Goal: Task Accomplishment & Management: Manage account settings

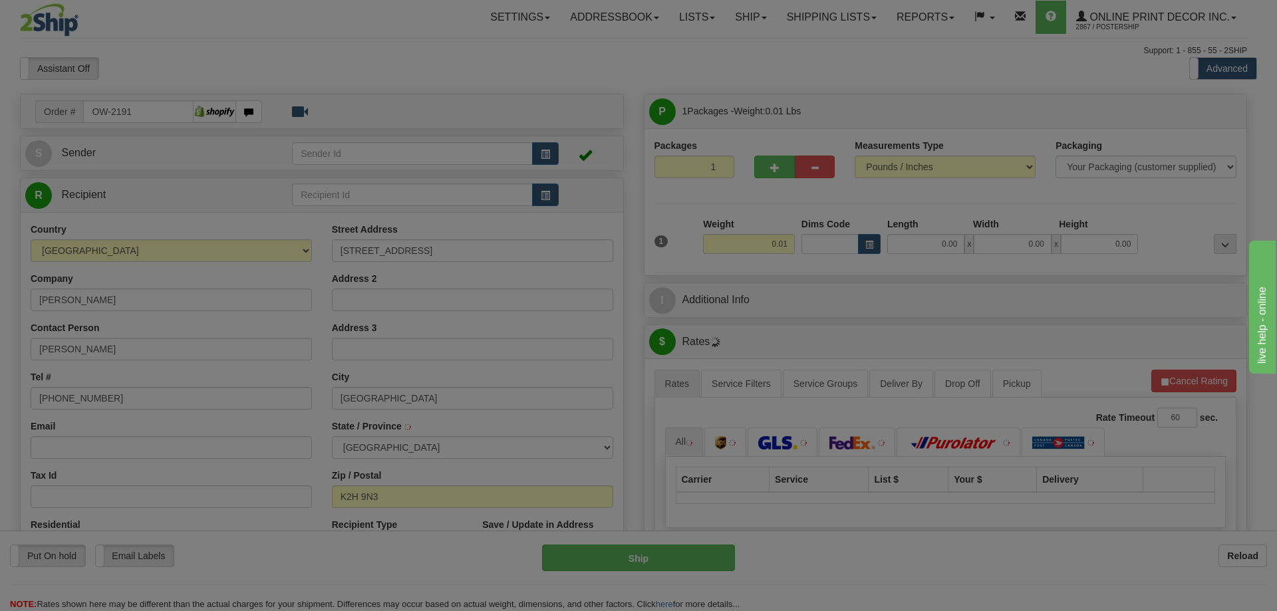
type input "NEPEAN"
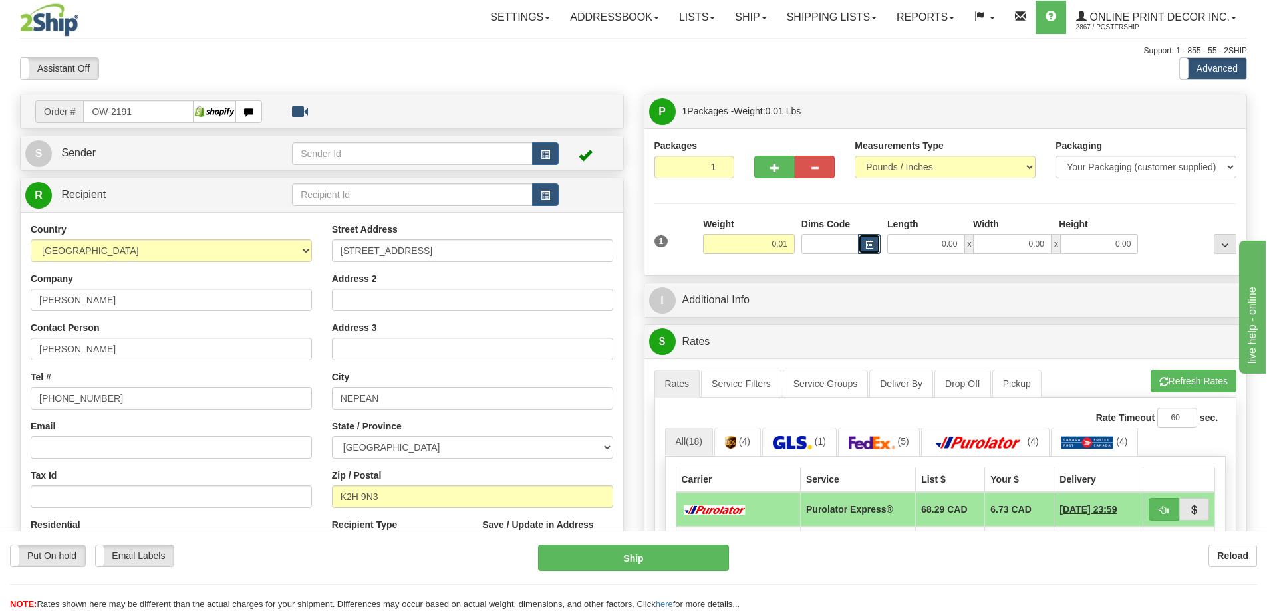
click at [867, 241] on span "button" at bounding box center [869, 244] width 8 height 7
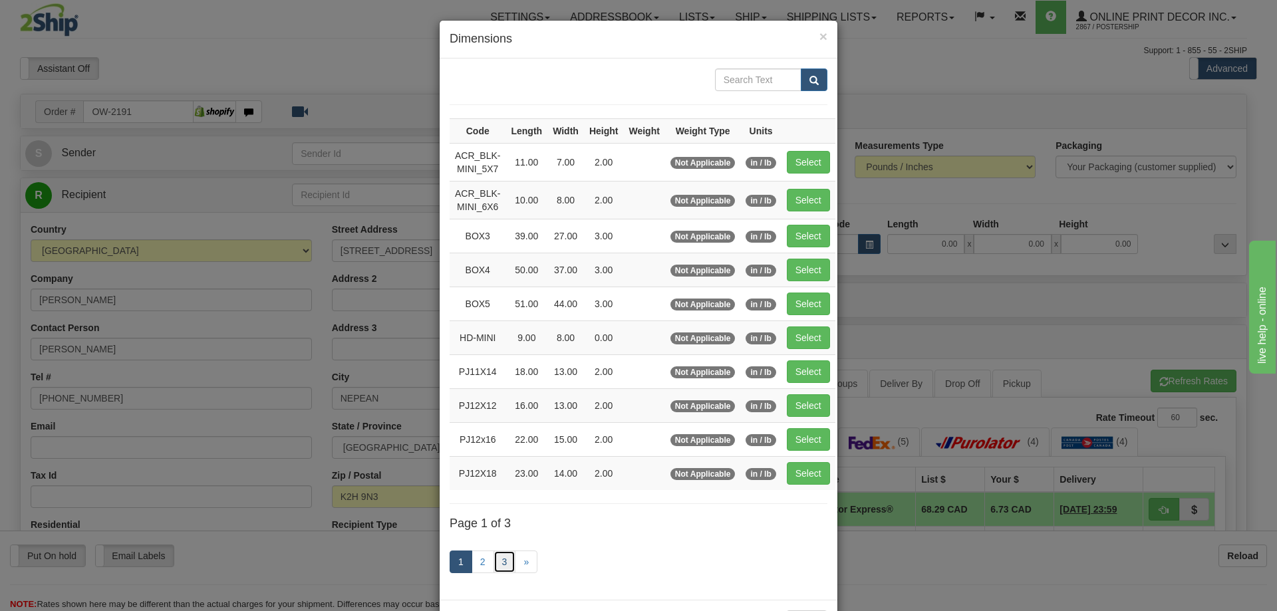
click at [501, 560] on link "3" at bounding box center [504, 562] width 23 height 23
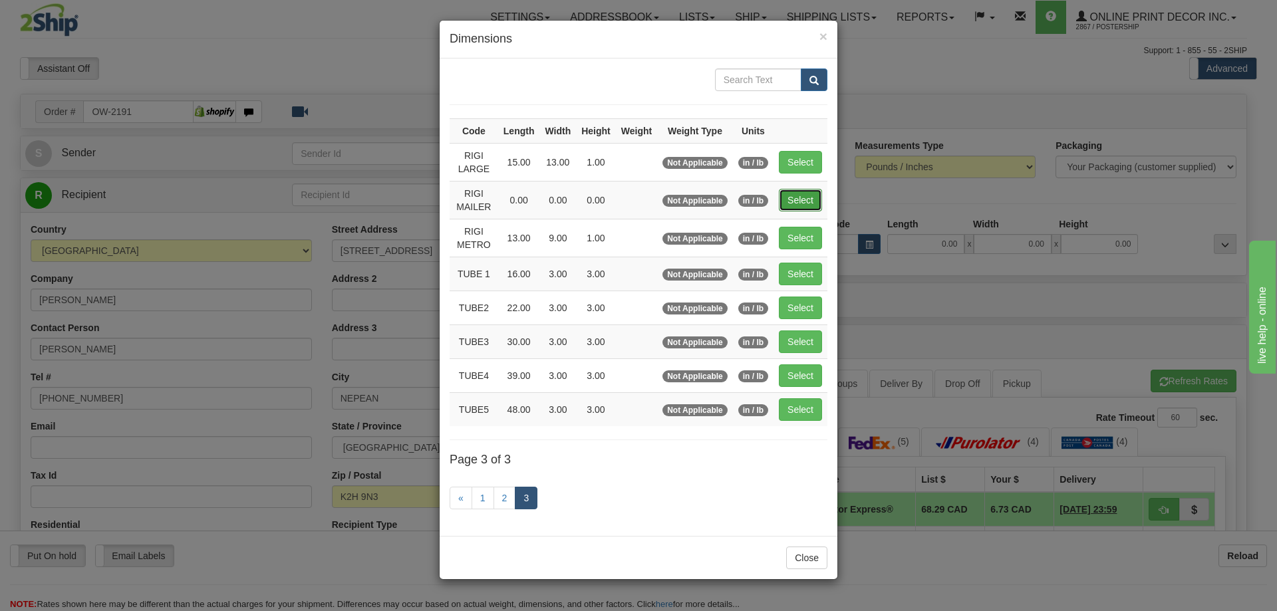
click at [806, 195] on button "Select" at bounding box center [800, 200] width 43 height 23
type input "RIGI MAILER"
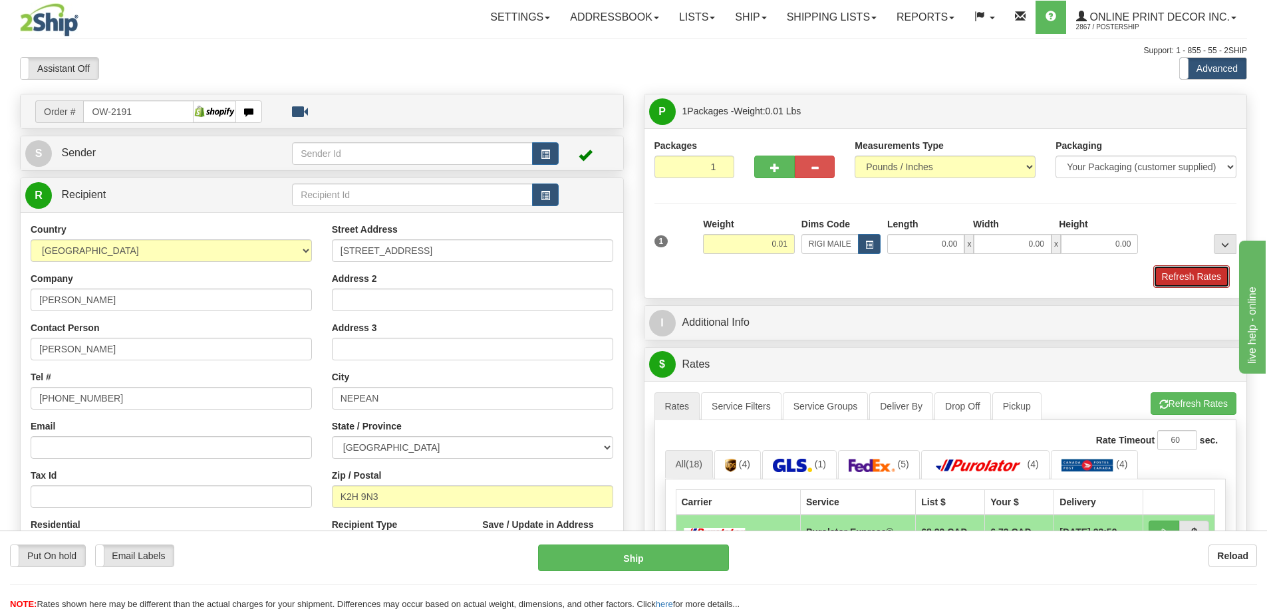
click at [1208, 279] on button "Refresh Rates" at bounding box center [1191, 276] width 76 height 23
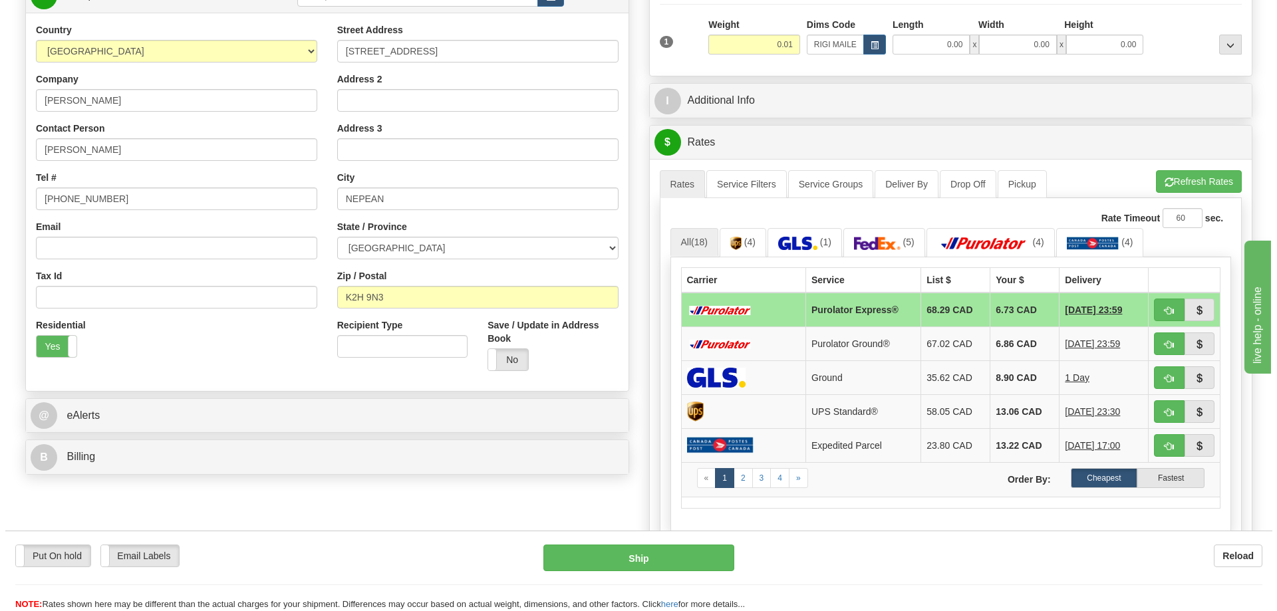
scroll to position [266, 0]
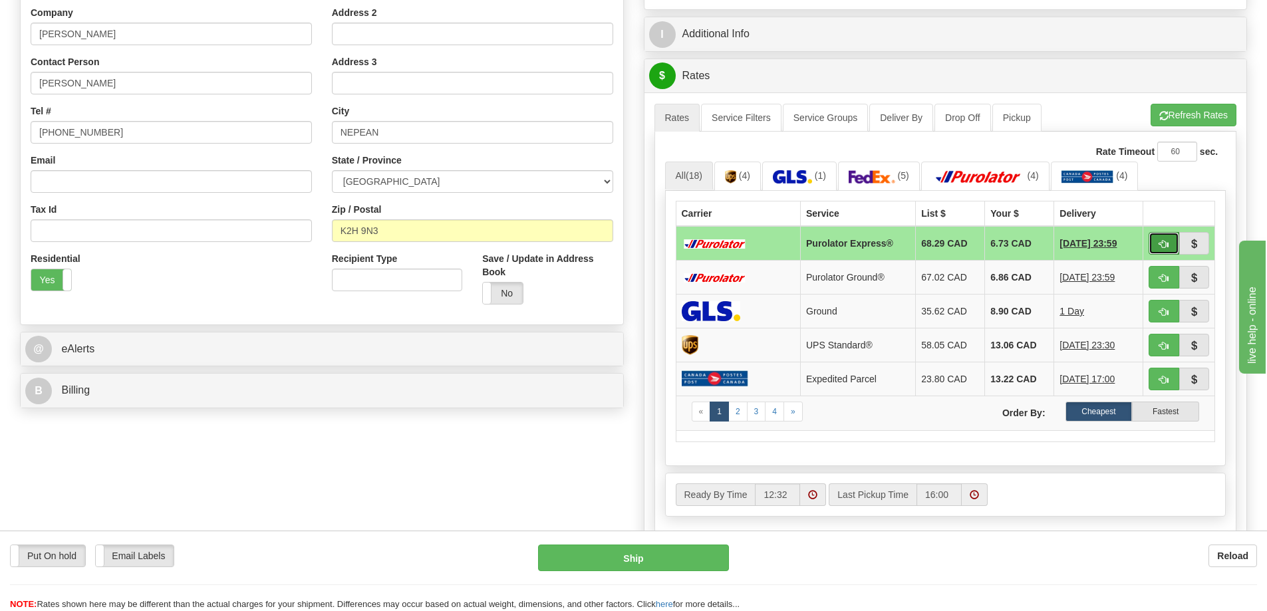
click at [1160, 237] on button "button" at bounding box center [1163, 243] width 31 height 23
type input "202"
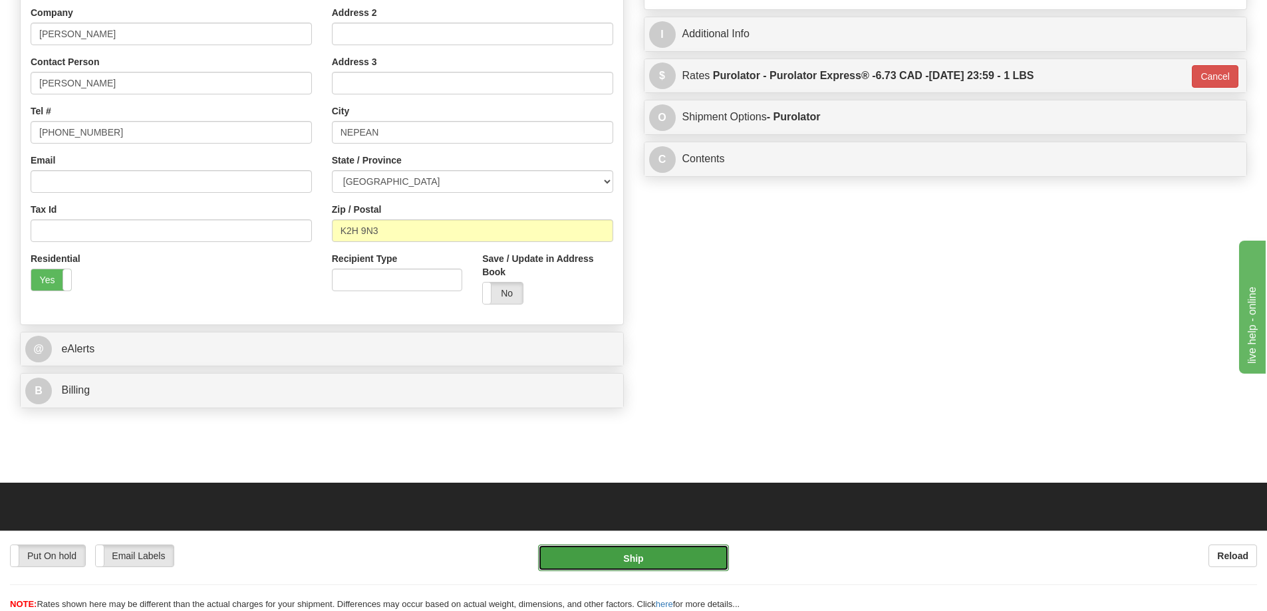
click at [679, 562] on button "Ship" at bounding box center [633, 558] width 191 height 27
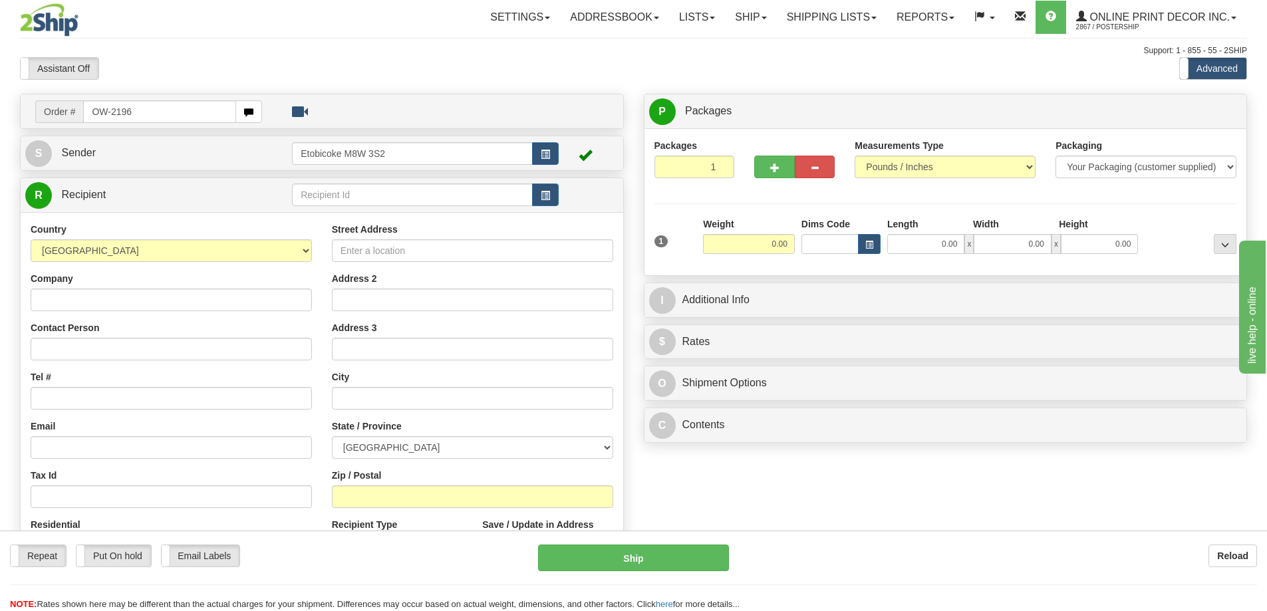
type input "OW-2196"
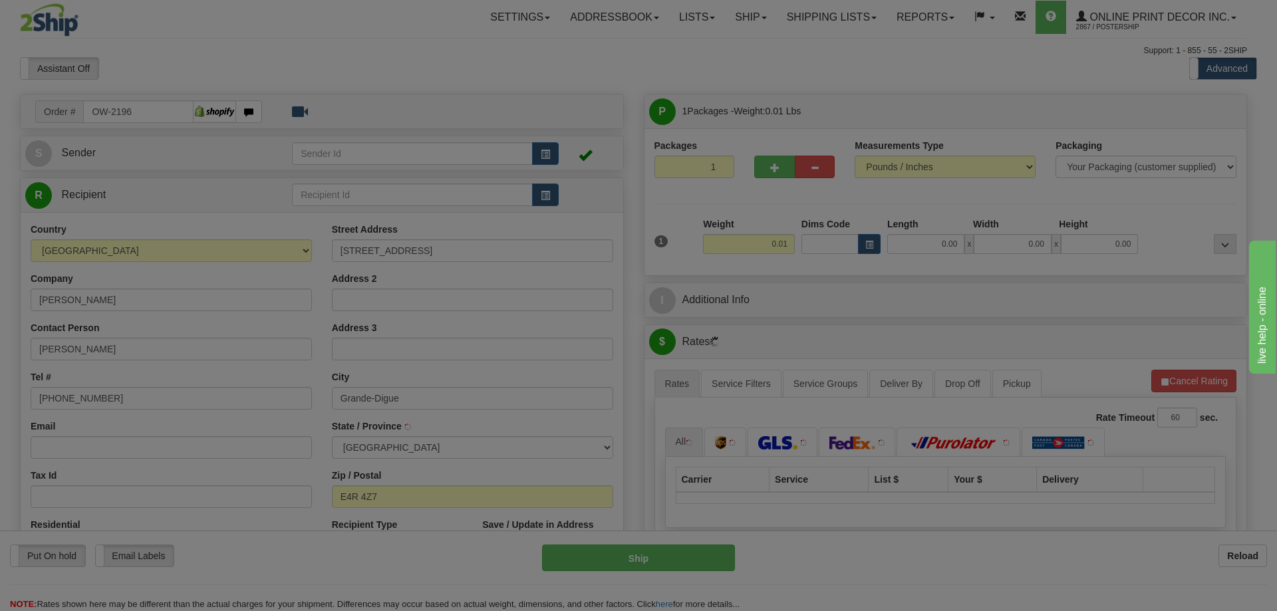
type input "GRANDE-DIGUE"
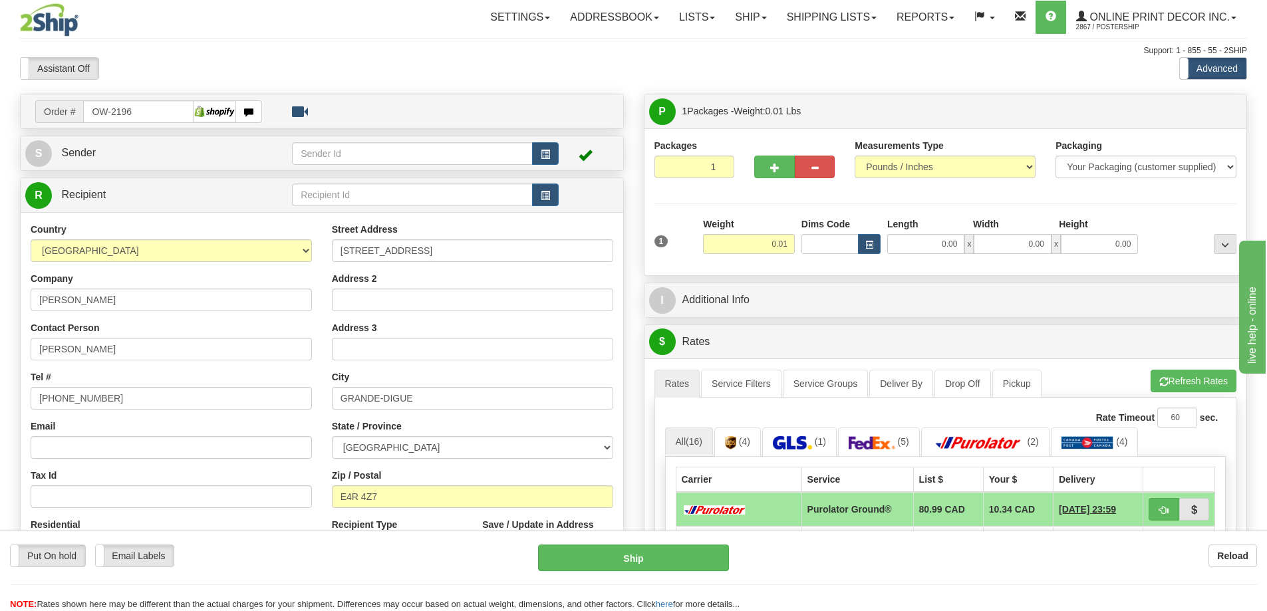
scroll to position [66, 0]
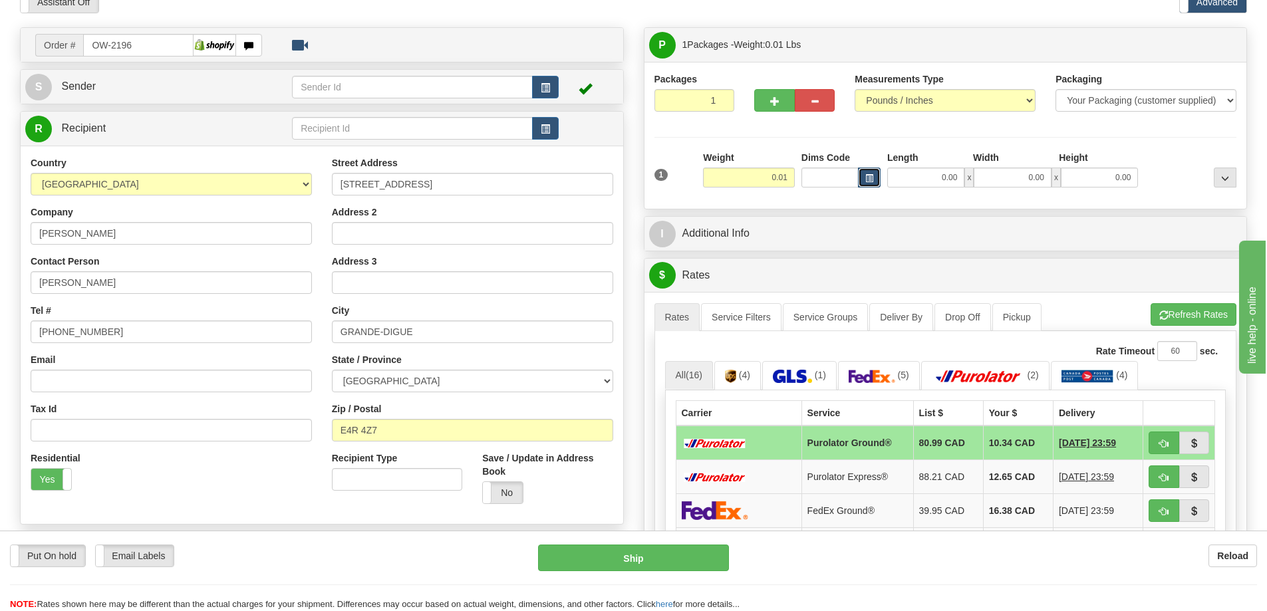
click at [874, 172] on button "button" at bounding box center [869, 178] width 23 height 20
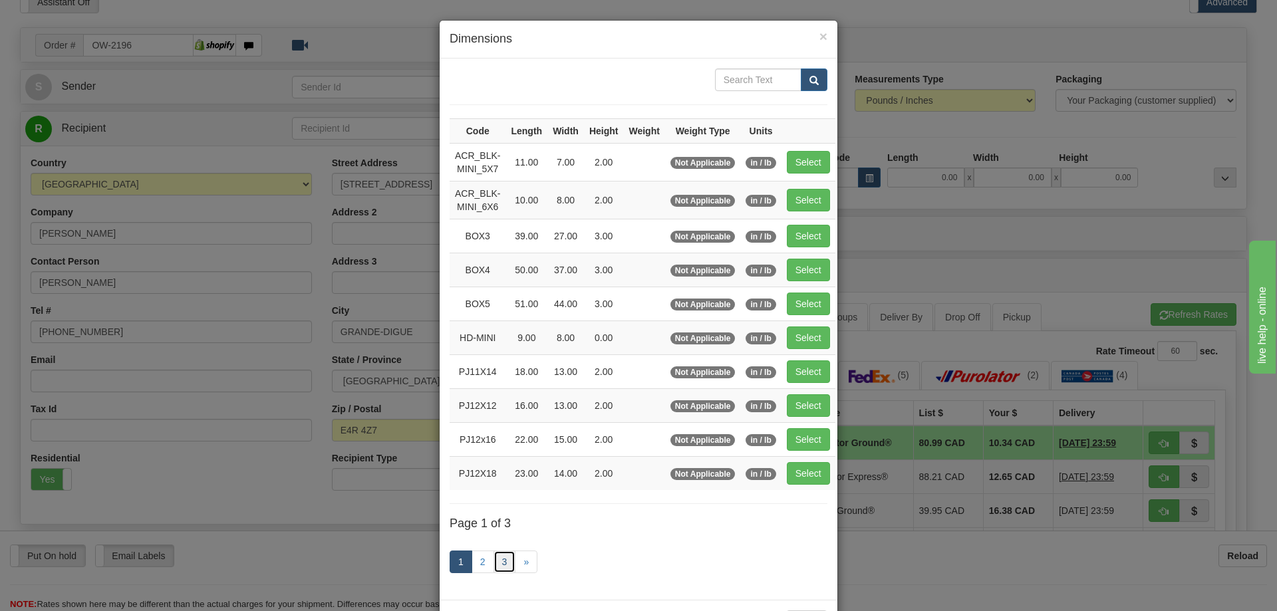
click at [499, 559] on link "3" at bounding box center [504, 562] width 23 height 23
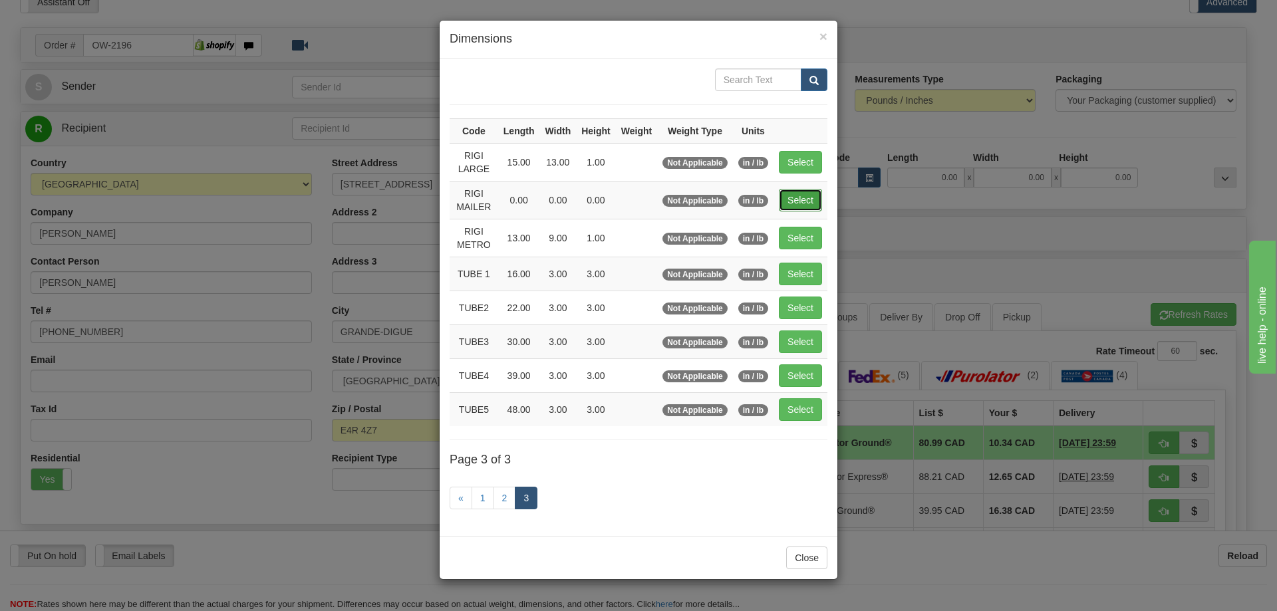
click at [799, 199] on button "Select" at bounding box center [800, 200] width 43 height 23
type input "RIGI MAILER"
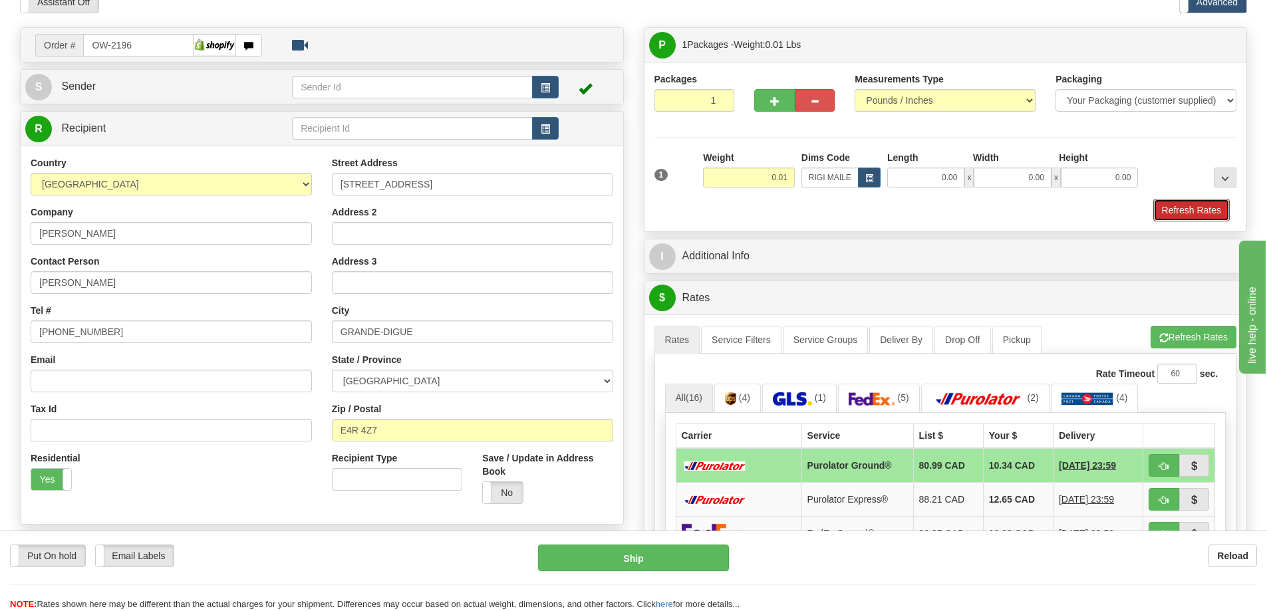
click at [1177, 207] on button "Refresh Rates" at bounding box center [1191, 210] width 76 height 23
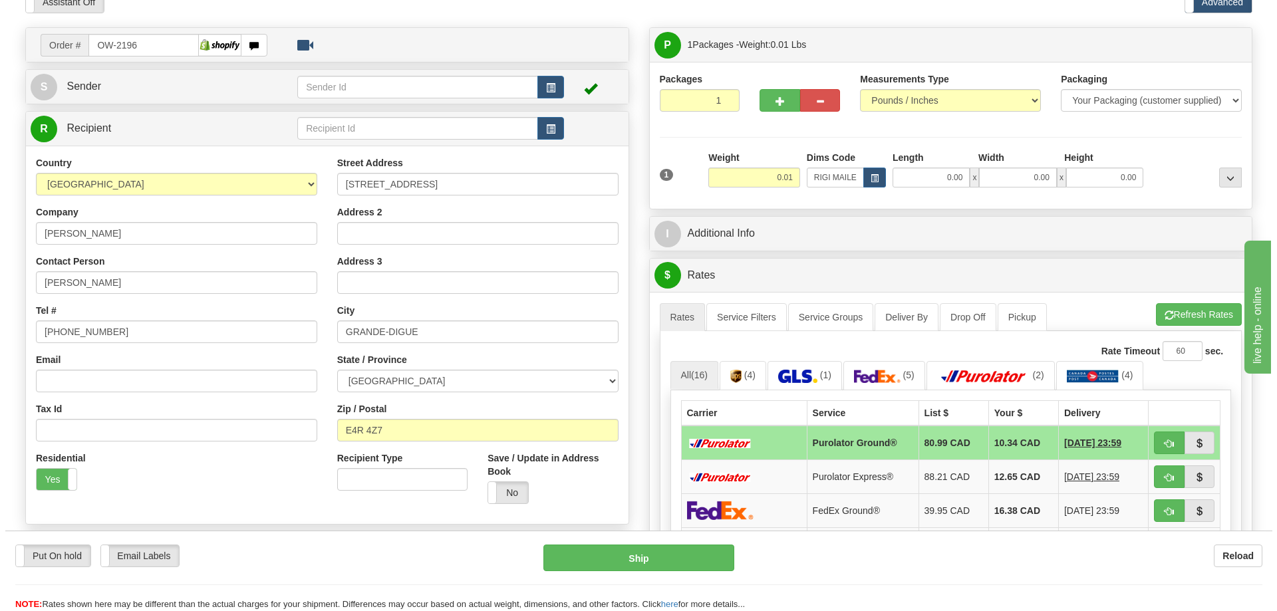
scroll to position [199, 0]
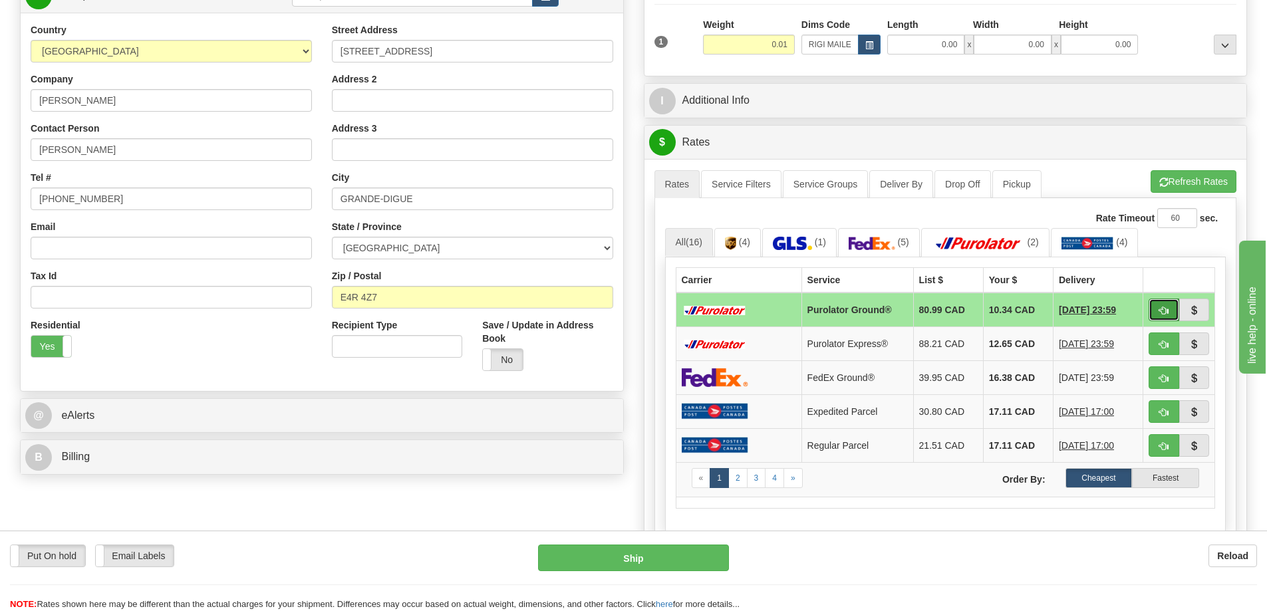
click at [1168, 314] on button "button" at bounding box center [1163, 310] width 31 height 23
type input "260"
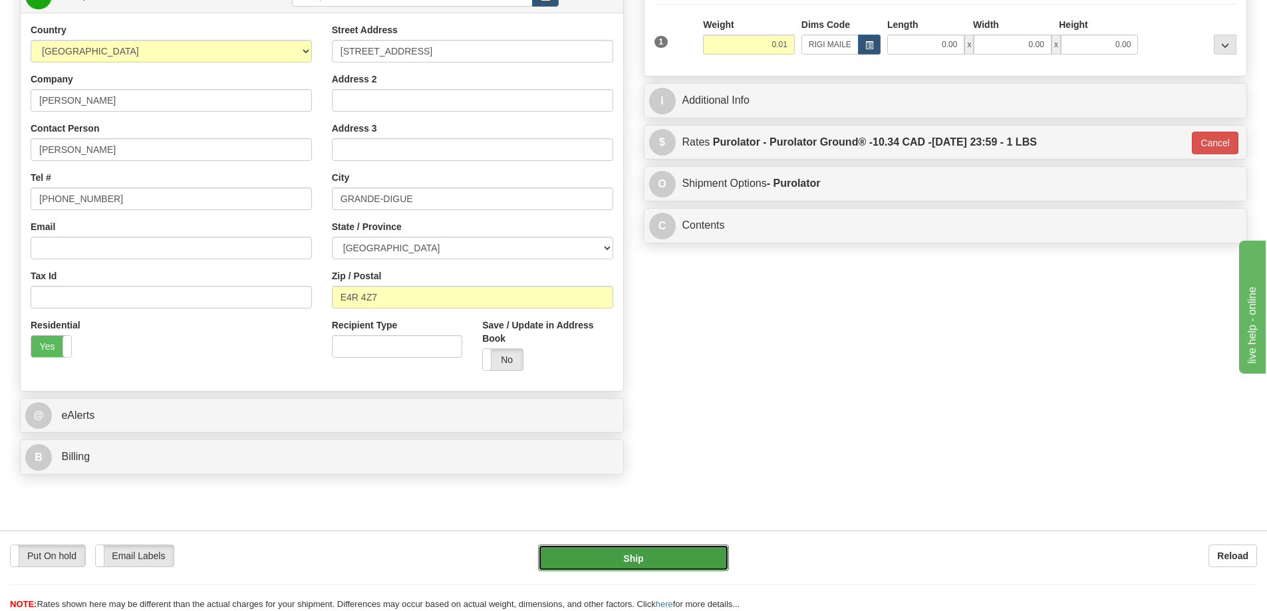
click at [696, 556] on button "Ship" at bounding box center [633, 558] width 191 height 27
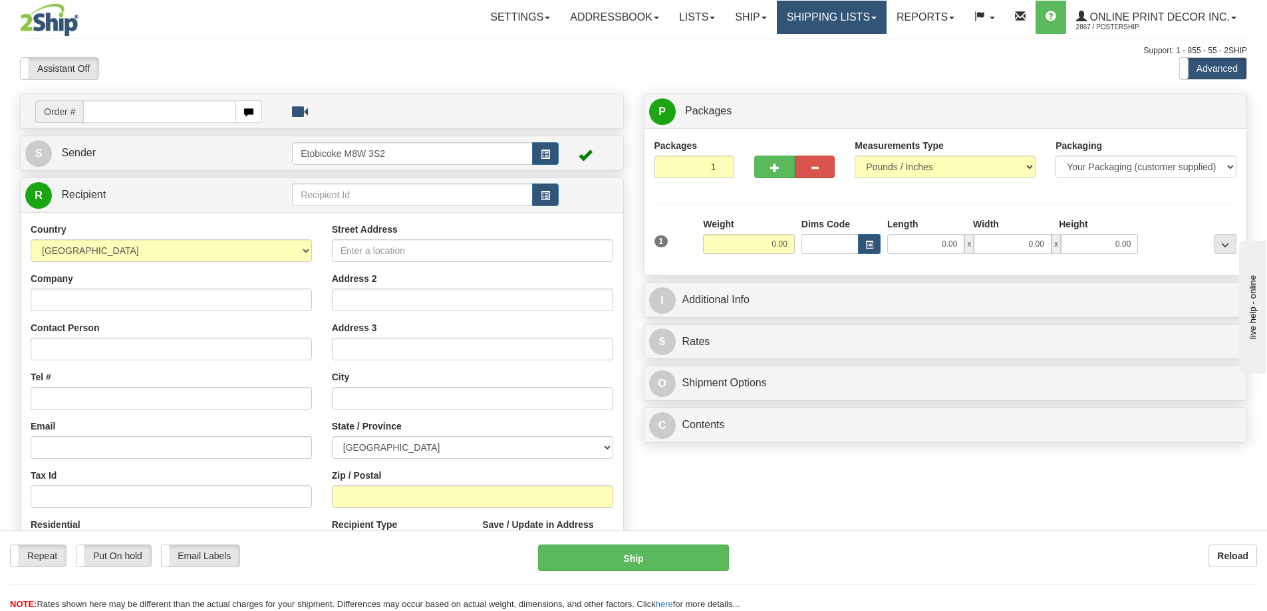
click at [841, 15] on link "Shipping lists" at bounding box center [832, 17] width 110 height 33
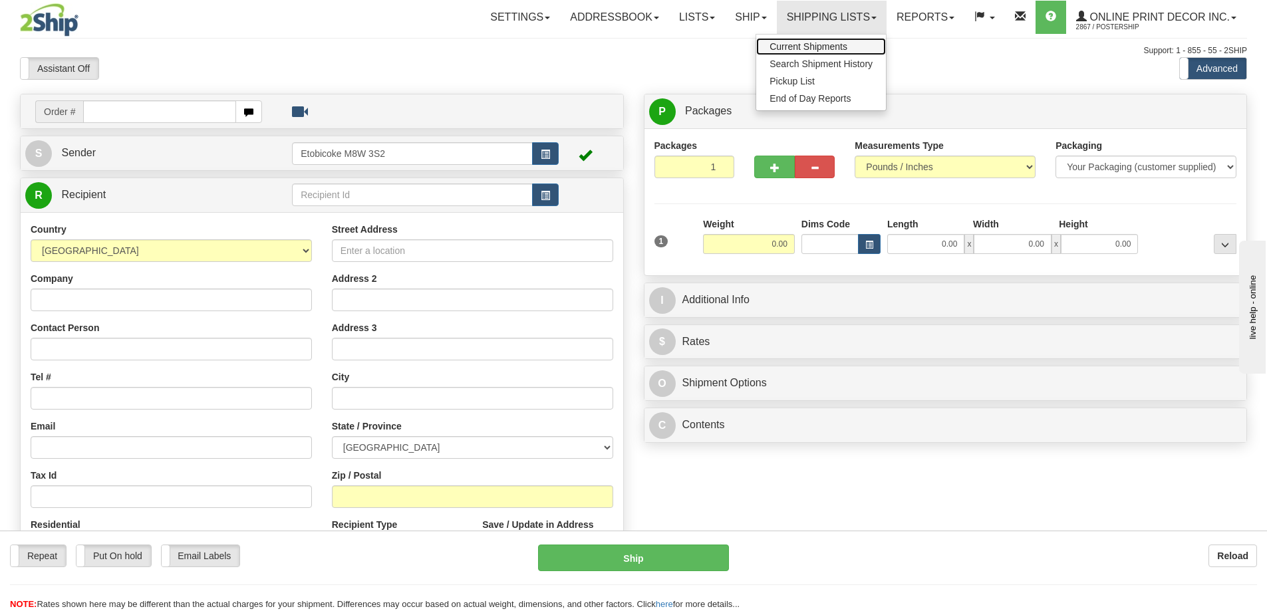
click at [823, 47] on span "Current Shipments" at bounding box center [808, 46] width 78 height 11
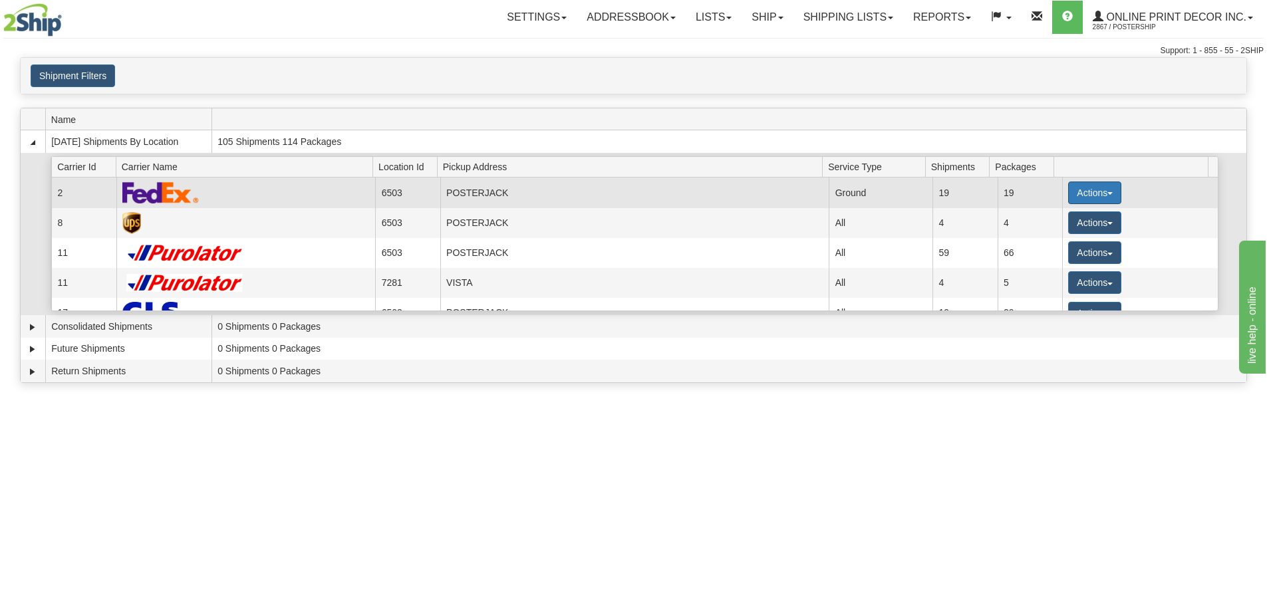
click at [1100, 193] on button "Actions" at bounding box center [1094, 193] width 53 height 23
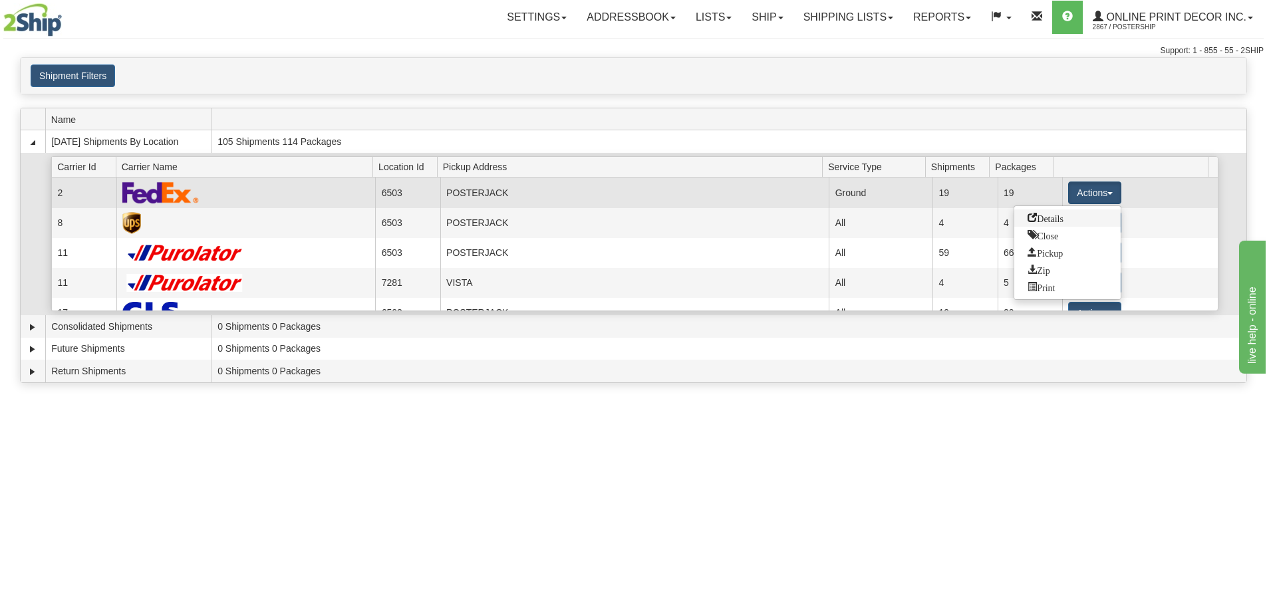
click at [1050, 219] on span "Details" at bounding box center [1045, 217] width 36 height 9
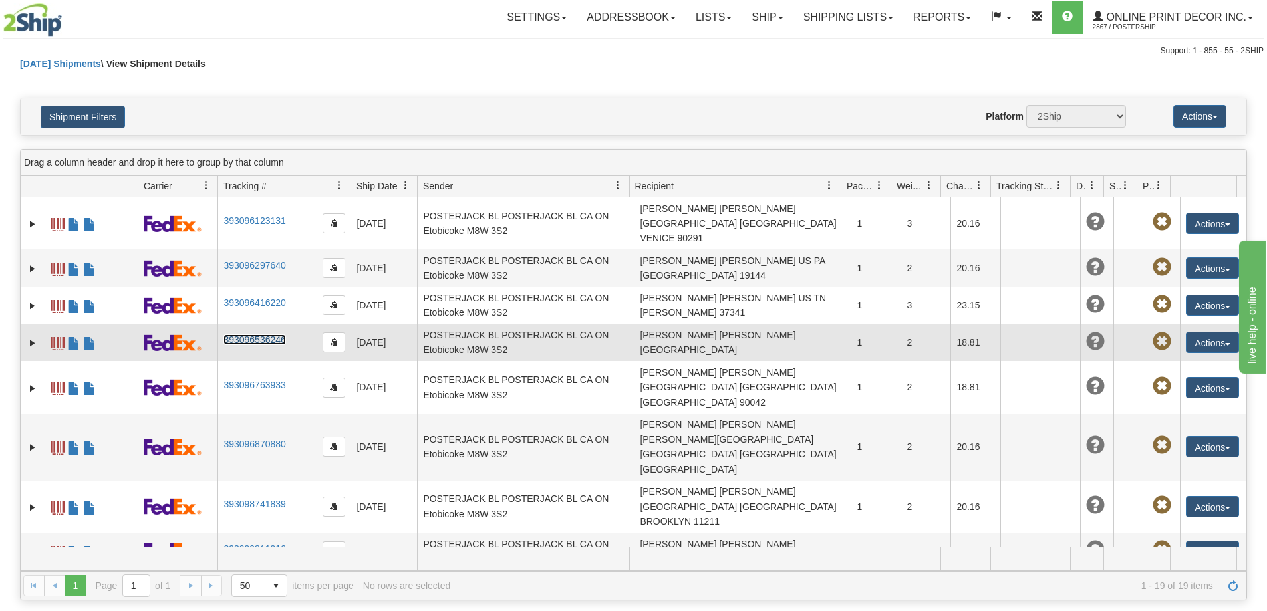
click at [253, 334] on link "393096536246" at bounding box center [254, 339] width 62 height 11
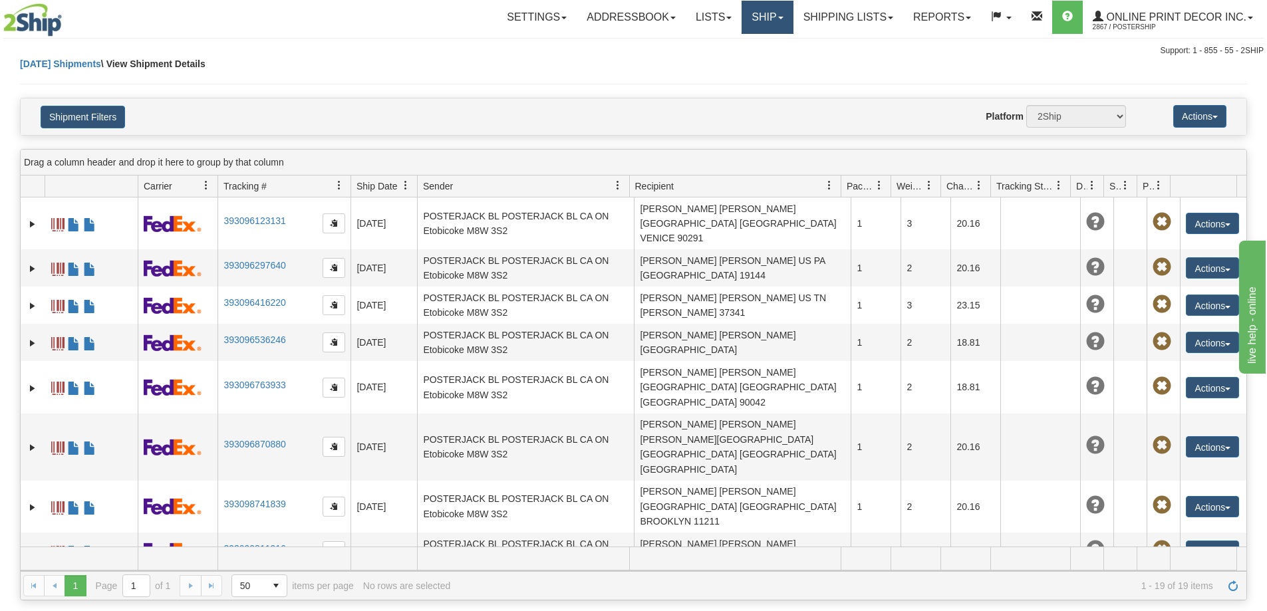
click at [771, 18] on link "Ship" at bounding box center [766, 17] width 51 height 33
click at [762, 39] on link "Ship Screen" at bounding box center [732, 46] width 120 height 17
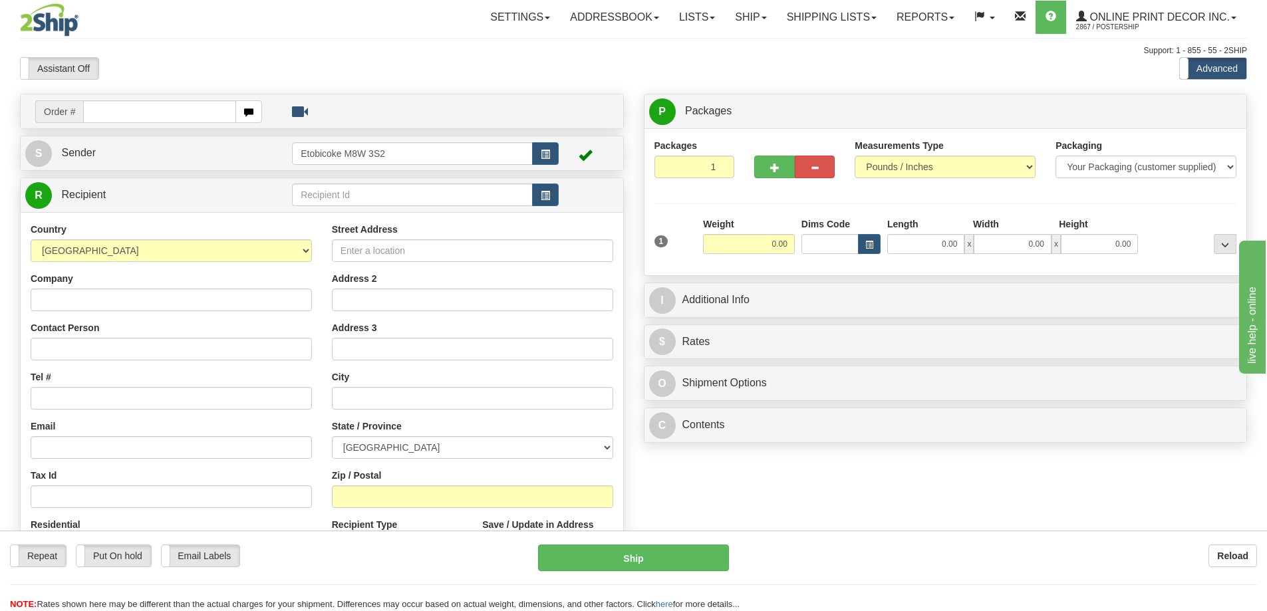
click at [154, 107] on input "text" at bounding box center [159, 111] width 153 height 23
type input "us-56005"
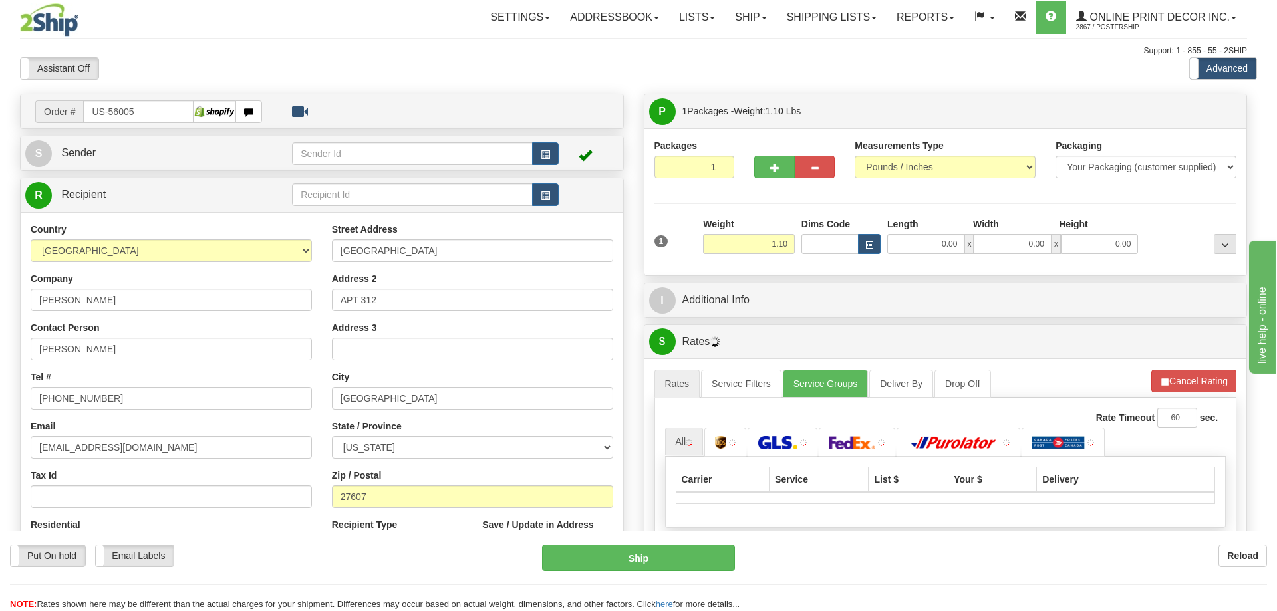
type input "RALEIGH"
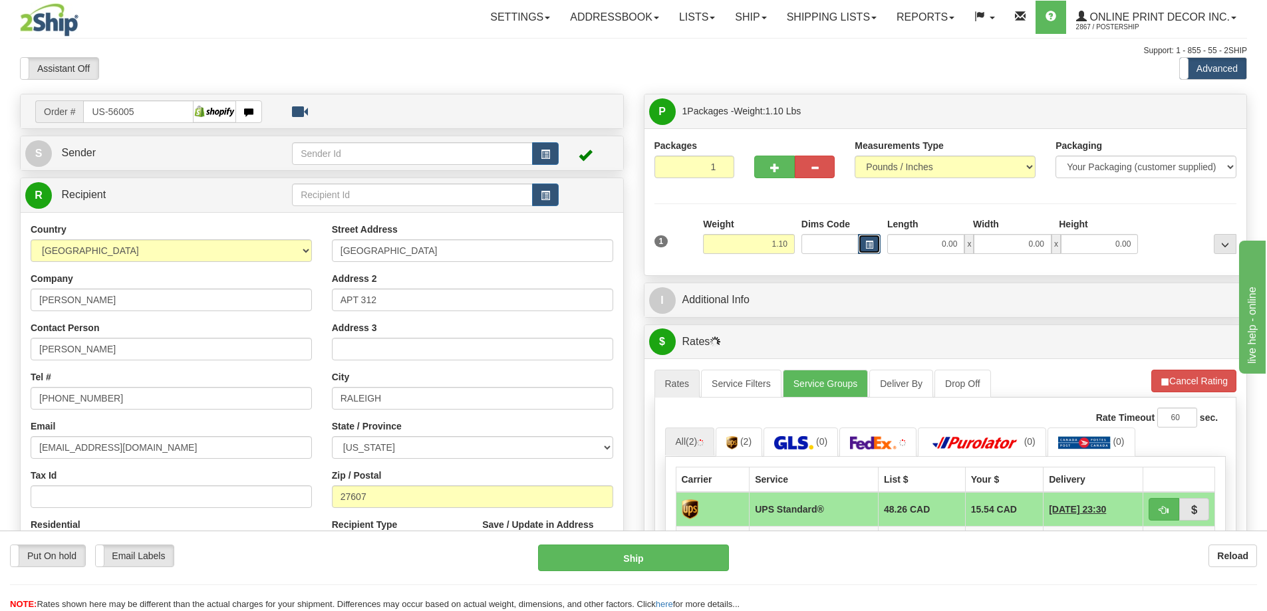
click at [872, 242] on span "button" at bounding box center [869, 244] width 8 height 7
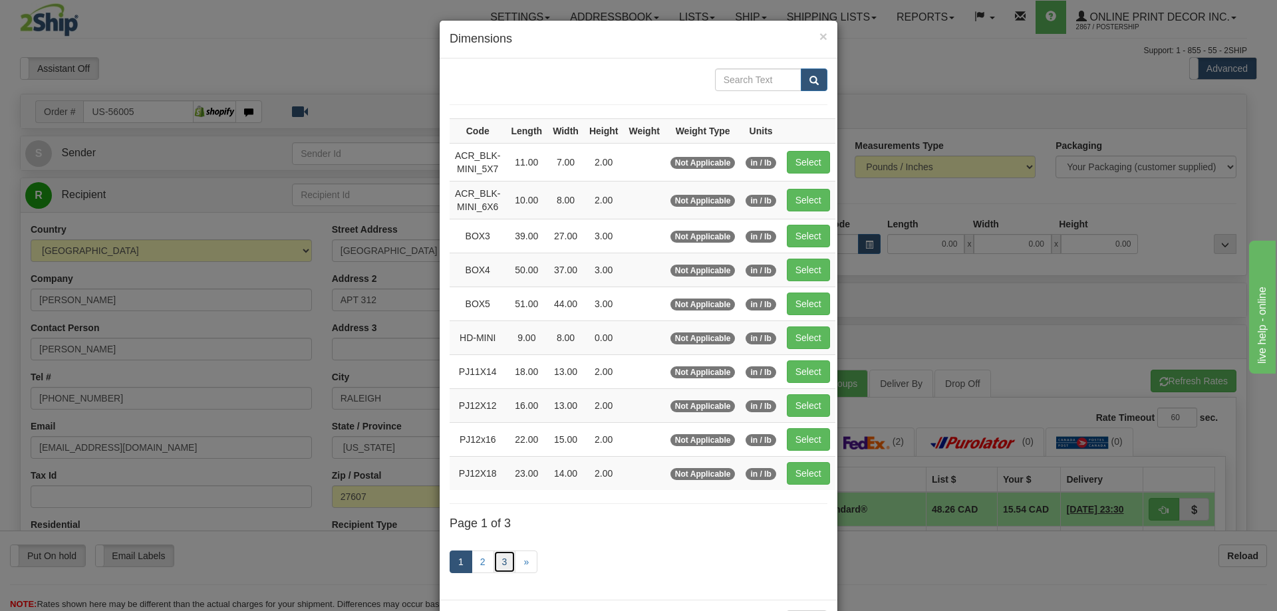
click at [493, 560] on link "3" at bounding box center [504, 562] width 23 height 23
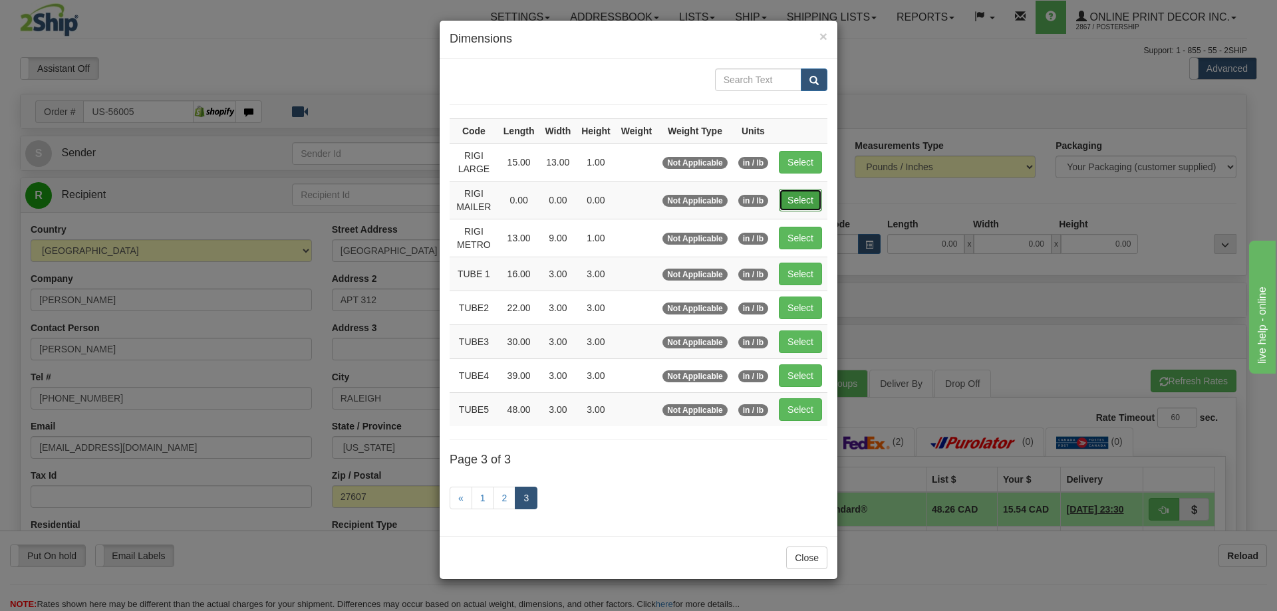
click at [798, 197] on button "Select" at bounding box center [800, 200] width 43 height 23
type input "RIGI MAILER"
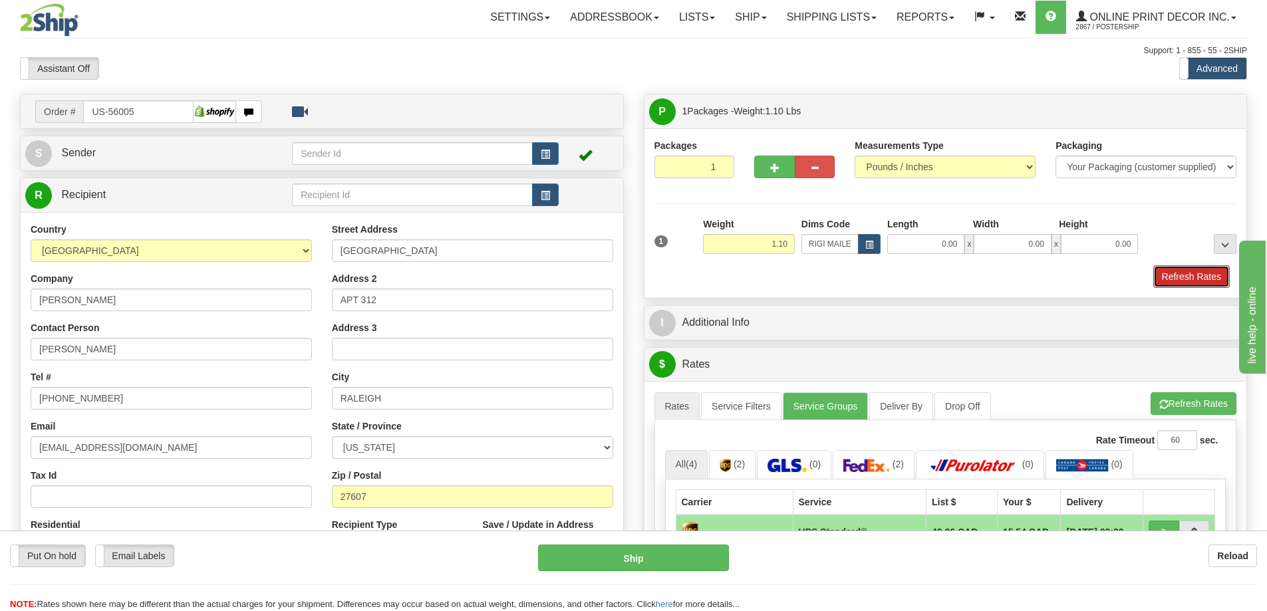
click at [1175, 273] on button "Refresh Rates" at bounding box center [1191, 276] width 76 height 23
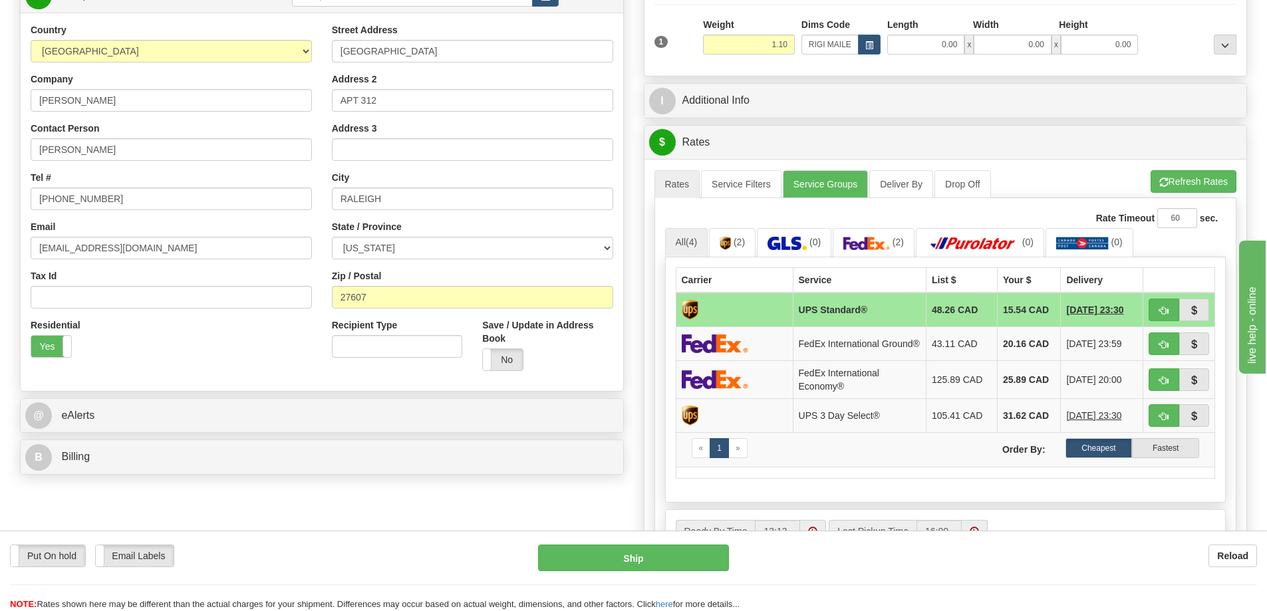
scroll to position [266, 0]
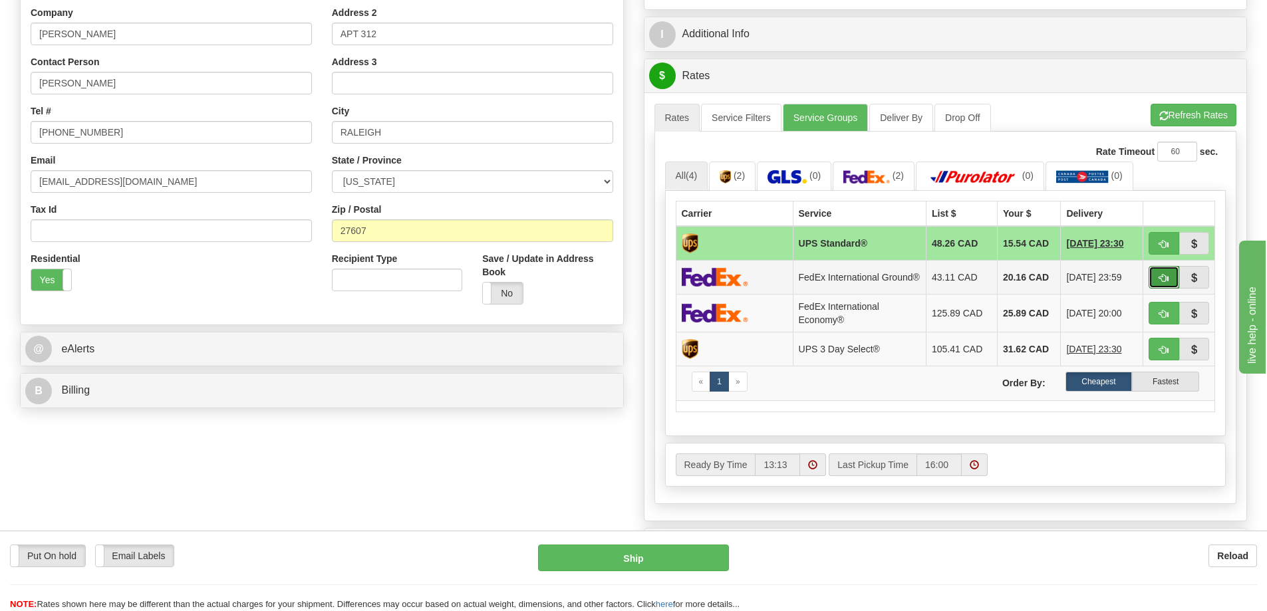
click at [1154, 277] on button "button" at bounding box center [1163, 277] width 31 height 23
type input "92"
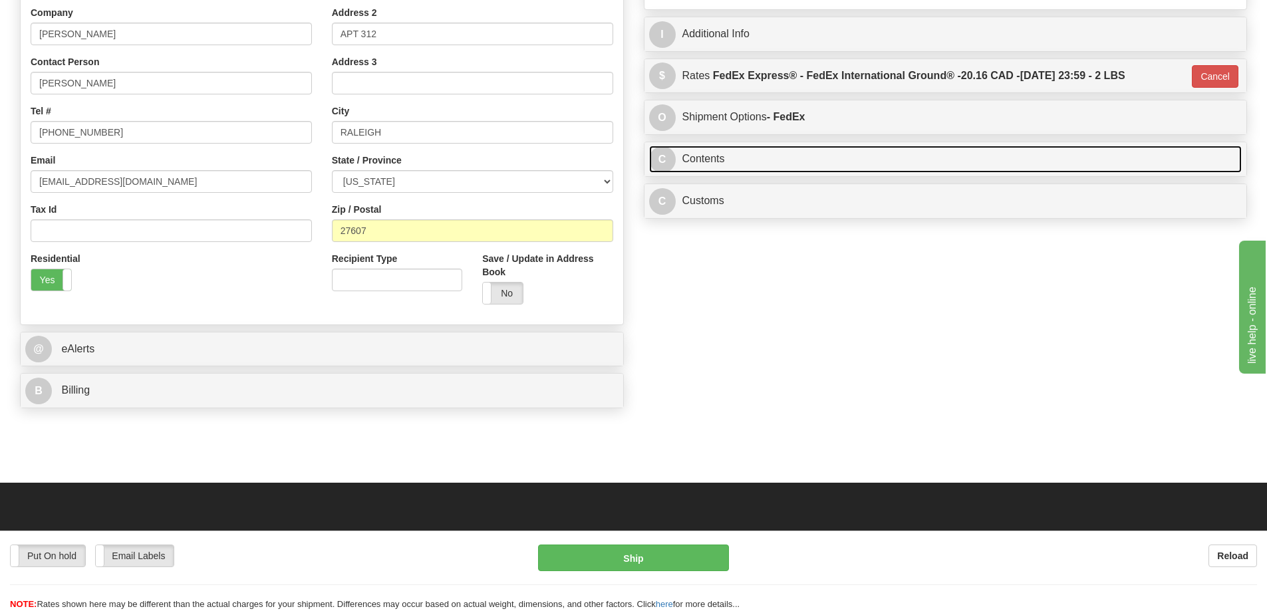
click at [892, 150] on link "C Contents" at bounding box center [945, 159] width 593 height 27
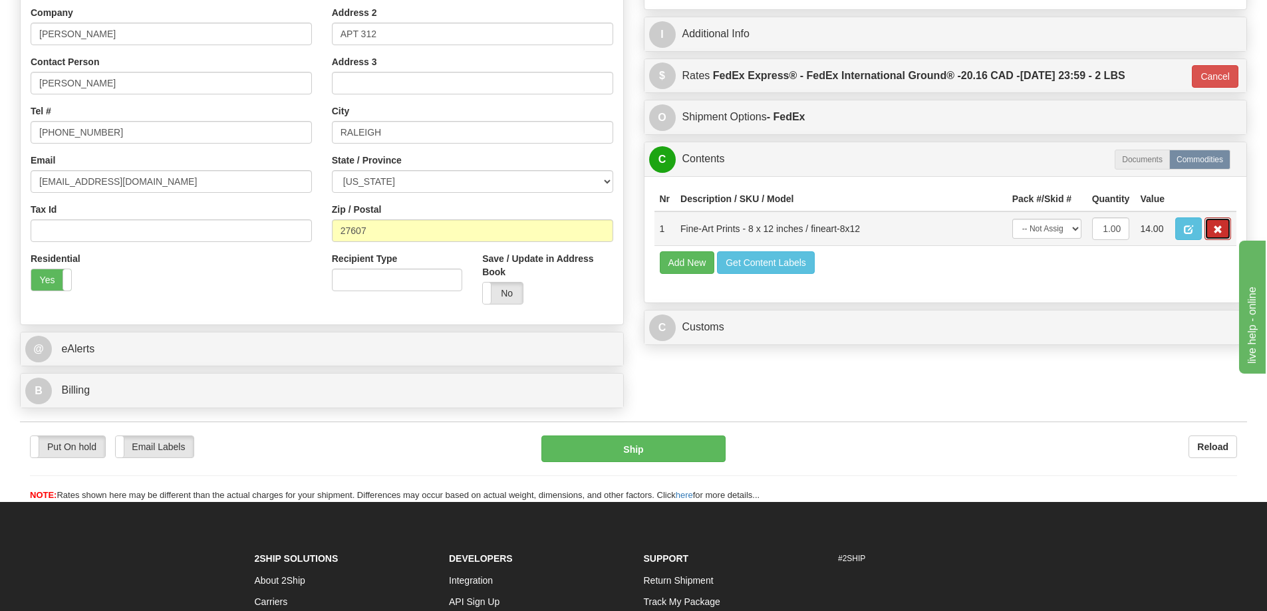
drag, startPoint x: 1220, startPoint y: 231, endPoint x: 1195, endPoint y: 225, distance: 26.0
click at [1219, 229] on span "button" at bounding box center [1217, 229] width 9 height 9
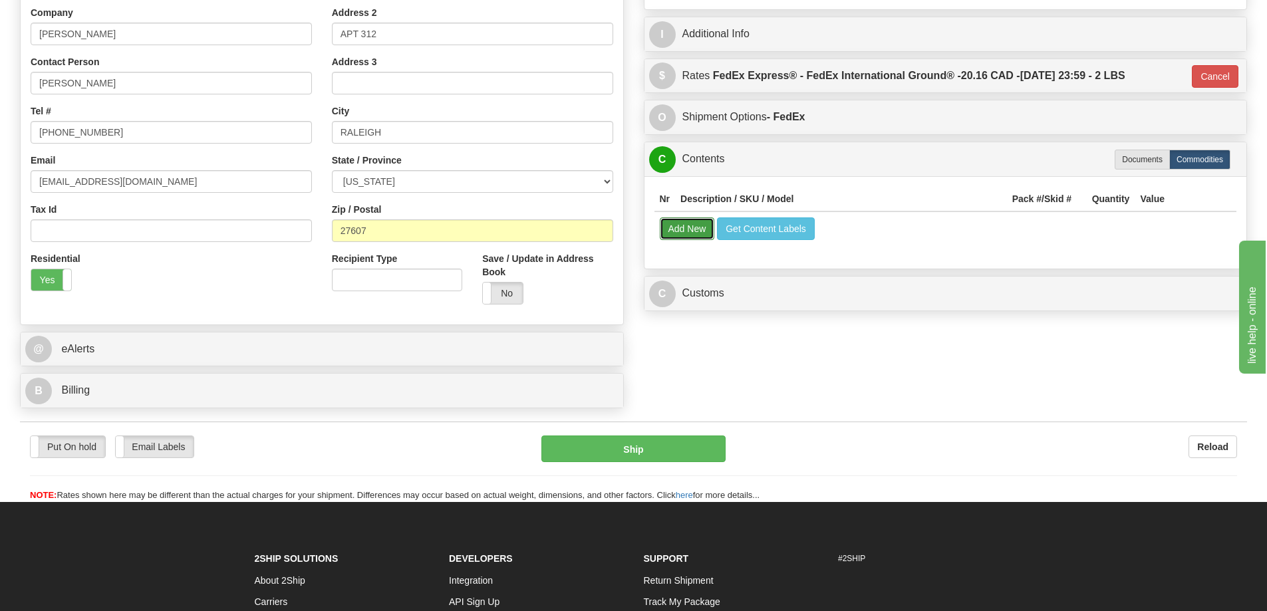
click at [683, 233] on button "Add New" at bounding box center [687, 228] width 55 height 23
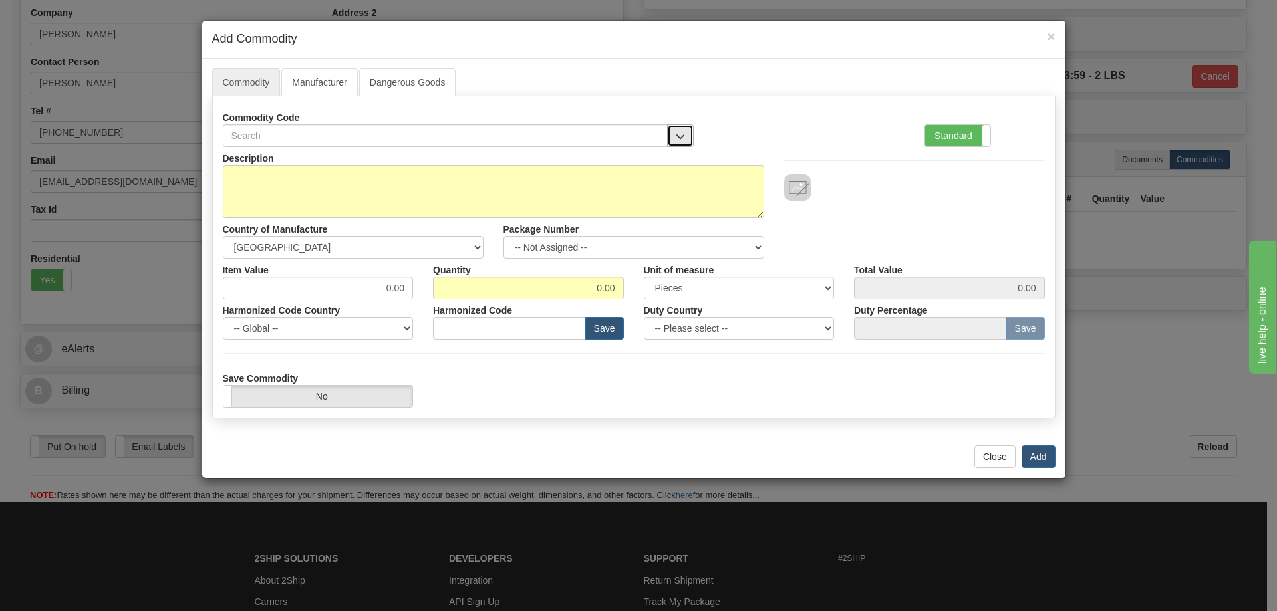
click at [683, 129] on button "button" at bounding box center [680, 135] width 27 height 23
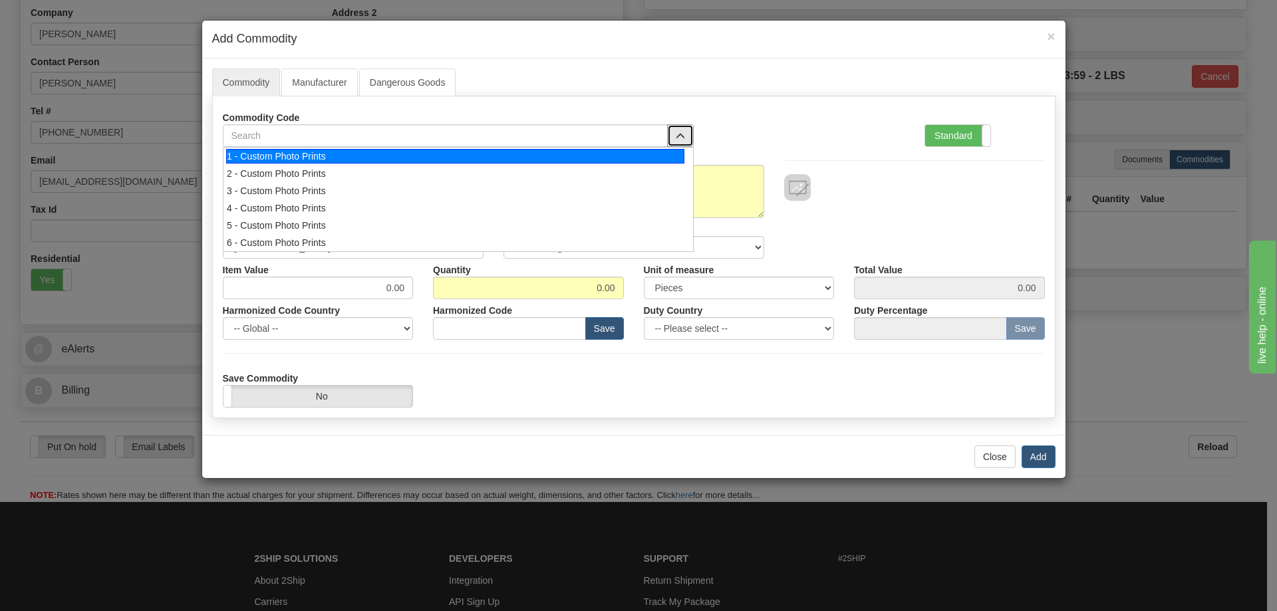
click at [667, 149] on div "1 - Custom Photo Prints" at bounding box center [455, 156] width 458 height 15
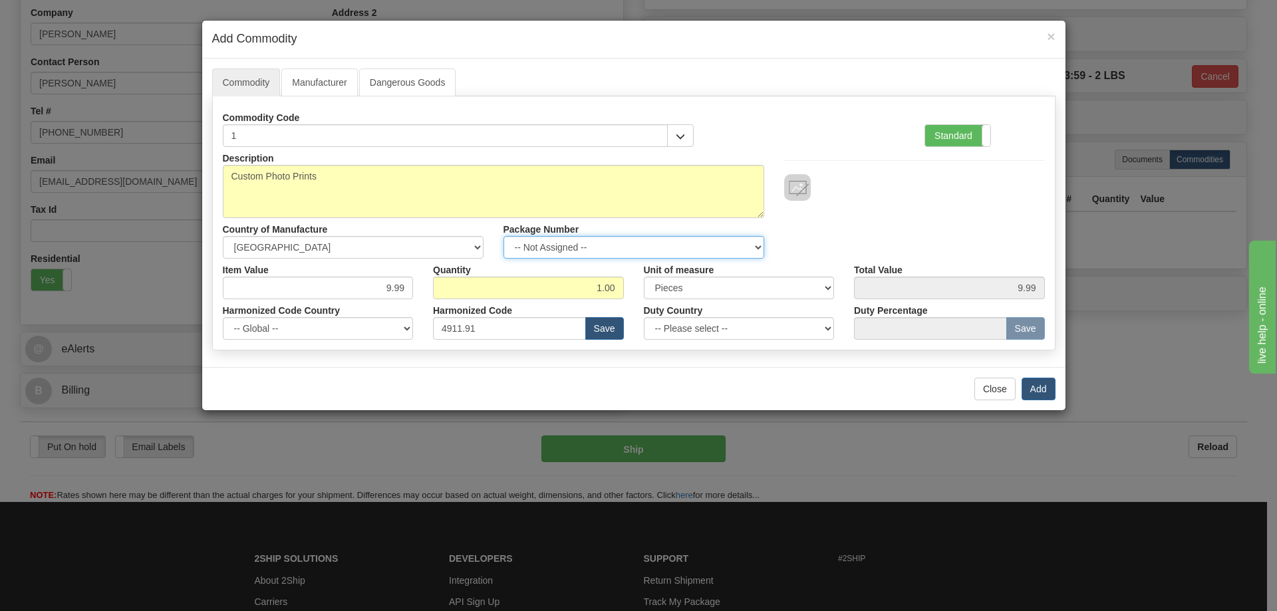
click at [751, 242] on select "-- Not Assigned -- Item 1" at bounding box center [633, 247] width 261 height 23
select select "0"
click at [503, 236] on select "-- Not Assigned -- Item 1" at bounding box center [633, 247] width 261 height 23
click at [1031, 386] on button "Add" at bounding box center [1038, 389] width 34 height 23
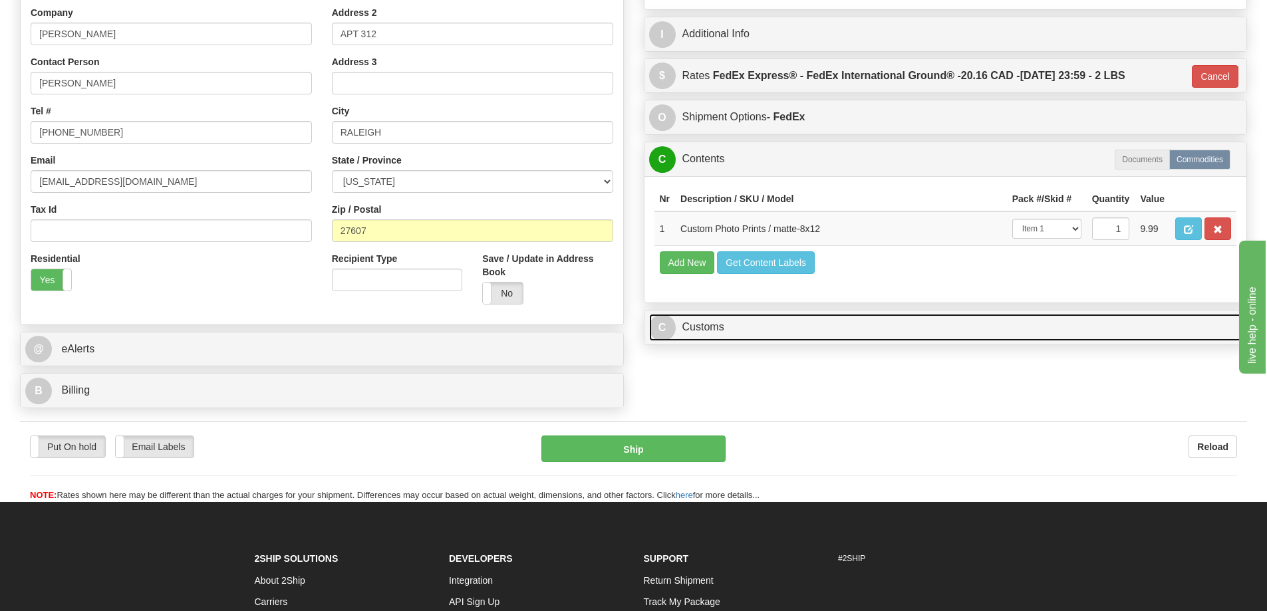
click at [981, 328] on link "C Customs" at bounding box center [945, 327] width 593 height 27
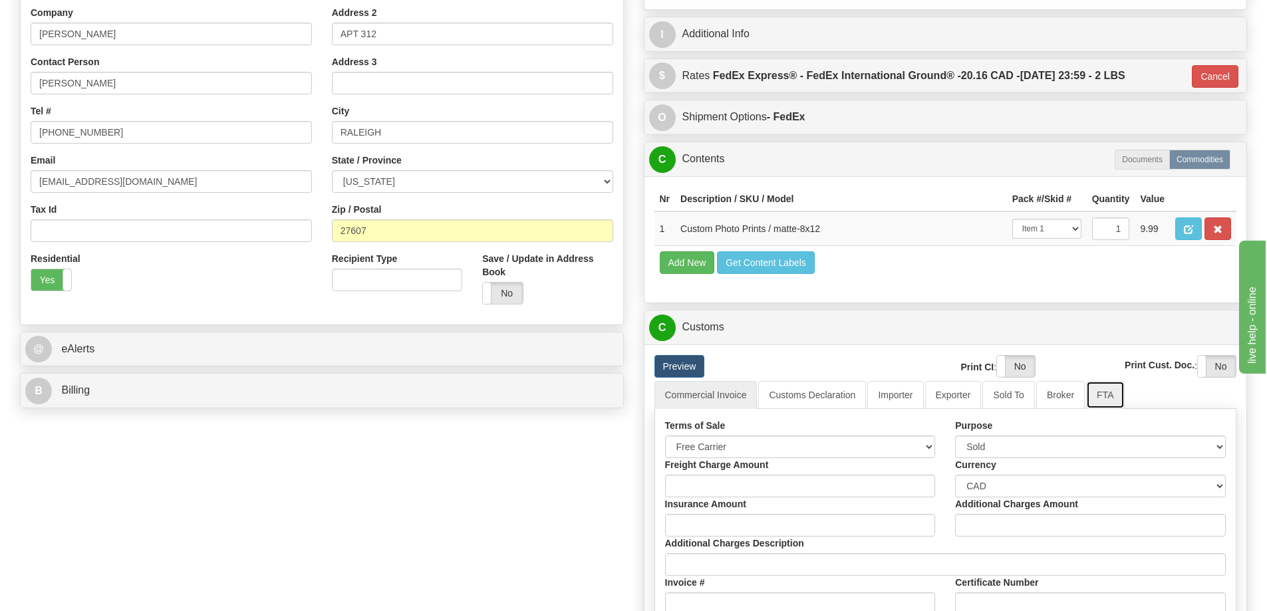
click at [1100, 400] on link "FTA" at bounding box center [1105, 395] width 38 height 28
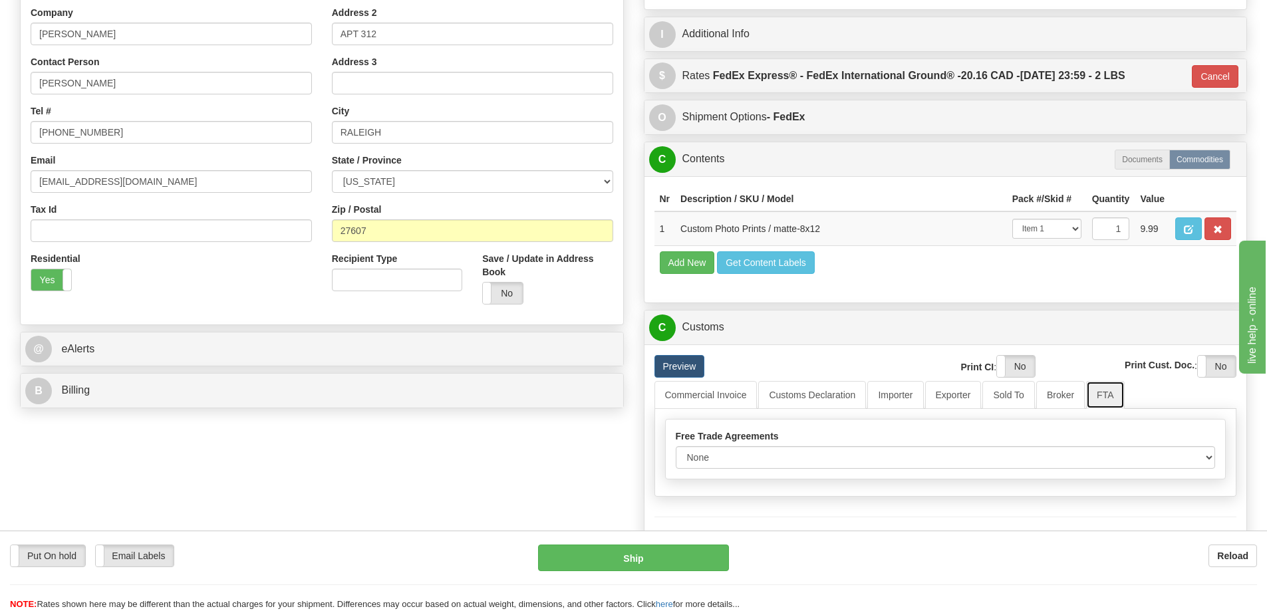
scroll to position [399, 0]
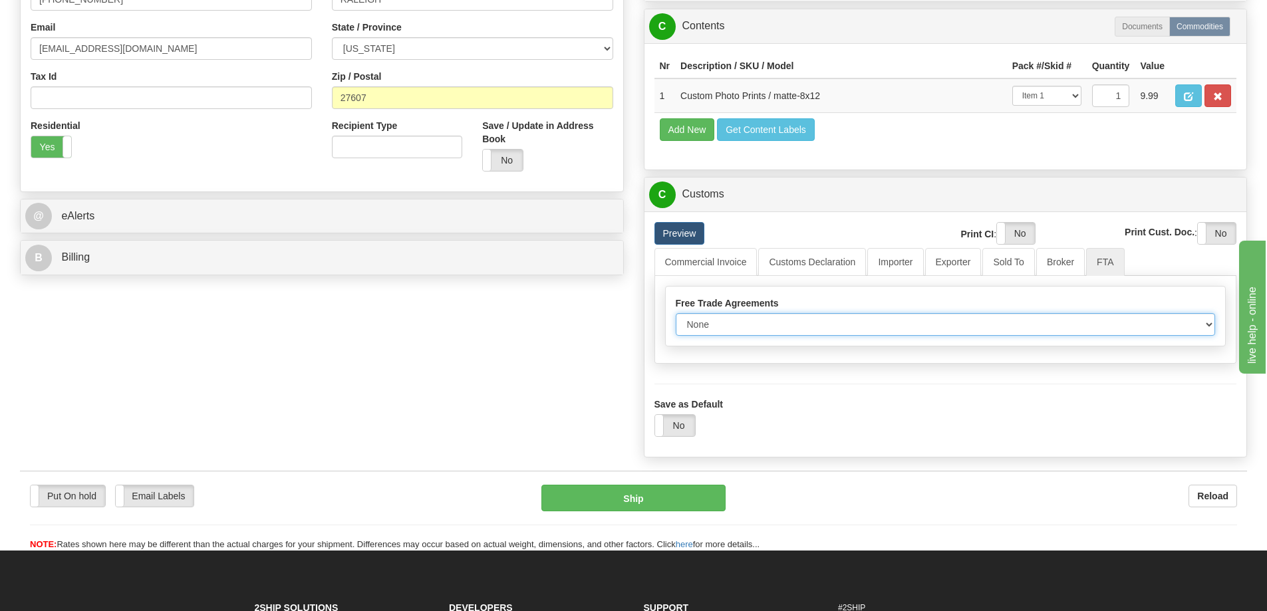
drag, startPoint x: 1207, startPoint y: 326, endPoint x: 1197, endPoint y: 321, distance: 11.0
click at [1207, 326] on select "None Other USMCA CETA CUKTCA" at bounding box center [945, 324] width 540 height 23
select select "1"
click at [675, 318] on select "None Other USMCA CETA CUKTCA" at bounding box center [945, 324] width 540 height 23
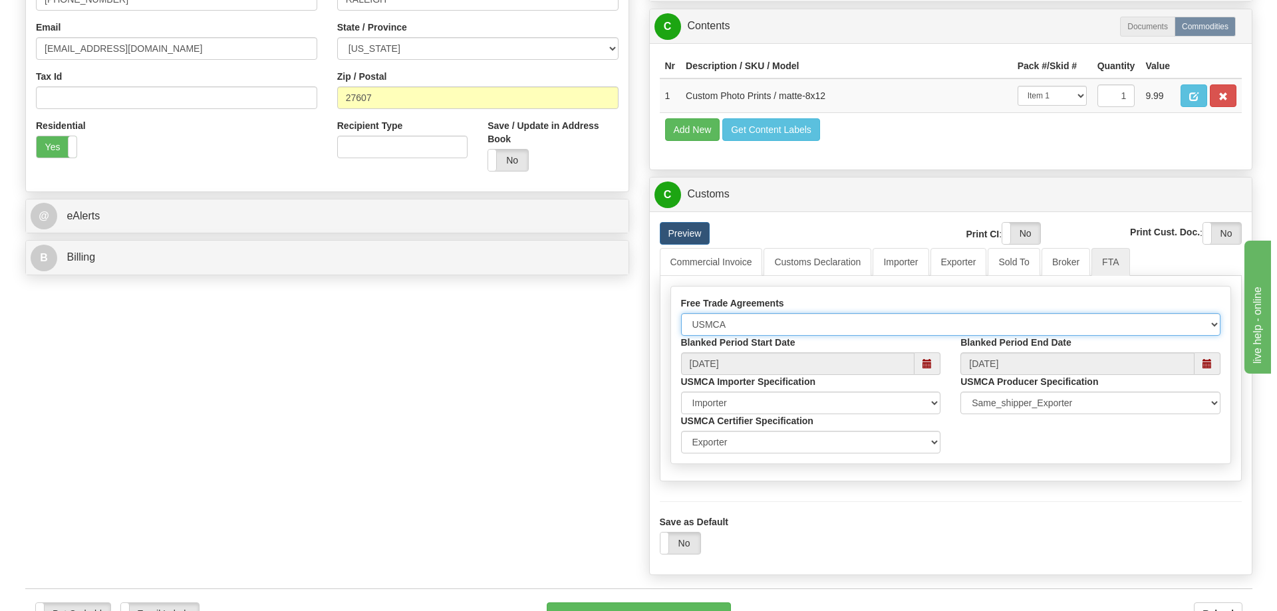
scroll to position [465, 0]
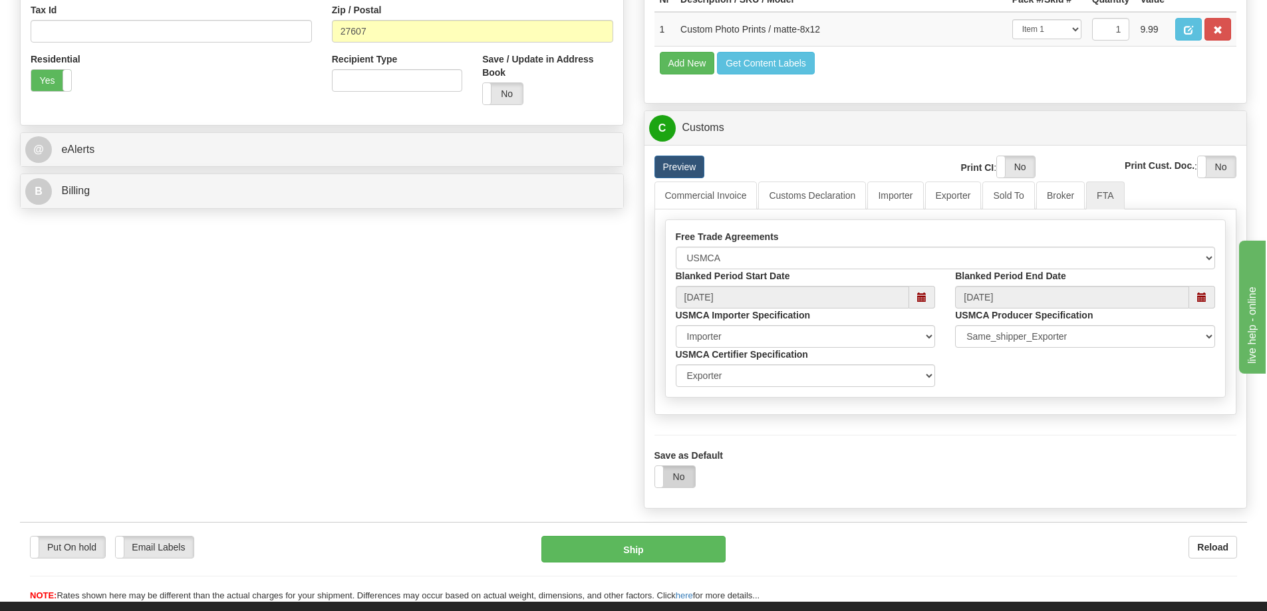
click at [684, 481] on label "No" at bounding box center [675, 476] width 40 height 21
click at [697, 542] on button "Ship" at bounding box center [633, 549] width 184 height 27
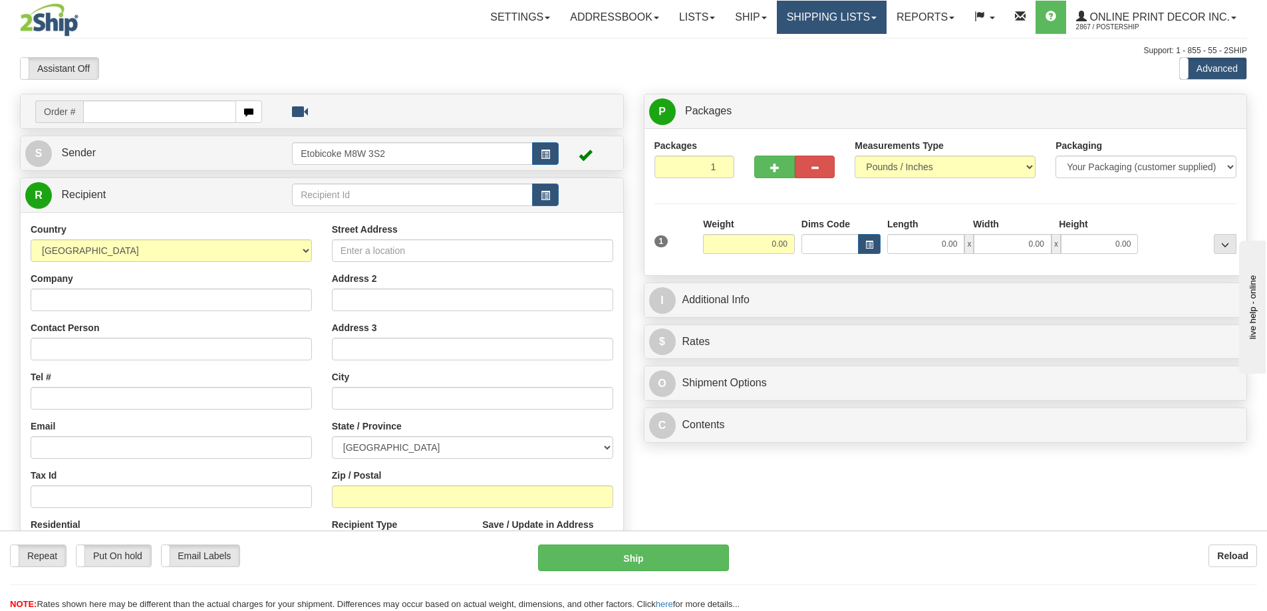
click at [848, 17] on link "Shipping lists" at bounding box center [832, 17] width 110 height 33
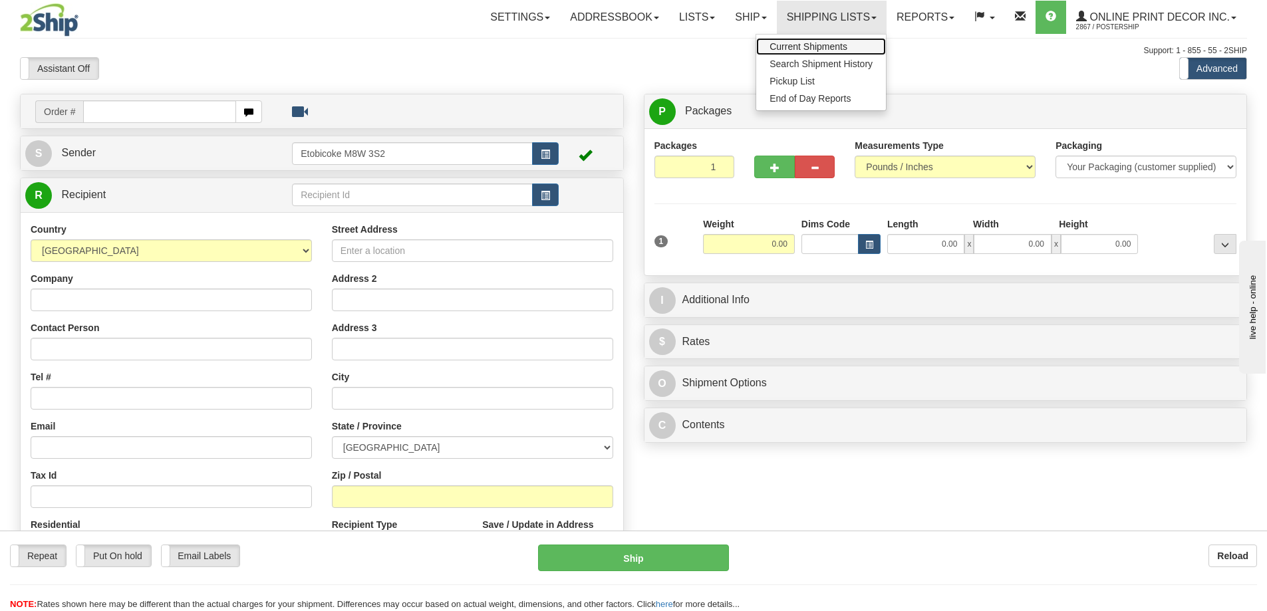
click at [826, 40] on link "Current Shipments" at bounding box center [821, 46] width 130 height 17
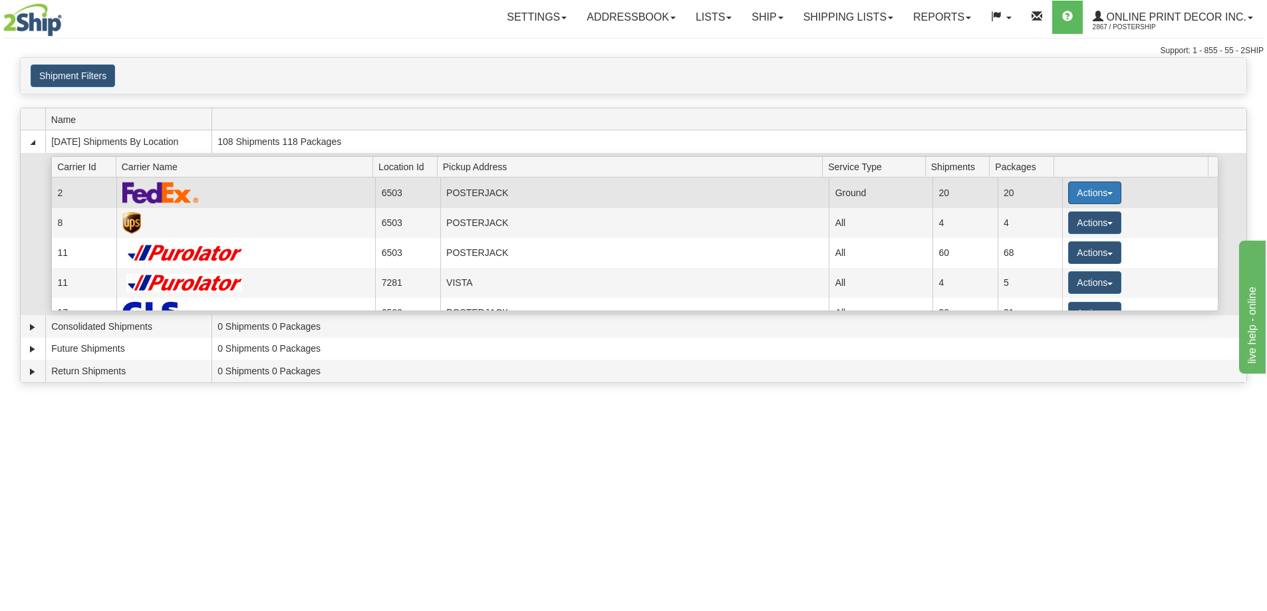
click at [1084, 186] on button "Actions" at bounding box center [1094, 193] width 53 height 23
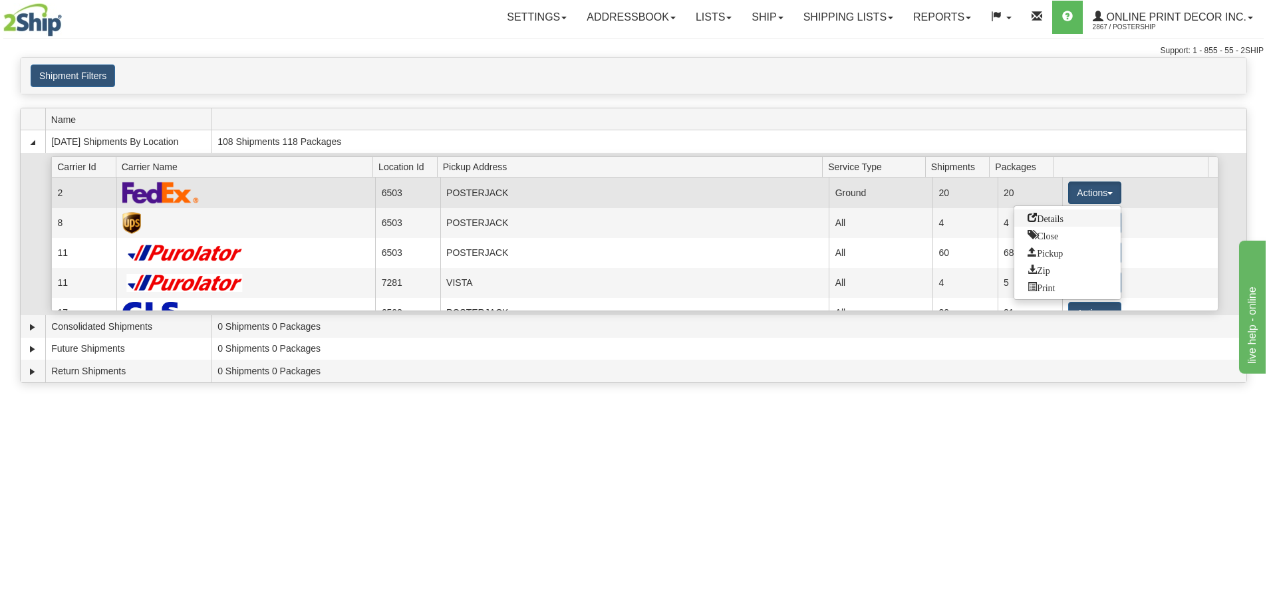
click at [1063, 219] on span "Details" at bounding box center [1045, 217] width 36 height 9
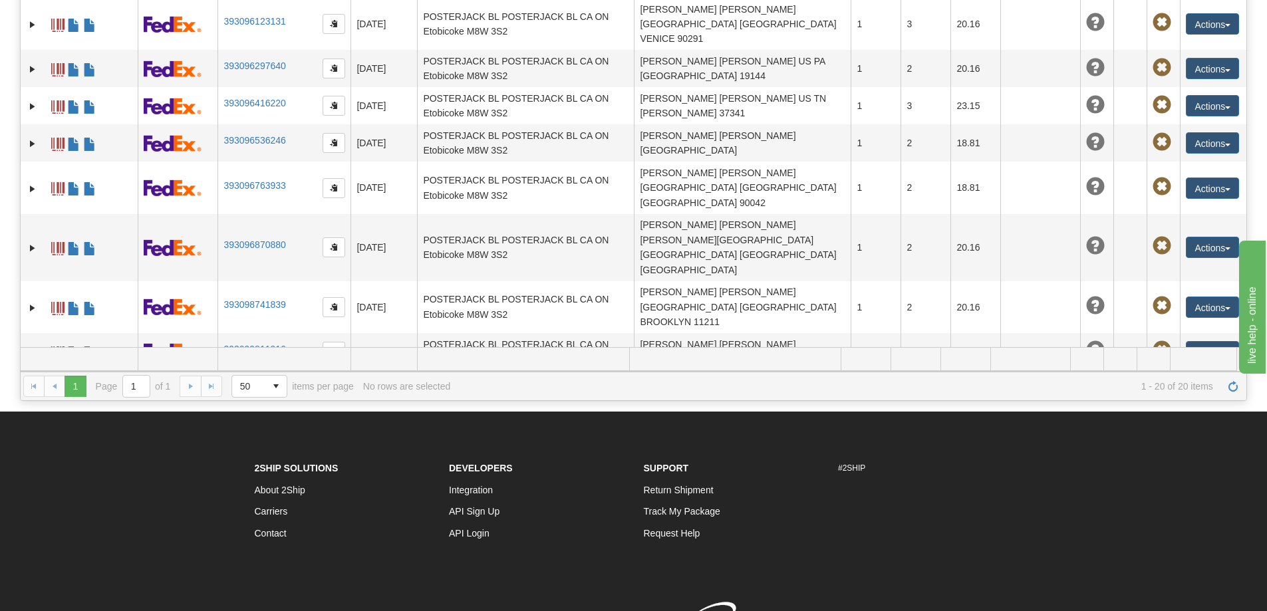
scroll to position [276, 0]
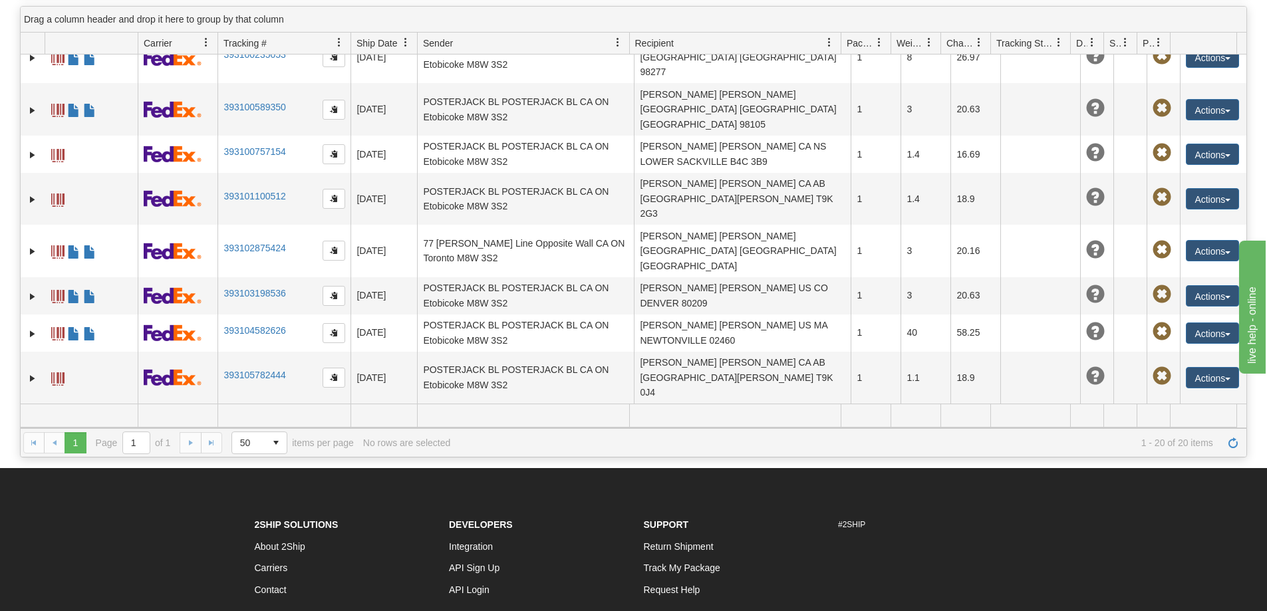
scroll to position [10, 0]
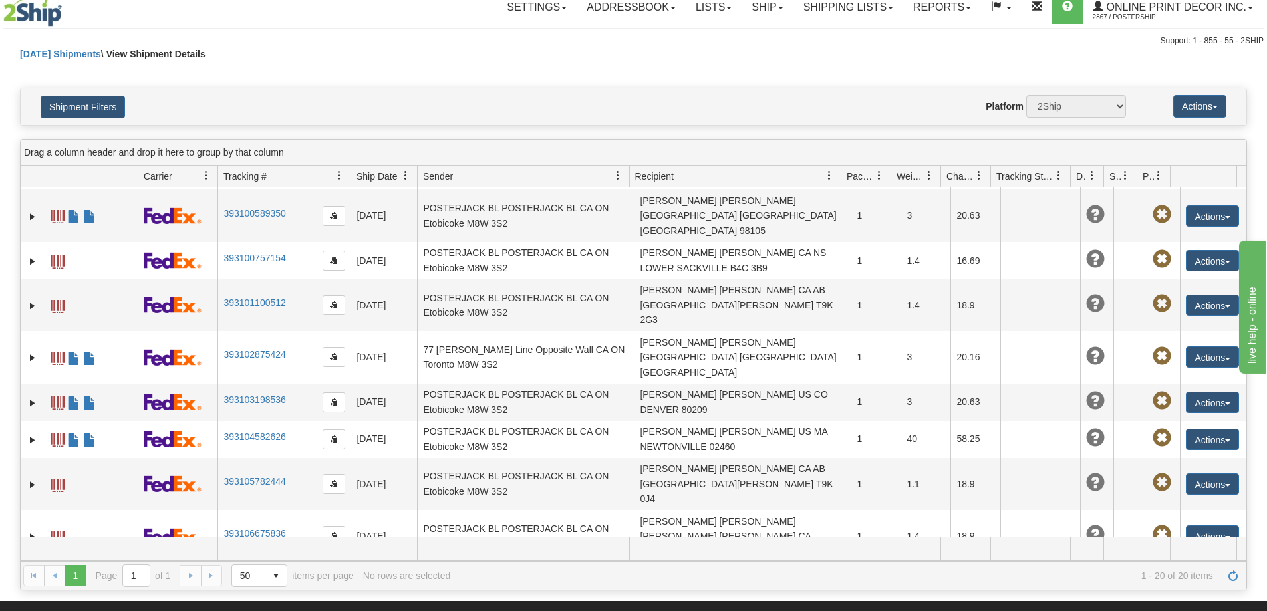
scroll to position [76, 0]
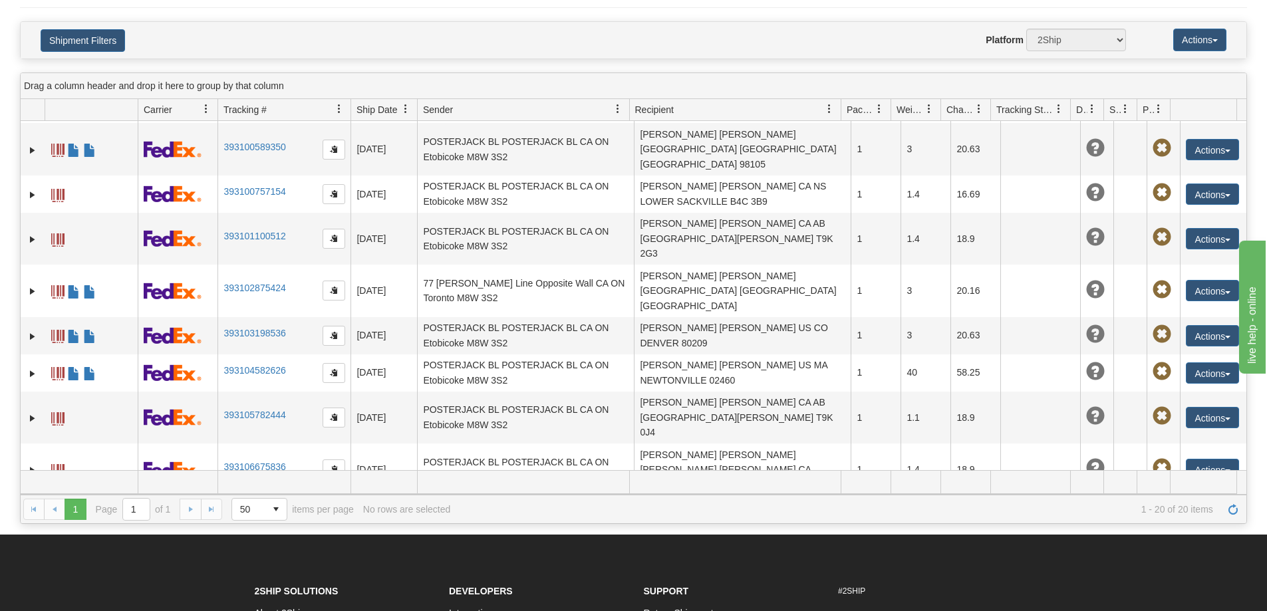
click at [261, 603] on link "393110215545" at bounding box center [254, 608] width 62 height 11
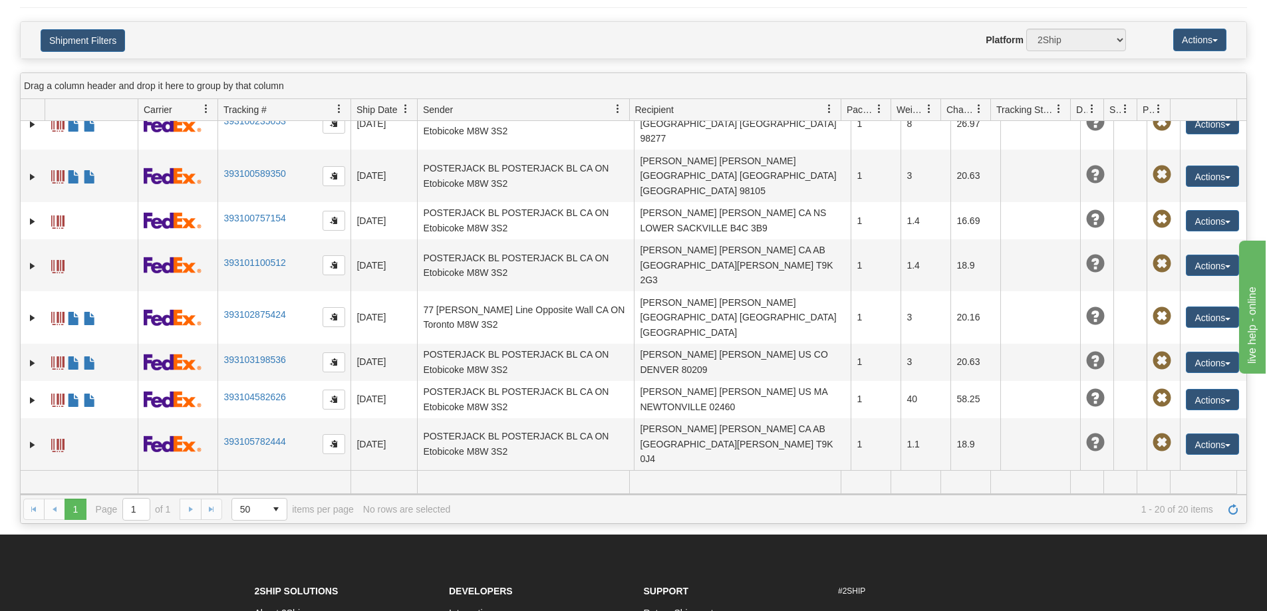
scroll to position [0, 0]
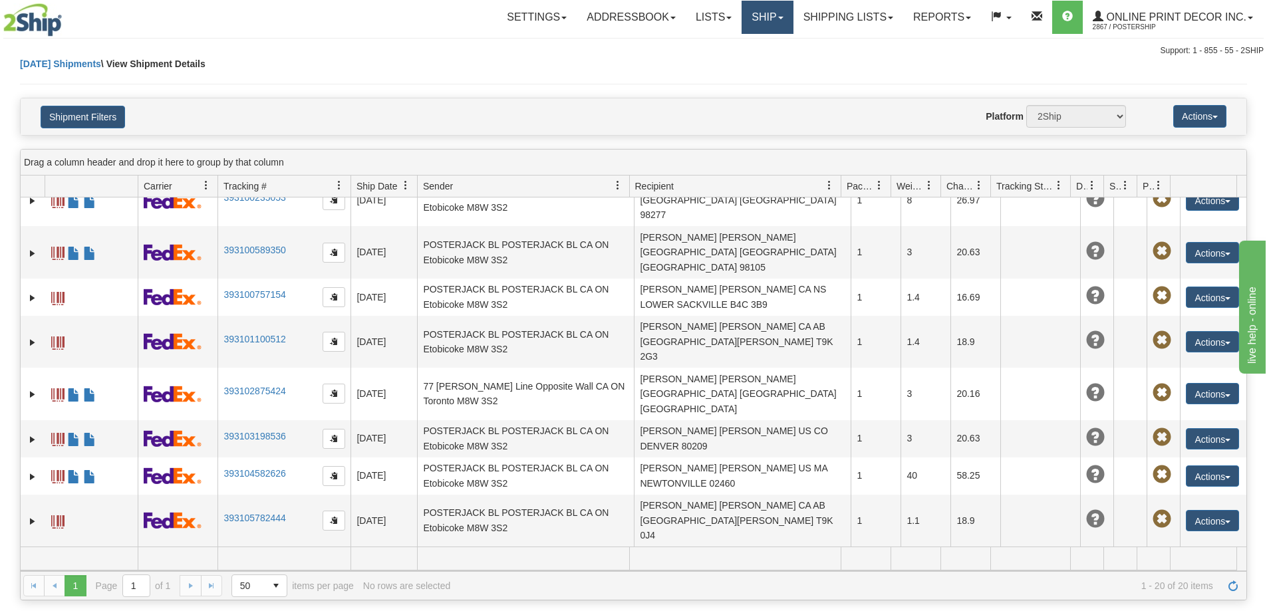
click at [763, 13] on link "Ship" at bounding box center [766, 17] width 51 height 33
click at [715, 53] on link "Ship Screen" at bounding box center [732, 46] width 120 height 17
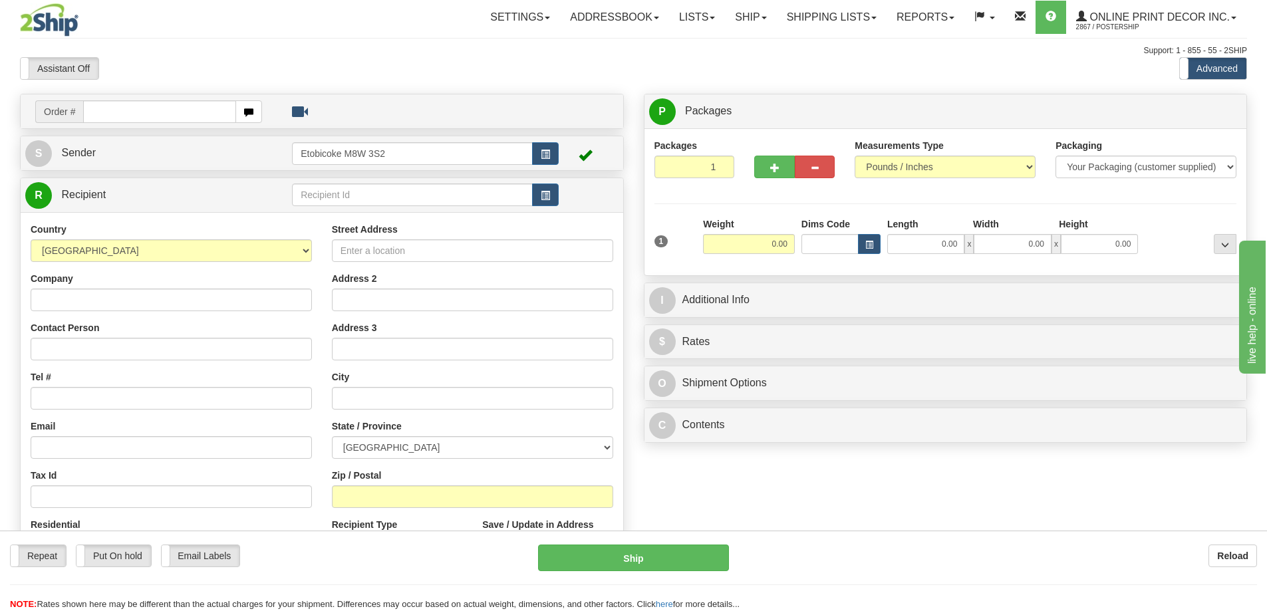
click at [145, 108] on input "text" at bounding box center [159, 111] width 153 height 23
type input "OW-2186"
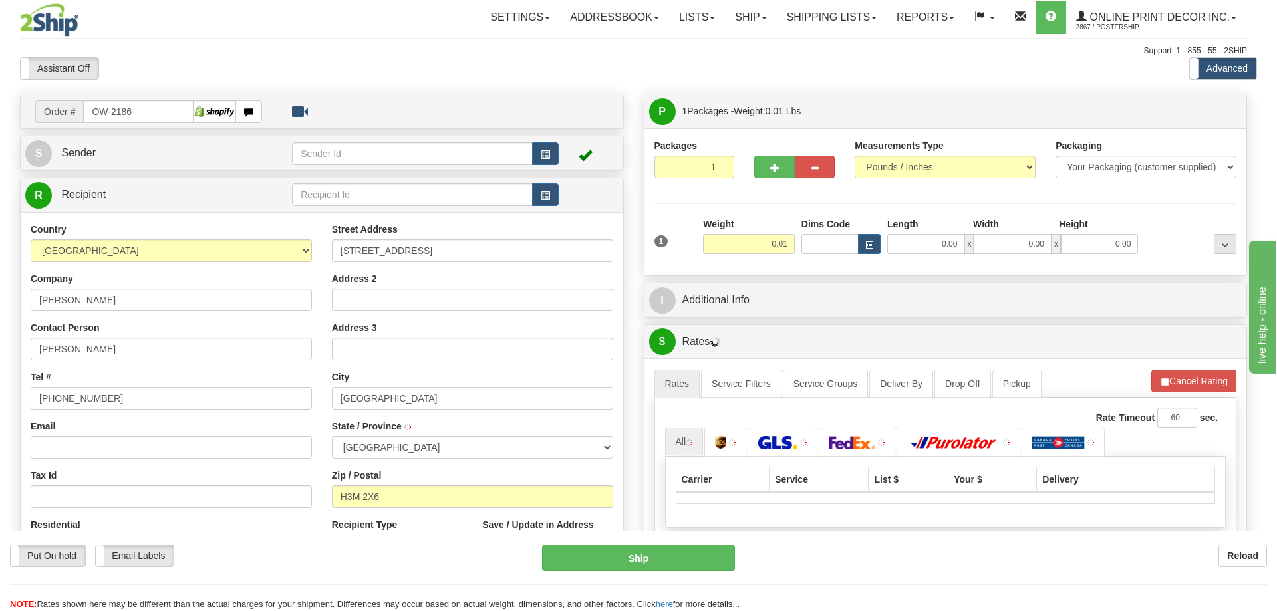
type input "[GEOGRAPHIC_DATA]"
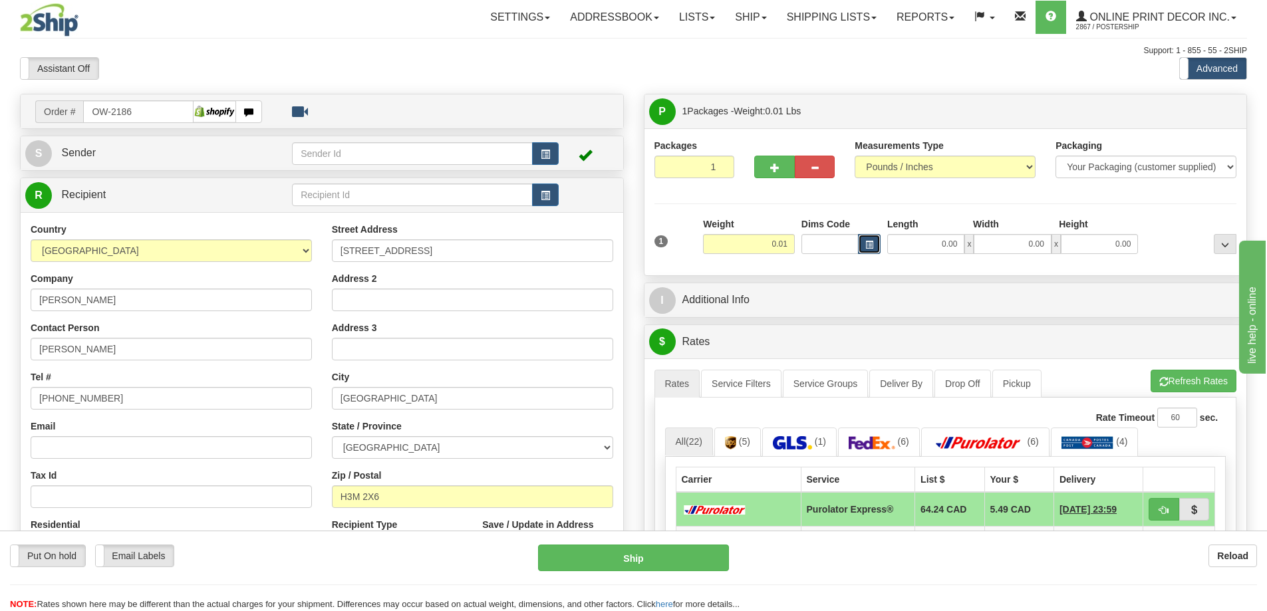
click at [863, 241] on button "button" at bounding box center [869, 244] width 23 height 20
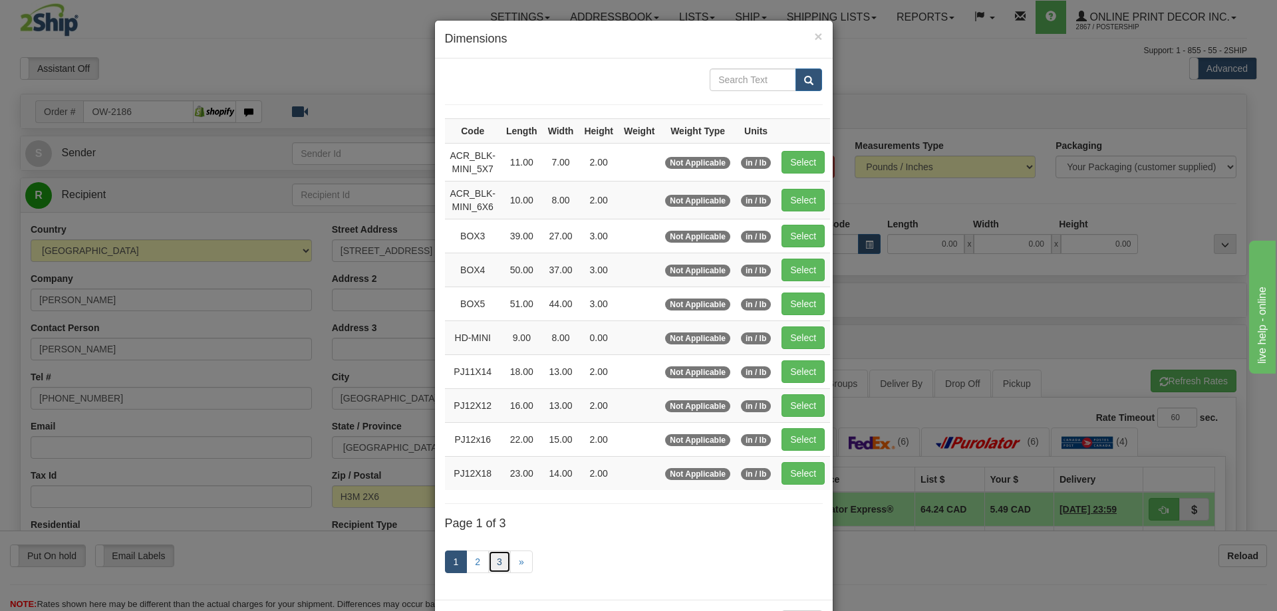
click at [491, 560] on link "3" at bounding box center [499, 562] width 23 height 23
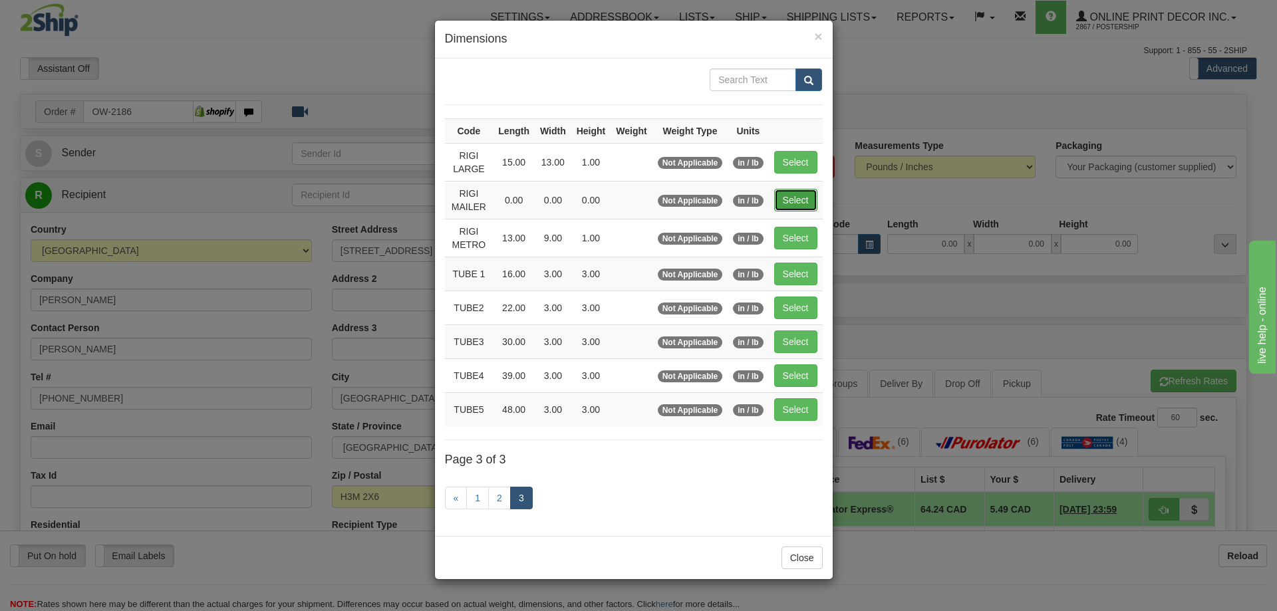
click at [798, 192] on button "Select" at bounding box center [795, 200] width 43 height 23
type input "RIGI MAILER"
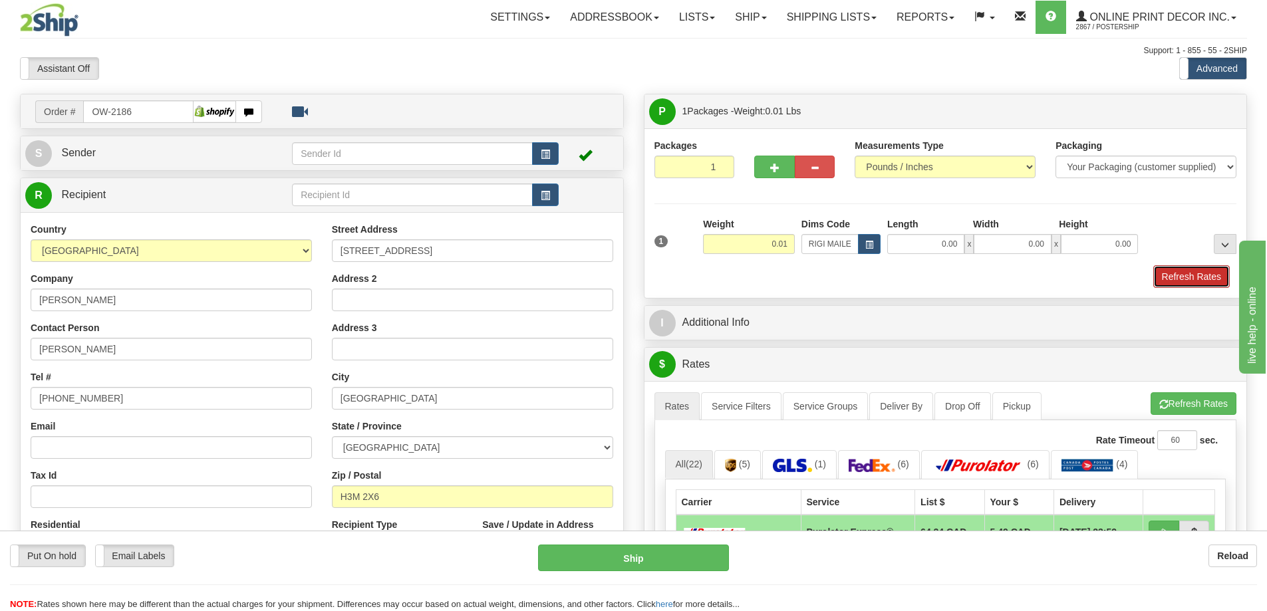
click at [1187, 271] on button "Refresh Rates" at bounding box center [1191, 276] width 76 height 23
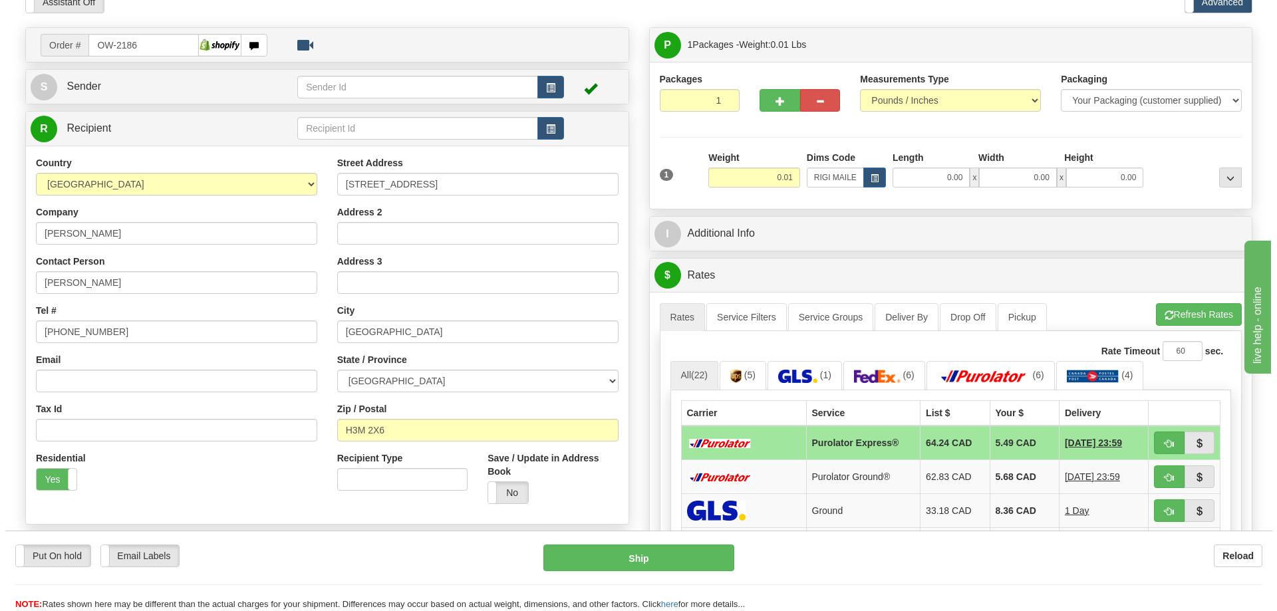
scroll to position [199, 0]
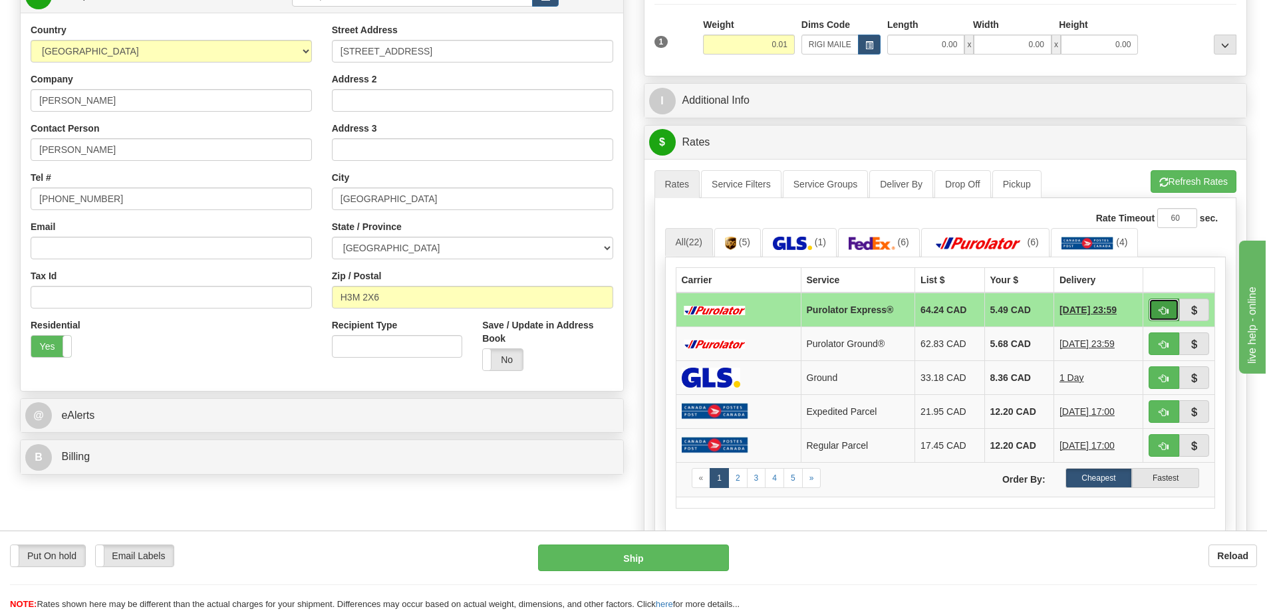
click at [1162, 308] on span "button" at bounding box center [1163, 310] width 9 height 9
type input "202"
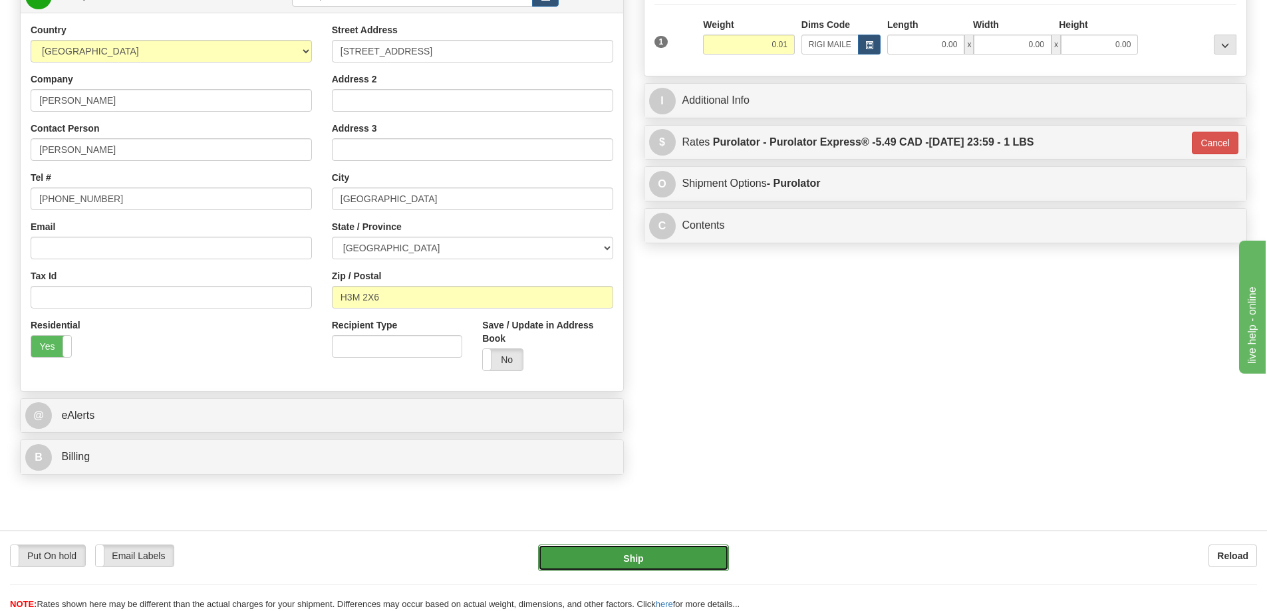
click at [683, 552] on button "Ship" at bounding box center [633, 558] width 191 height 27
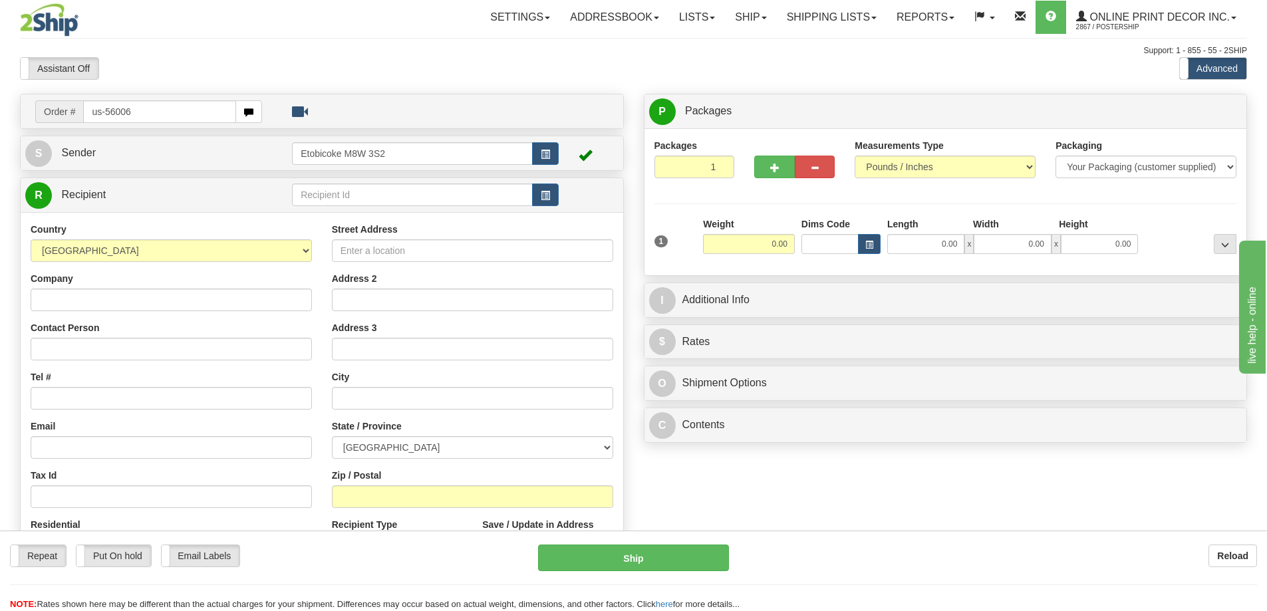
type input "us-56006"
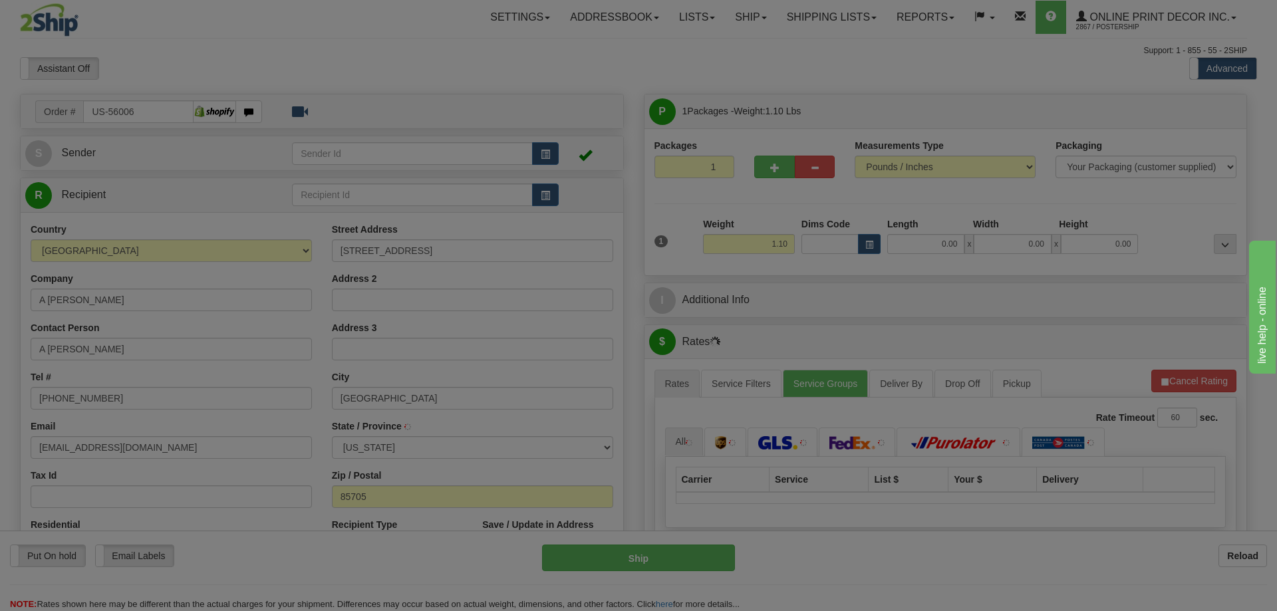
type input "TUCSON"
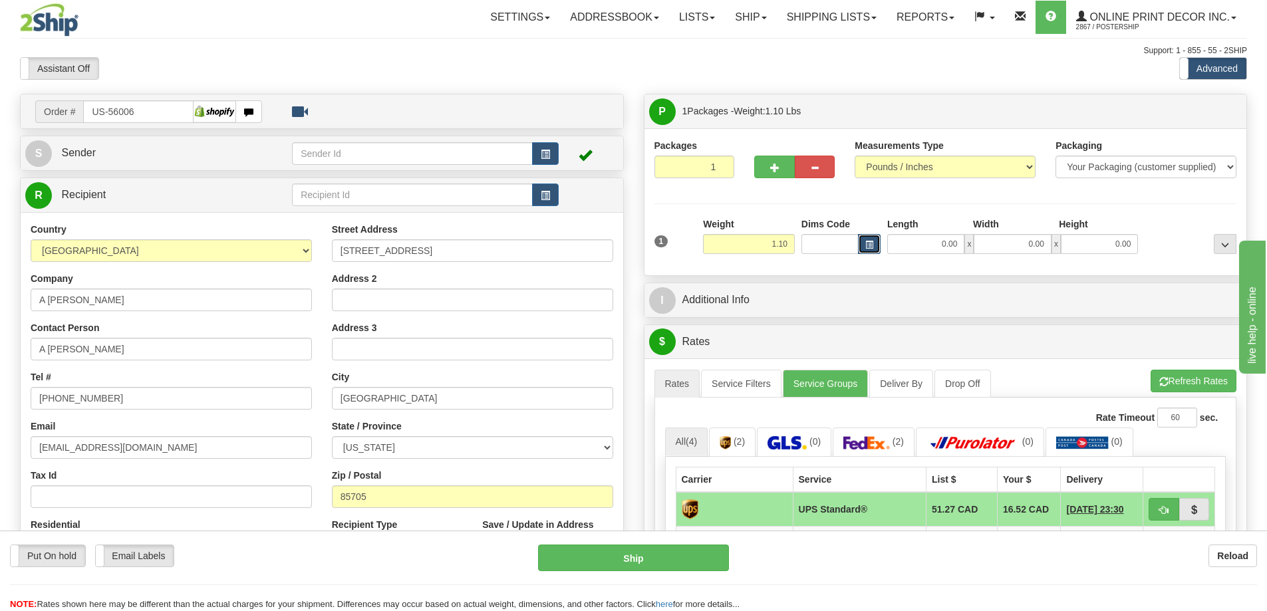
click at [872, 245] on span "button" at bounding box center [869, 244] width 8 height 7
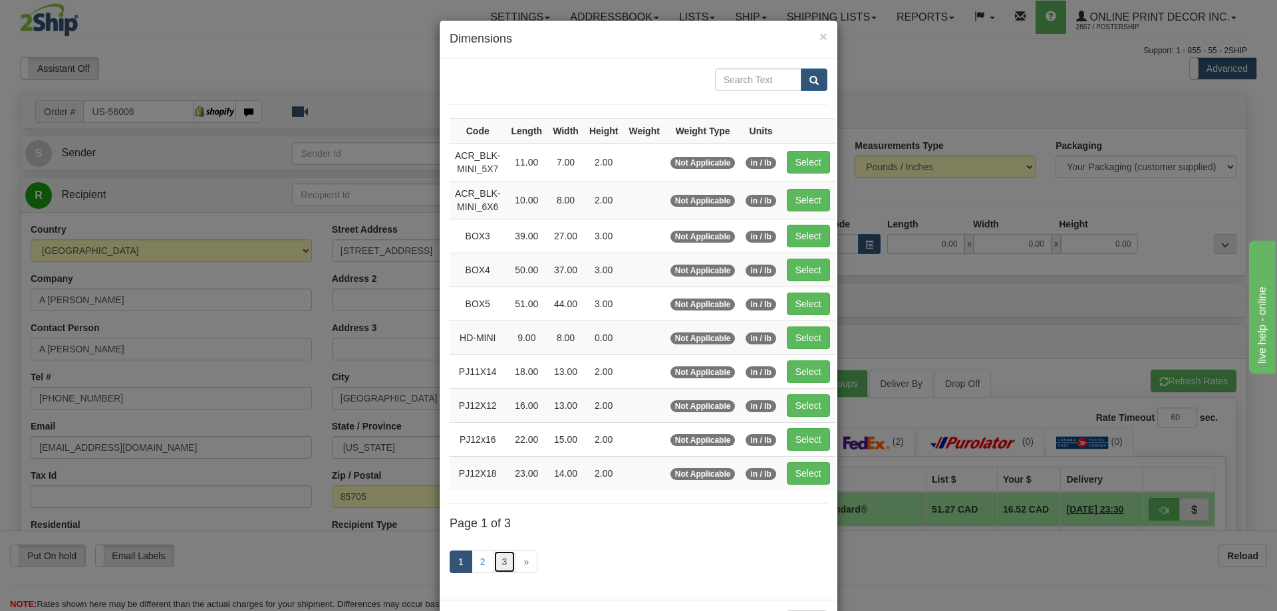
click at [494, 564] on link "3" at bounding box center [504, 562] width 23 height 23
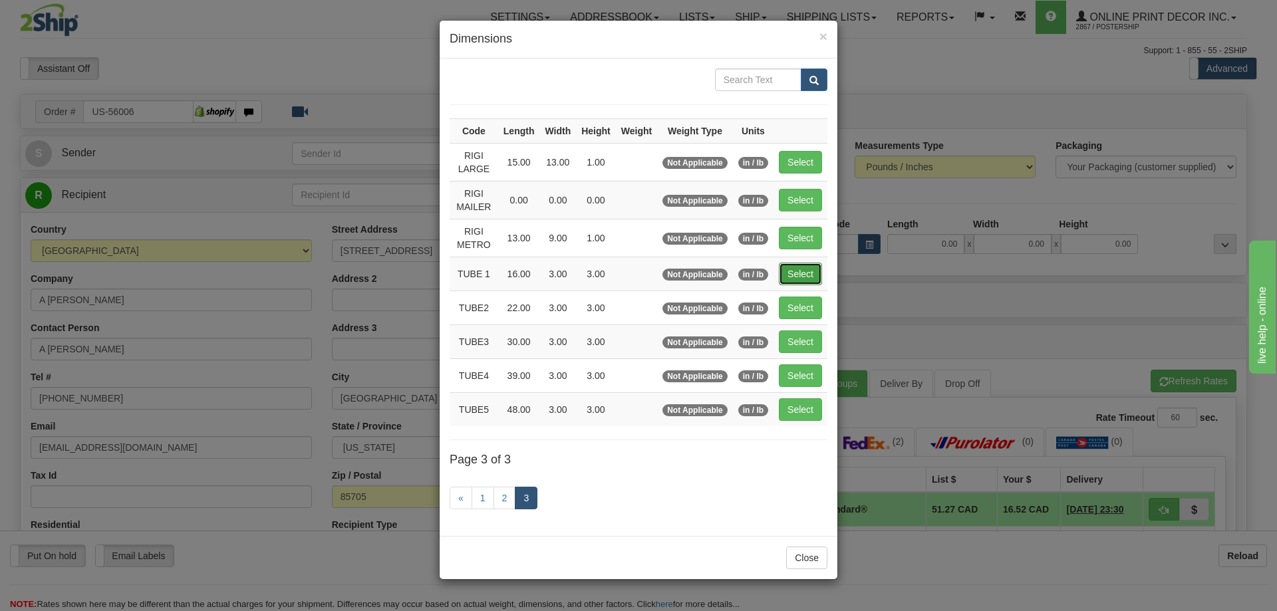
click at [802, 271] on button "Select" at bounding box center [800, 274] width 43 height 23
type input "TUBE 1"
type input "16.00"
type input "3.00"
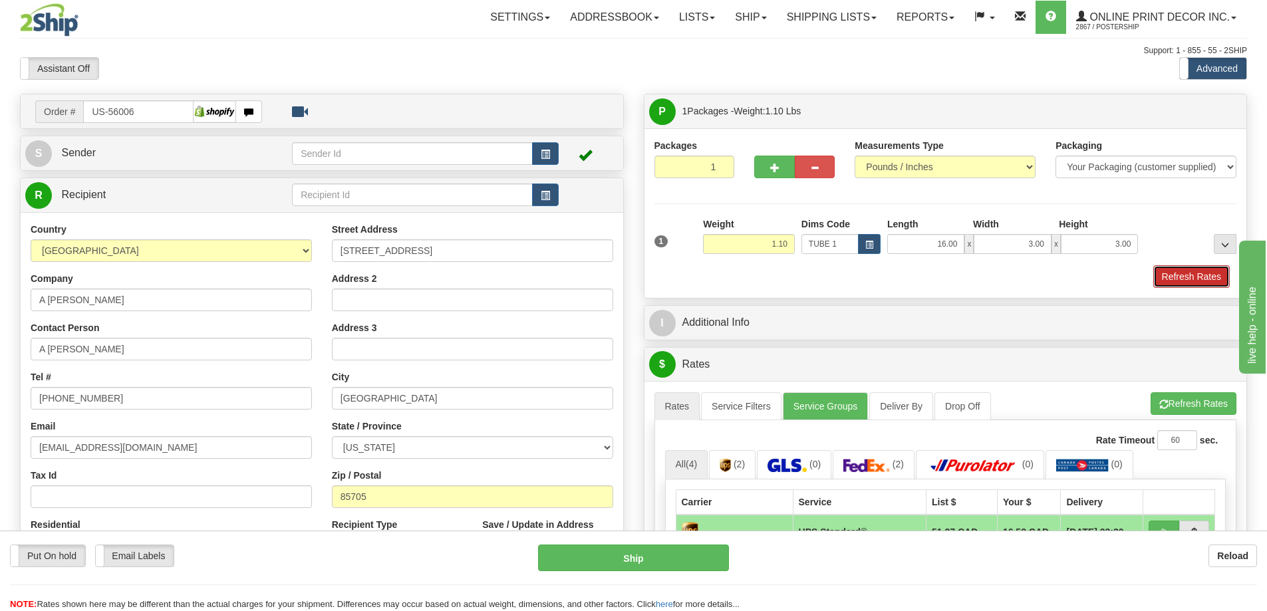
click at [1187, 281] on button "Refresh Rates" at bounding box center [1191, 276] width 76 height 23
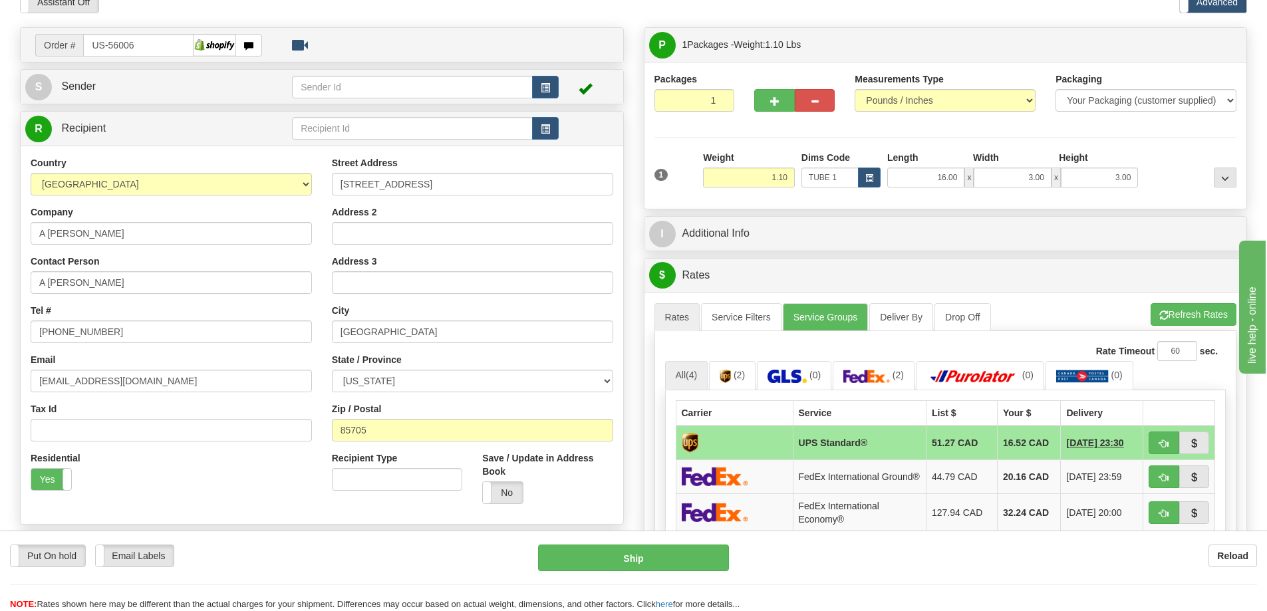
scroll to position [199, 0]
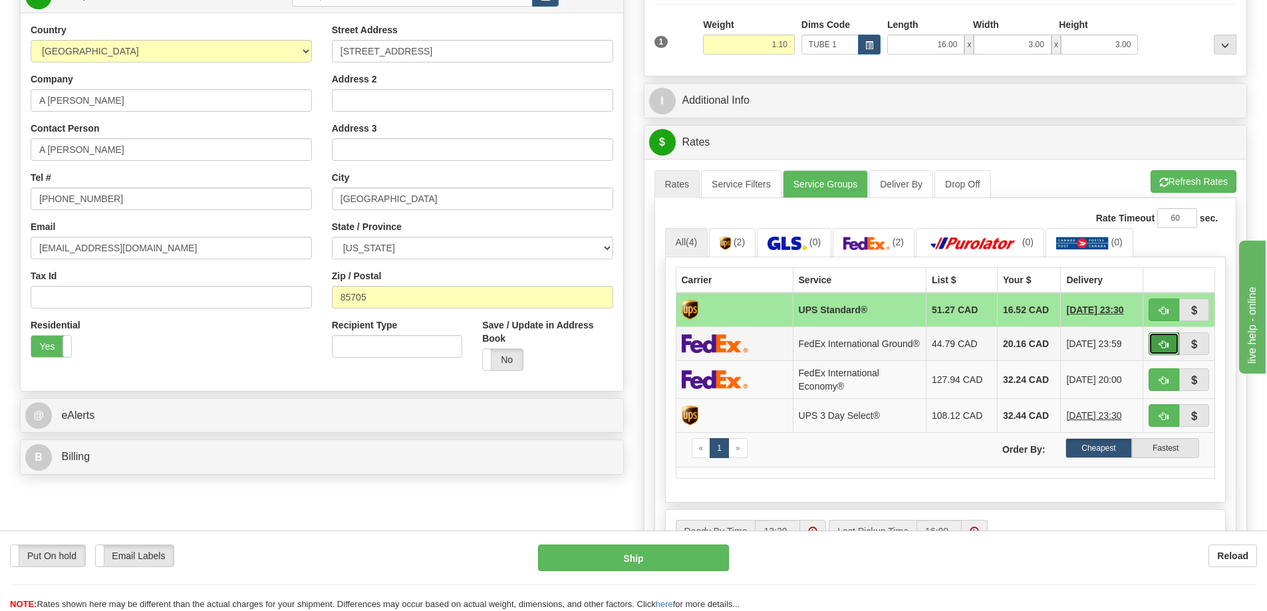
click at [1165, 346] on span "button" at bounding box center [1163, 344] width 9 height 9
type input "92"
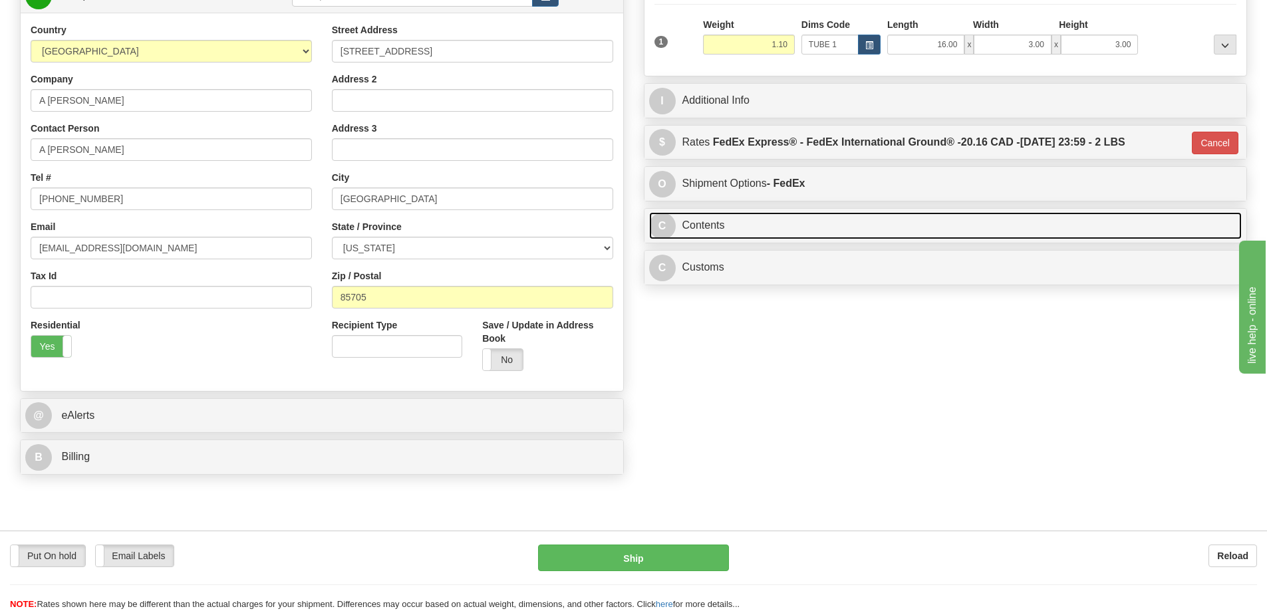
click at [977, 226] on link "C Contents" at bounding box center [945, 225] width 593 height 27
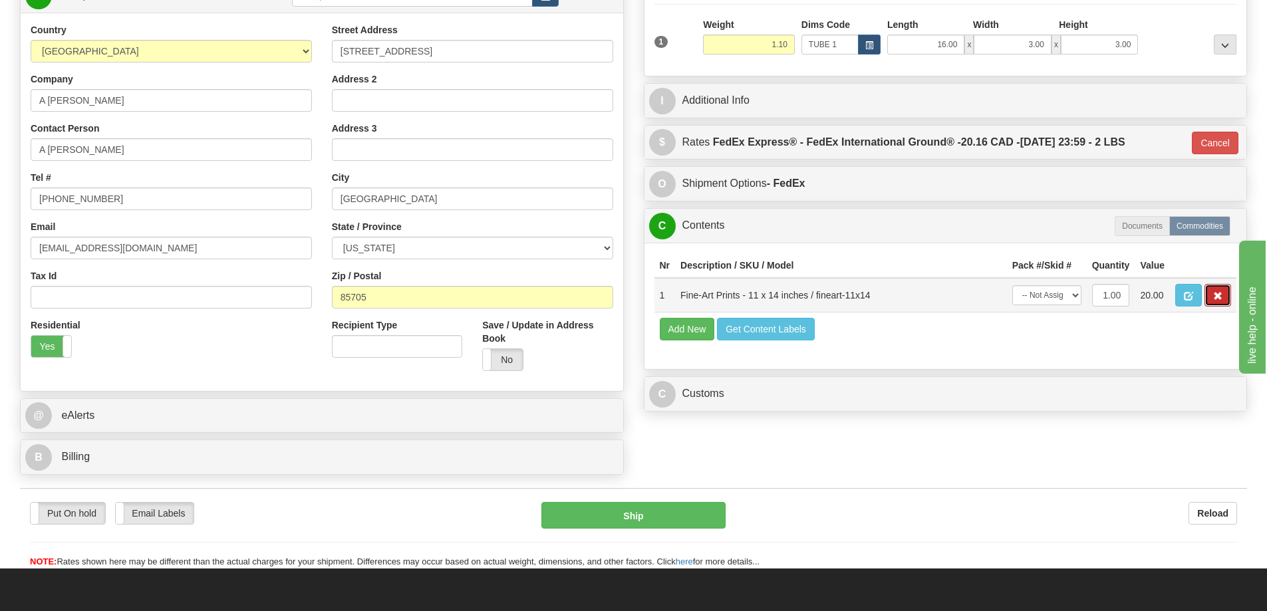
click at [1212, 294] on button "button" at bounding box center [1217, 295] width 27 height 23
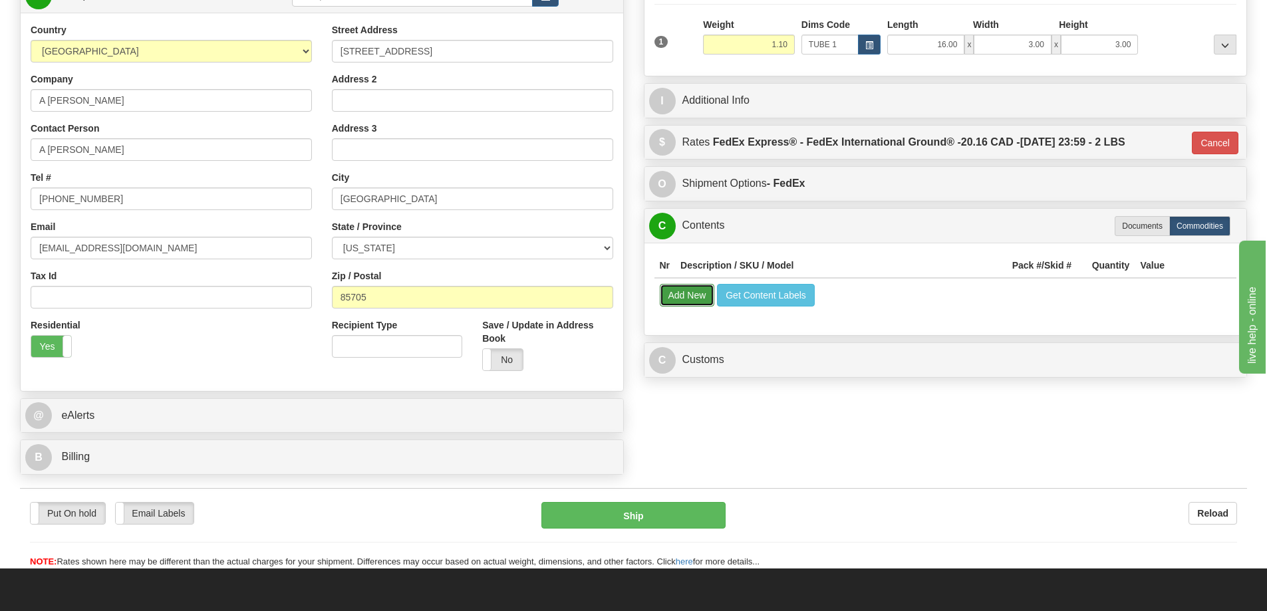
click at [695, 293] on button "Add New" at bounding box center [687, 295] width 55 height 23
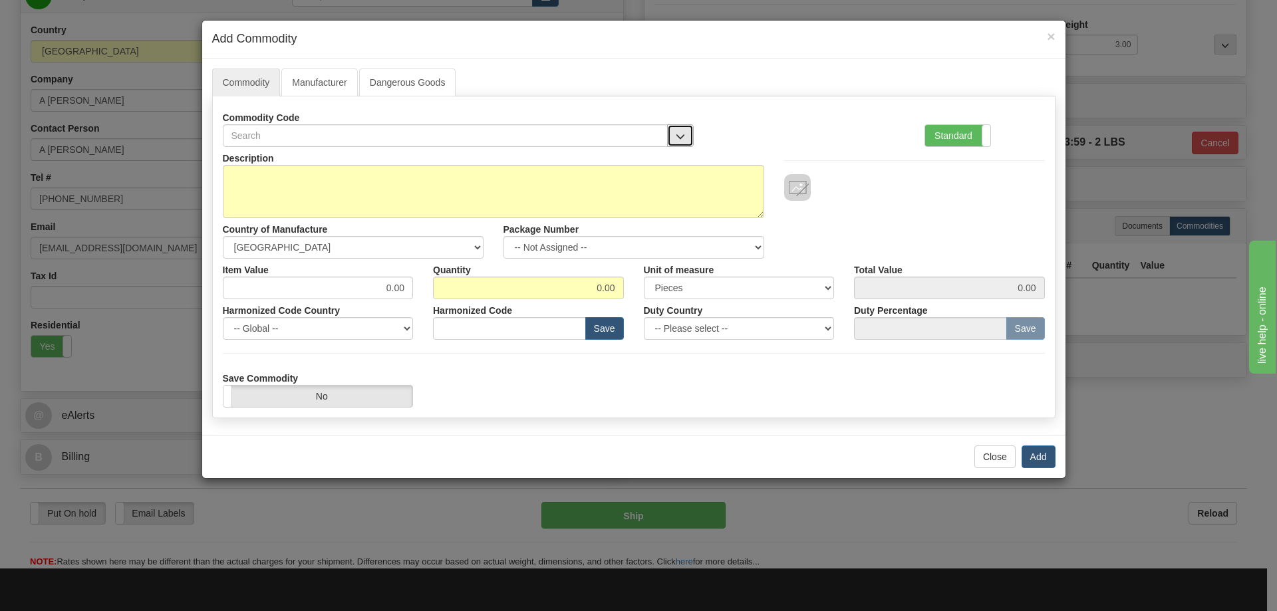
click at [673, 132] on button "button" at bounding box center [680, 135] width 27 height 23
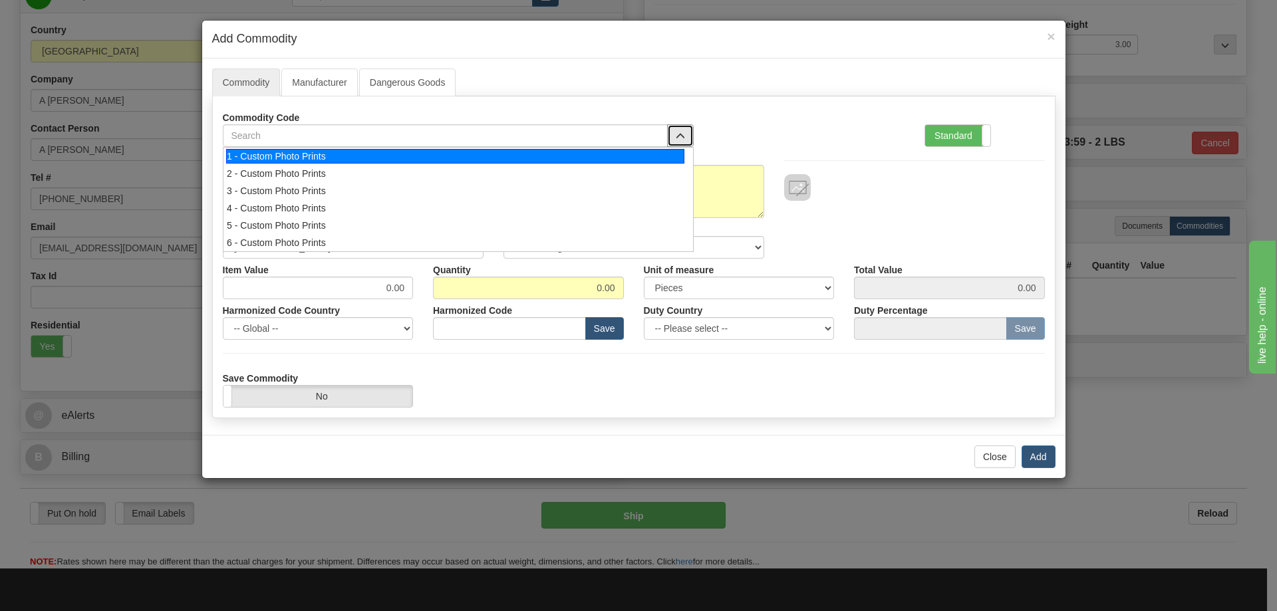
click at [666, 150] on div "1 - Custom Photo Prints" at bounding box center [455, 156] width 458 height 15
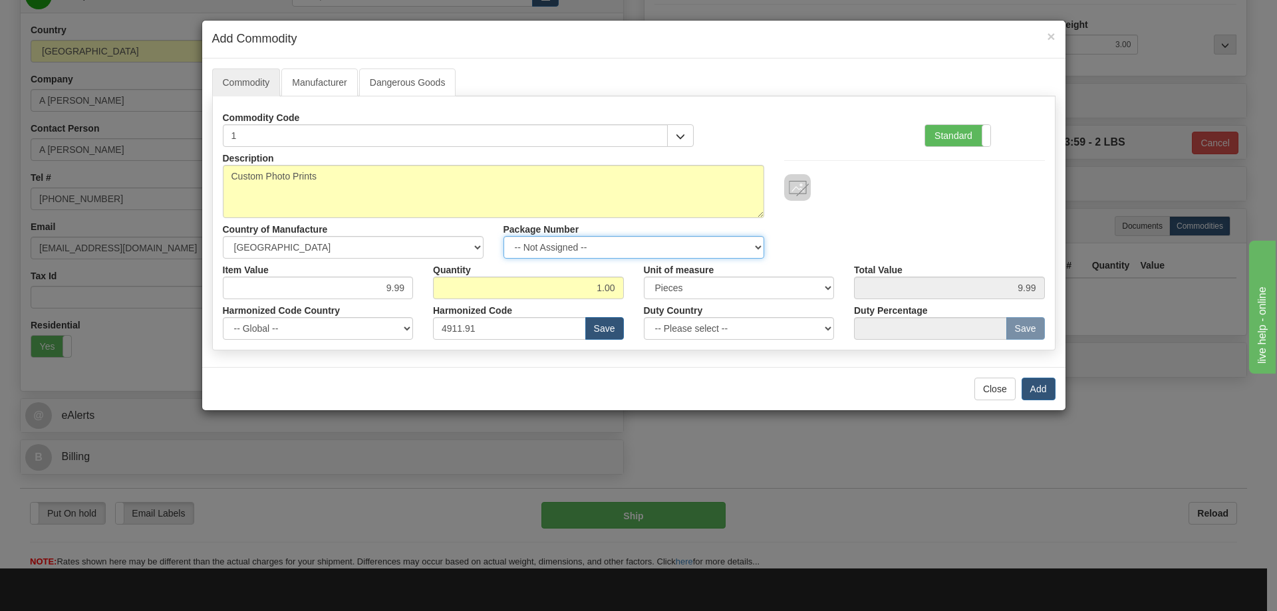
click at [755, 243] on select "-- Not Assigned -- Item 1" at bounding box center [633, 247] width 261 height 23
select select "0"
click at [503, 236] on select "-- Not Assigned -- Item 1" at bounding box center [633, 247] width 261 height 23
click at [1046, 386] on button "Add" at bounding box center [1038, 389] width 34 height 23
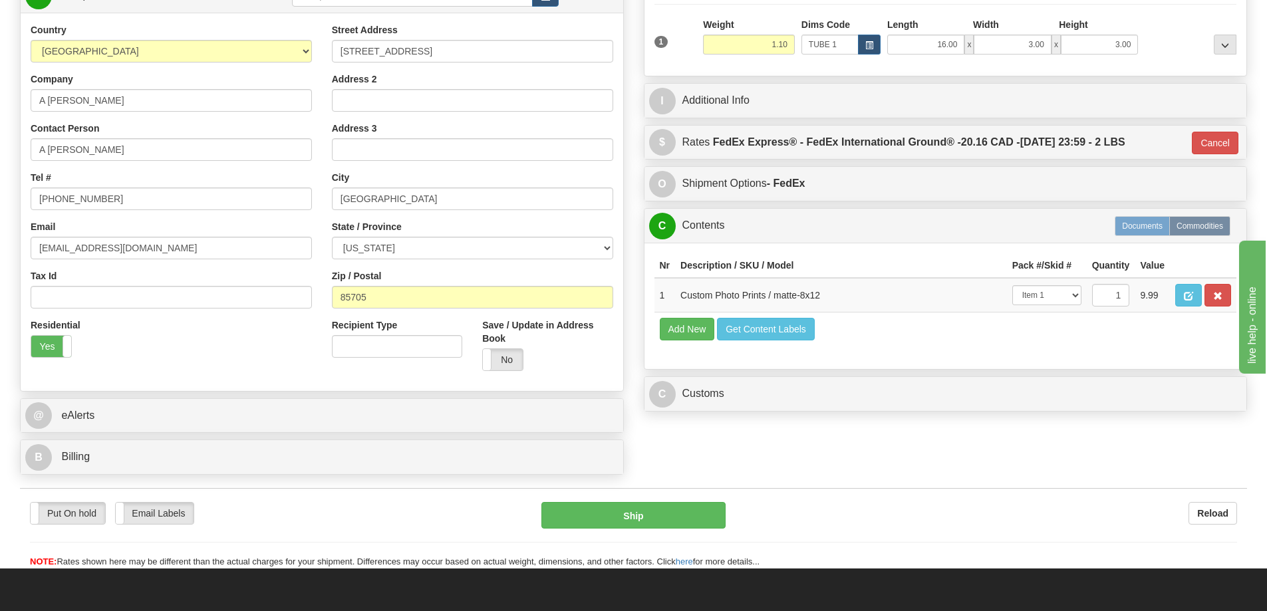
scroll to position [266, 0]
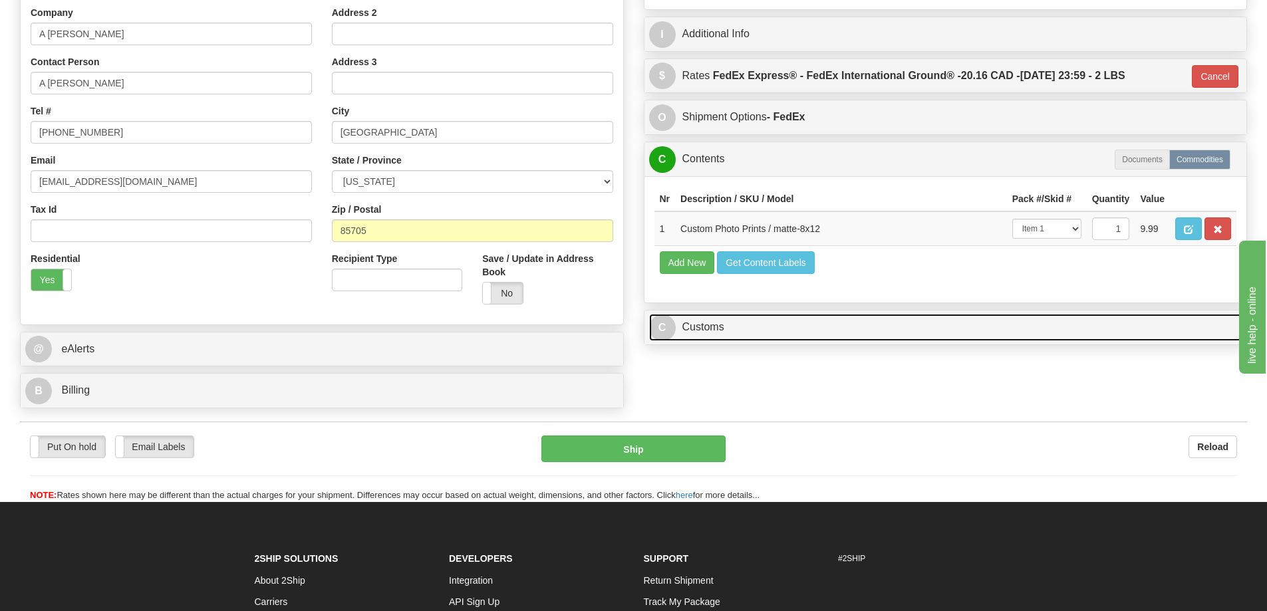
click at [999, 327] on link "C Customs" at bounding box center [945, 327] width 593 height 27
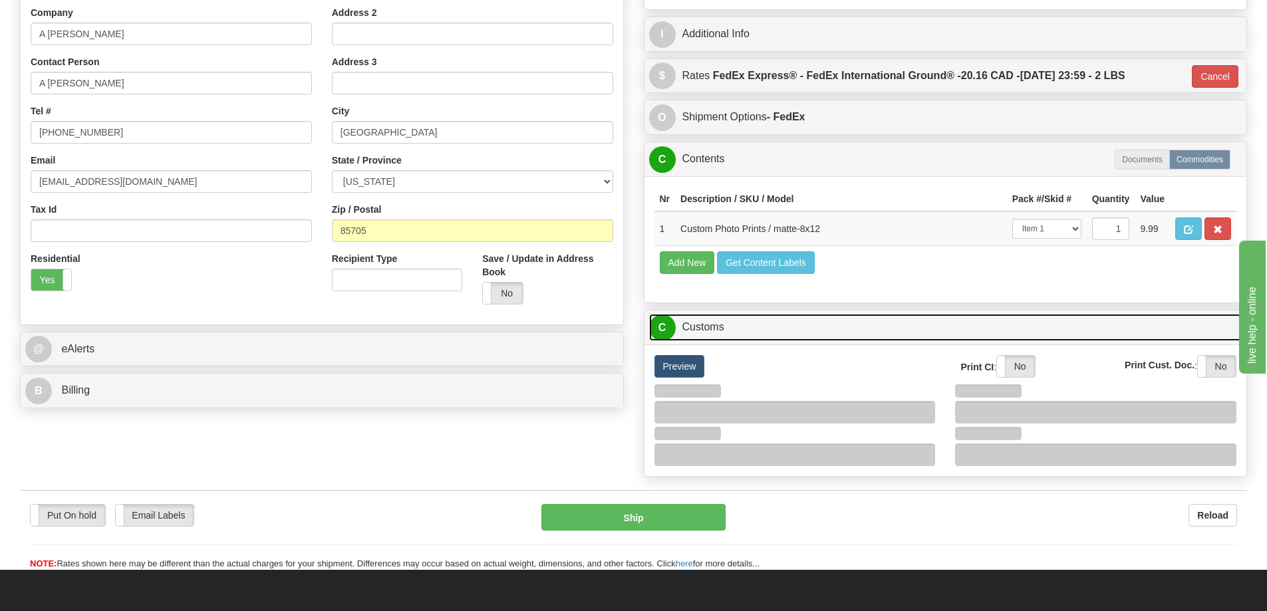
scroll to position [399, 0]
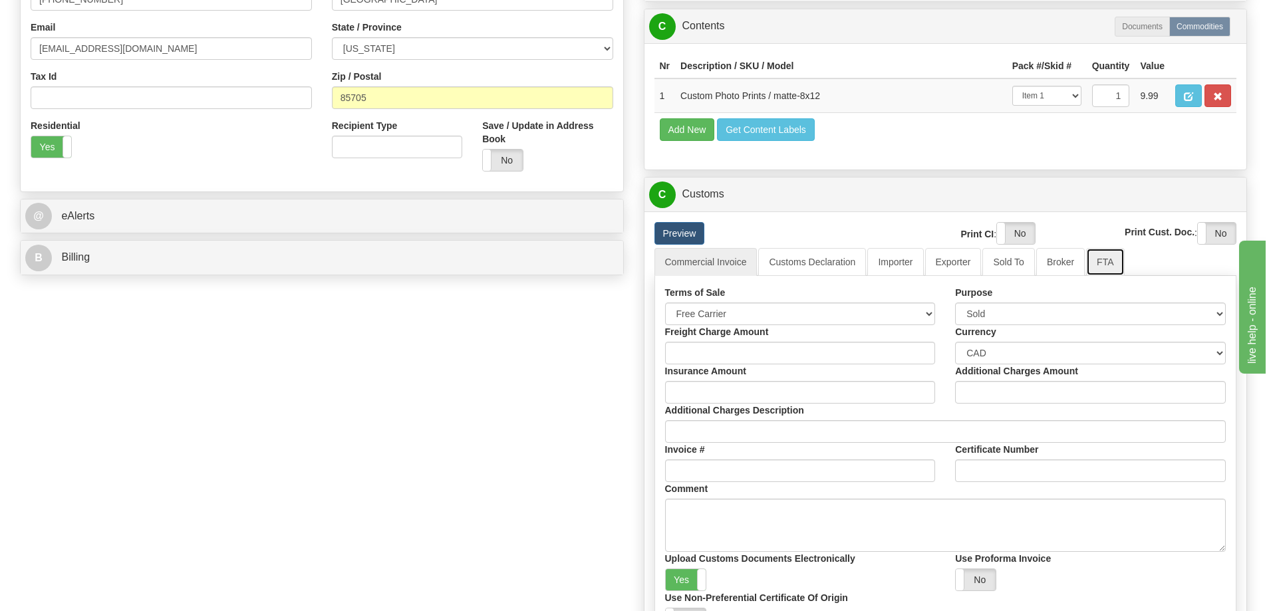
click at [1112, 263] on link "FTA" at bounding box center [1105, 262] width 38 height 28
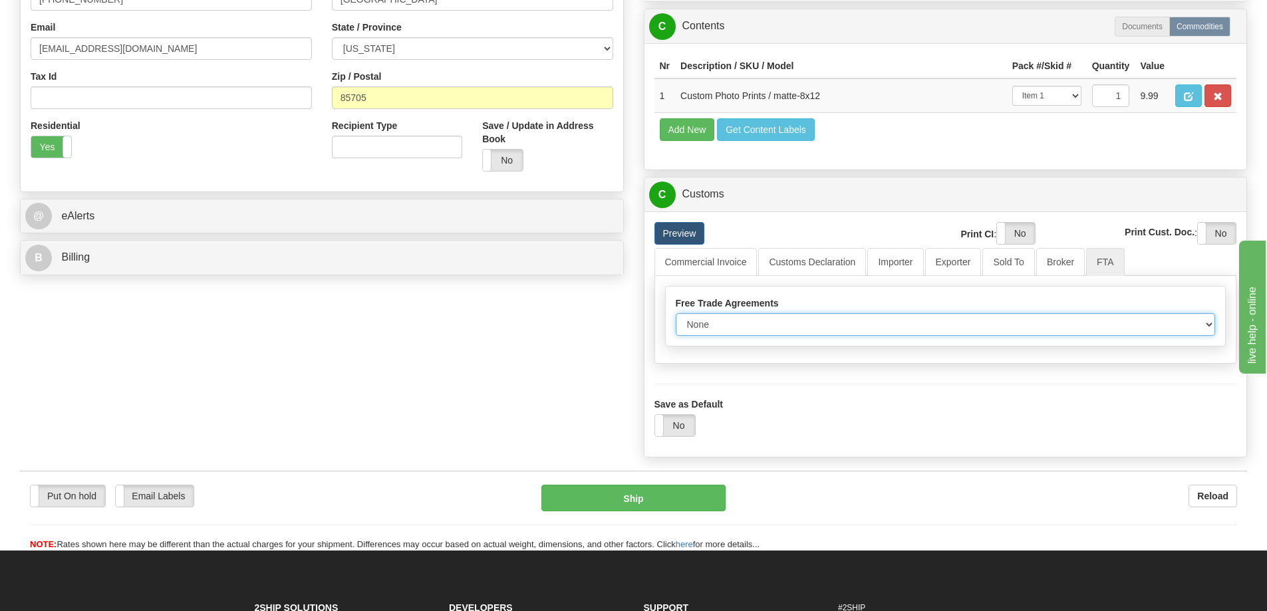
click at [1200, 326] on select "None Other USMCA CETA CUKTCA" at bounding box center [945, 324] width 540 height 23
select select "1"
click at [675, 318] on select "None Other USMCA CETA CUKTCA" at bounding box center [945, 324] width 540 height 23
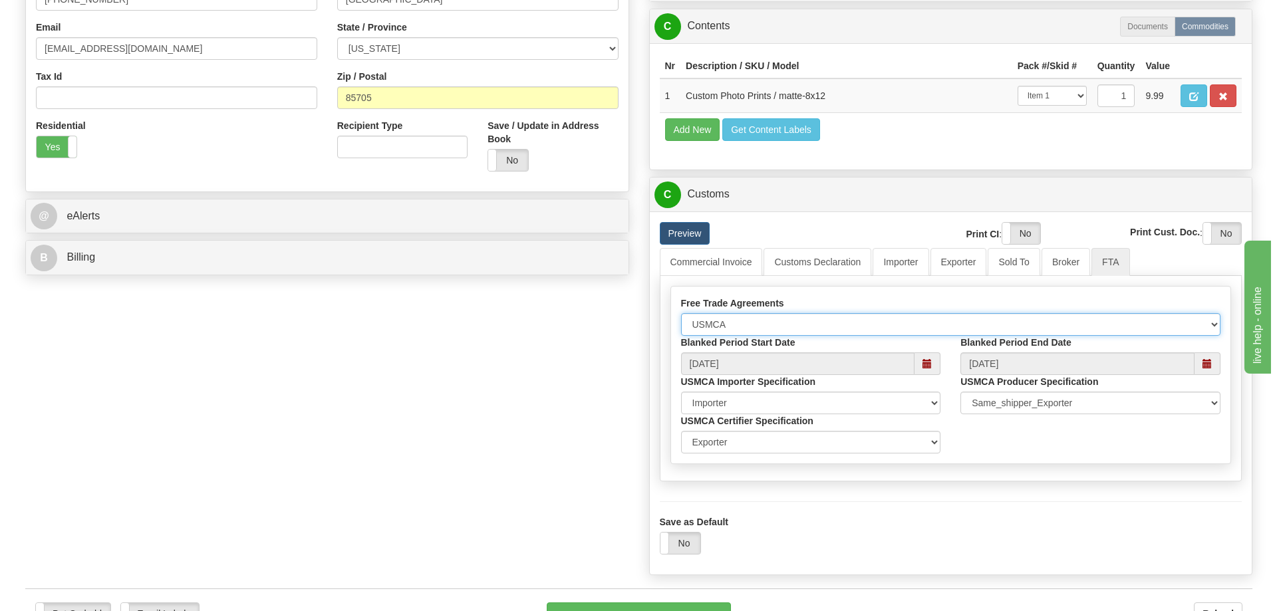
scroll to position [532, 0]
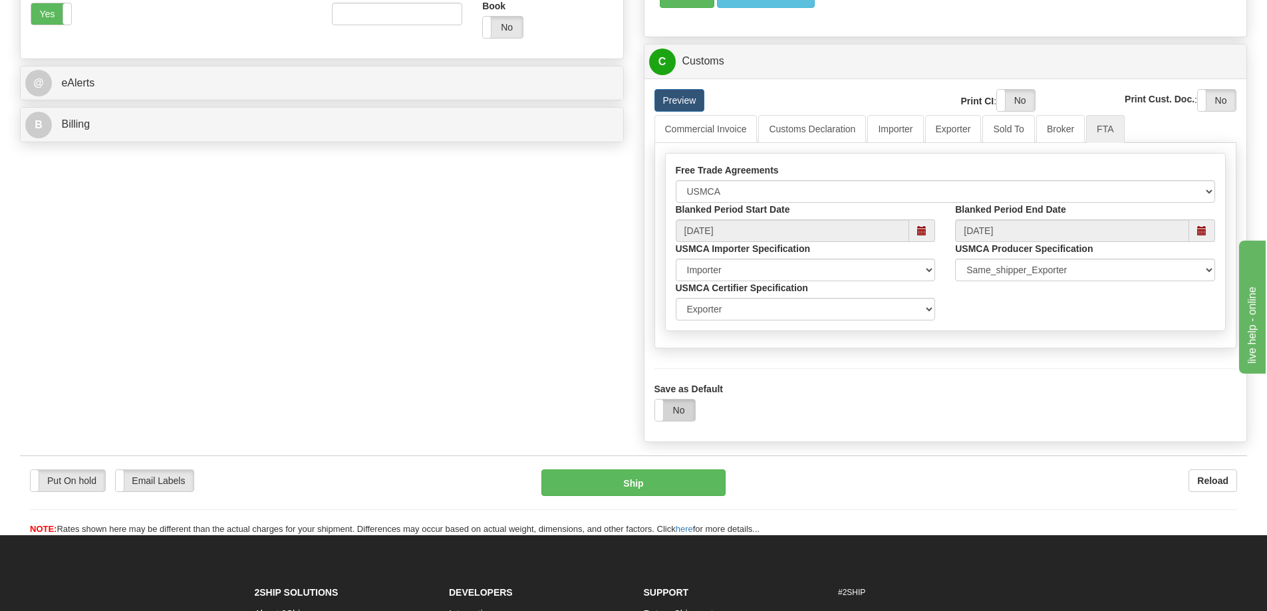
click at [678, 407] on label "No" at bounding box center [675, 410] width 40 height 21
click at [689, 485] on button "Ship" at bounding box center [633, 482] width 184 height 27
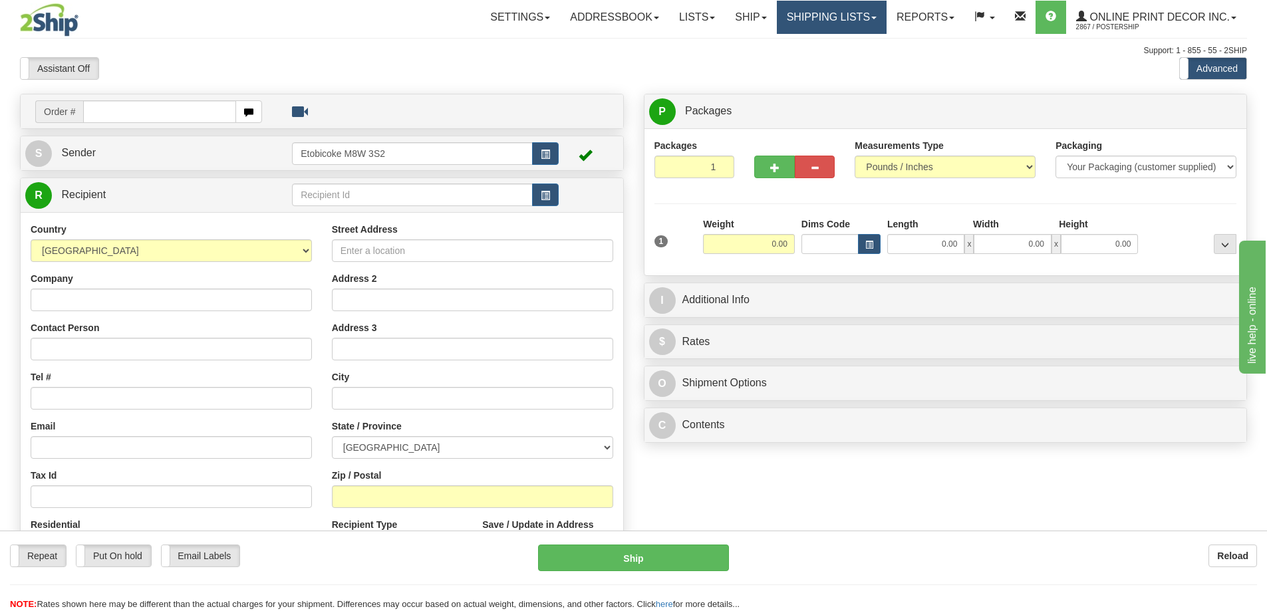
click at [858, 13] on link "Shipping lists" at bounding box center [832, 17] width 110 height 33
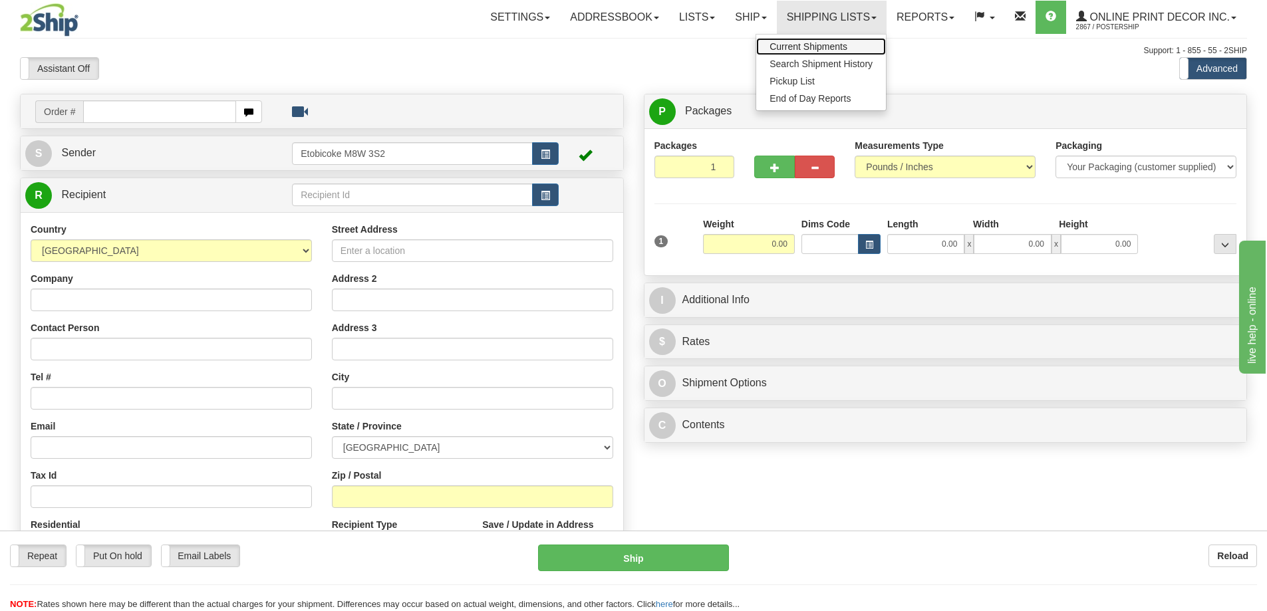
click at [821, 43] on span "Current Shipments" at bounding box center [808, 46] width 78 height 11
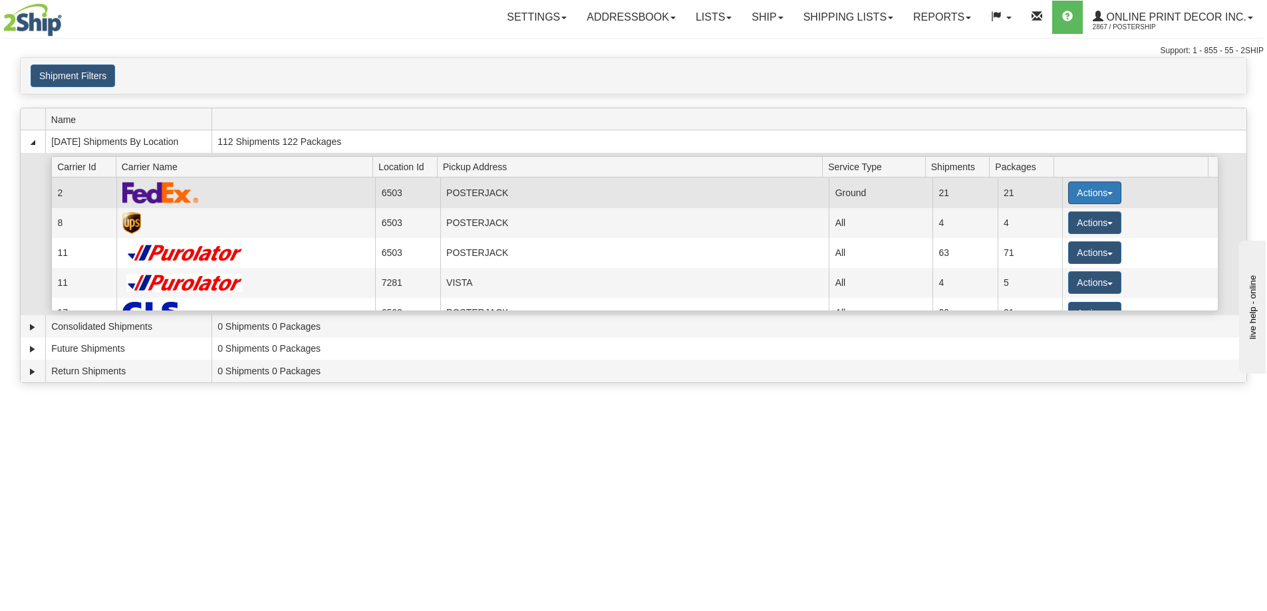
click at [1093, 188] on button "Actions" at bounding box center [1094, 193] width 53 height 23
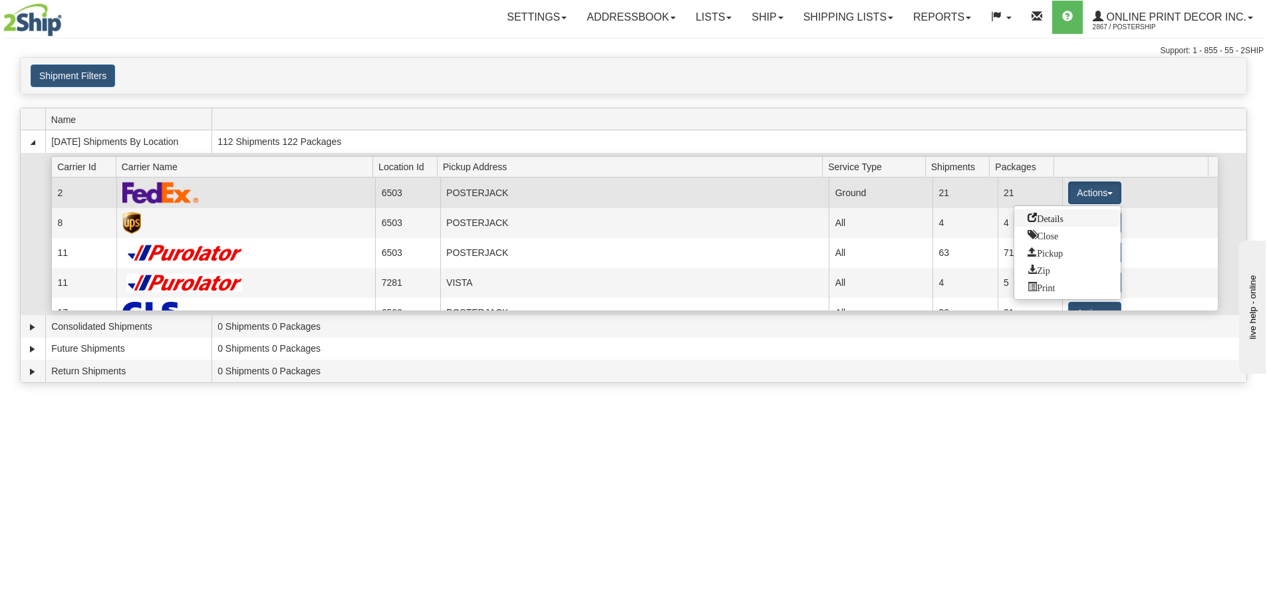
click at [1044, 217] on span "Details" at bounding box center [1045, 217] width 36 height 9
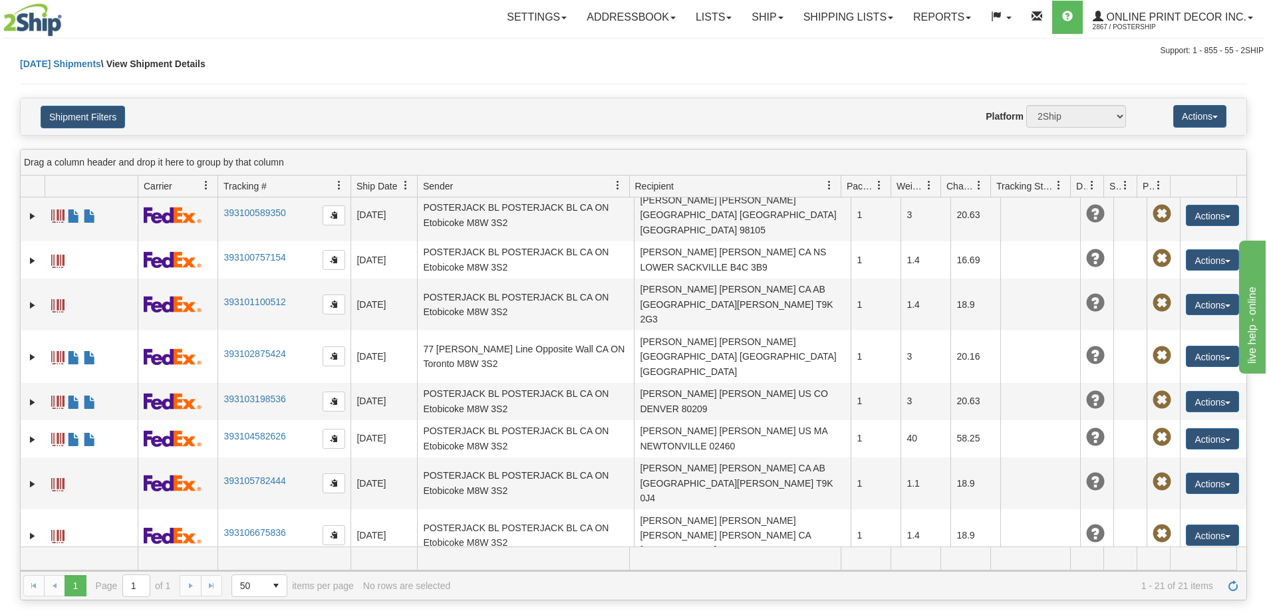
scroll to position [66, 0]
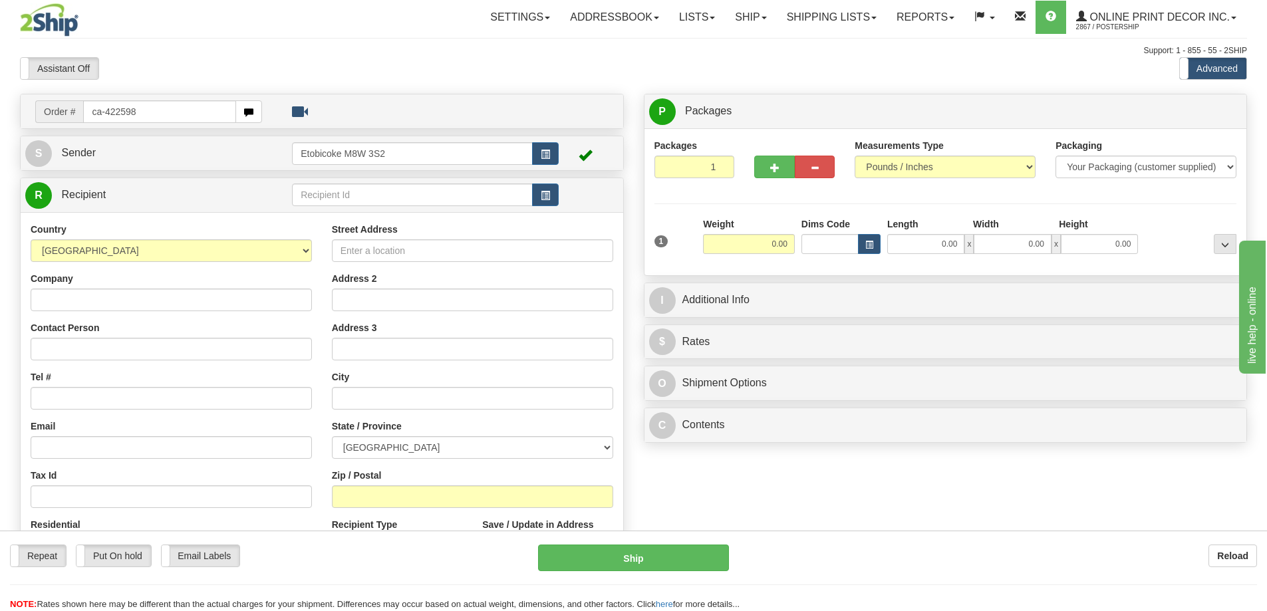
type input "ca-422598"
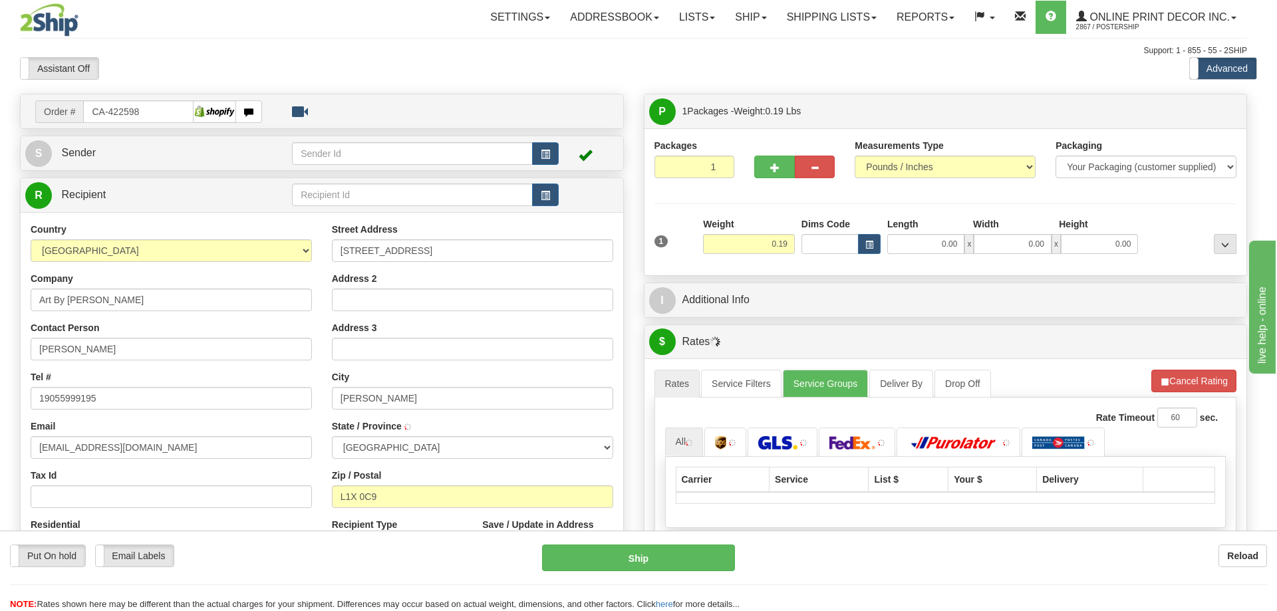
type input "PICKERING"
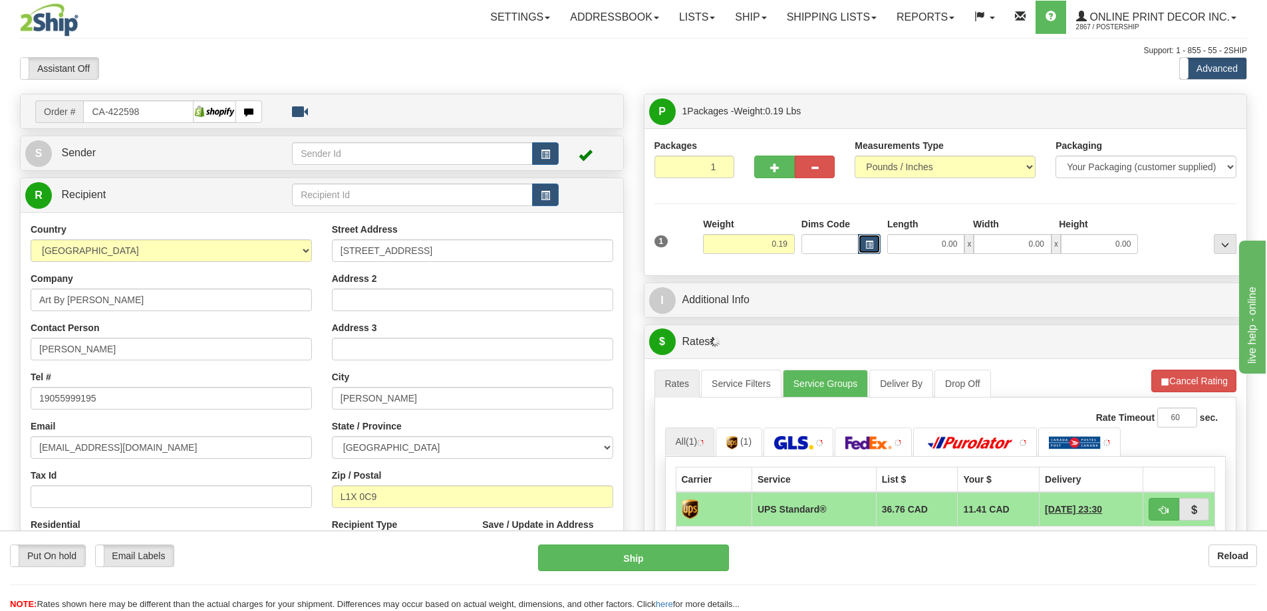
click at [871, 240] on button "button" at bounding box center [869, 244] width 23 height 20
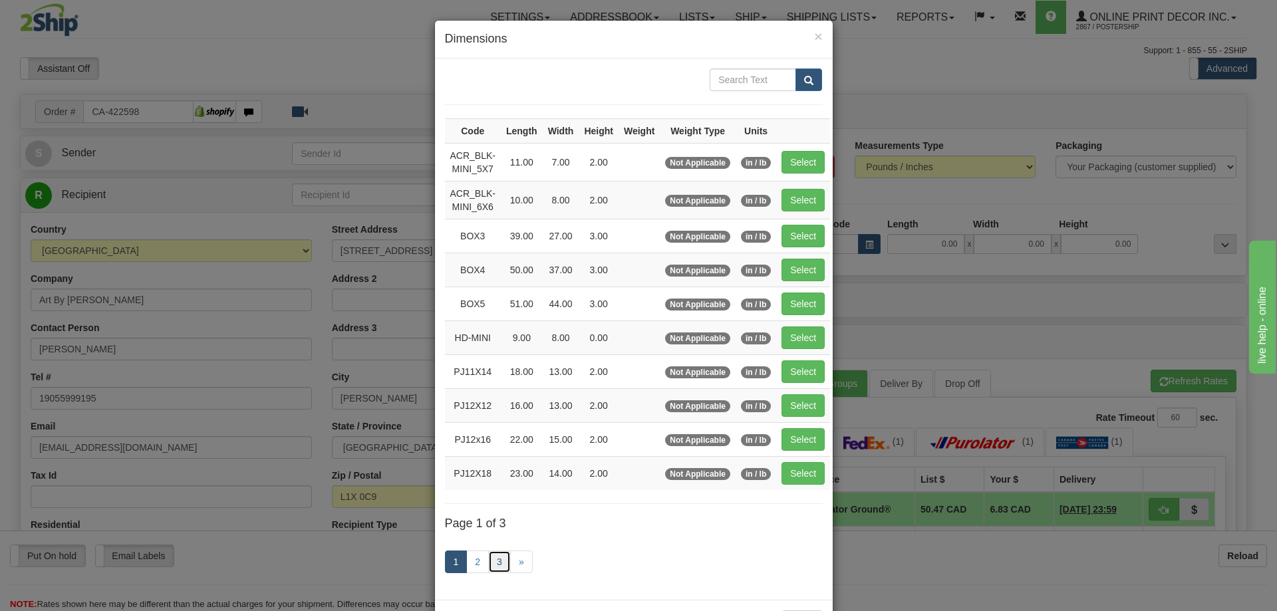
click at [492, 556] on link "3" at bounding box center [499, 562] width 23 height 23
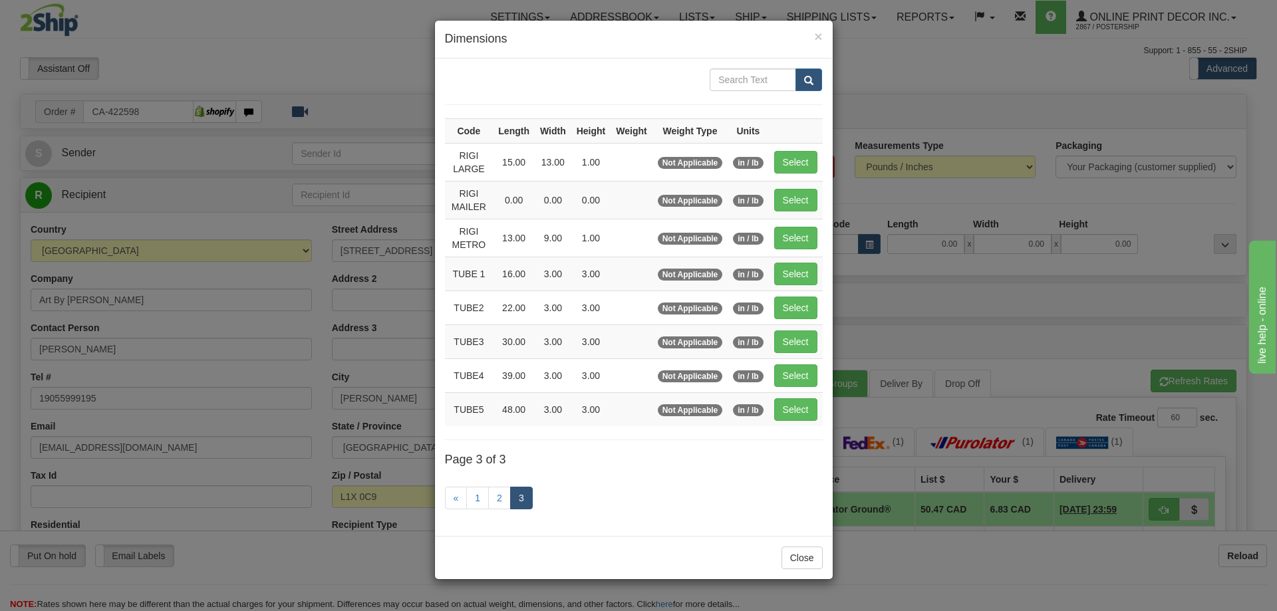
click at [802, 146] on td "Select" at bounding box center [796, 162] width 54 height 38
click at [806, 170] on button "Select" at bounding box center [795, 162] width 43 height 23
type input "RIGI LARGE"
type input "15.00"
type input "13.00"
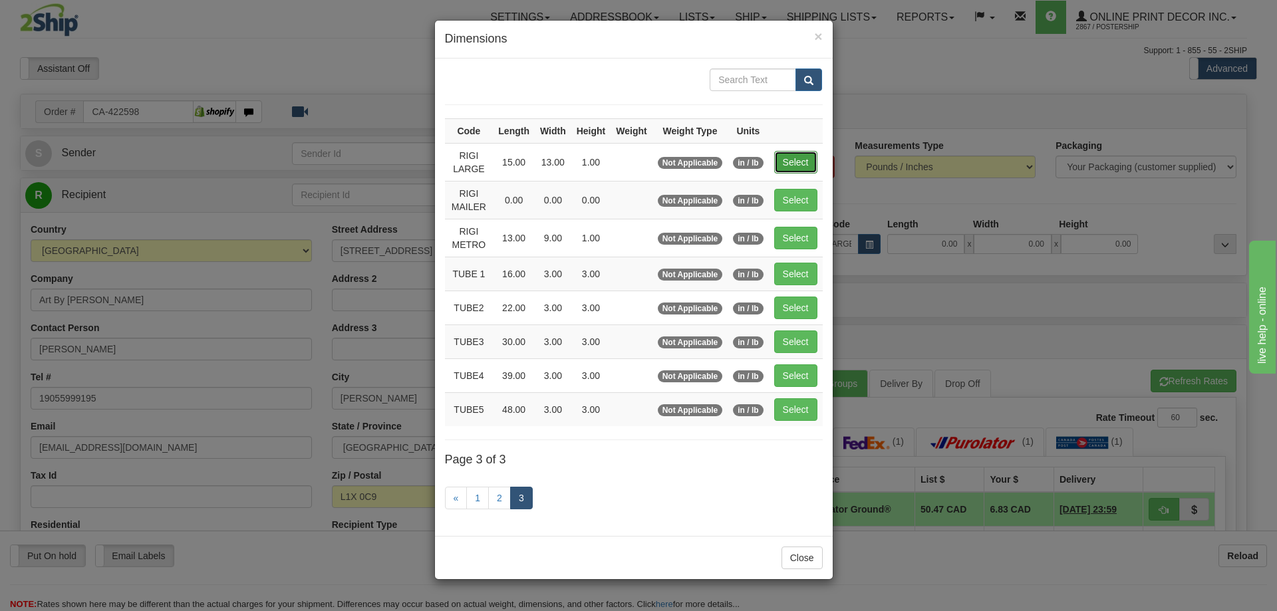
type input "1.00"
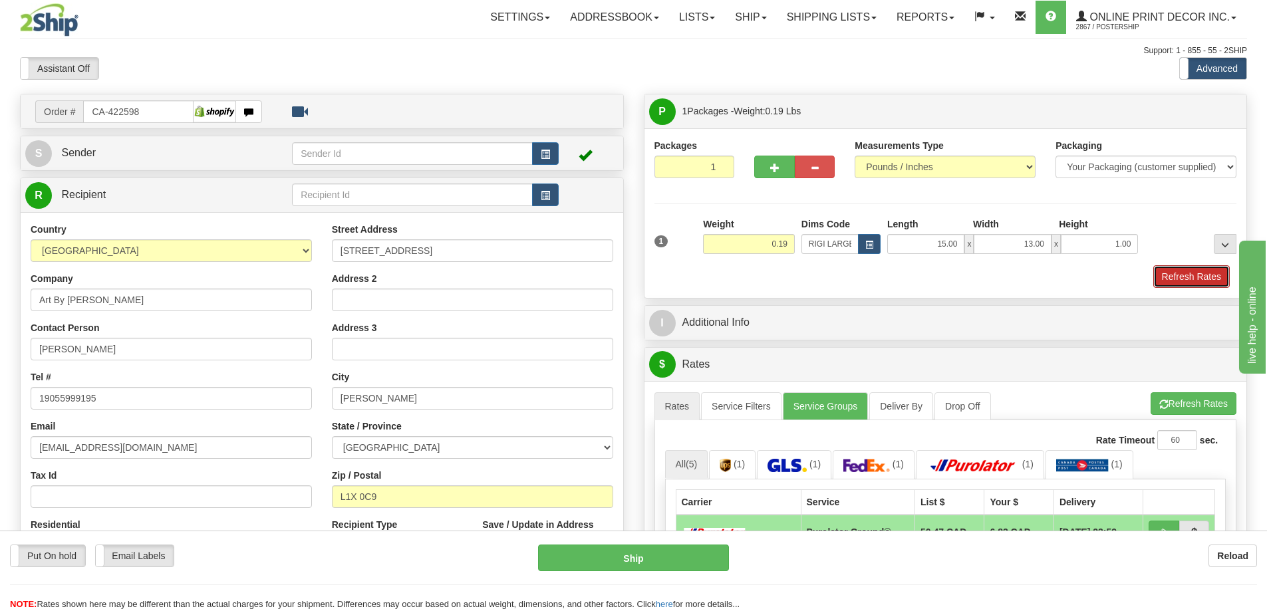
click at [1219, 275] on button "Refresh Rates" at bounding box center [1191, 276] width 76 height 23
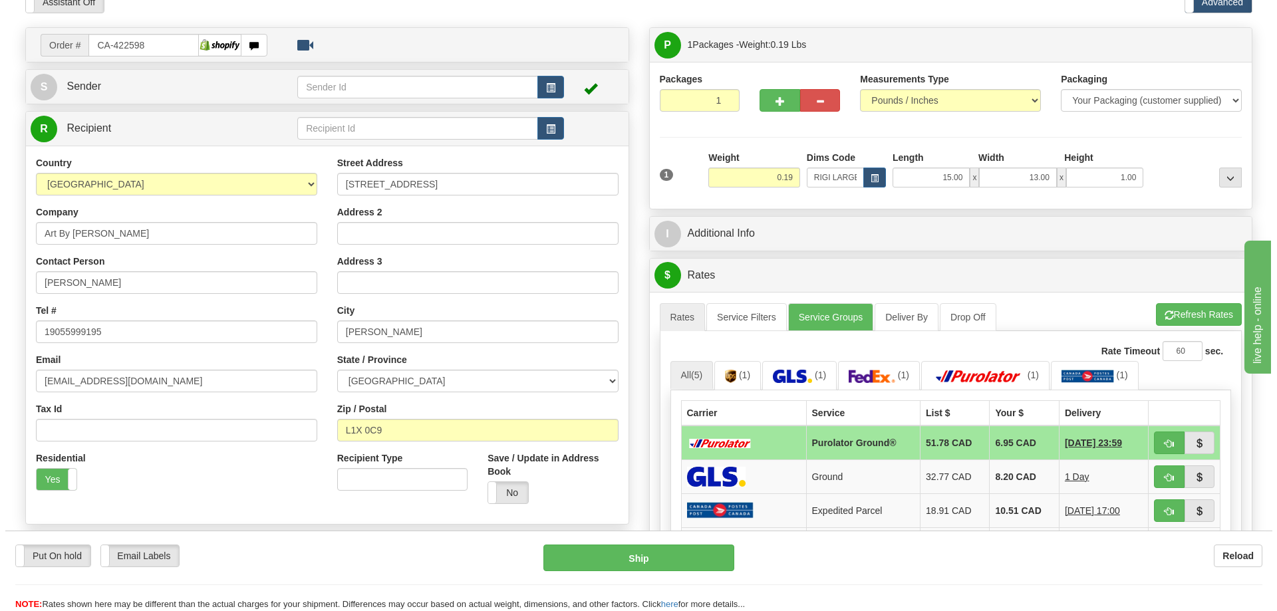
scroll to position [133, 0]
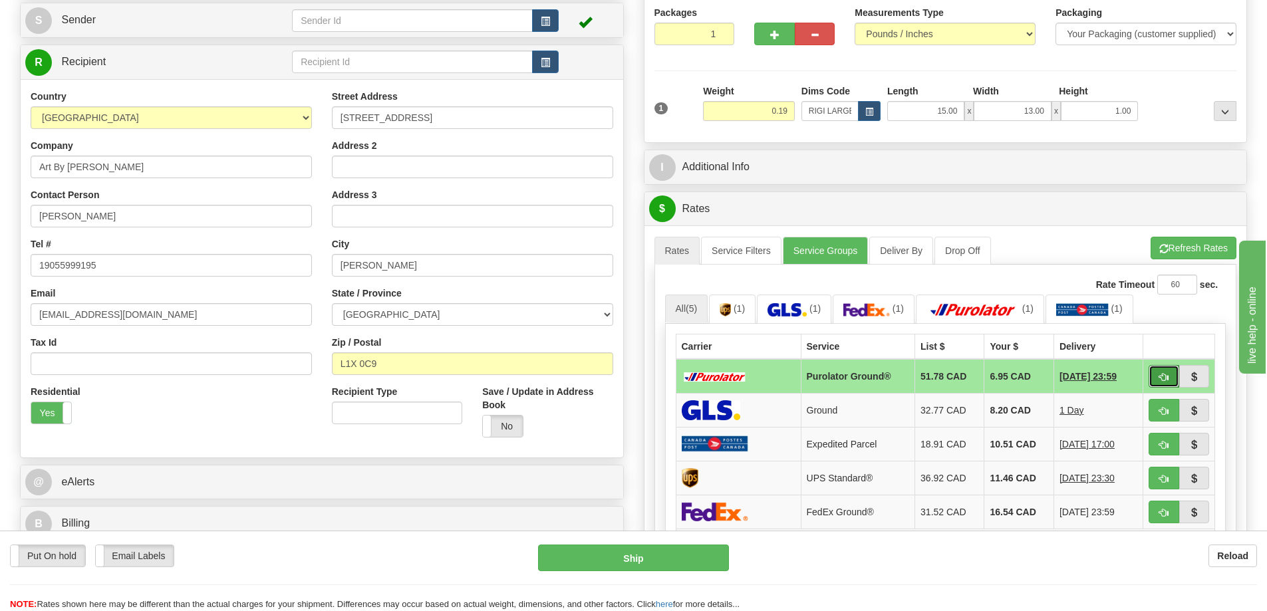
click at [1165, 371] on button "button" at bounding box center [1163, 376] width 31 height 23
type input "260"
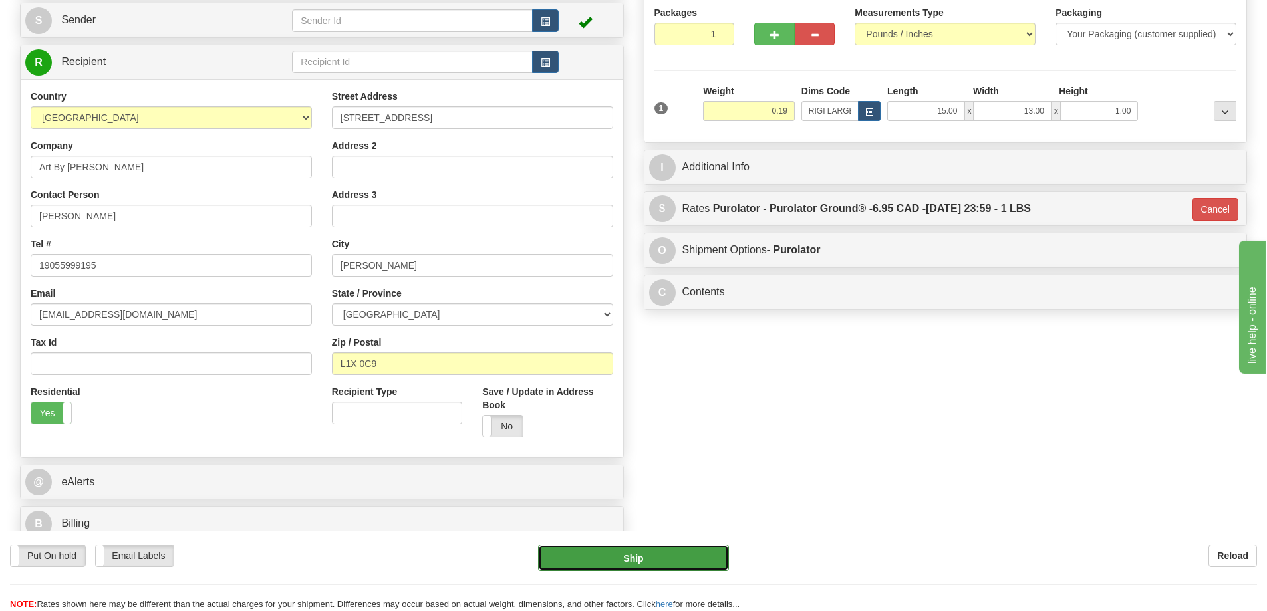
click at [668, 556] on button "Ship" at bounding box center [633, 558] width 191 height 27
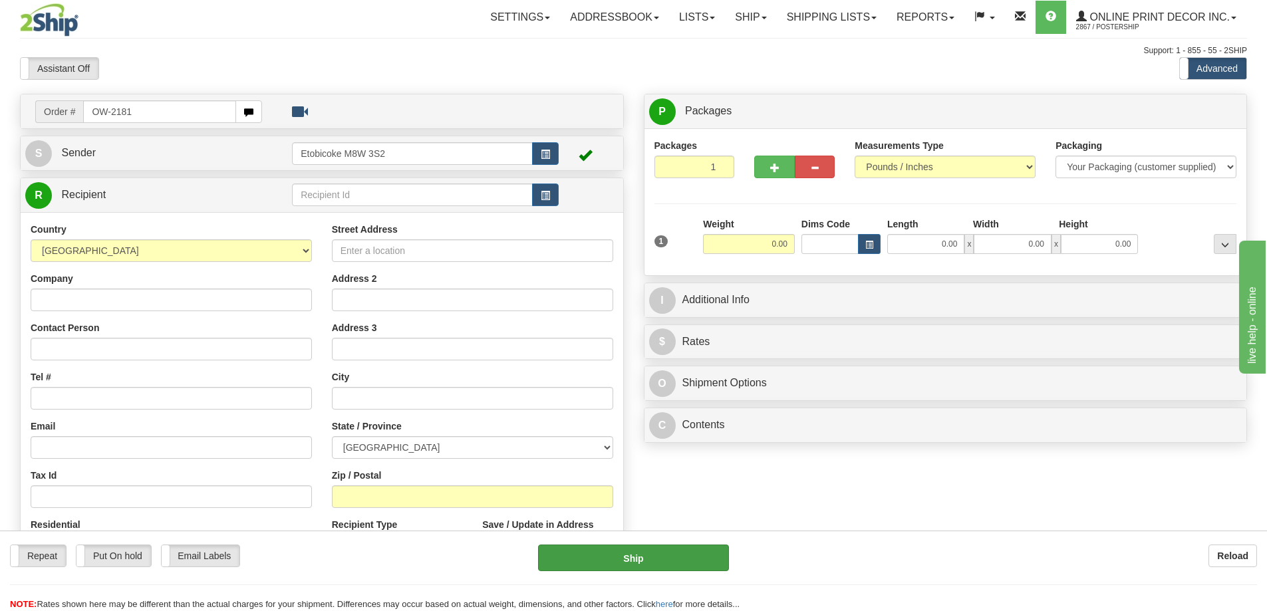
type input "OW-2181"
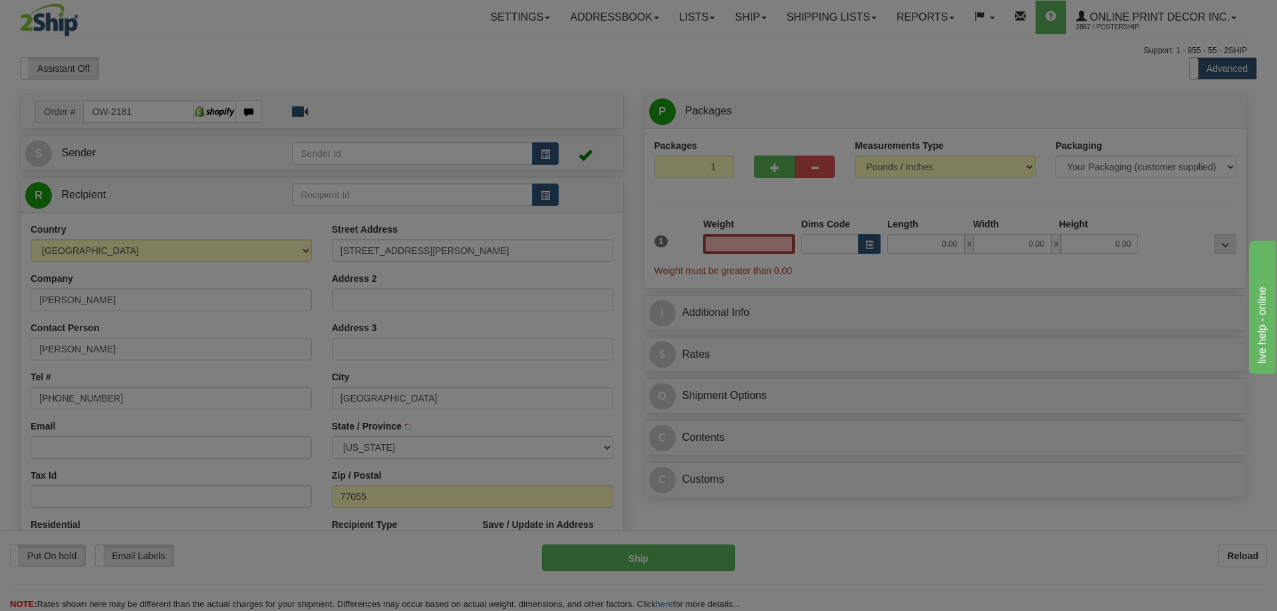
type input "[GEOGRAPHIC_DATA]"
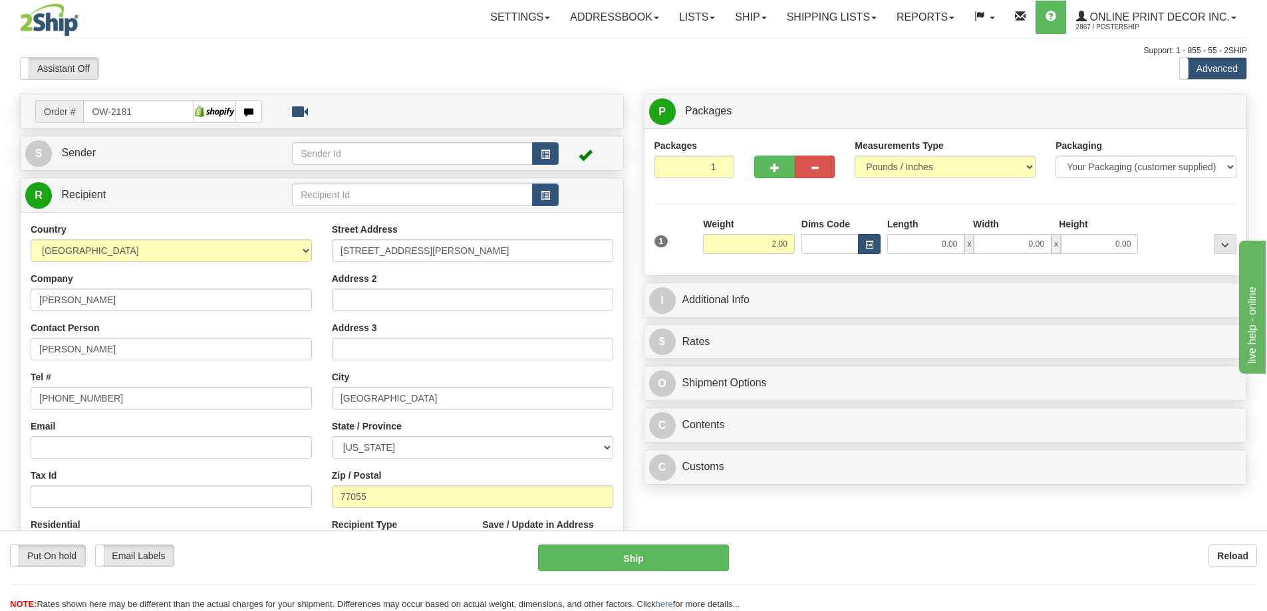
type input "2.00"
click at [870, 242] on span "button" at bounding box center [869, 244] width 8 height 7
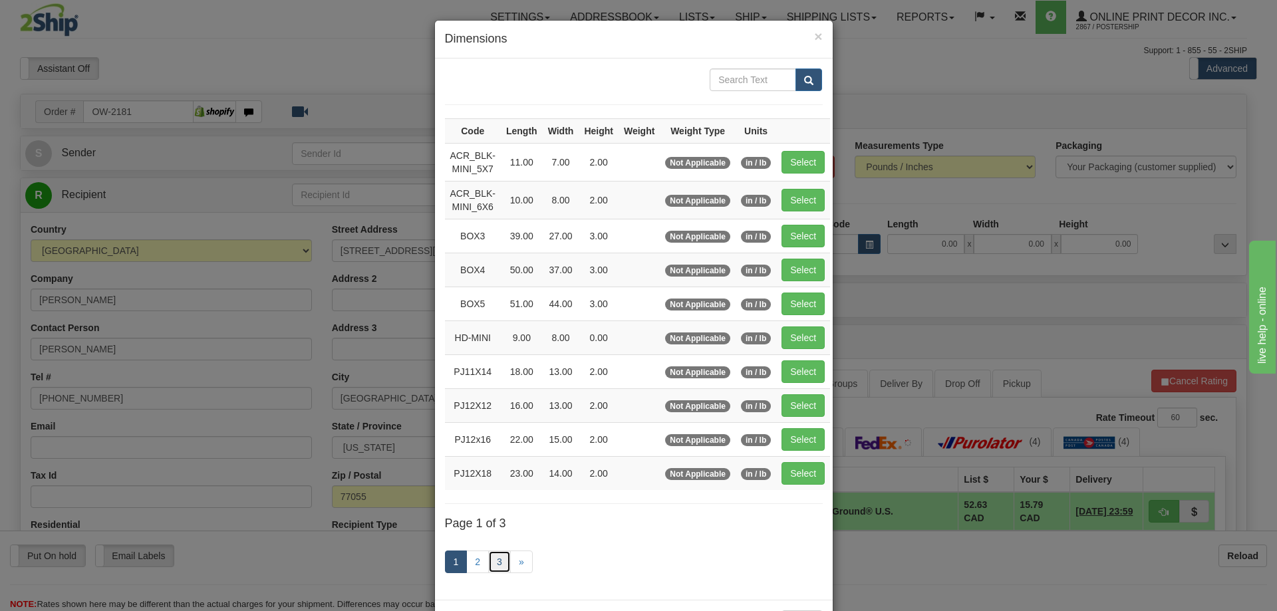
drag, startPoint x: 494, startPoint y: 560, endPoint x: 495, endPoint y: 549, distance: 11.4
click at [494, 560] on link "3" at bounding box center [499, 562] width 23 height 23
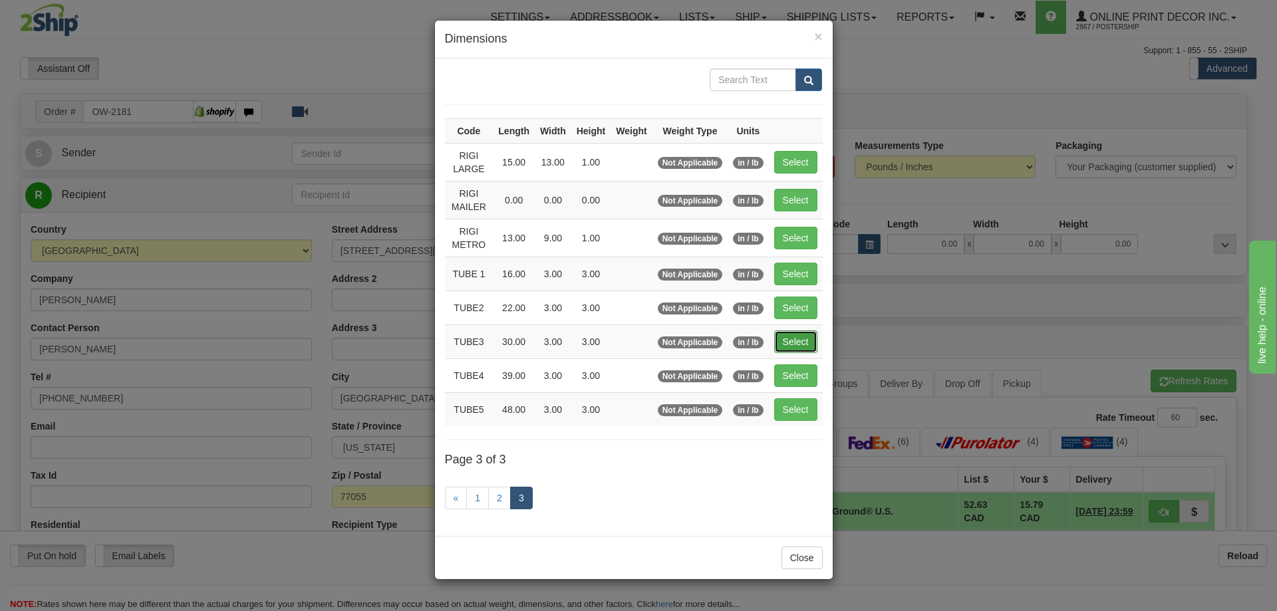
click at [795, 336] on button "Select" at bounding box center [795, 341] width 43 height 23
type input "TUBE3"
type input "30.00"
type input "3.00"
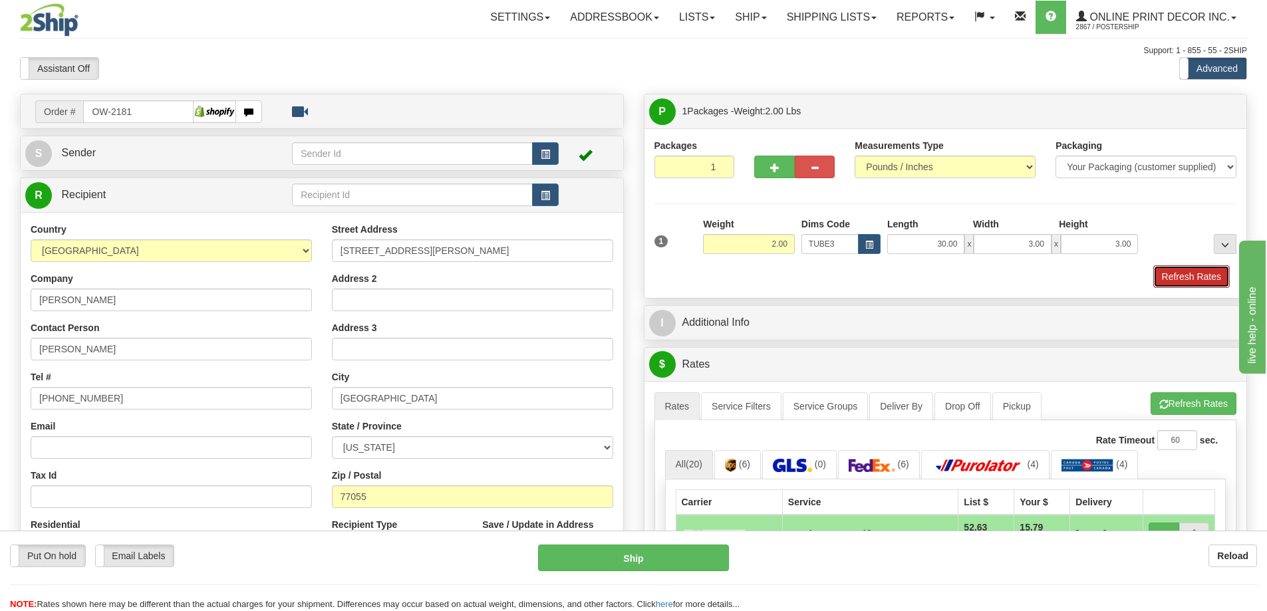
click at [1185, 276] on button "Refresh Rates" at bounding box center [1191, 276] width 76 height 23
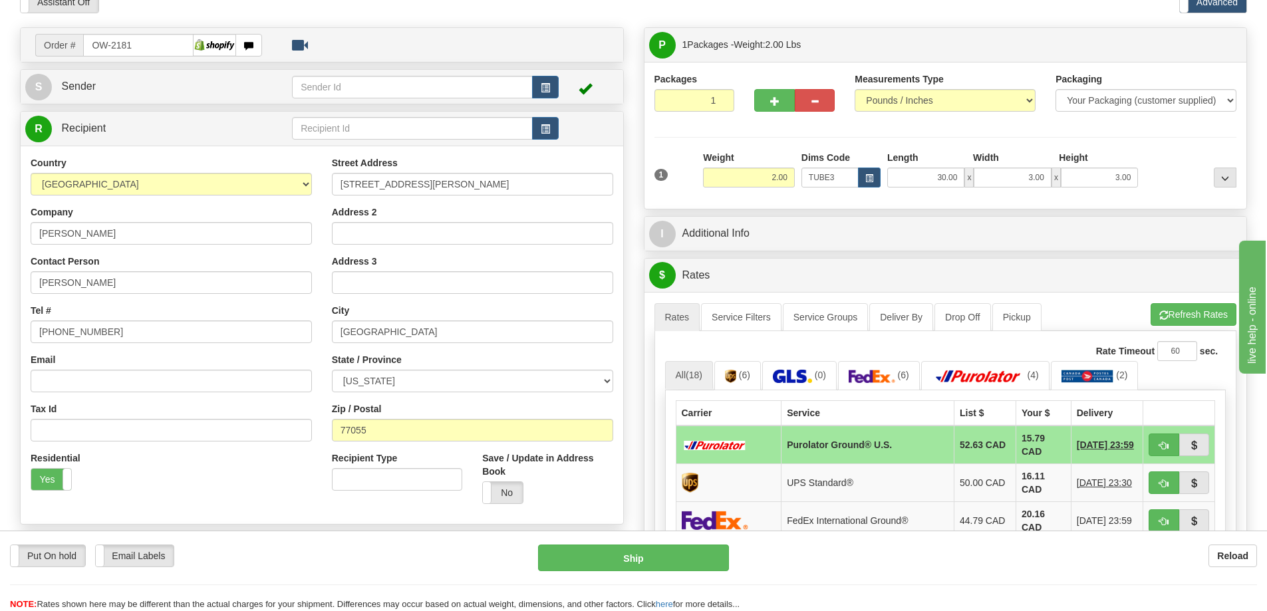
scroll to position [133, 0]
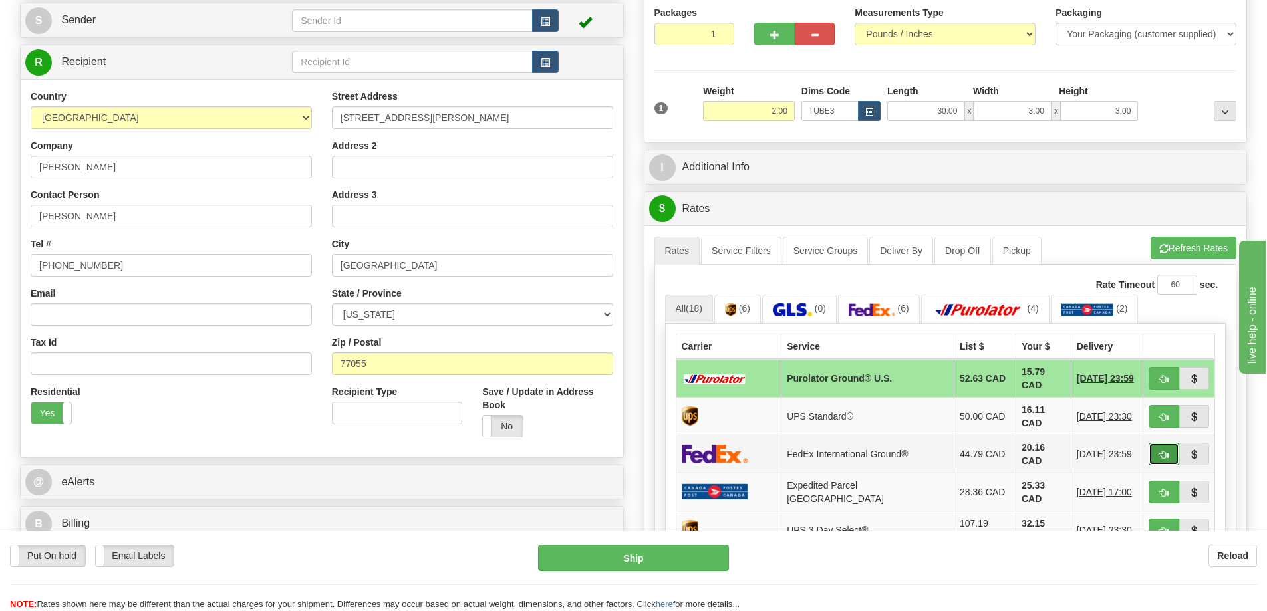
click at [1164, 451] on span "button" at bounding box center [1163, 455] width 9 height 9
type input "92"
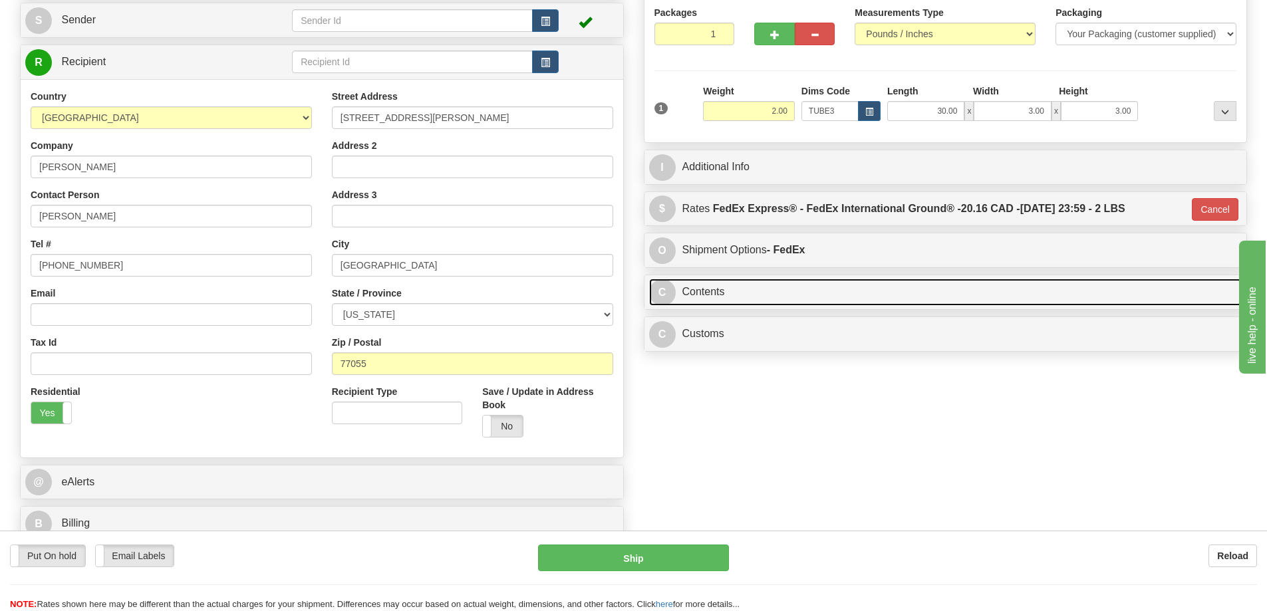
click at [791, 293] on link "C Contents" at bounding box center [945, 292] width 593 height 27
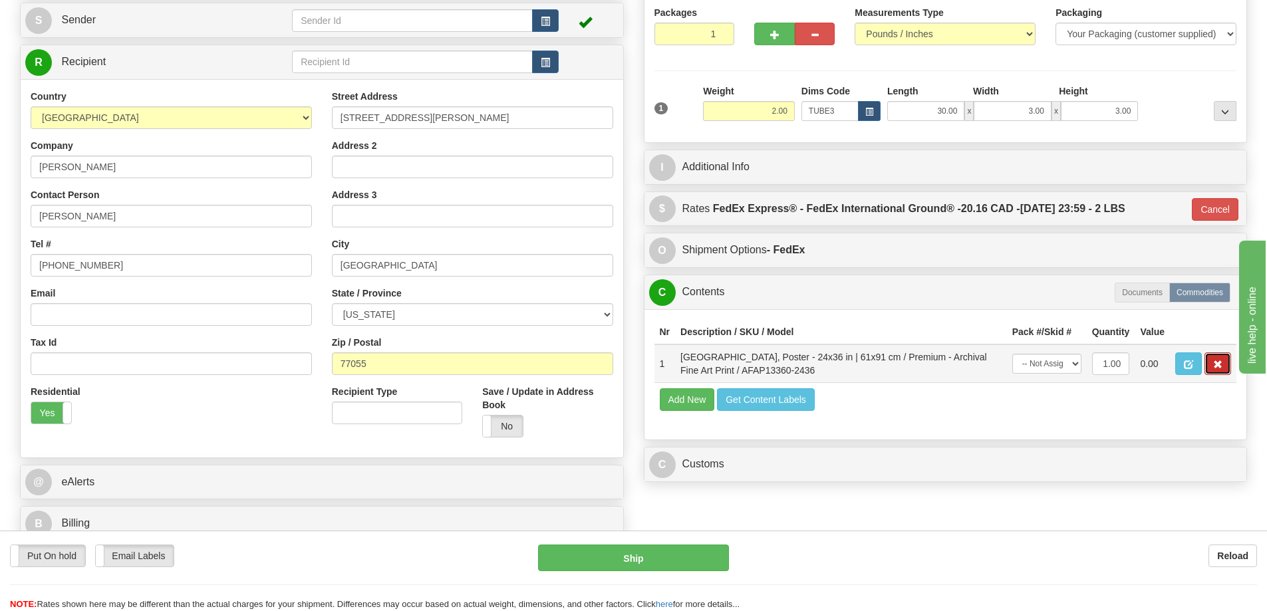
click at [1219, 359] on button "button" at bounding box center [1217, 363] width 27 height 23
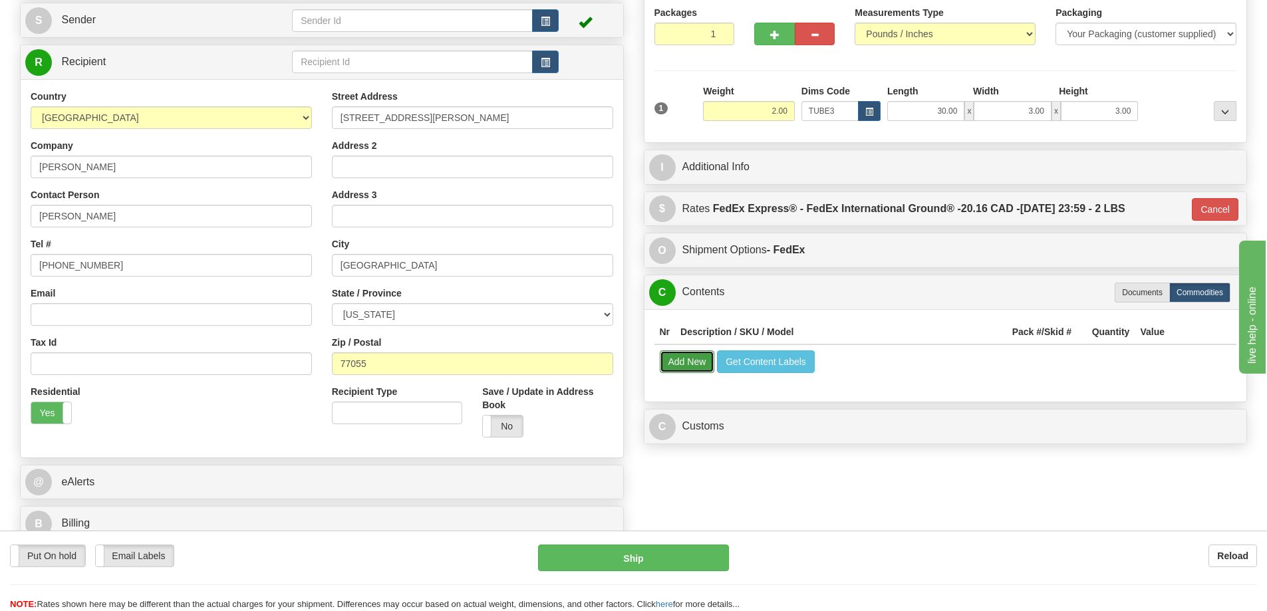
click at [687, 362] on button "Add New" at bounding box center [687, 361] width 55 height 23
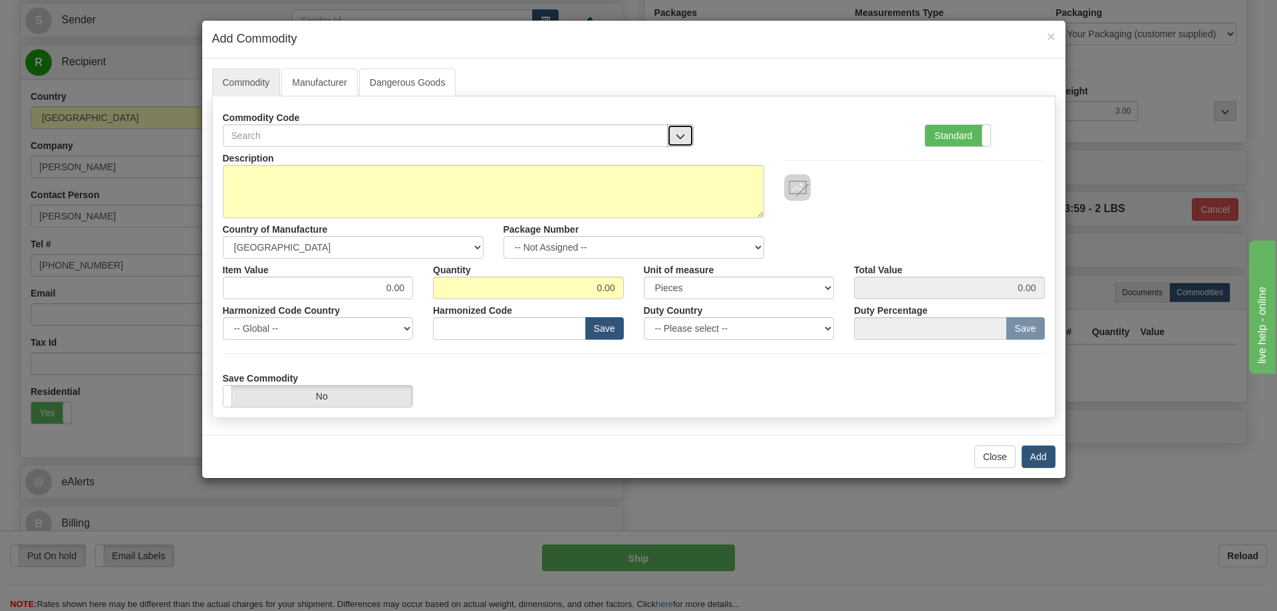
click at [679, 127] on button "button" at bounding box center [680, 135] width 27 height 23
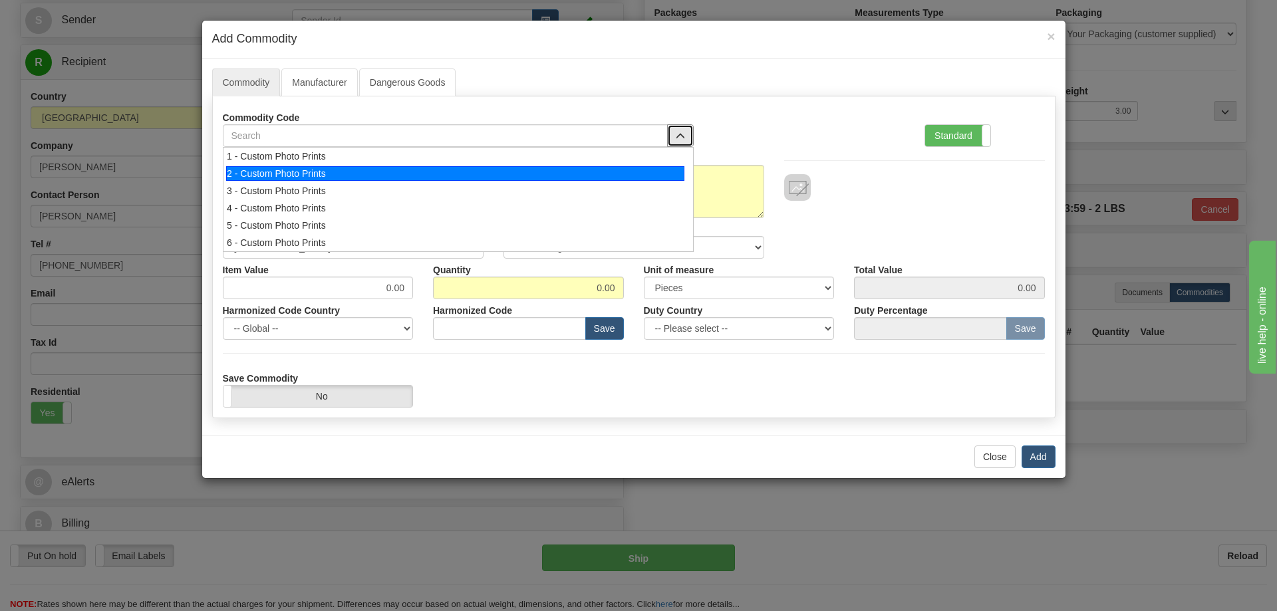
click at [658, 165] on li "2 - Custom Photo Prints" at bounding box center [458, 173] width 470 height 17
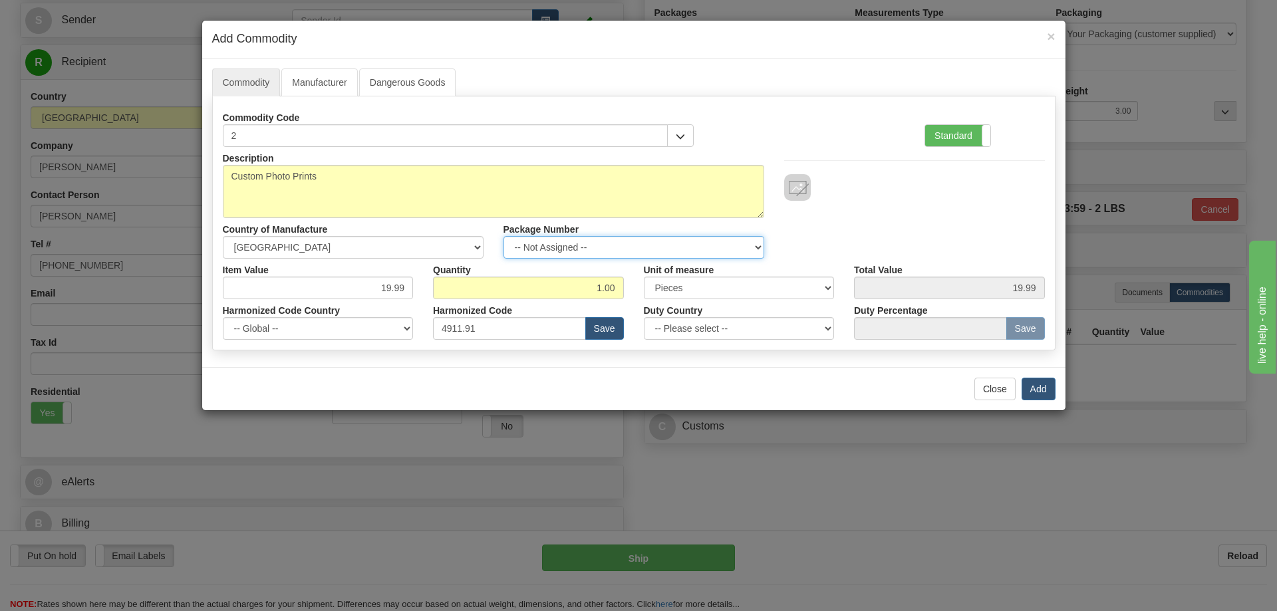
click at [760, 241] on select "-- Not Assigned -- Item 1" at bounding box center [633, 247] width 261 height 23
select select "0"
click at [503, 236] on select "-- Not Assigned -- Item 1" at bounding box center [633, 247] width 261 height 23
click at [1033, 385] on button "Add" at bounding box center [1038, 389] width 34 height 23
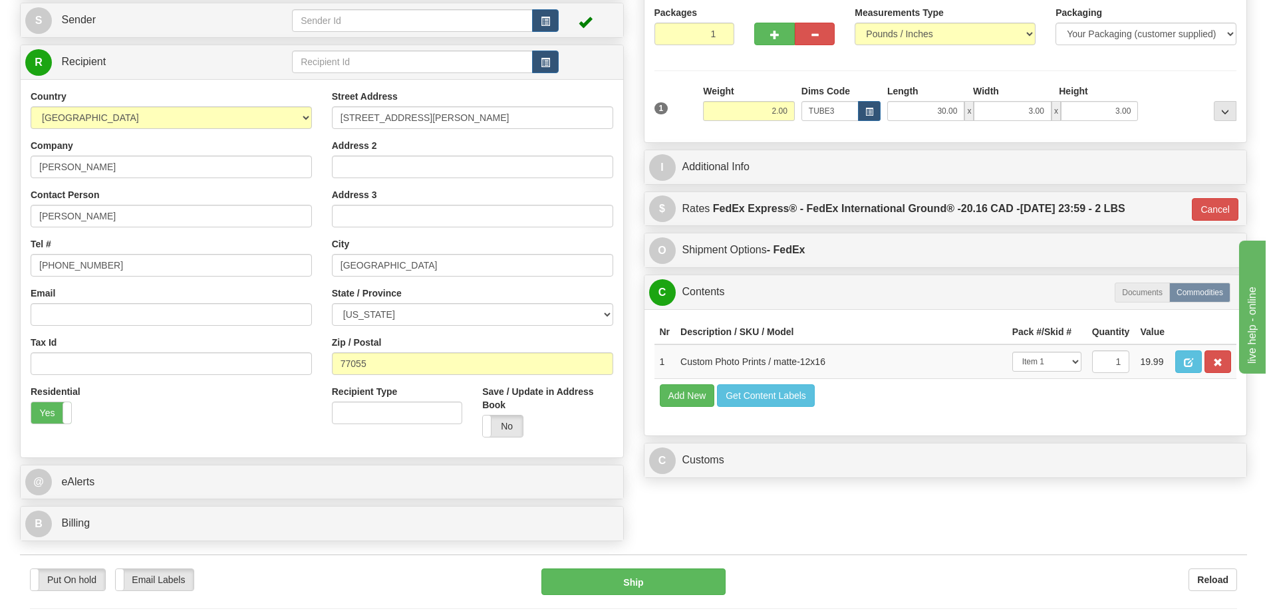
scroll to position [199, 0]
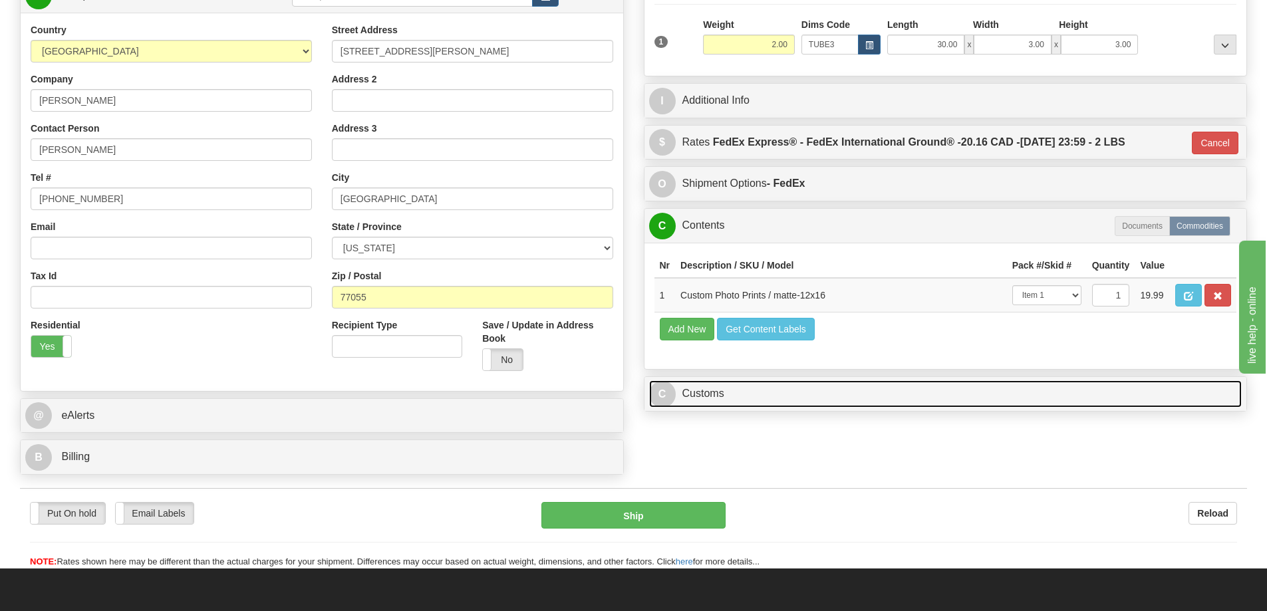
click at [1090, 400] on link "C Customs" at bounding box center [945, 393] width 593 height 27
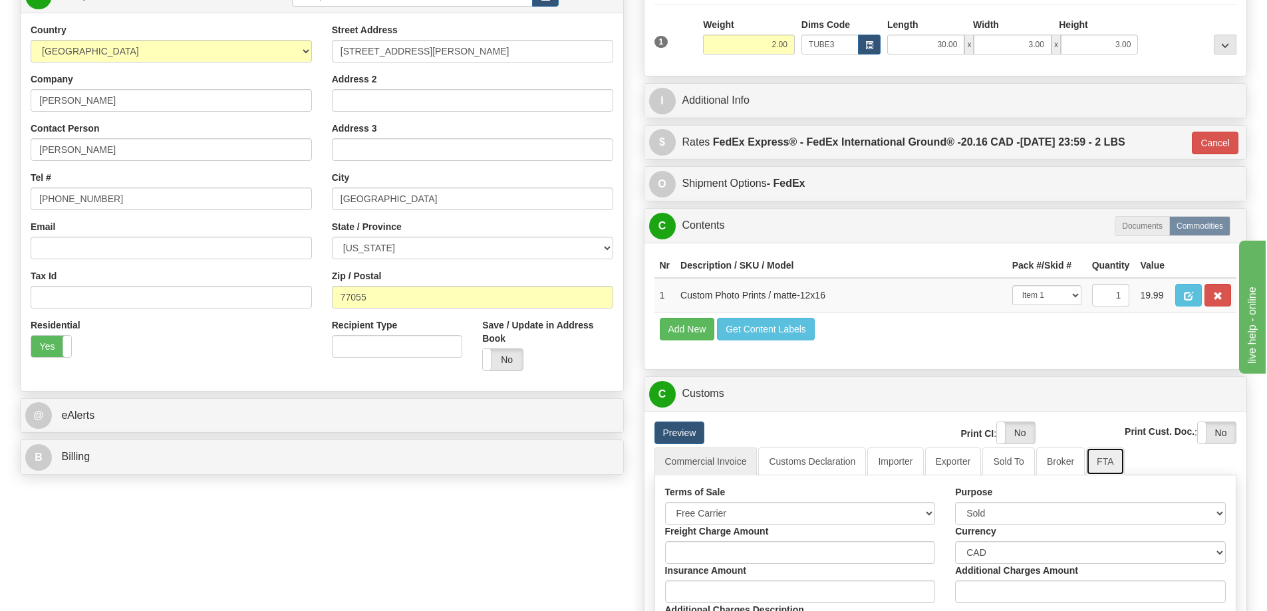
click at [1100, 463] on link "FTA" at bounding box center [1105, 461] width 38 height 28
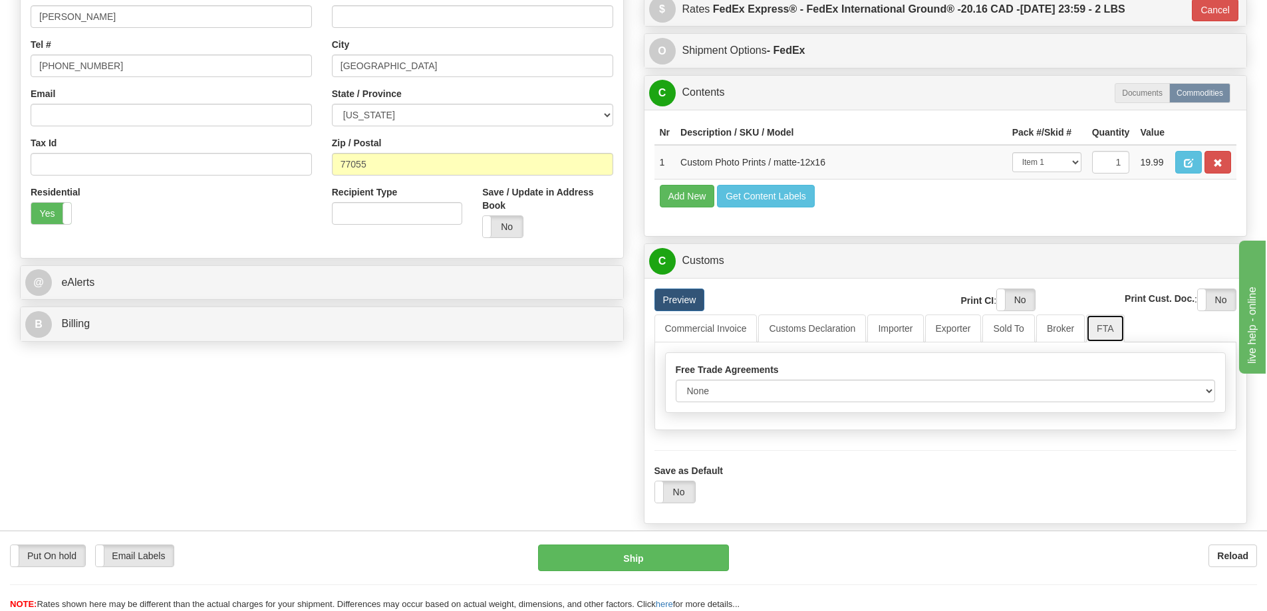
scroll to position [399, 0]
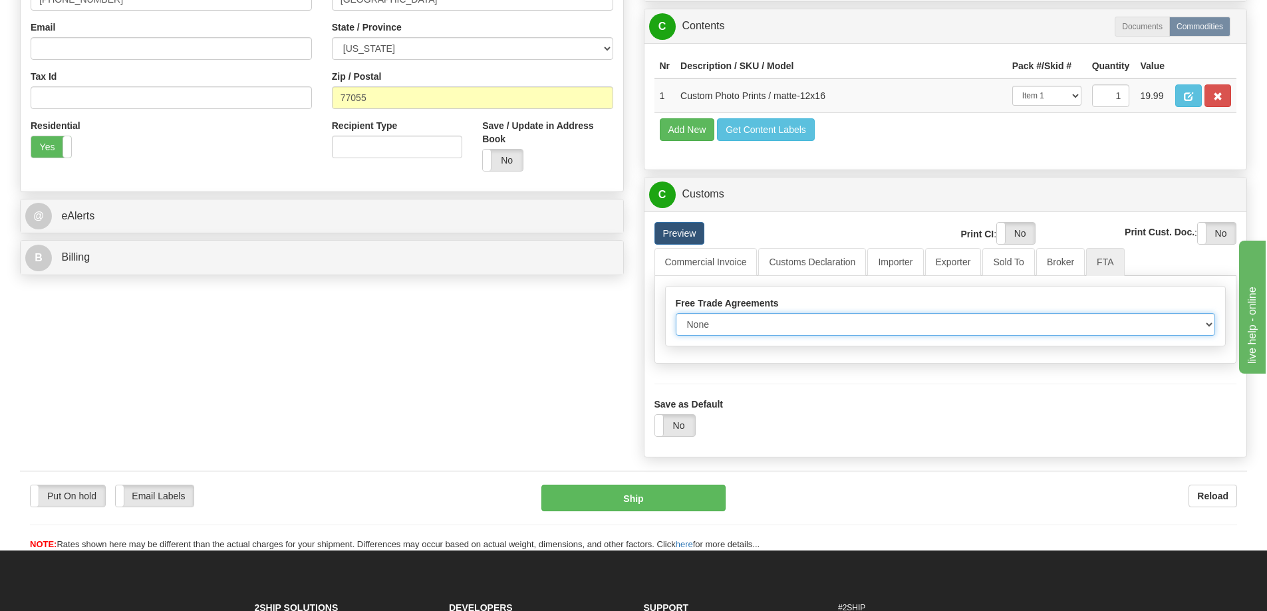
click at [1195, 322] on select "None Other USMCA CETA CUKTCA" at bounding box center [945, 324] width 540 height 23
select select "1"
click at [675, 318] on select "None Other USMCA CETA CUKTCA" at bounding box center [945, 324] width 540 height 23
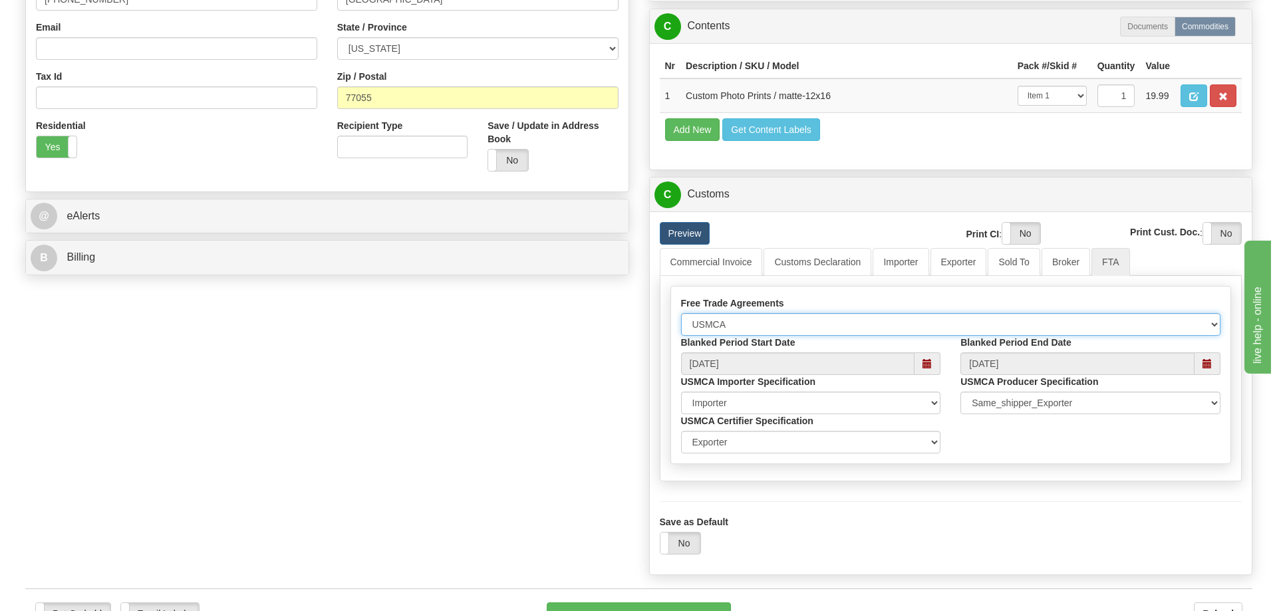
scroll to position [532, 0]
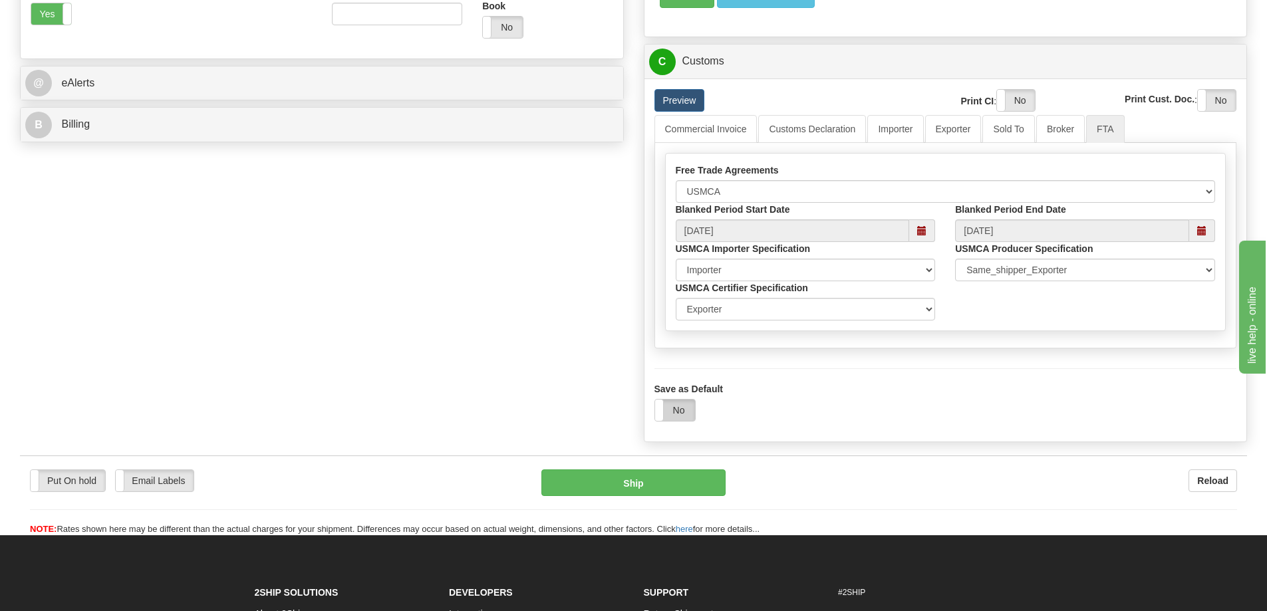
click at [674, 413] on label "No" at bounding box center [675, 410] width 40 height 21
click at [707, 484] on button "Ship" at bounding box center [633, 482] width 184 height 27
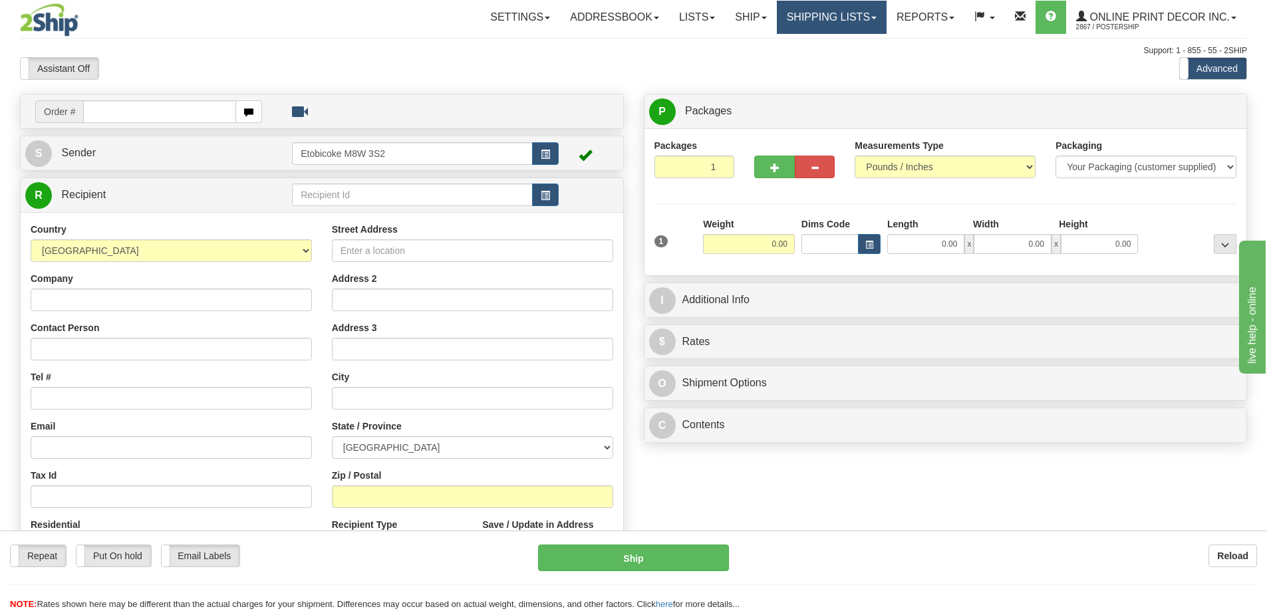
click at [822, 7] on link "Shipping lists" at bounding box center [832, 17] width 110 height 33
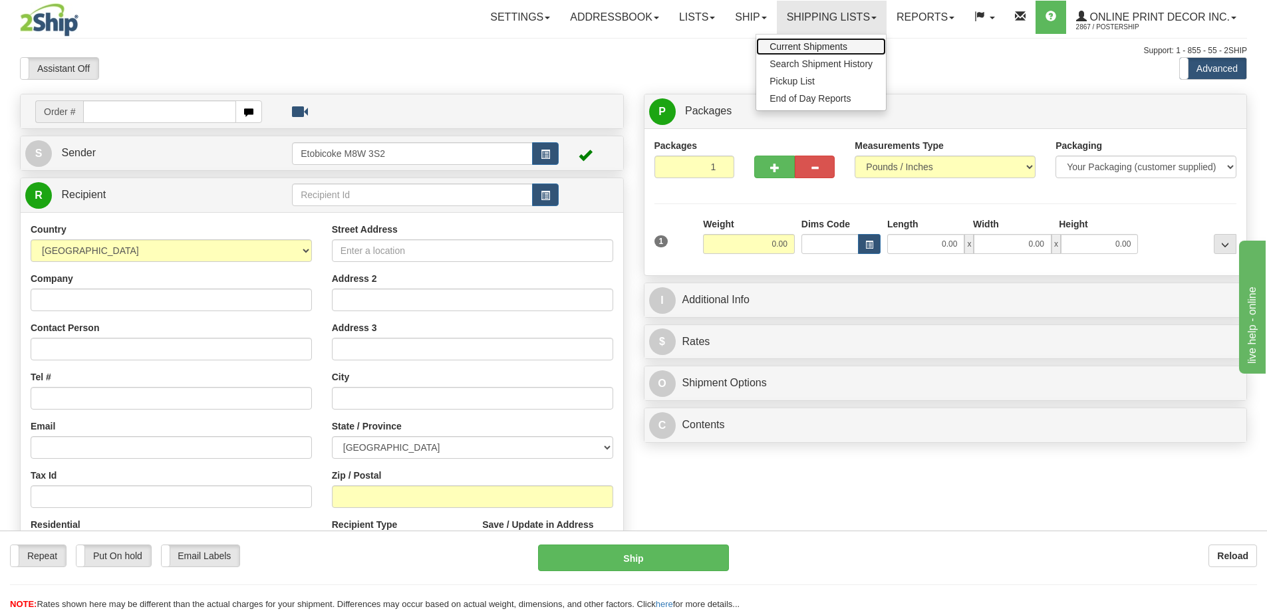
click at [811, 45] on span "Current Shipments" at bounding box center [808, 46] width 78 height 11
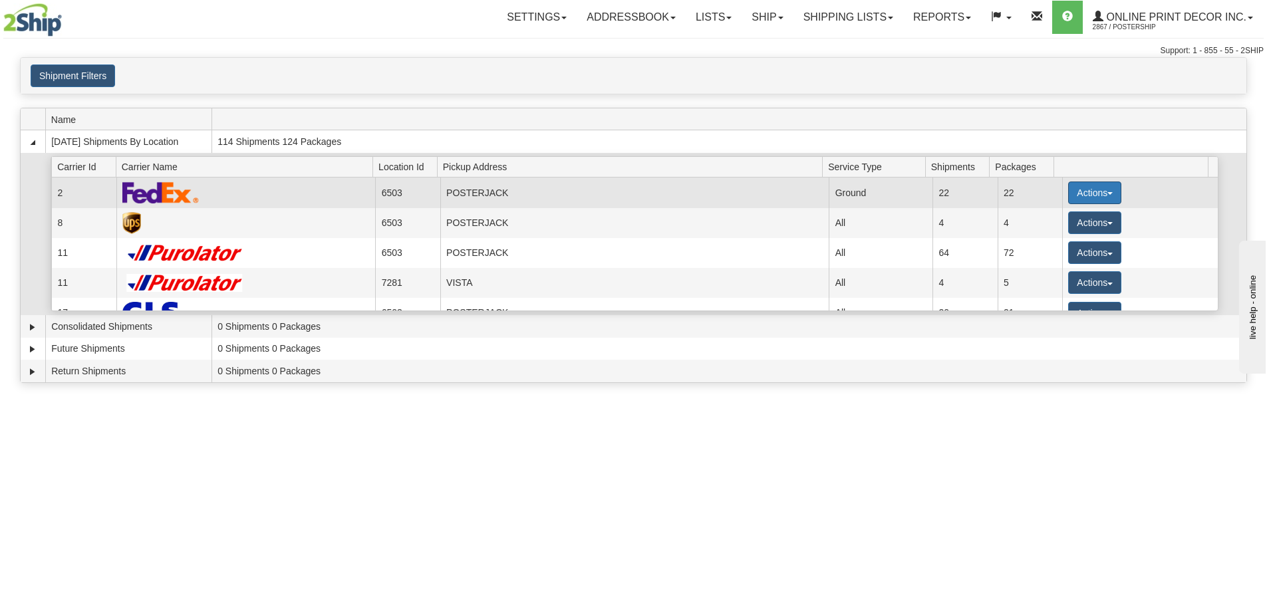
click at [1092, 195] on button "Actions" at bounding box center [1094, 193] width 53 height 23
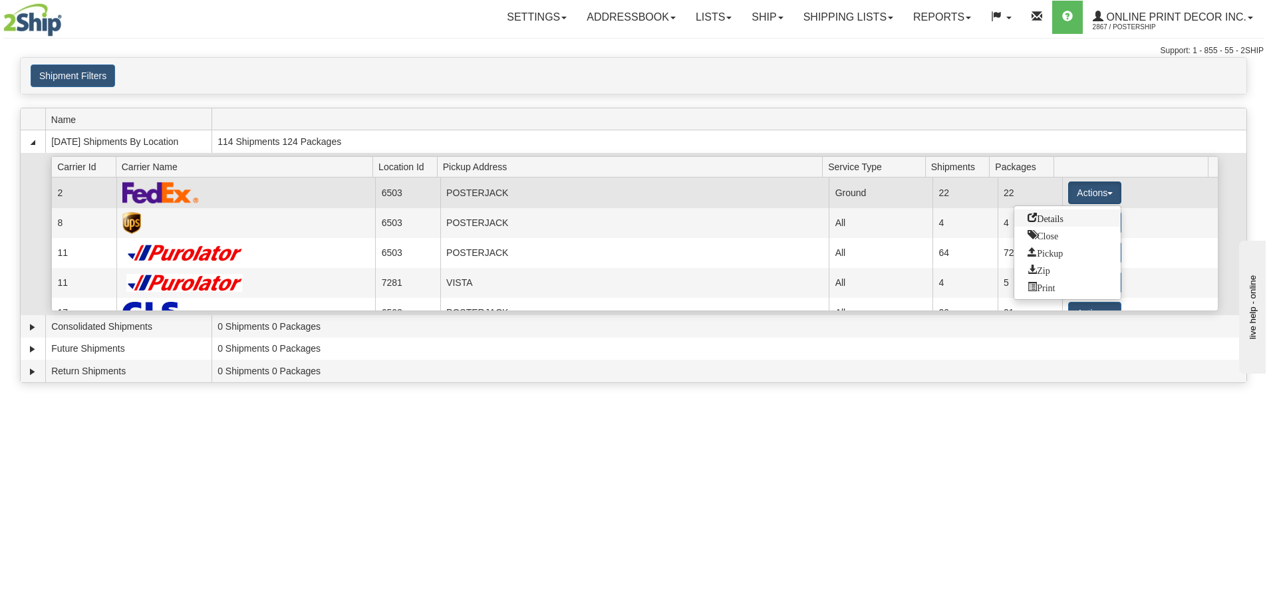
click at [1050, 219] on span "Details" at bounding box center [1045, 217] width 36 height 9
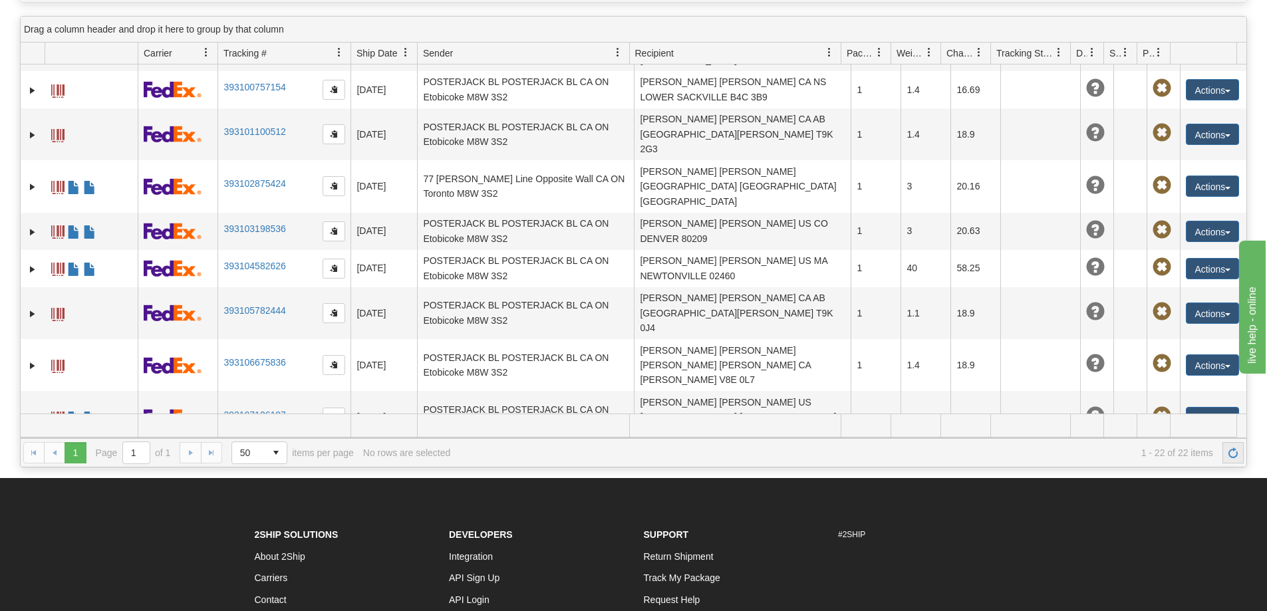
scroll to position [199, 0]
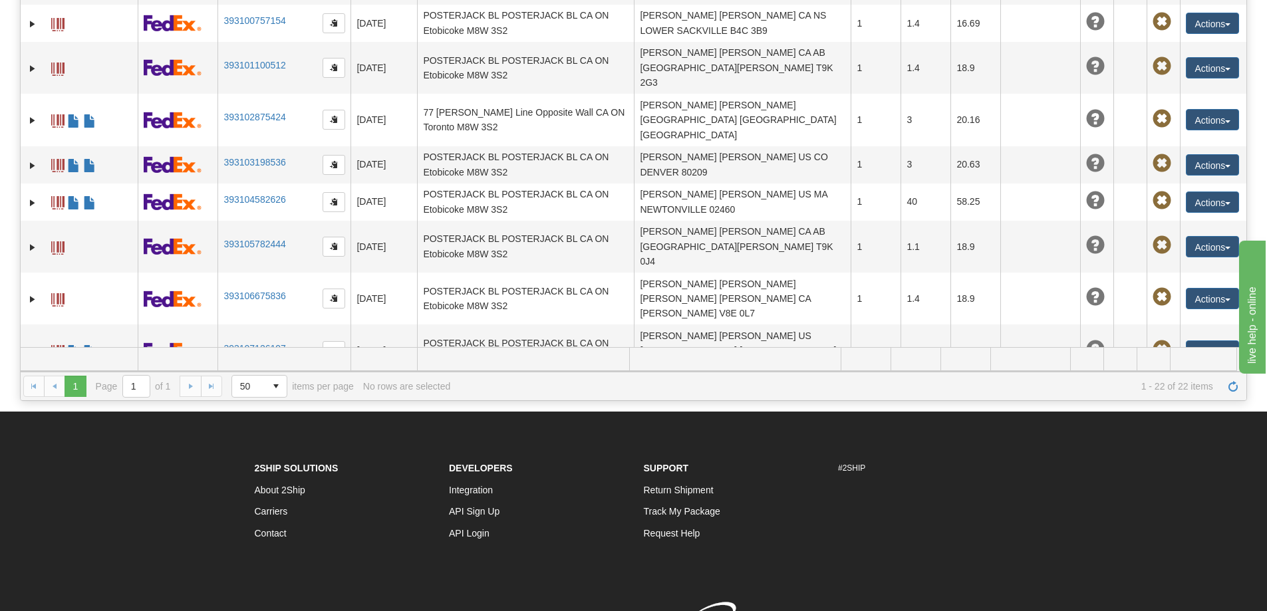
click at [272, 514] on link "393111351152" at bounding box center [254, 519] width 62 height 11
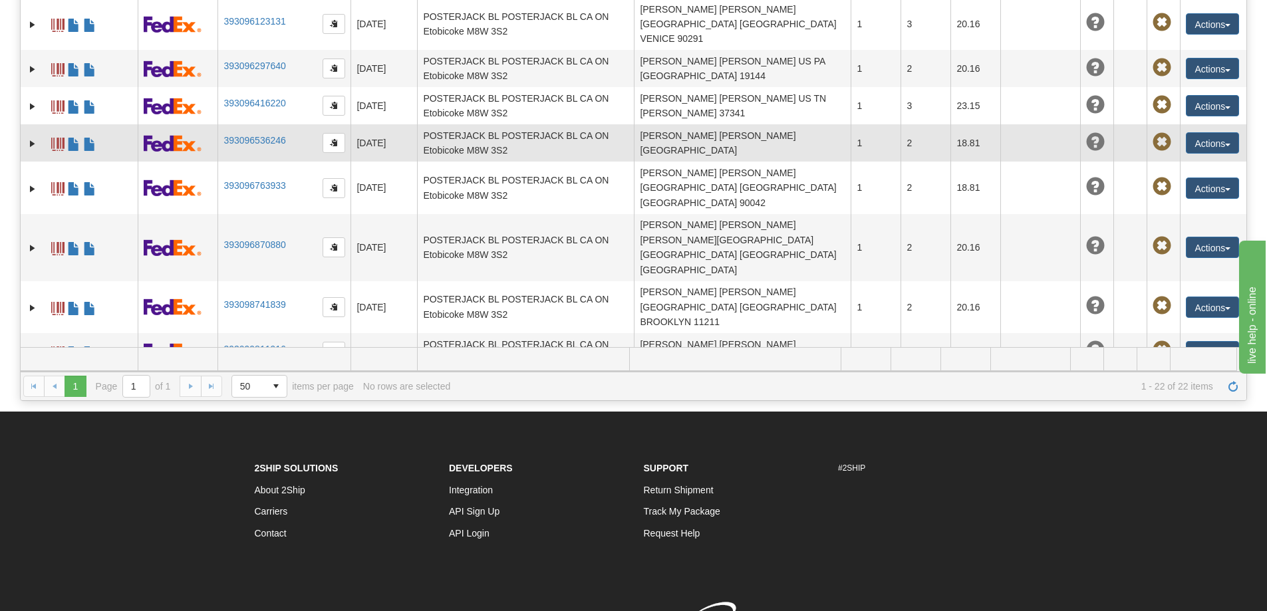
scroll to position [0, 0]
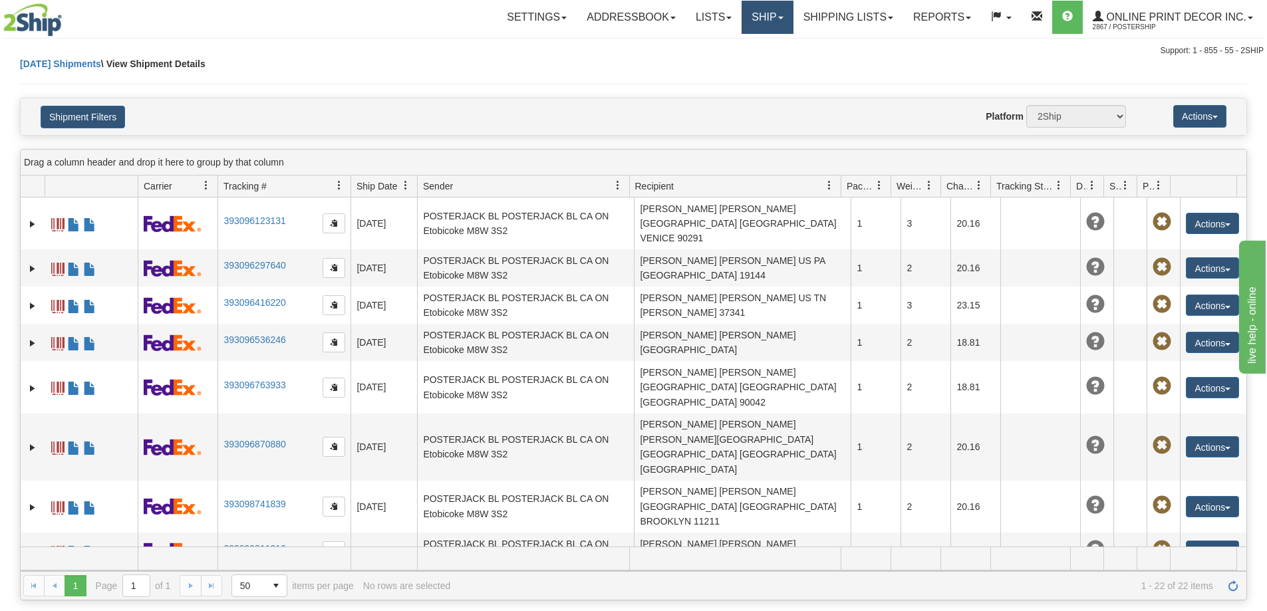
click at [776, 13] on link "Ship" at bounding box center [766, 17] width 51 height 33
click at [728, 49] on span "Ship Screen" at bounding box center [710, 46] width 51 height 11
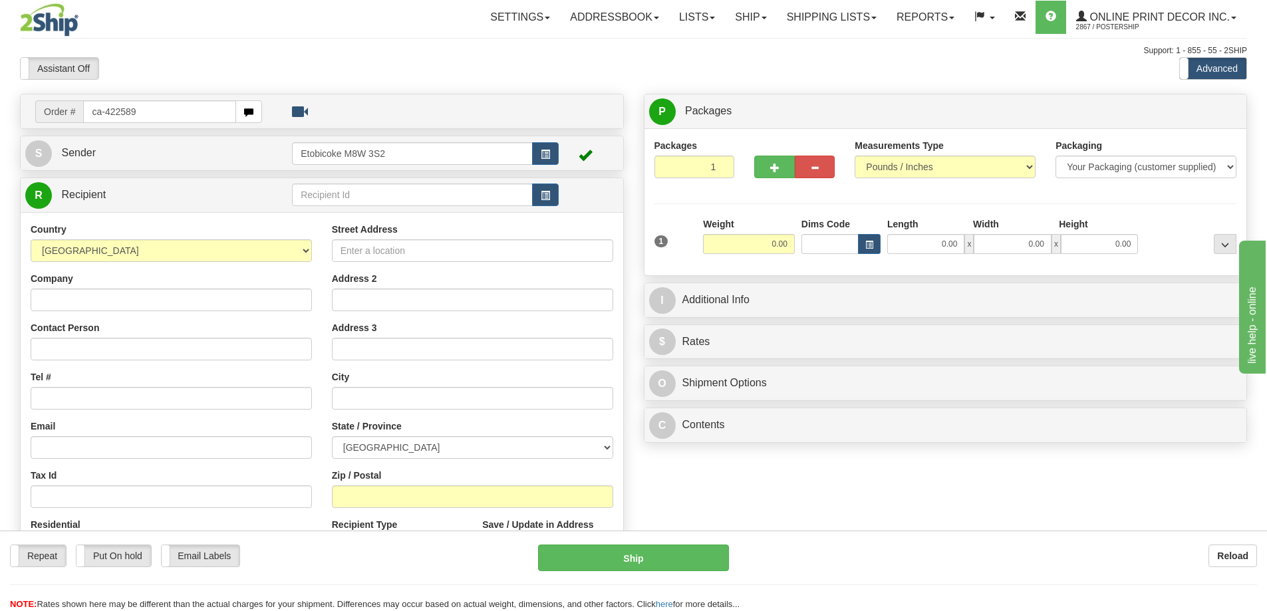
type input "ca-422589"
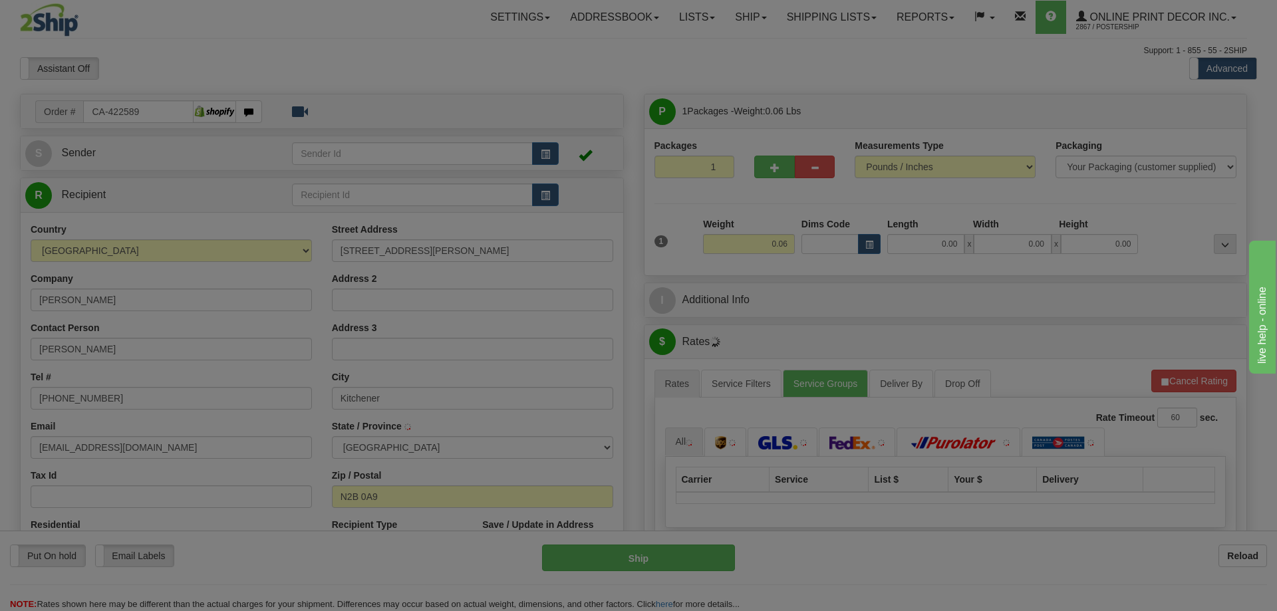
type input "KITCHENER"
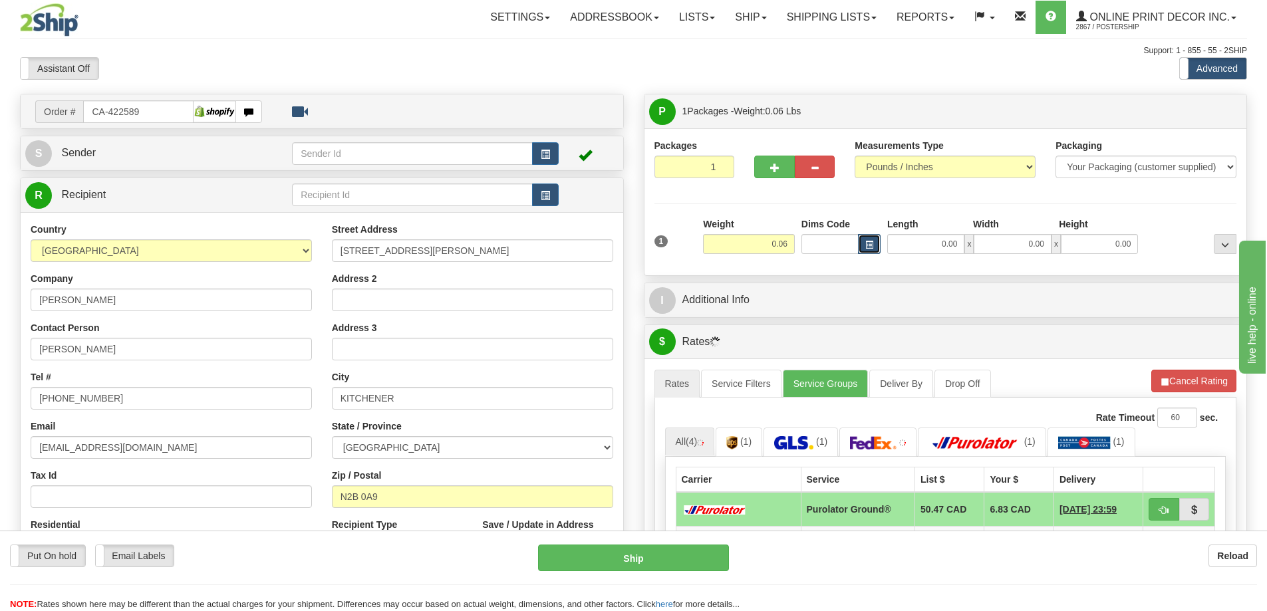
click at [866, 244] on span "button" at bounding box center [869, 244] width 8 height 7
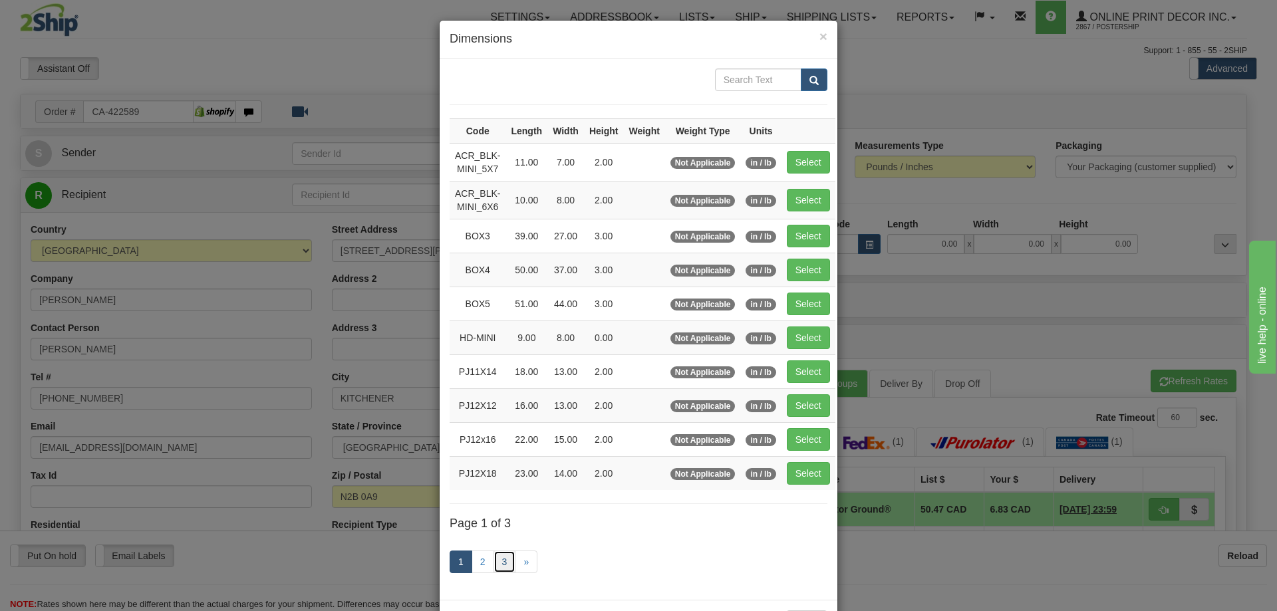
click at [499, 560] on link "3" at bounding box center [504, 562] width 23 height 23
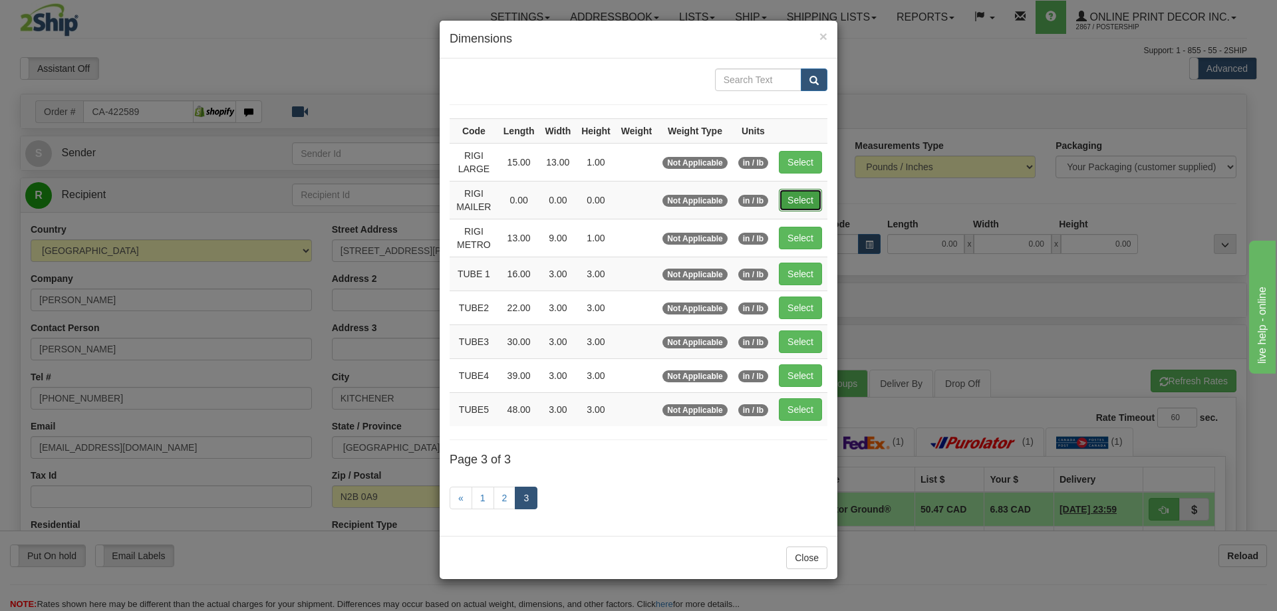
click at [797, 202] on button "Select" at bounding box center [800, 200] width 43 height 23
type input "RIGI MAILER"
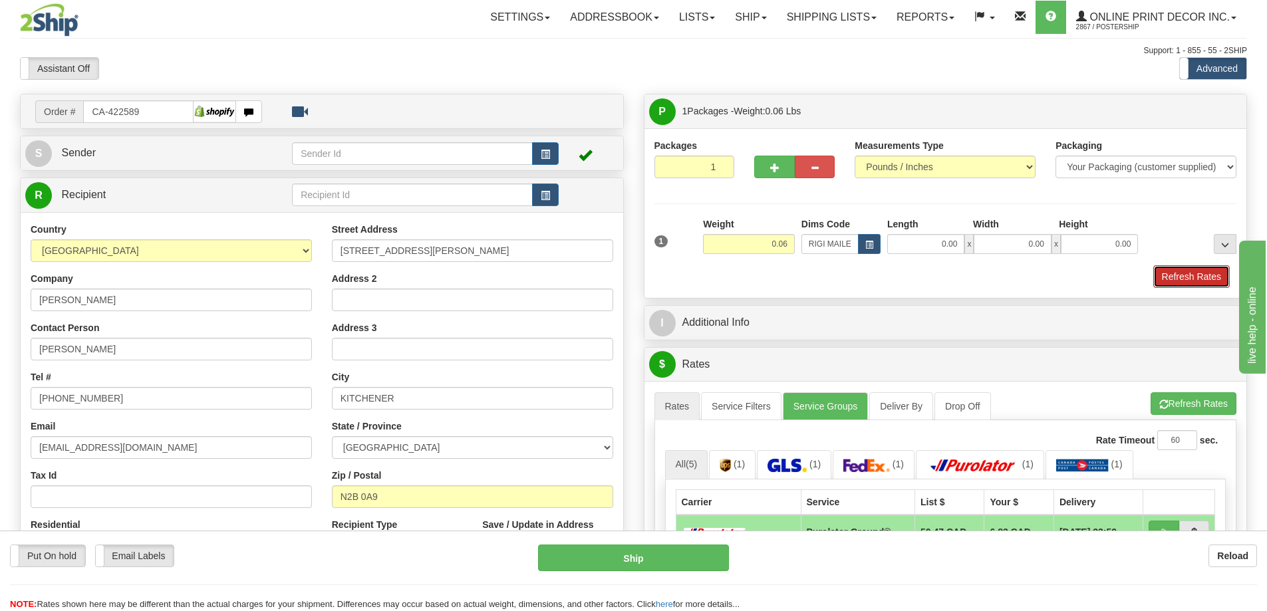
click at [1174, 271] on button "Refresh Rates" at bounding box center [1191, 276] width 76 height 23
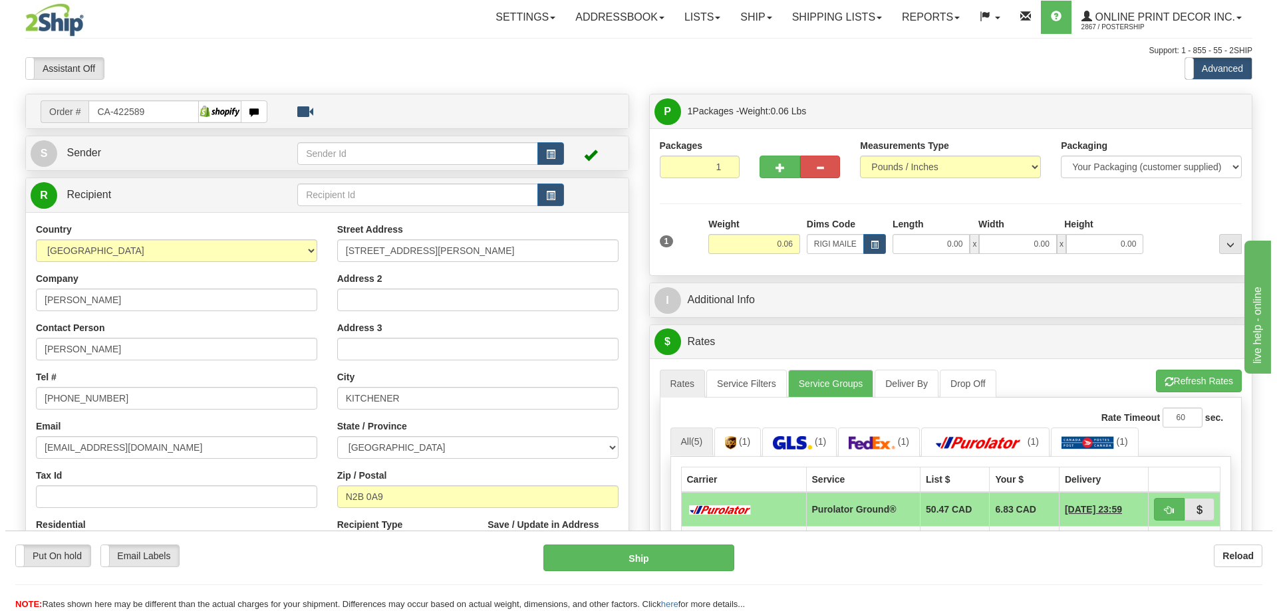
scroll to position [133, 0]
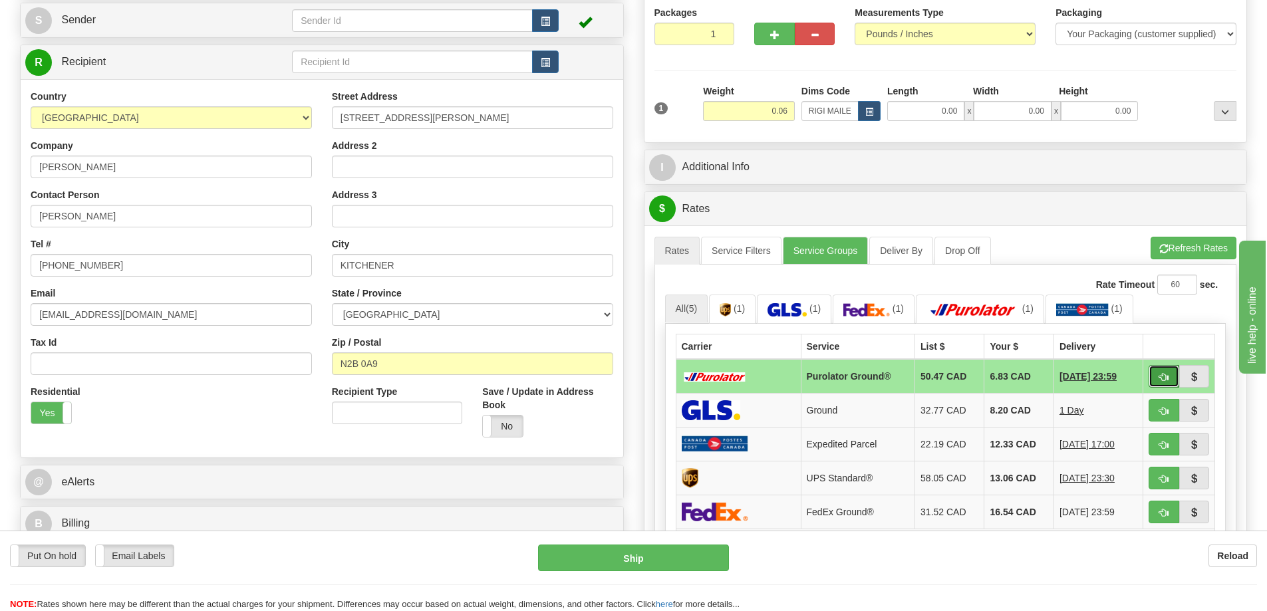
click at [1159, 371] on button "button" at bounding box center [1163, 376] width 31 height 23
type input "260"
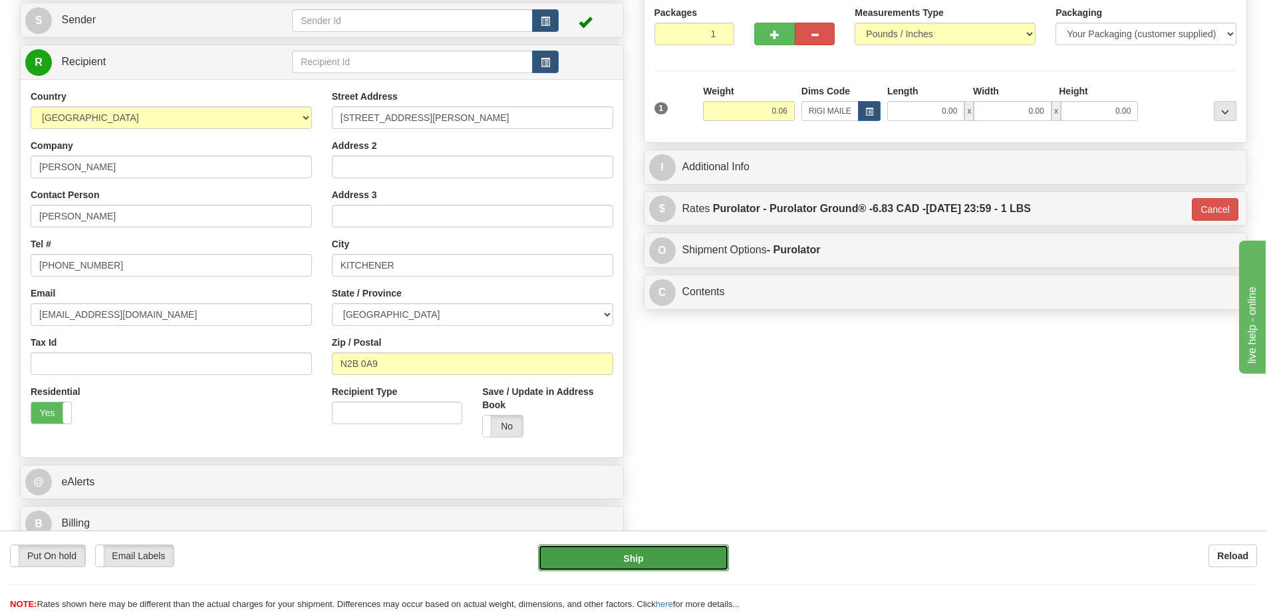
click at [689, 556] on button "Ship" at bounding box center [633, 558] width 191 height 27
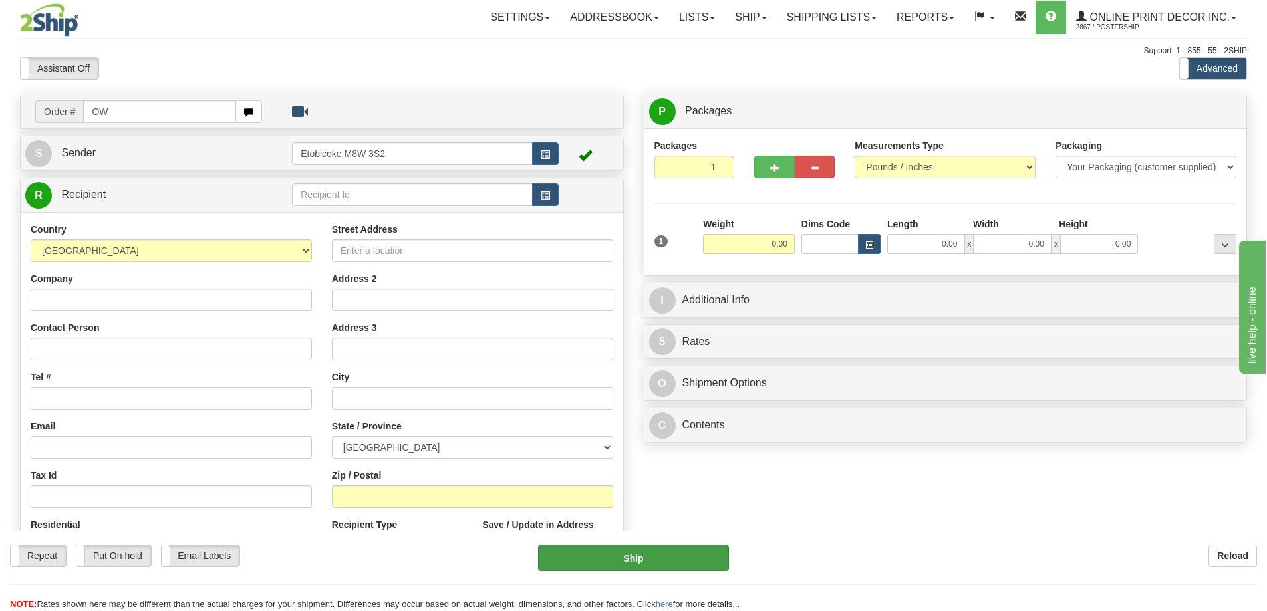
type input "O"
type input "us-56003"
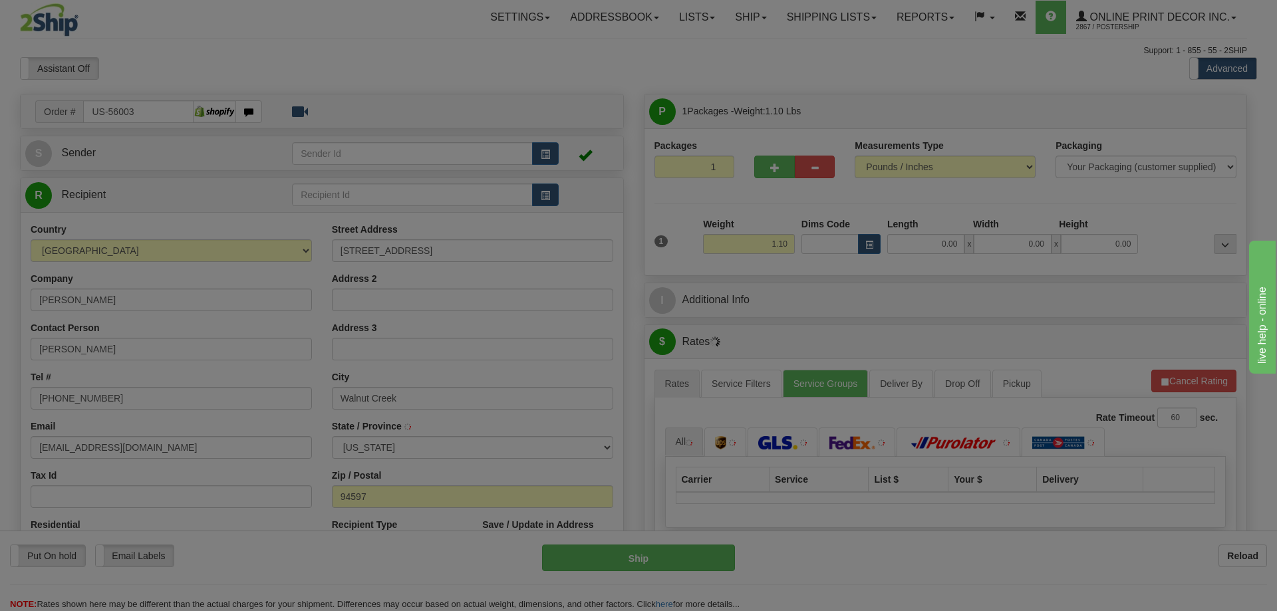
type input "[GEOGRAPHIC_DATA]"
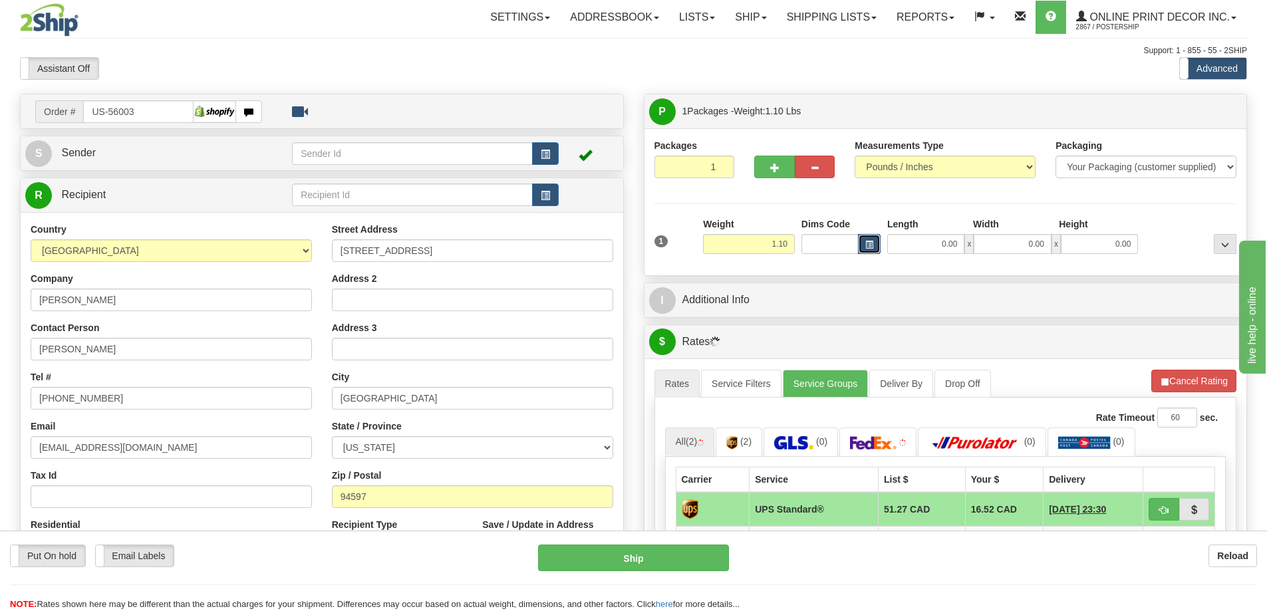
click at [873, 246] on button "button" at bounding box center [869, 244] width 23 height 20
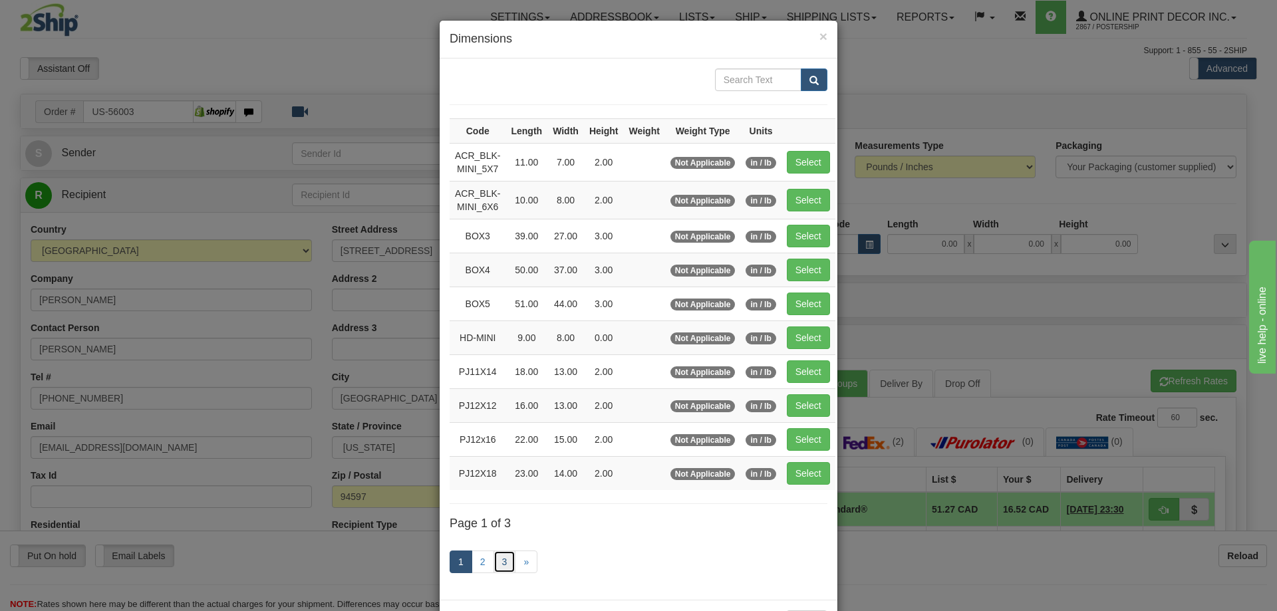
click at [498, 560] on link "3" at bounding box center [504, 562] width 23 height 23
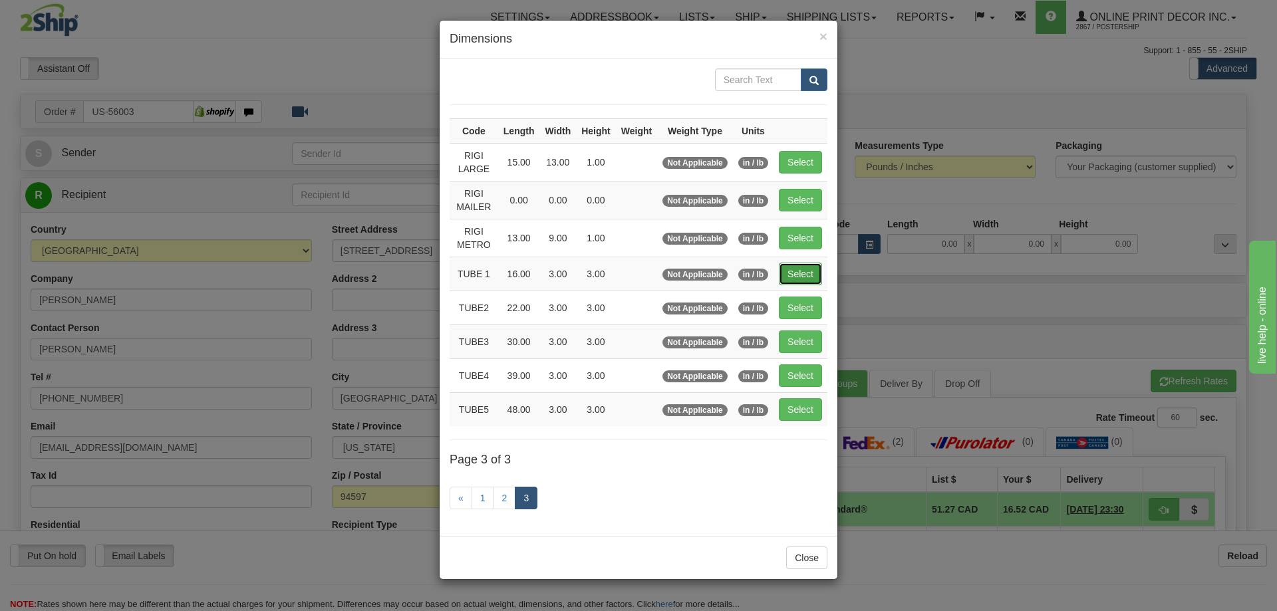
click at [800, 277] on button "Select" at bounding box center [800, 274] width 43 height 23
type input "TUBE 1"
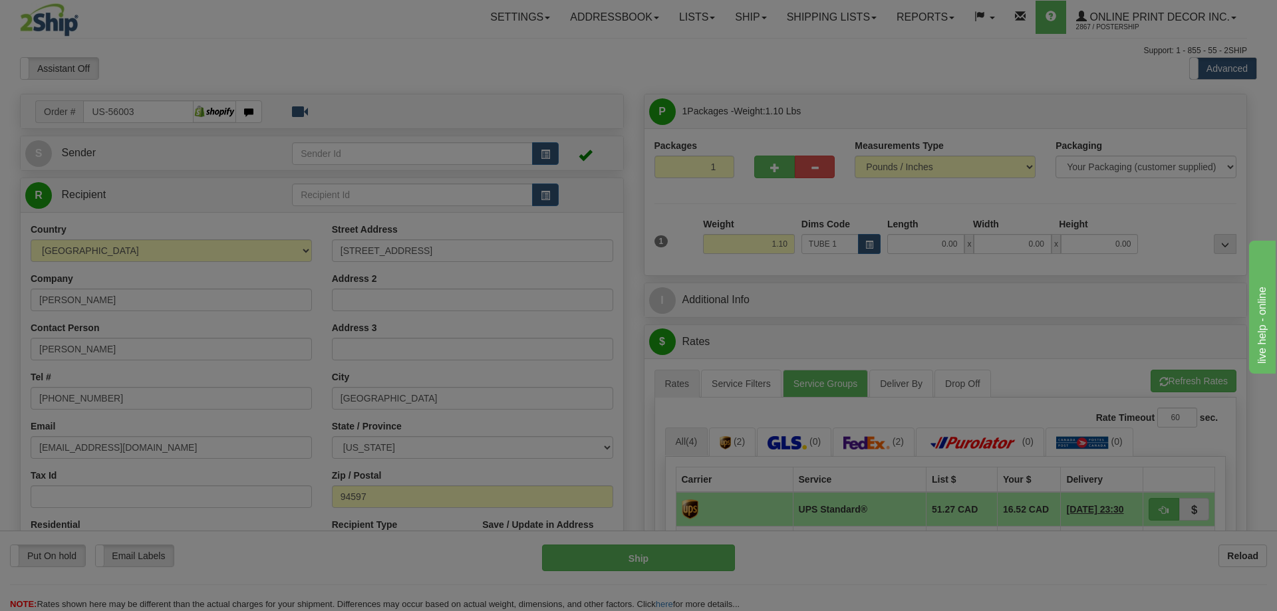
type input "16.00"
type input "3.00"
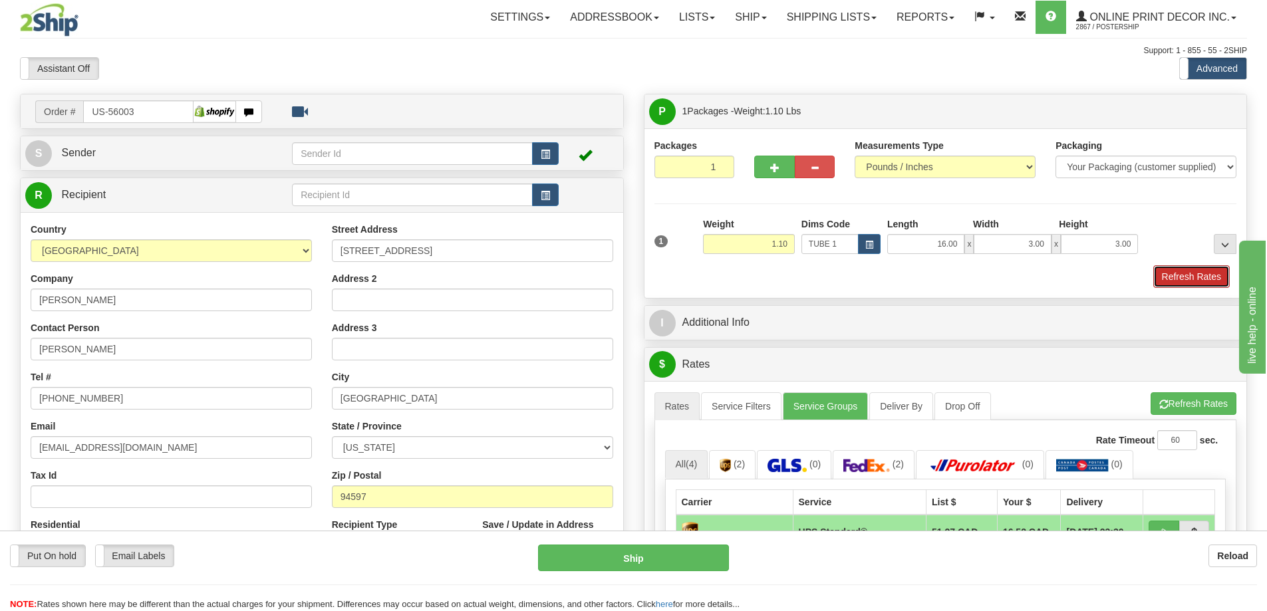
click at [1167, 274] on button "Refresh Rates" at bounding box center [1191, 276] width 76 height 23
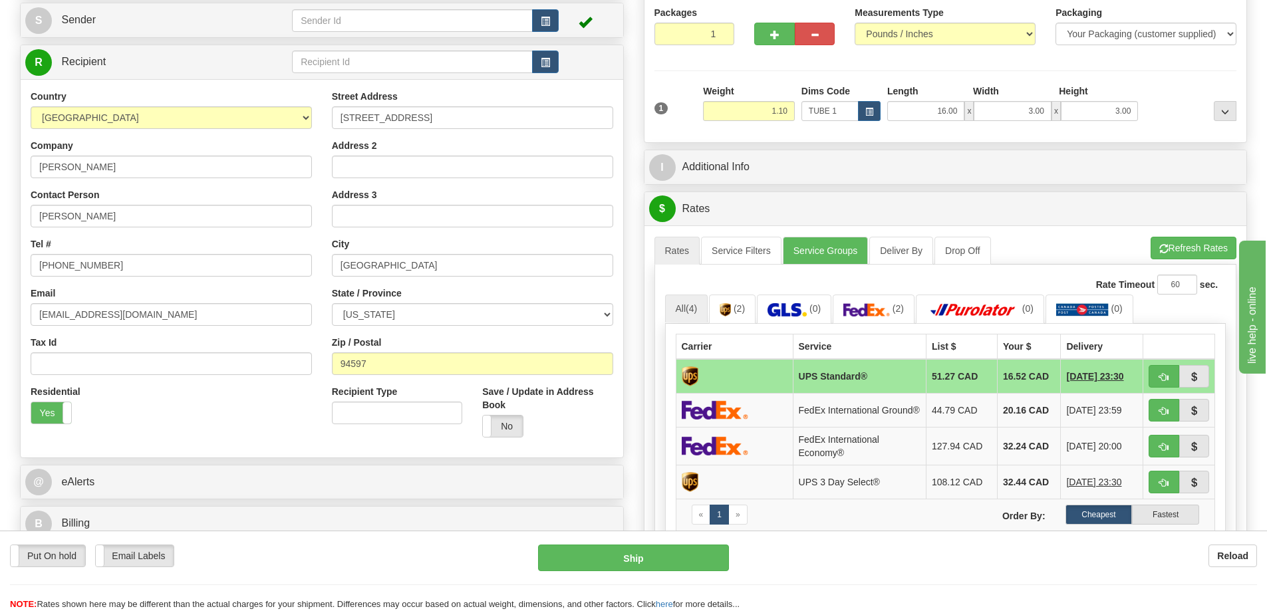
scroll to position [199, 0]
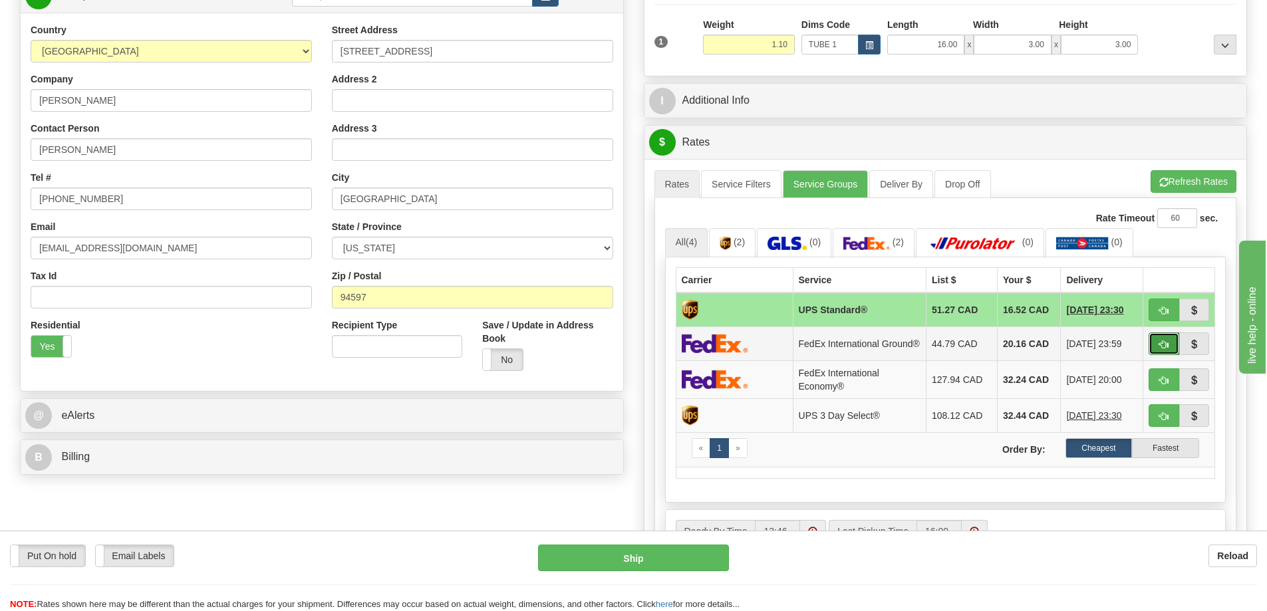
click at [1157, 344] on button "button" at bounding box center [1163, 343] width 31 height 23
type input "92"
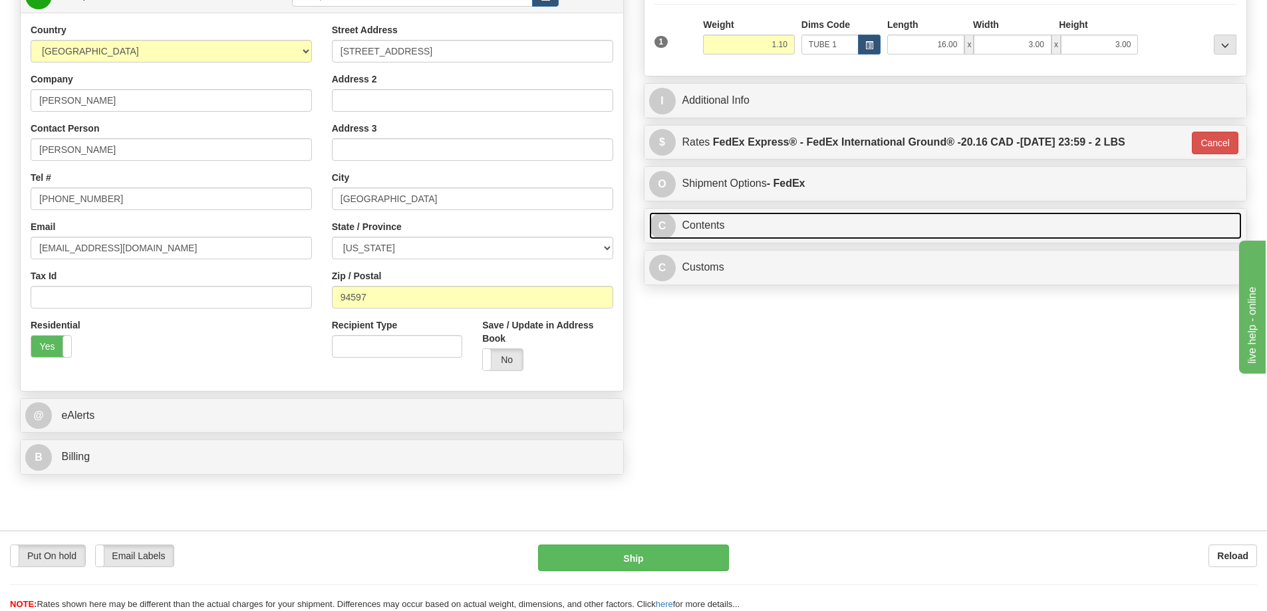
click at [808, 225] on link "C Contents" at bounding box center [945, 225] width 593 height 27
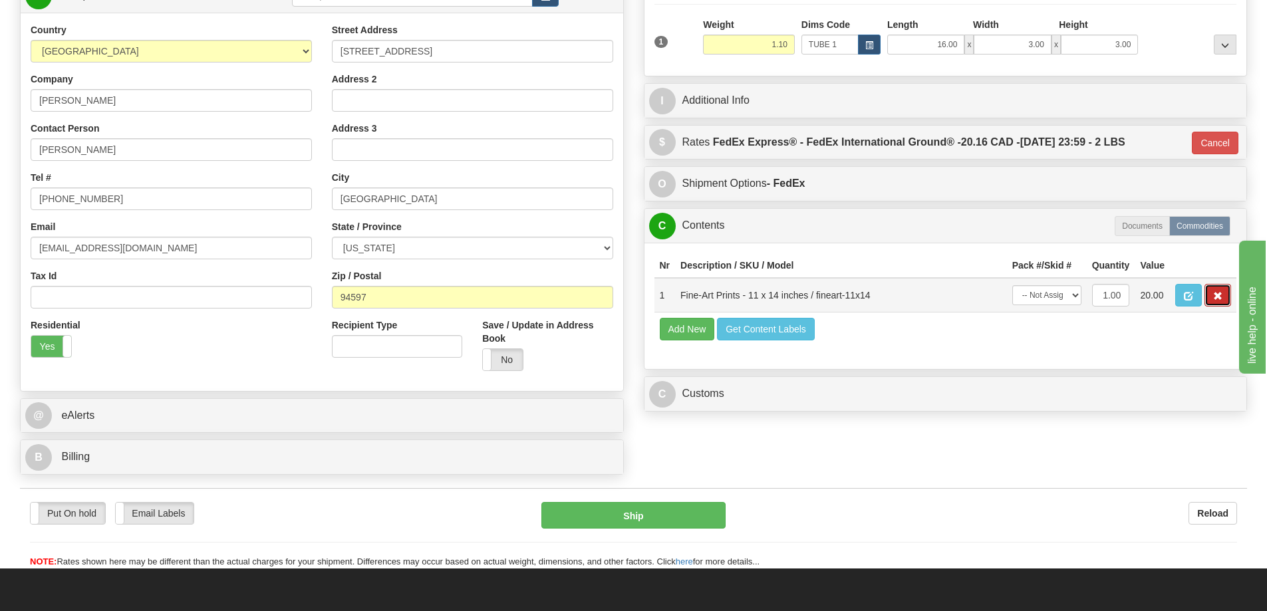
click at [1214, 300] on span "button" at bounding box center [1217, 296] width 9 height 9
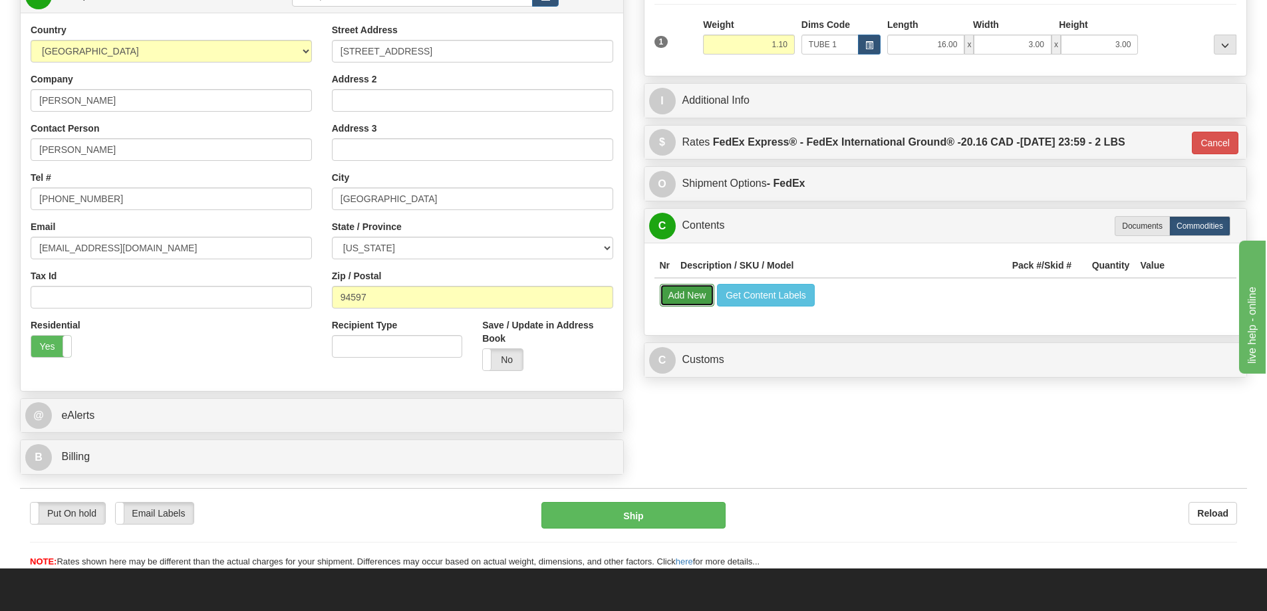
click at [677, 297] on button "Add New" at bounding box center [687, 295] width 55 height 23
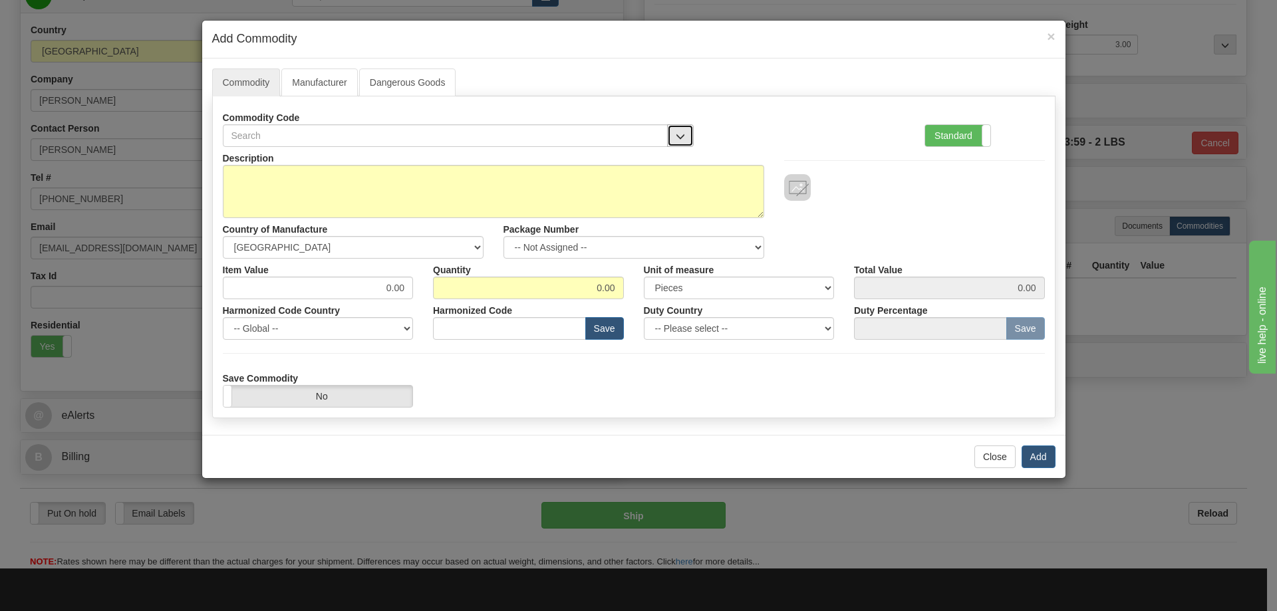
click at [676, 129] on button "button" at bounding box center [680, 135] width 27 height 23
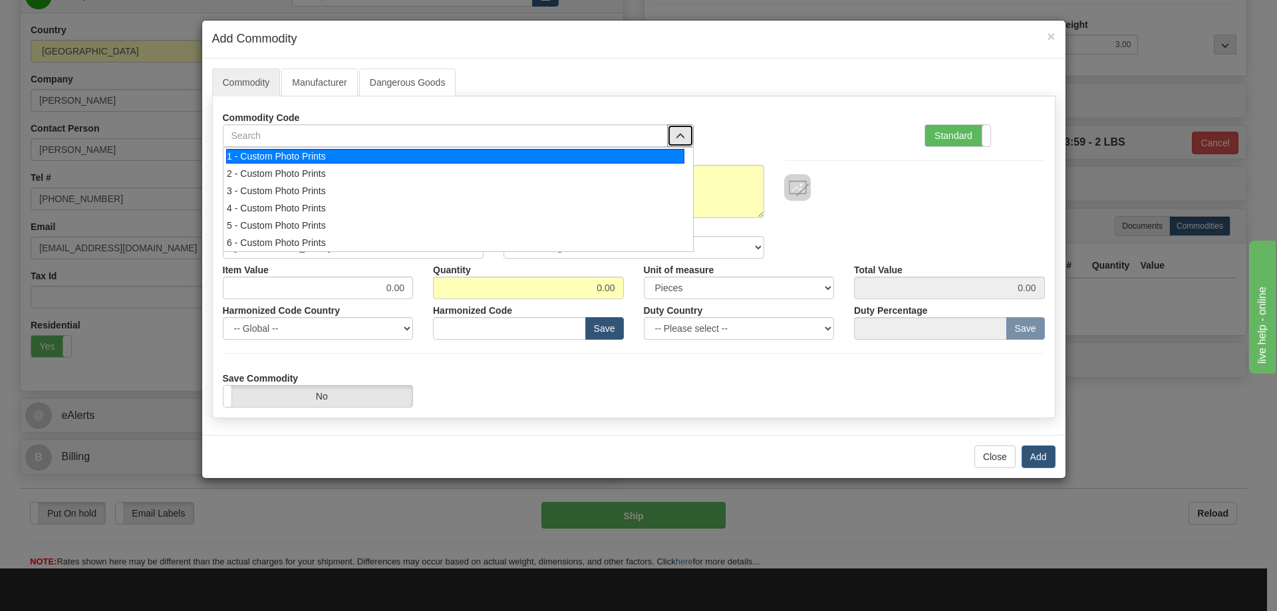
click at [662, 156] on div "1 - Custom Photo Prints" at bounding box center [455, 156] width 458 height 15
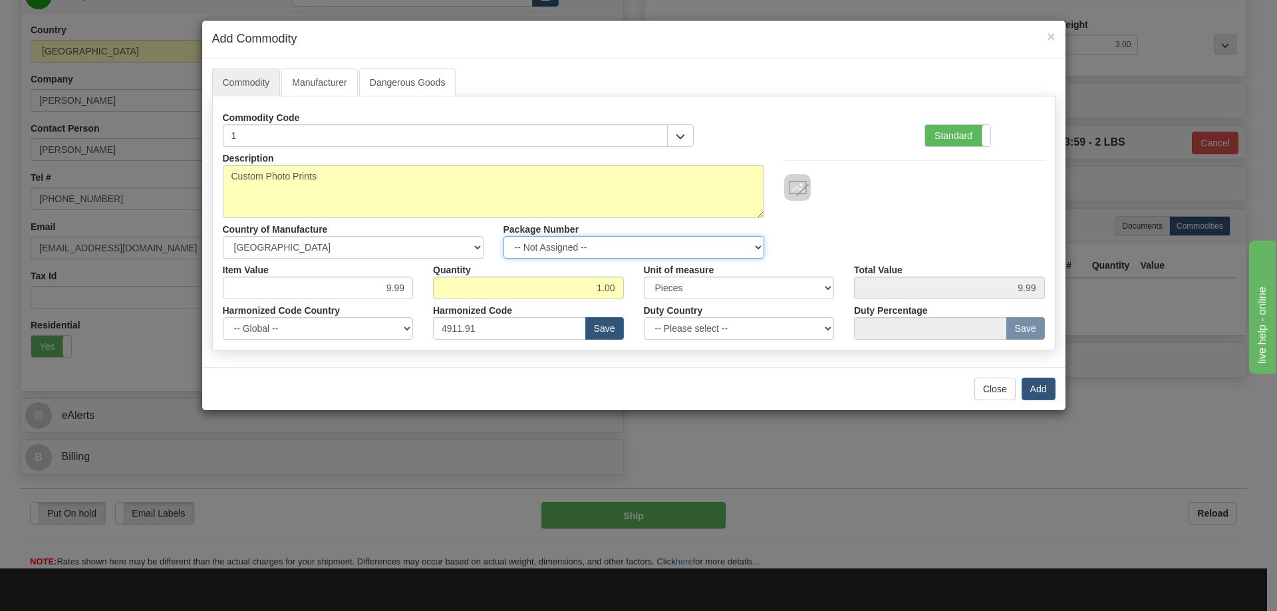
click at [738, 245] on select "-- Not Assigned -- Item 1" at bounding box center [633, 247] width 261 height 23
select select "0"
click at [503, 236] on select "-- Not Assigned -- Item 1" at bounding box center [633, 247] width 261 height 23
click at [1037, 388] on button "Add" at bounding box center [1038, 389] width 34 height 23
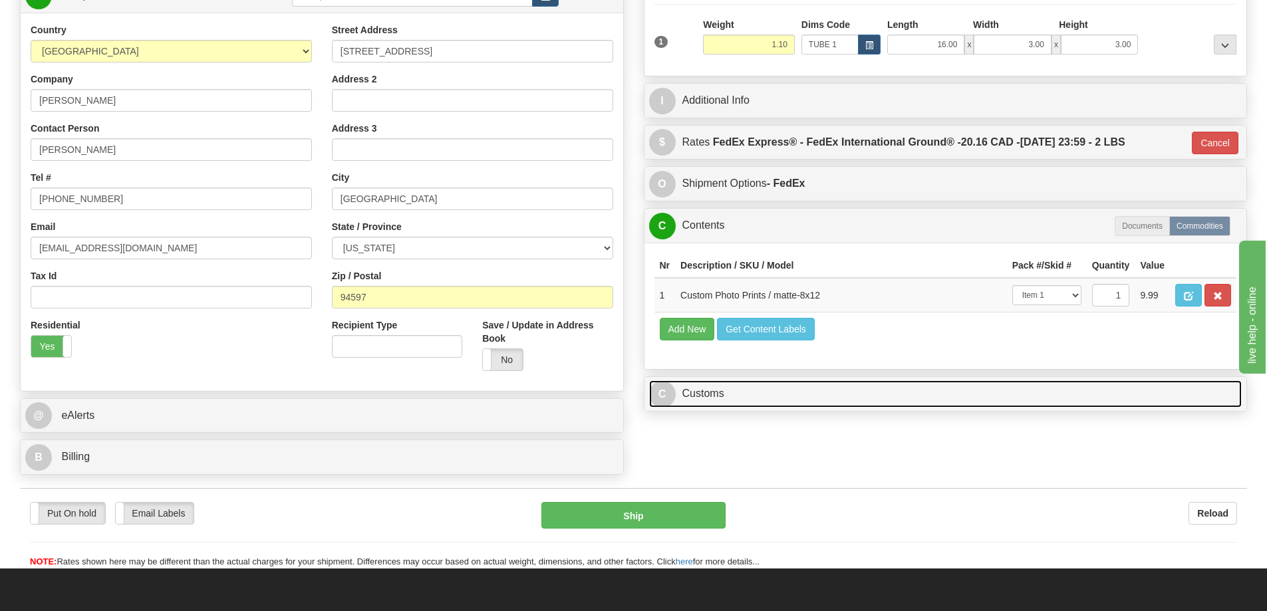
click at [1003, 402] on link "C Customs" at bounding box center [945, 393] width 593 height 27
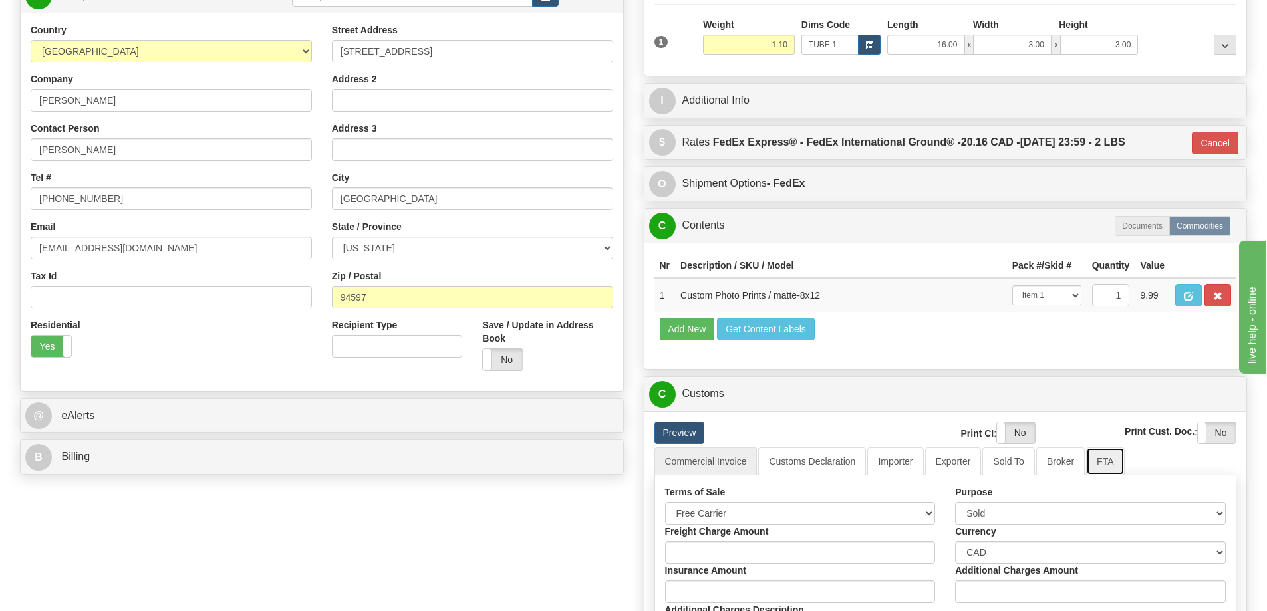
click at [1109, 466] on link "FTA" at bounding box center [1105, 461] width 38 height 28
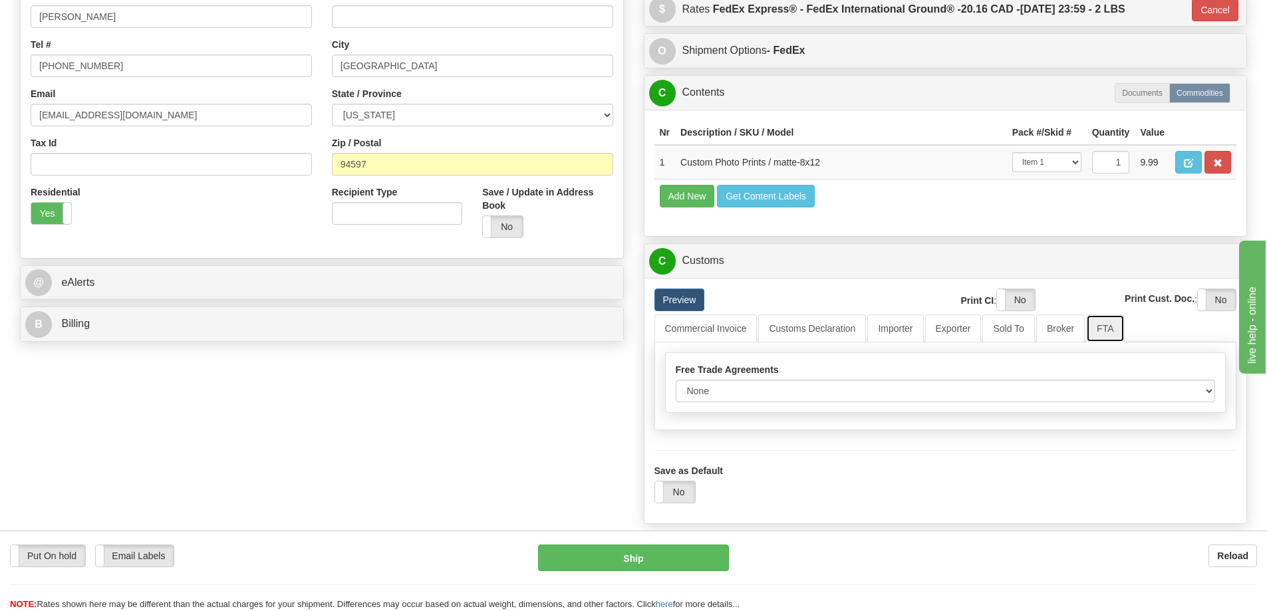
scroll to position [465, 0]
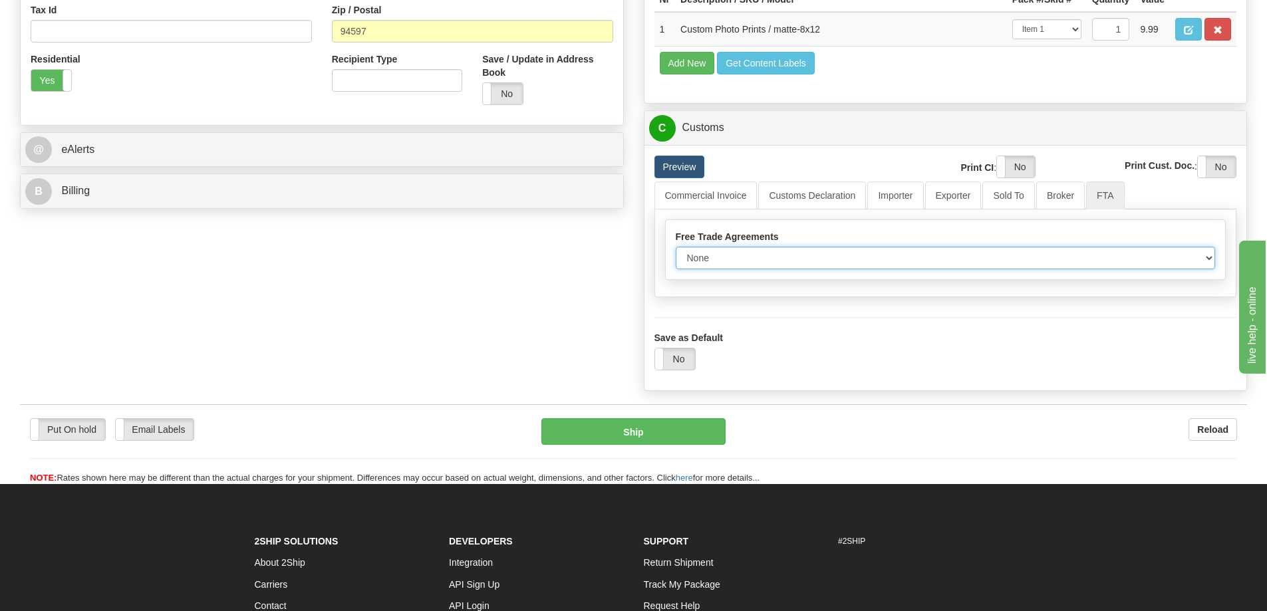
click at [1206, 258] on select "None Other USMCA CETA CUKTCA" at bounding box center [945, 258] width 540 height 23
select select "1"
click at [675, 251] on select "None Other USMCA CETA CUKTCA" at bounding box center [945, 258] width 540 height 23
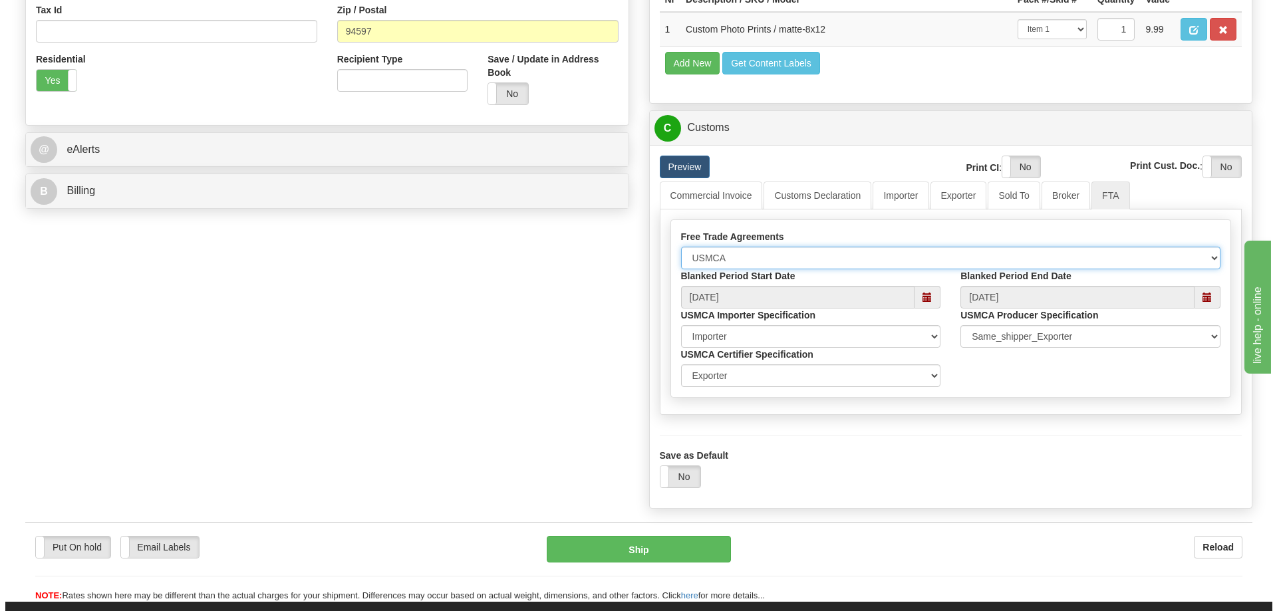
scroll to position [598, 0]
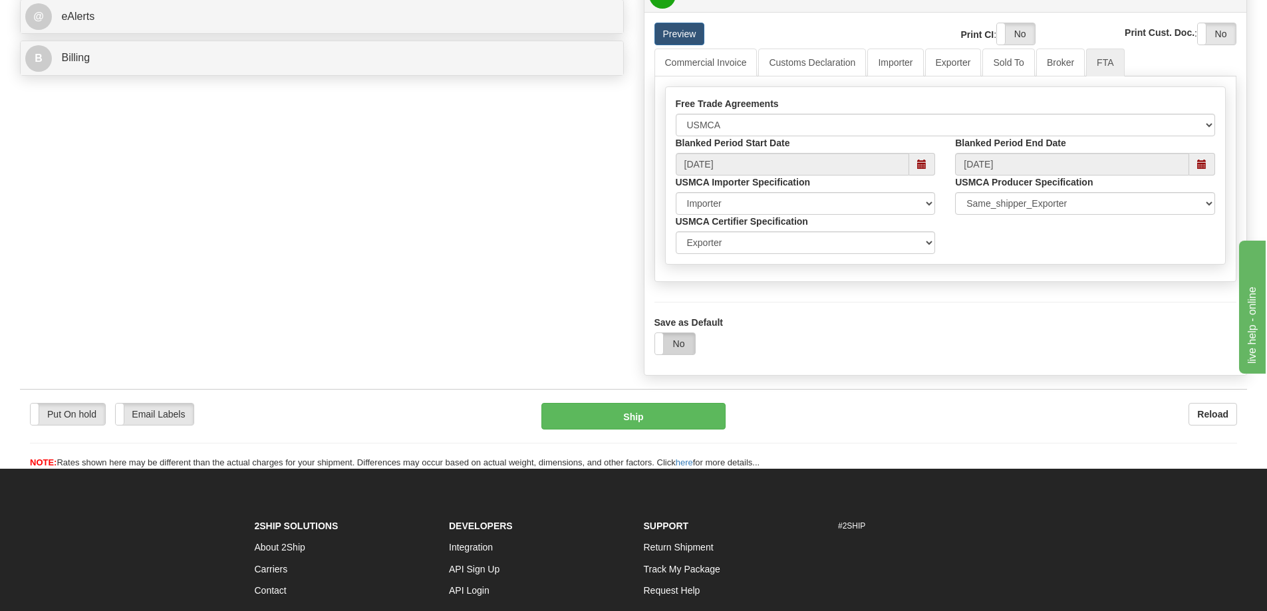
click at [685, 348] on label "No" at bounding box center [675, 343] width 40 height 21
click at [686, 421] on button "Ship" at bounding box center [633, 416] width 184 height 27
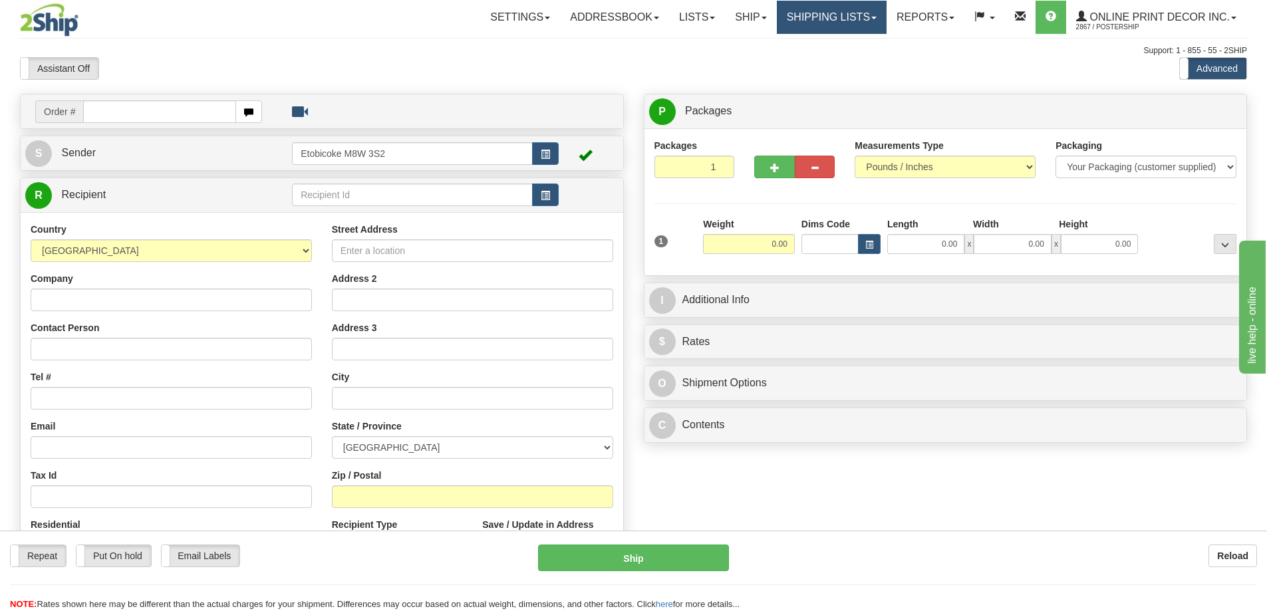
click at [836, 15] on link "Shipping lists" at bounding box center [832, 17] width 110 height 33
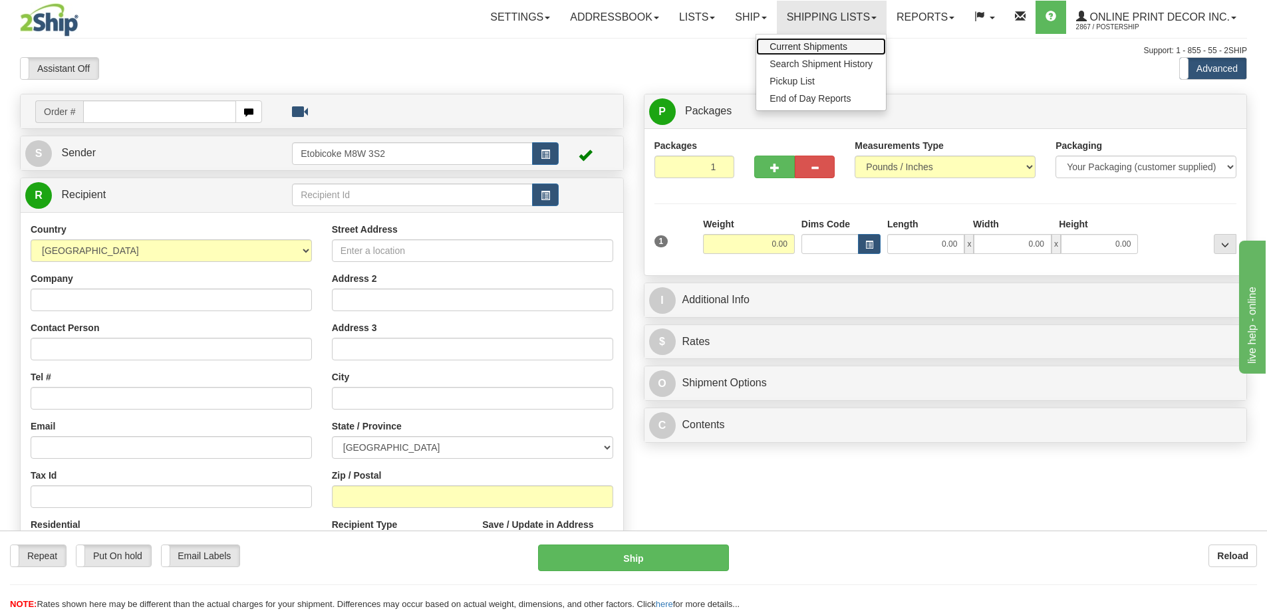
click at [822, 47] on span "Current Shipments" at bounding box center [808, 46] width 78 height 11
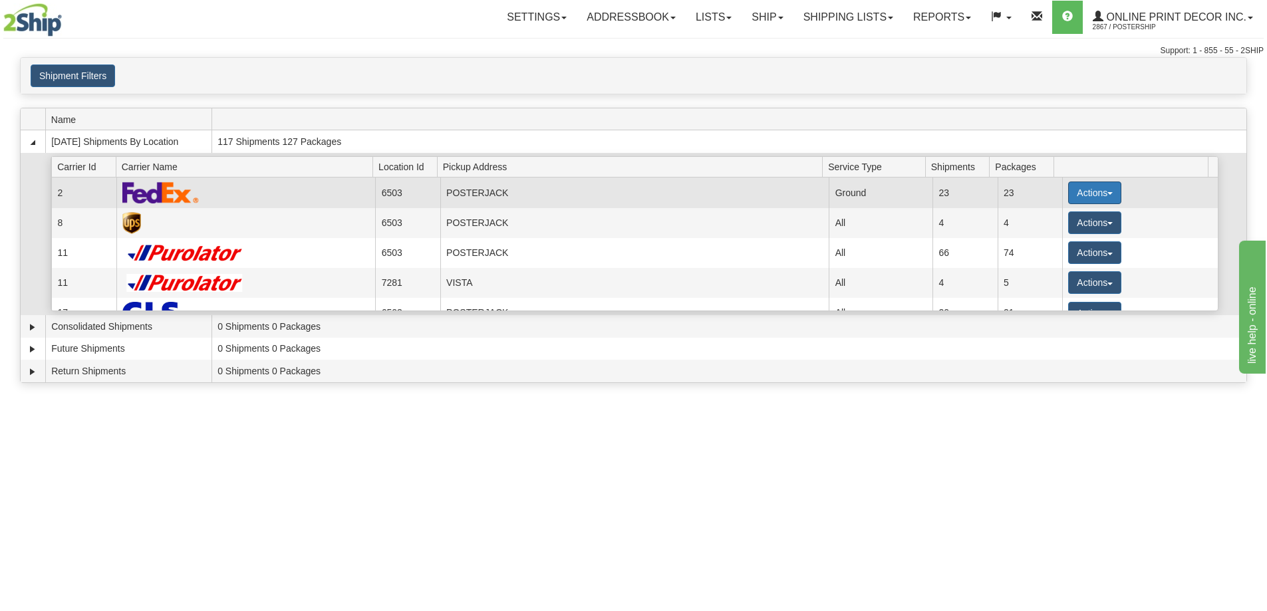
click at [1076, 189] on button "Actions" at bounding box center [1094, 193] width 53 height 23
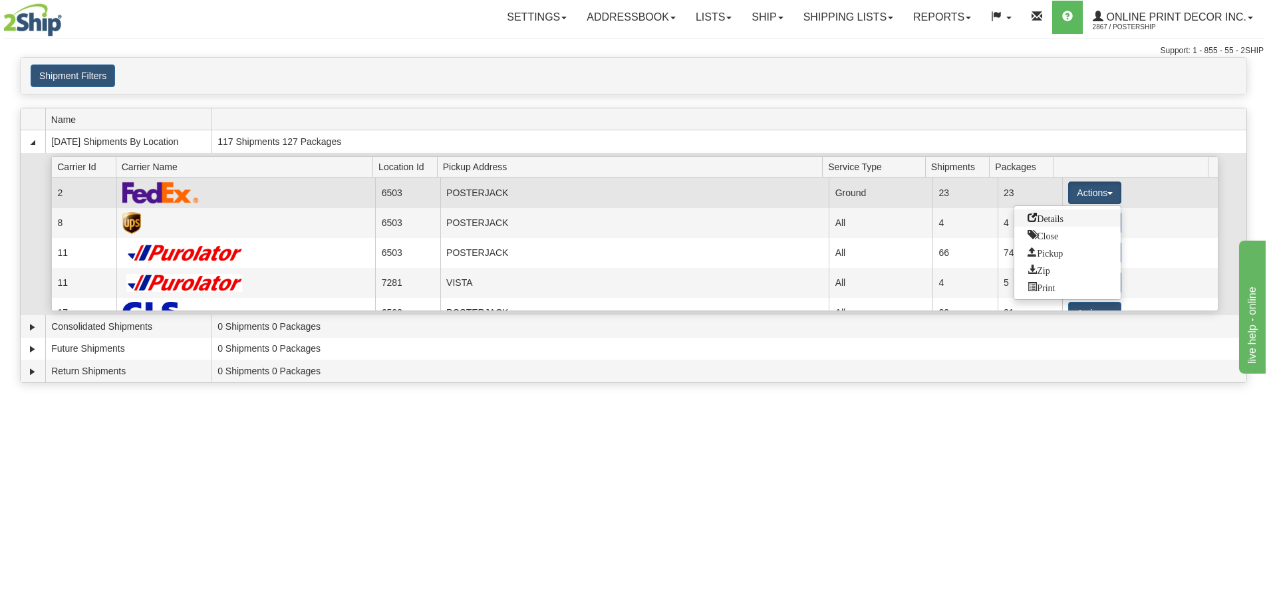
click at [1052, 218] on span "Details" at bounding box center [1045, 217] width 36 height 9
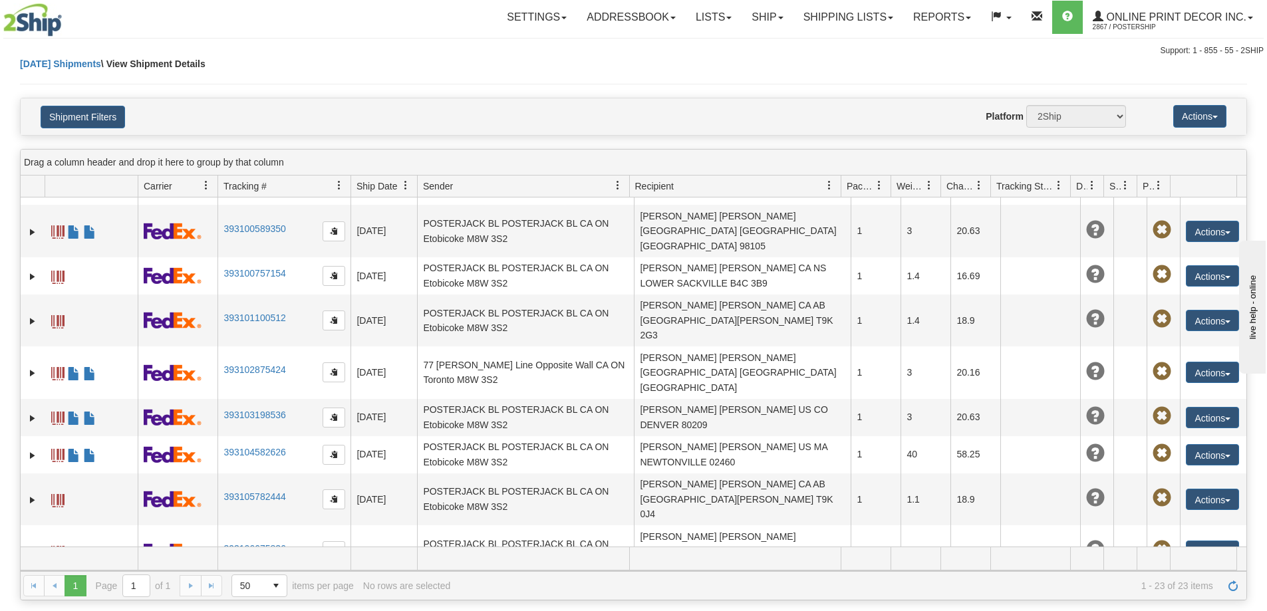
scroll to position [507, 0]
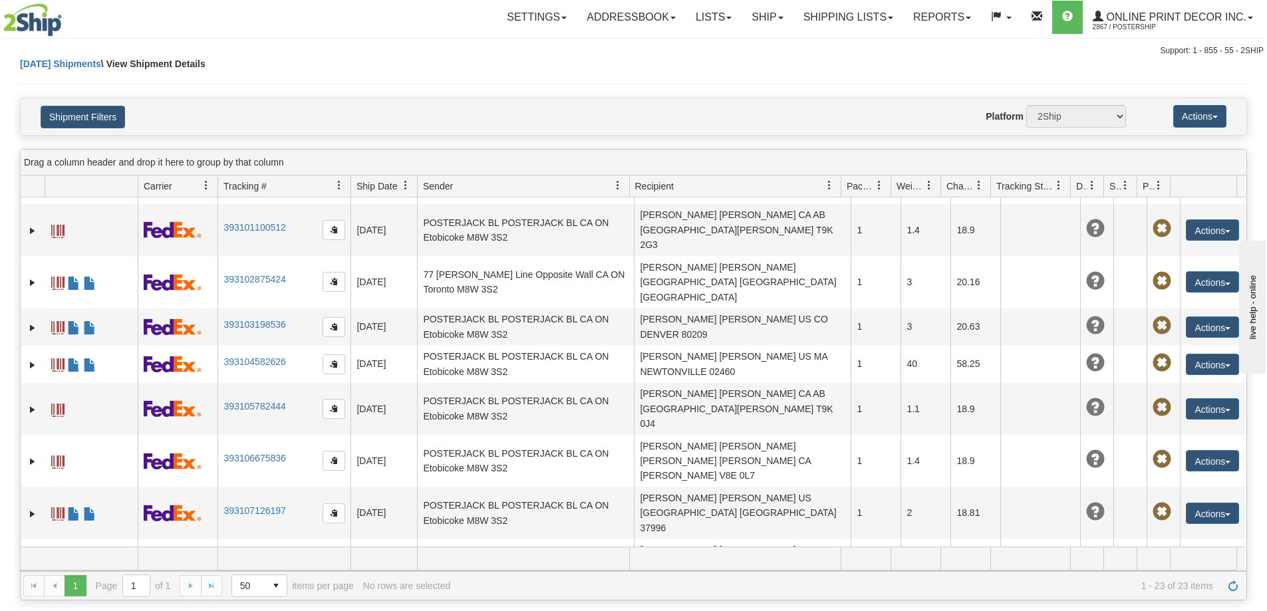
click at [768, 15] on link "Ship" at bounding box center [766, 17] width 51 height 33
click at [699, 46] on span "Ship Screen" at bounding box center [710, 46] width 51 height 11
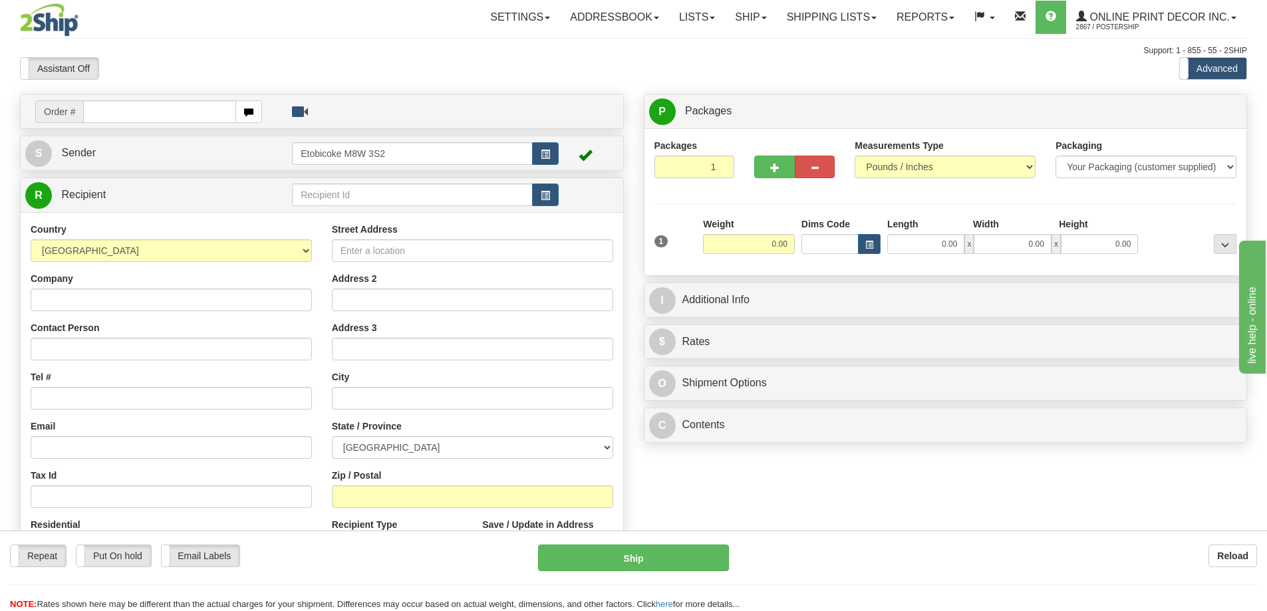
click at [154, 112] on input "text" at bounding box center [159, 111] width 153 height 23
type input "ca-422584"
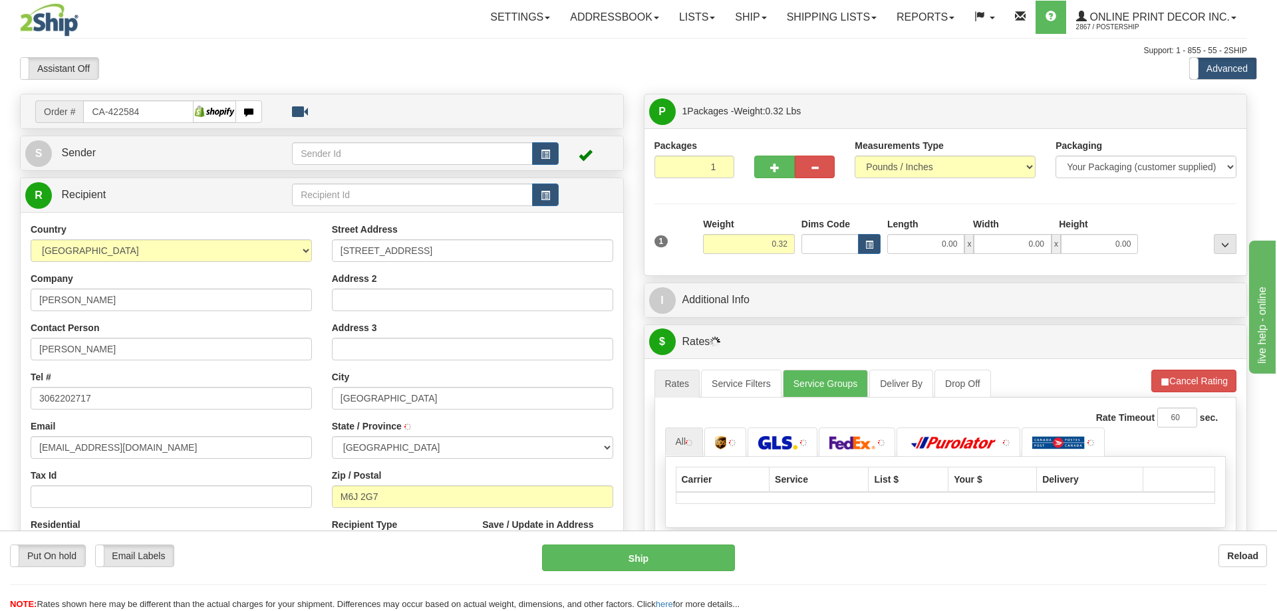
type input "[GEOGRAPHIC_DATA]"
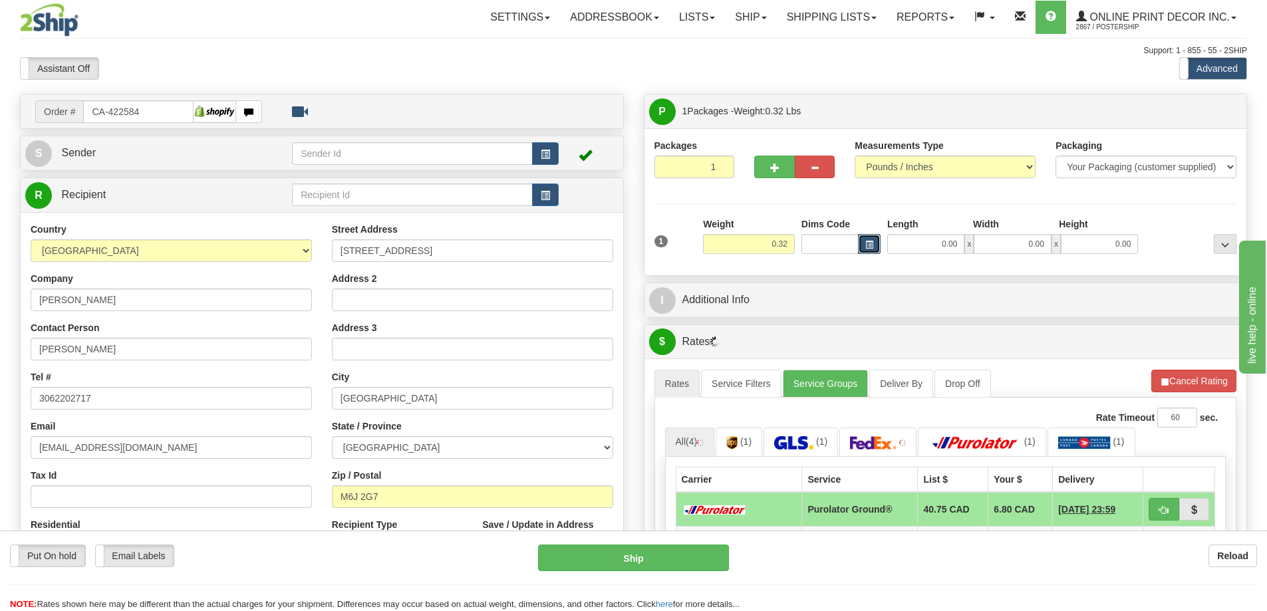
click at [868, 239] on button "button" at bounding box center [869, 244] width 23 height 20
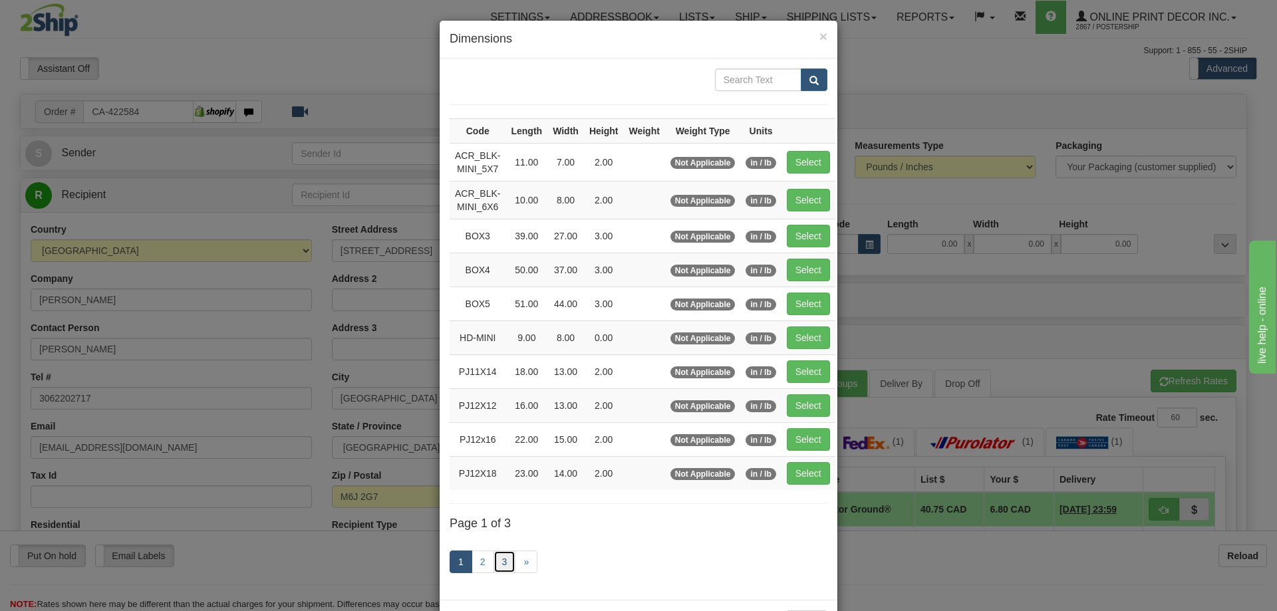
click at [505, 551] on link "3" at bounding box center [504, 562] width 23 height 23
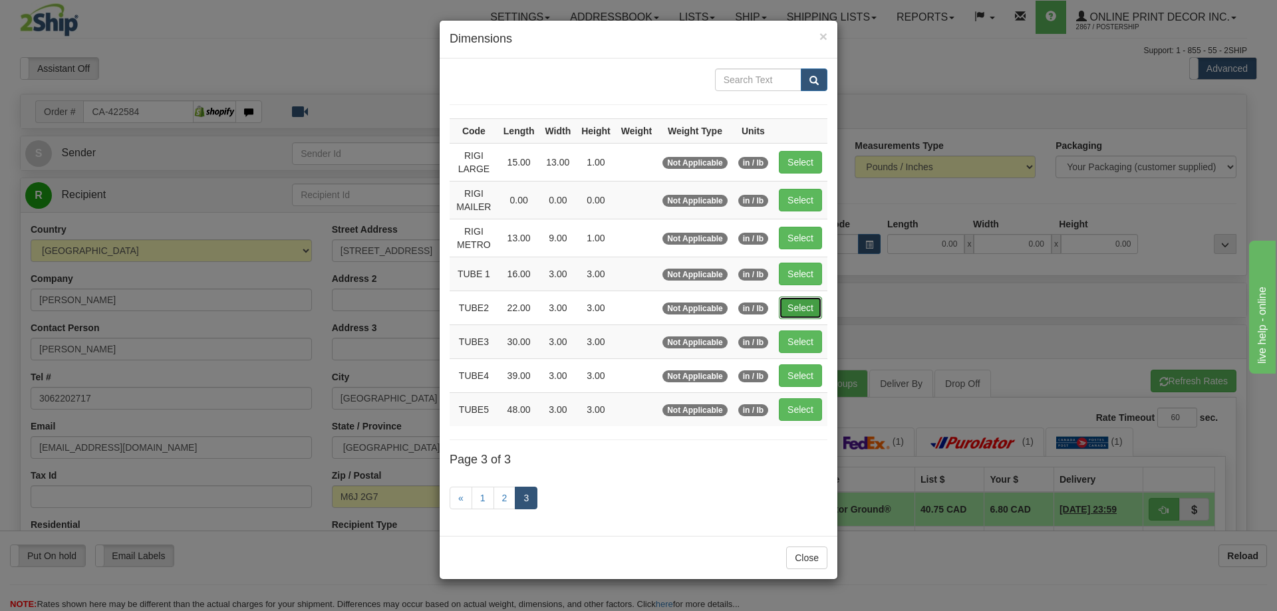
click at [795, 305] on button "Select" at bounding box center [800, 308] width 43 height 23
type input "TUBE2"
type input "22.00"
type input "3.00"
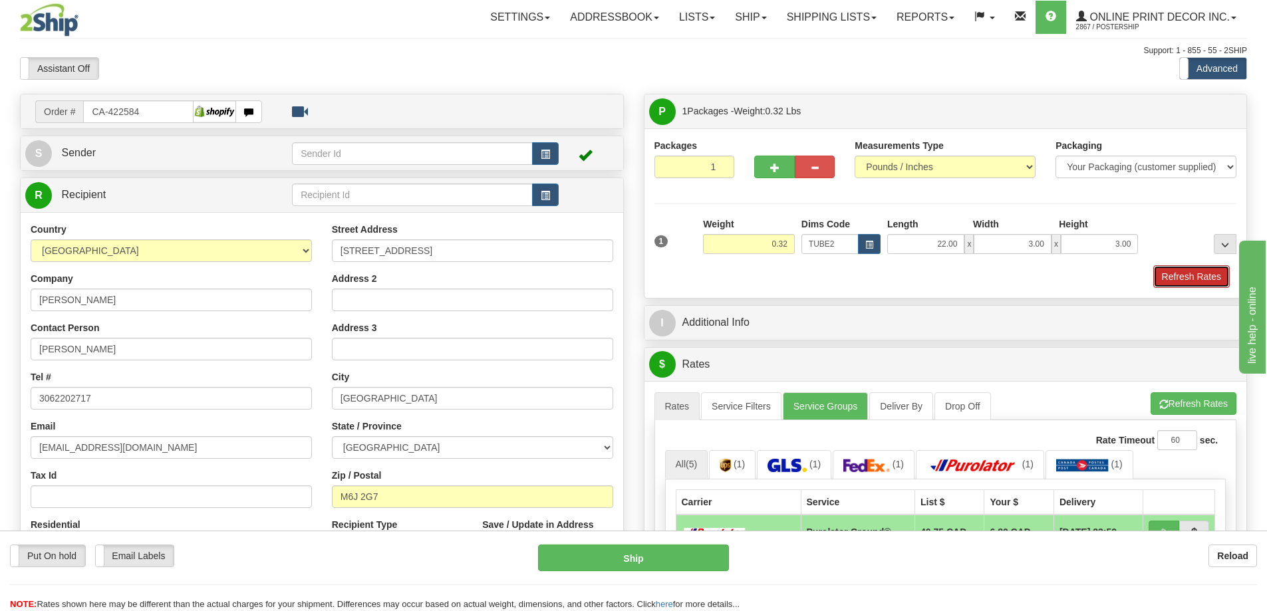
click at [1181, 273] on button "Refresh Rates" at bounding box center [1191, 276] width 76 height 23
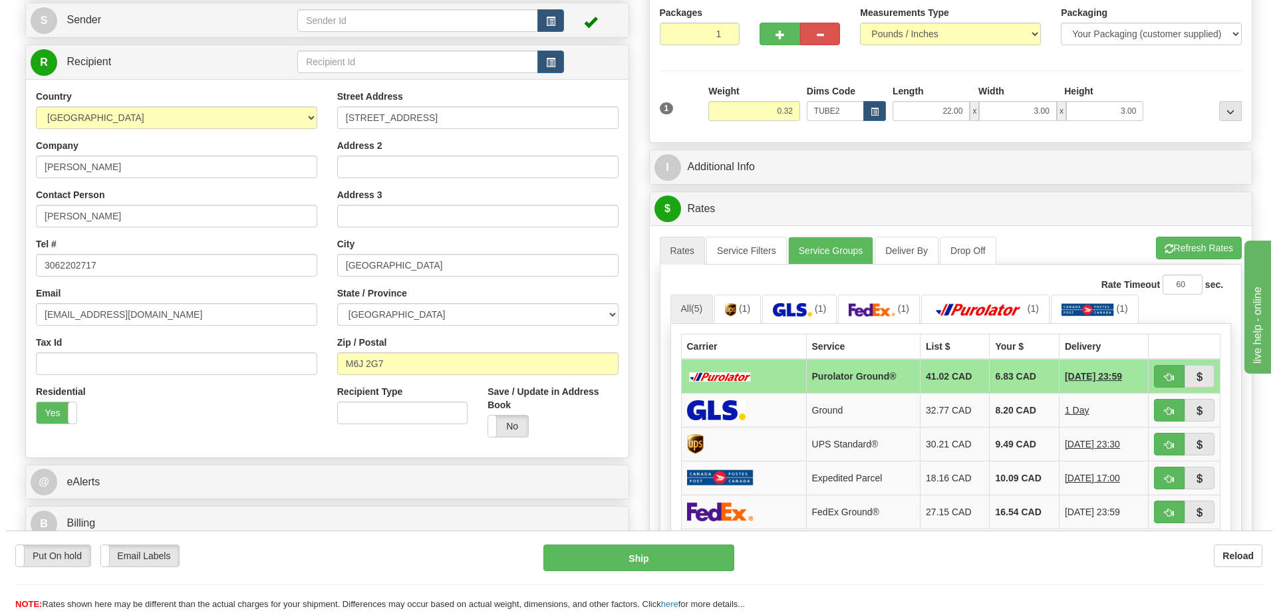
scroll to position [199, 0]
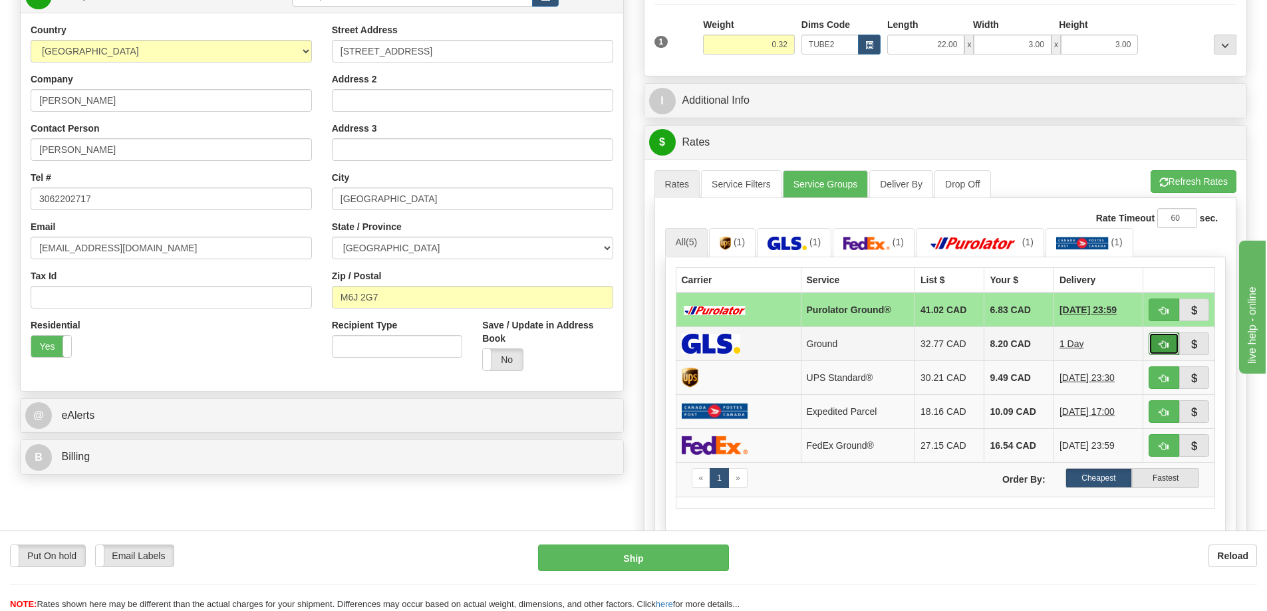
click at [1156, 348] on button "button" at bounding box center [1163, 343] width 31 height 23
type input "1"
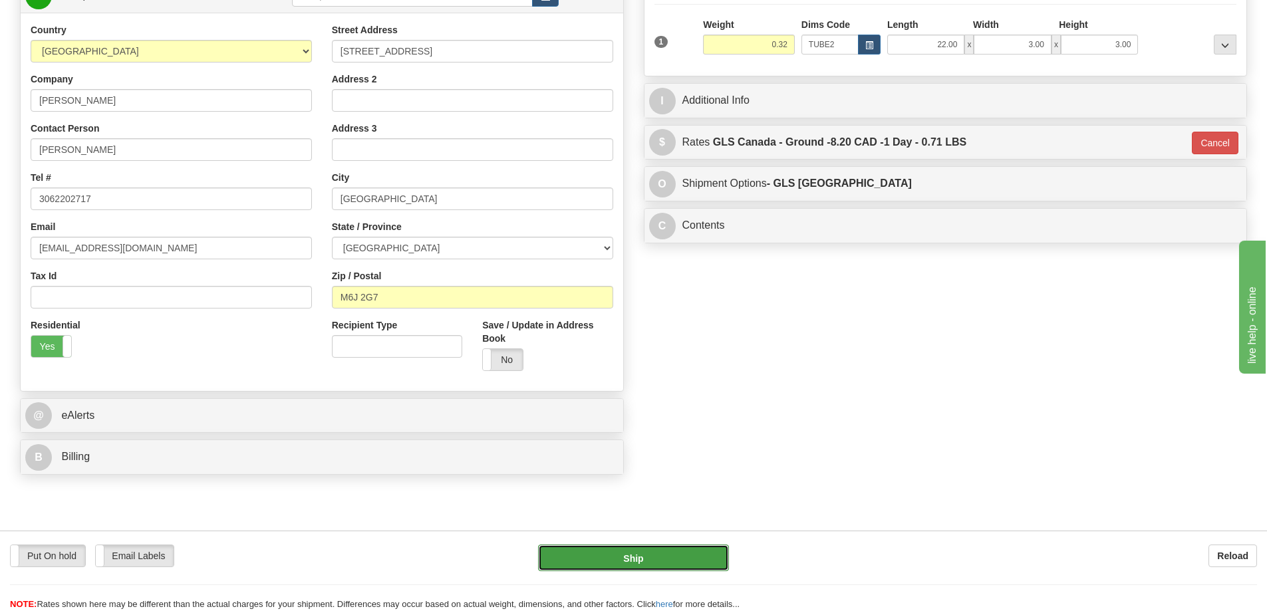
click at [640, 556] on button "Ship" at bounding box center [633, 558] width 191 height 27
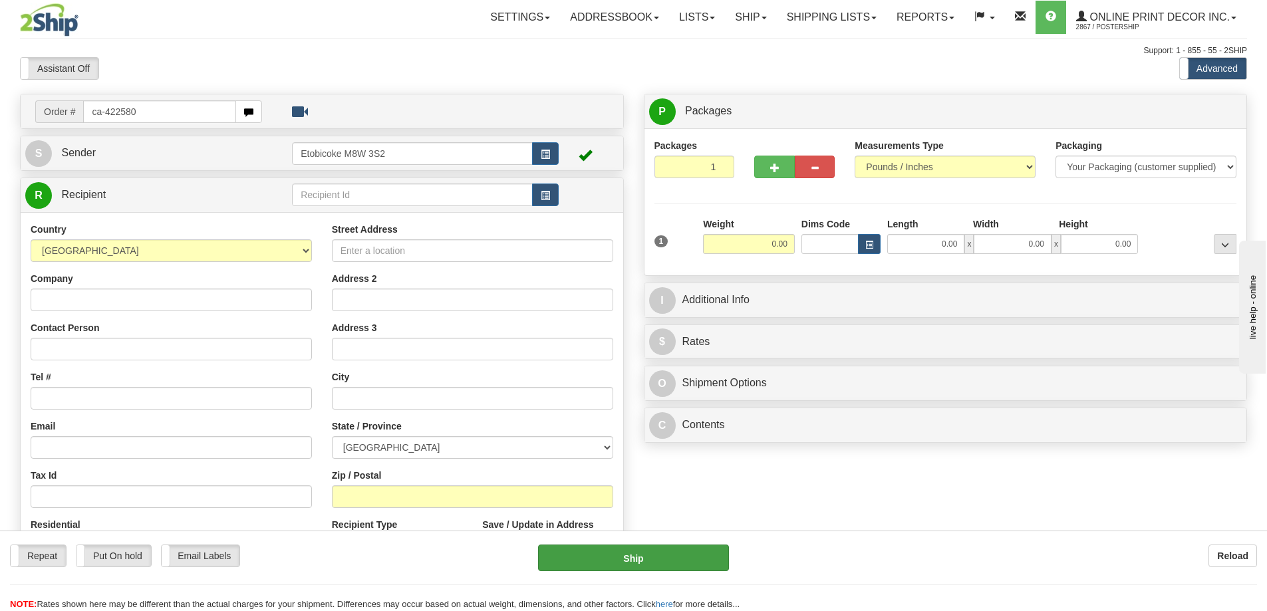
type input "ca-422580"
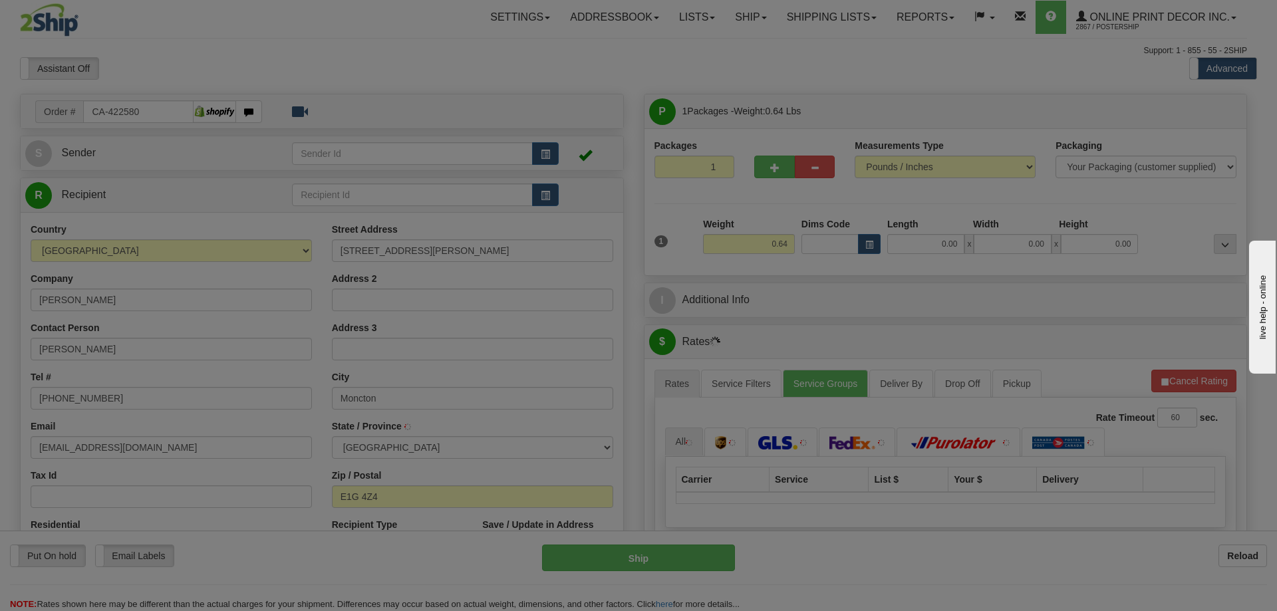
type input "MONCTON"
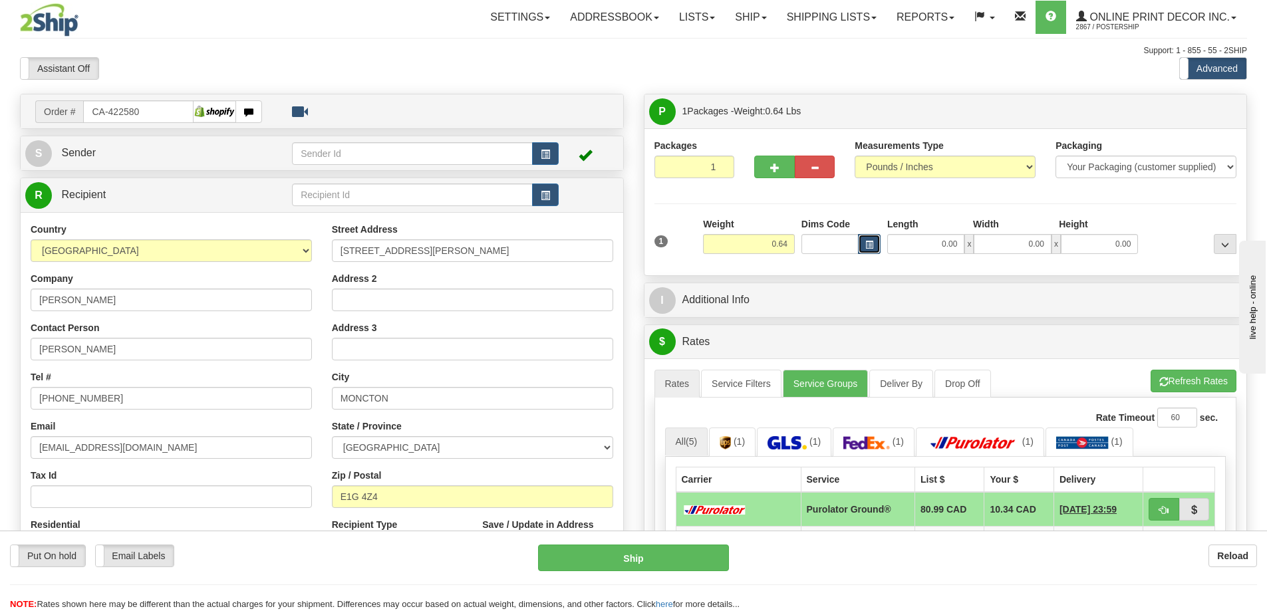
click at [864, 240] on button "button" at bounding box center [869, 244] width 23 height 20
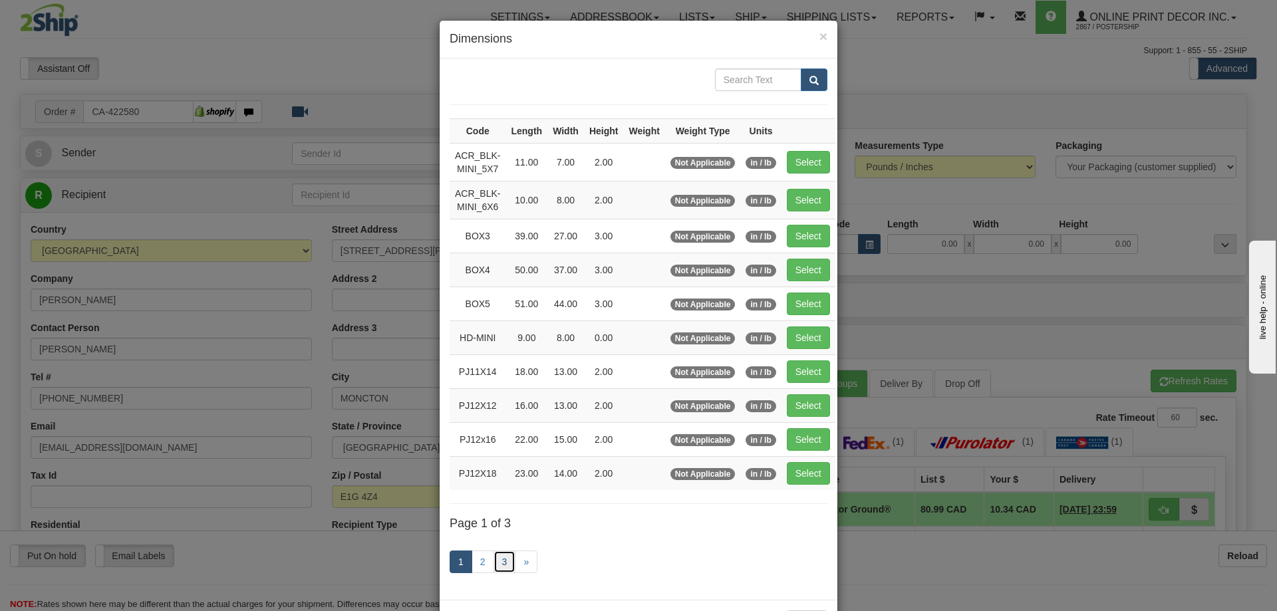
click at [499, 552] on link "3" at bounding box center [504, 562] width 23 height 23
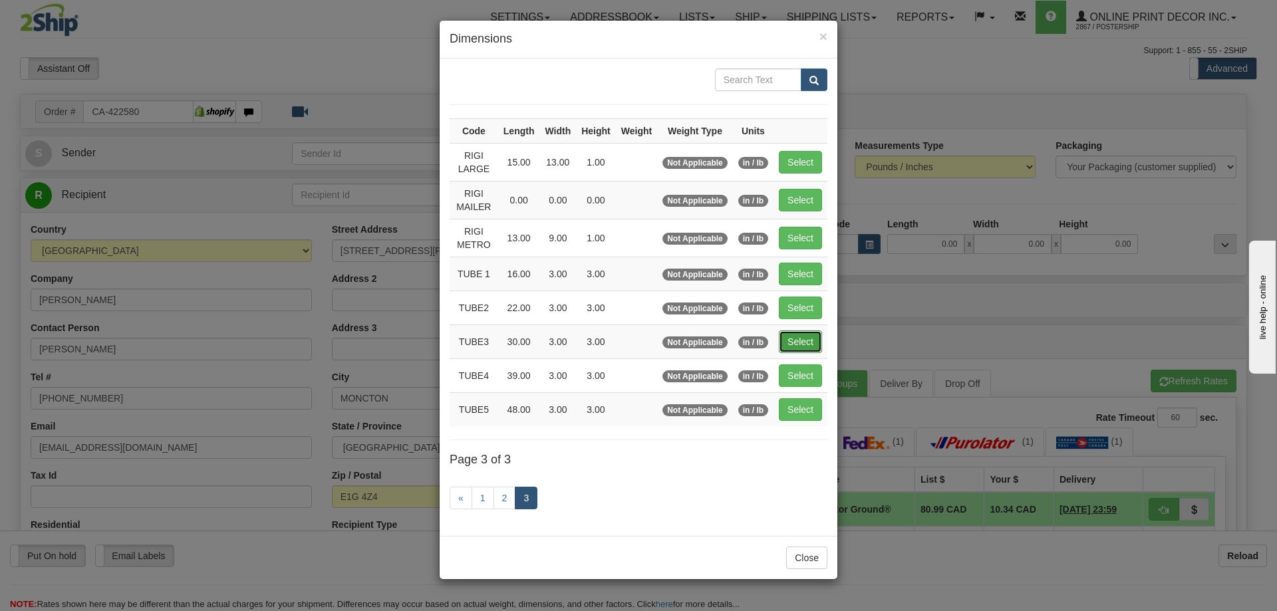
click at [805, 340] on button "Select" at bounding box center [800, 341] width 43 height 23
type input "TUBE3"
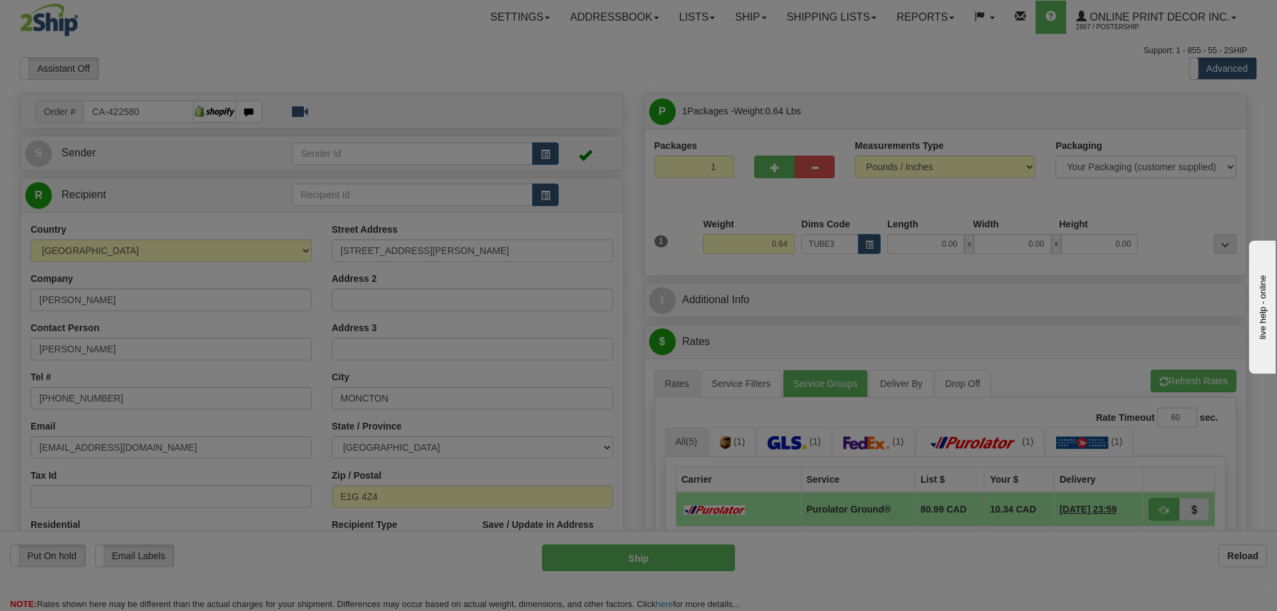
type input "30.00"
type input "3.00"
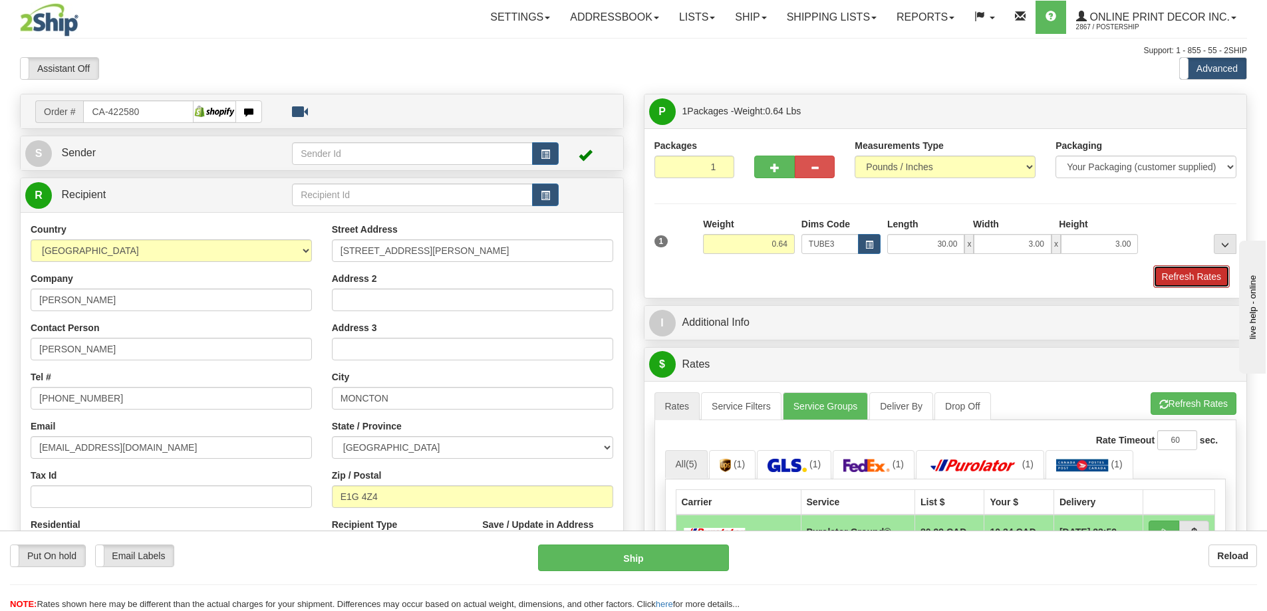
click at [1186, 274] on button "Refresh Rates" at bounding box center [1191, 276] width 76 height 23
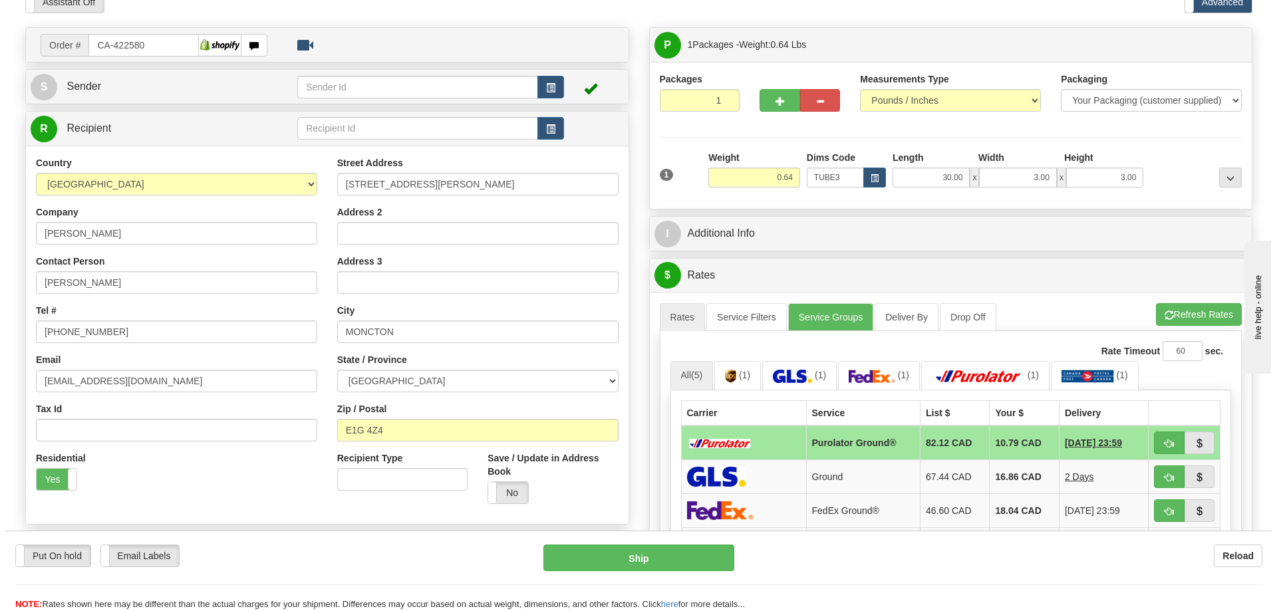
scroll to position [133, 0]
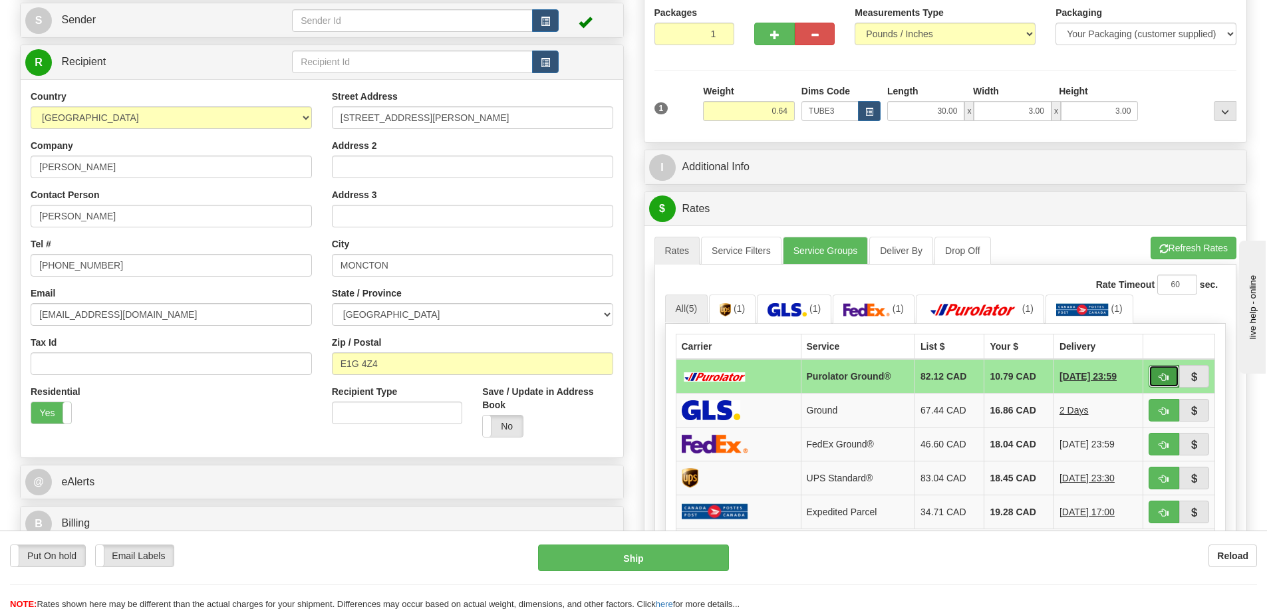
click at [1158, 374] on button "button" at bounding box center [1163, 376] width 31 height 23
type input "260"
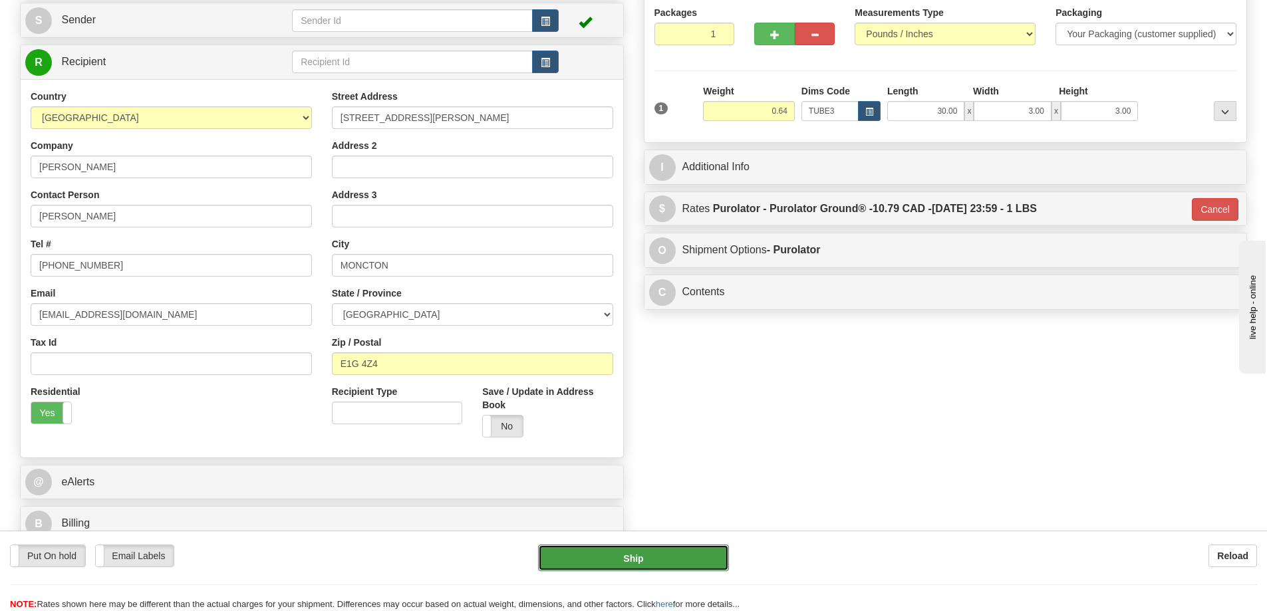
click at [697, 558] on button "Ship" at bounding box center [633, 558] width 191 height 27
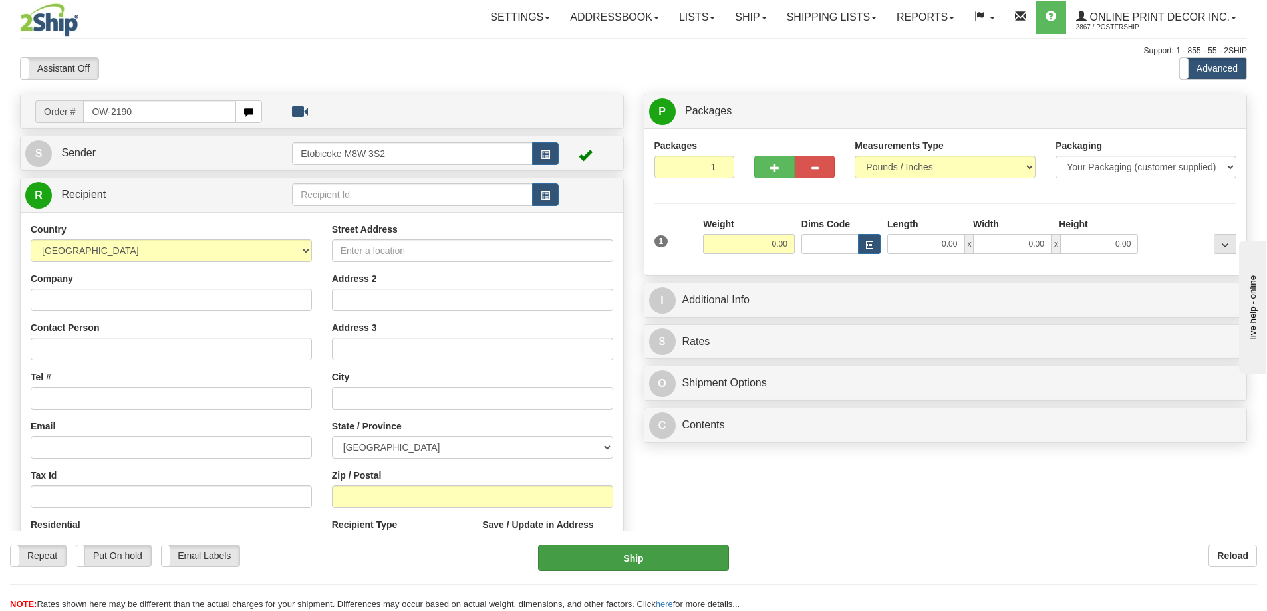
type input "OW-2190"
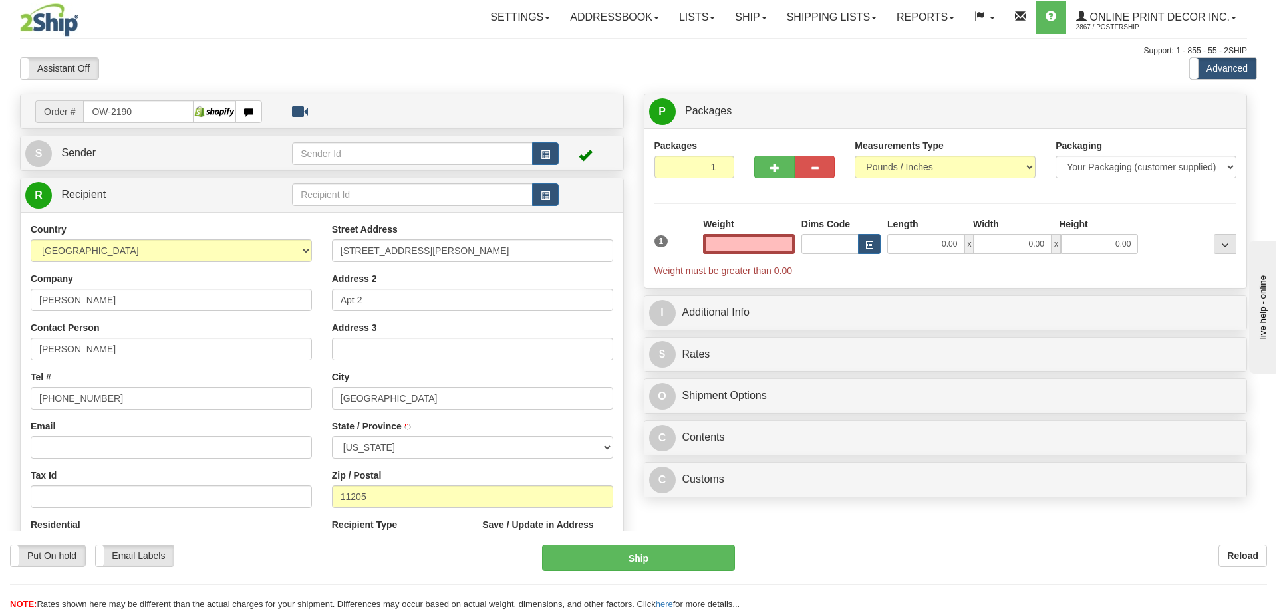
type input "[GEOGRAPHIC_DATA]"
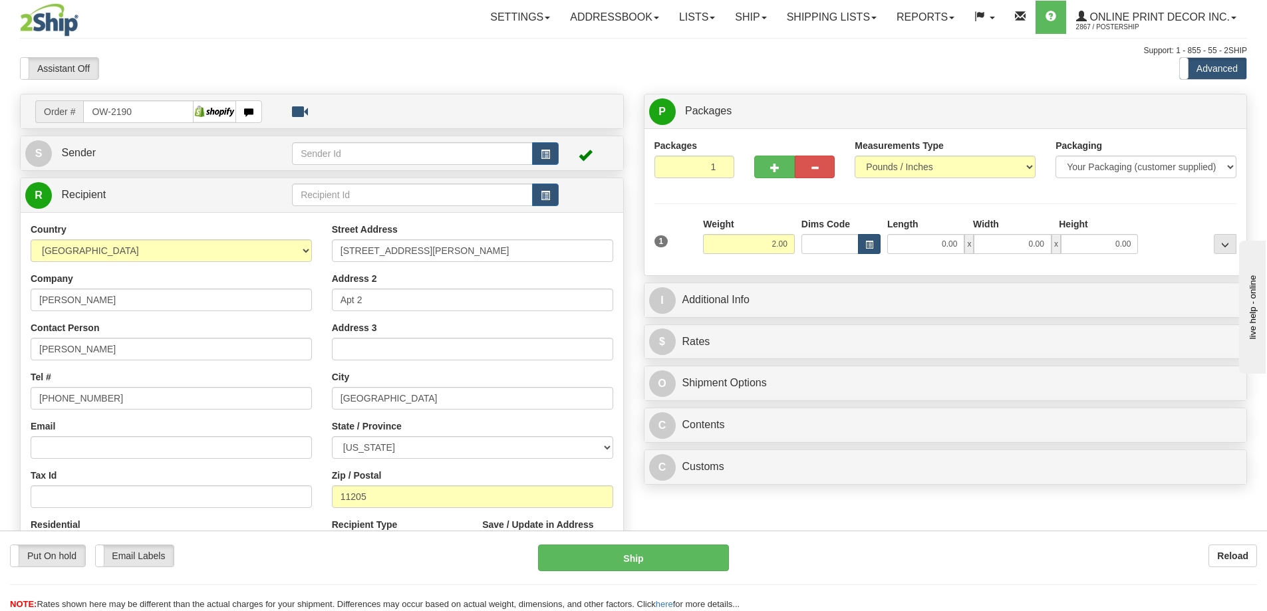
type input "2.00"
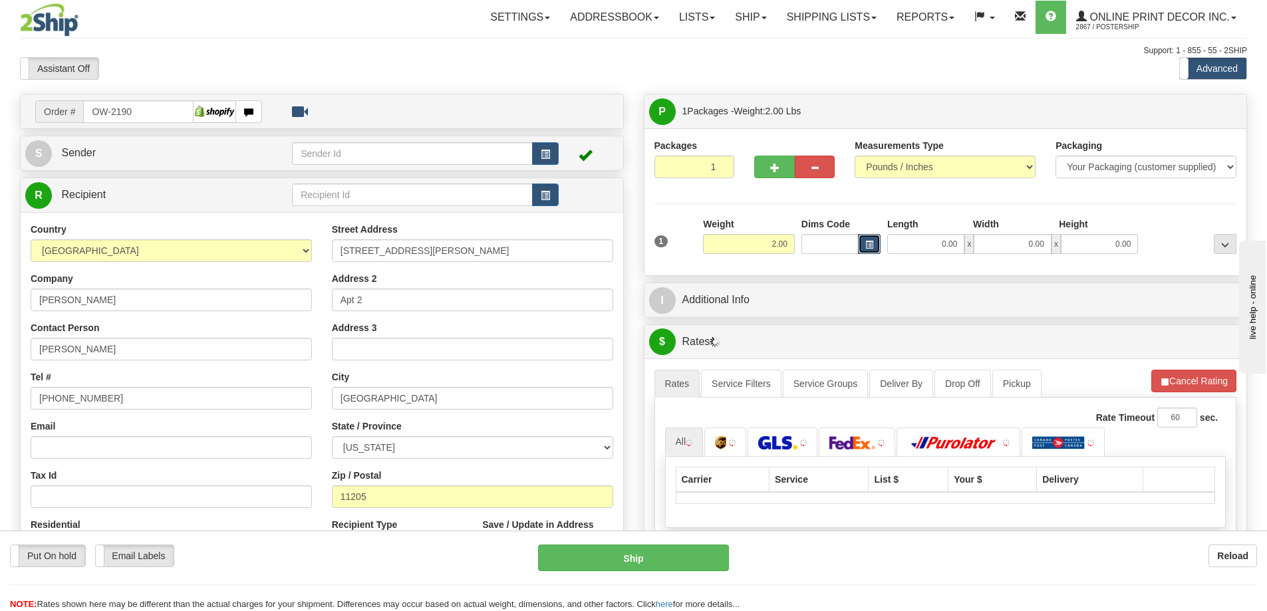
click at [868, 240] on button "button" at bounding box center [869, 244] width 23 height 20
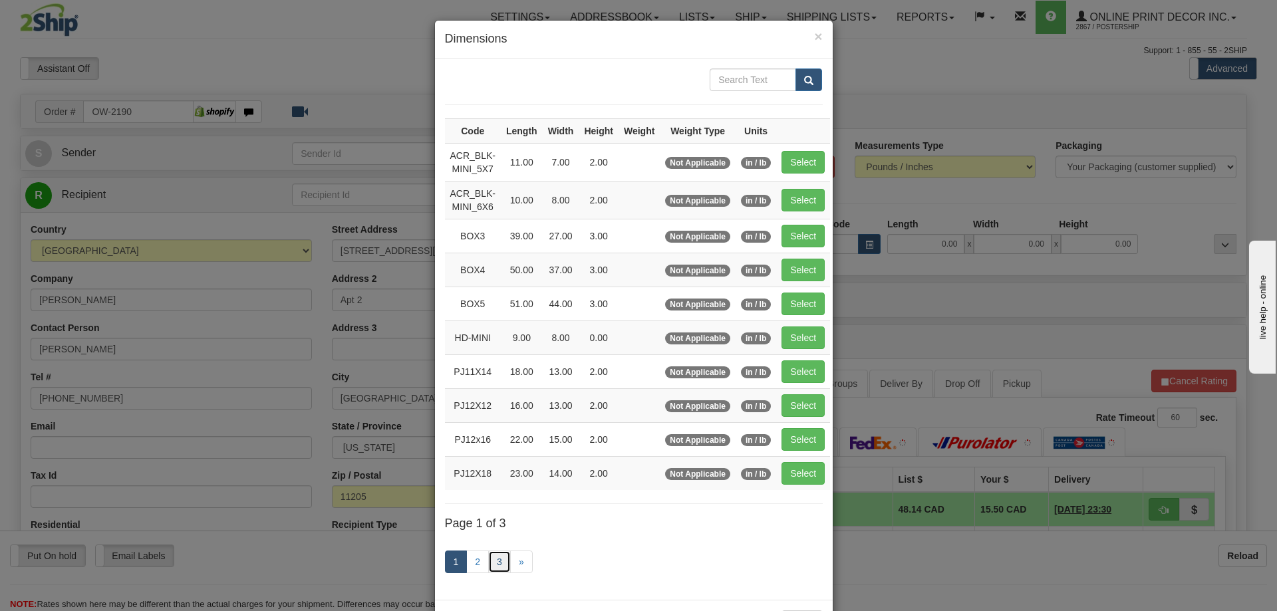
click at [496, 560] on link "3" at bounding box center [499, 562] width 23 height 23
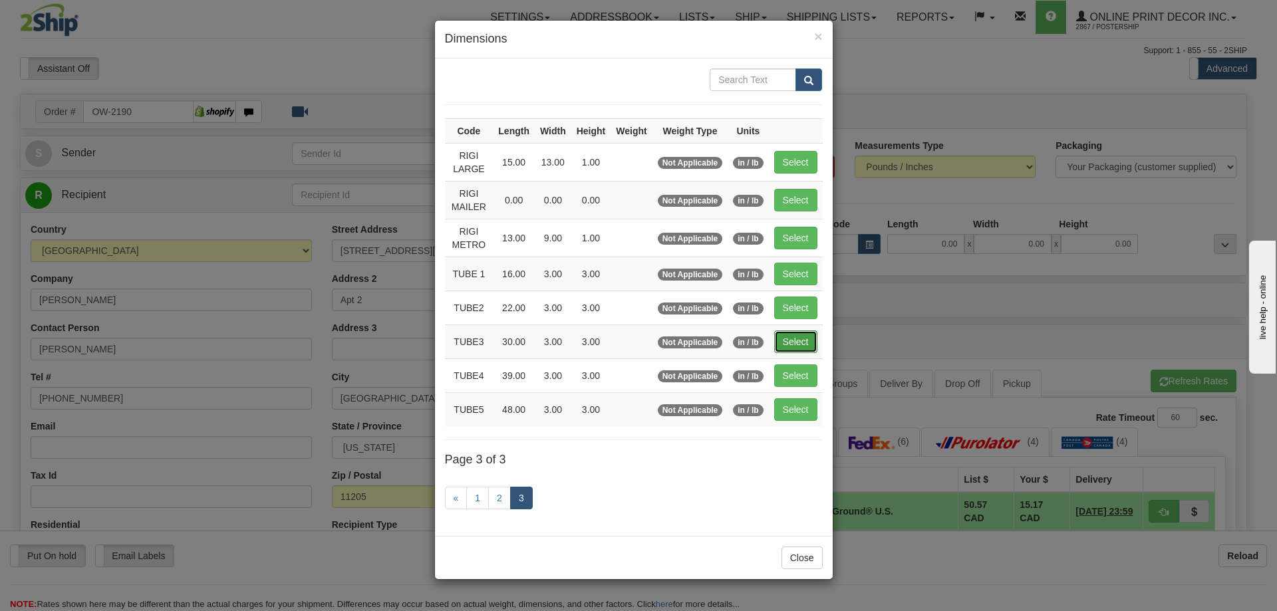
click at [789, 344] on button "Select" at bounding box center [795, 341] width 43 height 23
type input "TUBE3"
type input "30.00"
type input "3.00"
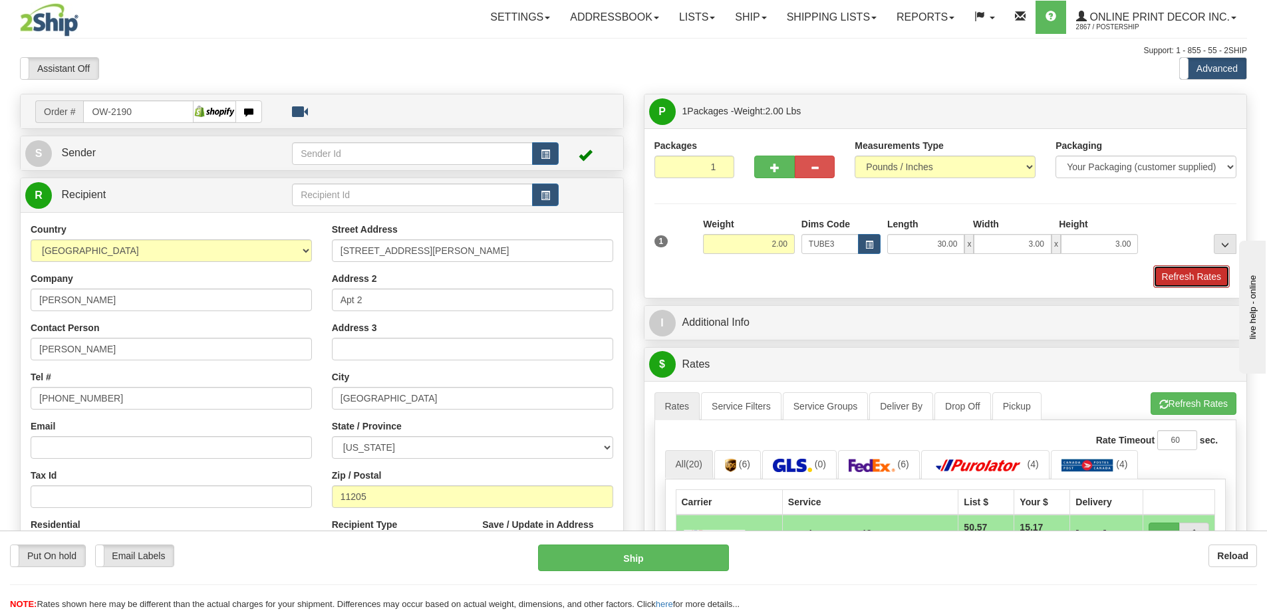
click at [1168, 277] on button "Refresh Rates" at bounding box center [1191, 276] width 76 height 23
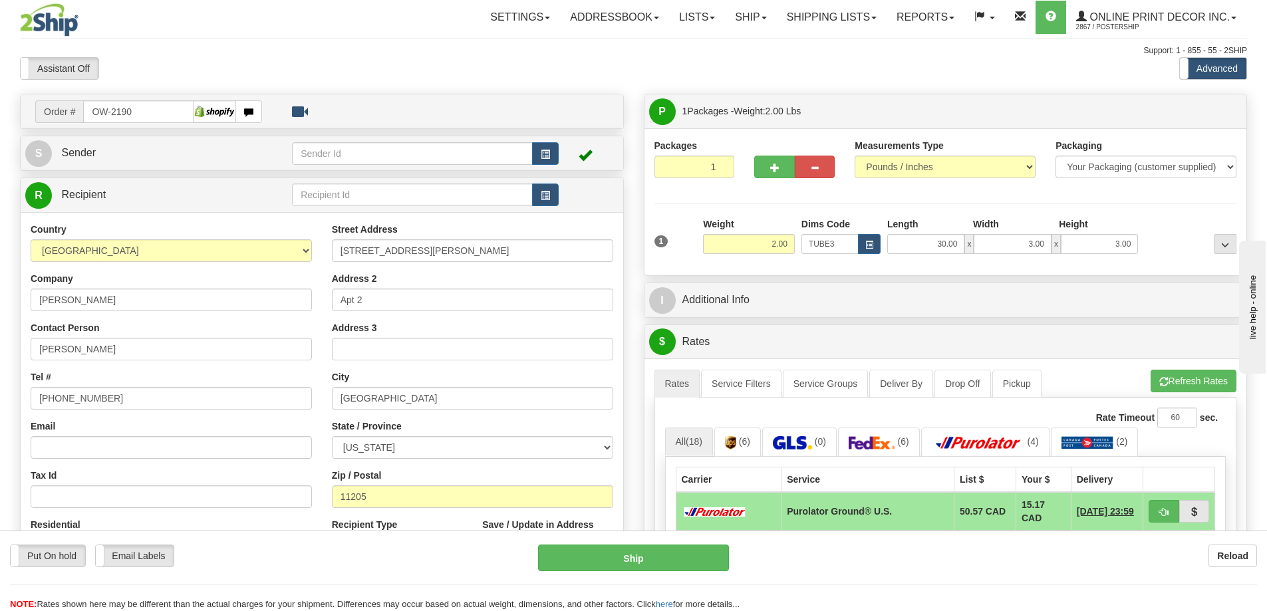
scroll to position [133, 0]
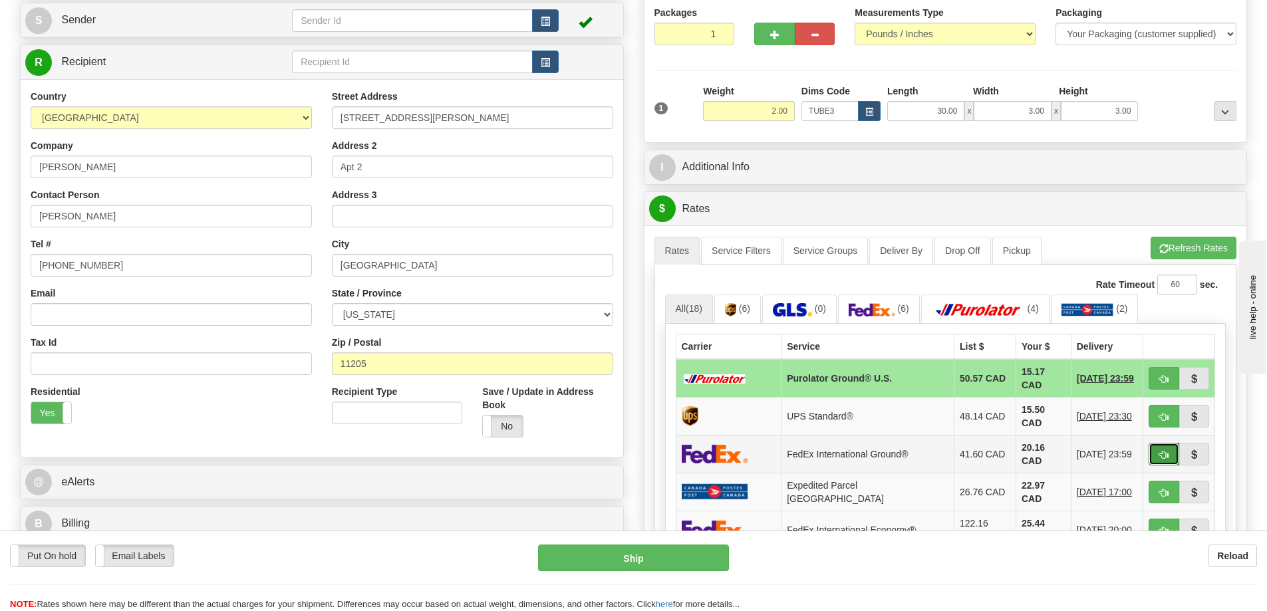
click at [1162, 451] on span "button" at bounding box center [1163, 455] width 9 height 9
type input "92"
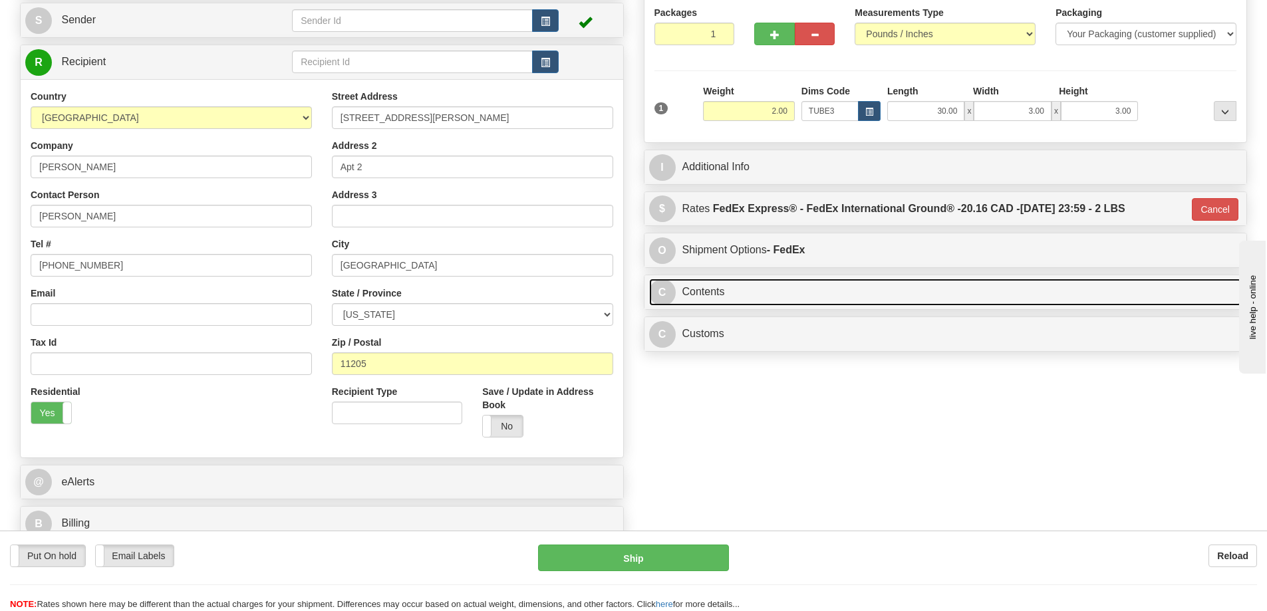
click at [810, 288] on link "C Contents" at bounding box center [945, 292] width 593 height 27
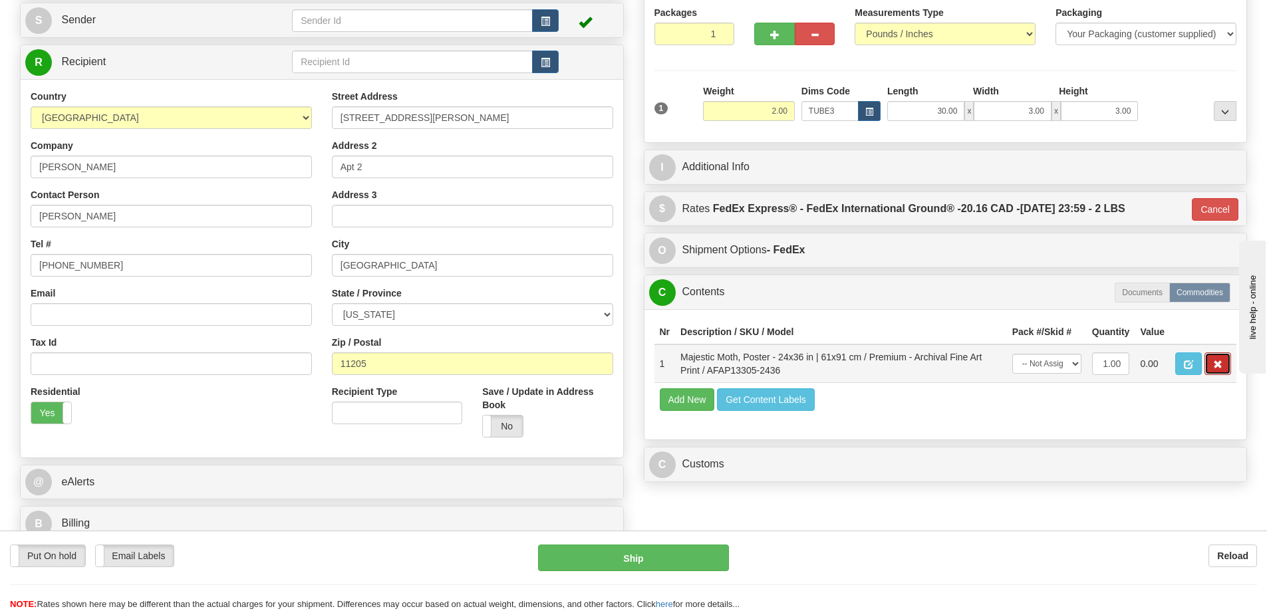
click at [1221, 368] on span "button" at bounding box center [1217, 364] width 9 height 9
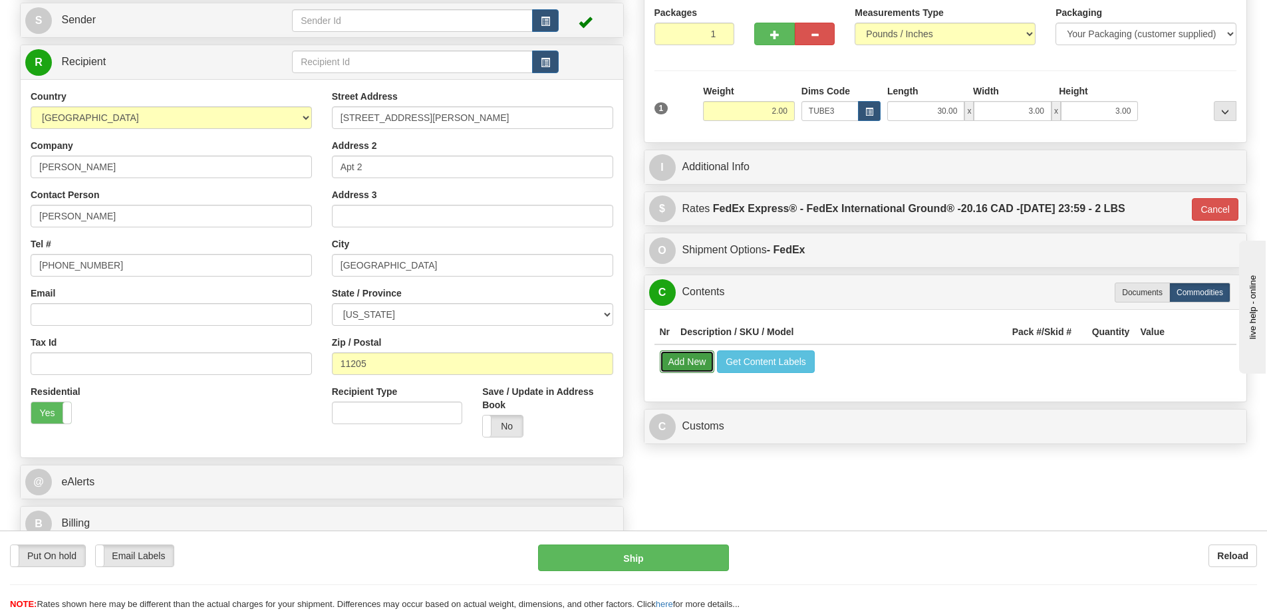
click at [705, 364] on button "Add New" at bounding box center [687, 361] width 55 height 23
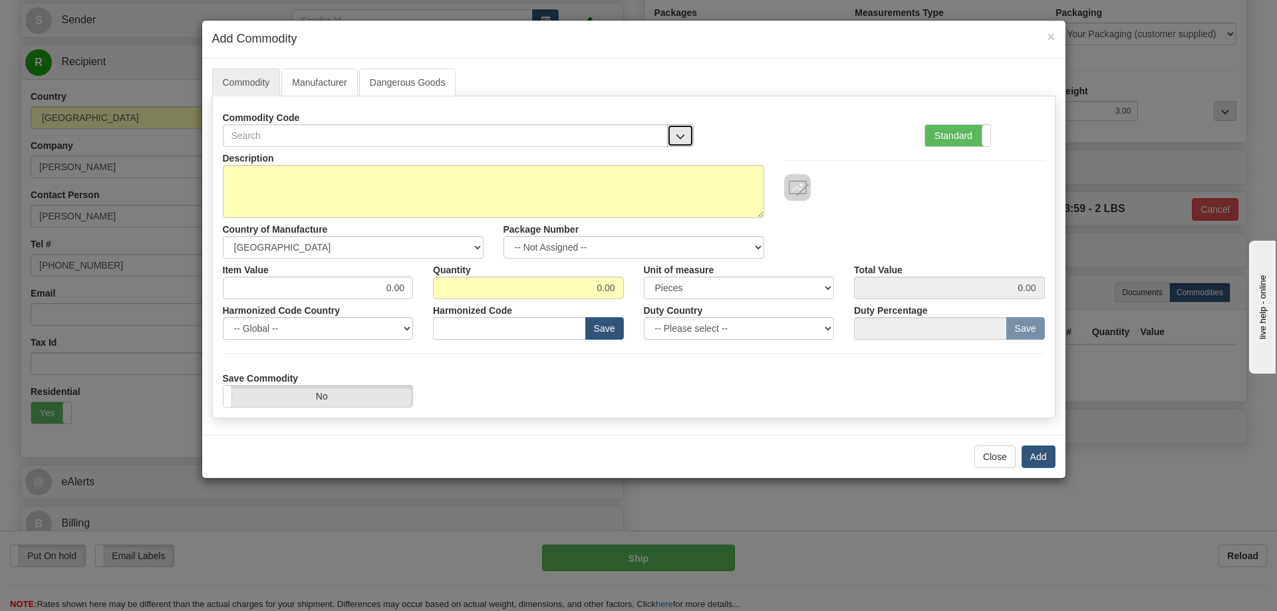
click at [675, 132] on span "button" at bounding box center [679, 136] width 9 height 9
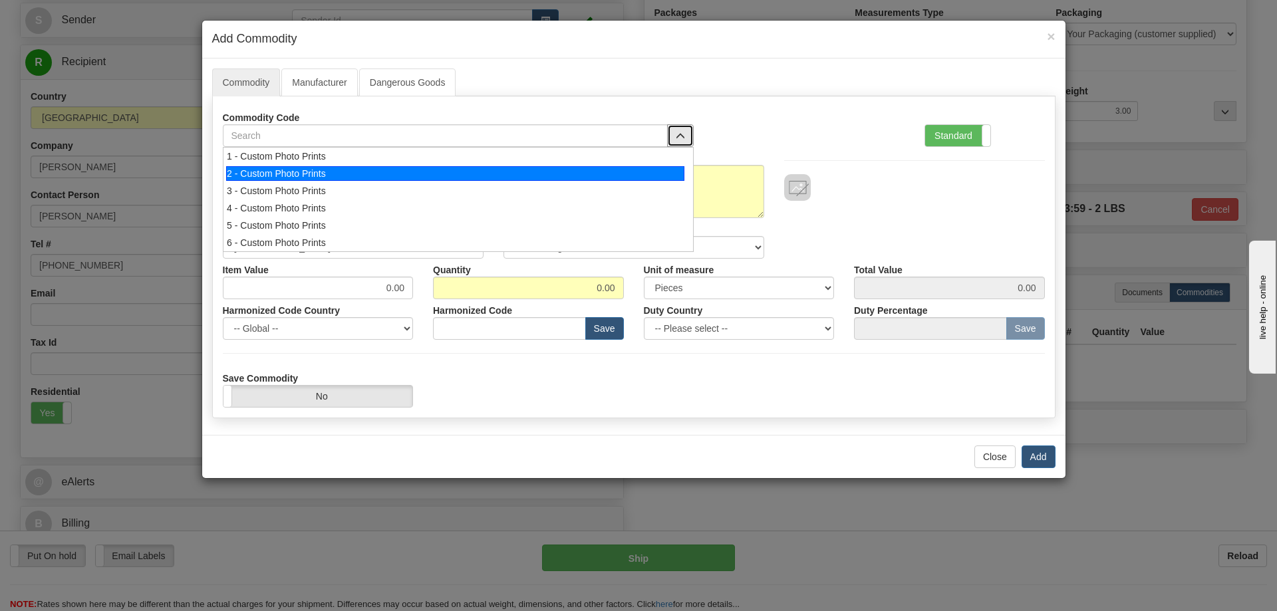
click at [667, 170] on div "2 - Custom Photo Prints" at bounding box center [455, 173] width 458 height 15
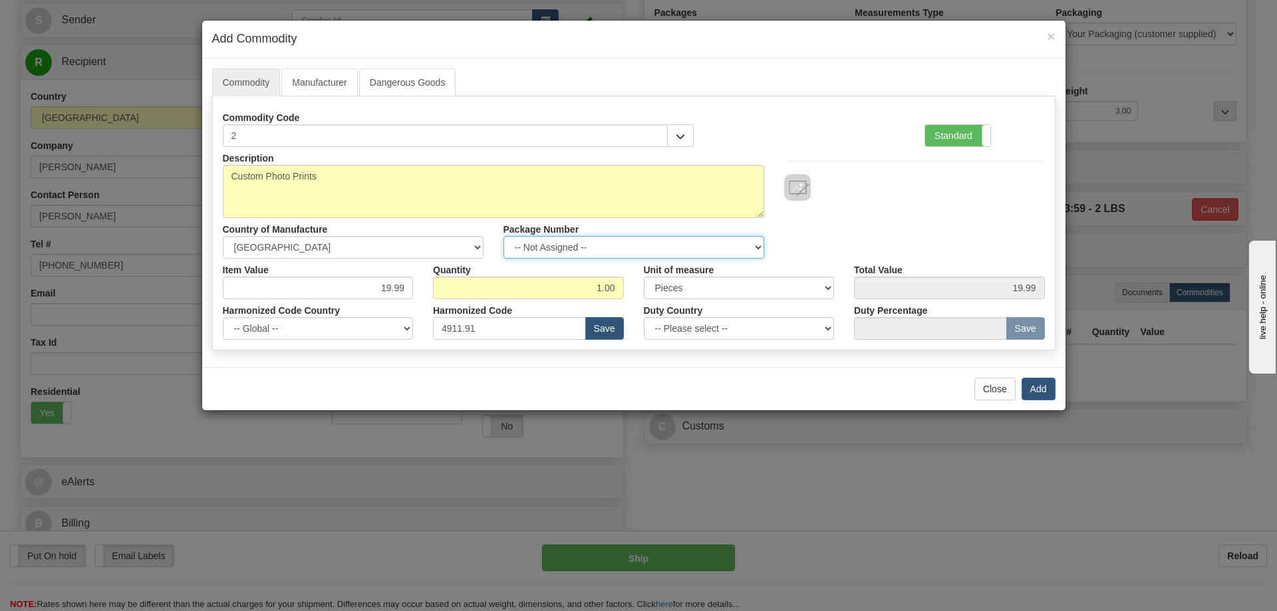
click at [747, 237] on select "-- Not Assigned -- Item 1" at bounding box center [633, 247] width 261 height 23
select select "0"
click at [503, 236] on select "-- Not Assigned -- Item 1" at bounding box center [633, 247] width 261 height 23
click at [1039, 382] on button "Add" at bounding box center [1038, 389] width 34 height 23
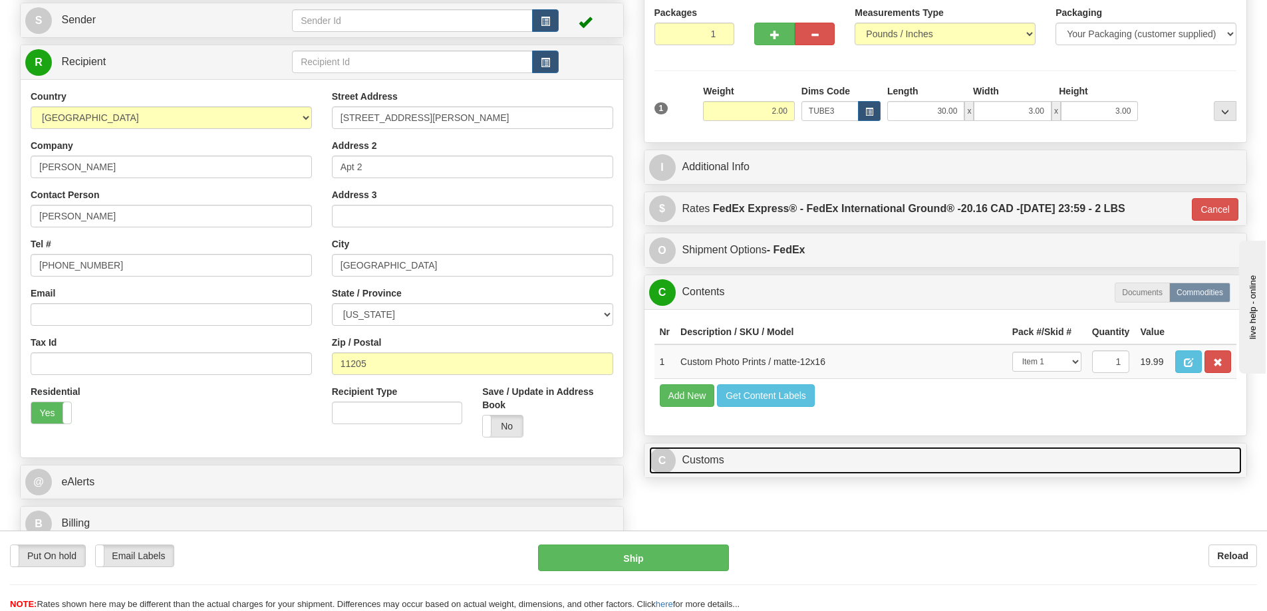
click at [971, 467] on link "C Customs" at bounding box center [945, 460] width 593 height 27
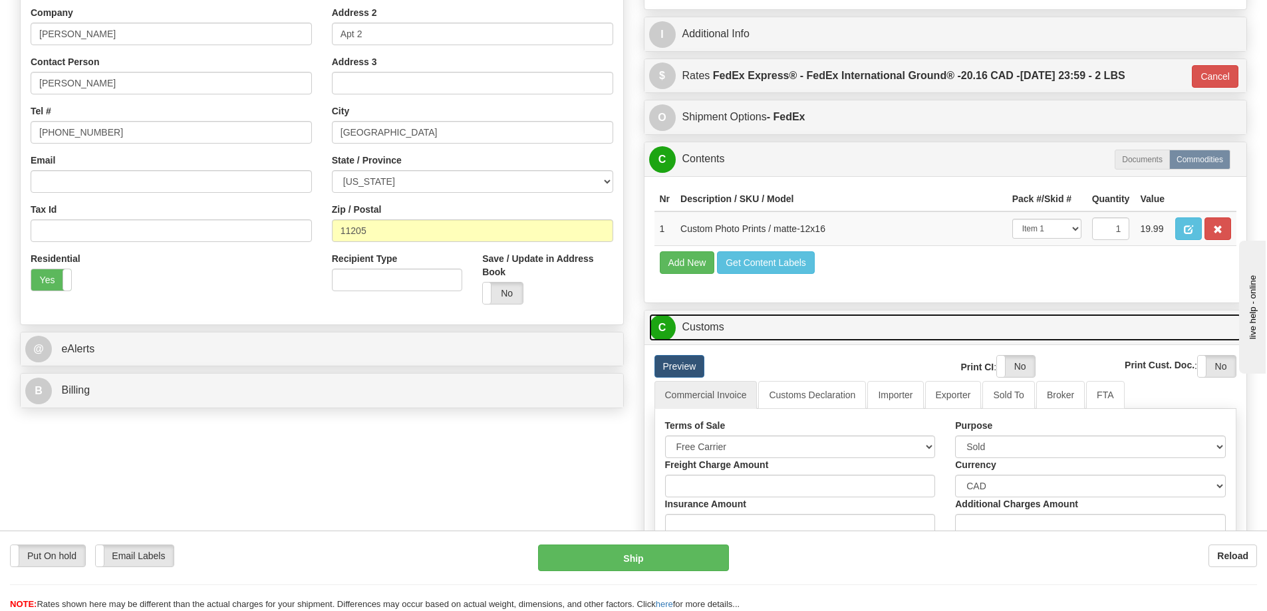
scroll to position [332, 0]
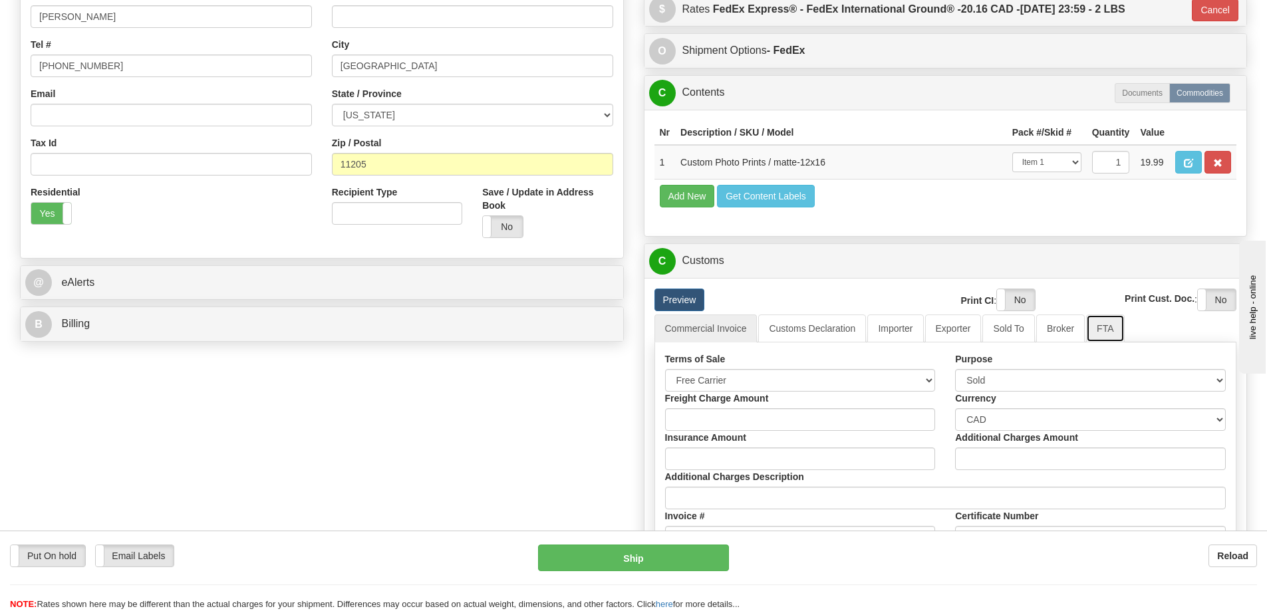
click at [1103, 328] on link "FTA" at bounding box center [1105, 328] width 38 height 28
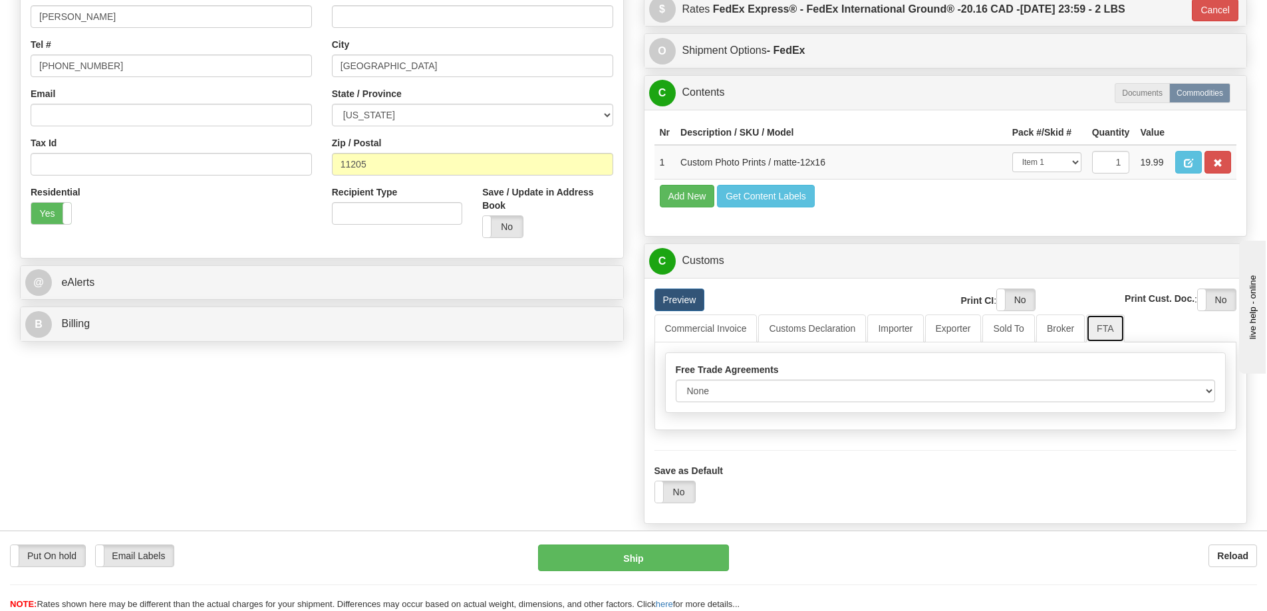
scroll to position [465, 0]
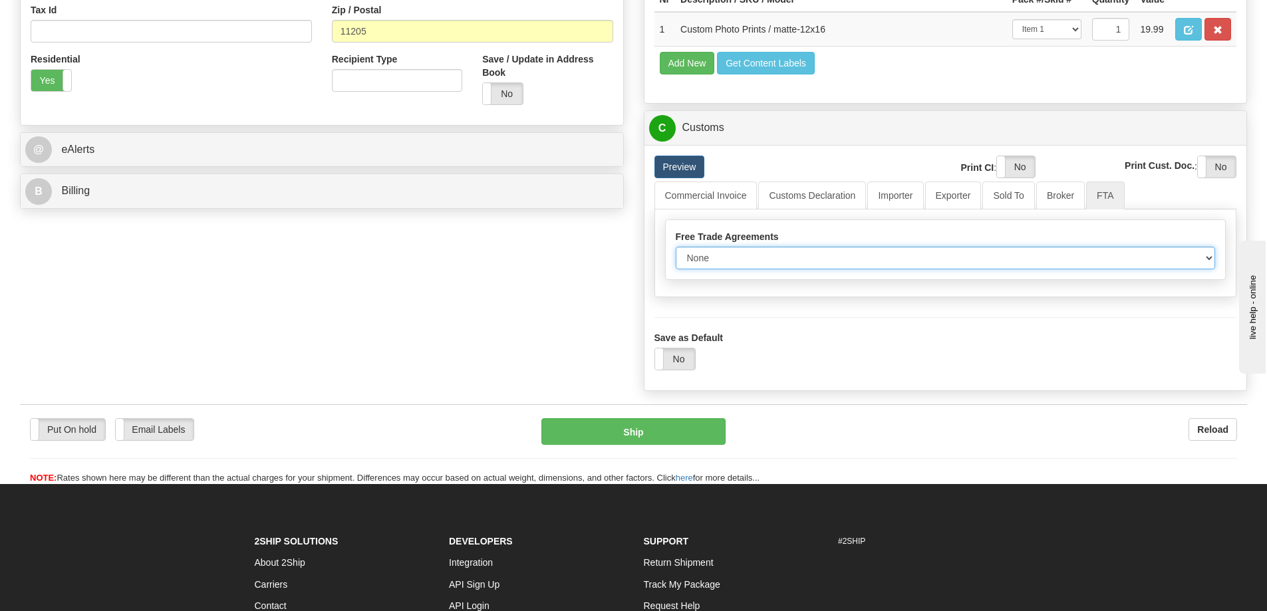
click at [1195, 263] on select "None Other USMCA CETA CUKTCA" at bounding box center [945, 258] width 540 height 23
select select "1"
click at [675, 251] on select "None Other USMCA CETA CUKTCA" at bounding box center [945, 258] width 540 height 23
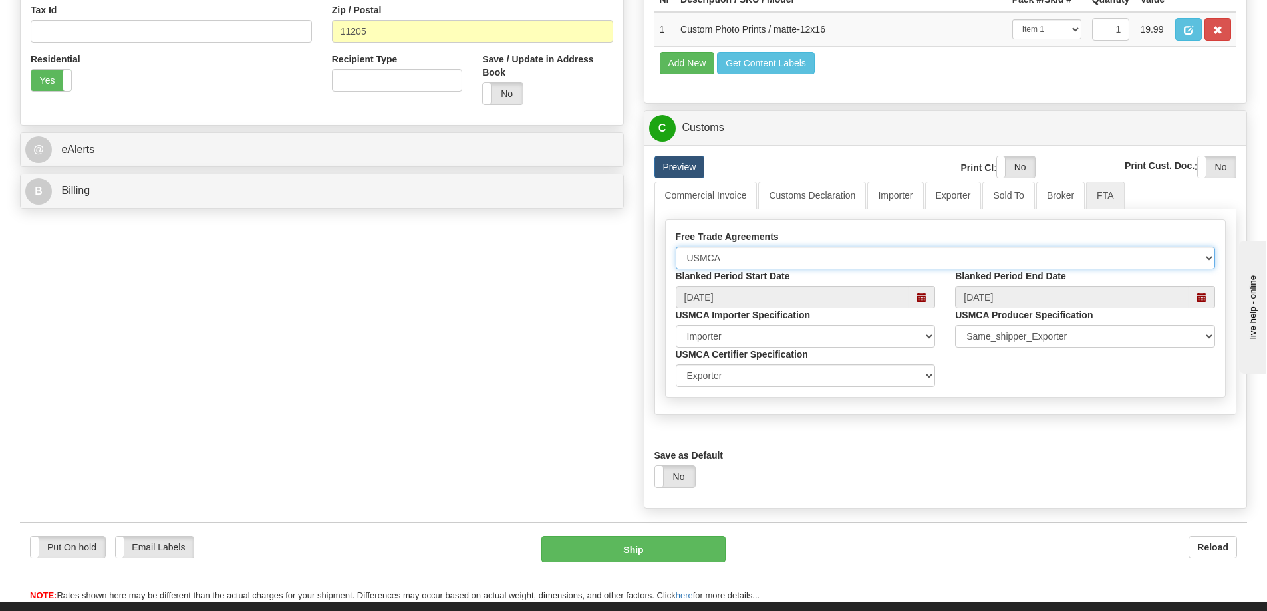
scroll to position [598, 0]
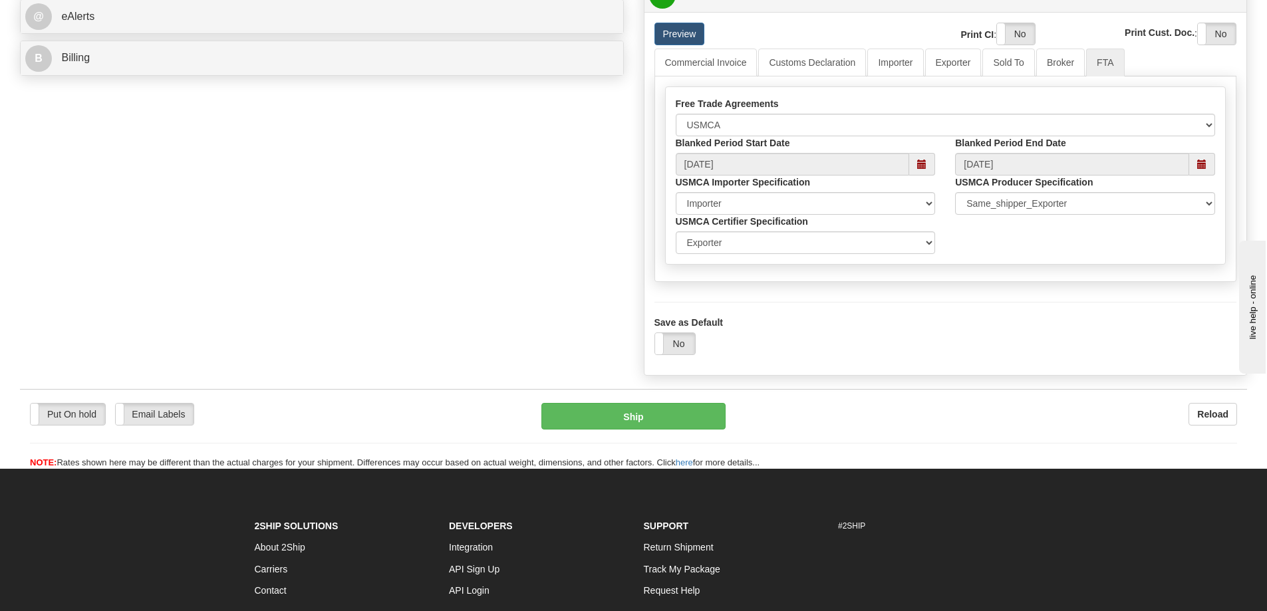
click at [695, 342] on div "Yes No" at bounding box center [674, 343] width 41 height 23
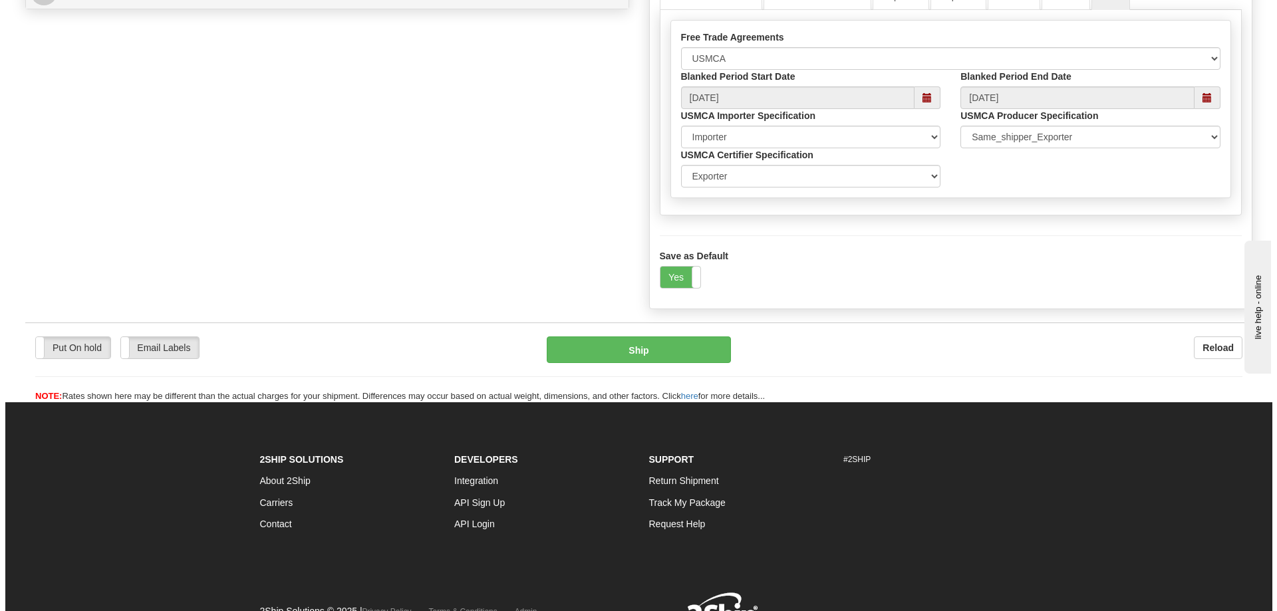
scroll to position [731, 0]
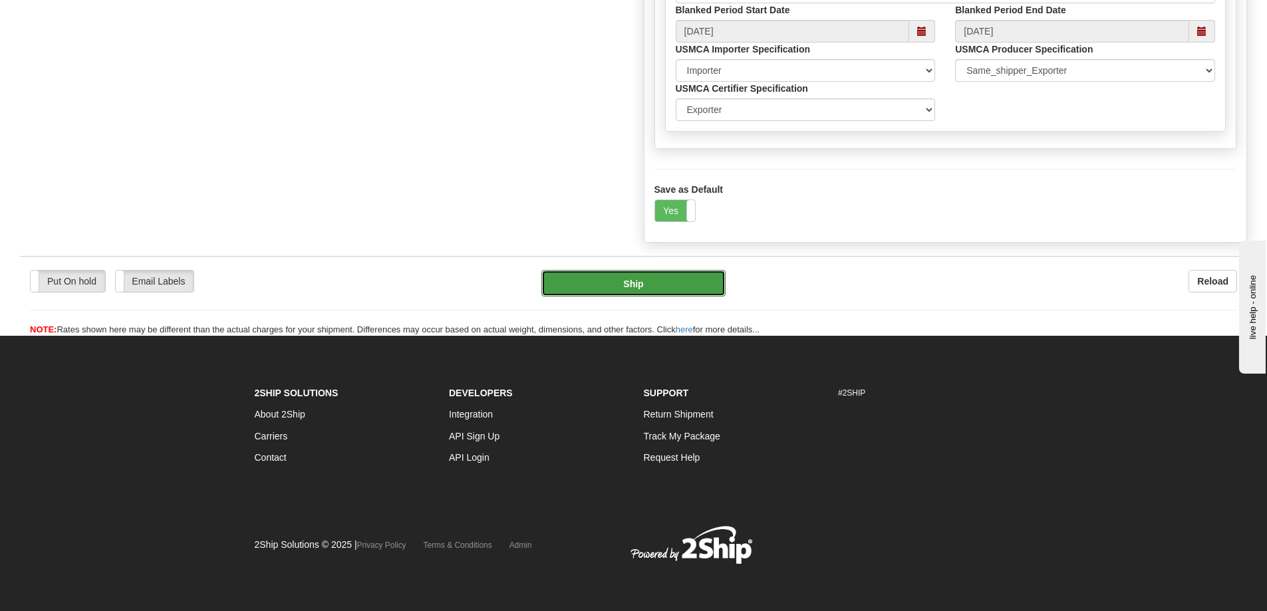
click at [682, 289] on button "Ship" at bounding box center [633, 283] width 184 height 27
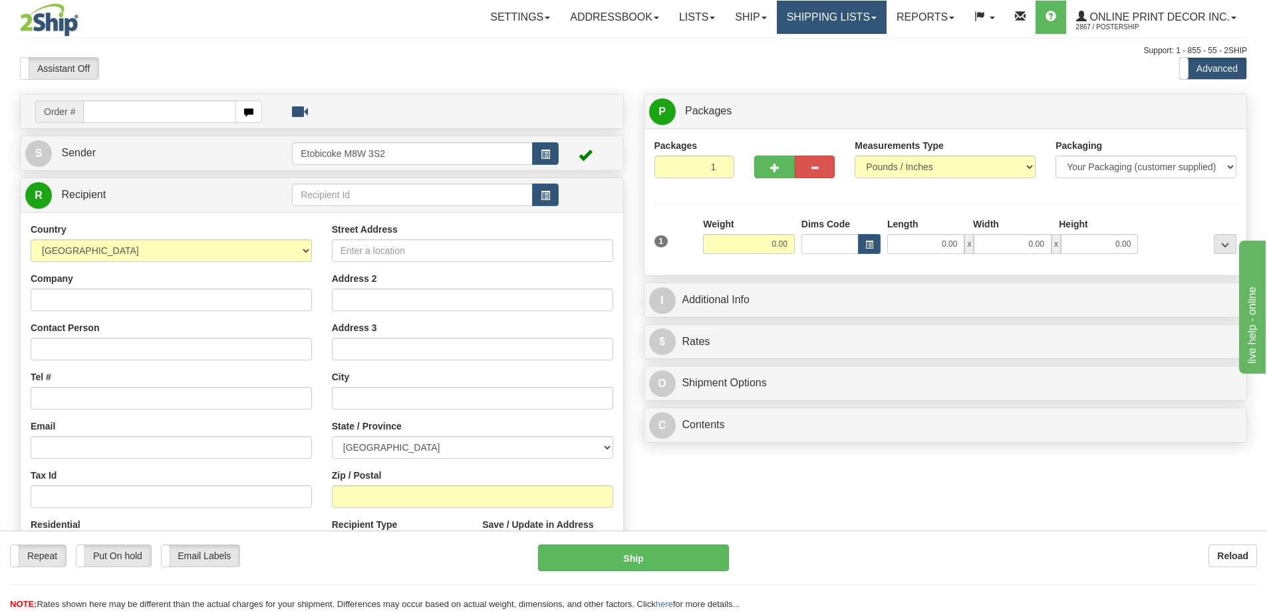
click at [850, 15] on link "Shipping lists" at bounding box center [832, 17] width 110 height 33
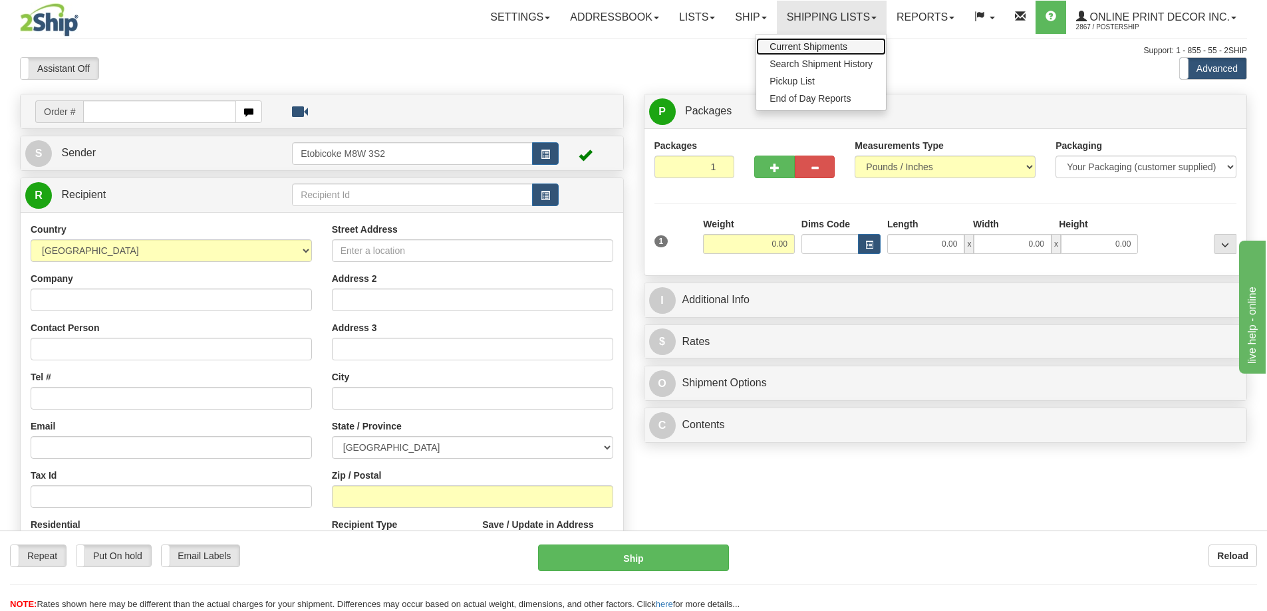
click at [842, 47] on span "Current Shipments" at bounding box center [808, 46] width 78 height 11
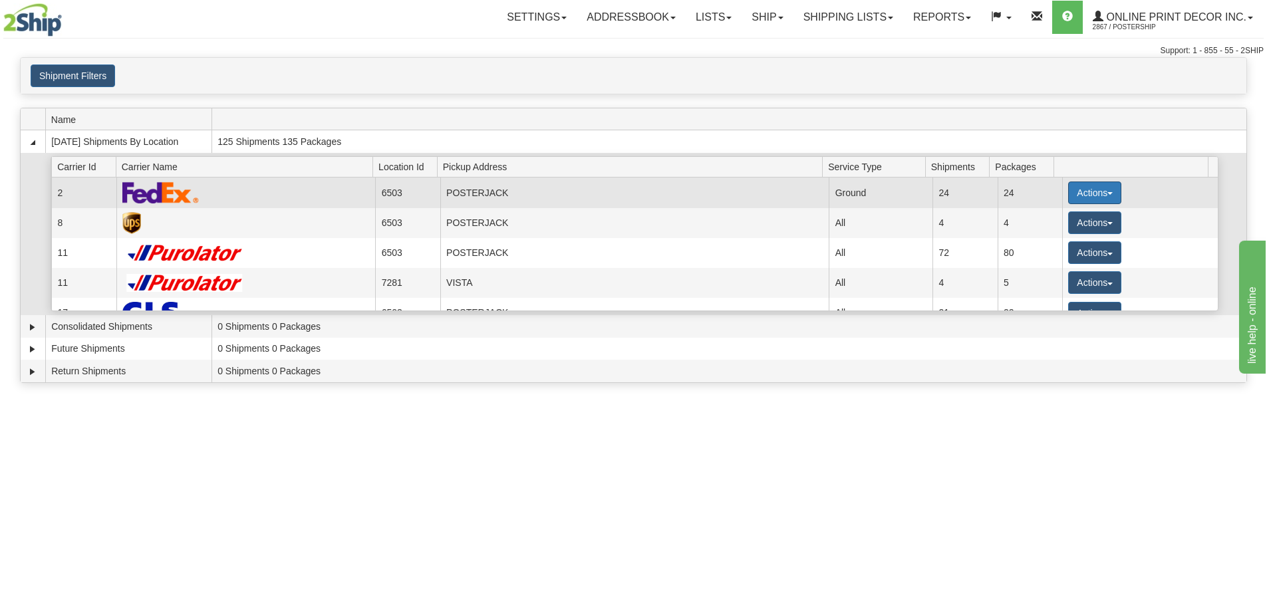
click at [1076, 188] on button "Actions" at bounding box center [1094, 193] width 53 height 23
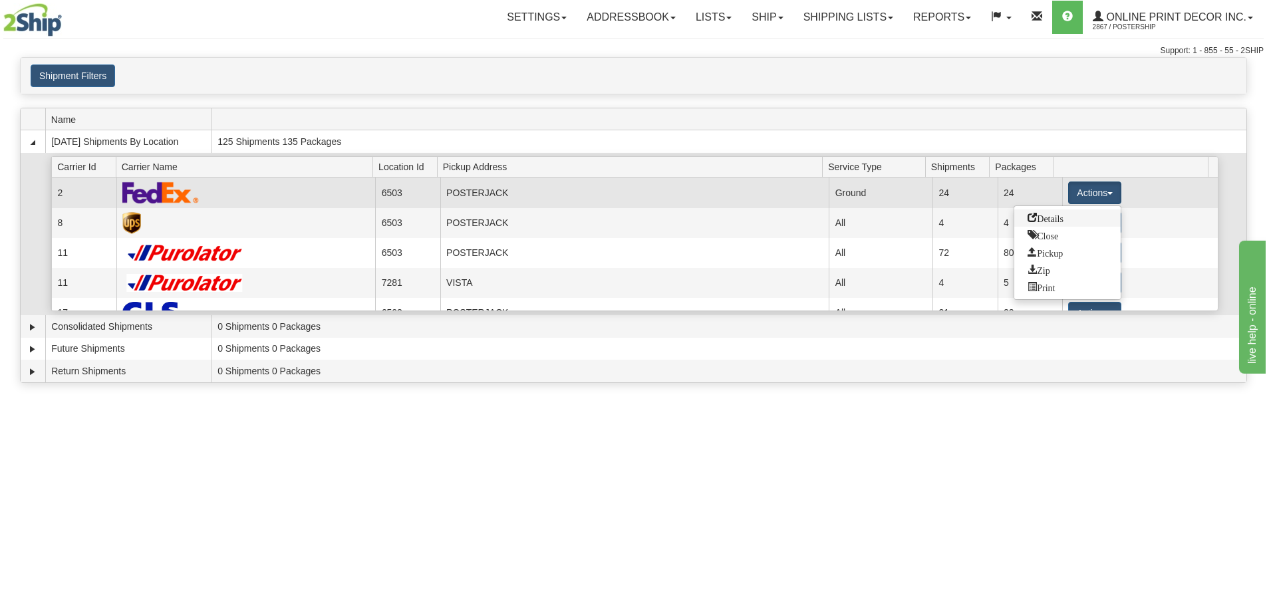
click at [1052, 216] on span "Details" at bounding box center [1045, 217] width 36 height 9
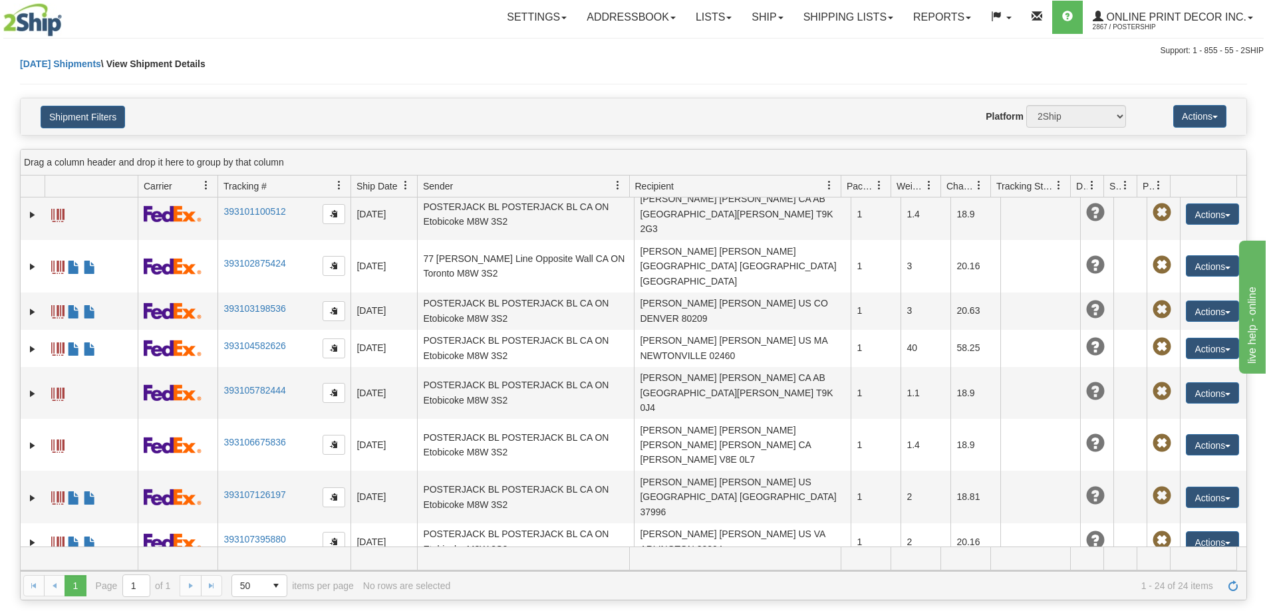
scroll to position [545, 0]
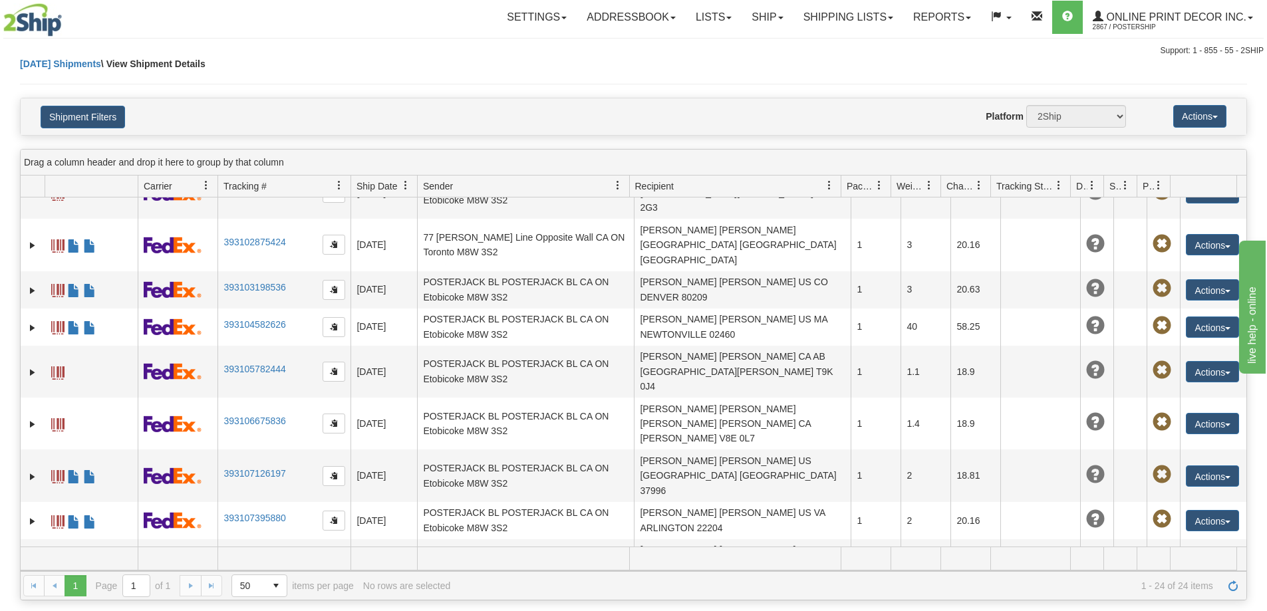
click at [762, 15] on link "Ship" at bounding box center [766, 17] width 51 height 33
click at [693, 48] on span "Ship Screen" at bounding box center [710, 46] width 51 height 11
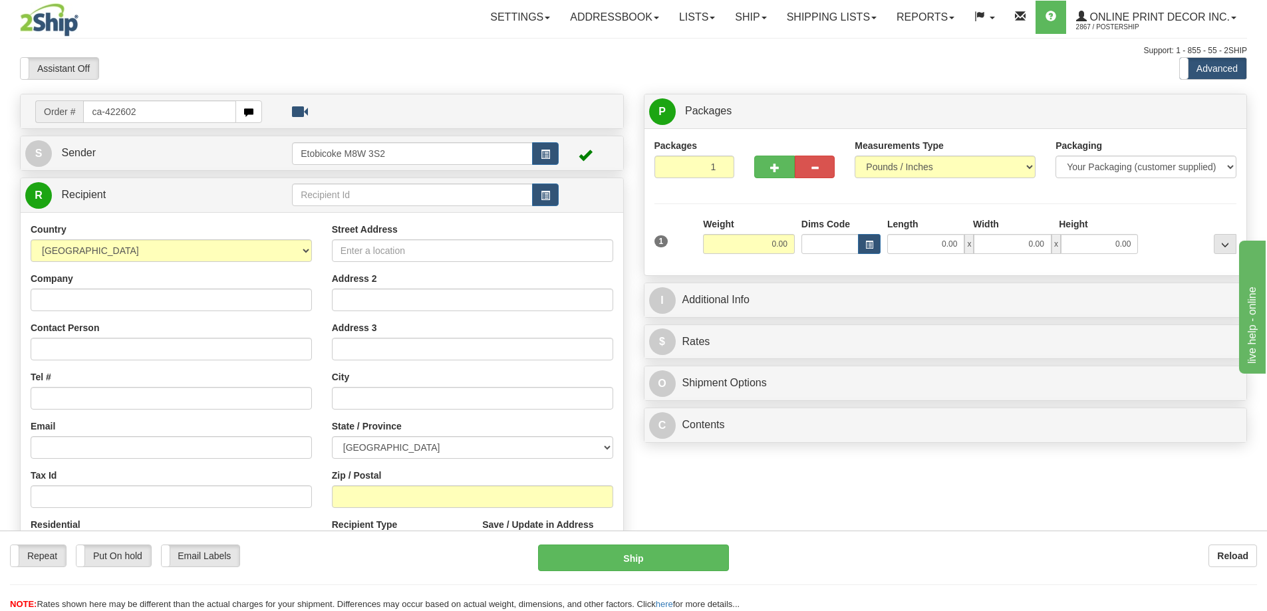
type input "ca-422602"
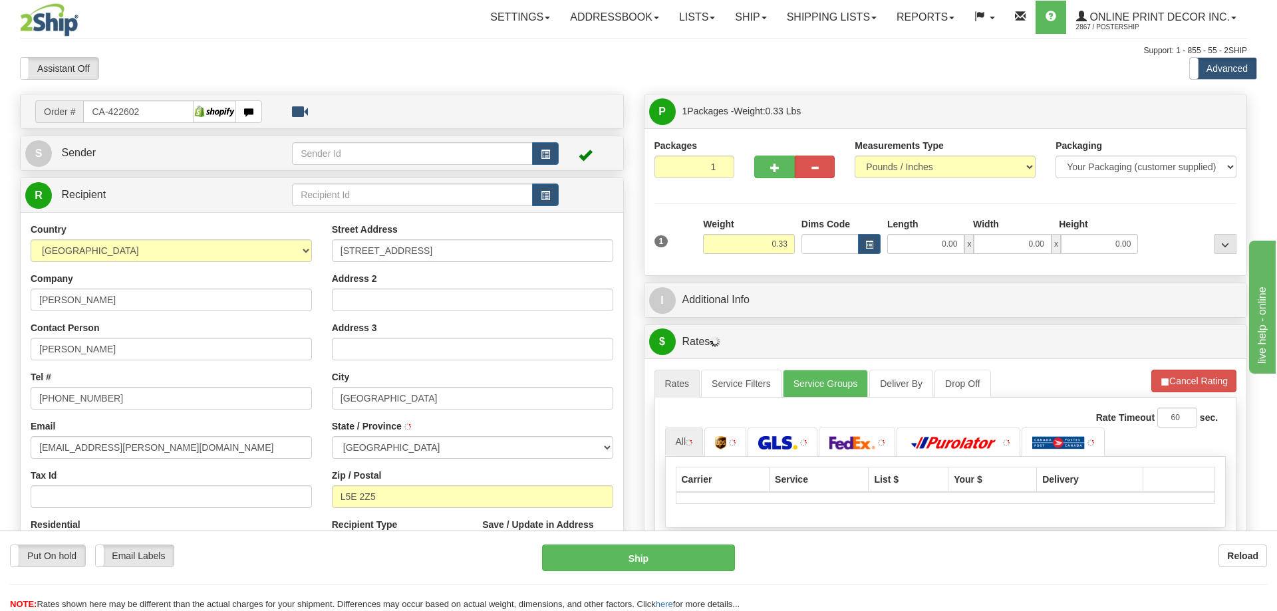
type input "[GEOGRAPHIC_DATA]"
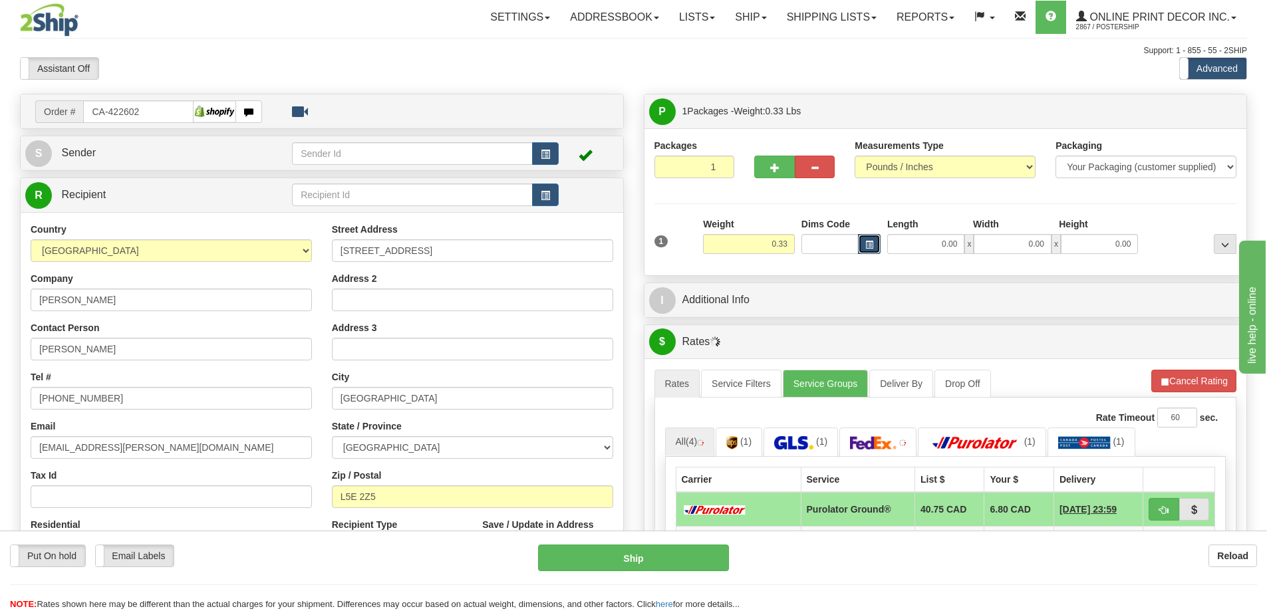
click at [872, 247] on span "button" at bounding box center [869, 244] width 8 height 7
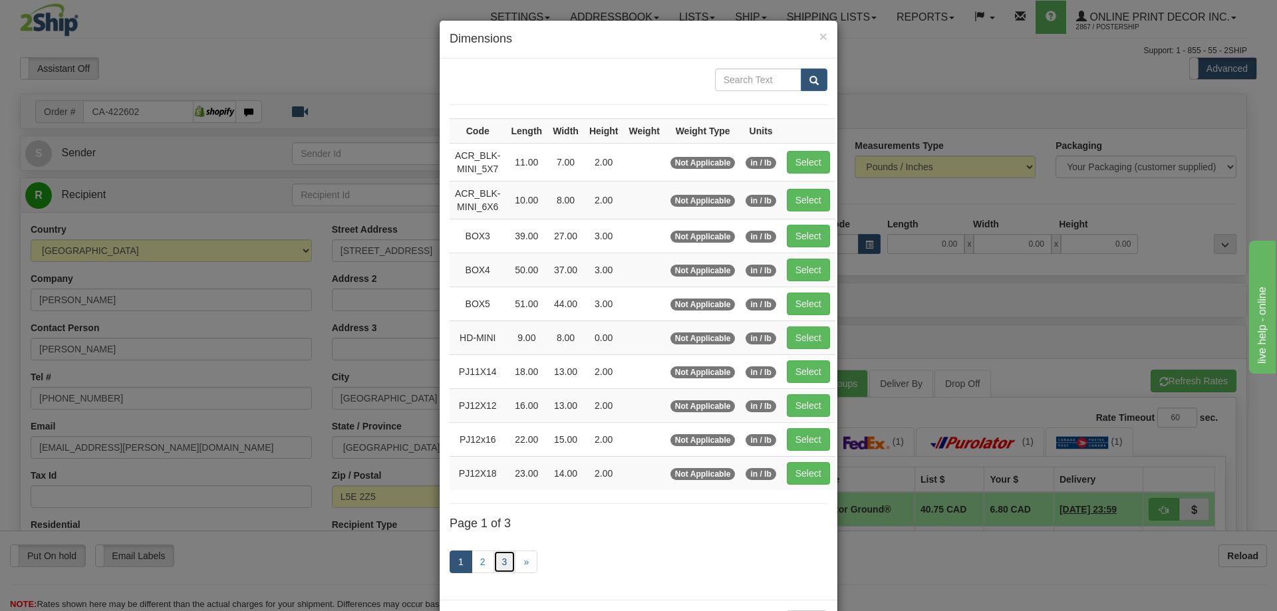
click at [493, 564] on link "3" at bounding box center [504, 562] width 23 height 23
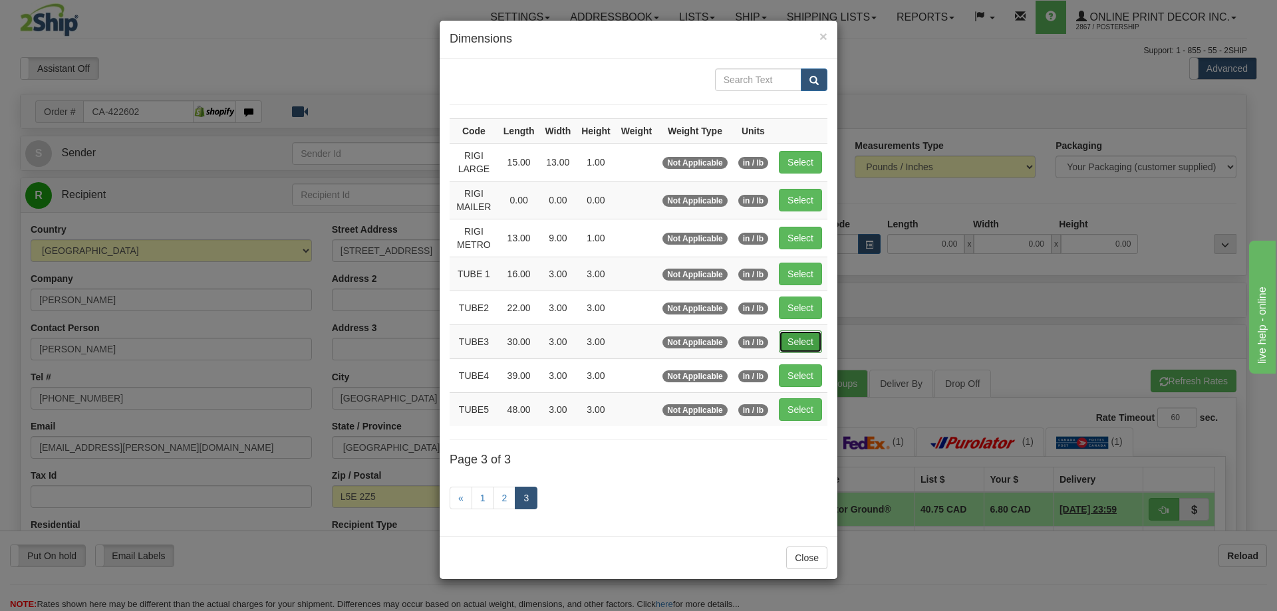
click at [798, 339] on button "Select" at bounding box center [800, 341] width 43 height 23
type input "TUBE3"
type input "30.00"
type input "3.00"
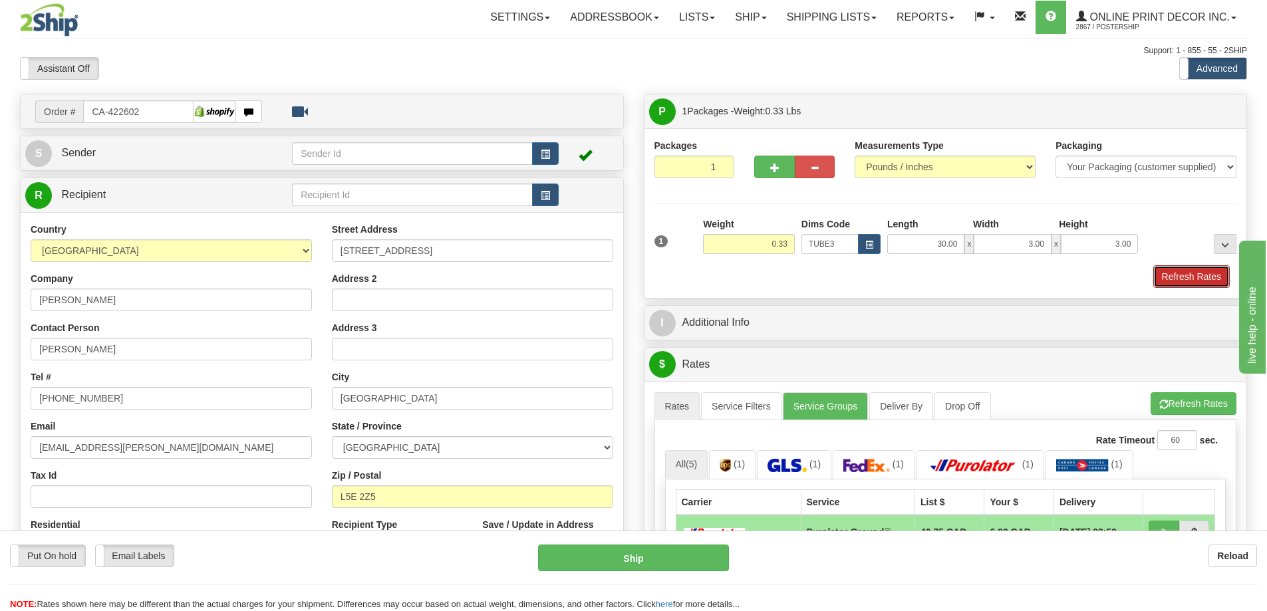
click at [1200, 277] on button "Refresh Rates" at bounding box center [1191, 276] width 76 height 23
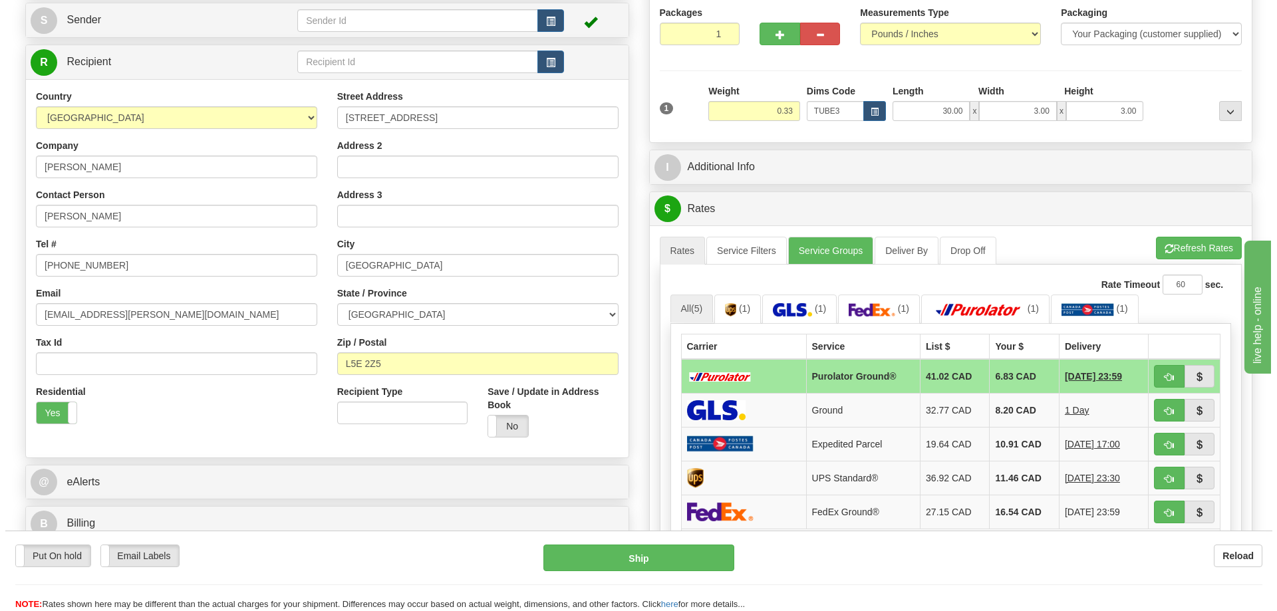
scroll to position [199, 0]
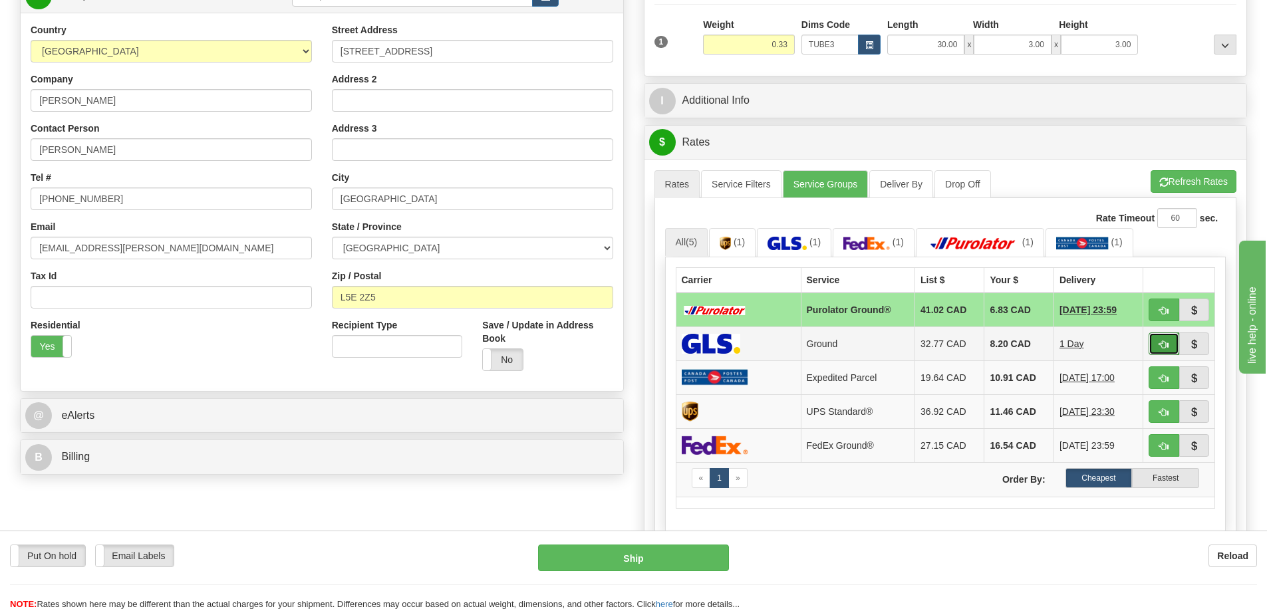
click at [1163, 343] on span "button" at bounding box center [1163, 344] width 9 height 9
type input "1"
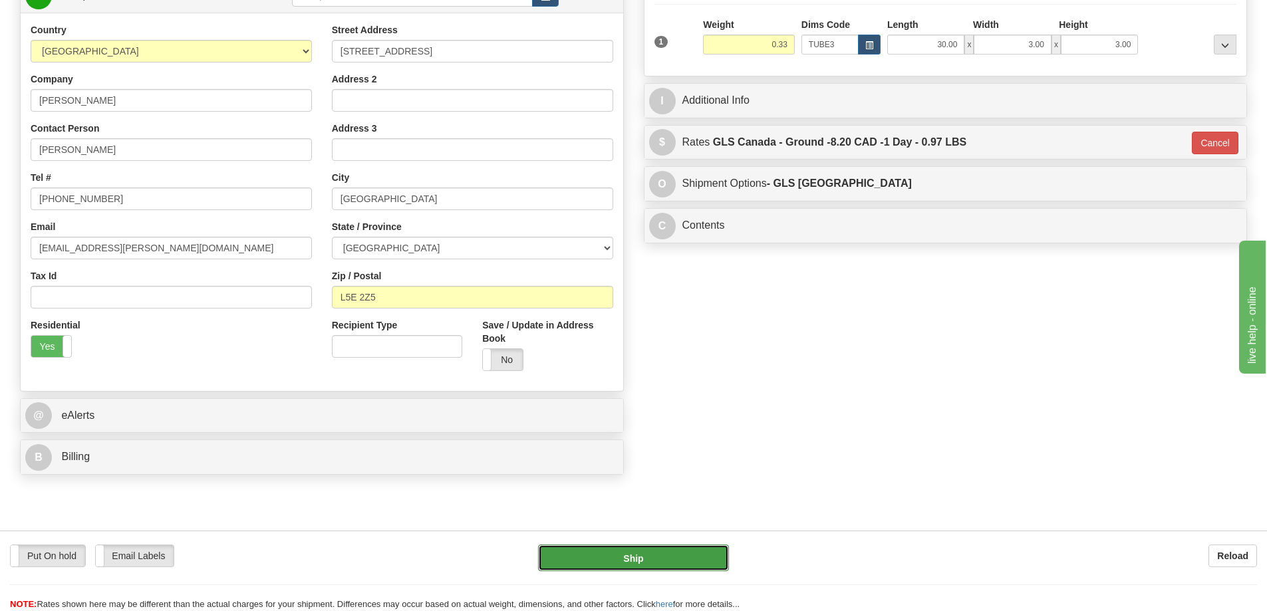
click at [703, 555] on button "Ship" at bounding box center [633, 558] width 191 height 27
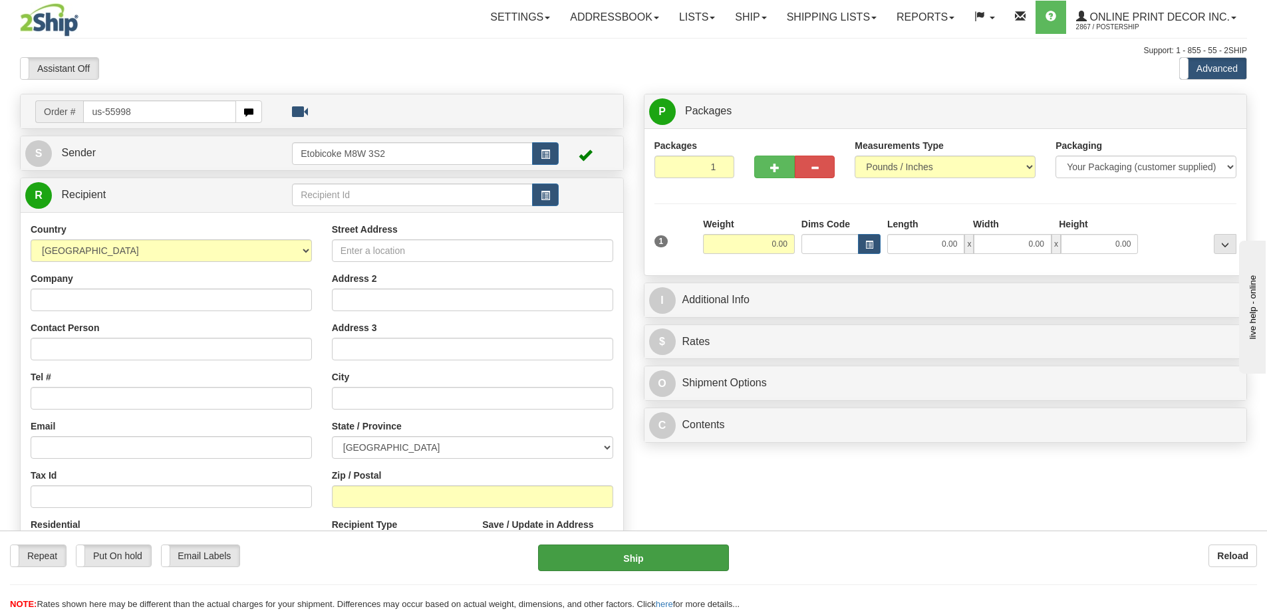
type input "us-55998"
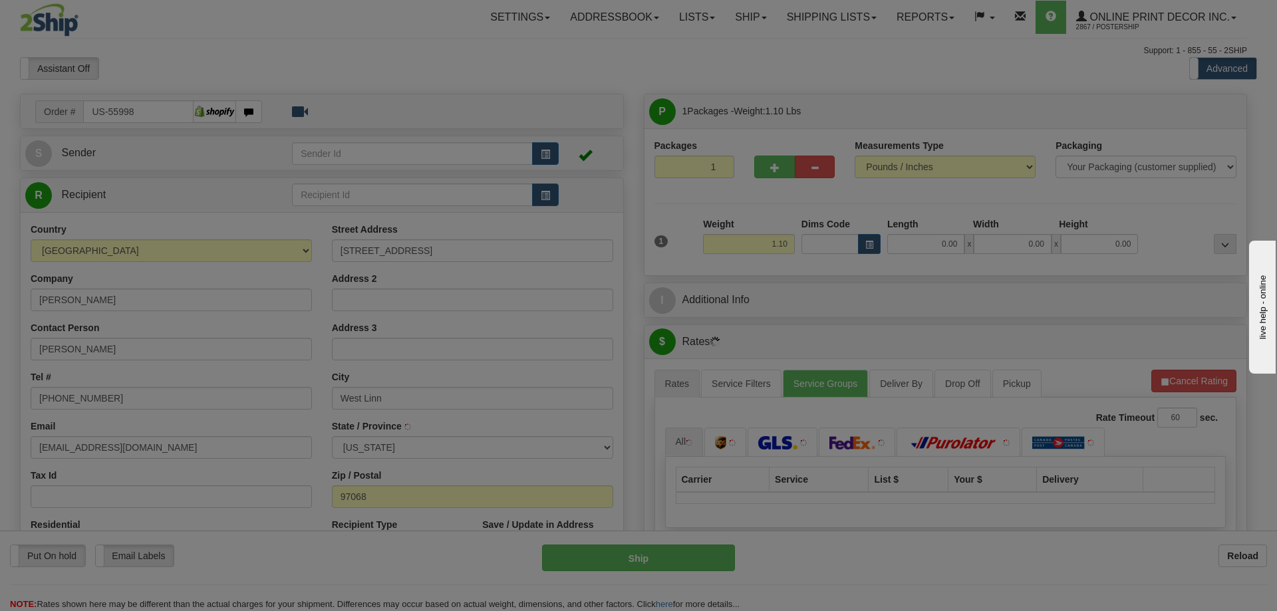
type input "[GEOGRAPHIC_DATA]"
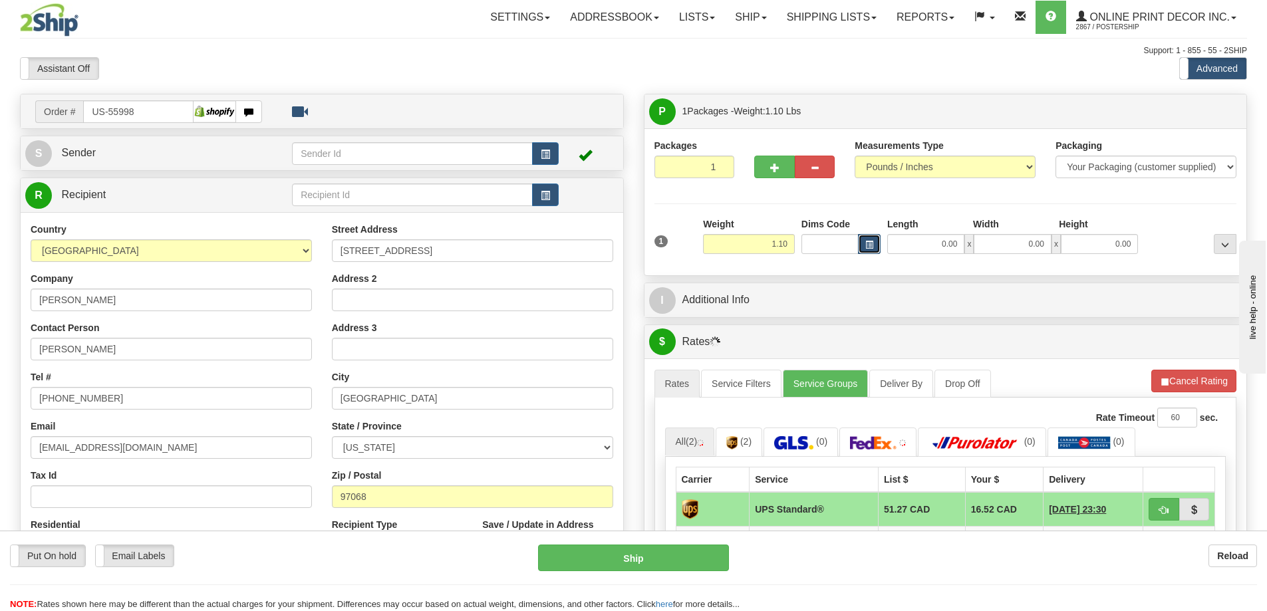
click at [871, 243] on span "button" at bounding box center [869, 244] width 8 height 7
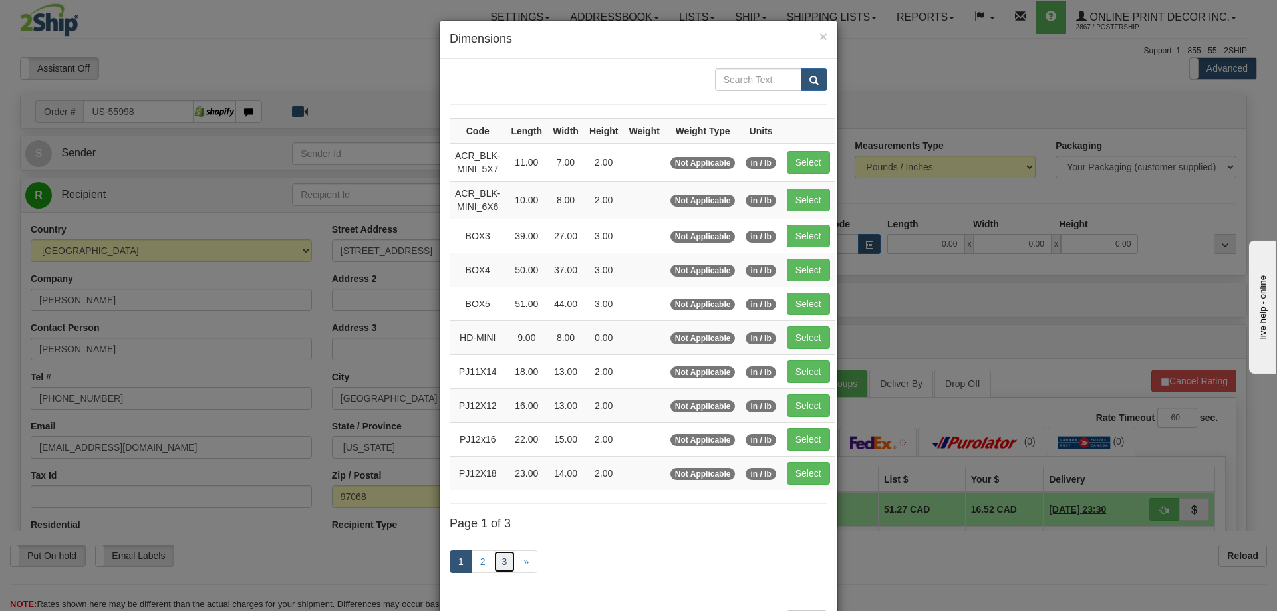
click at [497, 562] on link "3" at bounding box center [504, 562] width 23 height 23
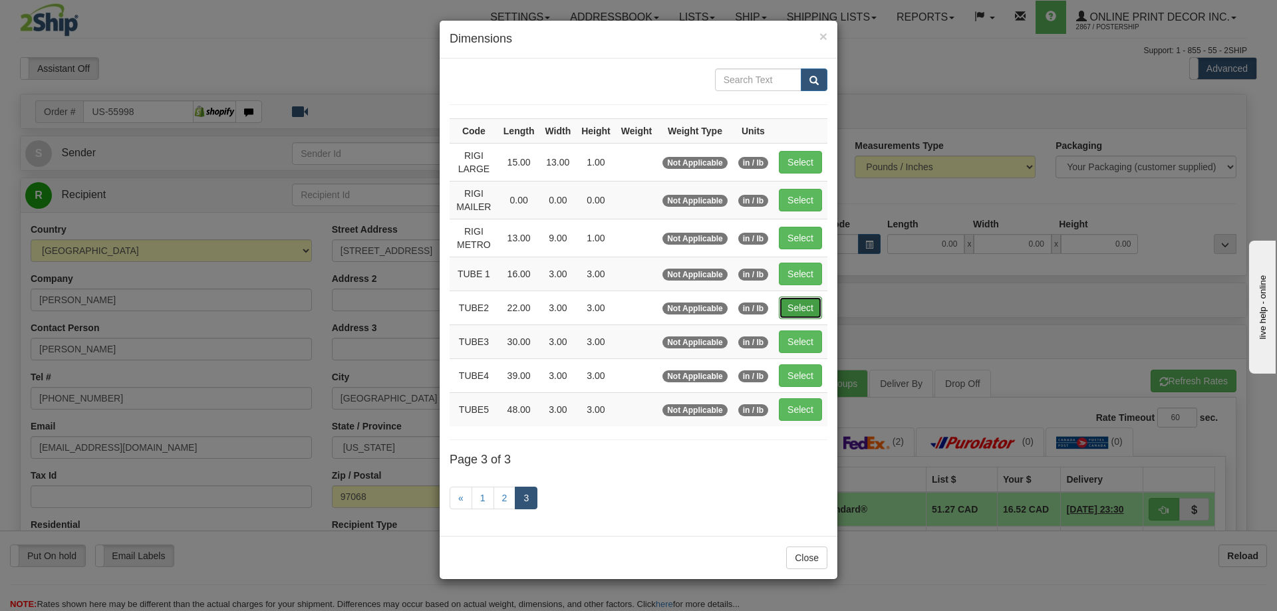
click at [809, 301] on button "Select" at bounding box center [800, 308] width 43 height 23
type input "TUBE2"
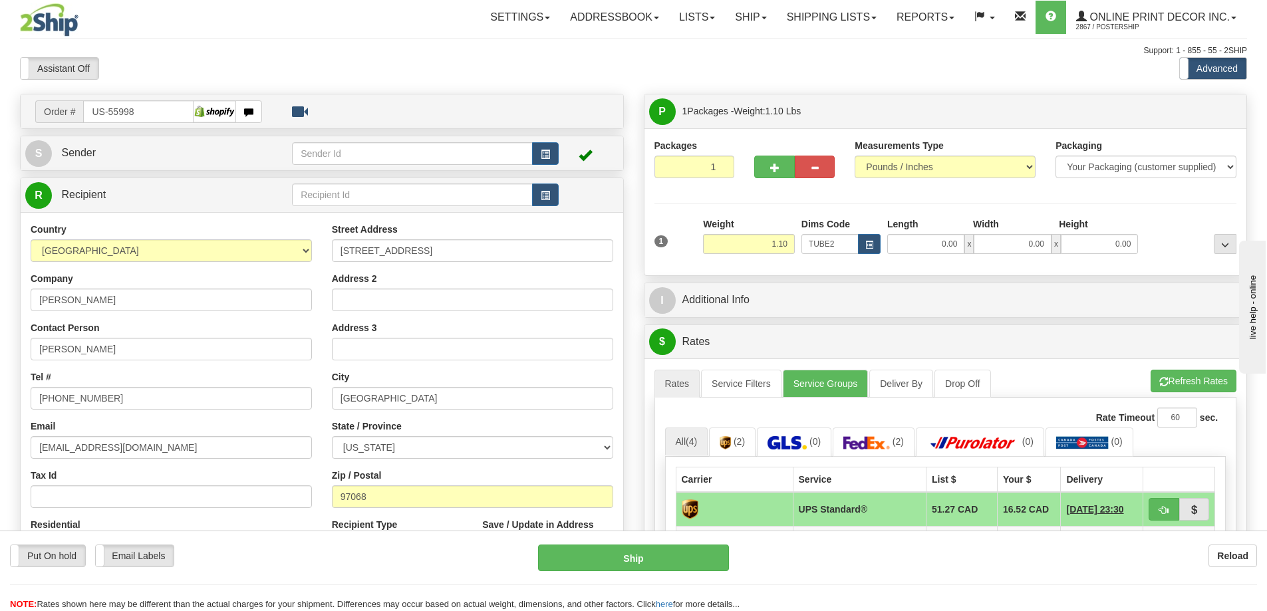
type input "22.00"
type input "3.00"
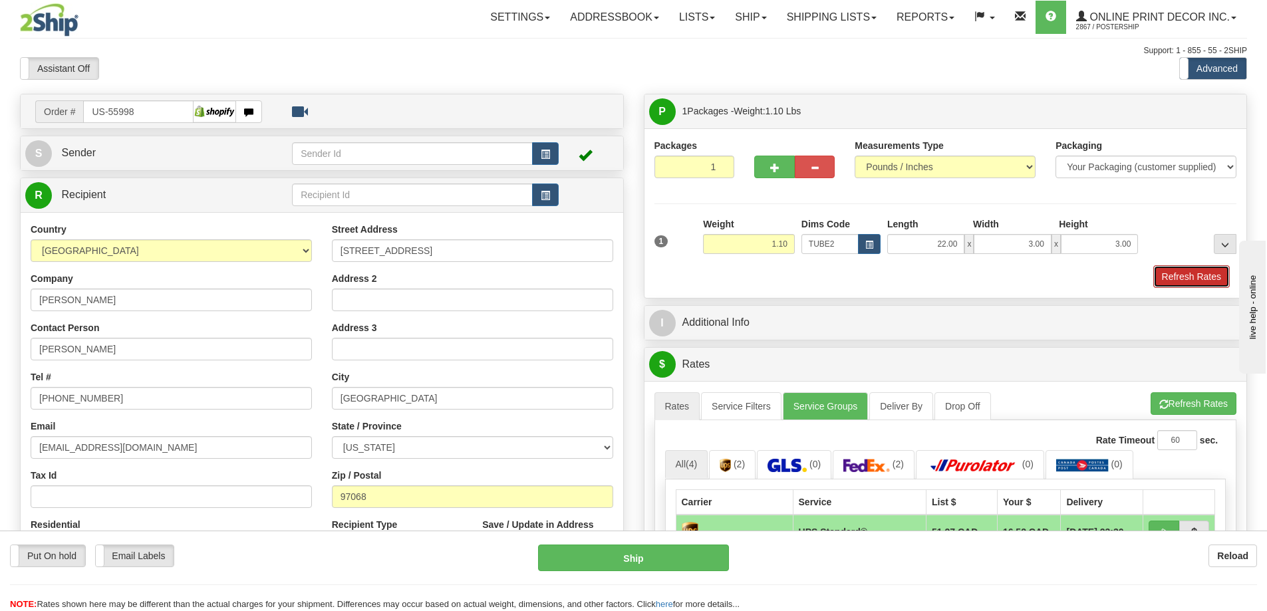
click at [1177, 268] on button "Refresh Rates" at bounding box center [1191, 276] width 76 height 23
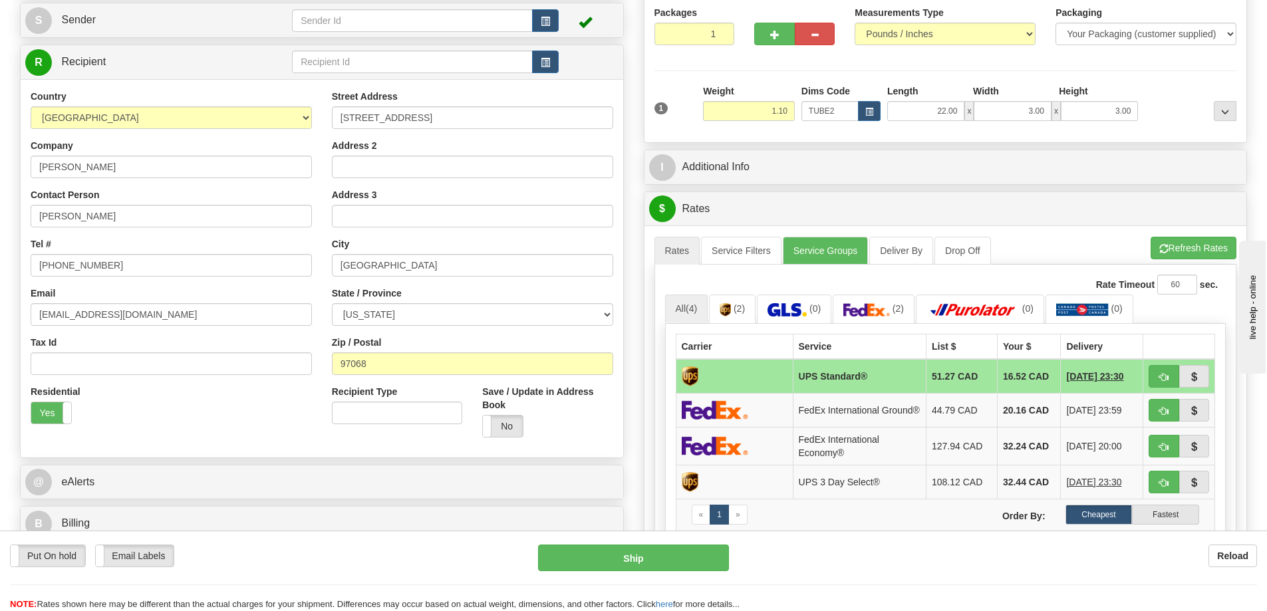
scroll to position [199, 0]
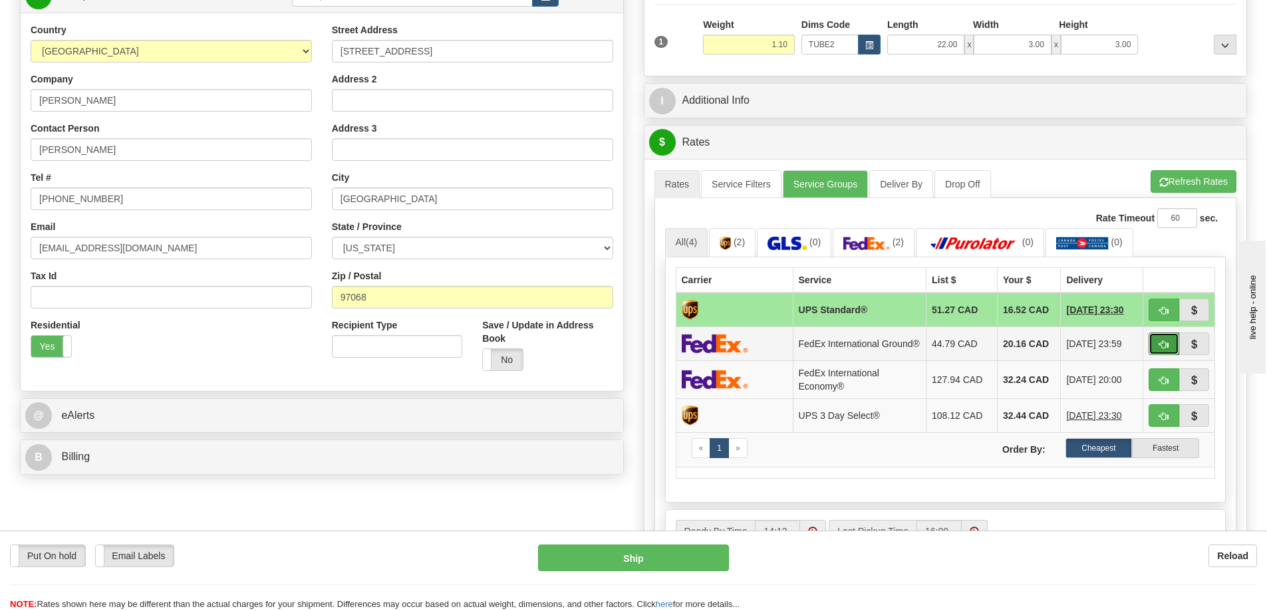
click at [1165, 348] on span "button" at bounding box center [1163, 344] width 9 height 9
type input "92"
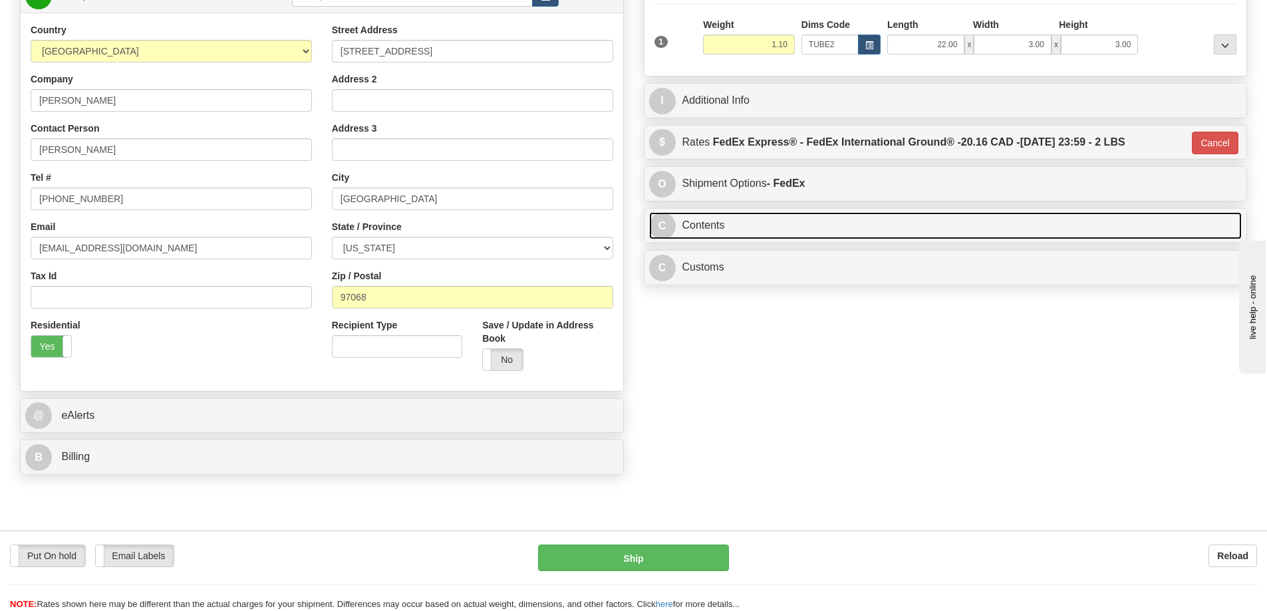
click at [798, 224] on link "C Contents" at bounding box center [945, 225] width 593 height 27
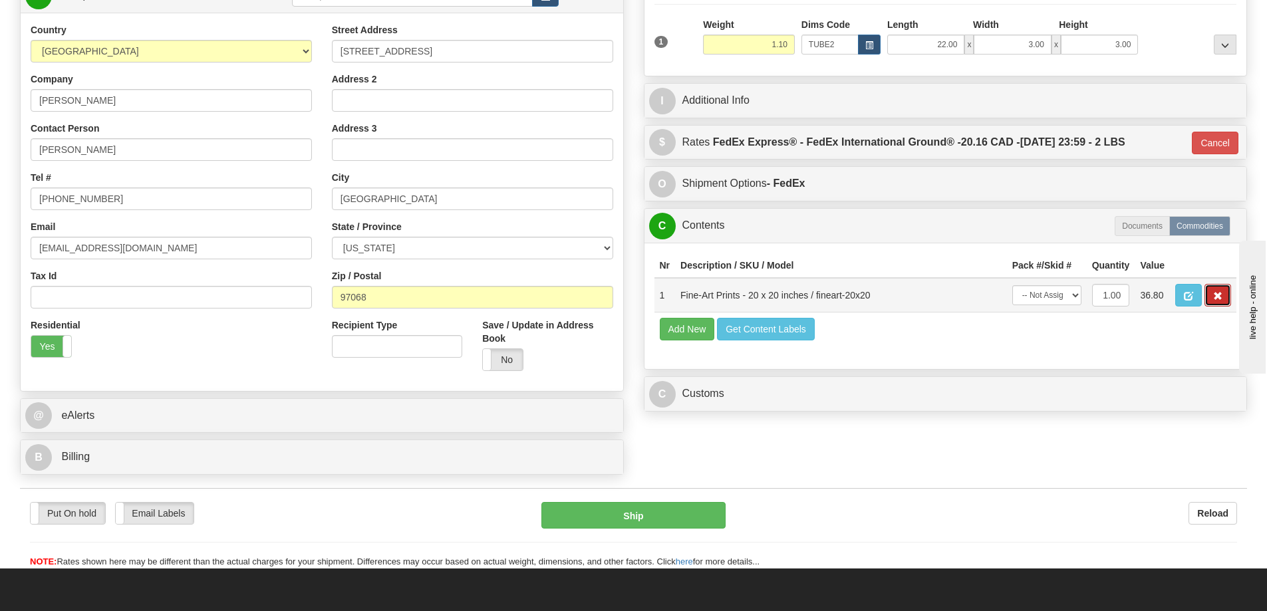
drag, startPoint x: 1219, startPoint y: 291, endPoint x: 1203, endPoint y: 282, distance: 17.9
click at [1219, 291] on button "button" at bounding box center [1217, 295] width 27 height 23
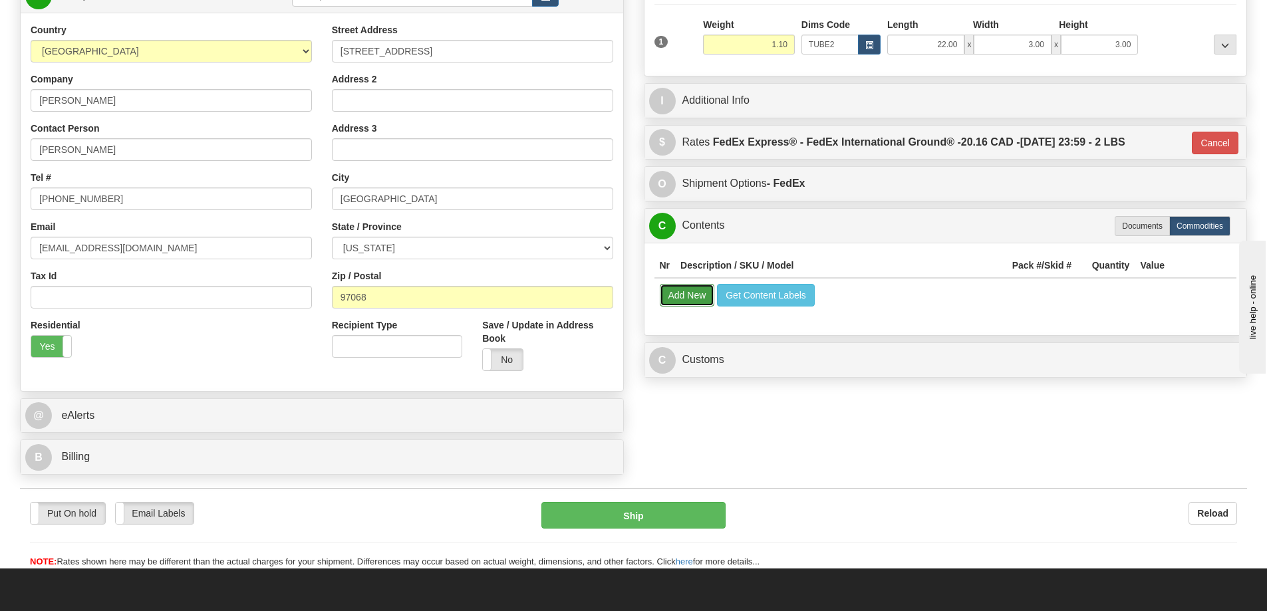
click at [683, 291] on button "Add New" at bounding box center [687, 295] width 55 height 23
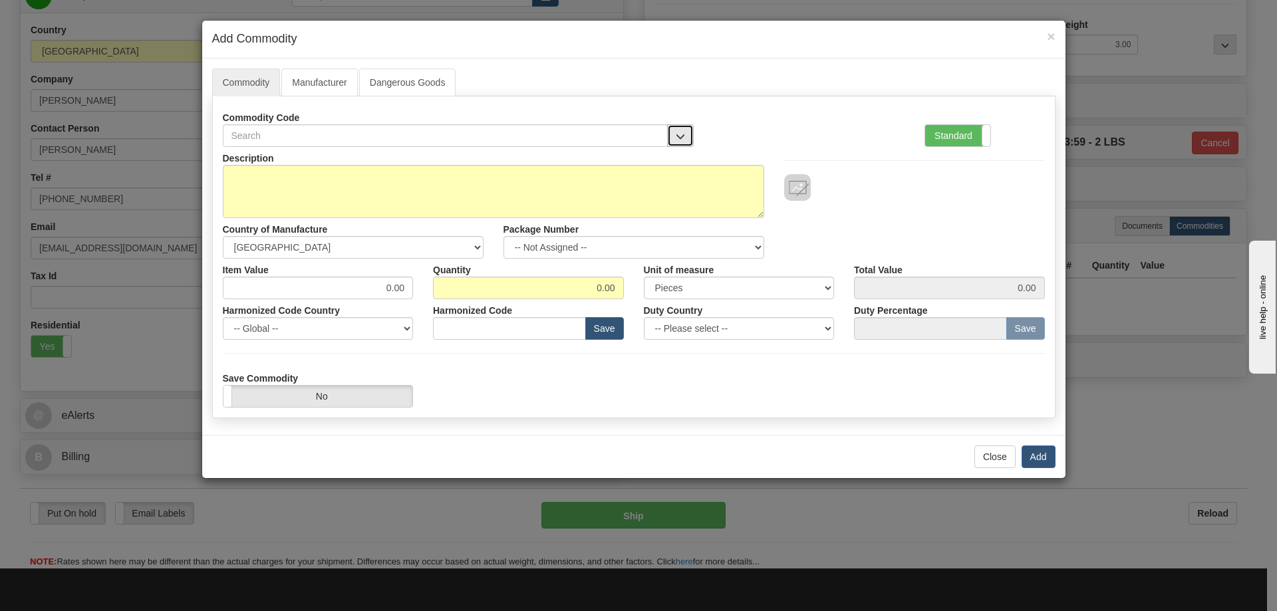
click at [681, 129] on button "button" at bounding box center [680, 135] width 27 height 23
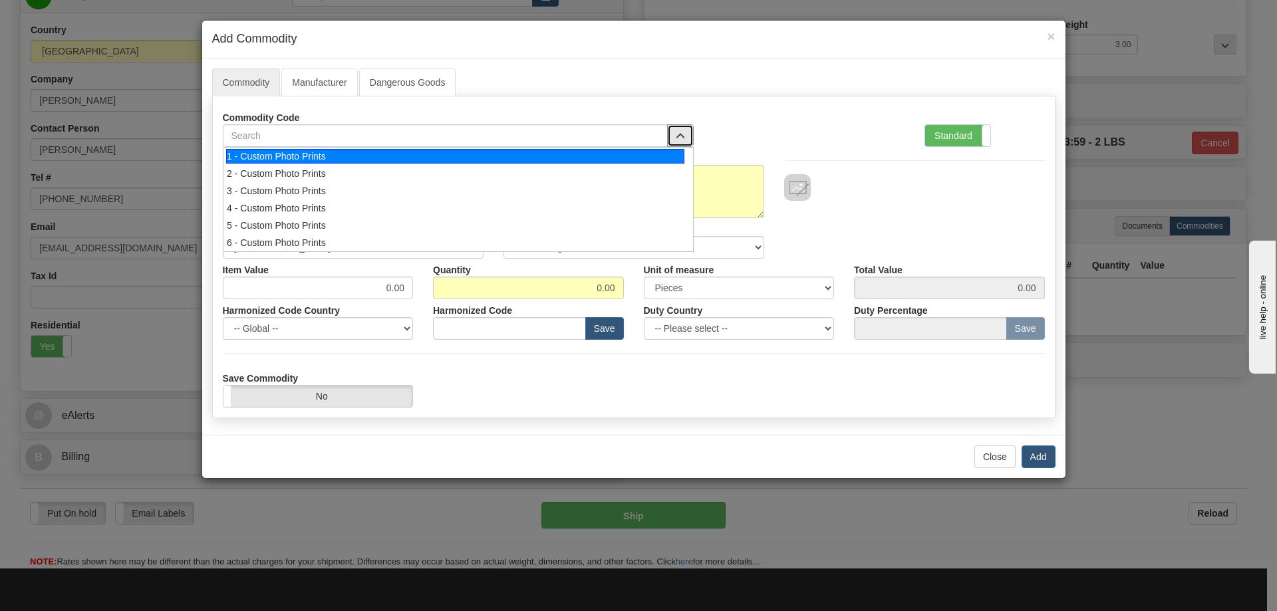
click at [650, 153] on div "1 - Custom Photo Prints" at bounding box center [455, 156] width 458 height 15
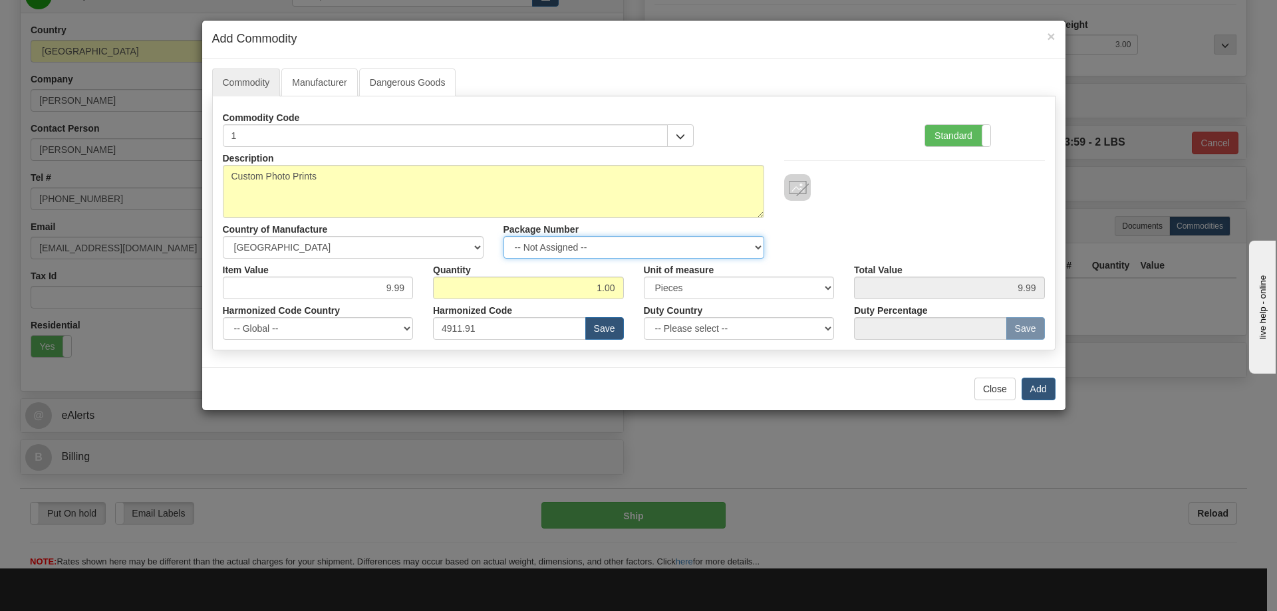
click at [739, 248] on select "-- Not Assigned -- Item 1" at bounding box center [633, 247] width 261 height 23
select select "0"
click at [503, 236] on select "-- Not Assigned -- Item 1" at bounding box center [633, 247] width 261 height 23
click at [1031, 391] on button "Add" at bounding box center [1038, 389] width 34 height 23
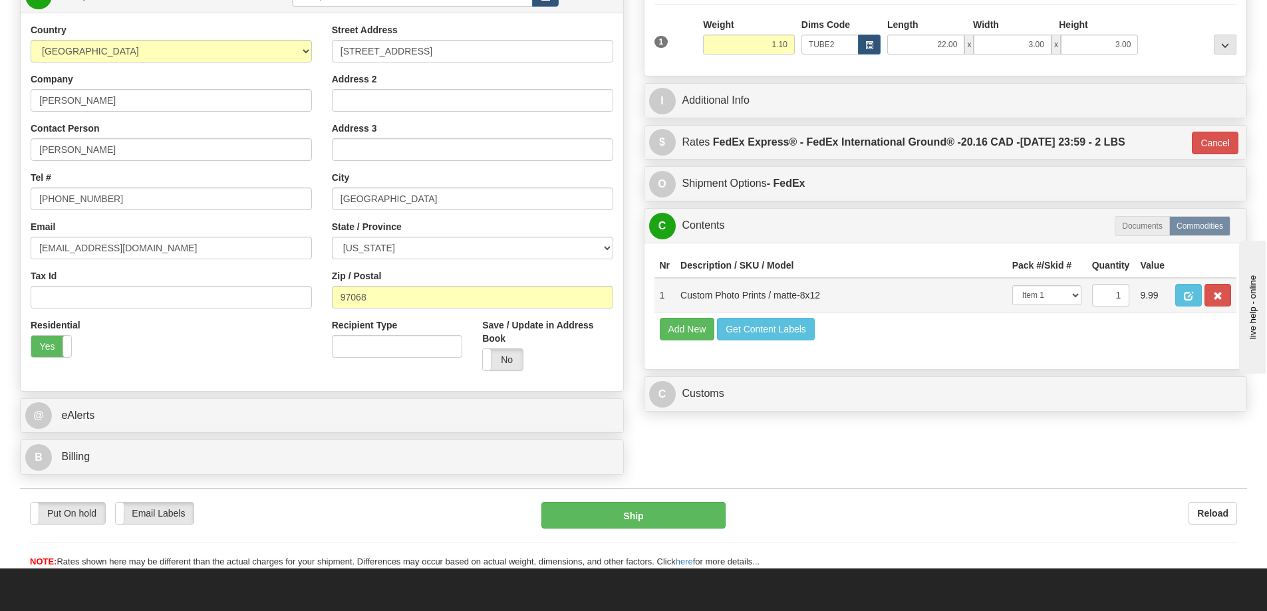
scroll to position [266, 0]
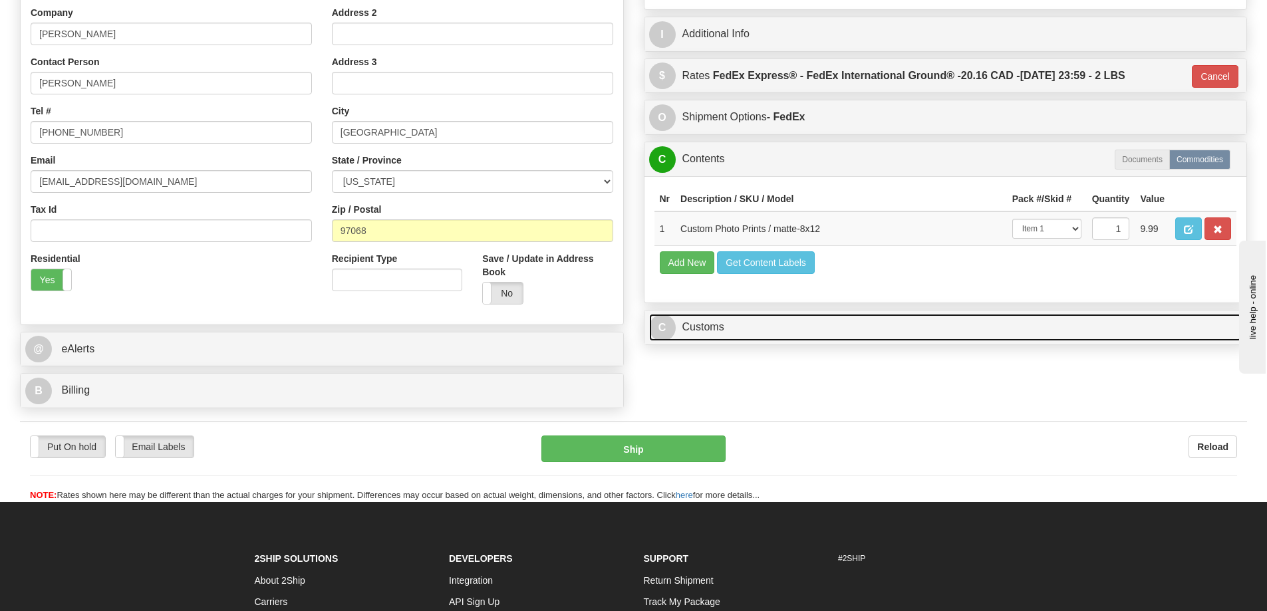
click at [1014, 340] on link "C Customs" at bounding box center [945, 327] width 593 height 27
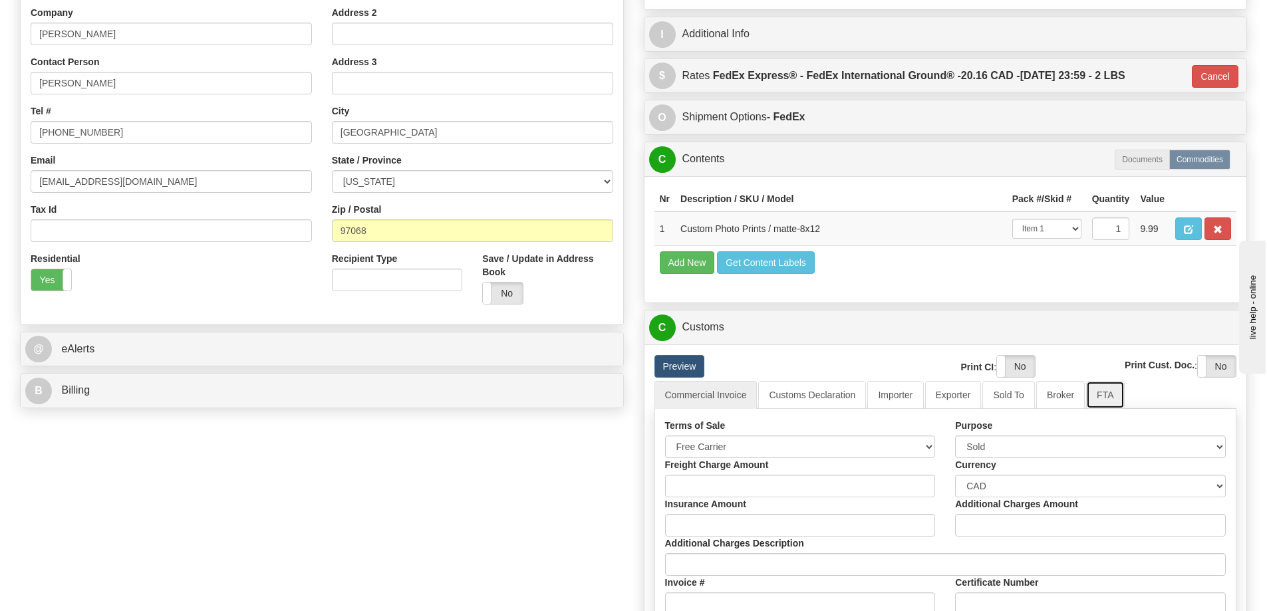
click at [1104, 396] on link "FTA" at bounding box center [1105, 395] width 38 height 28
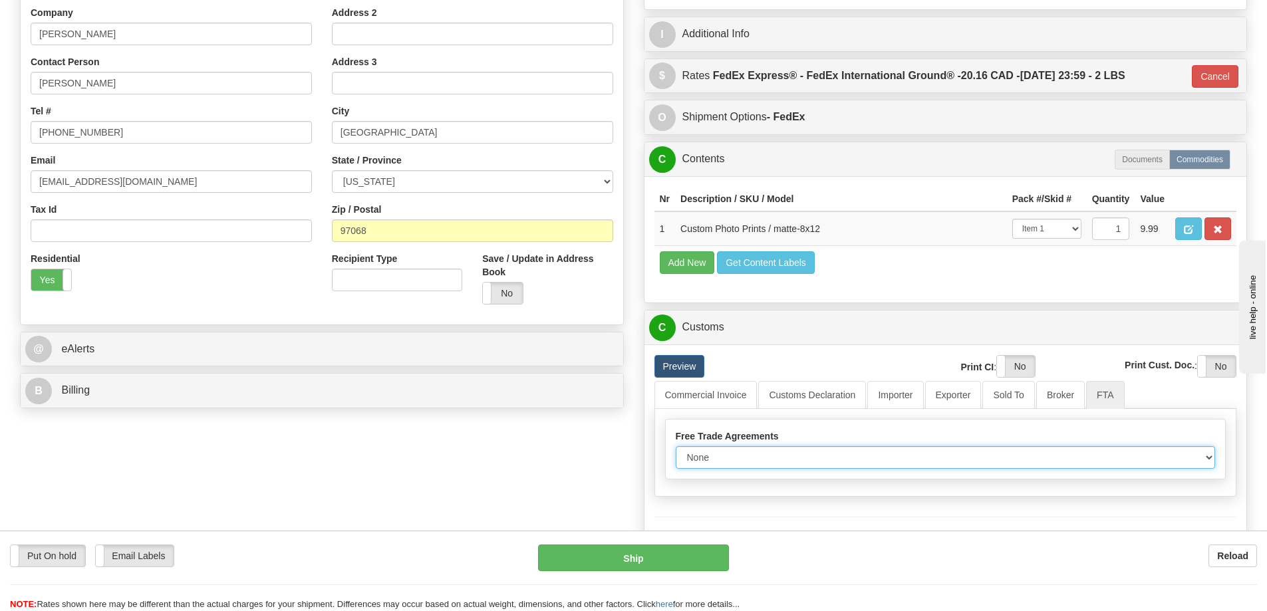
click at [1207, 457] on select "None Other USMCA CETA CUKTCA" at bounding box center [945, 457] width 540 height 23
select select "1"
click at [675, 451] on select "None Other USMCA CETA CUKTCA" at bounding box center [945, 457] width 540 height 23
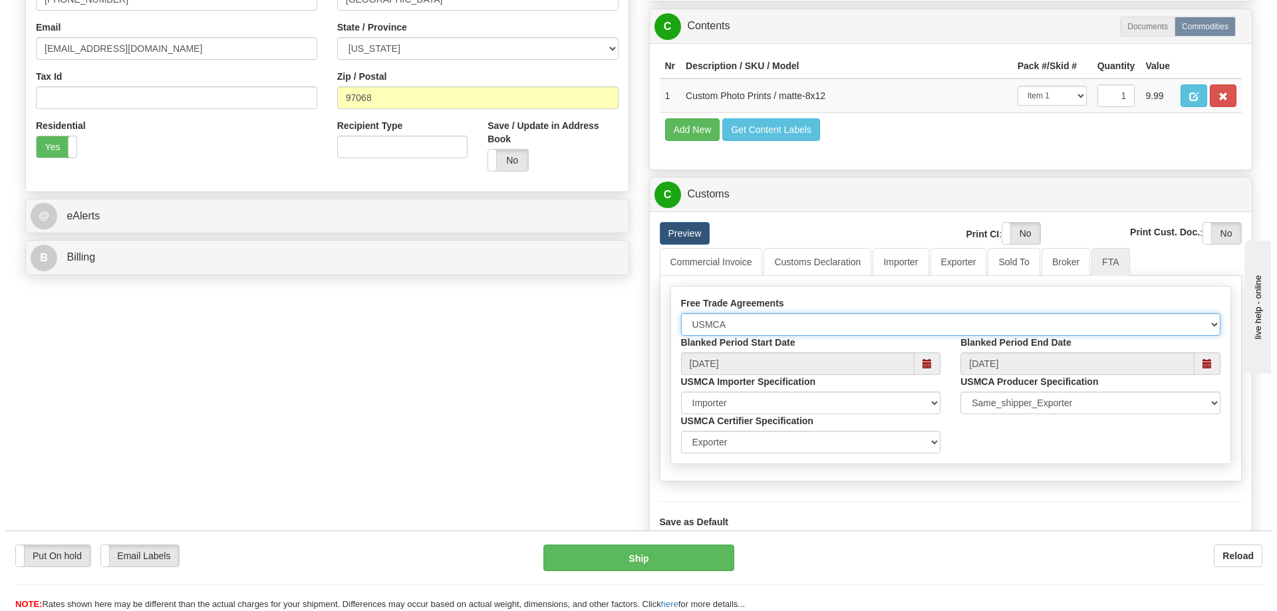
scroll to position [532, 0]
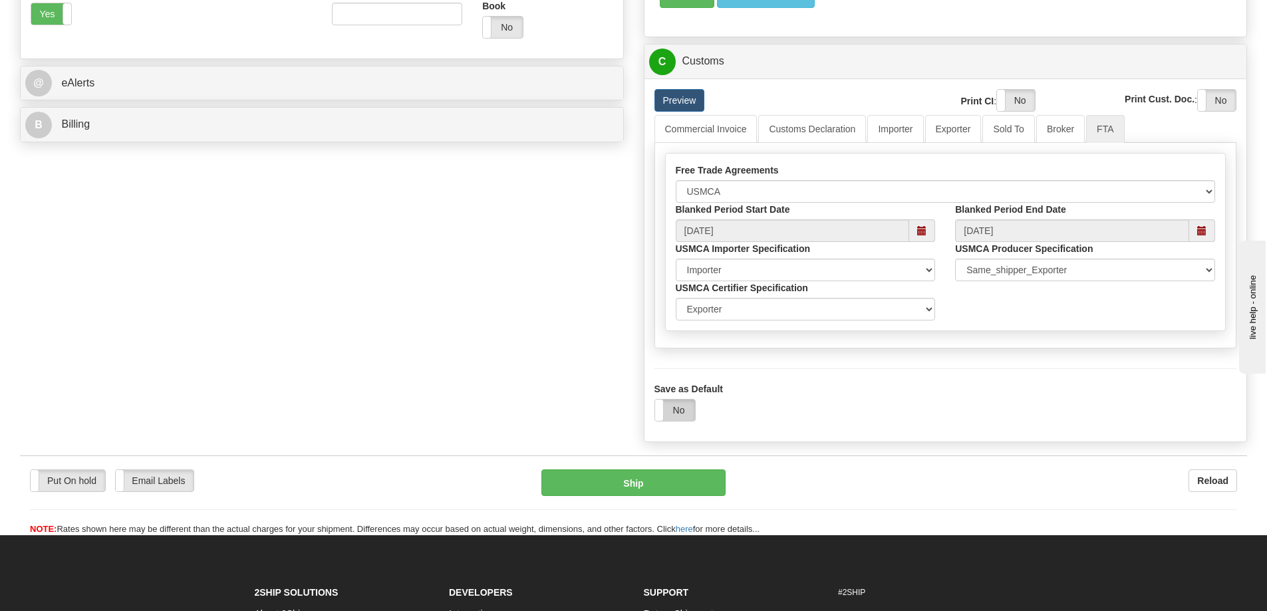
click at [668, 415] on label "No" at bounding box center [675, 410] width 40 height 21
click at [654, 485] on button "Ship" at bounding box center [633, 482] width 184 height 27
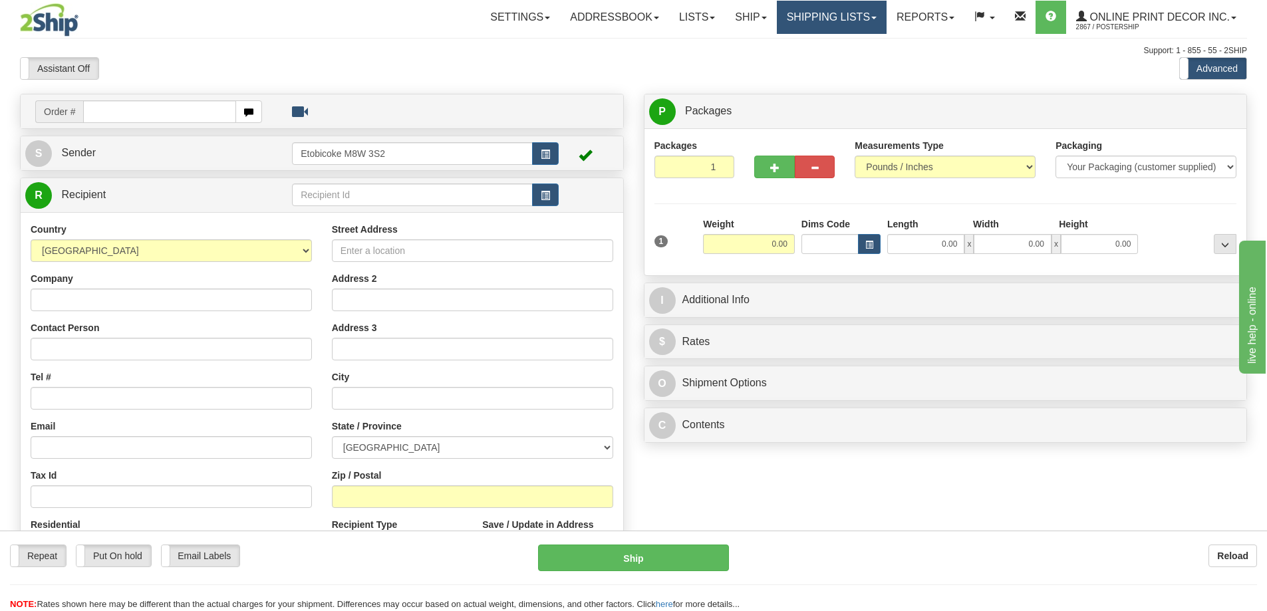
click at [832, 10] on link "Shipping lists" at bounding box center [832, 17] width 110 height 33
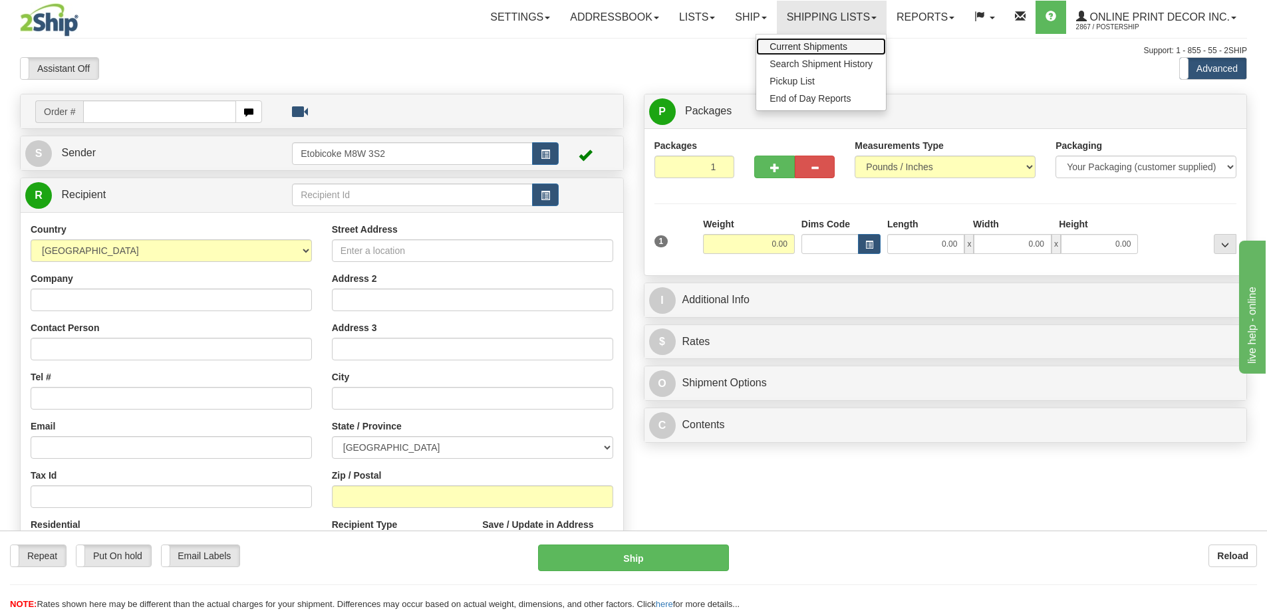
click at [812, 49] on span "Current Shipments" at bounding box center [808, 46] width 78 height 11
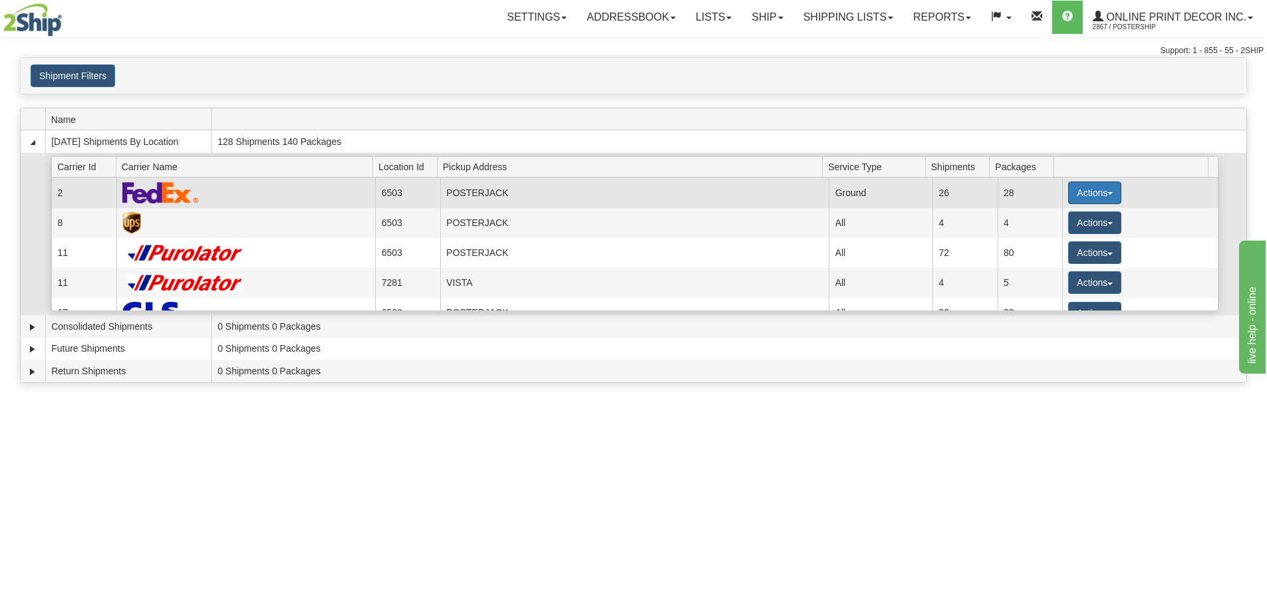
click at [1080, 190] on button "Actions" at bounding box center [1094, 193] width 53 height 23
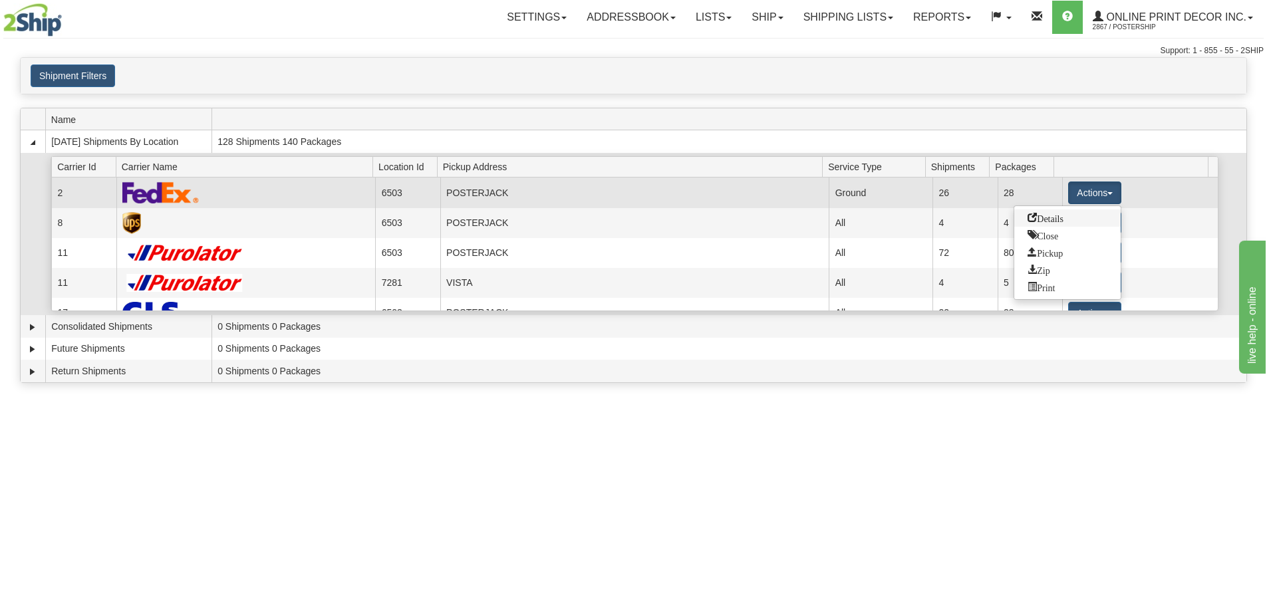
click at [1056, 223] on link "Details" at bounding box center [1067, 217] width 106 height 17
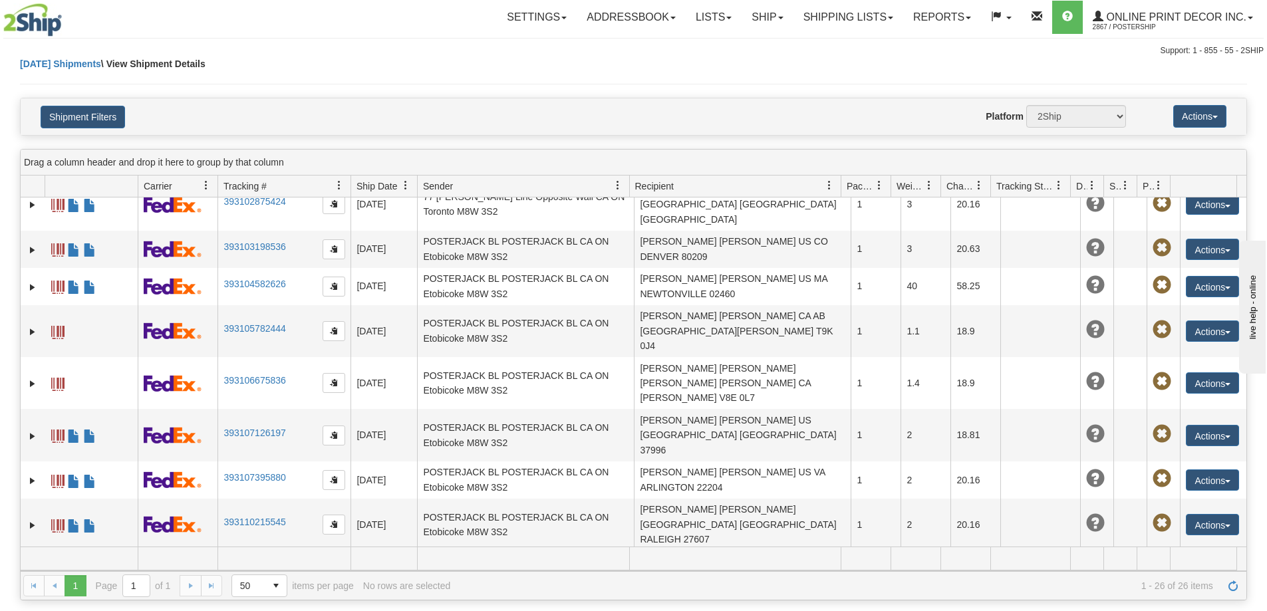
scroll to position [612, 0]
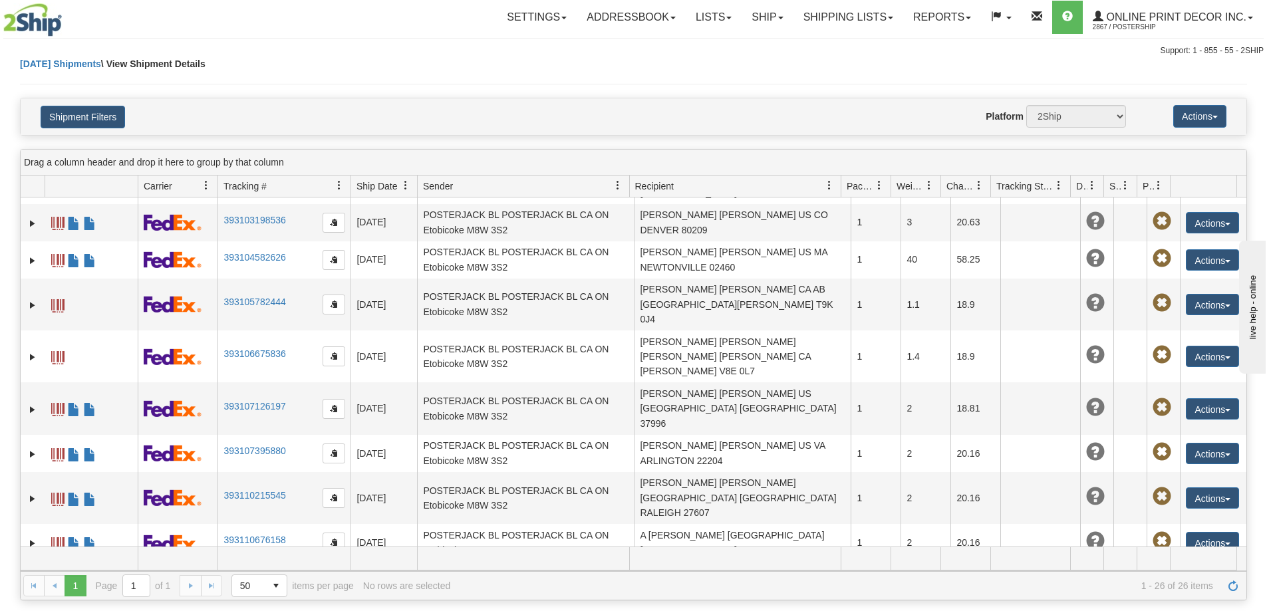
click at [763, 19] on link "Ship" at bounding box center [766, 17] width 51 height 33
click at [719, 45] on span "Ship Screen" at bounding box center [710, 46] width 51 height 11
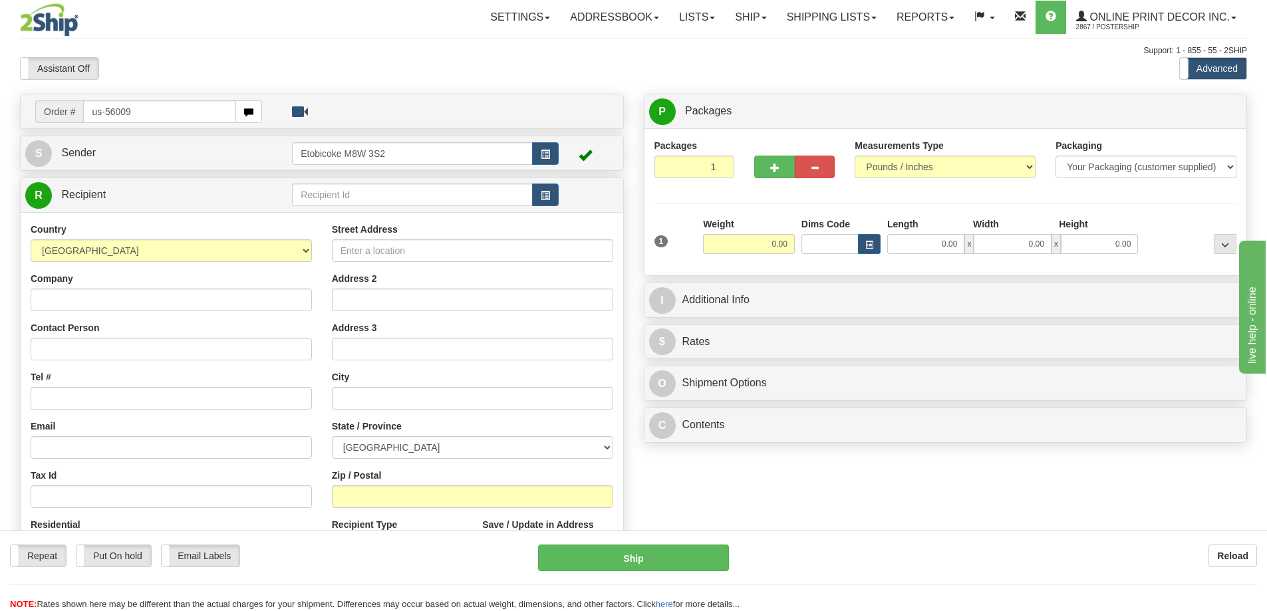
type input "us-56009"
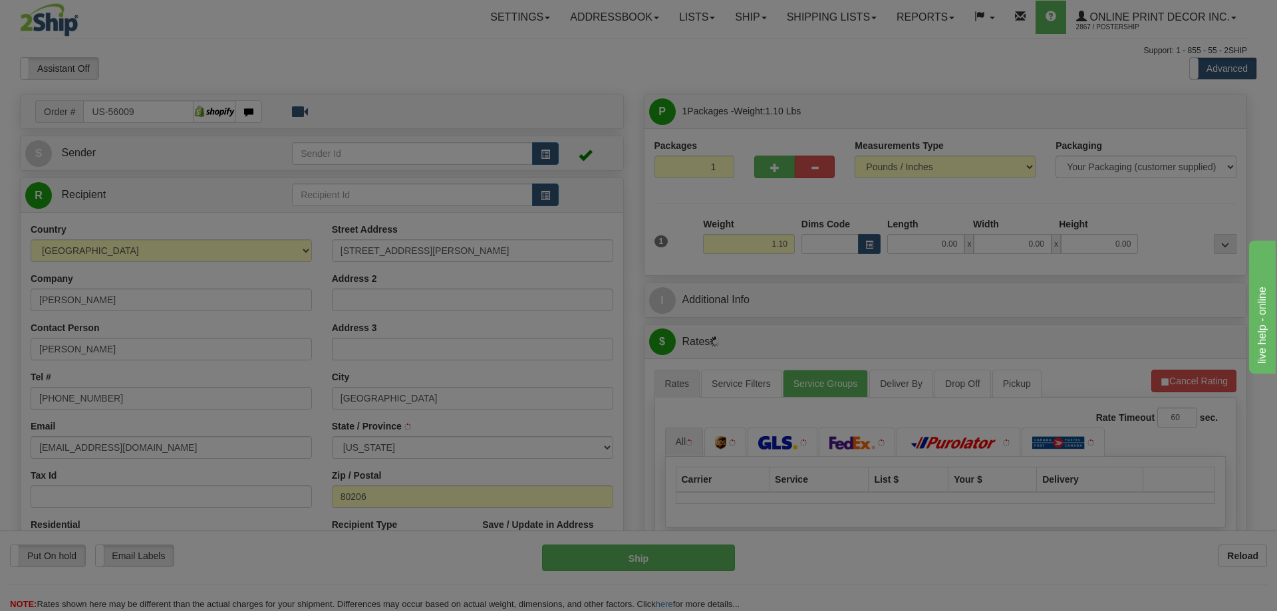
type input "[GEOGRAPHIC_DATA]"
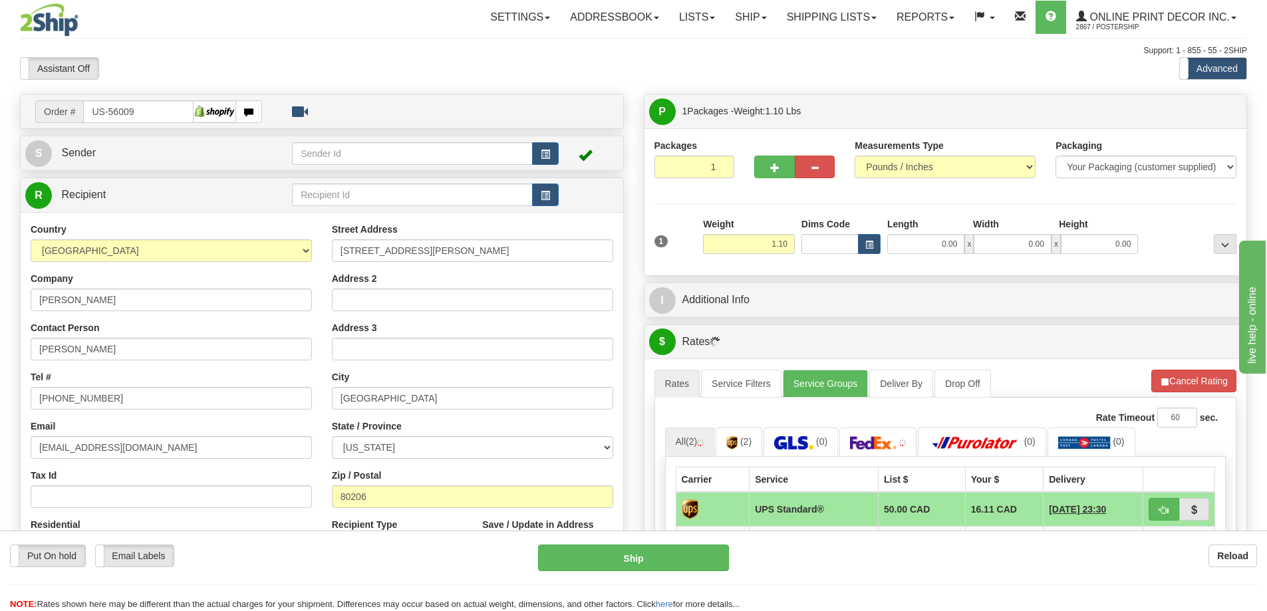
click at [881, 243] on div "Dims Code" at bounding box center [841, 235] width 86 height 37
click at [870, 243] on span "button" at bounding box center [869, 244] width 8 height 7
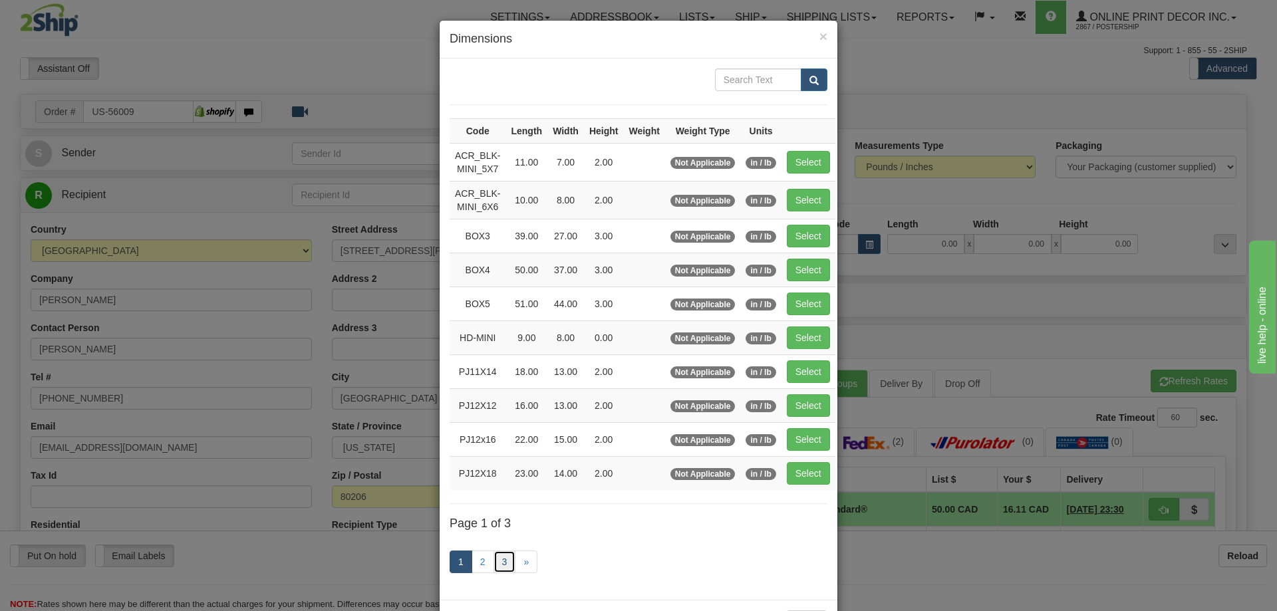
click at [495, 561] on link "3" at bounding box center [504, 562] width 23 height 23
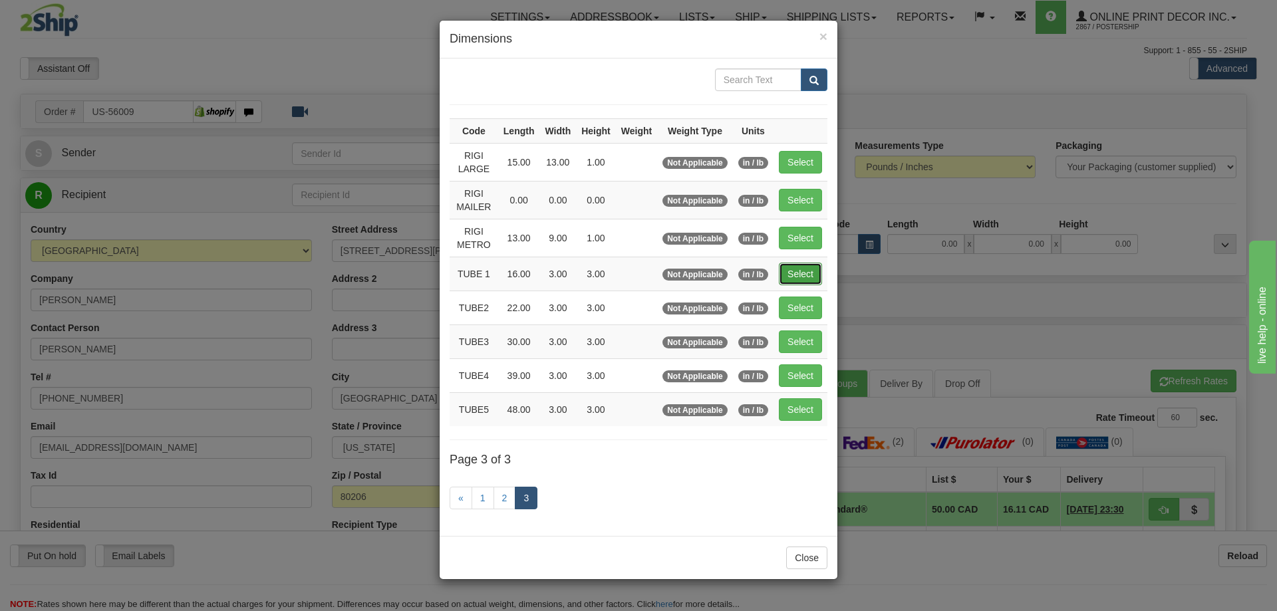
click at [796, 267] on button "Select" at bounding box center [800, 274] width 43 height 23
type input "TUBE 1"
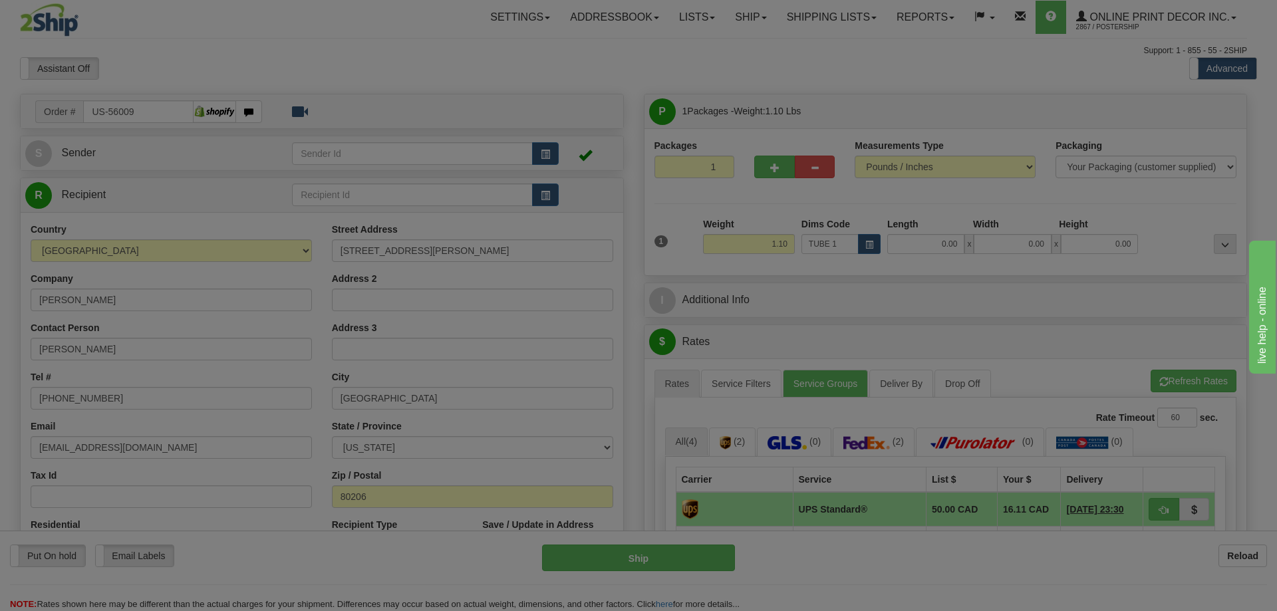
type input "16.00"
type input "3.00"
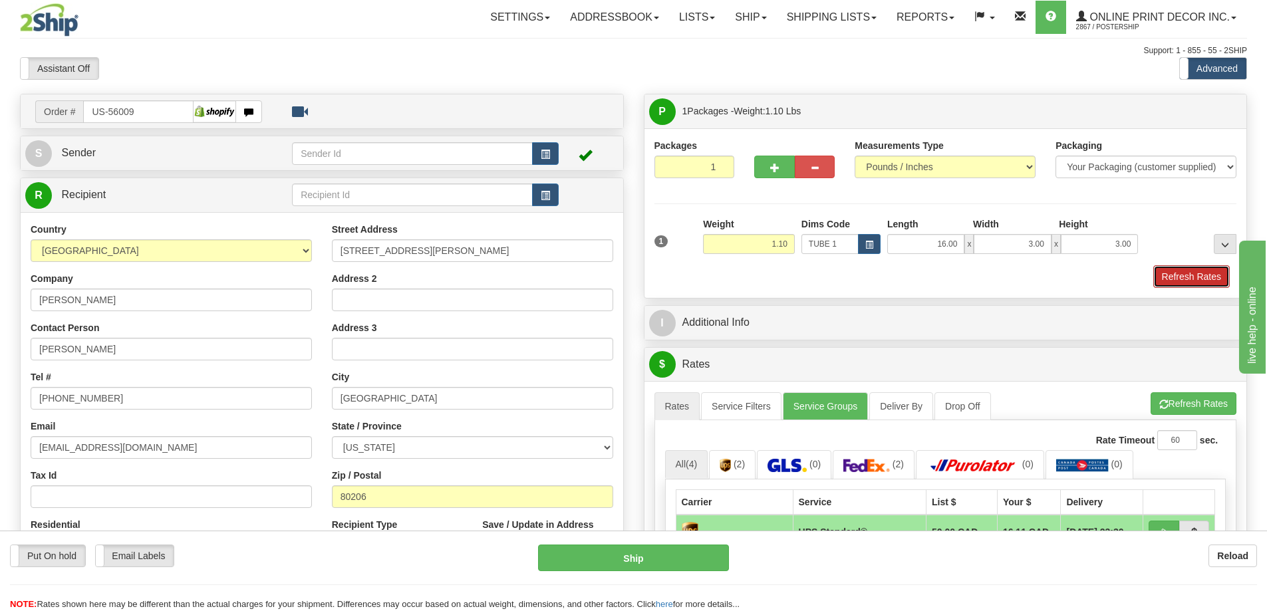
click at [1173, 271] on button "Refresh Rates" at bounding box center [1191, 276] width 76 height 23
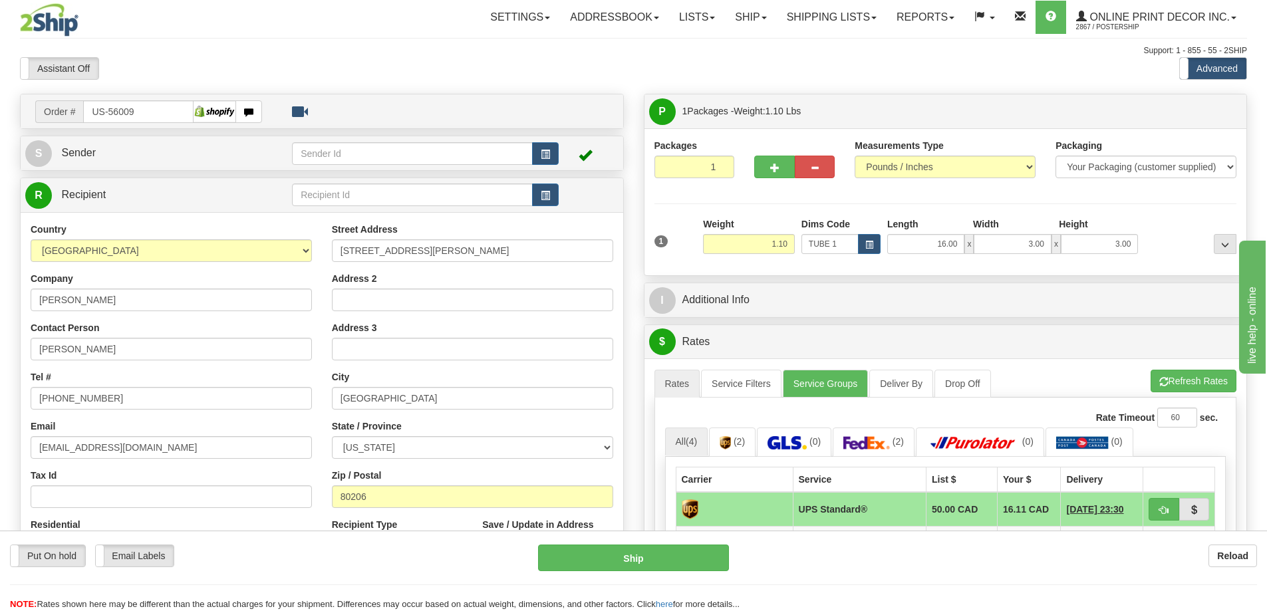
scroll to position [133, 0]
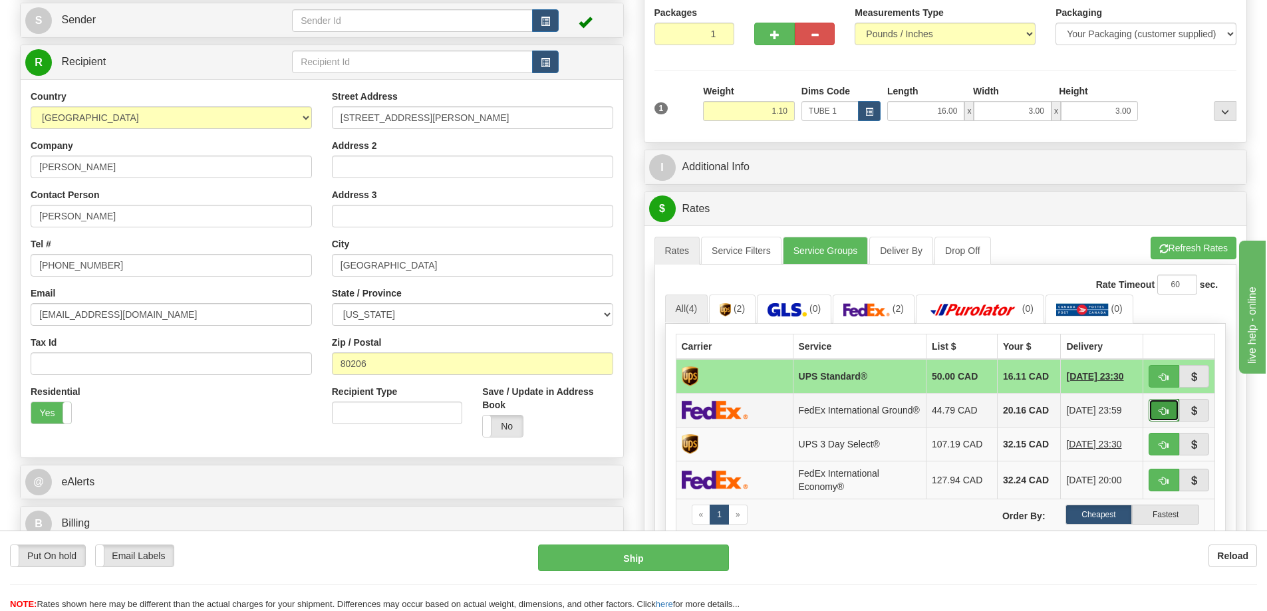
click at [1162, 414] on span "button" at bounding box center [1163, 411] width 9 height 9
type input "92"
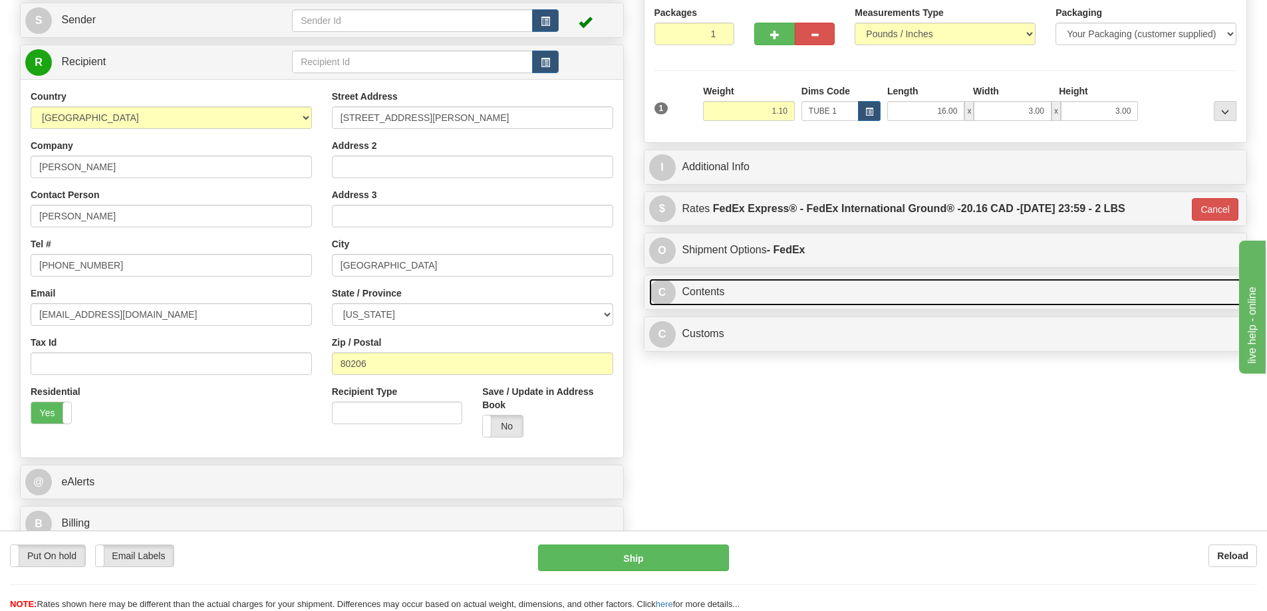
click at [744, 292] on link "C Contents" at bounding box center [945, 292] width 593 height 27
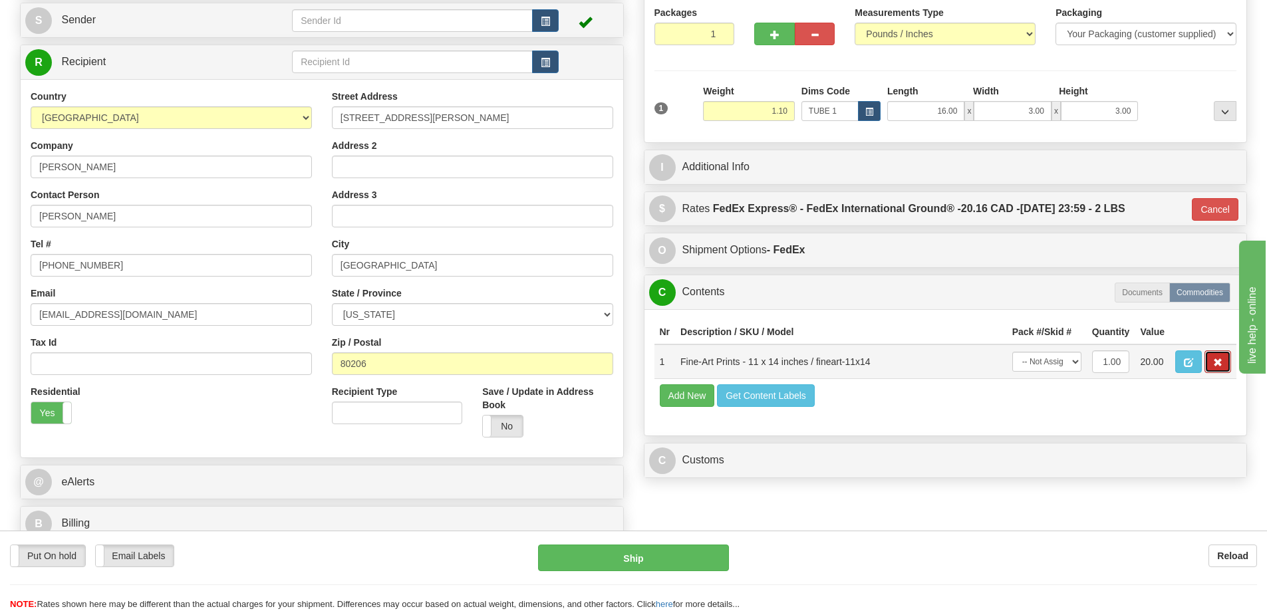
click at [1213, 363] on span "button" at bounding box center [1217, 362] width 9 height 9
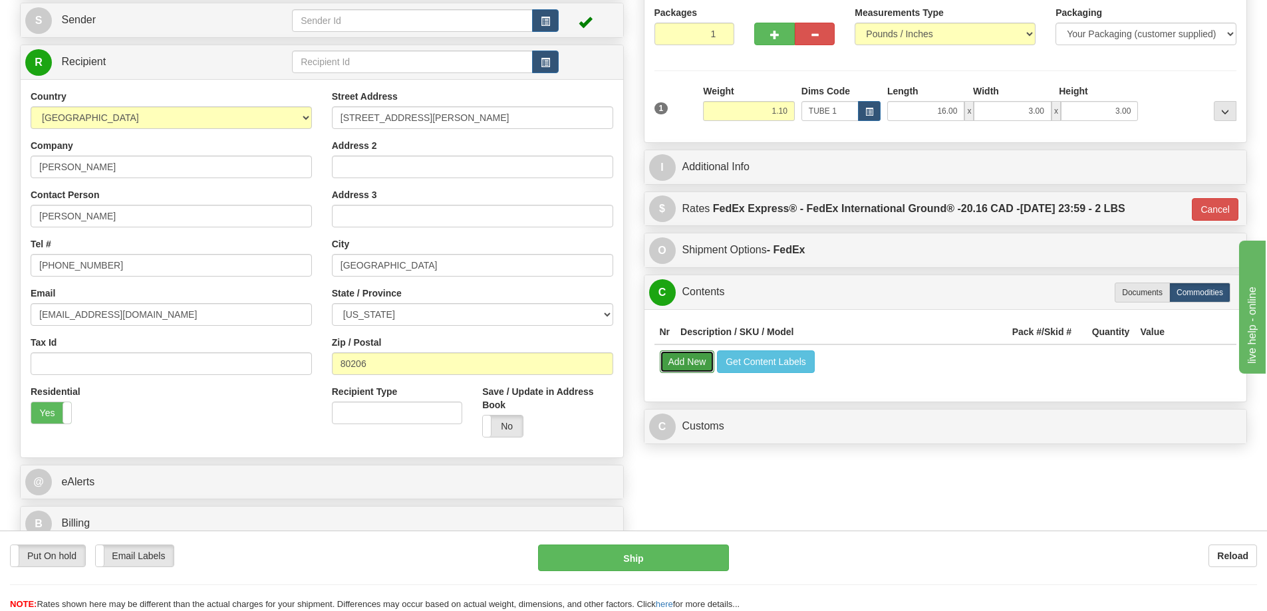
click at [699, 365] on button "Add New" at bounding box center [687, 361] width 55 height 23
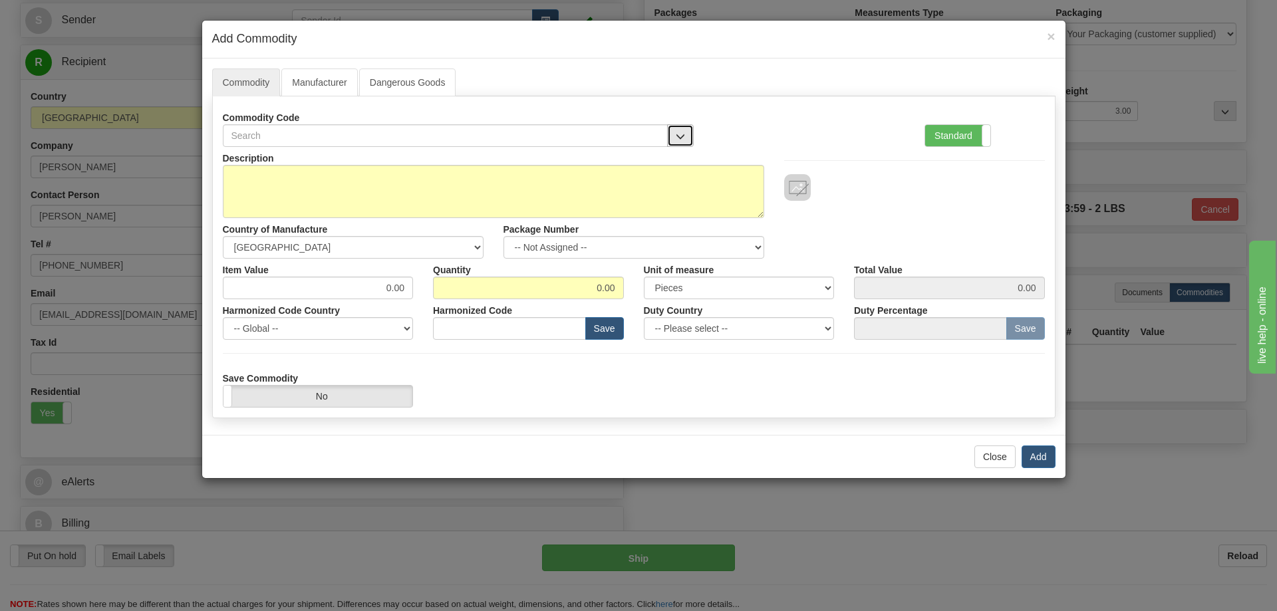
click at [680, 130] on button "button" at bounding box center [680, 135] width 27 height 23
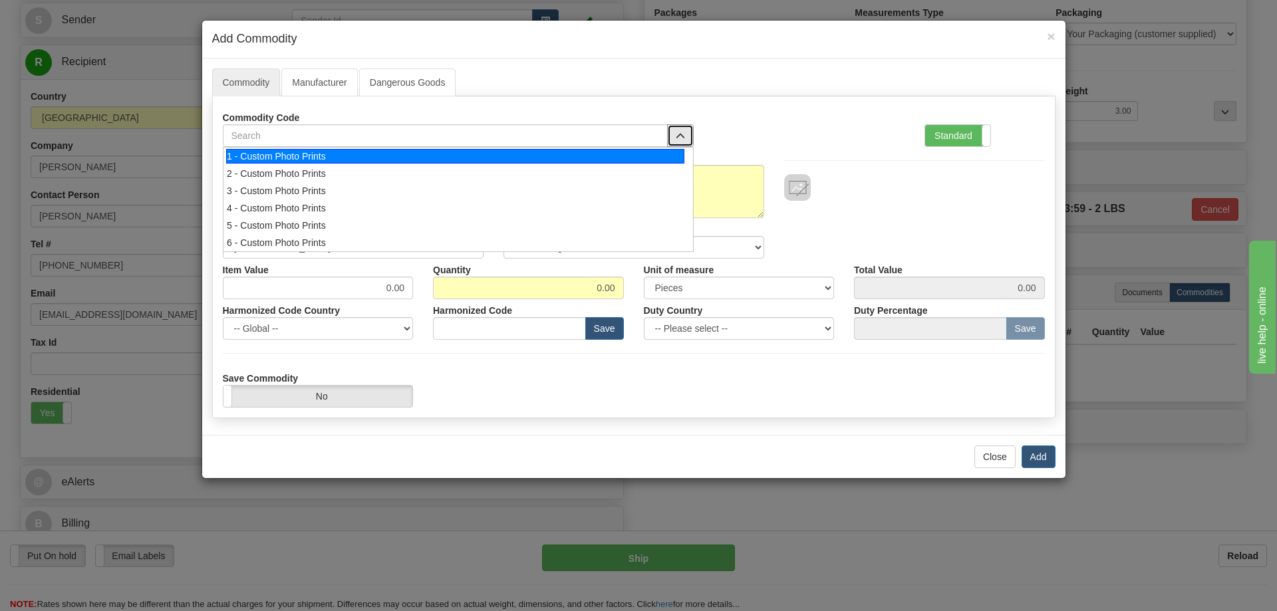
click at [668, 152] on div "1 - Custom Photo Prints" at bounding box center [455, 156] width 458 height 15
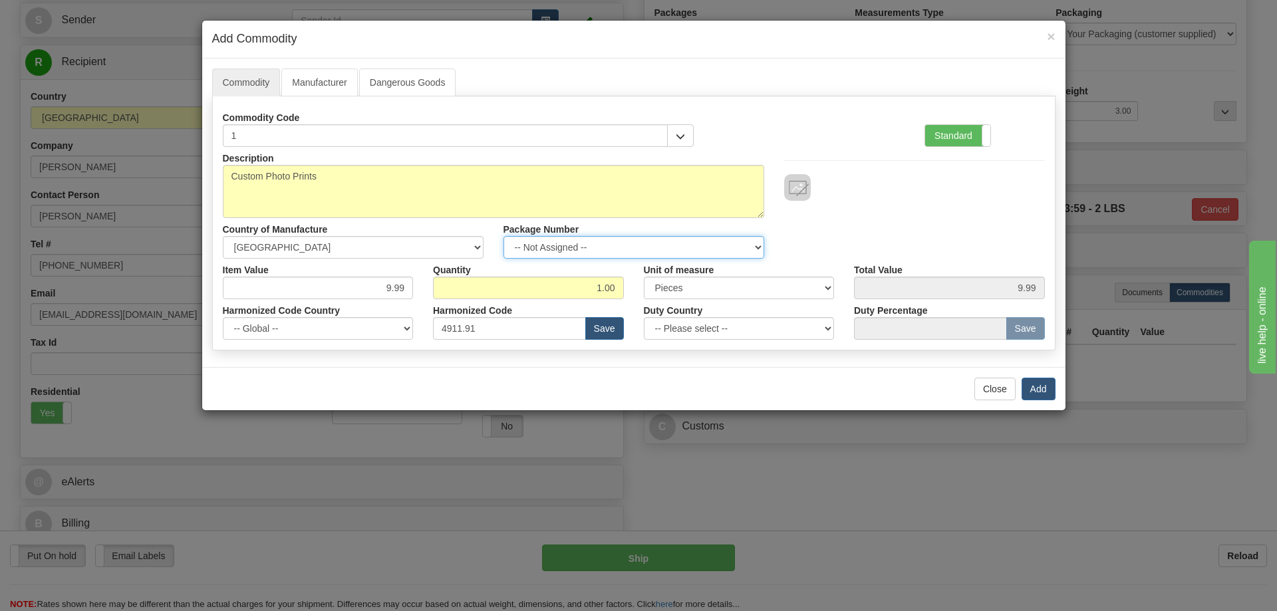
click at [746, 243] on select "-- Not Assigned -- Item 1" at bounding box center [633, 247] width 261 height 23
select select "0"
click at [503, 236] on select "-- Not Assigned -- Item 1" at bounding box center [633, 247] width 261 height 23
click at [1038, 390] on button "Add" at bounding box center [1038, 389] width 34 height 23
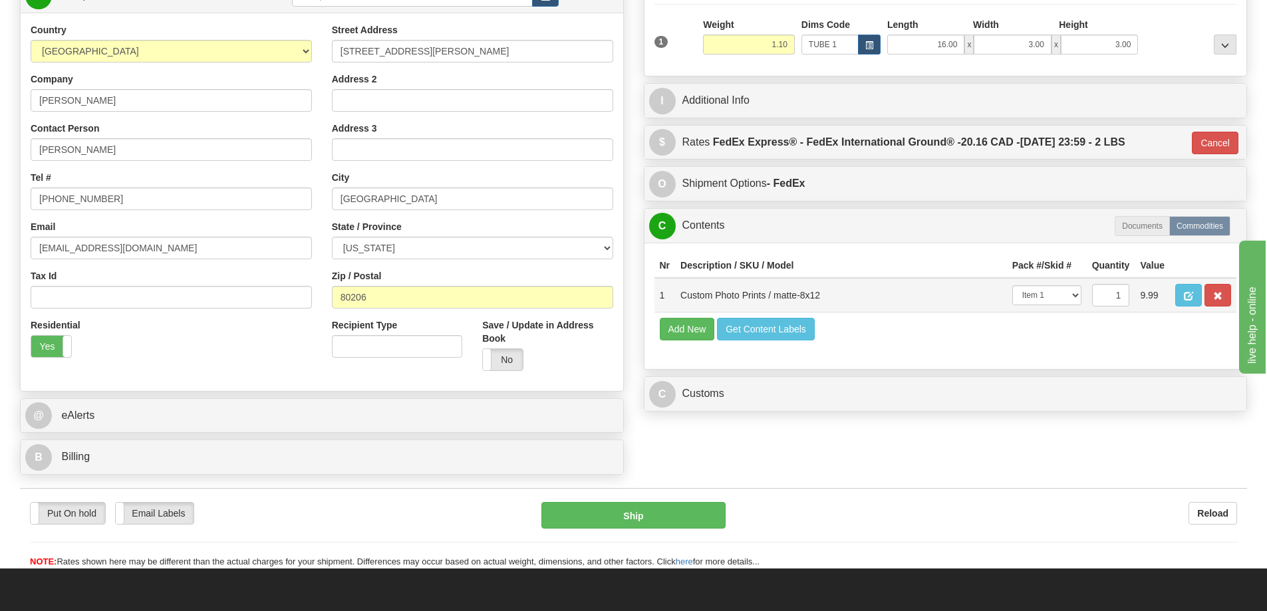
scroll to position [266, 0]
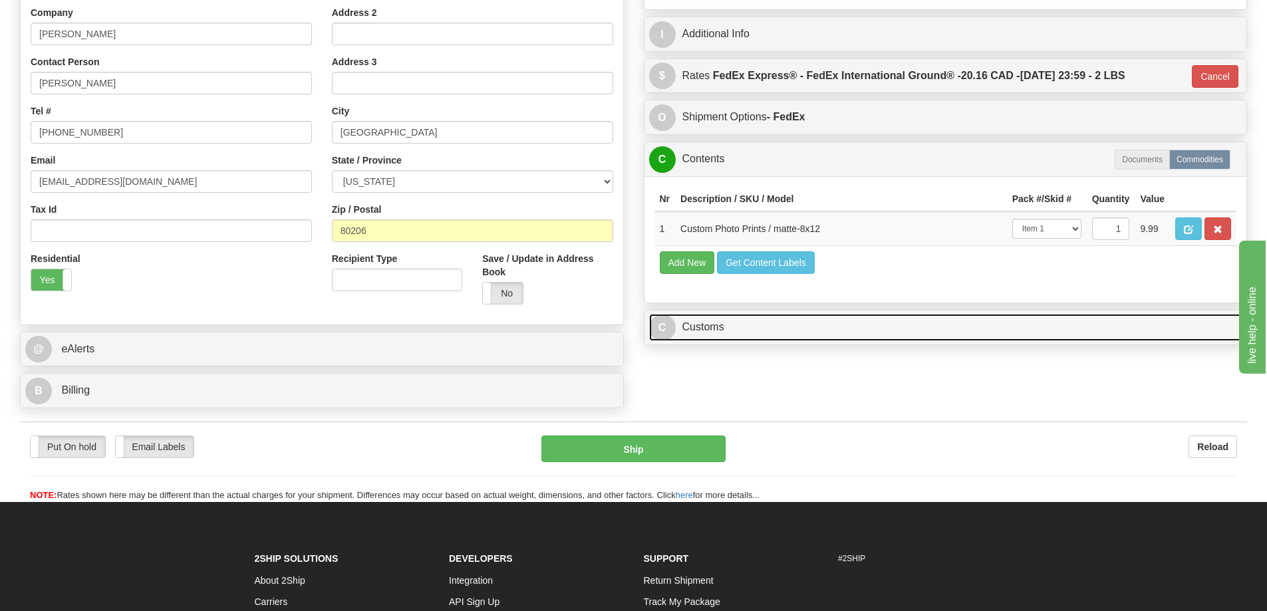
drag, startPoint x: 947, startPoint y: 327, endPoint x: 945, endPoint y: 318, distance: 9.4
click at [947, 326] on link "C Customs" at bounding box center [945, 327] width 593 height 27
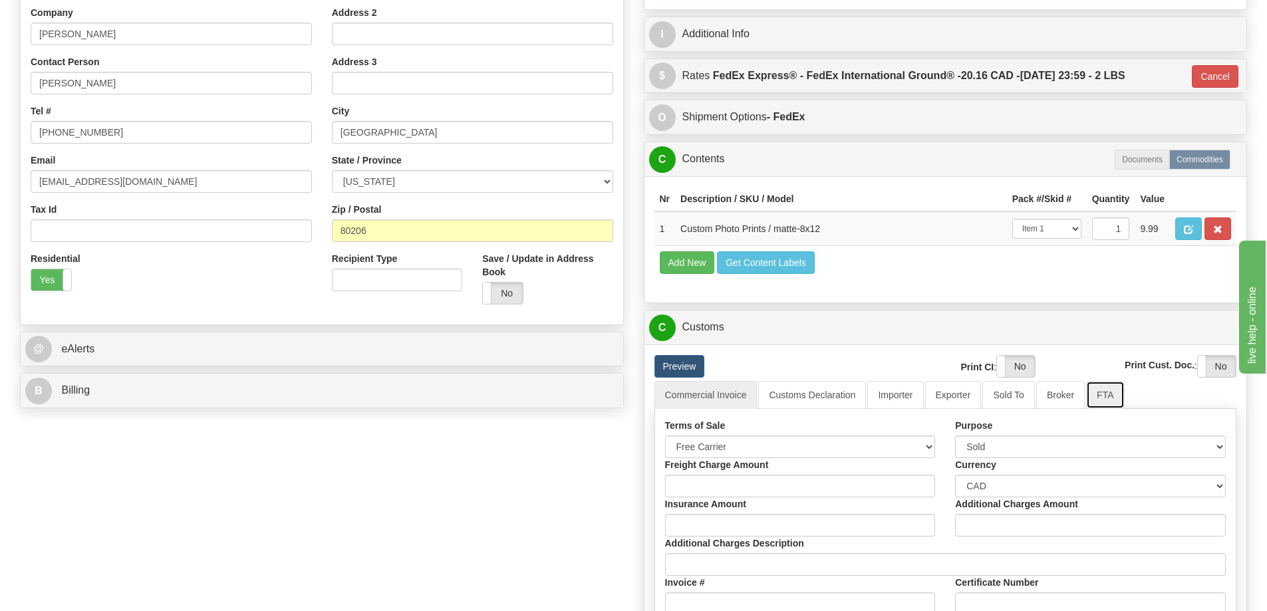
click at [1106, 398] on link "FTA" at bounding box center [1105, 395] width 38 height 28
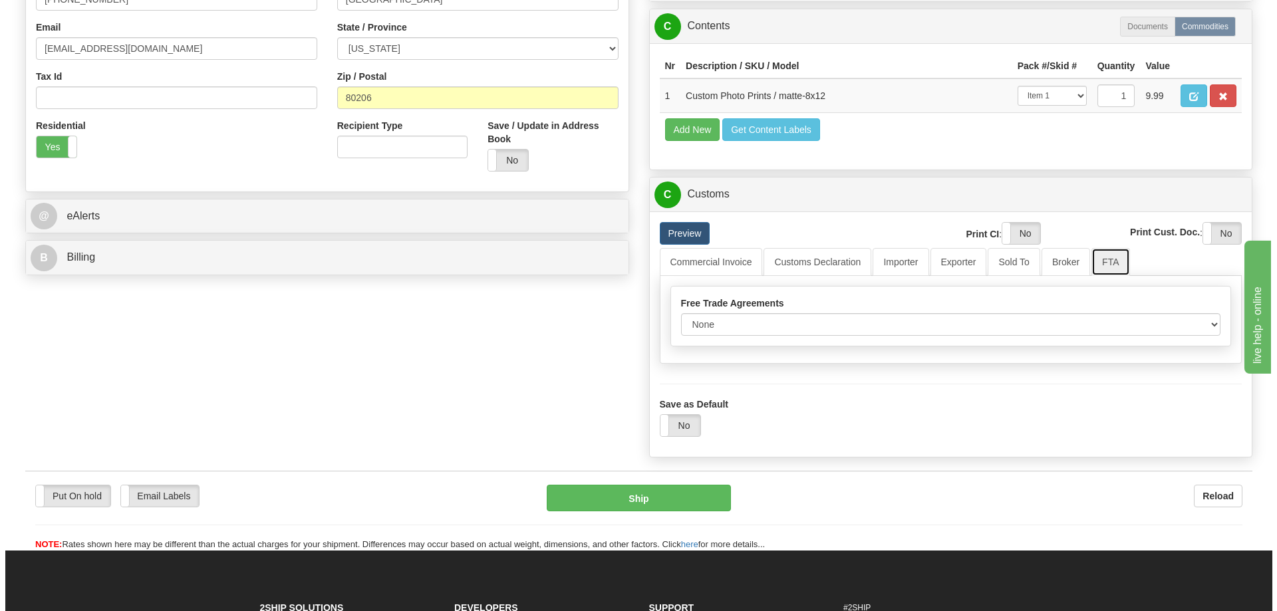
scroll to position [465, 0]
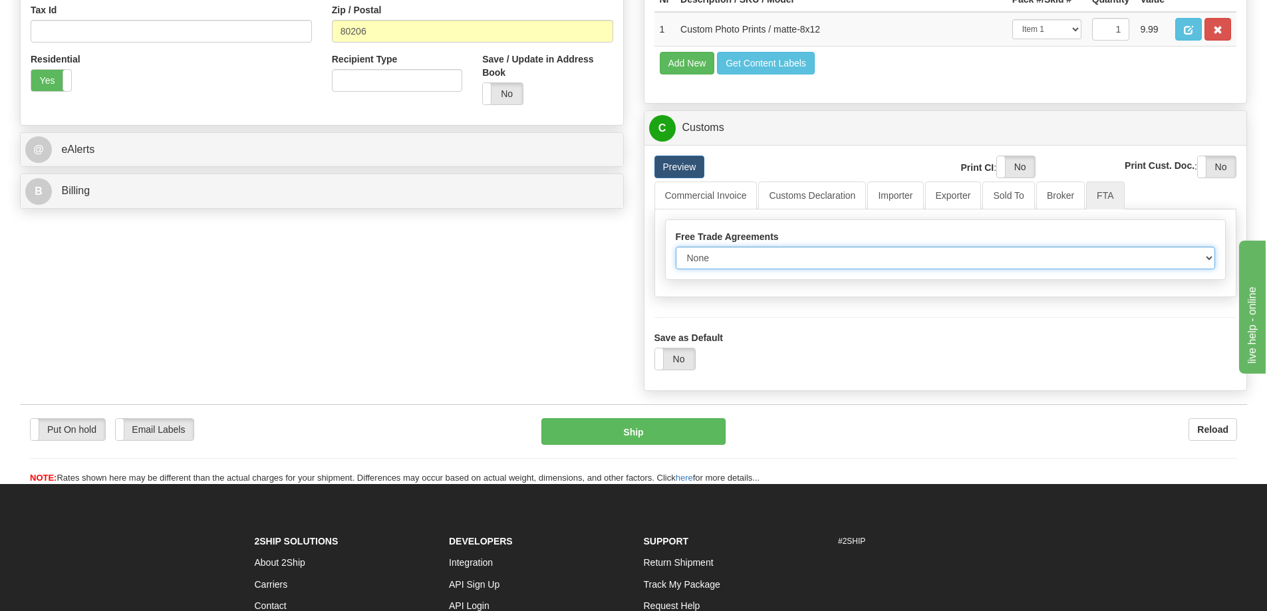
click at [1212, 257] on select "None Other USMCA CETA CUKTCA" at bounding box center [945, 258] width 540 height 23
select select "1"
click at [675, 251] on select "None Other USMCA CETA CUKTCA" at bounding box center [945, 258] width 540 height 23
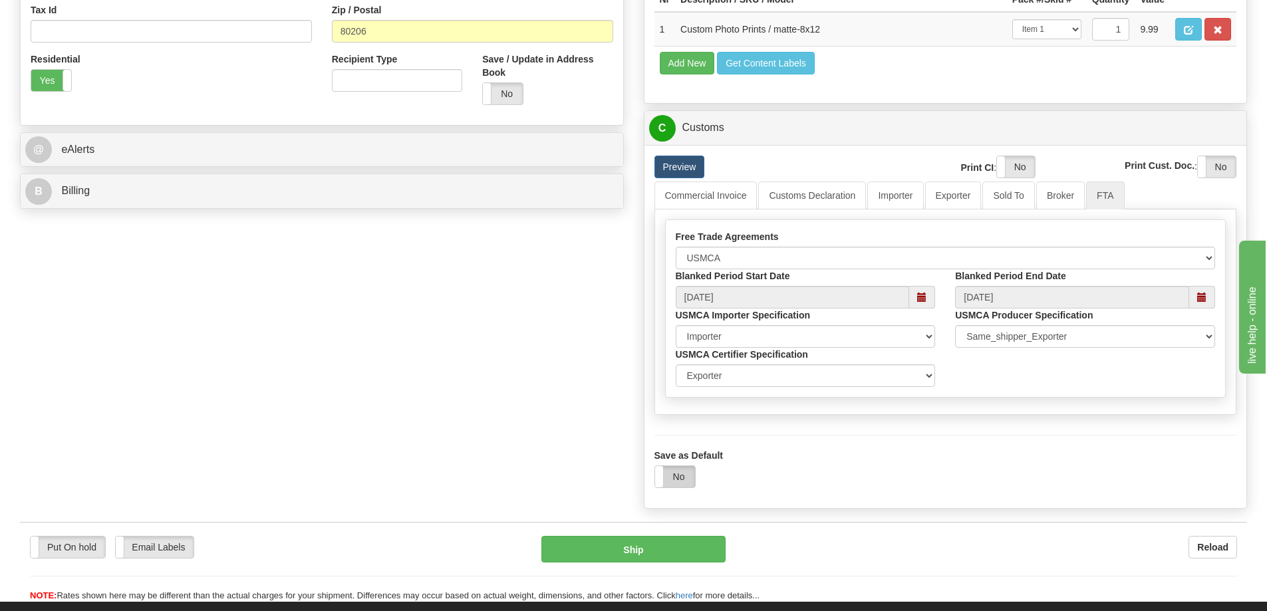
click at [692, 477] on label "No" at bounding box center [675, 476] width 40 height 21
click at [653, 549] on button "Ship" at bounding box center [633, 549] width 184 height 27
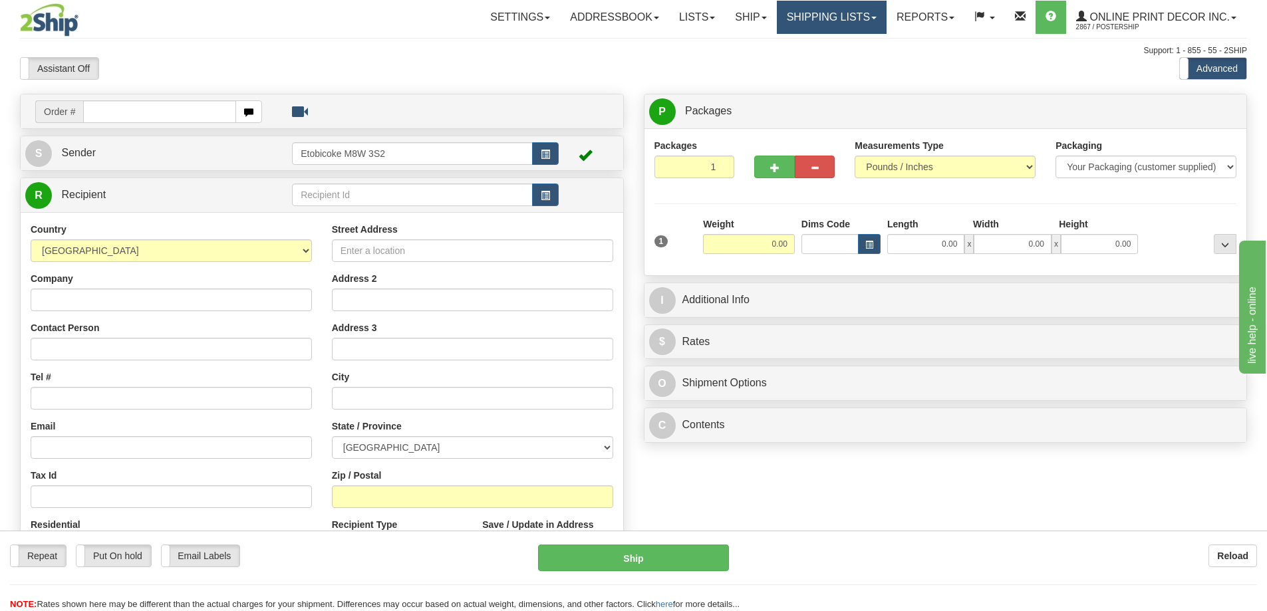
click at [824, 15] on link "Shipping lists" at bounding box center [832, 17] width 110 height 33
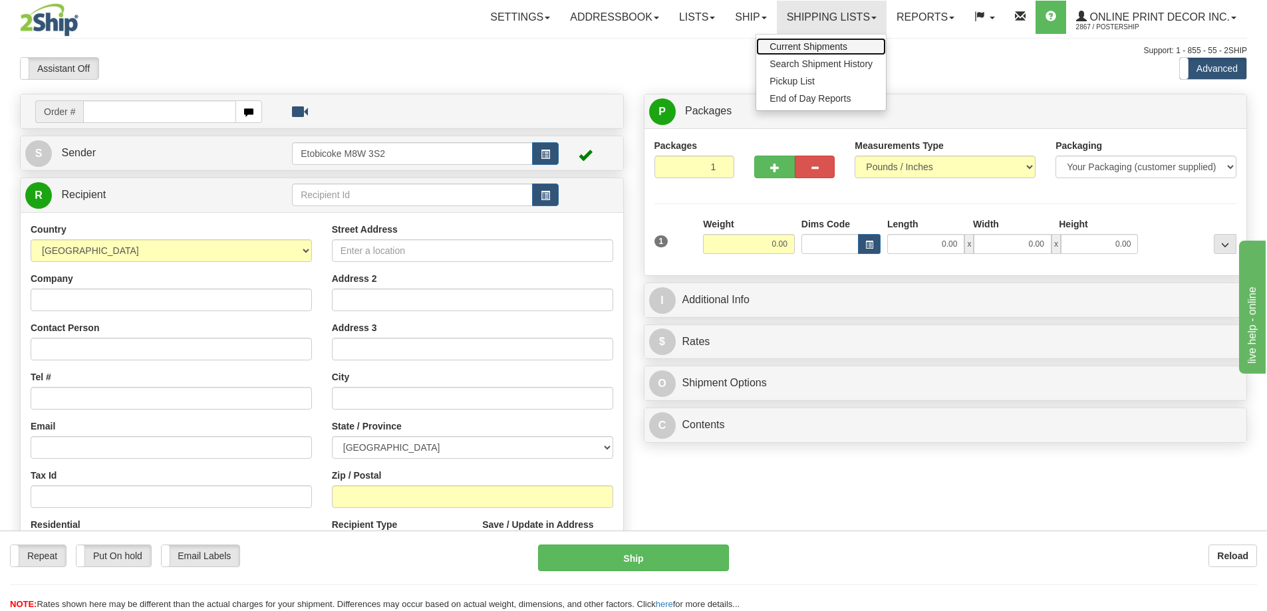
click at [814, 47] on span "Current Shipments" at bounding box center [808, 46] width 78 height 11
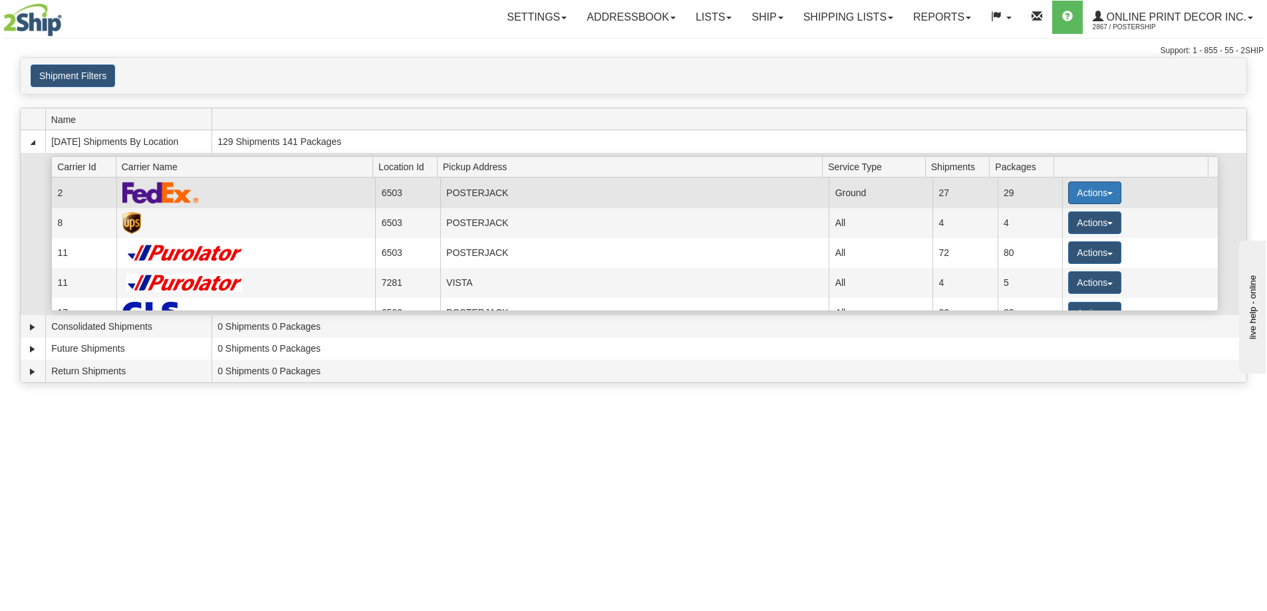
click at [1082, 191] on button "Actions" at bounding box center [1094, 193] width 53 height 23
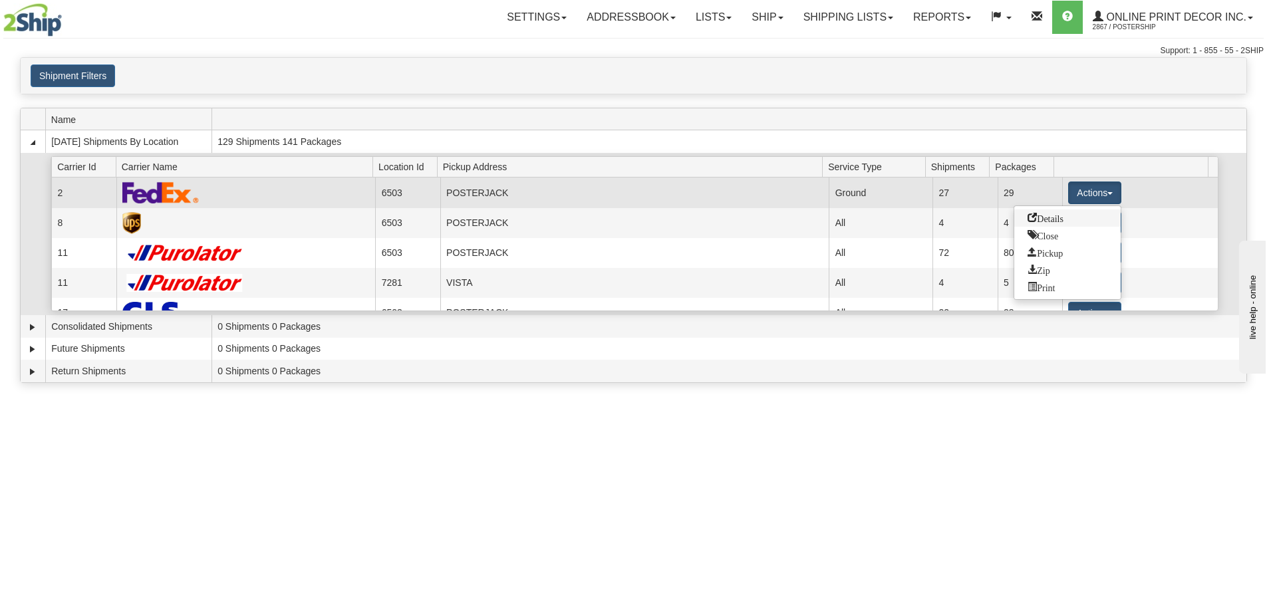
click at [1038, 217] on span "Details" at bounding box center [1045, 217] width 36 height 9
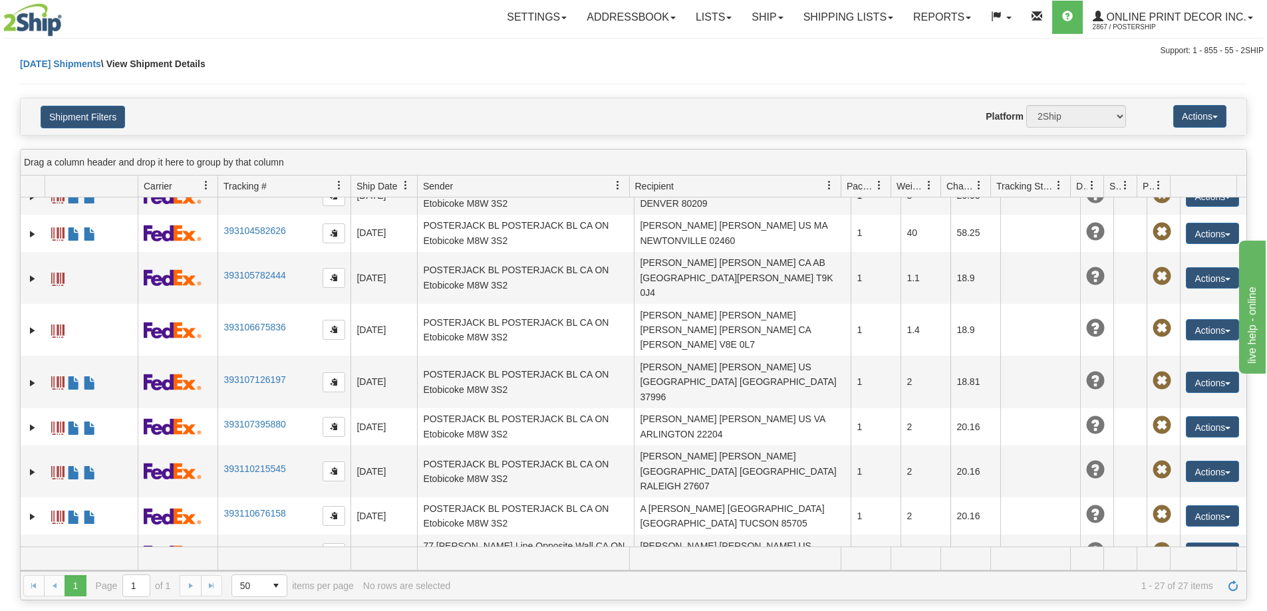
scroll to position [656, 0]
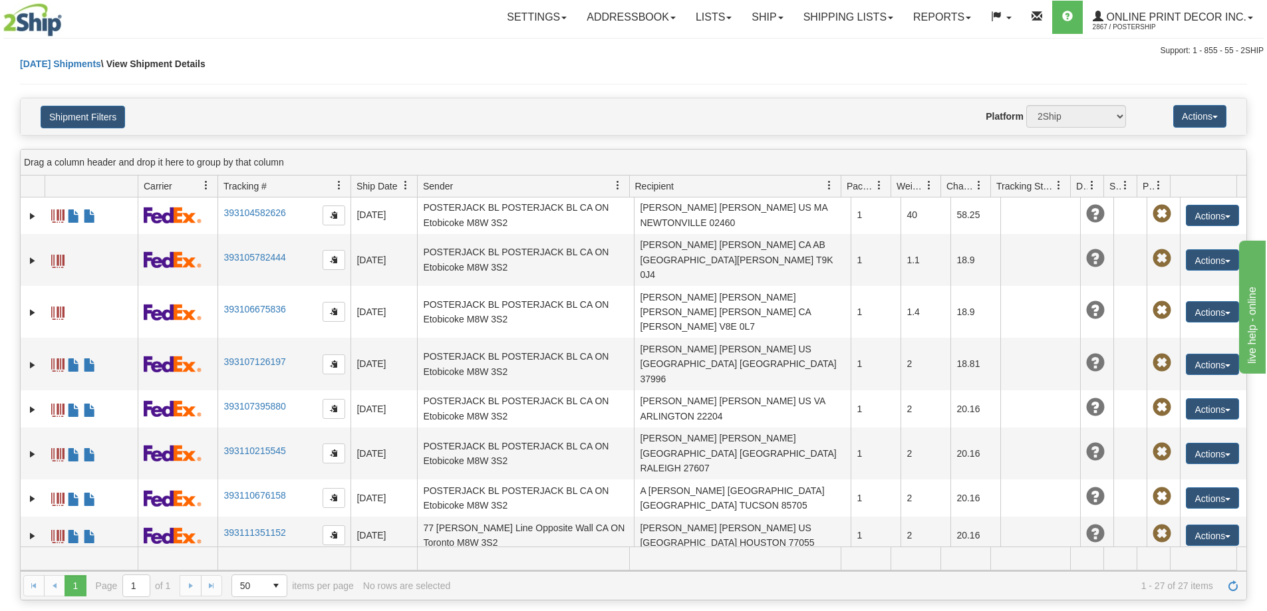
click at [767, 23] on link "Ship" at bounding box center [766, 17] width 51 height 33
click at [741, 45] on link "Ship Screen" at bounding box center [732, 46] width 120 height 17
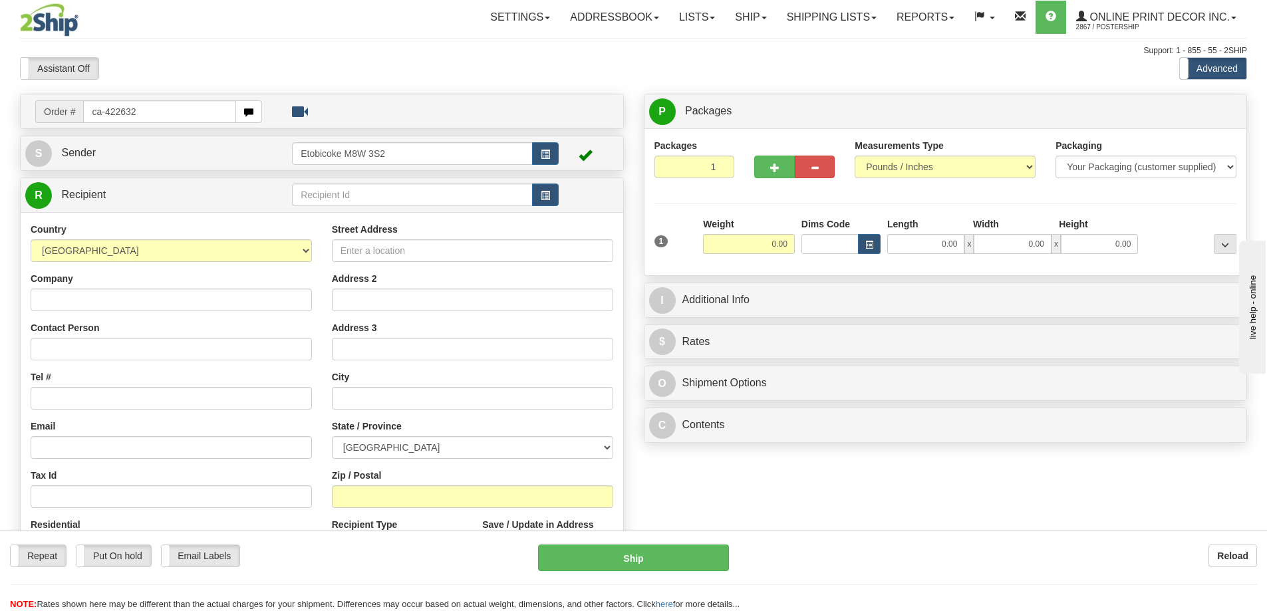
type input "ca-422632"
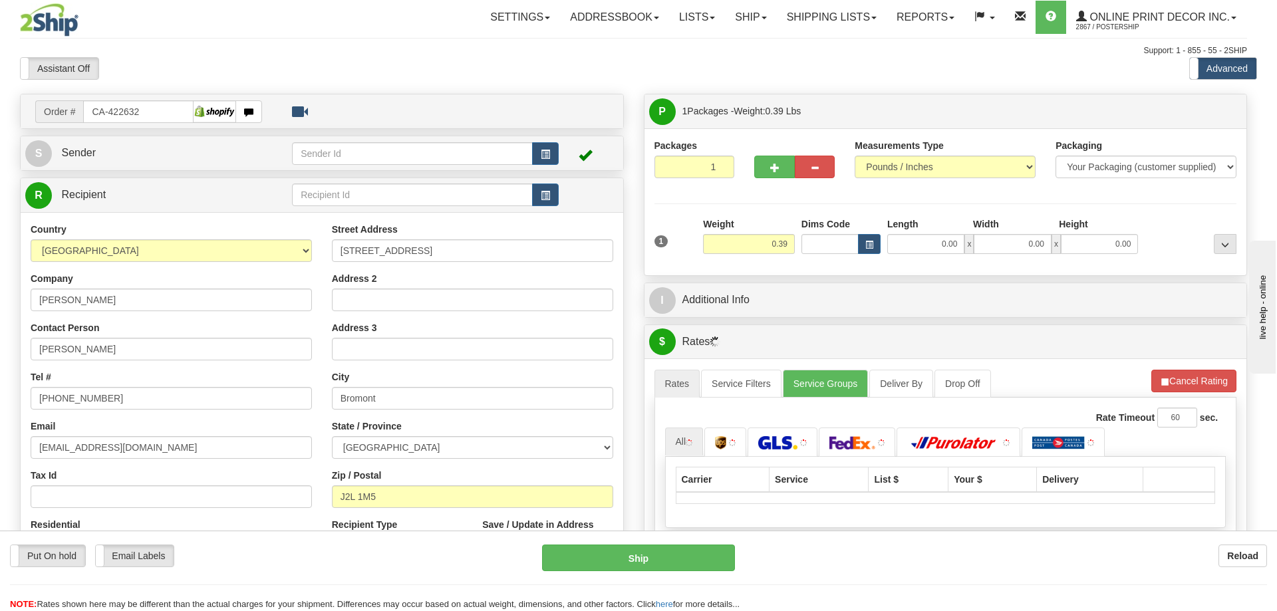
type input "BROMONT"
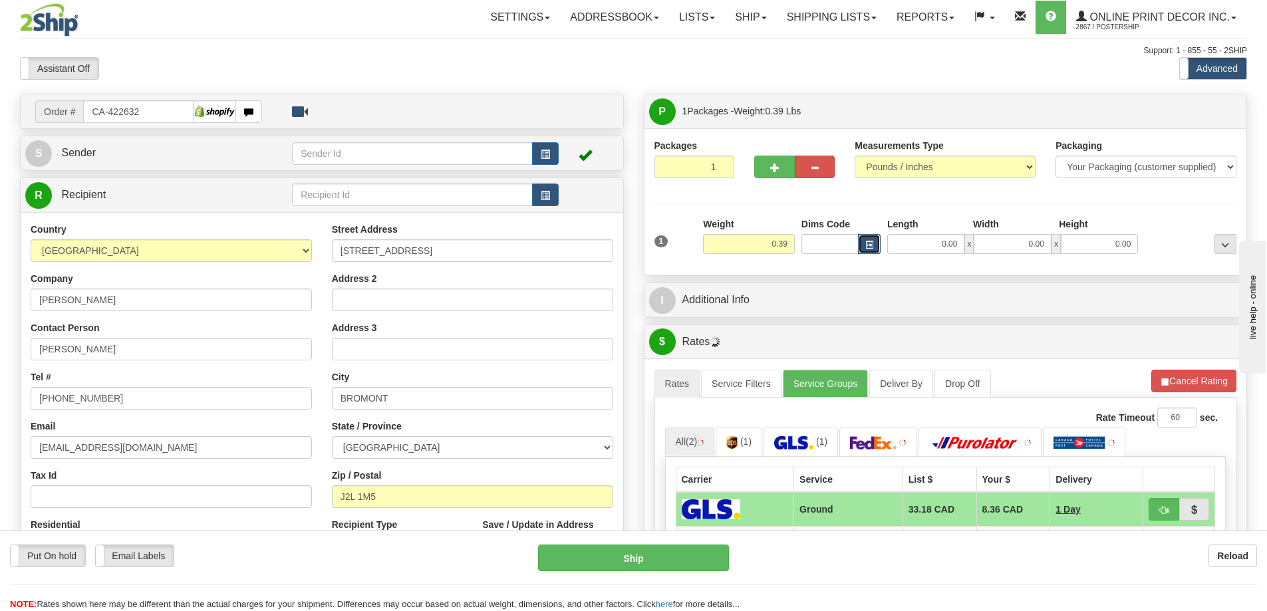
click at [873, 243] on button "button" at bounding box center [869, 244] width 23 height 20
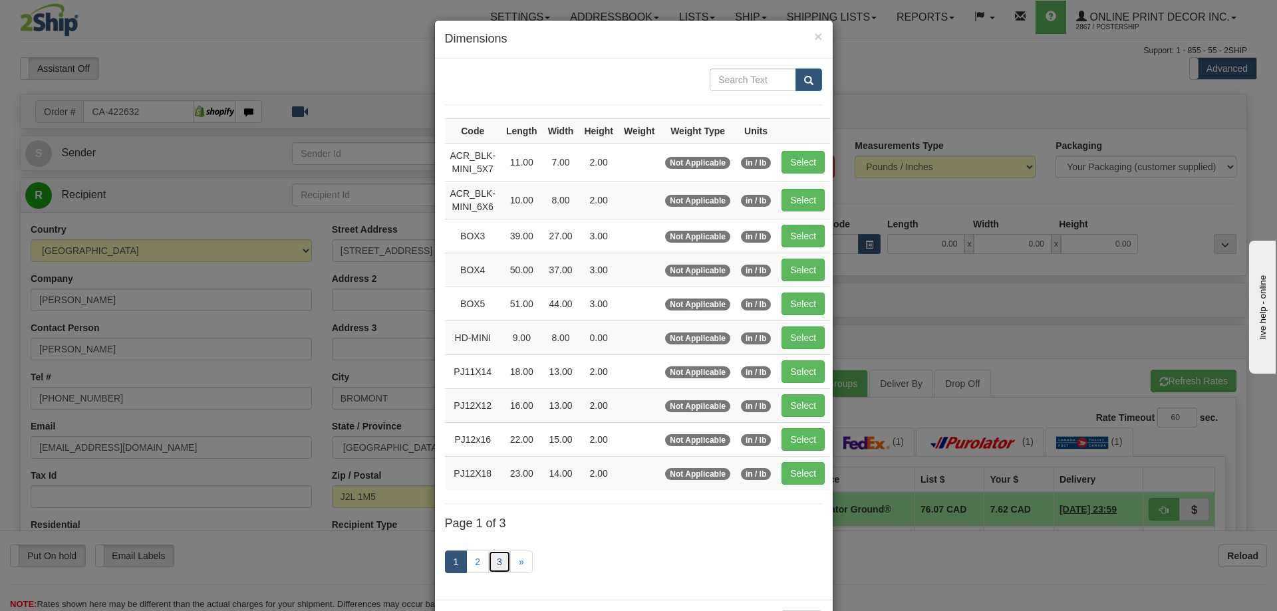
click at [488, 561] on link "3" at bounding box center [499, 562] width 23 height 23
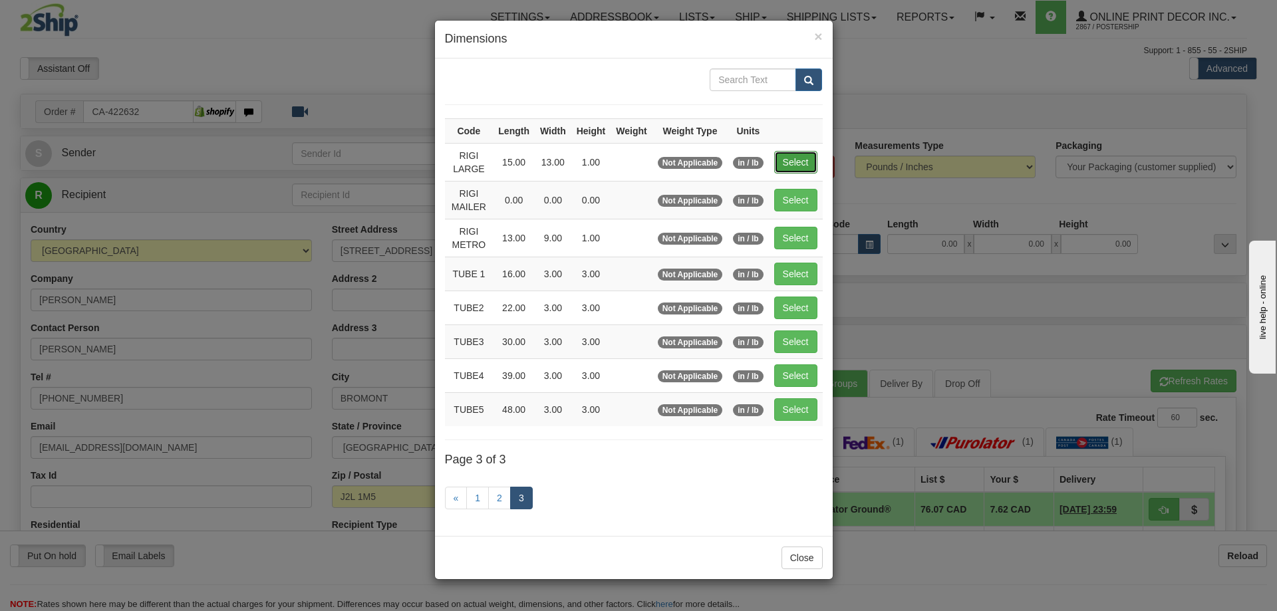
click at [800, 157] on button "Select" at bounding box center [795, 162] width 43 height 23
type input "RIGI LARGE"
type input "15.00"
type input "13.00"
type input "1.00"
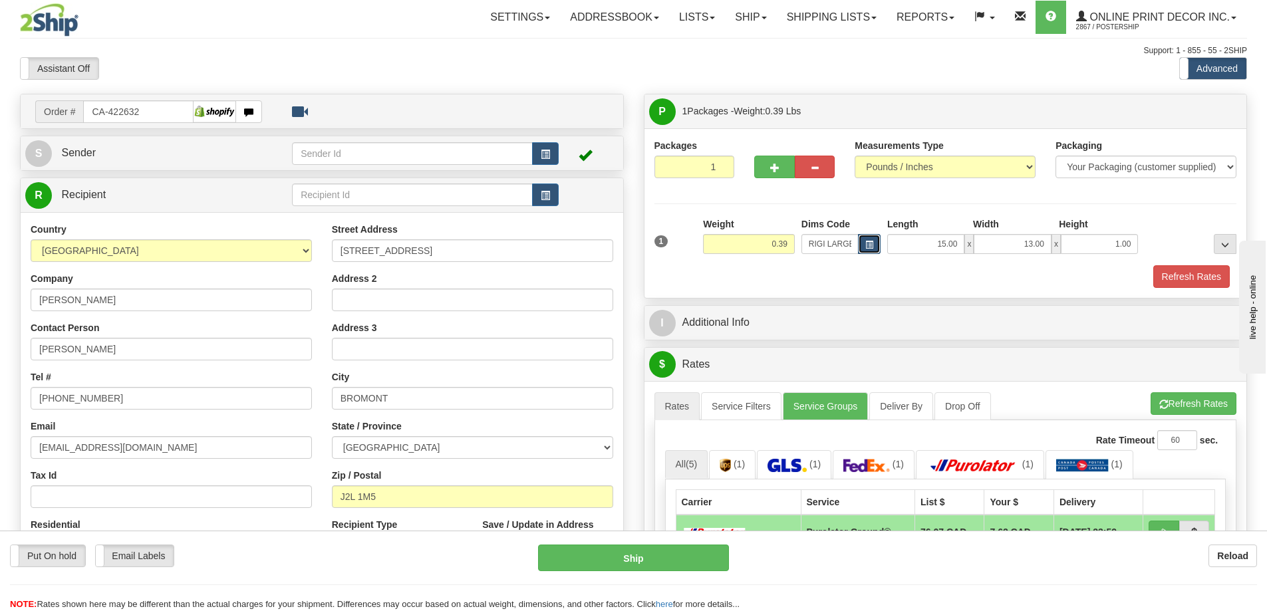
click at [875, 243] on button "button" at bounding box center [869, 244] width 23 height 20
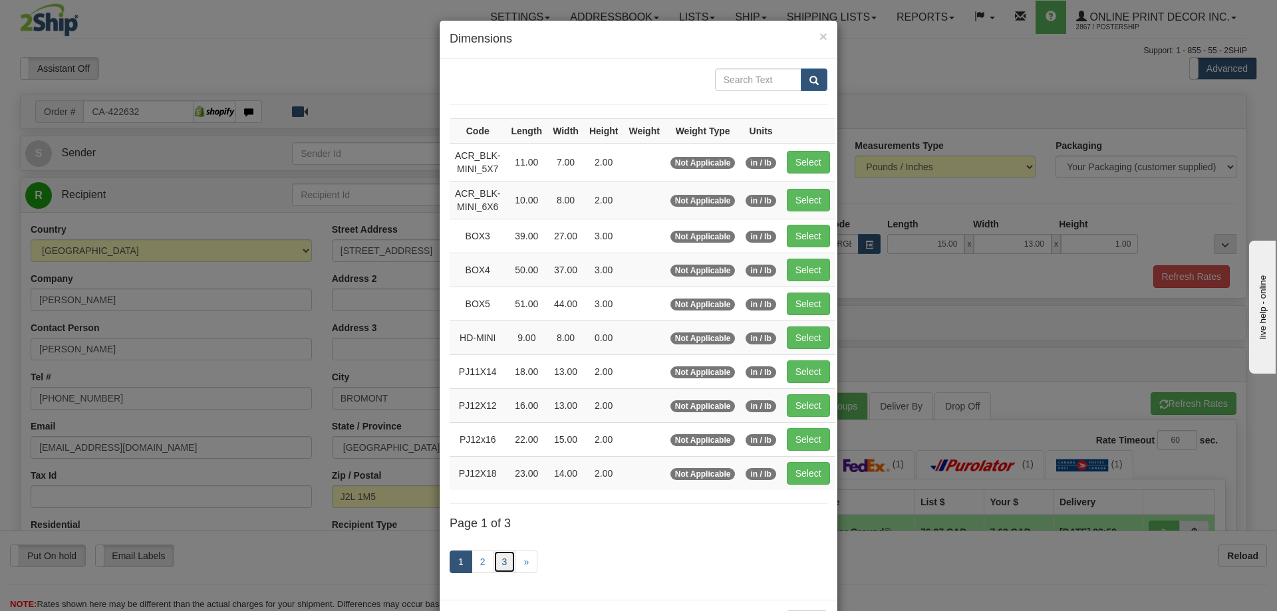
drag, startPoint x: 508, startPoint y: 556, endPoint x: 497, endPoint y: 553, distance: 11.8
click at [508, 555] on link "3" at bounding box center [504, 562] width 23 height 23
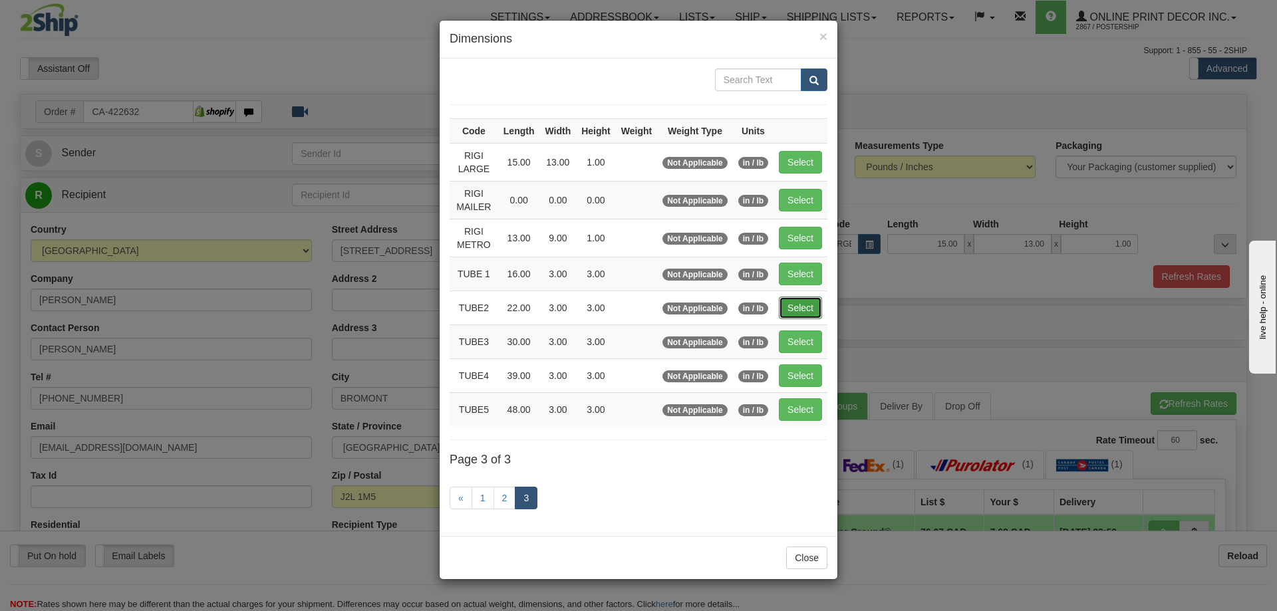
click at [791, 306] on button "Select" at bounding box center [800, 308] width 43 height 23
type input "TUBE2"
type input "22.00"
type input "3.00"
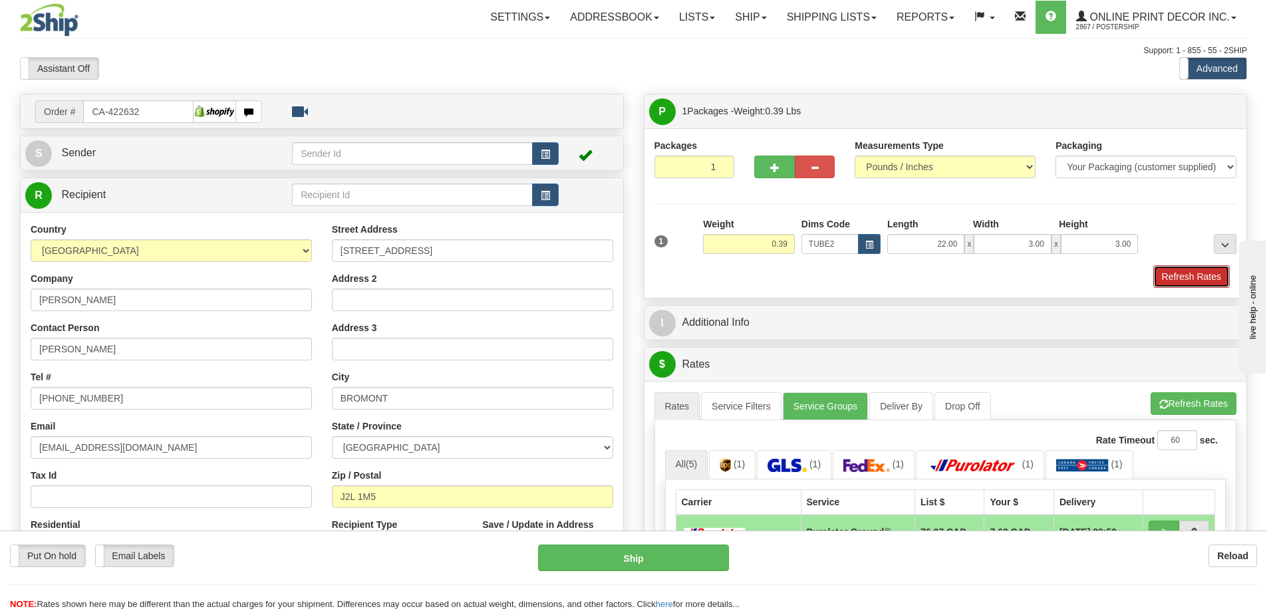
click at [1181, 284] on button "Refresh Rates" at bounding box center [1191, 276] width 76 height 23
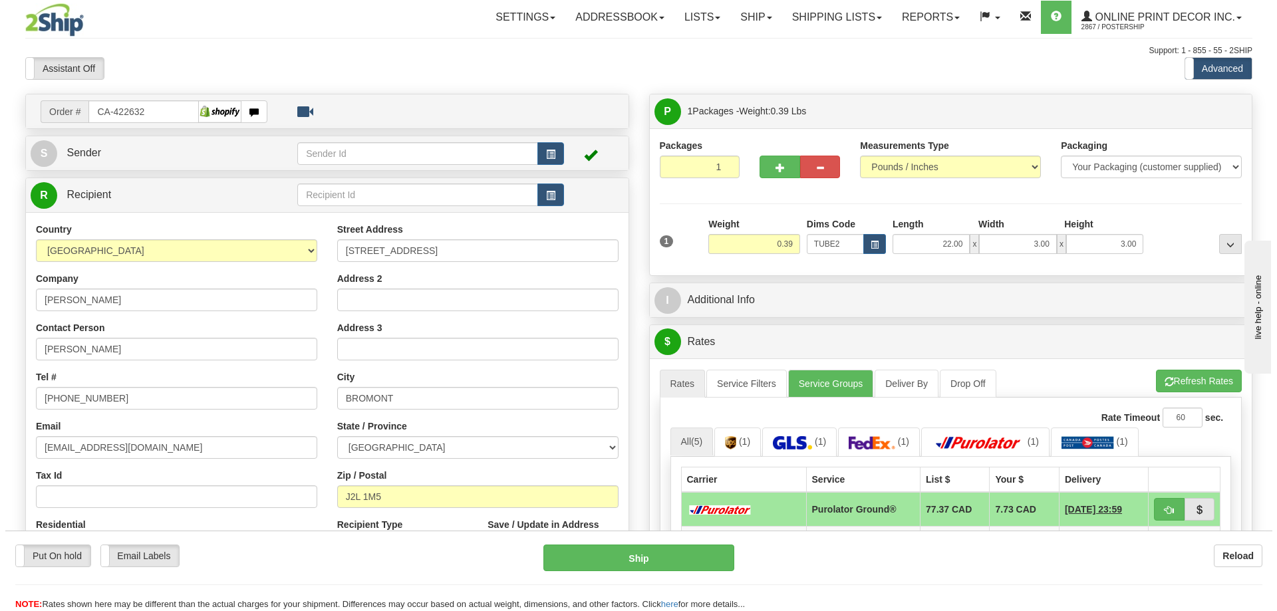
scroll to position [199, 0]
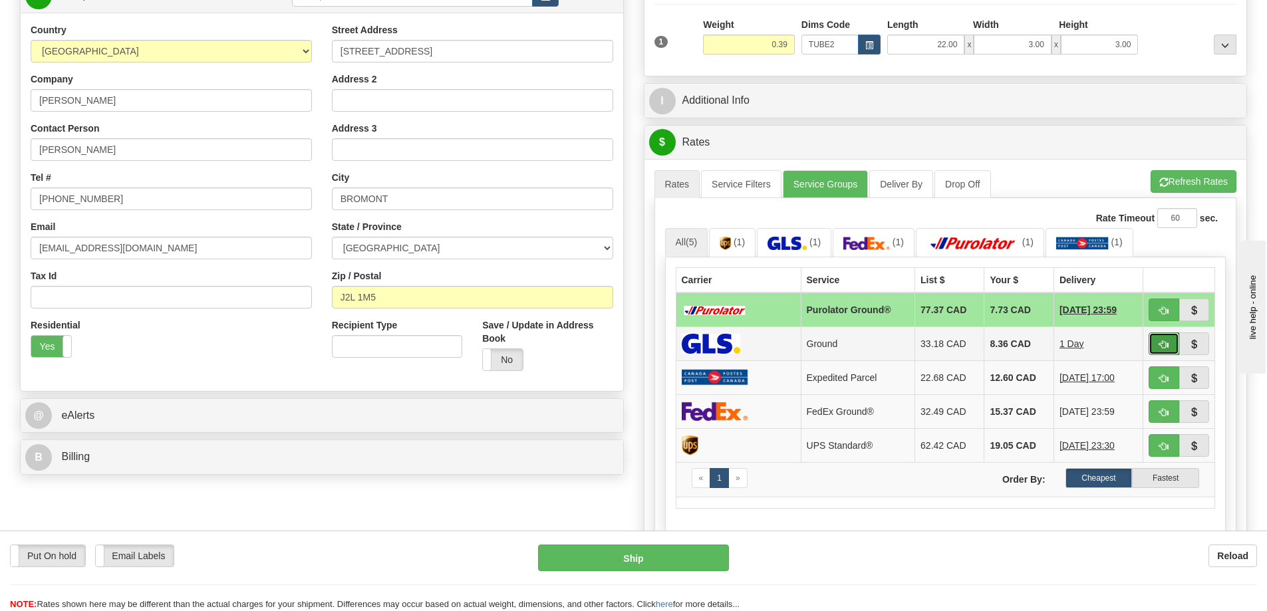
click at [1167, 347] on span "button" at bounding box center [1163, 344] width 9 height 9
type input "1"
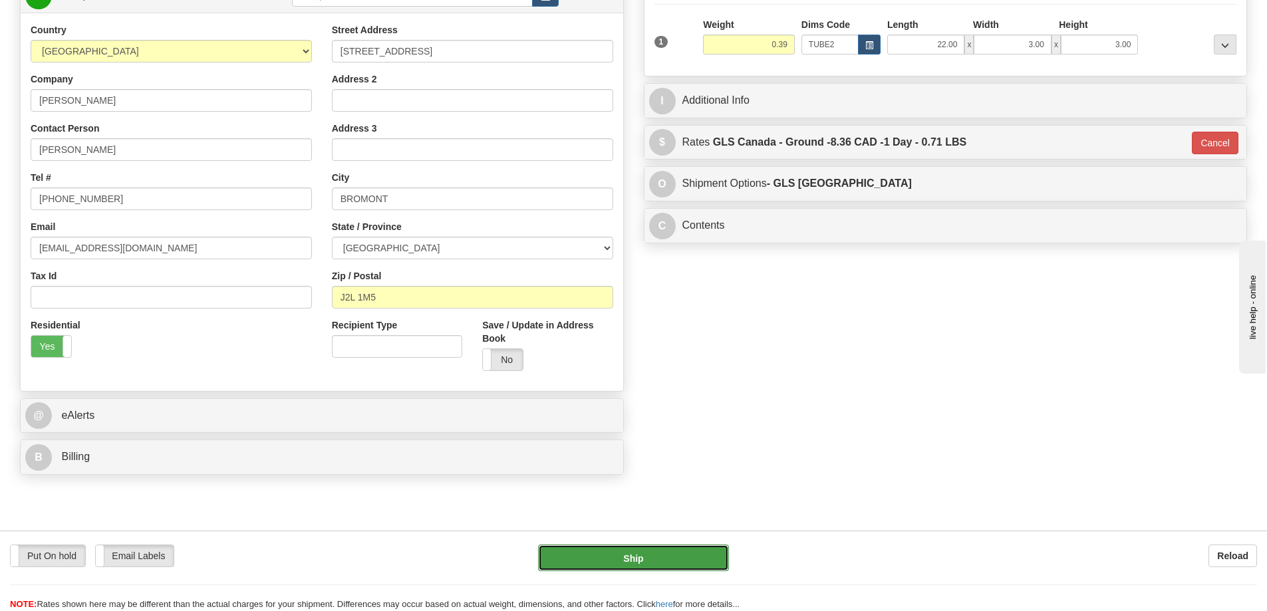
click at [649, 559] on button "Ship" at bounding box center [633, 558] width 191 height 27
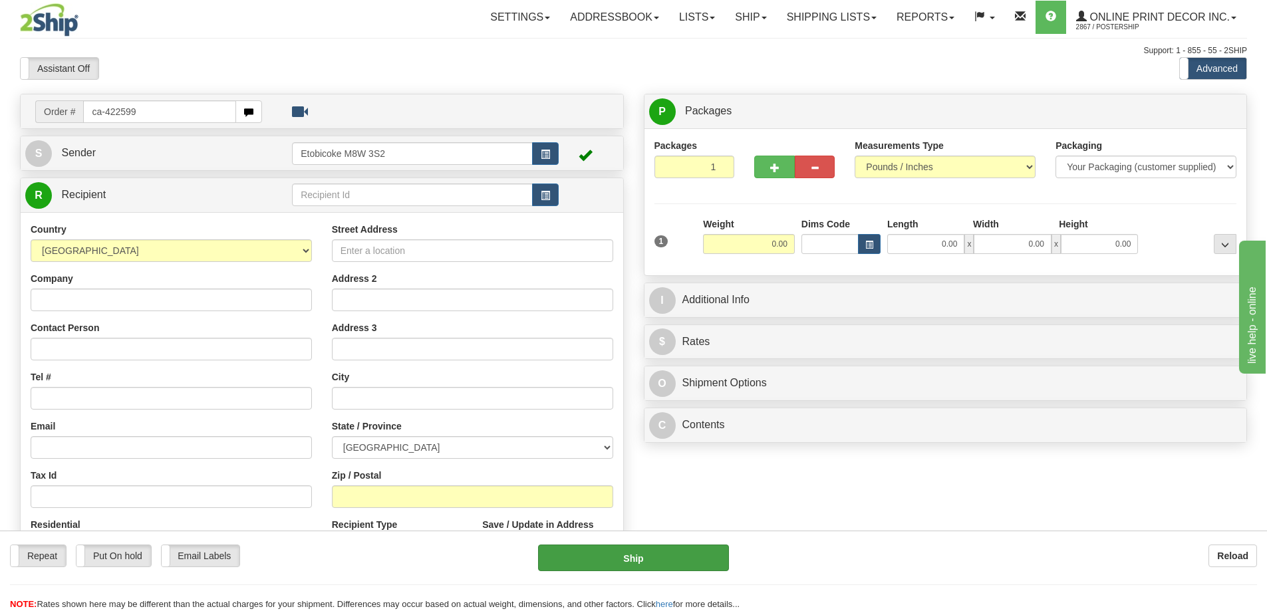
type input "ca-422599"
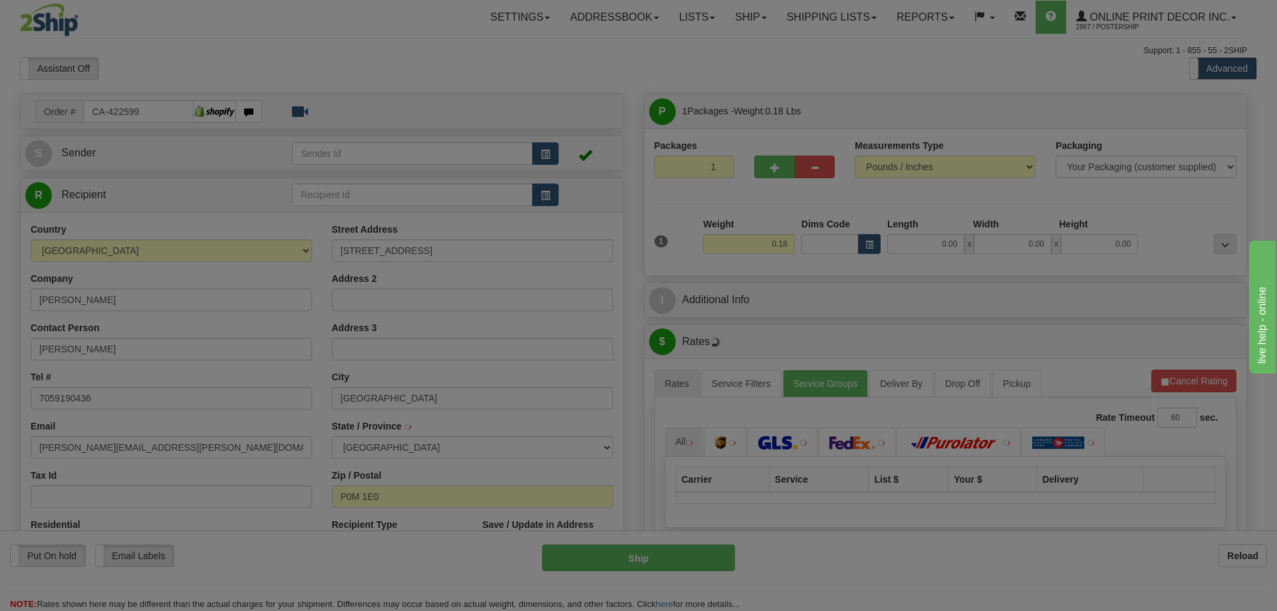
type input "BLEZARD VALLEY"
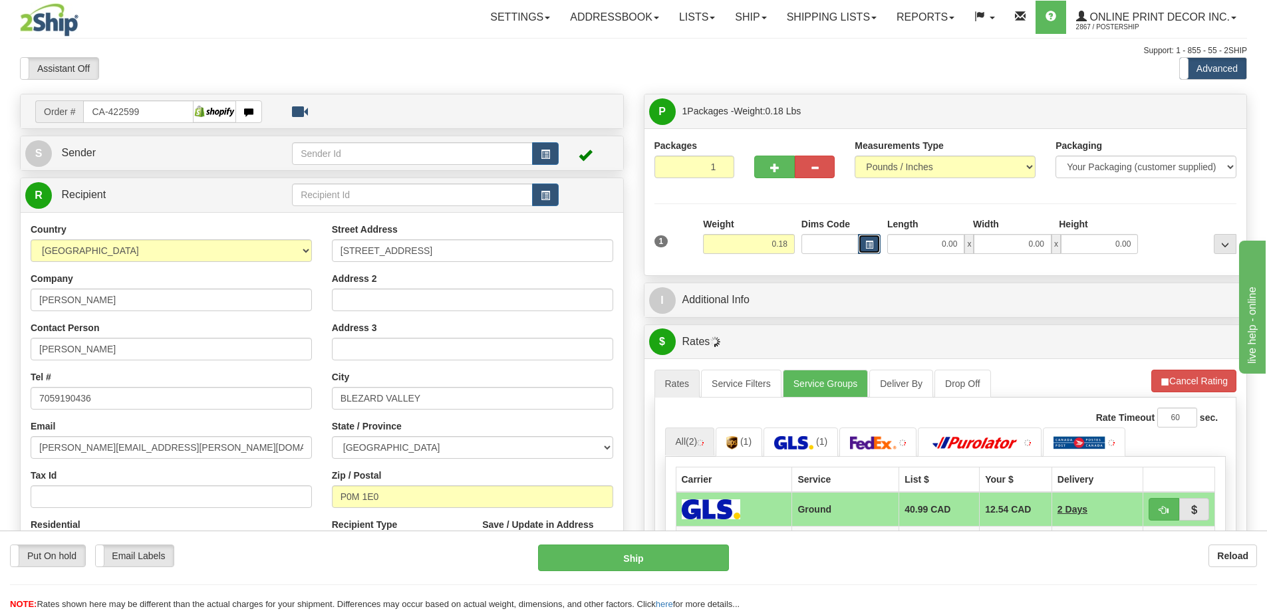
click at [868, 246] on span "button" at bounding box center [869, 244] width 8 height 7
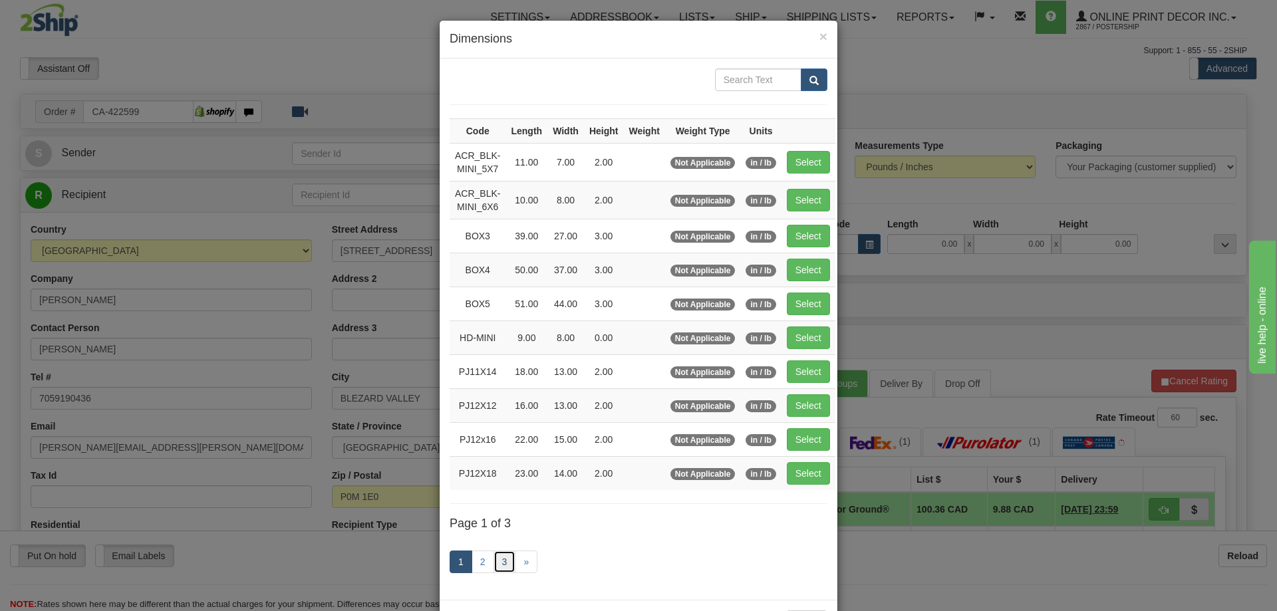
click at [493, 568] on link "3" at bounding box center [504, 562] width 23 height 23
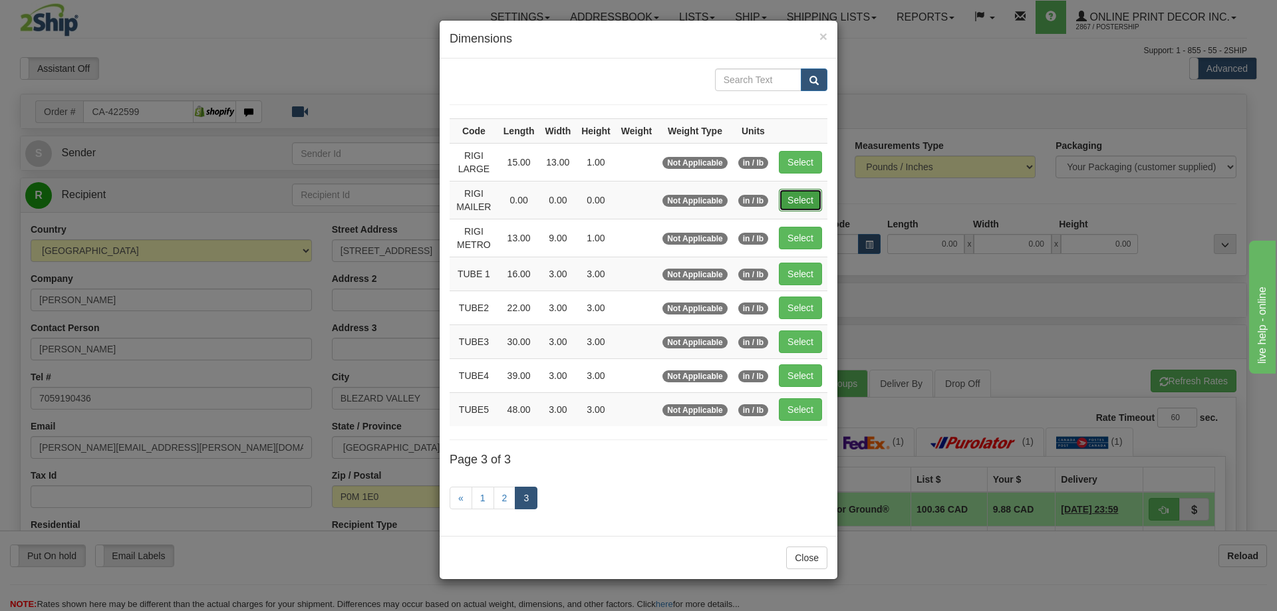
click at [797, 193] on button "Select" at bounding box center [800, 200] width 43 height 23
type input "RIGI MAILER"
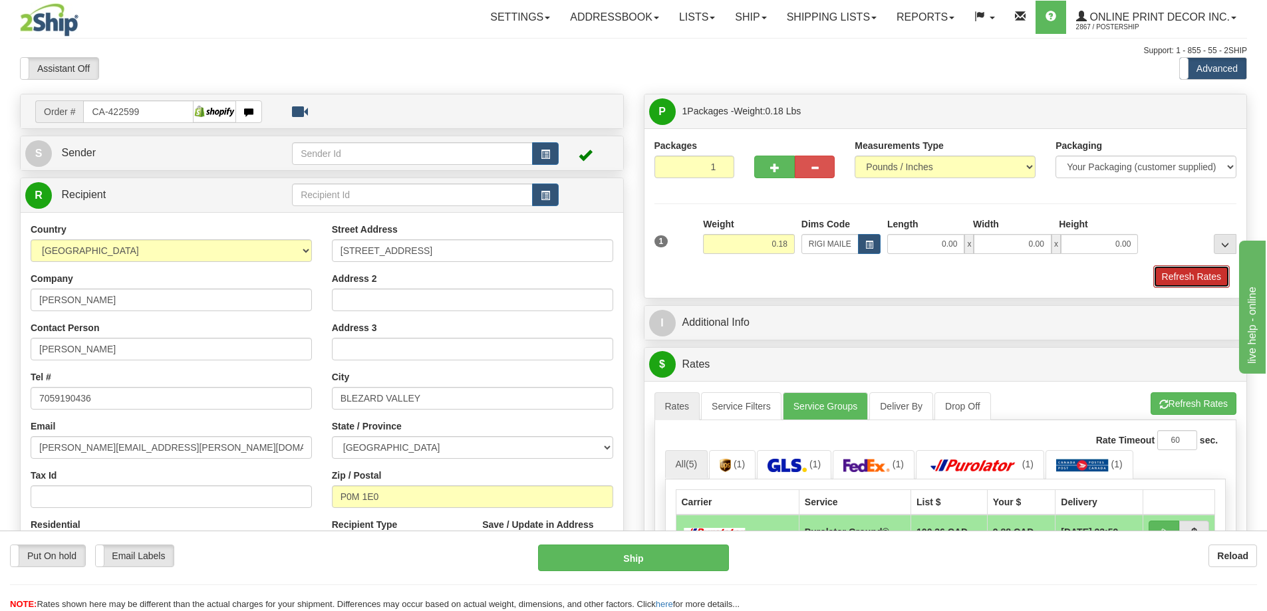
click at [1187, 271] on button "Refresh Rates" at bounding box center [1191, 276] width 76 height 23
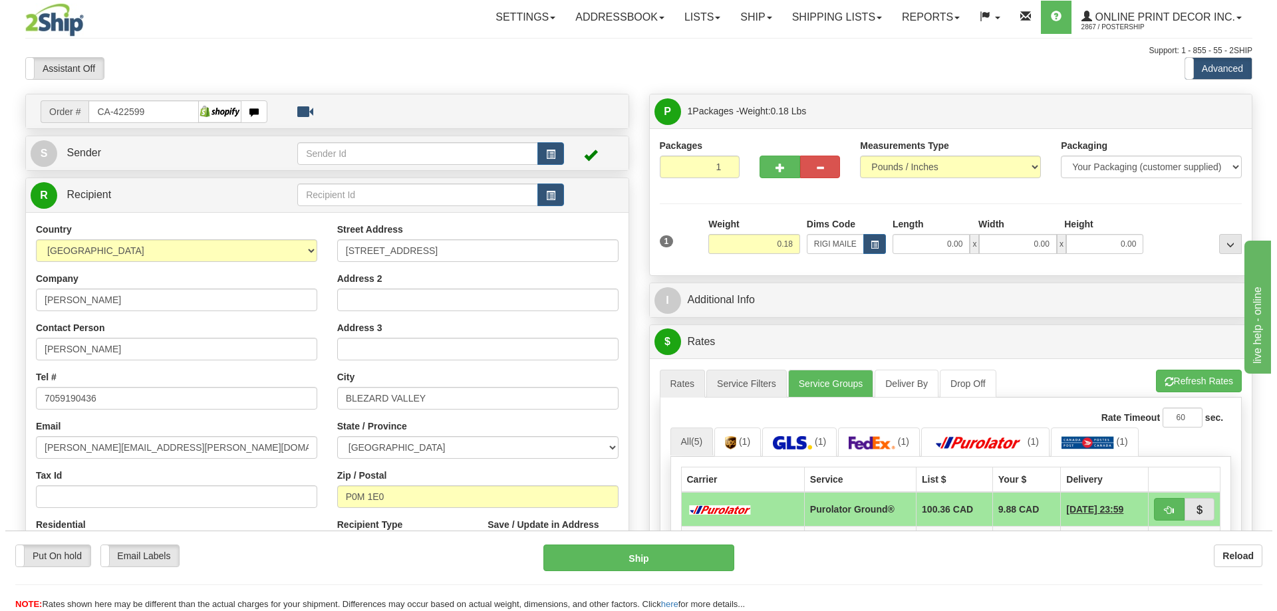
scroll to position [66, 0]
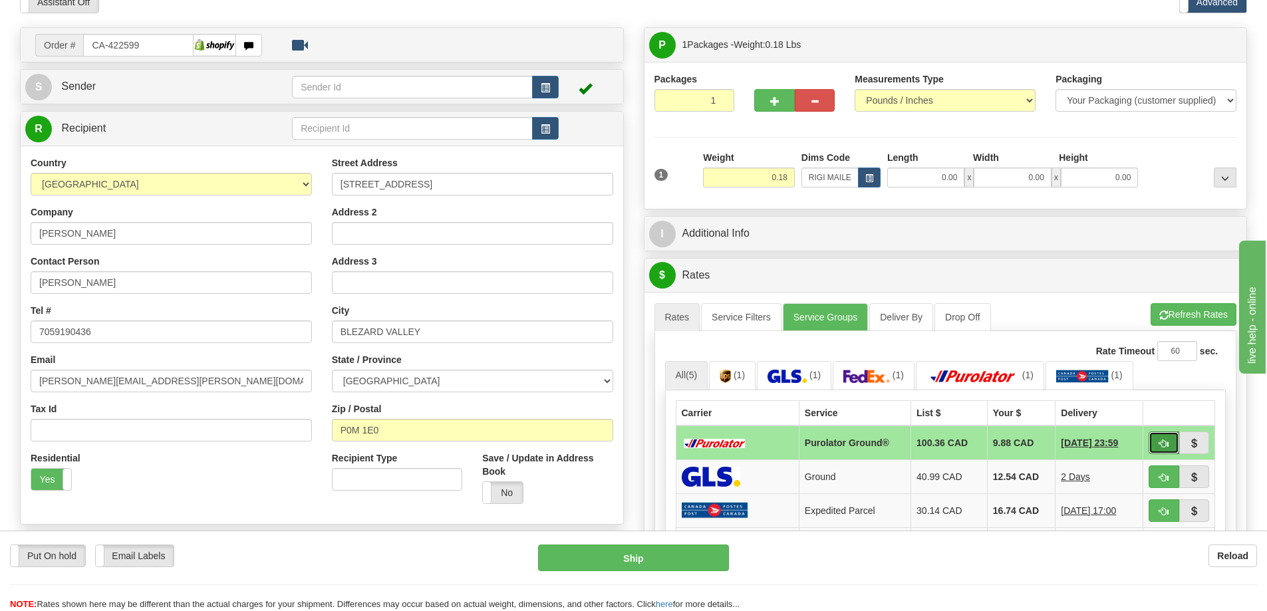
click at [1156, 442] on button "button" at bounding box center [1163, 442] width 31 height 23
type input "260"
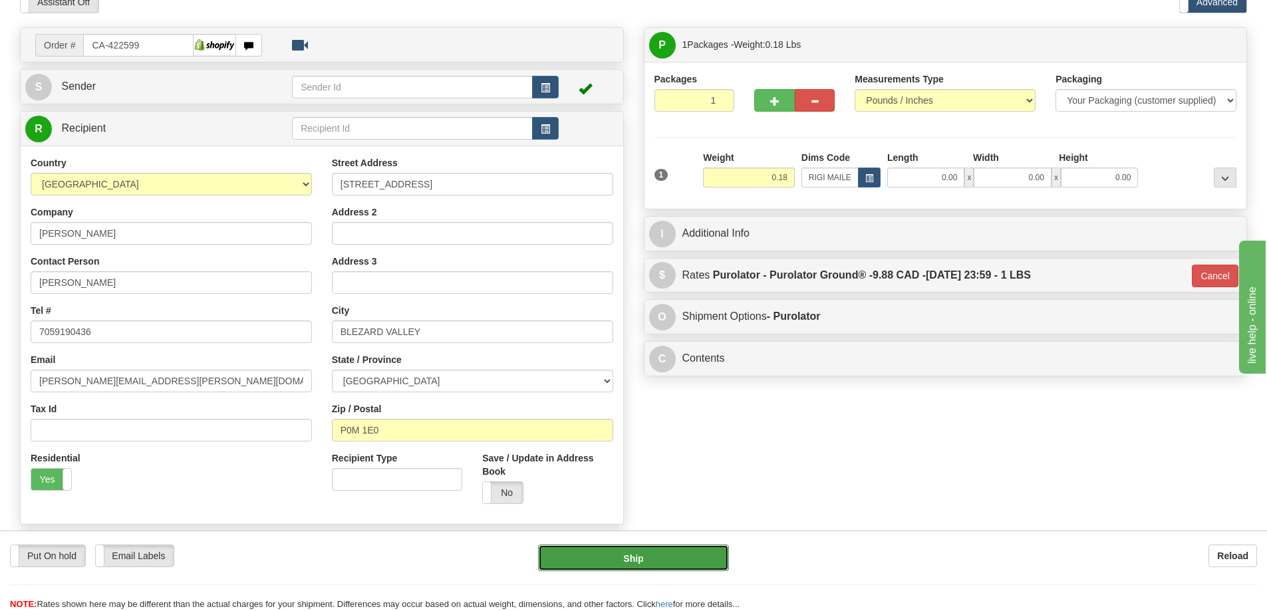
click at [675, 554] on button "Ship" at bounding box center [633, 558] width 191 height 27
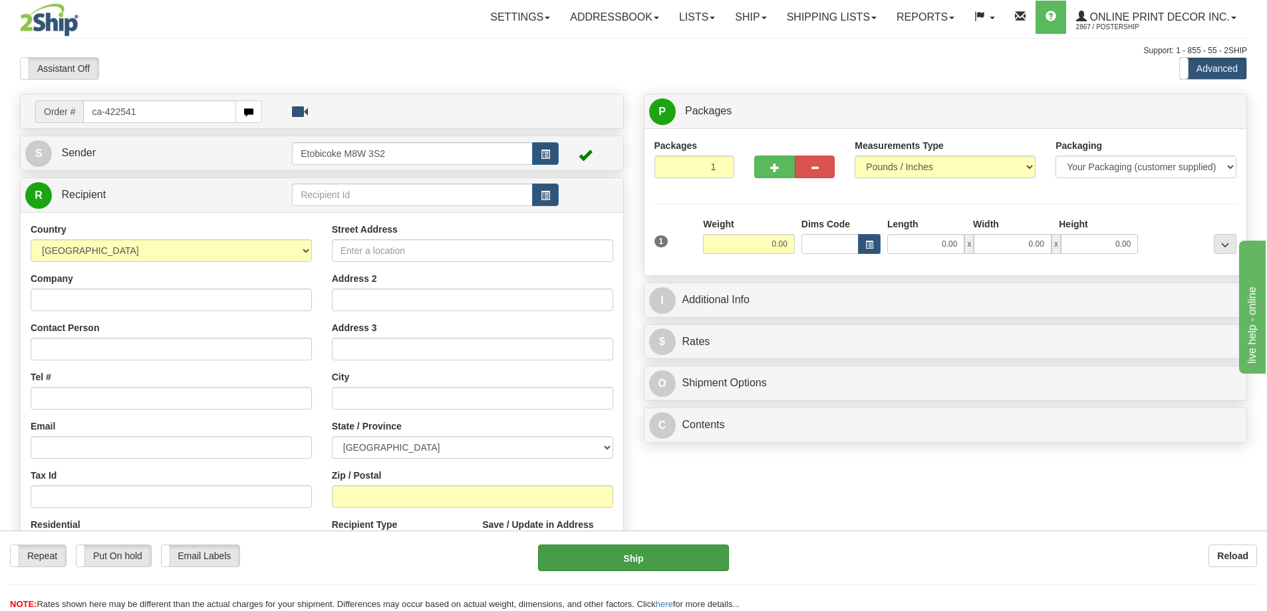
type input "ca-422541"
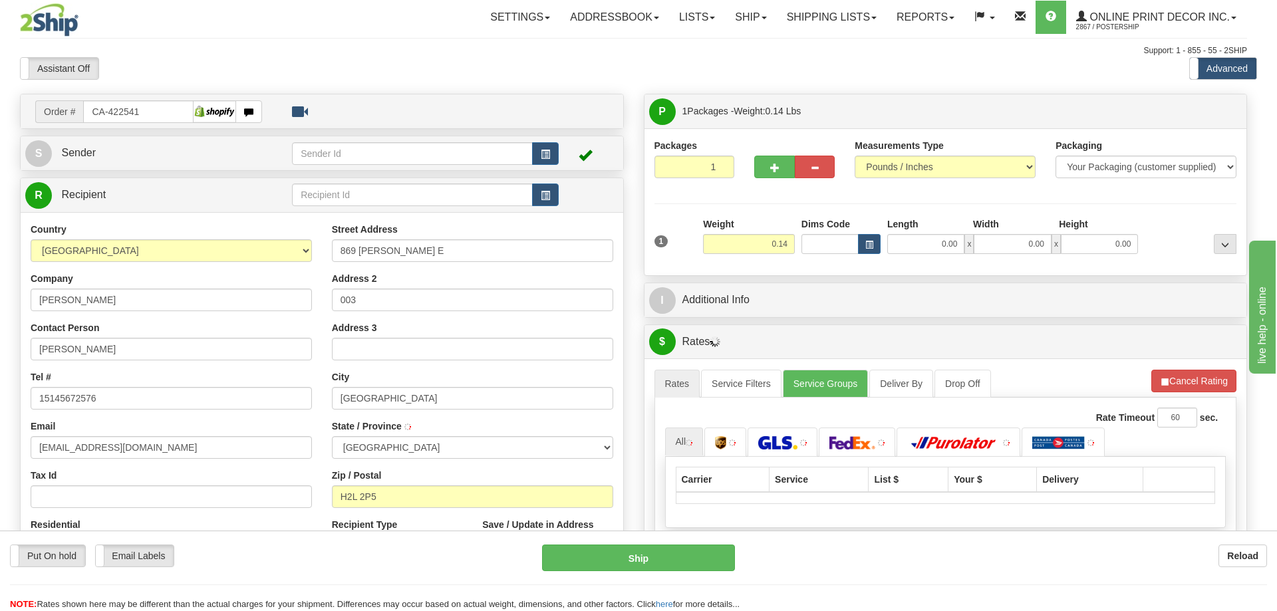
type input "MONTREAL"
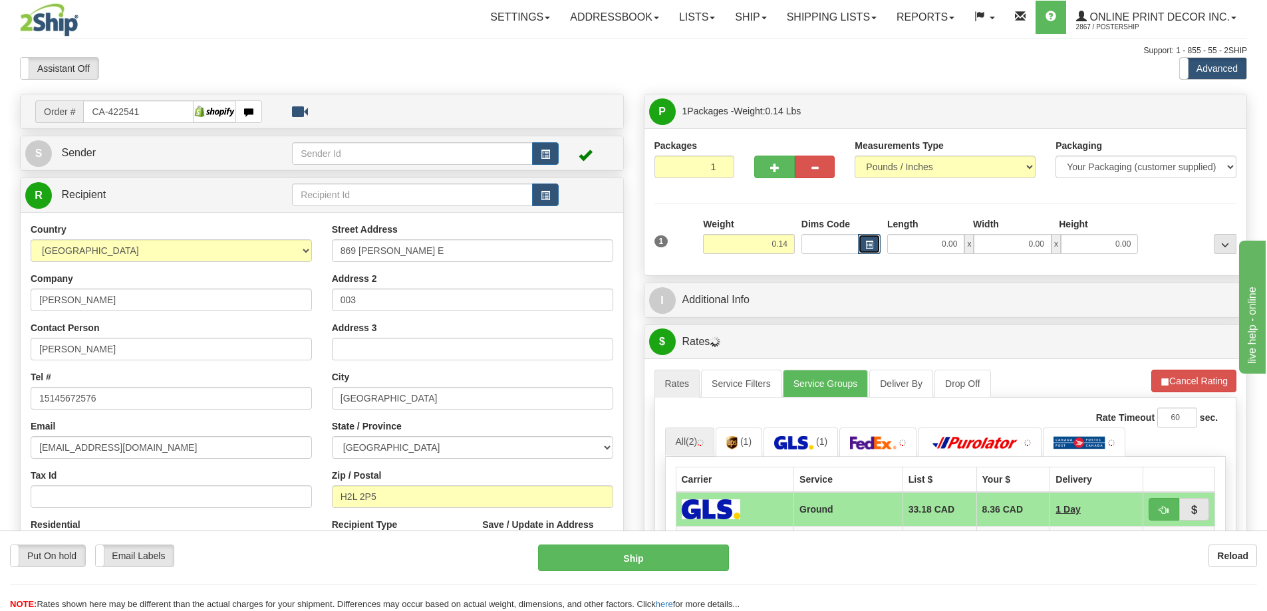
click at [865, 245] on span "button" at bounding box center [869, 244] width 8 height 7
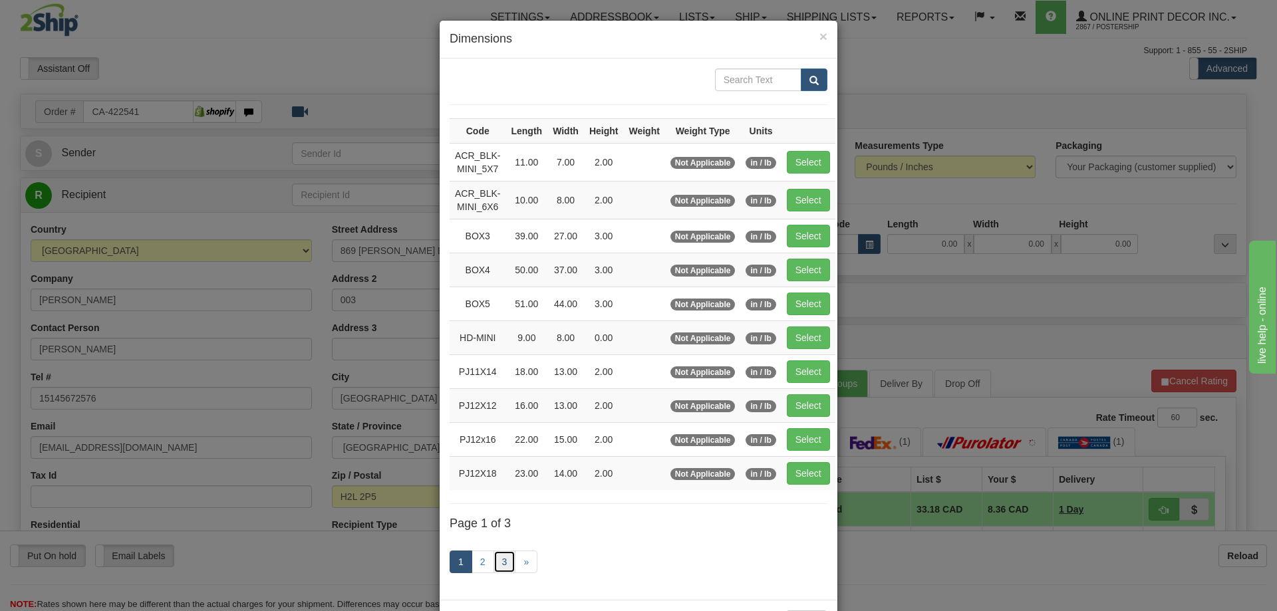
click at [496, 561] on link "3" at bounding box center [504, 562] width 23 height 23
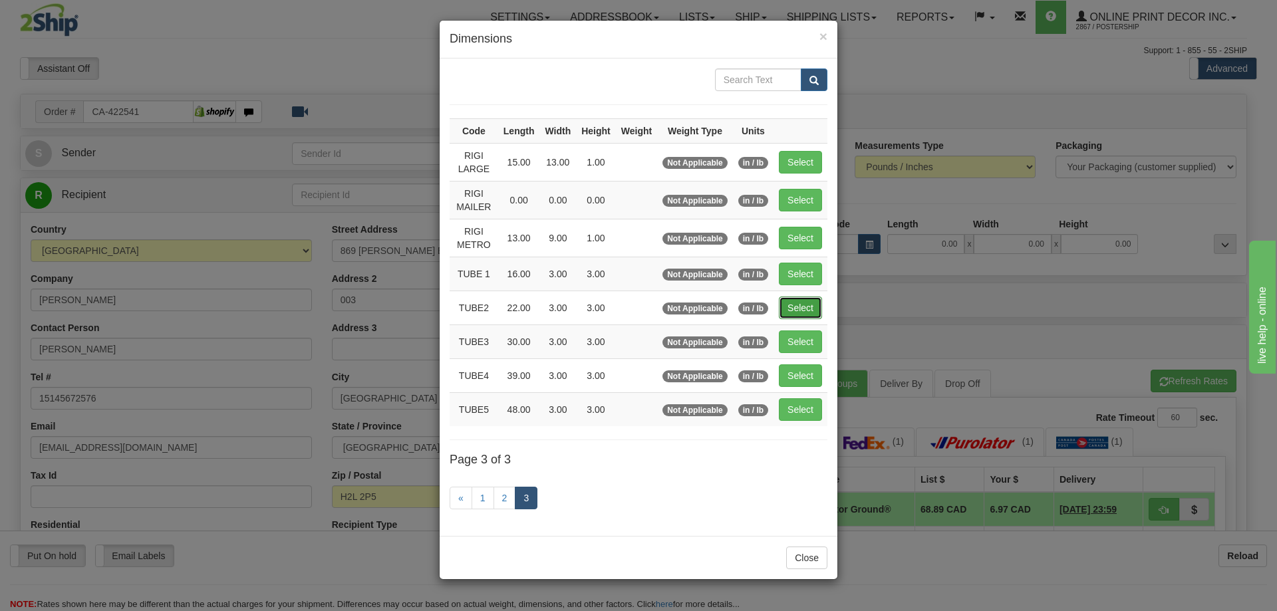
click at [789, 306] on button "Select" at bounding box center [800, 308] width 43 height 23
type input "TUBE2"
type input "22.00"
type input "3.00"
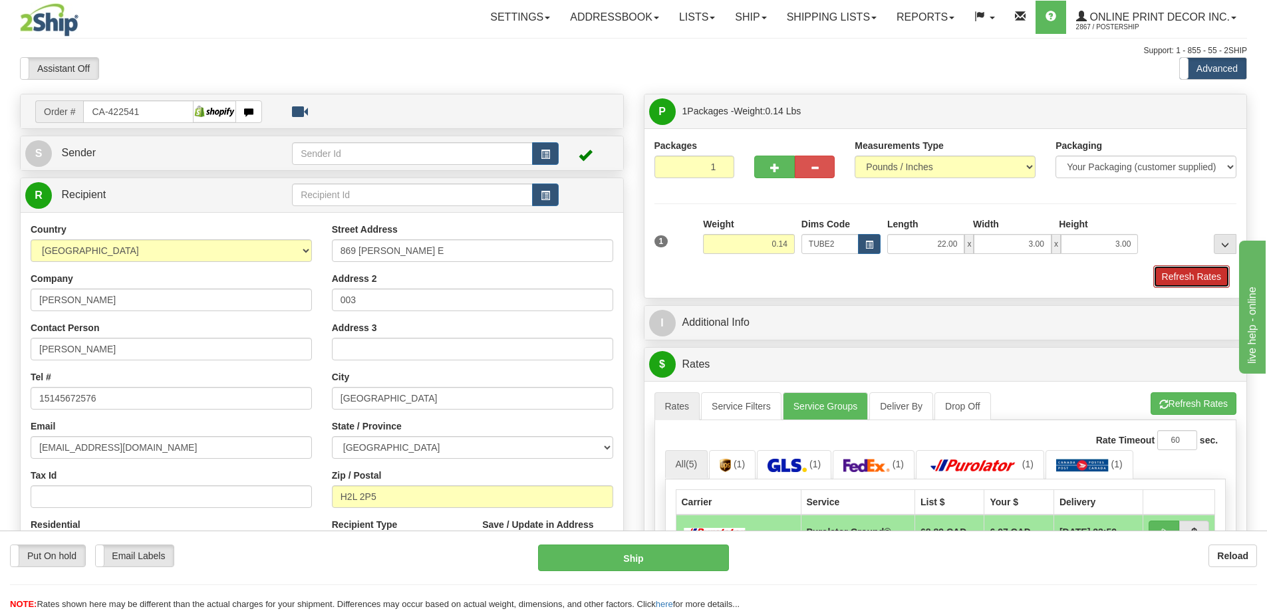
click at [1160, 278] on button "Refresh Rates" at bounding box center [1191, 276] width 76 height 23
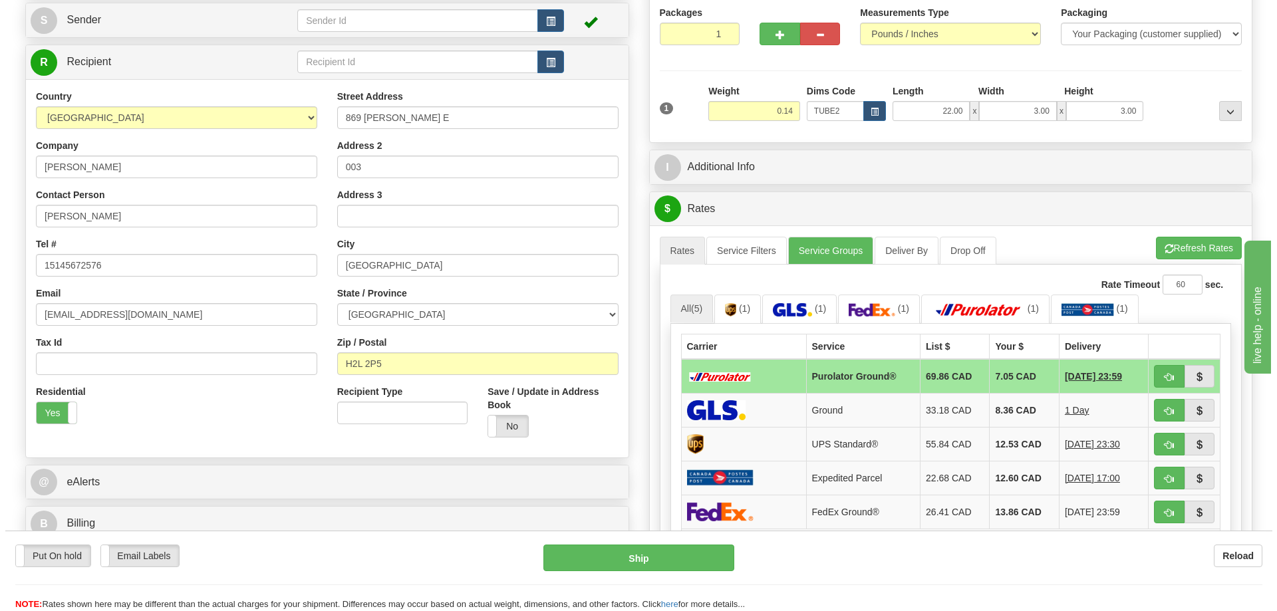
scroll to position [199, 0]
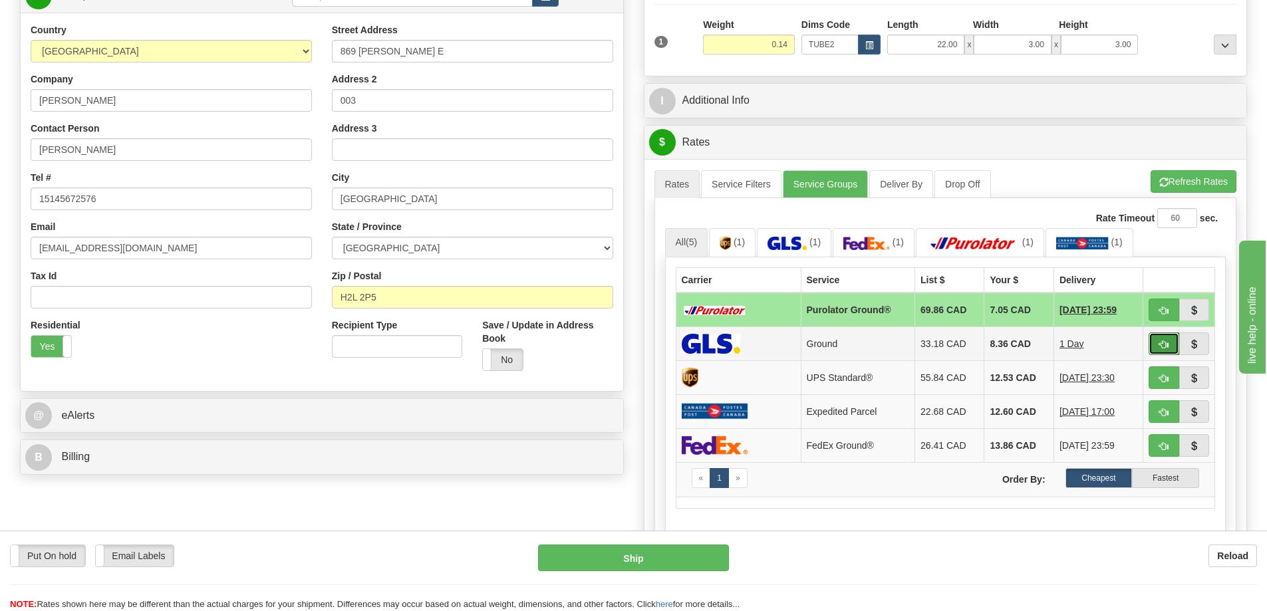
click at [1164, 343] on span "button" at bounding box center [1163, 344] width 9 height 9
type input "1"
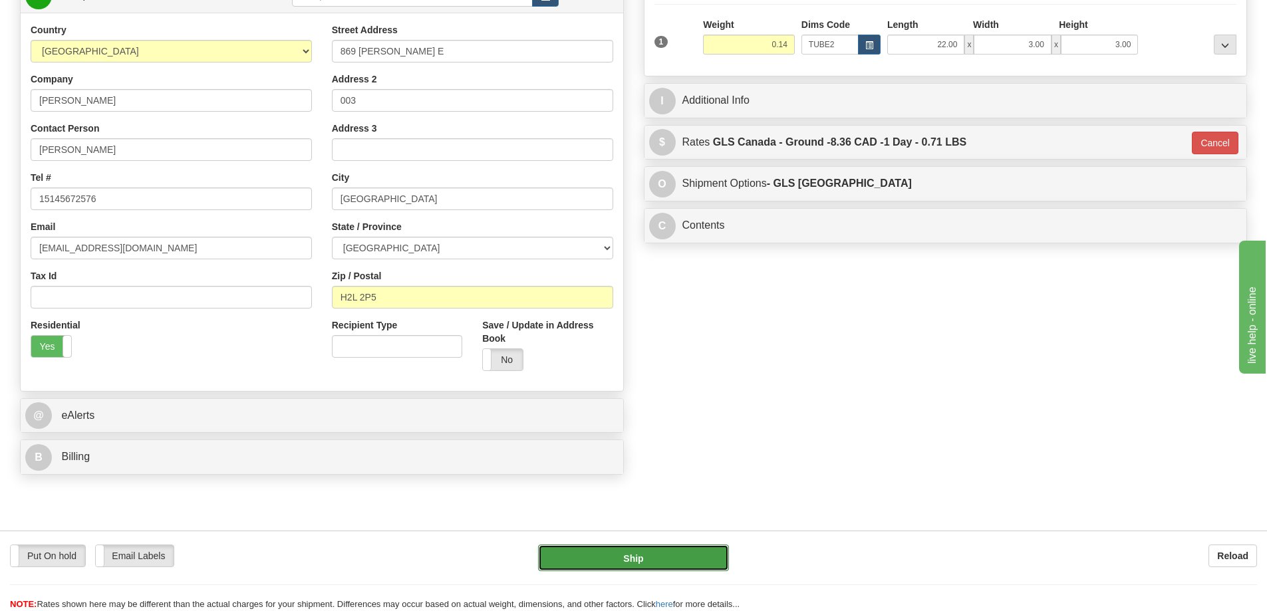
click at [706, 557] on button "Ship" at bounding box center [633, 558] width 191 height 27
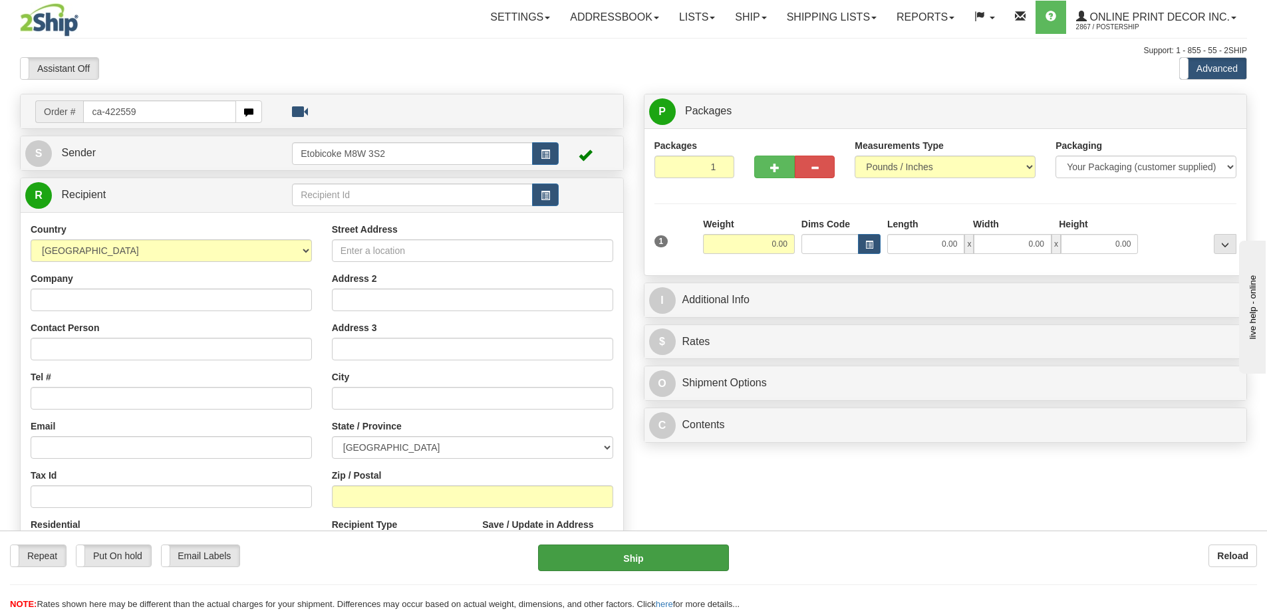
type input "ca-422559"
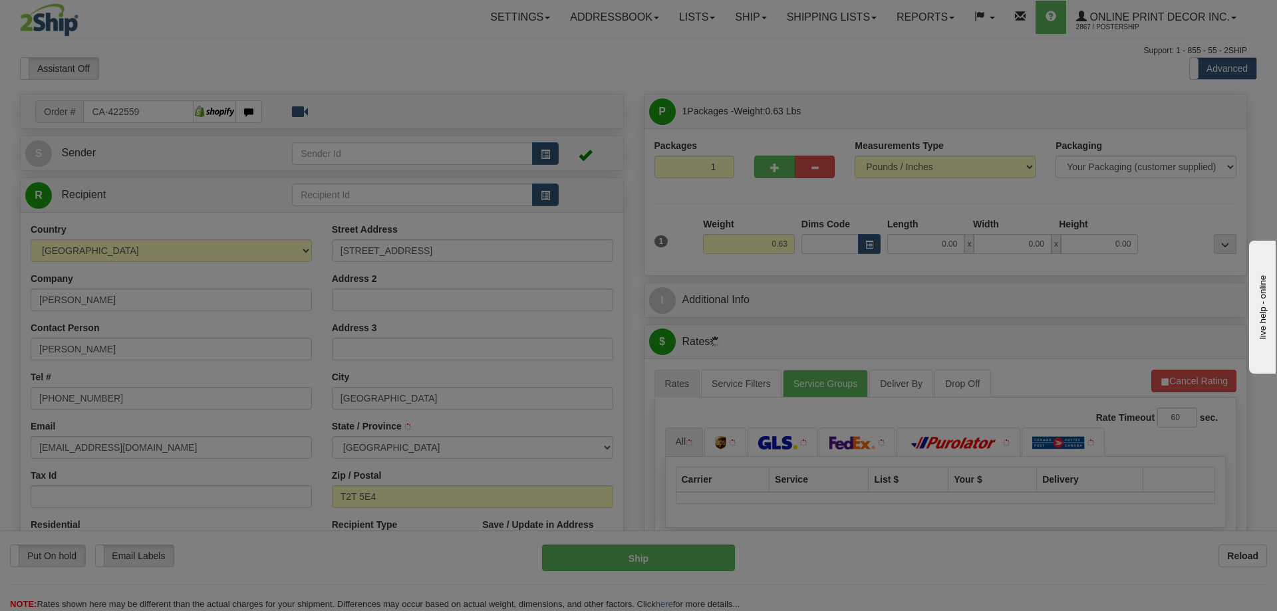
type input "[GEOGRAPHIC_DATA]"
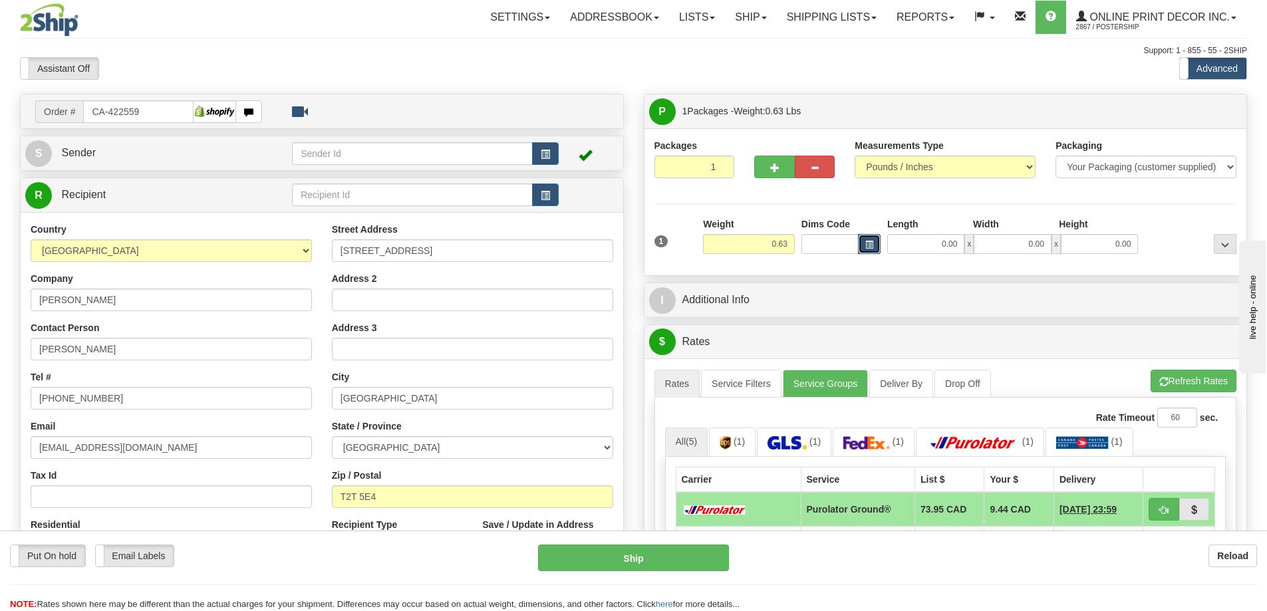
click at [866, 239] on button "button" at bounding box center [869, 244] width 23 height 20
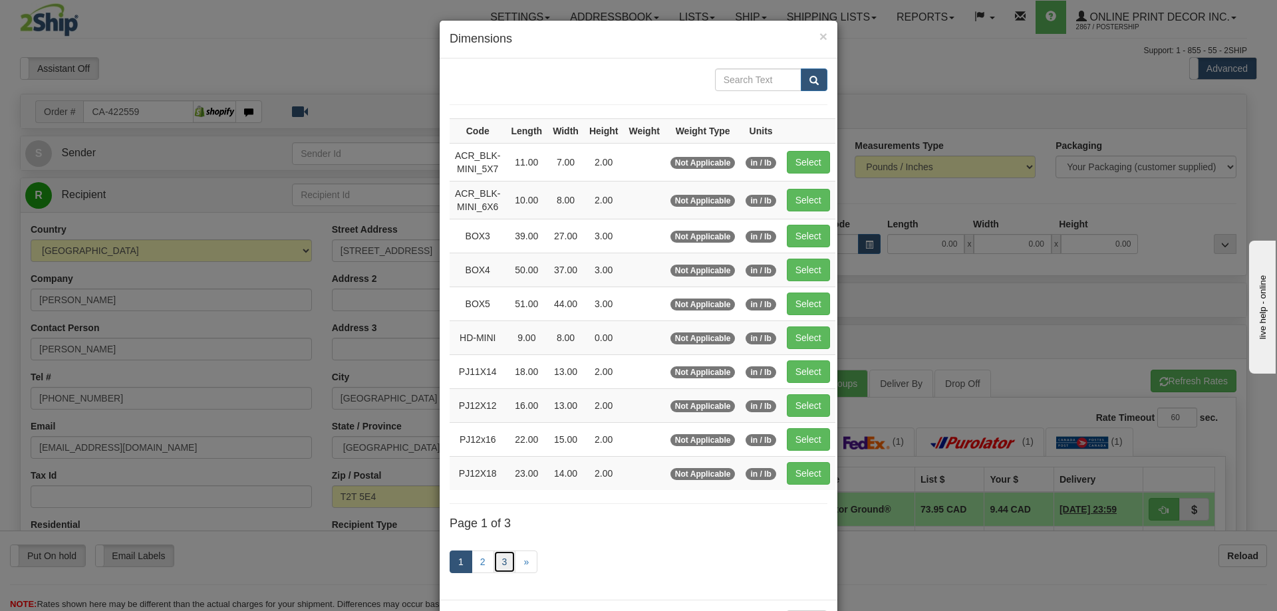
click at [493, 556] on link "3" at bounding box center [504, 562] width 23 height 23
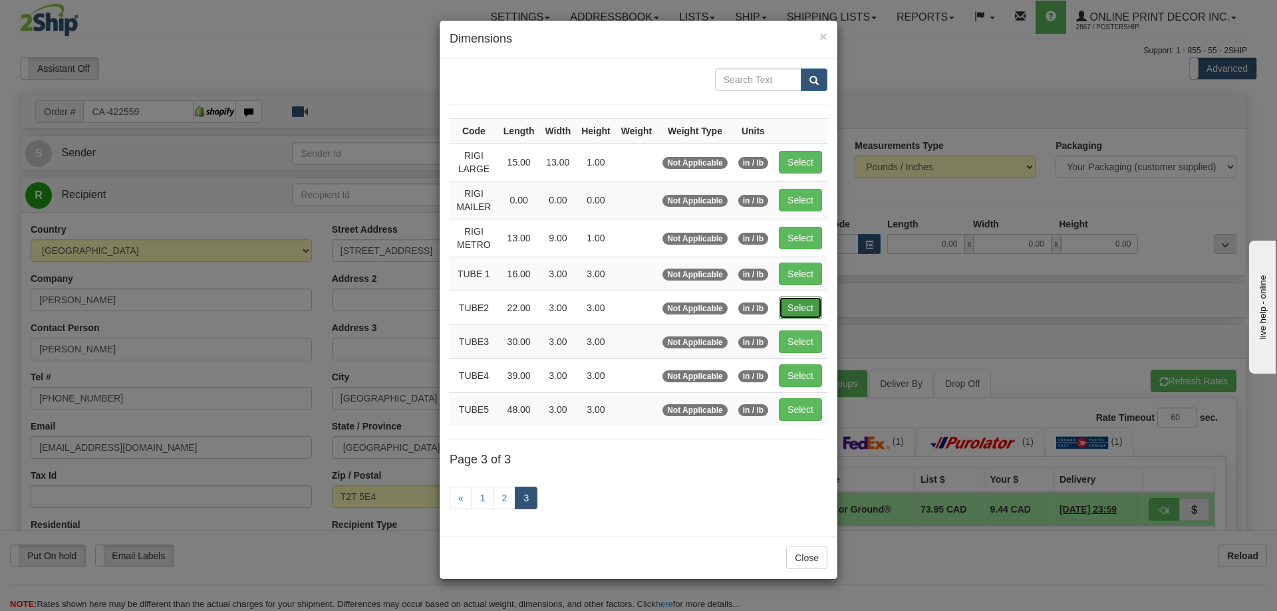
click at [791, 306] on button "Select" at bounding box center [800, 308] width 43 height 23
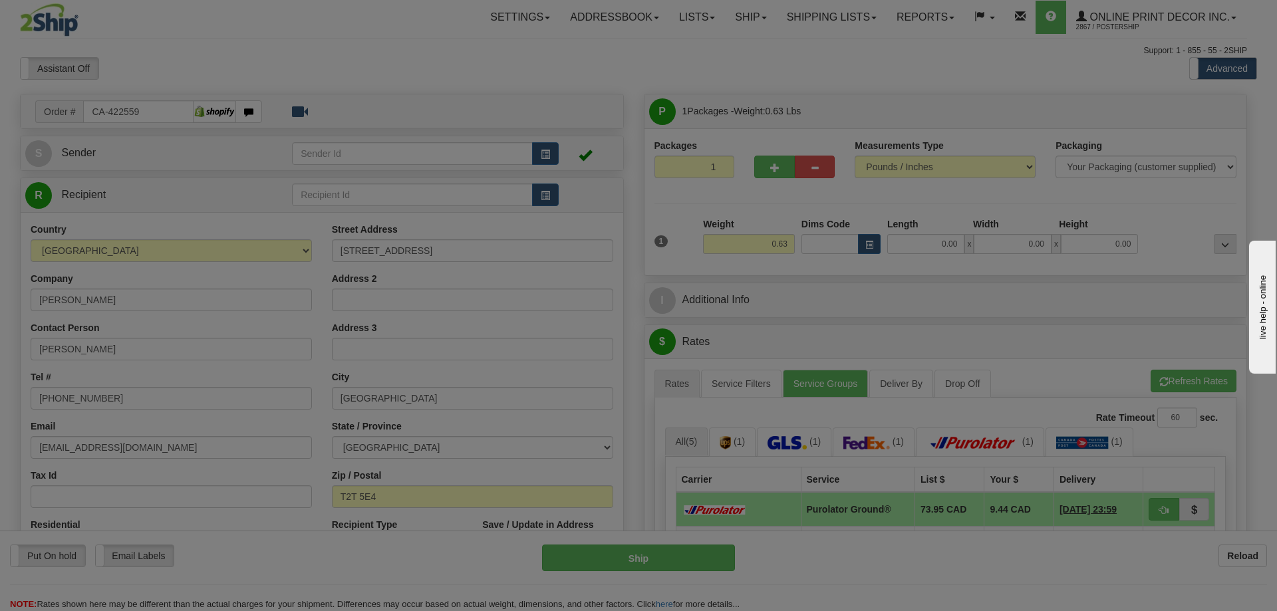
type input "TUBE2"
type input "22.00"
type input "3.00"
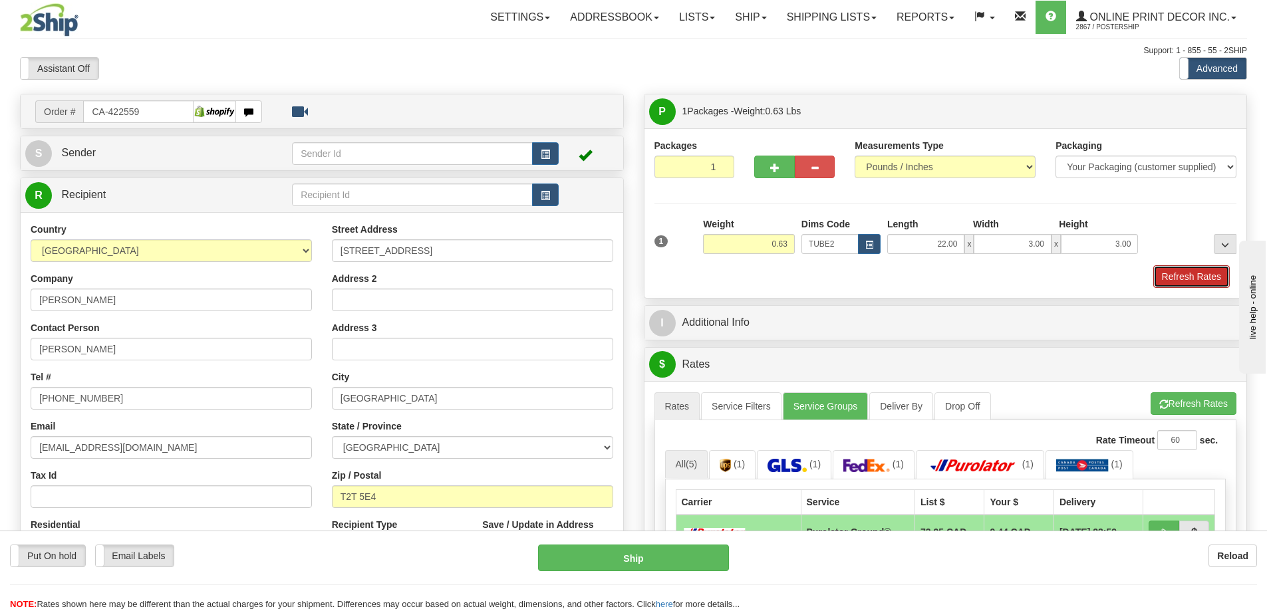
click at [1213, 274] on button "Refresh Rates" at bounding box center [1191, 276] width 76 height 23
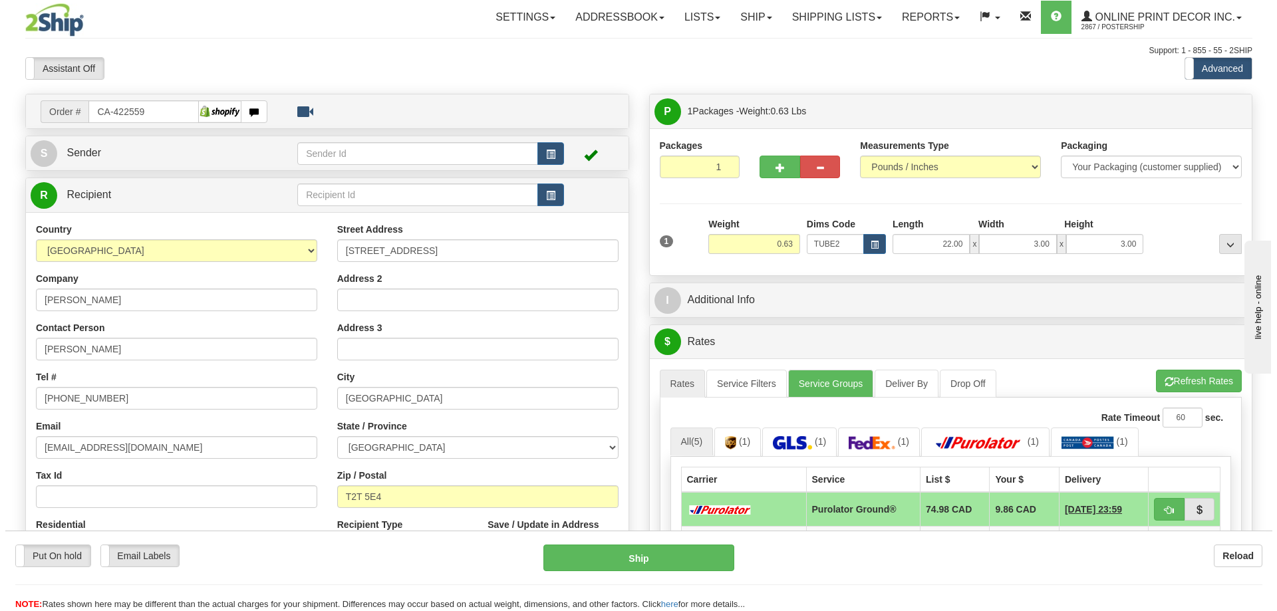
scroll to position [133, 0]
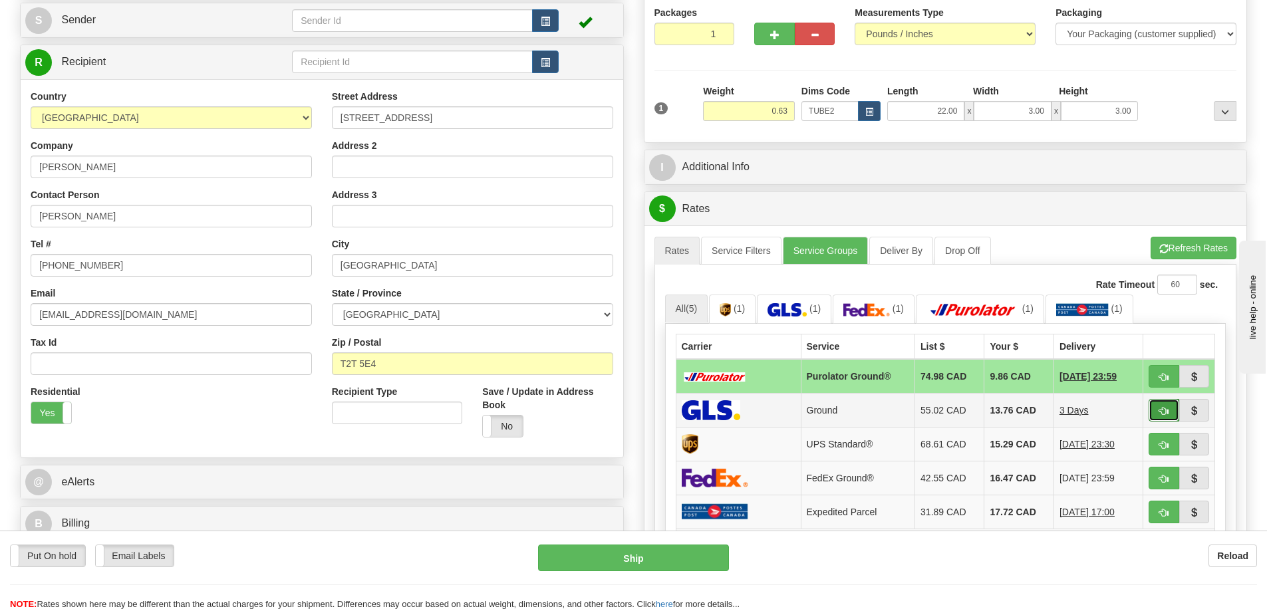
click at [1160, 412] on span "button" at bounding box center [1163, 411] width 9 height 9
type input "1"
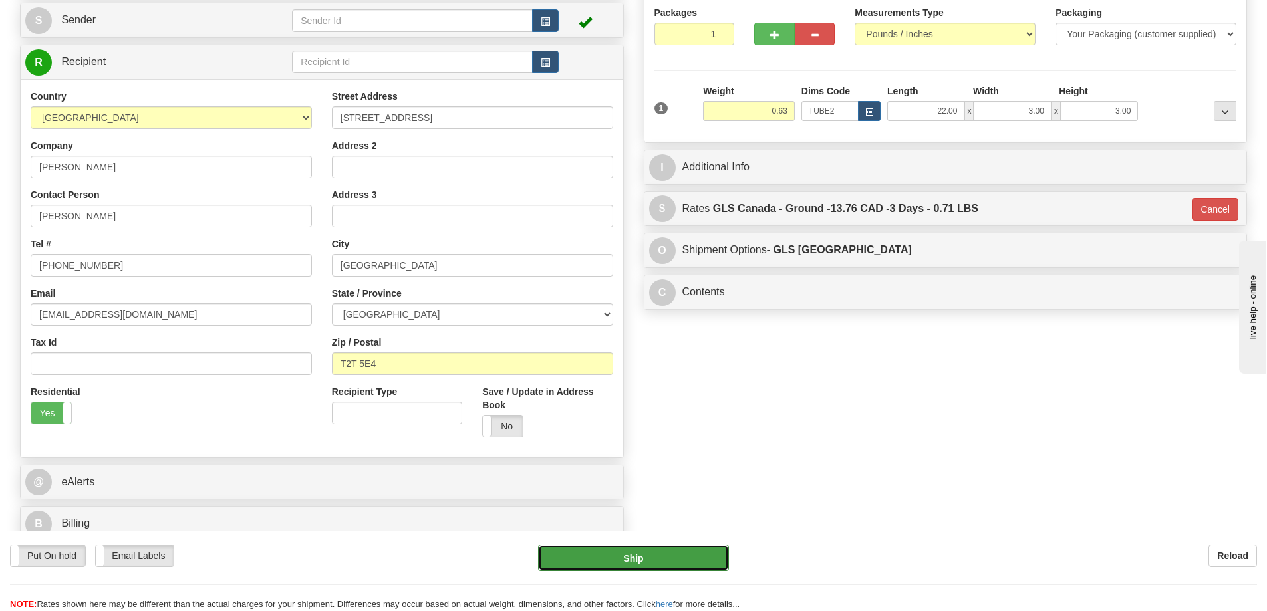
click at [656, 562] on button "Ship" at bounding box center [633, 558] width 191 height 27
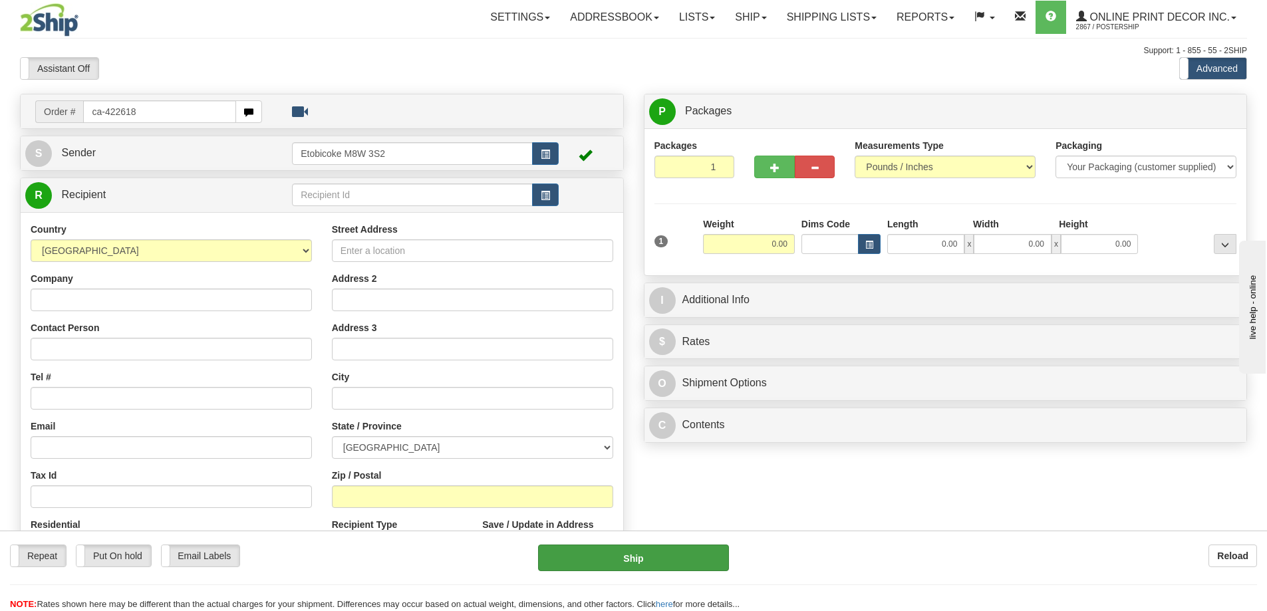
type input "ca-422618"
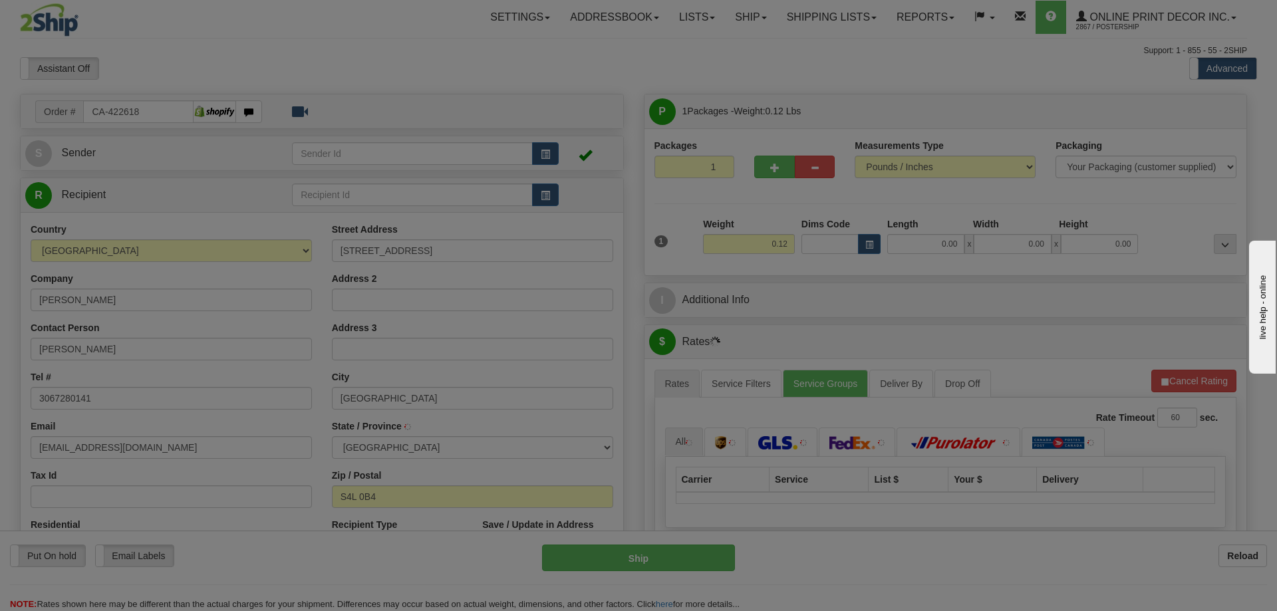
type input "[GEOGRAPHIC_DATA]"
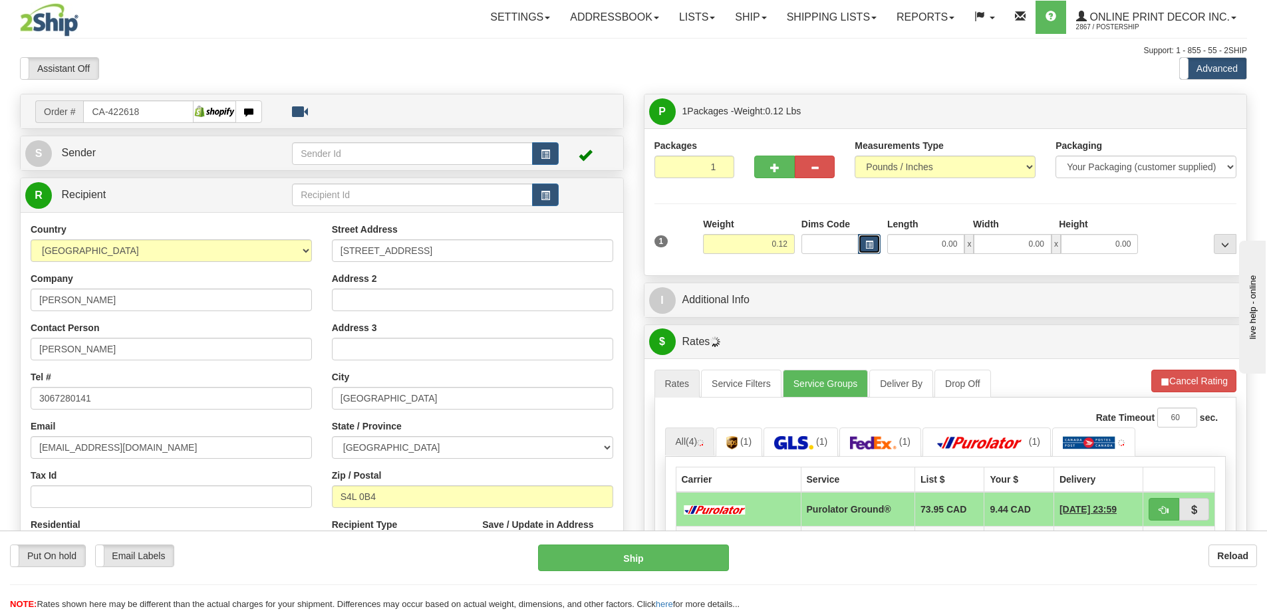
click at [873, 241] on button "button" at bounding box center [869, 244] width 23 height 20
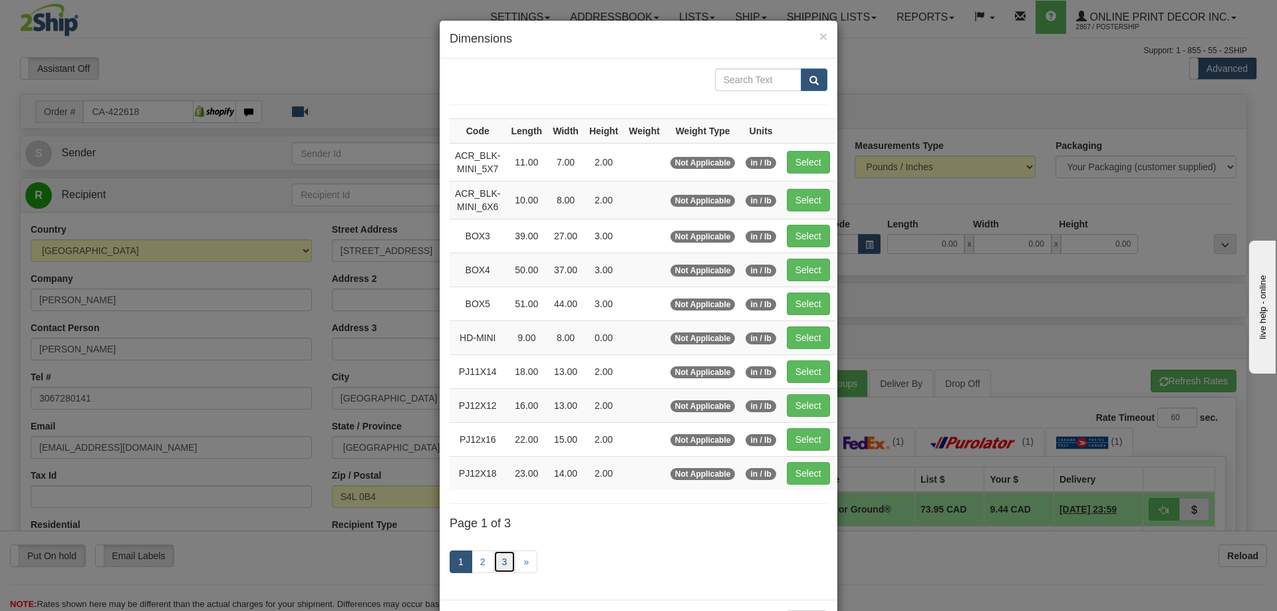
click at [499, 557] on link "3" at bounding box center [504, 562] width 23 height 23
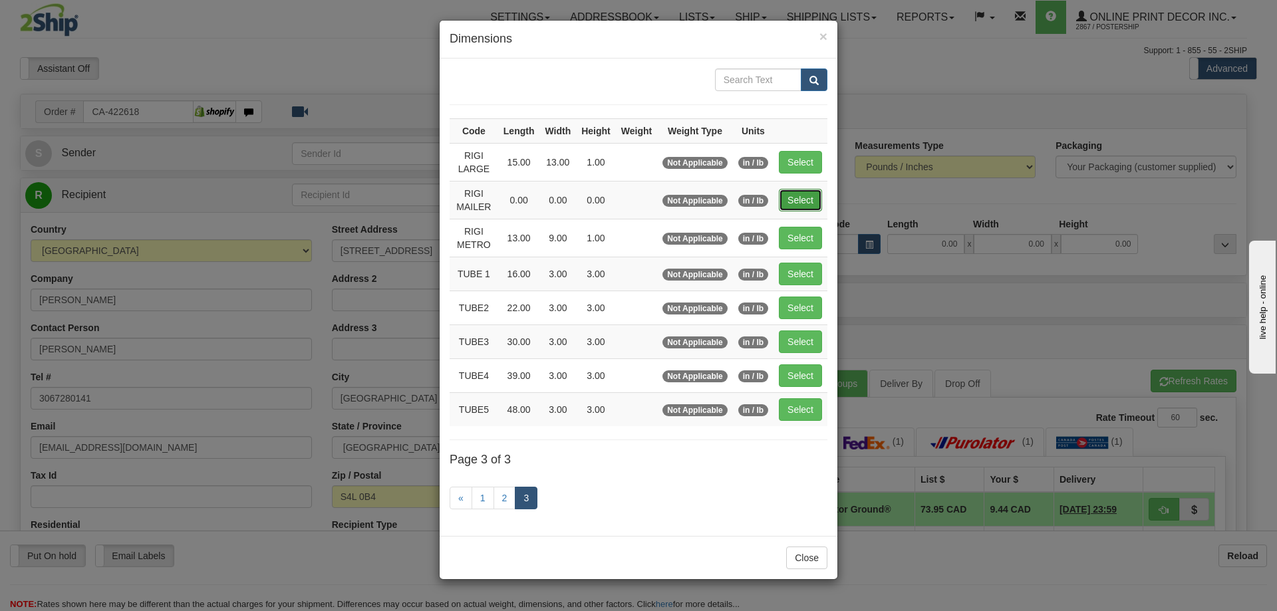
click at [803, 197] on button "Select" at bounding box center [800, 200] width 43 height 23
type input "RIGI MAILER"
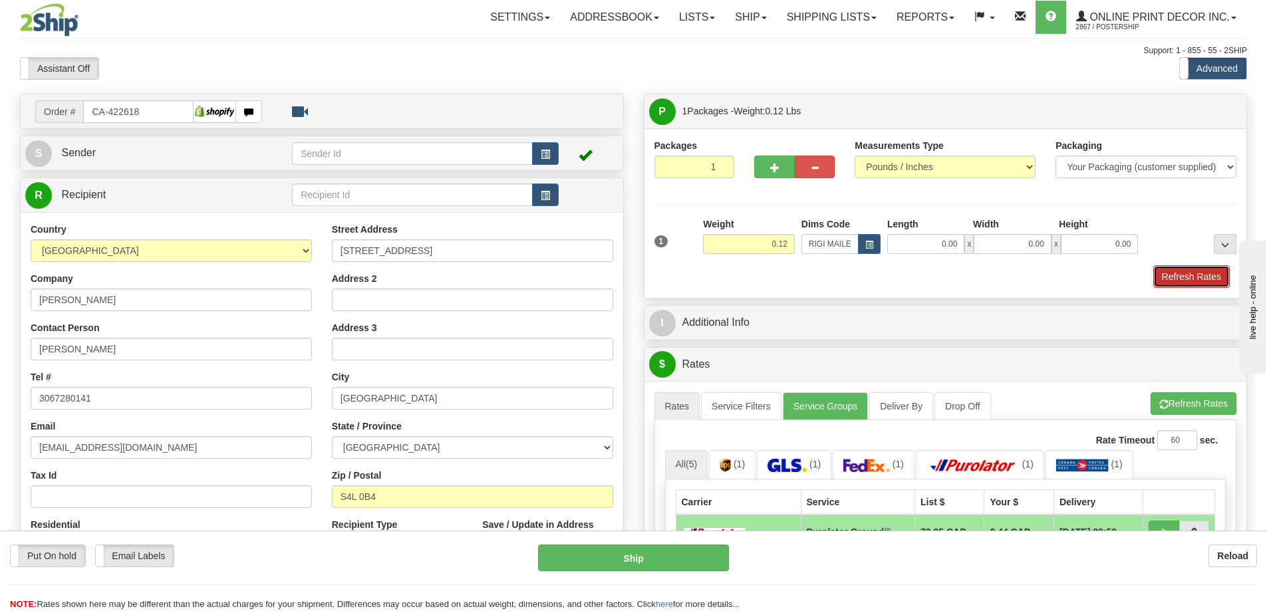
click at [1189, 282] on button "Refresh Rates" at bounding box center [1191, 276] width 76 height 23
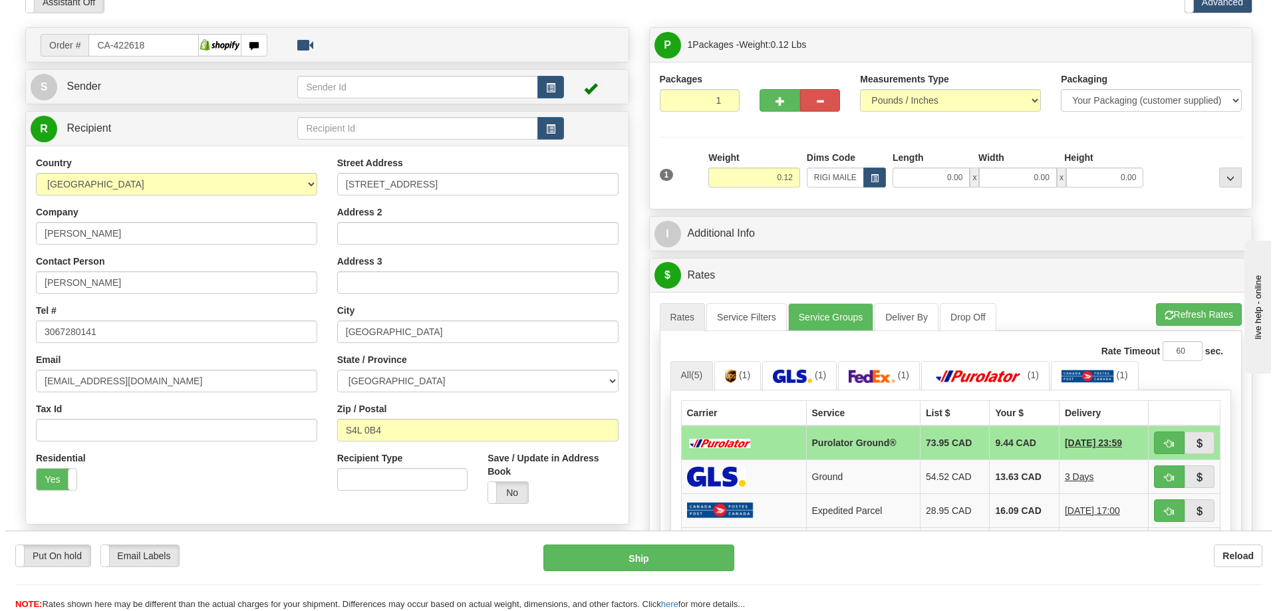
scroll to position [133, 0]
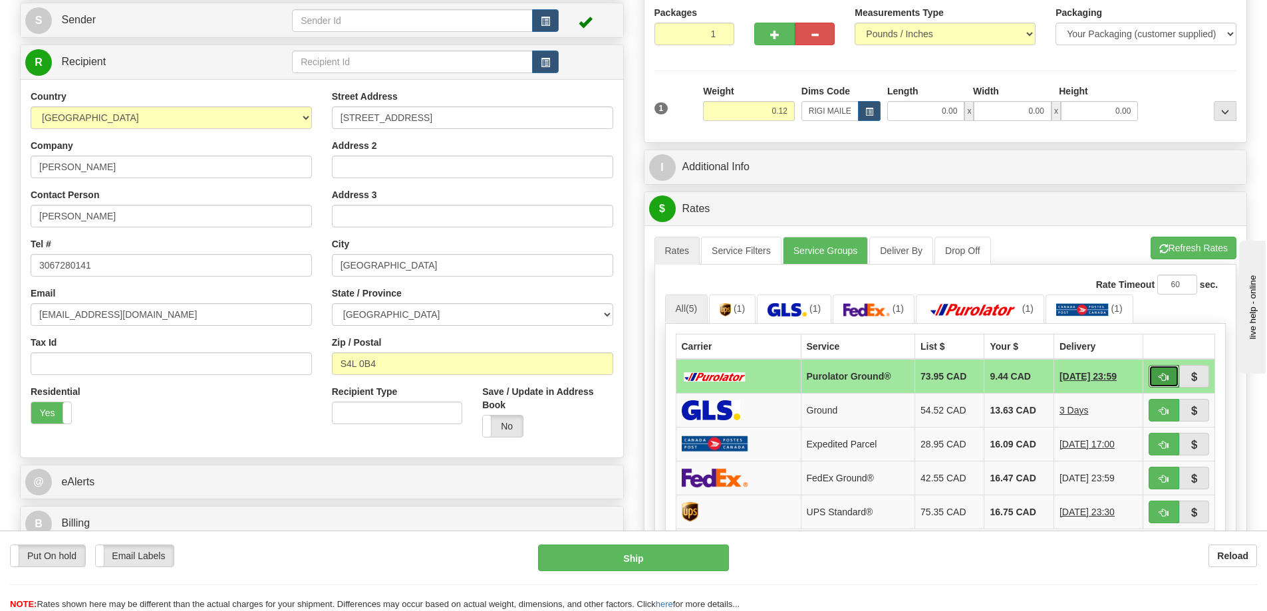
click at [1160, 375] on span "button" at bounding box center [1163, 377] width 9 height 9
type input "260"
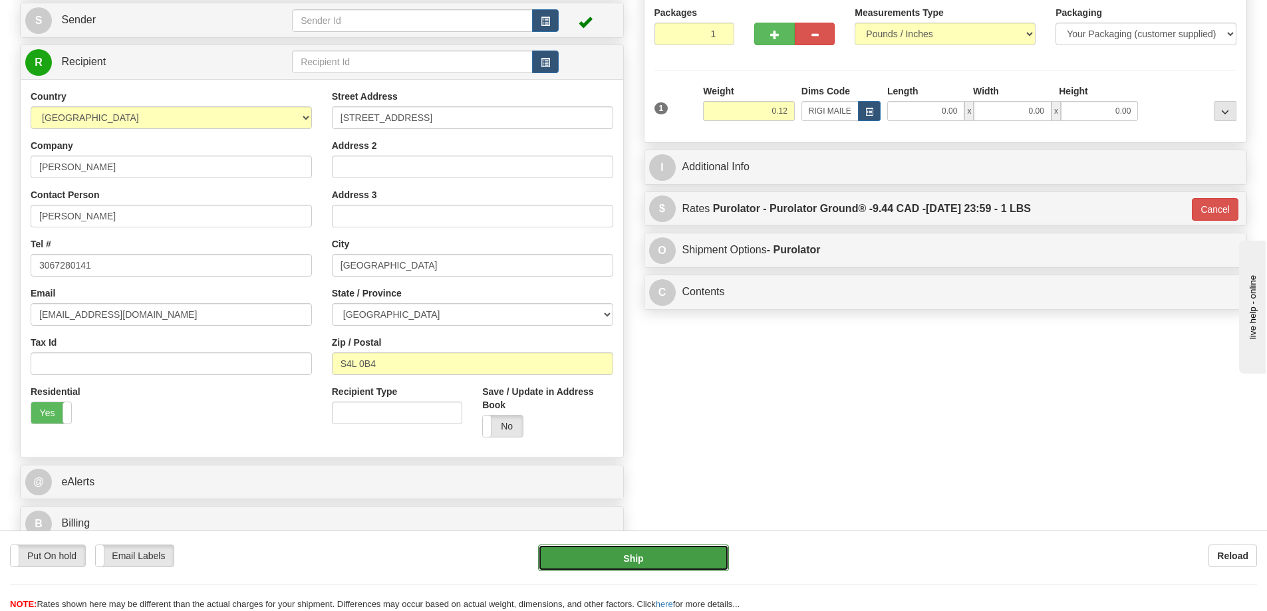
click at [669, 552] on button "Ship" at bounding box center [633, 558] width 191 height 27
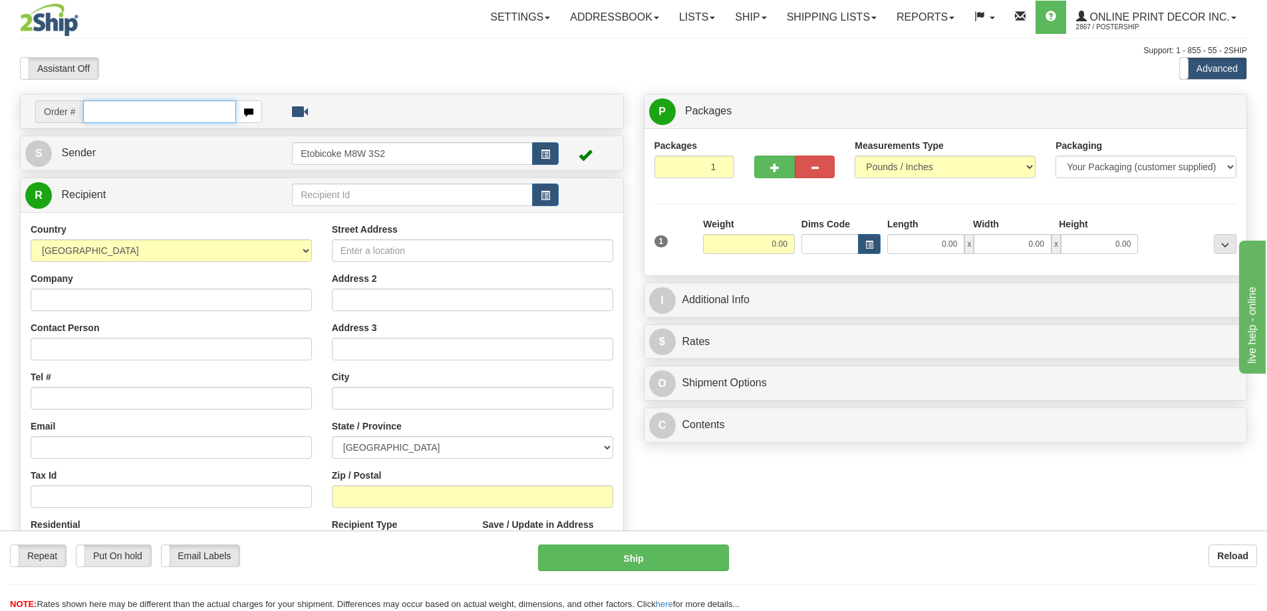
click at [121, 109] on input "text" at bounding box center [159, 111] width 153 height 23
type input "ca-422674"
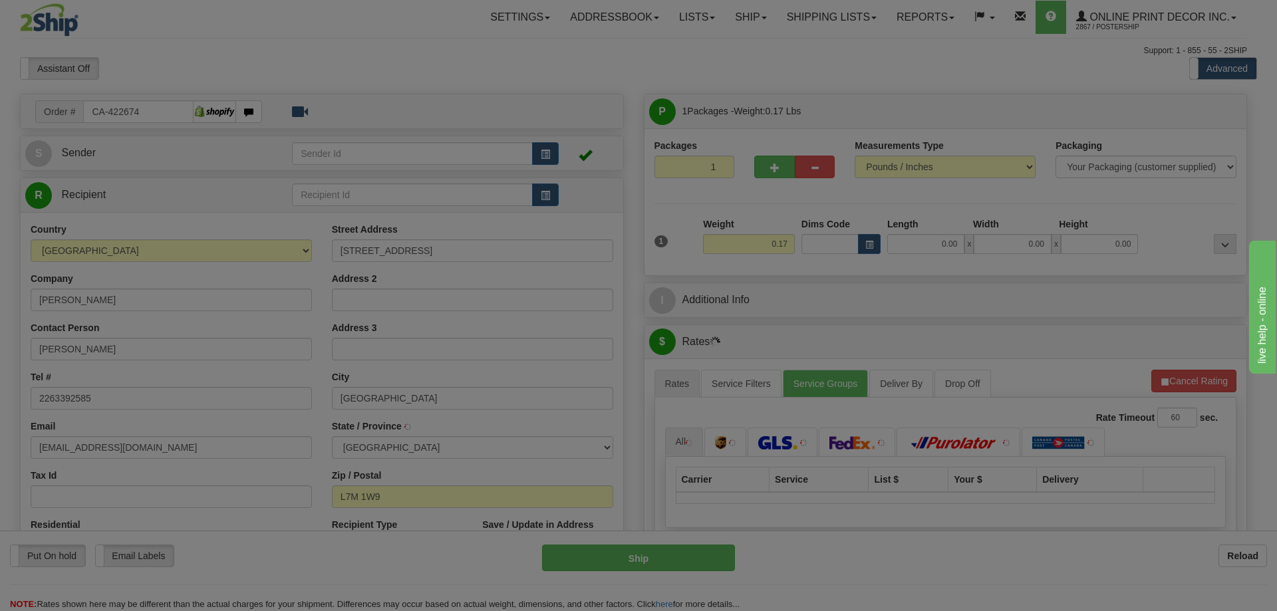
type input "[GEOGRAPHIC_DATA]"
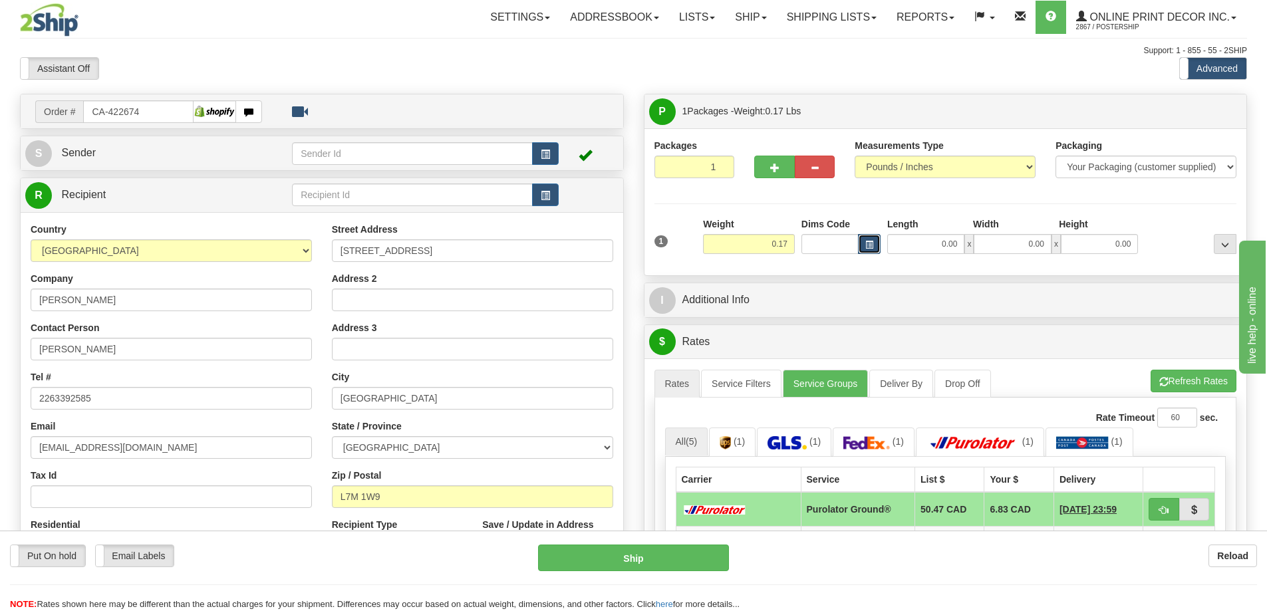
click at [866, 243] on span "button" at bounding box center [869, 244] width 8 height 7
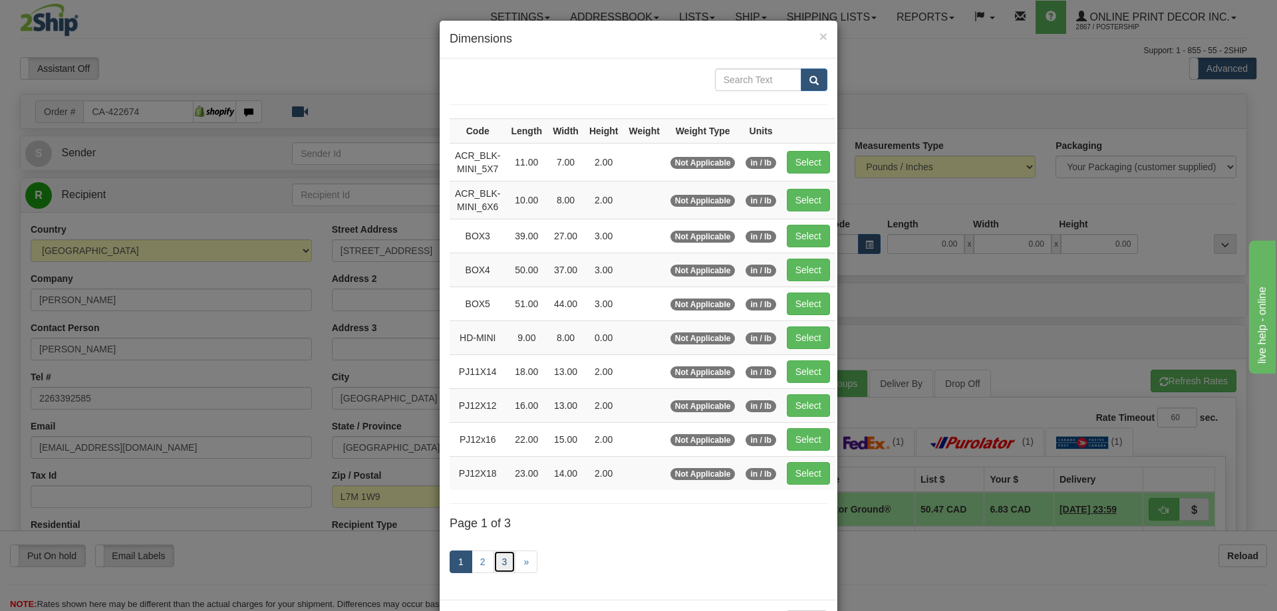
click at [504, 564] on link "3" at bounding box center [504, 562] width 23 height 23
click at [502, 562] on link "3" at bounding box center [504, 562] width 23 height 23
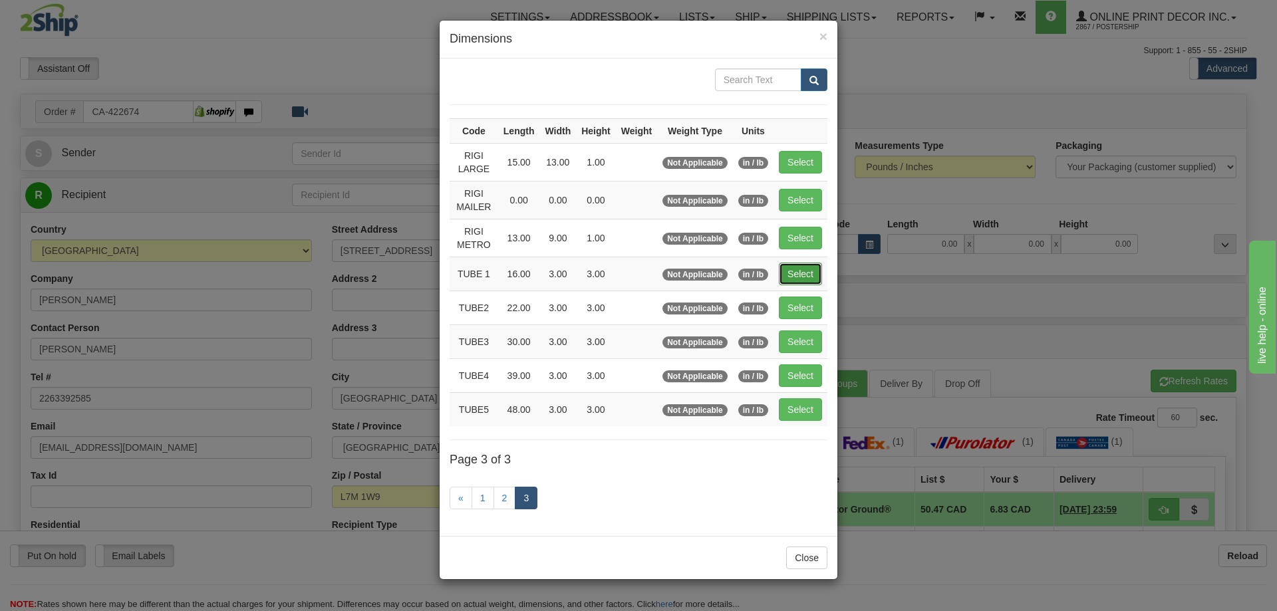
click at [796, 270] on button "Select" at bounding box center [800, 274] width 43 height 23
type input "TUBE 1"
type input "16.00"
type input "3.00"
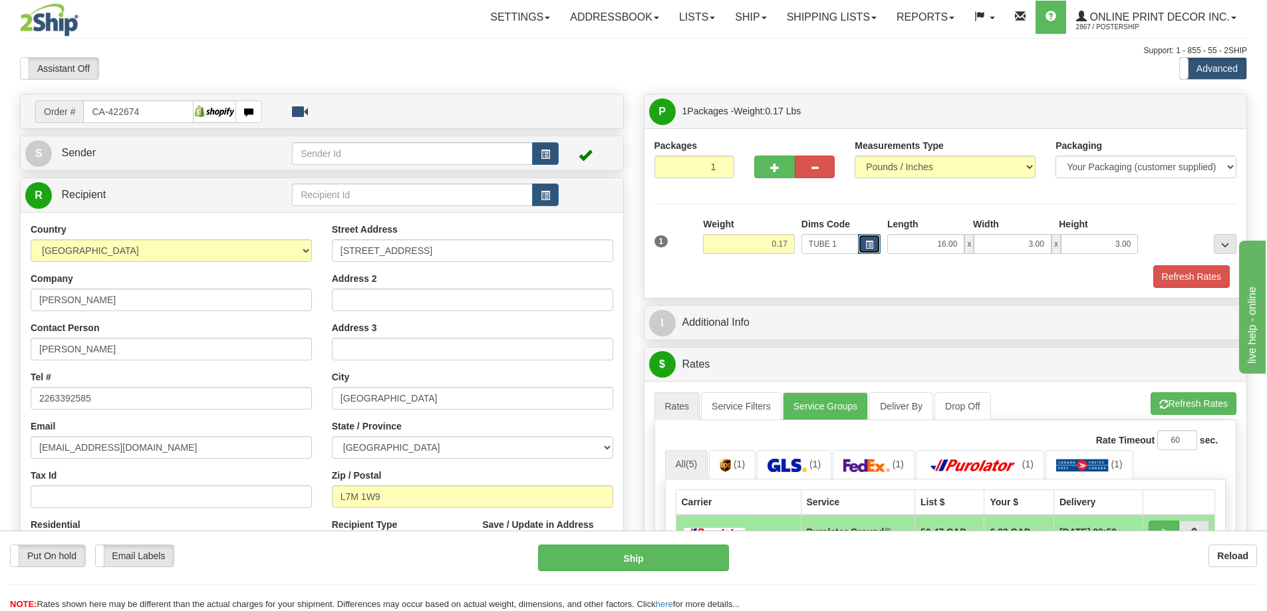
click at [870, 241] on span "button" at bounding box center [869, 244] width 8 height 7
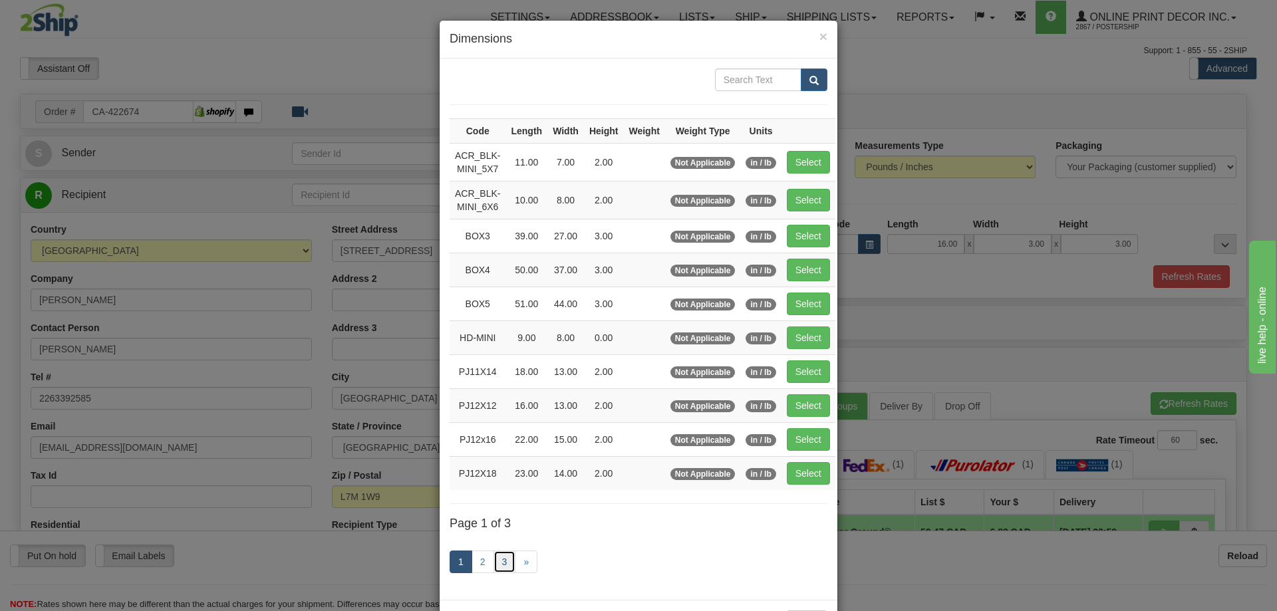
click at [497, 555] on link "3" at bounding box center [504, 562] width 23 height 23
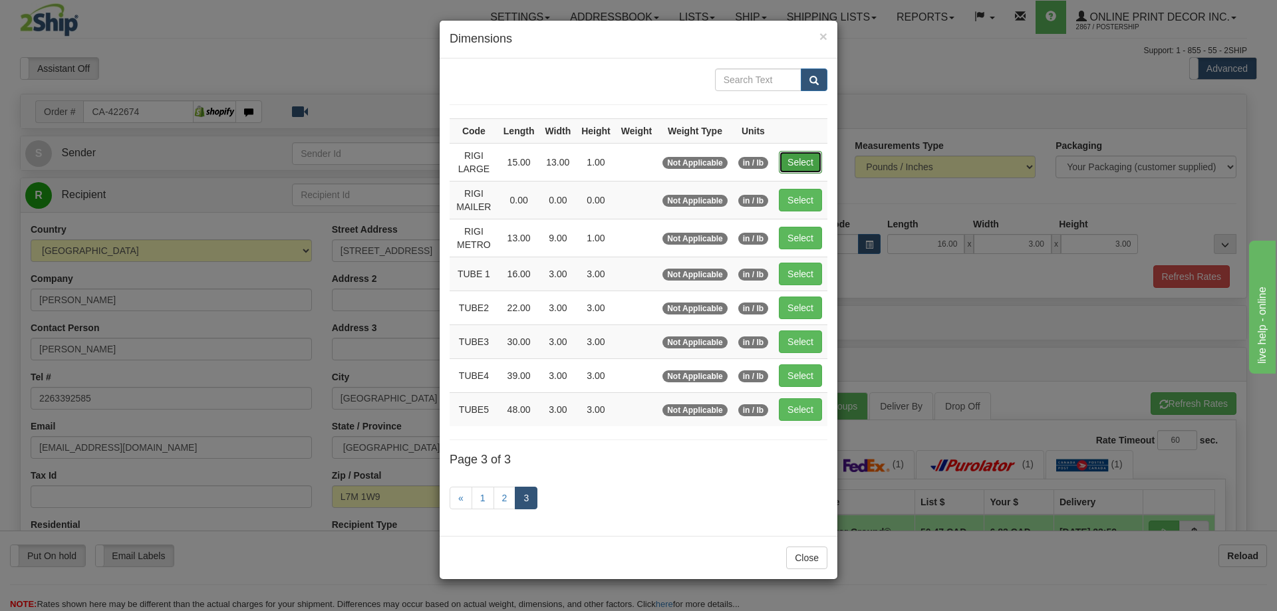
click at [809, 152] on button "Select" at bounding box center [800, 162] width 43 height 23
type input "RIGI LARGE"
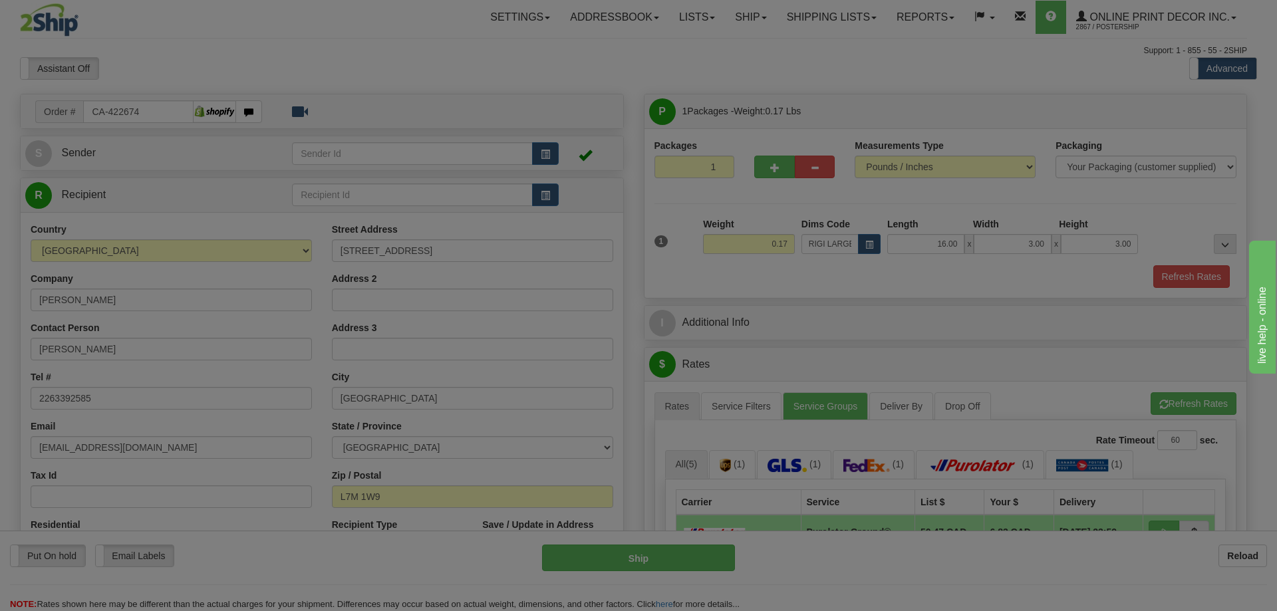
type input "15.00"
type input "13.00"
type input "1.00"
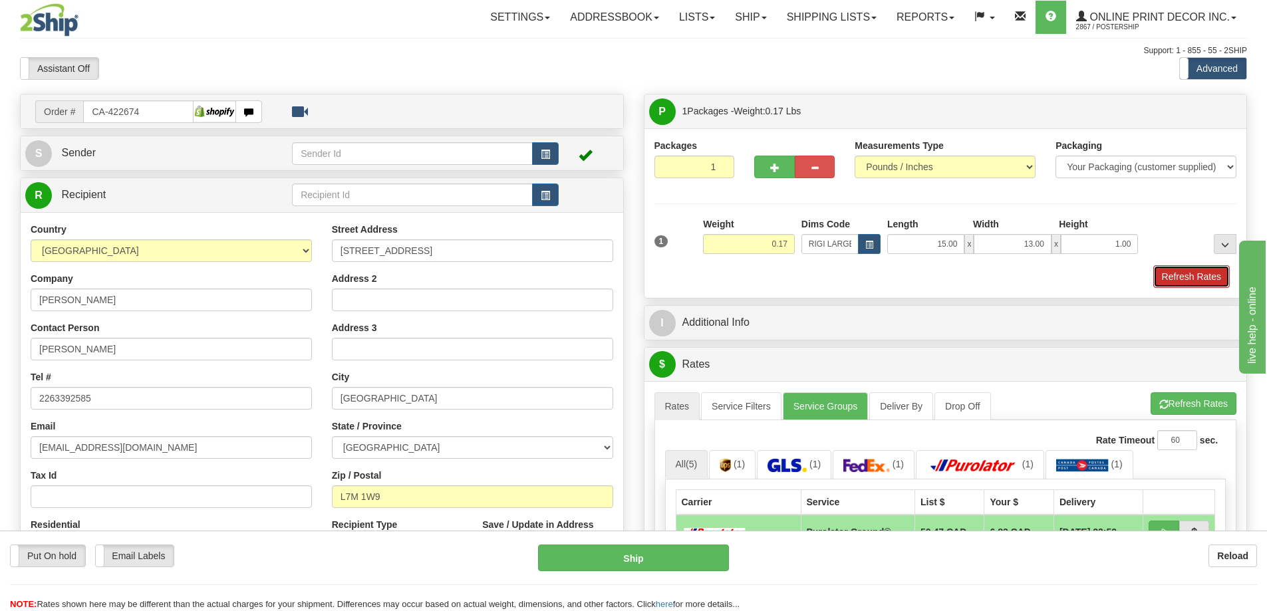
click at [1177, 279] on button "Refresh Rates" at bounding box center [1191, 276] width 76 height 23
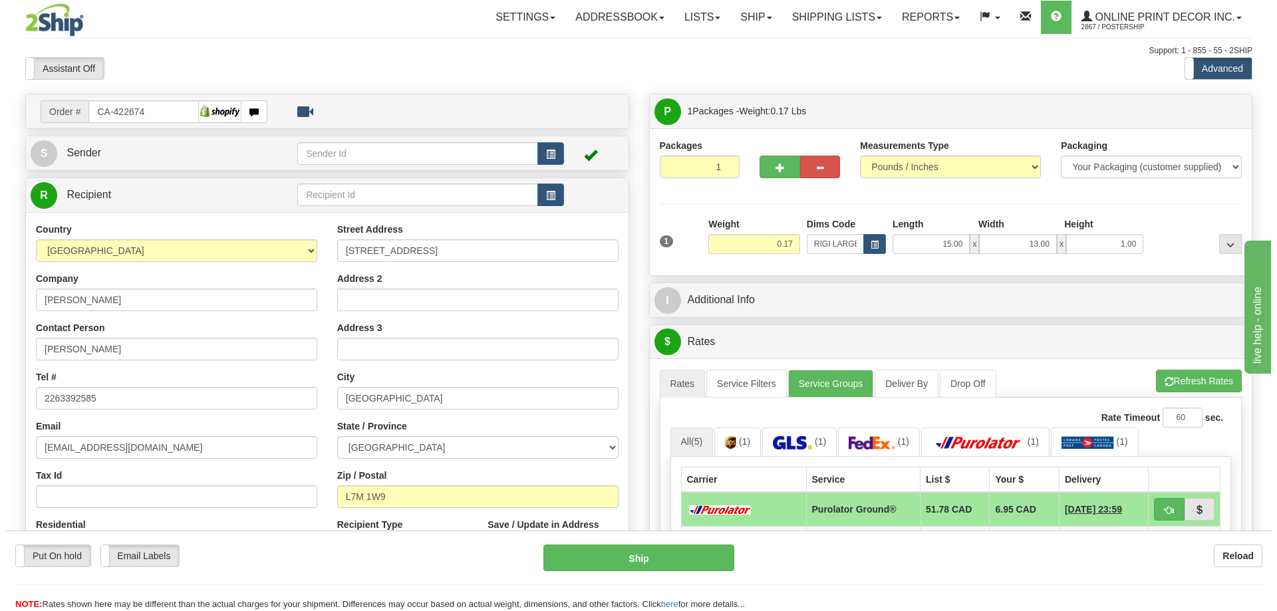
scroll to position [199, 0]
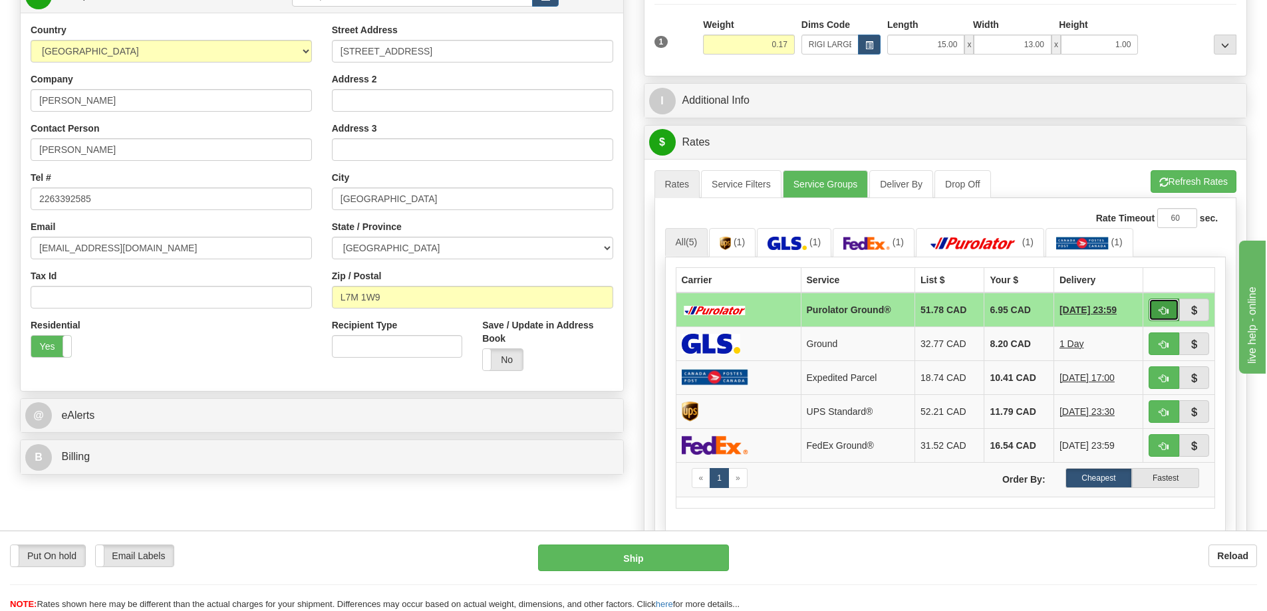
click at [1162, 306] on button "button" at bounding box center [1163, 310] width 31 height 23
type input "260"
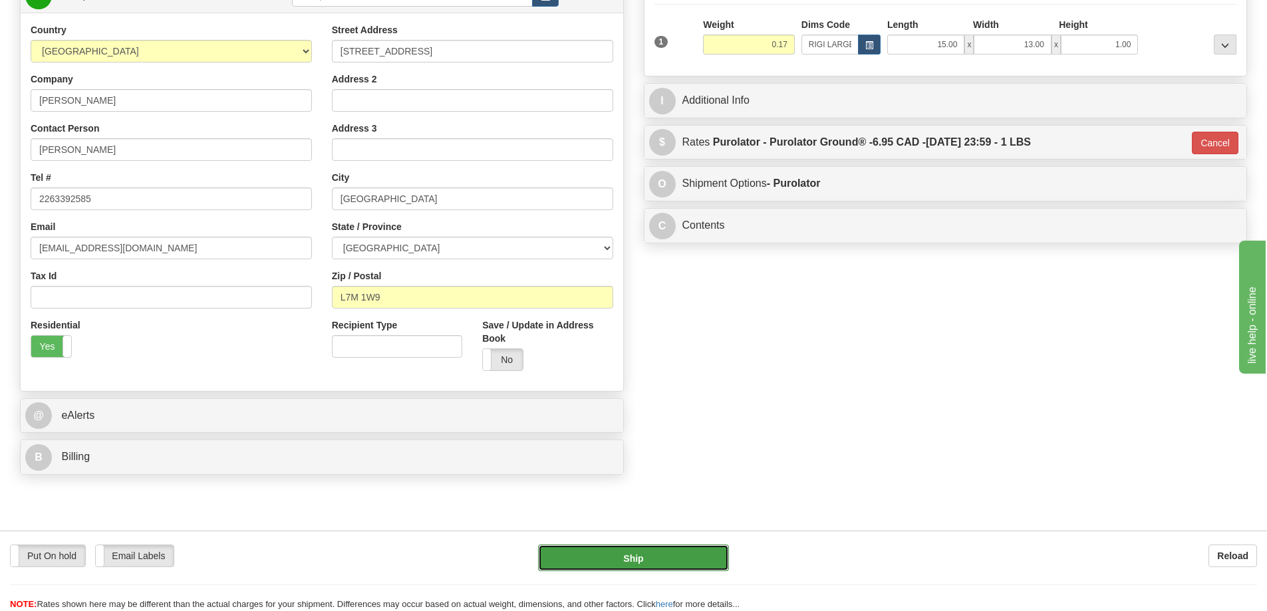
click at [711, 546] on button "Ship" at bounding box center [633, 558] width 191 height 27
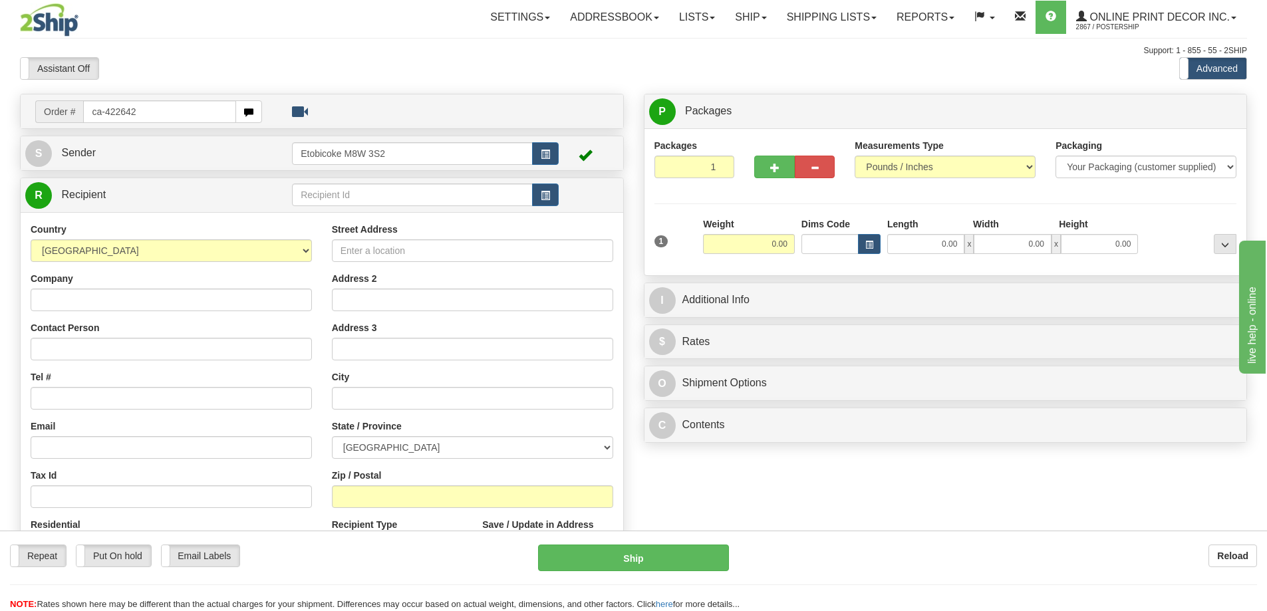
type input "ca-422642"
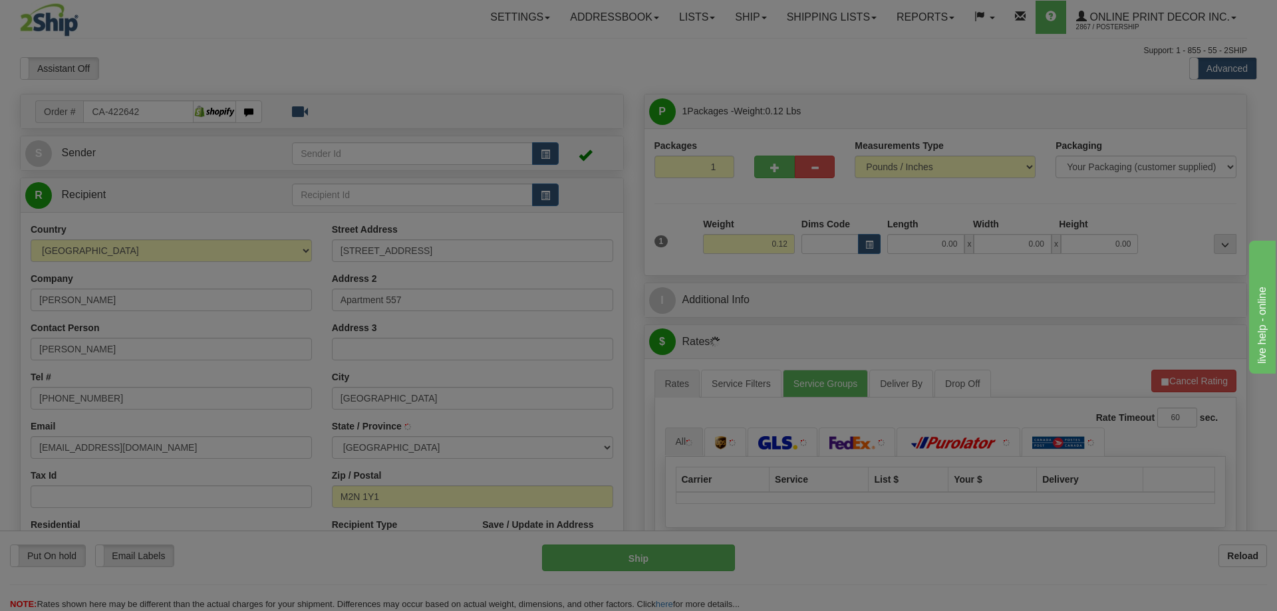
type input "[GEOGRAPHIC_DATA]"
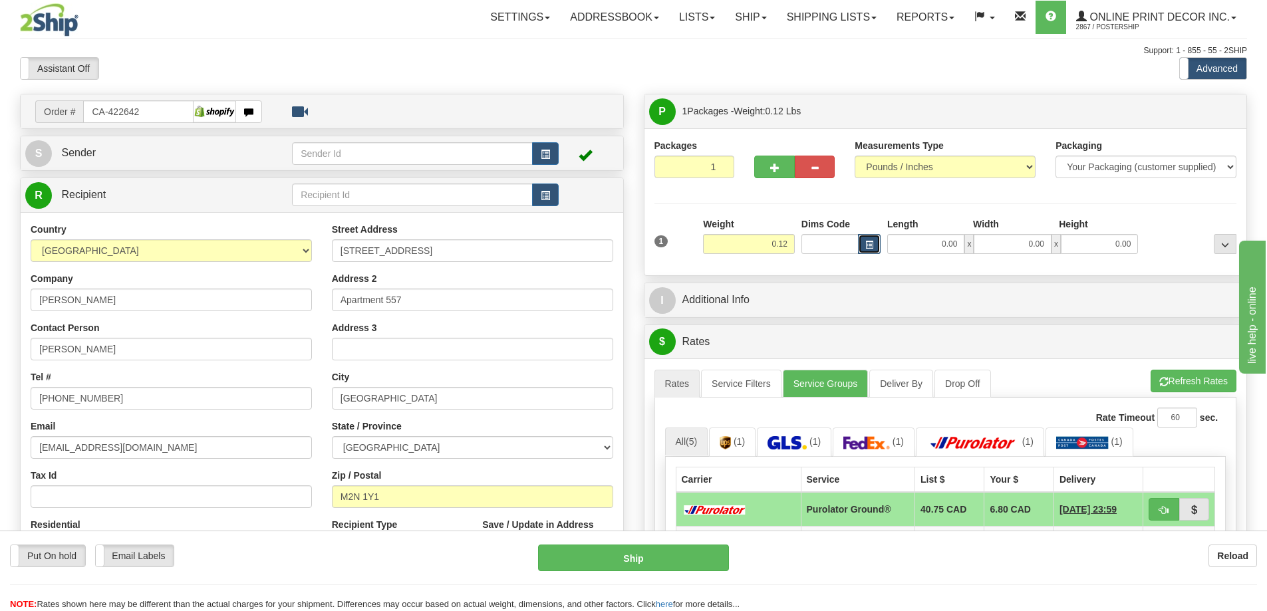
click at [871, 243] on span "button" at bounding box center [869, 244] width 8 height 7
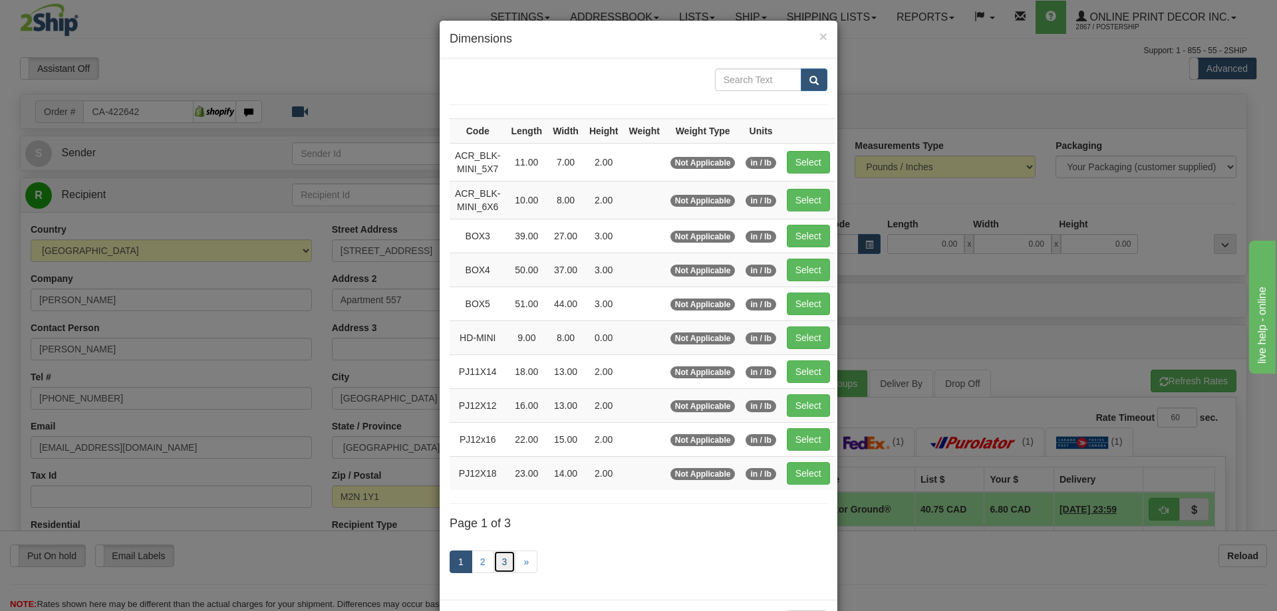
click at [494, 560] on link "3" at bounding box center [504, 562] width 23 height 23
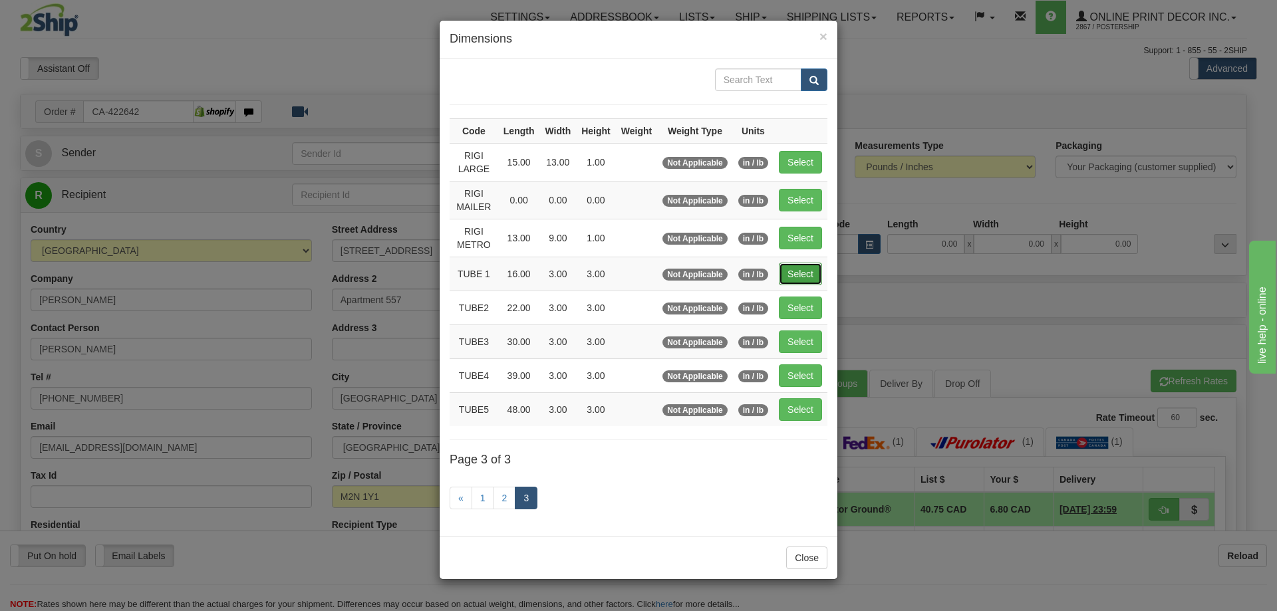
click at [802, 274] on button "Select" at bounding box center [800, 274] width 43 height 23
type input "TUBE 1"
type input "16.00"
type input "3.00"
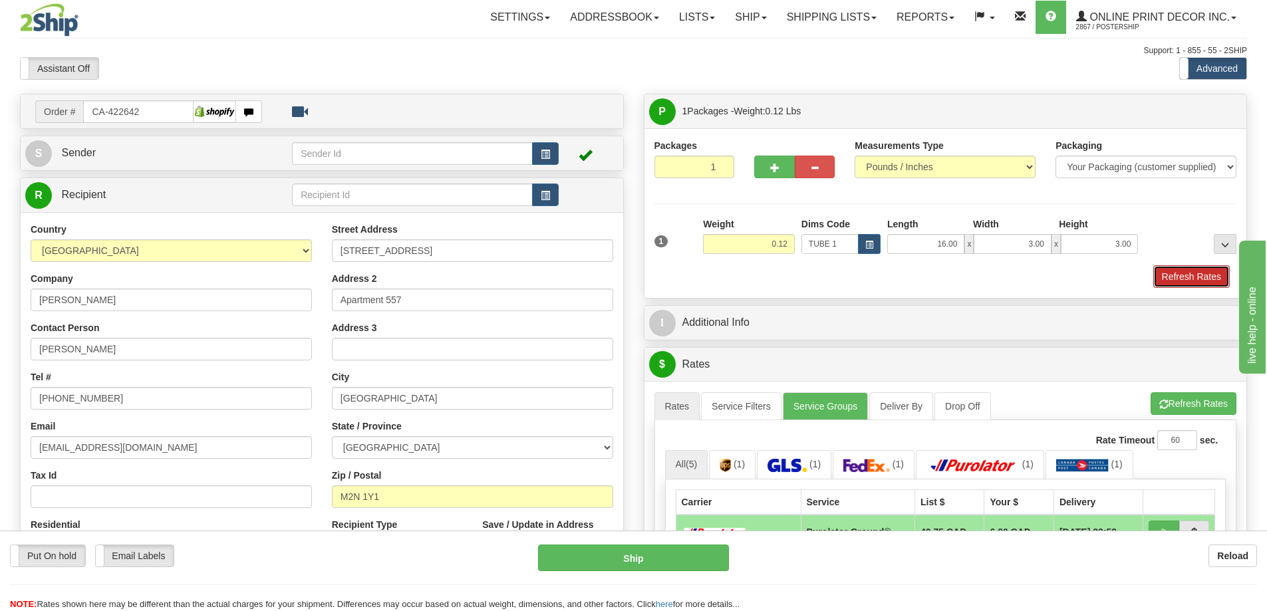
click at [1189, 270] on button "Refresh Rates" at bounding box center [1191, 276] width 76 height 23
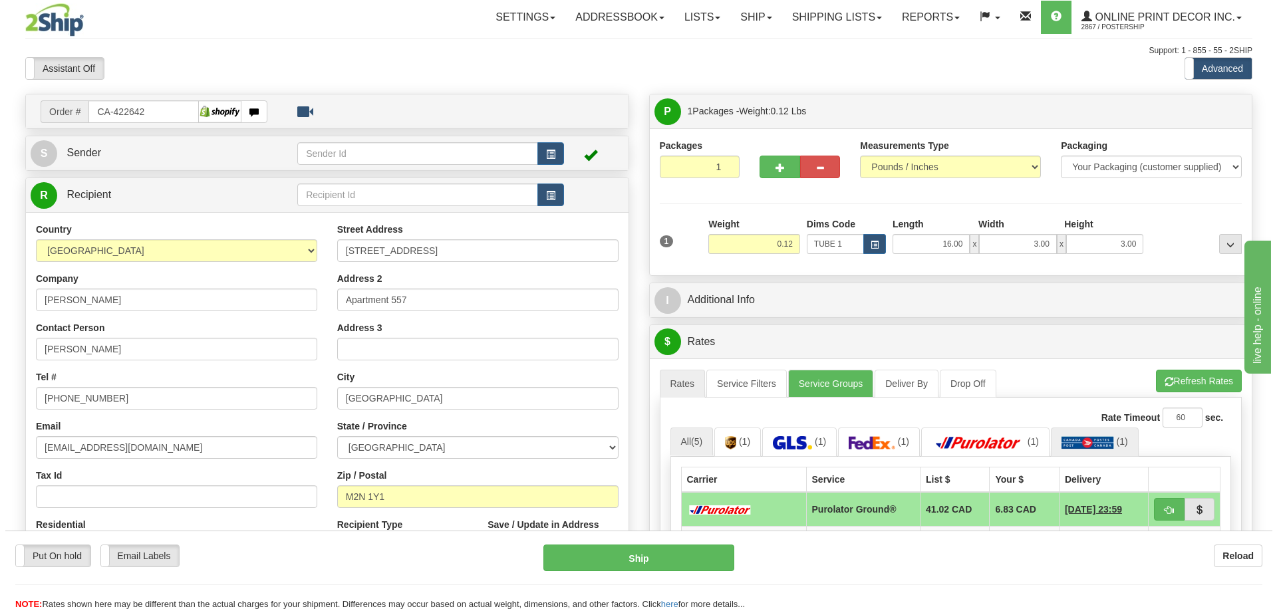
scroll to position [133, 0]
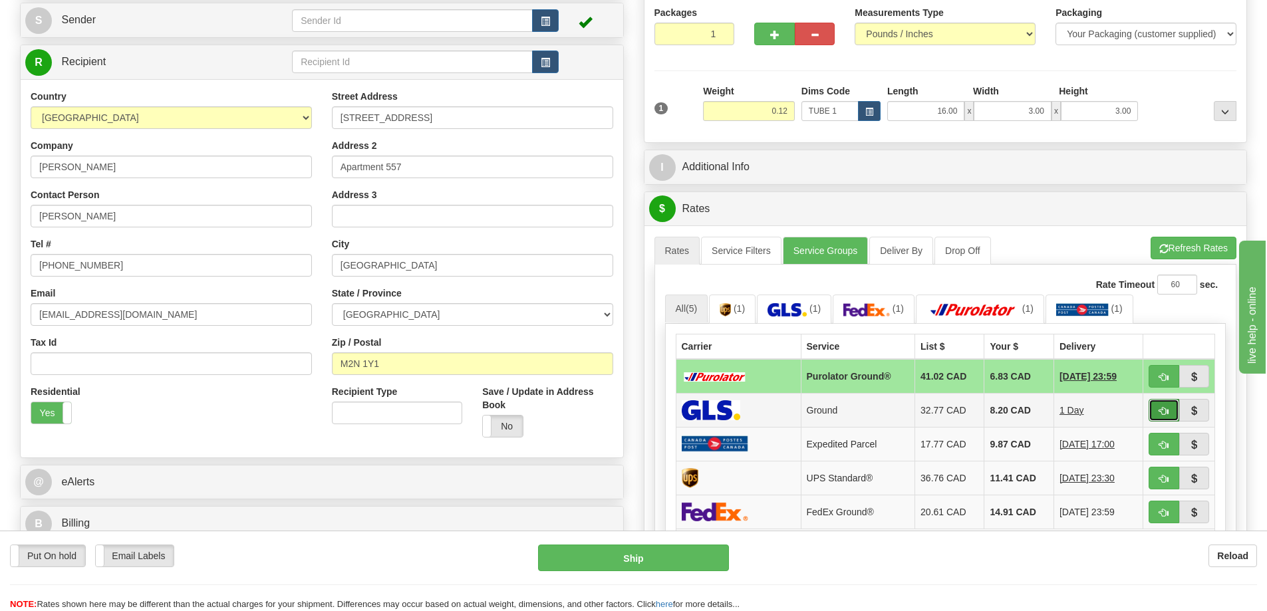
click at [1160, 414] on span "button" at bounding box center [1163, 411] width 9 height 9
type input "1"
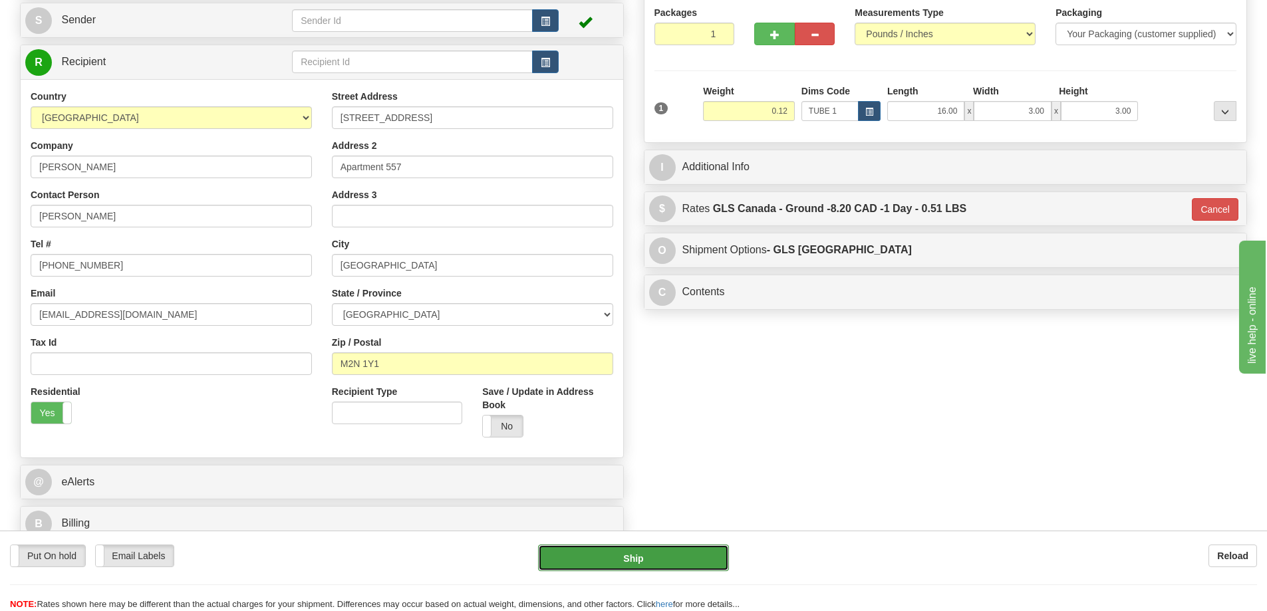
click at [697, 564] on button "Ship" at bounding box center [633, 558] width 191 height 27
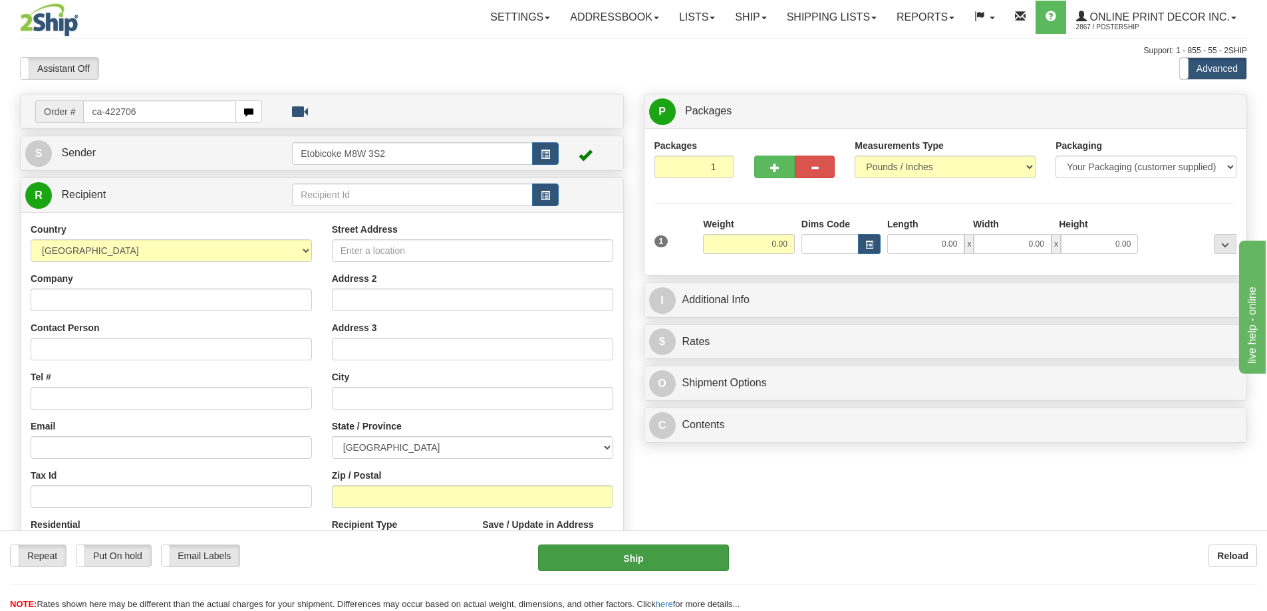
type input "ca-422706"
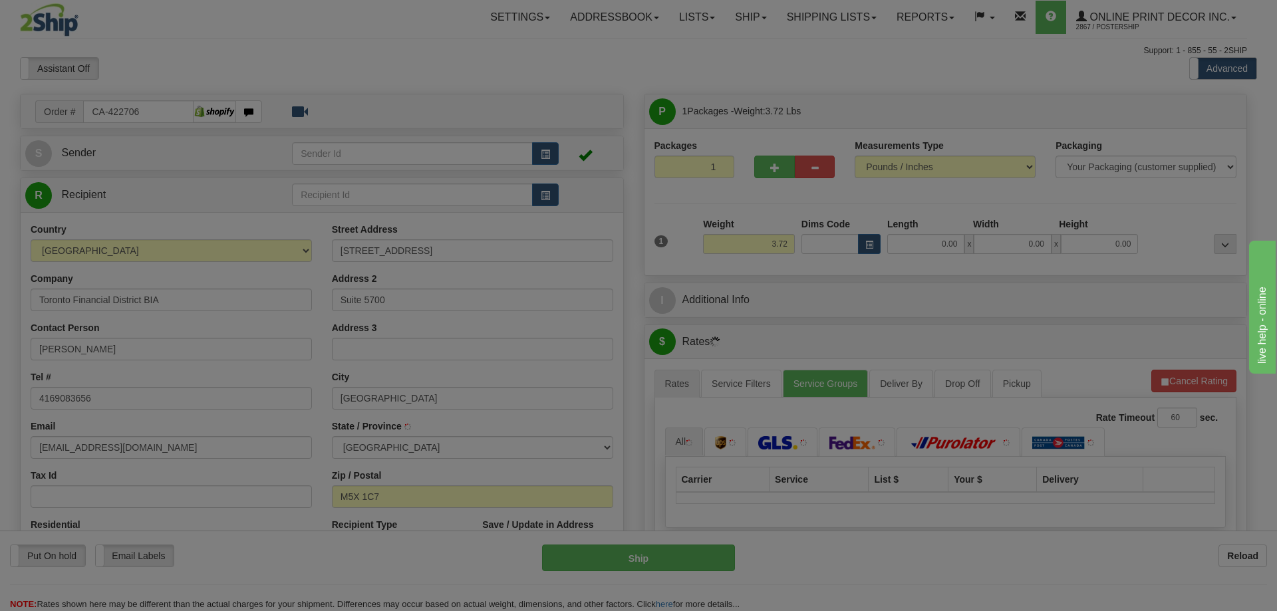
type input "[GEOGRAPHIC_DATA]"
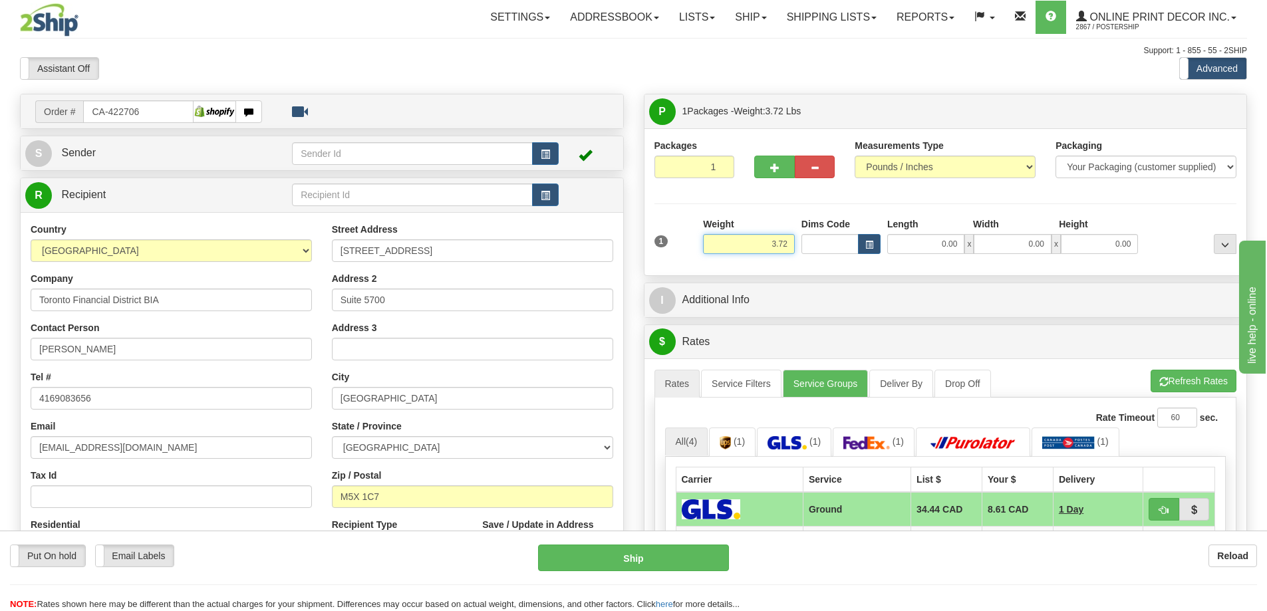
click at [794, 243] on input "3.72" at bounding box center [749, 244] width 92 height 20
type input "3"
type input "2.00"
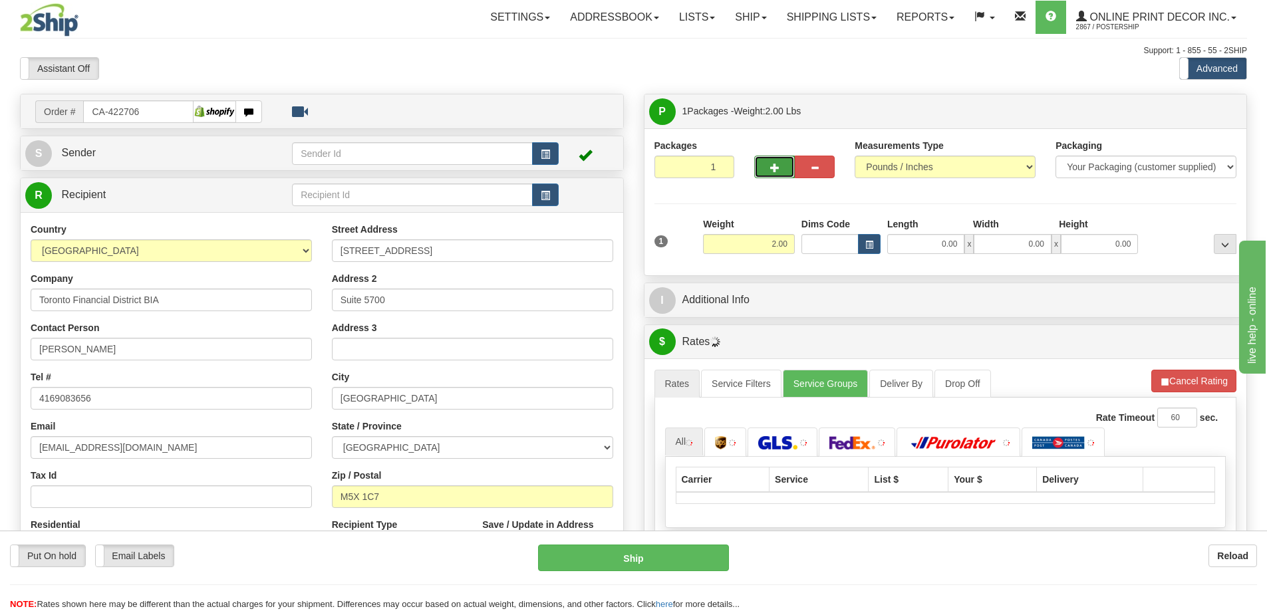
drag, startPoint x: 765, startPoint y: 164, endPoint x: 772, endPoint y: 171, distance: 9.9
click at [771, 170] on button "button" at bounding box center [774, 167] width 40 height 23
radio input "true"
type input "2"
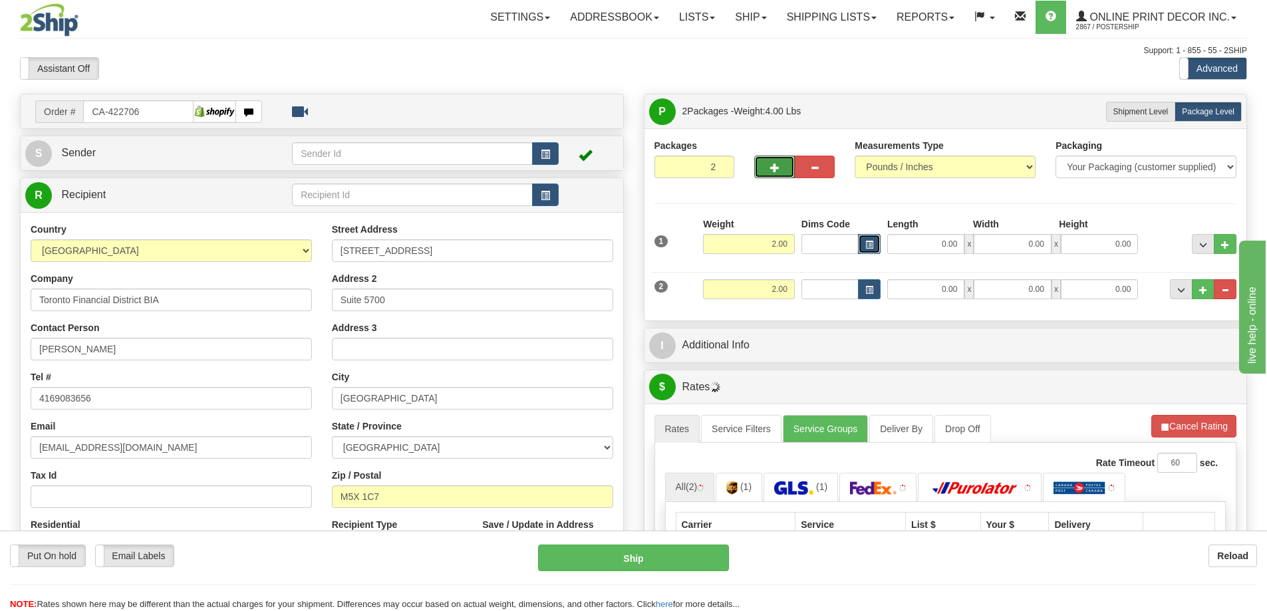
click at [874, 241] on button "button" at bounding box center [869, 244] width 23 height 20
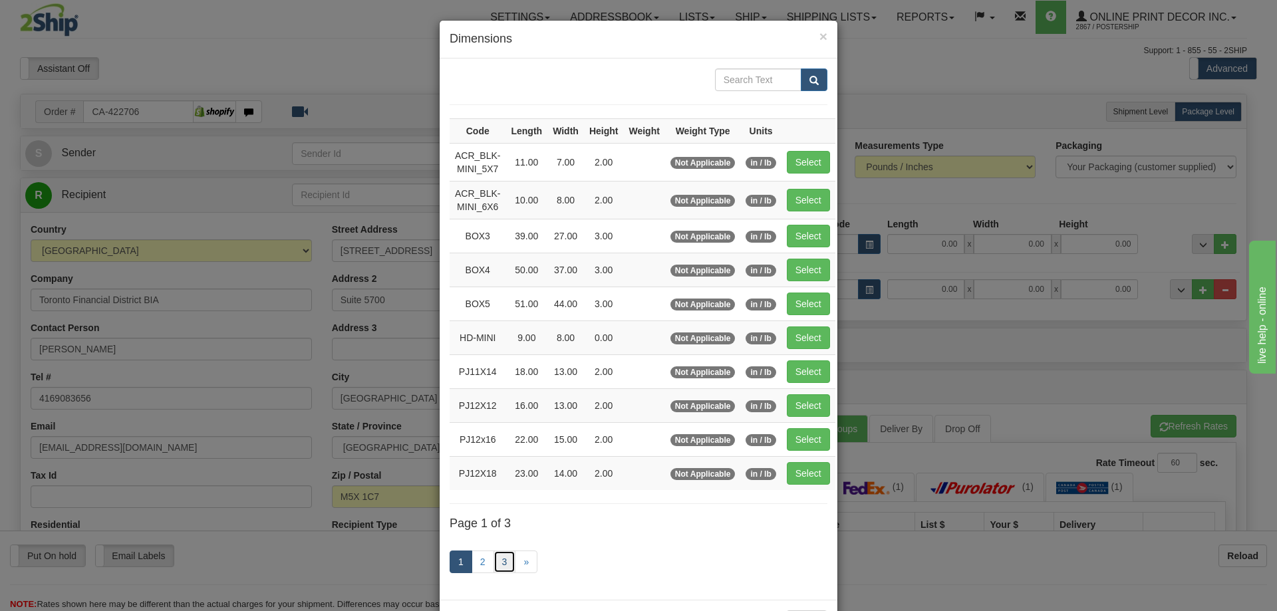
click at [505, 562] on link "3" at bounding box center [504, 562] width 23 height 23
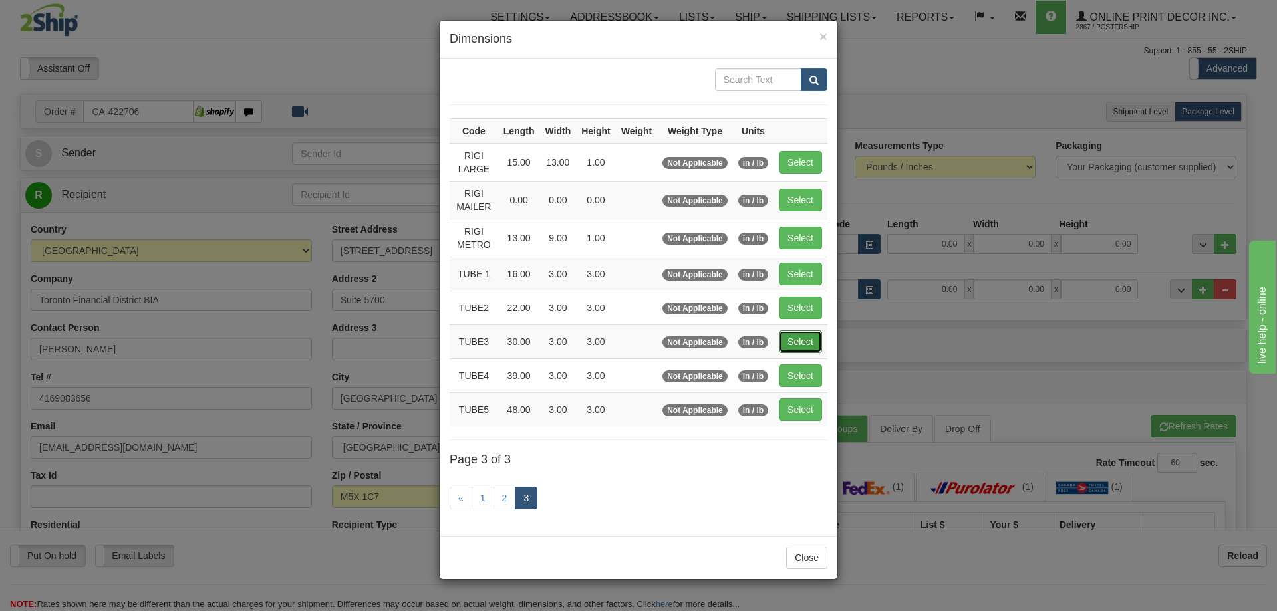
click at [802, 331] on button "Select" at bounding box center [800, 341] width 43 height 23
type input "TUBE3"
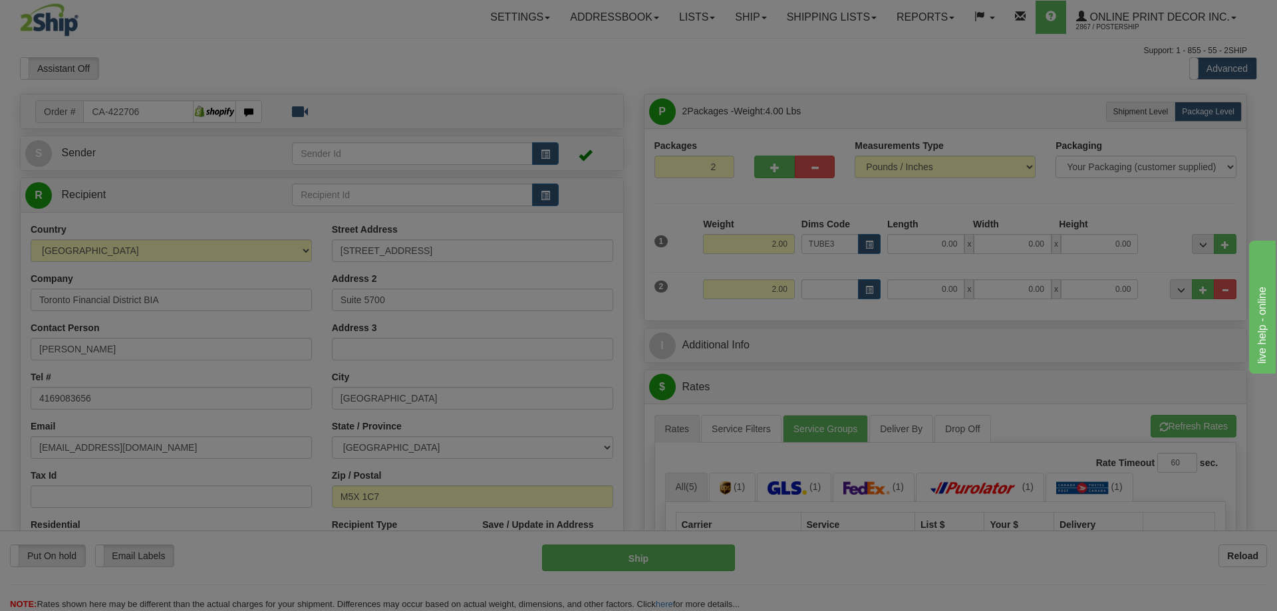
type input "30.00"
type input "3.00"
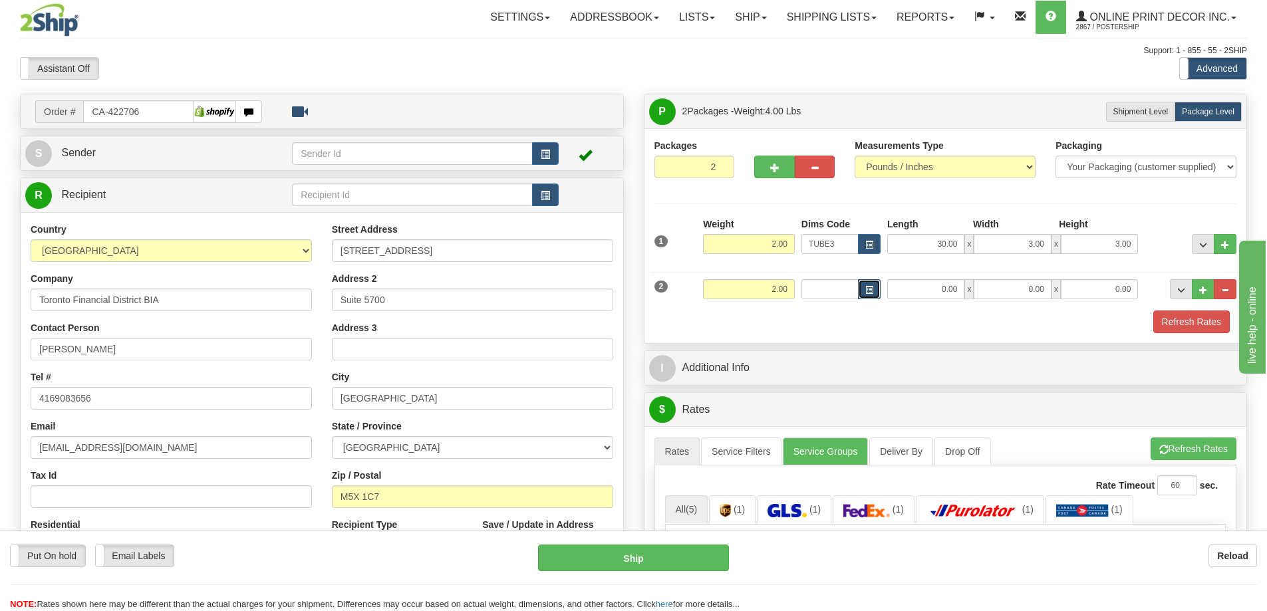
click at [860, 285] on button "button" at bounding box center [869, 289] width 23 height 20
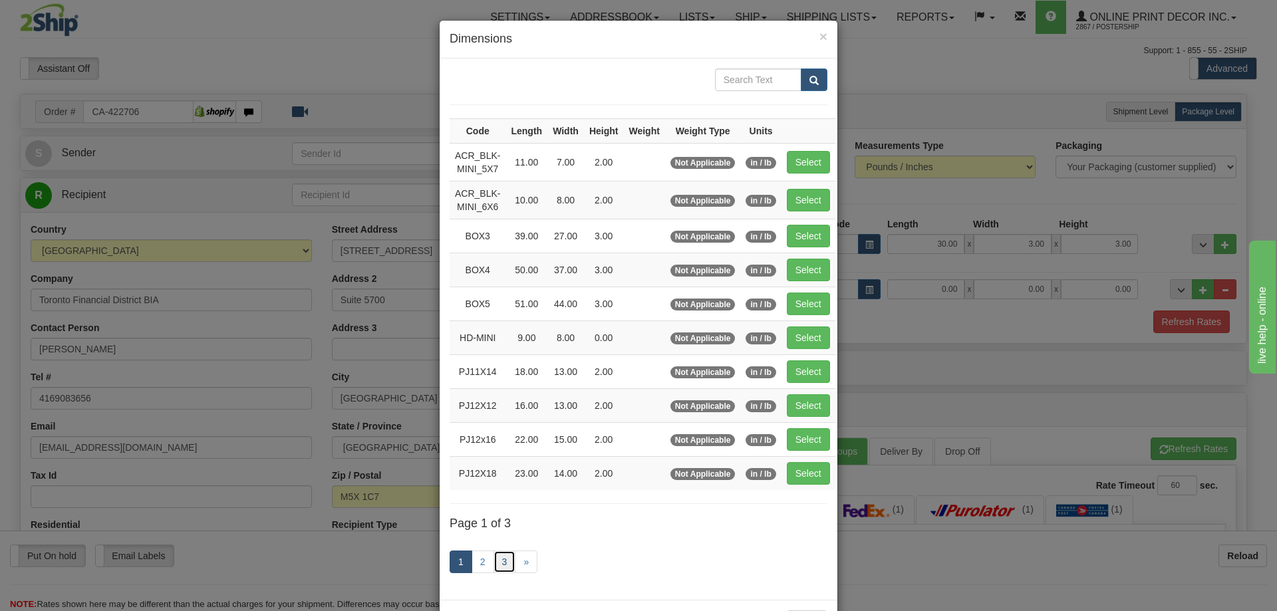
click at [496, 562] on link "3" at bounding box center [504, 562] width 23 height 23
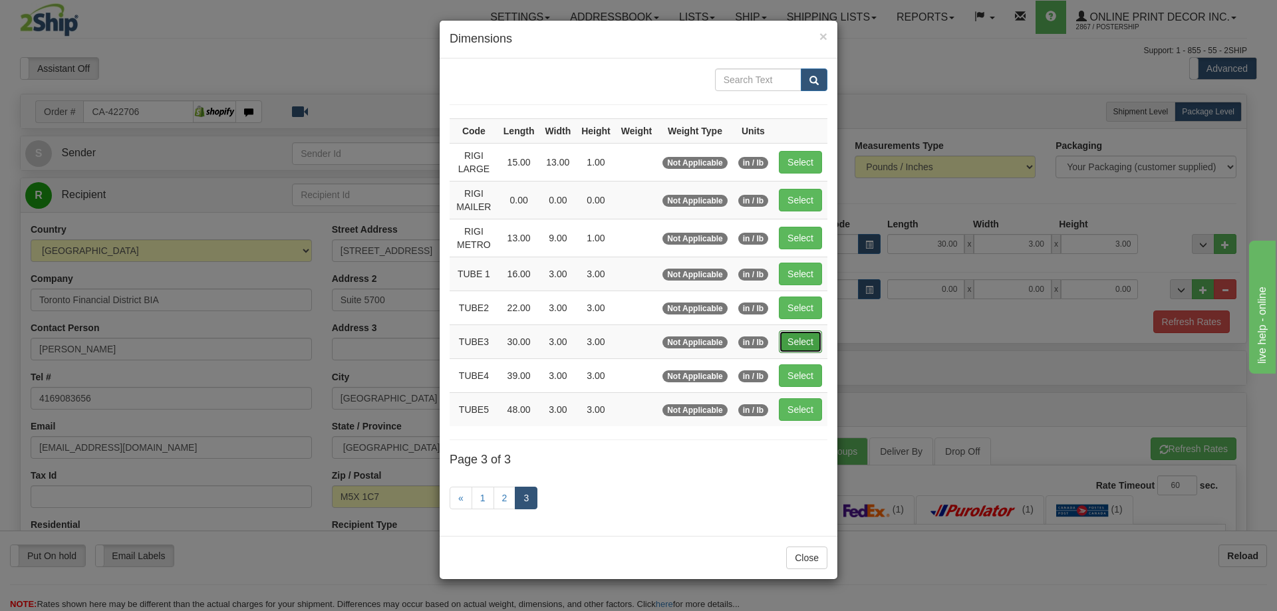
click at [800, 330] on button "Select" at bounding box center [800, 341] width 43 height 23
type input "TUBE3"
type input "30.00"
type input "3.00"
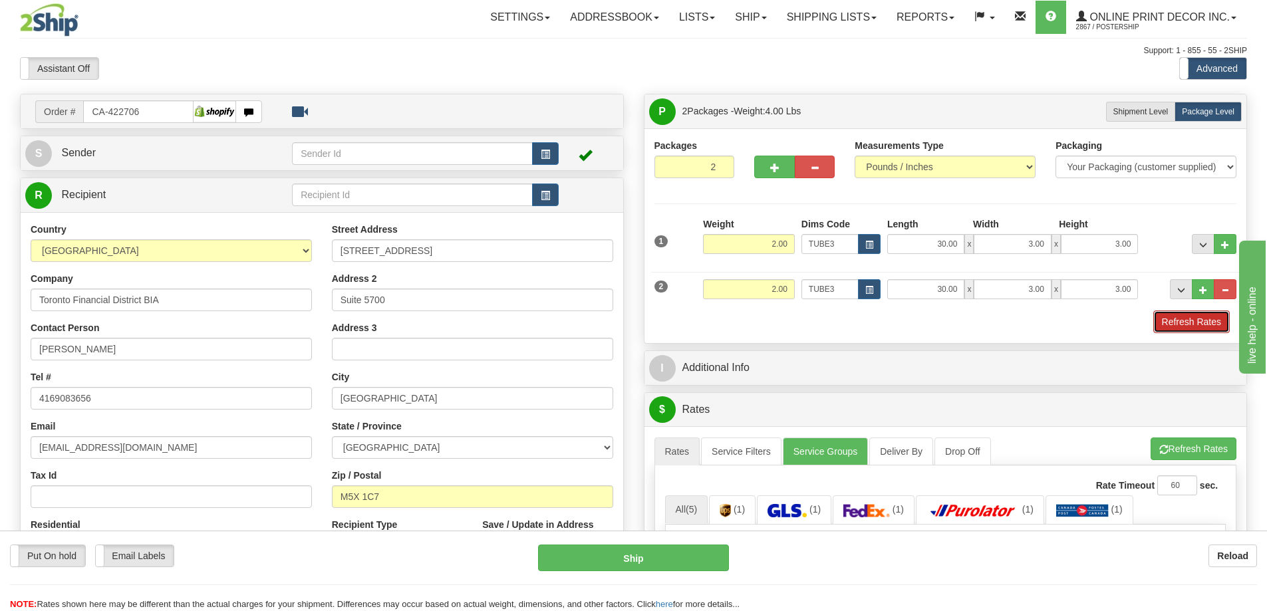
click at [1179, 314] on button "Refresh Rates" at bounding box center [1191, 321] width 76 height 23
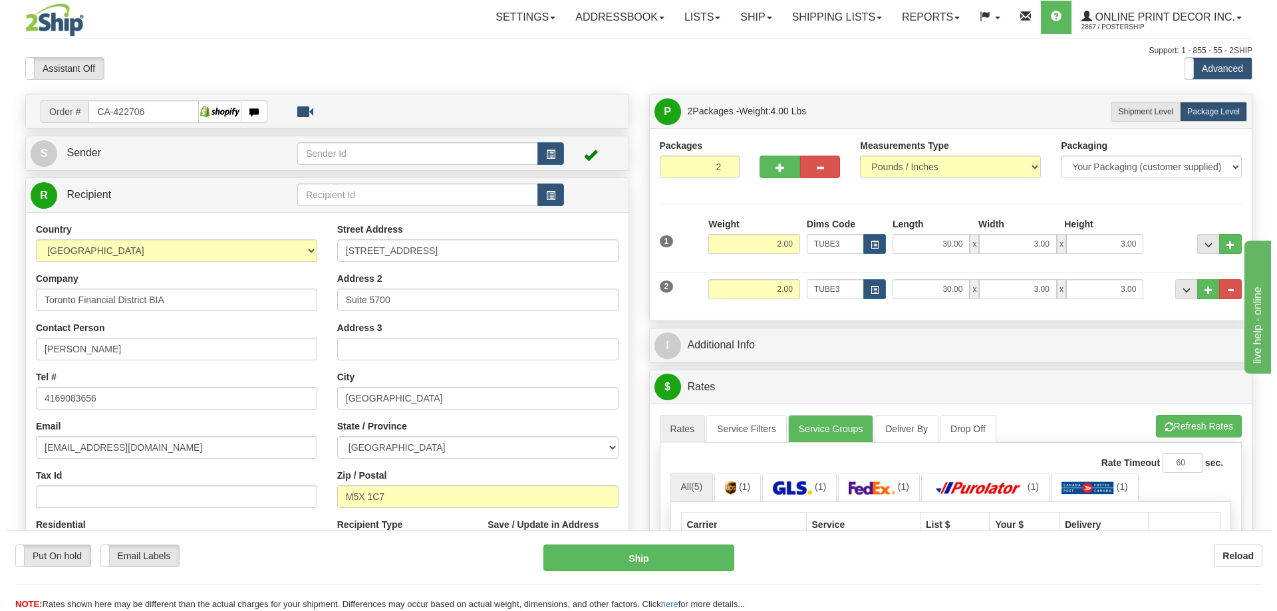
scroll to position [199, 0]
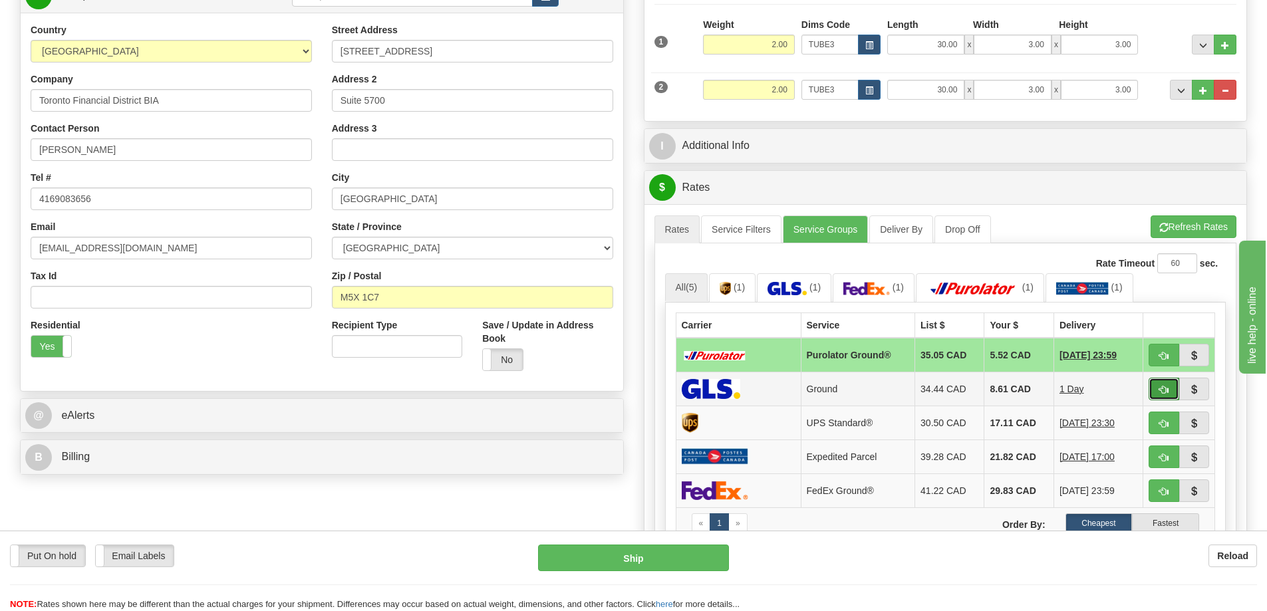
click at [1159, 384] on button "button" at bounding box center [1163, 389] width 31 height 23
type input "1"
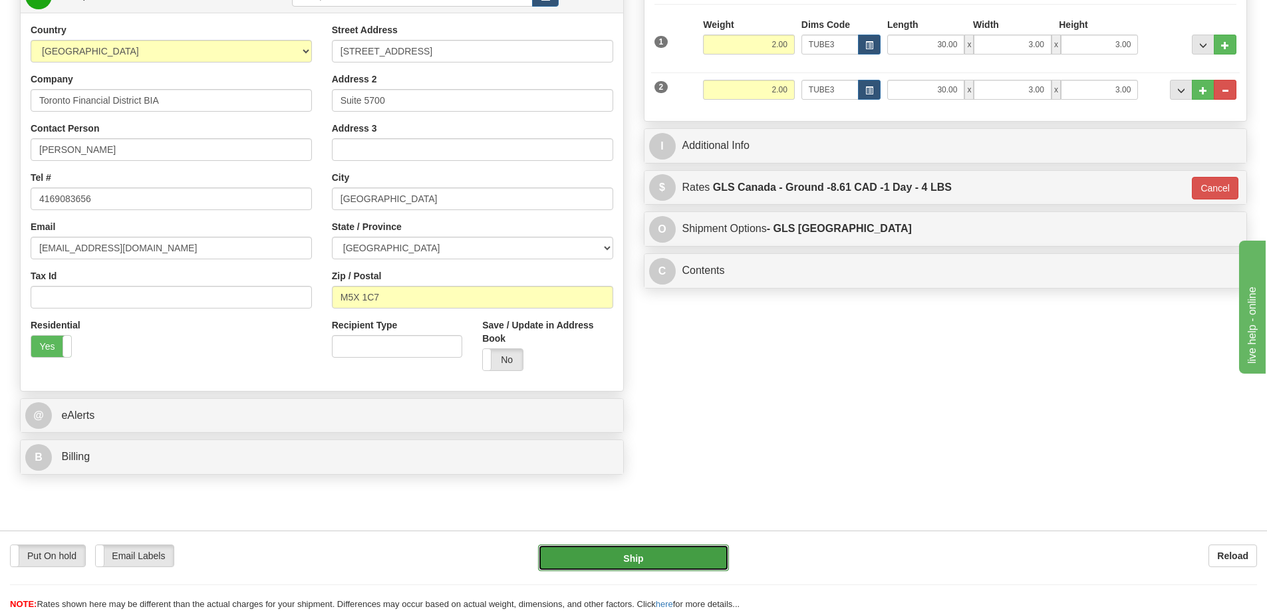
click at [650, 556] on button "Ship" at bounding box center [633, 558] width 191 height 27
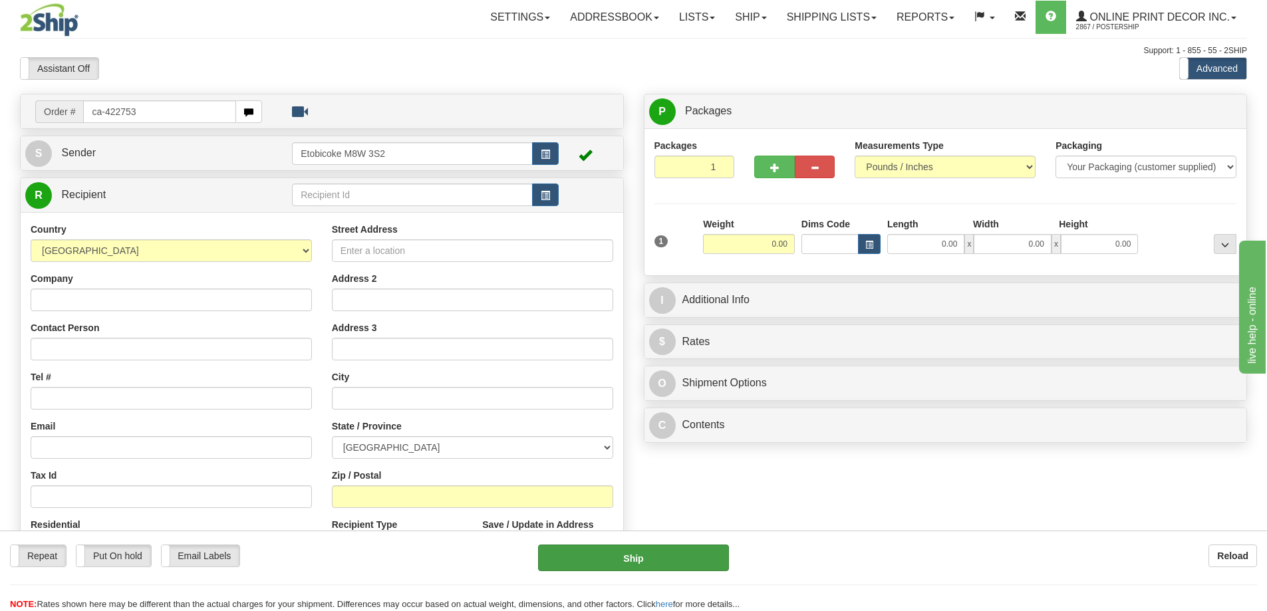
type input "ca-422753"
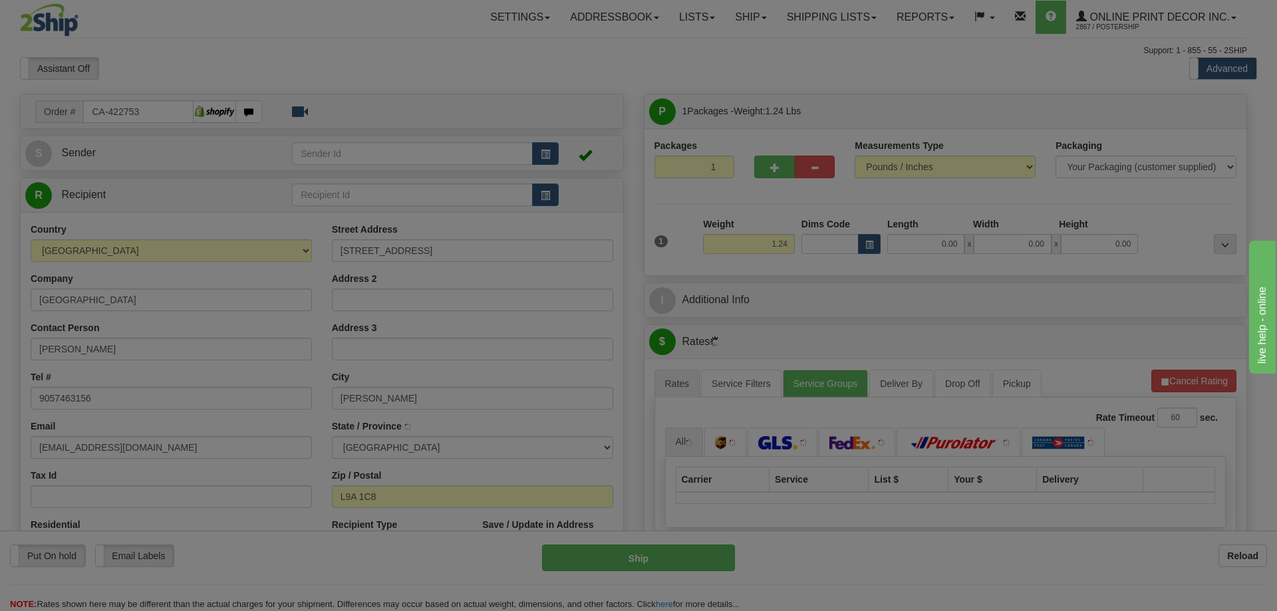
type input "HAMILTON"
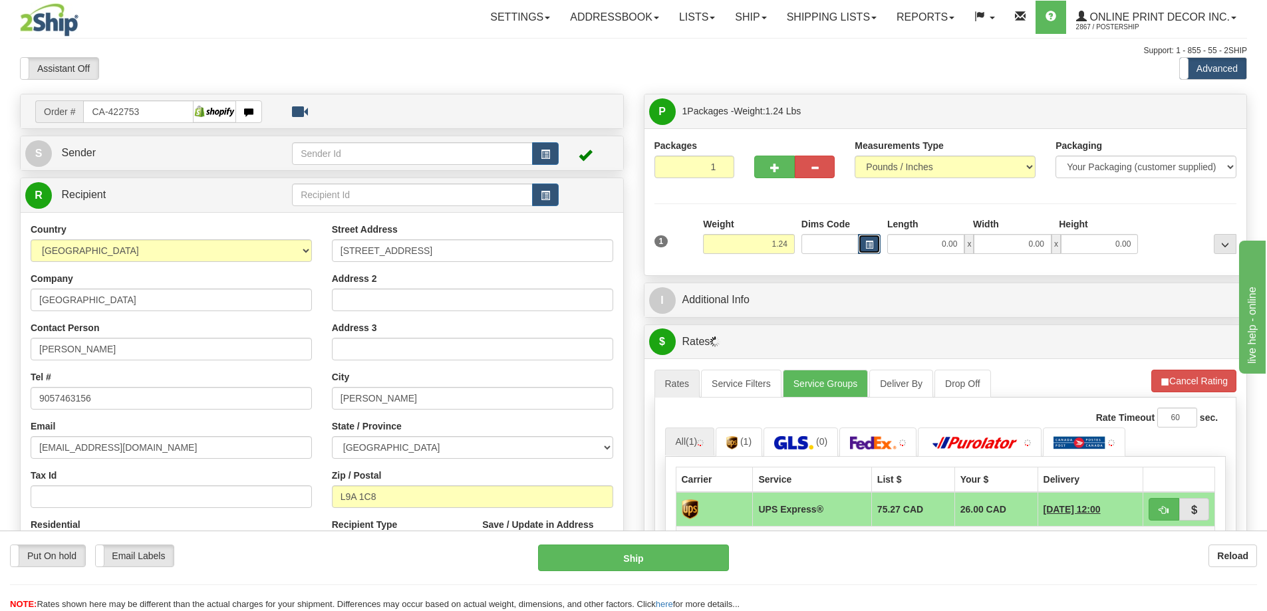
click at [875, 246] on button "button" at bounding box center [869, 244] width 23 height 20
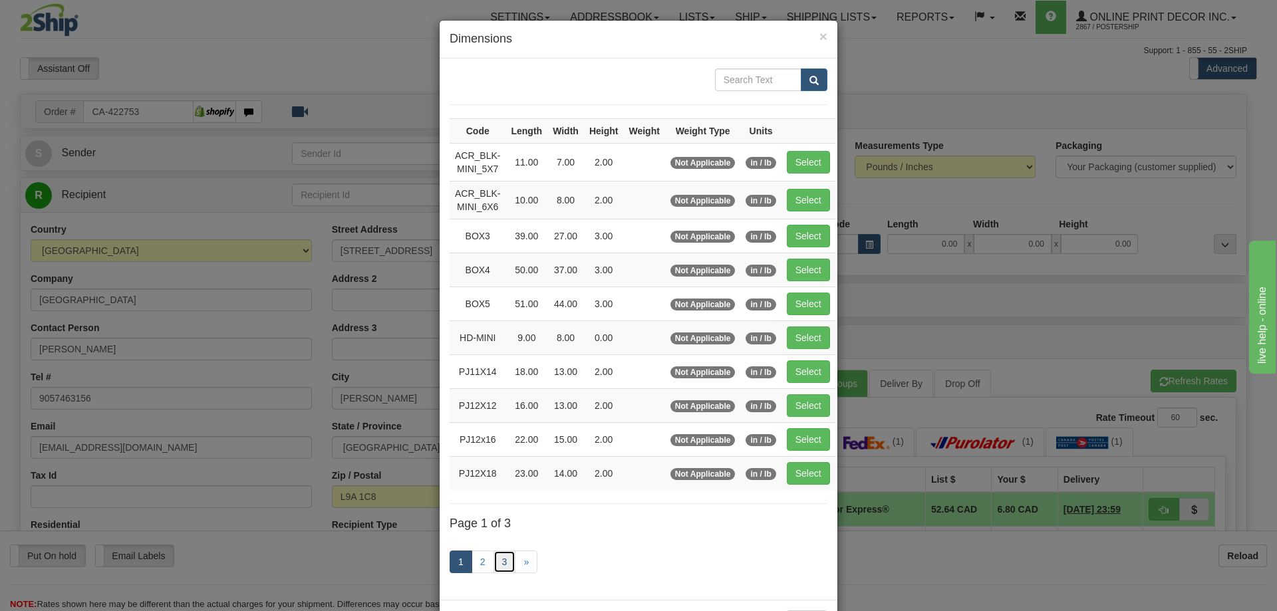
click at [500, 563] on link "3" at bounding box center [504, 562] width 23 height 23
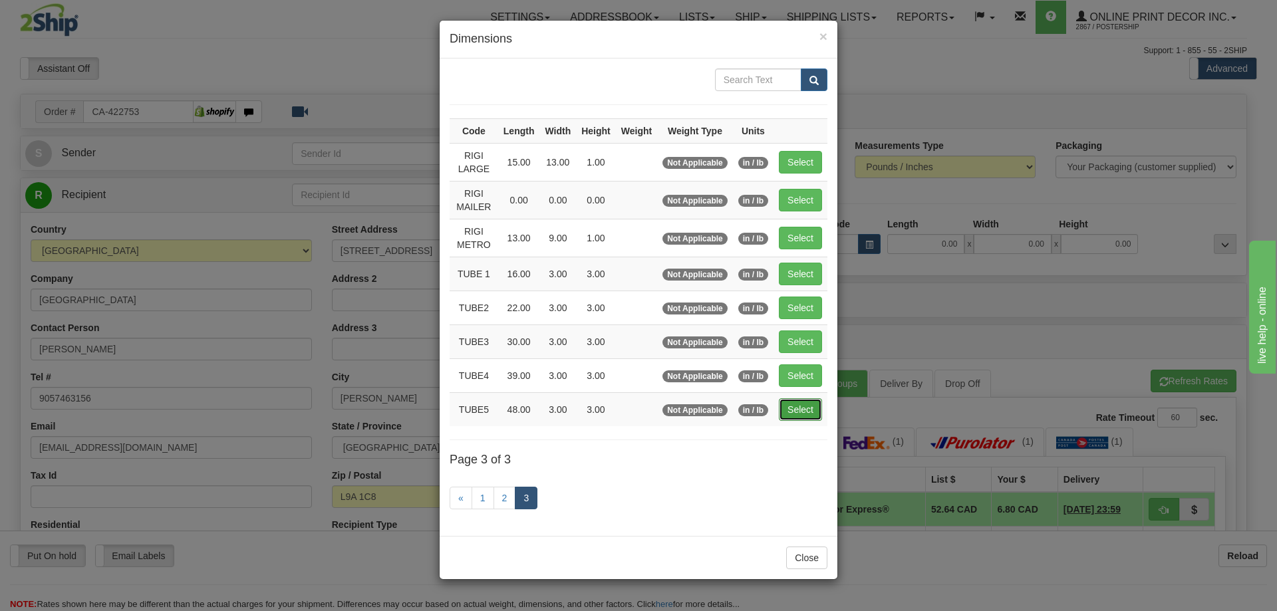
click at [791, 407] on button "Select" at bounding box center [800, 409] width 43 height 23
type input "TUBE5"
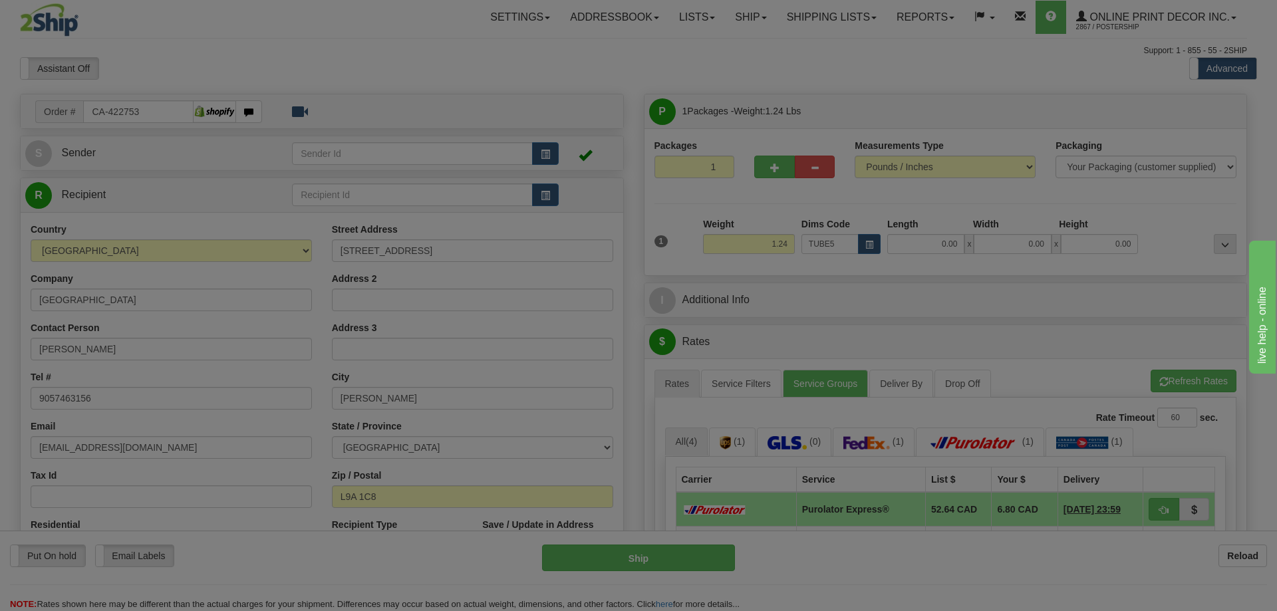
type input "48.00"
type input "3.00"
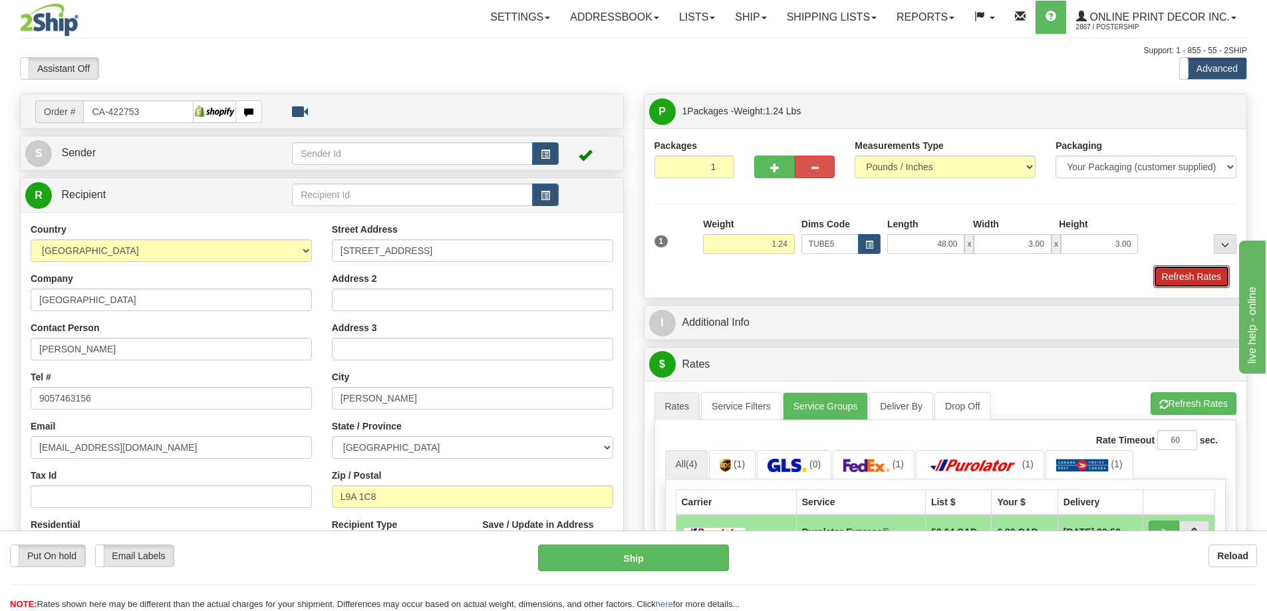
click at [1176, 275] on button "Refresh Rates" at bounding box center [1191, 276] width 76 height 23
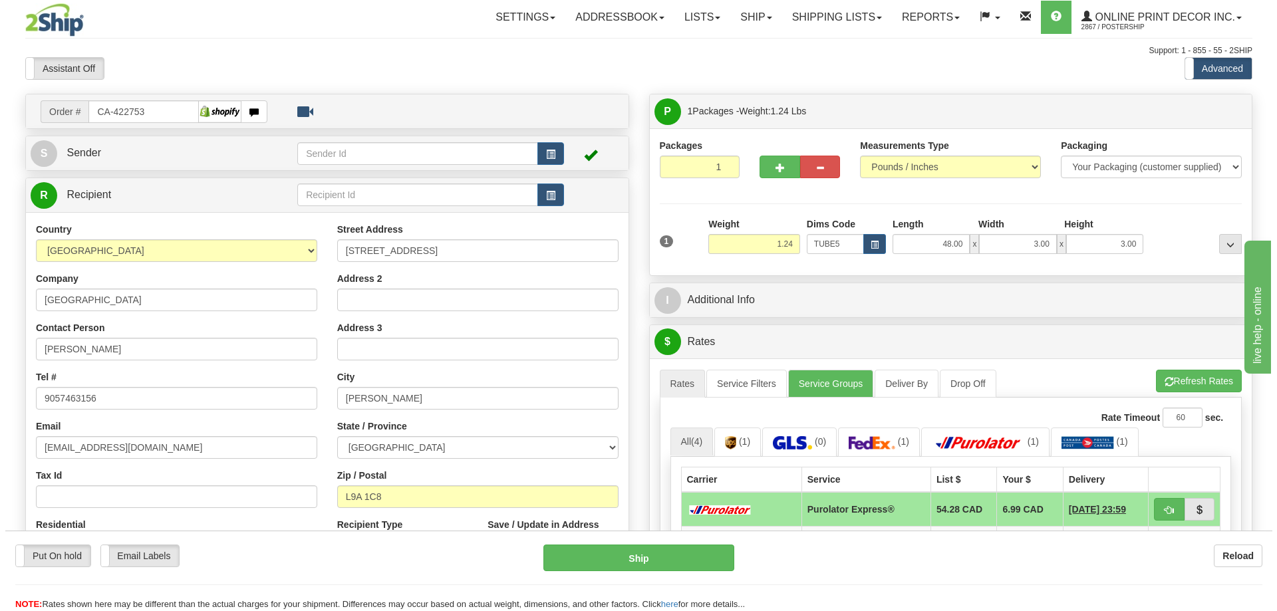
scroll to position [133, 0]
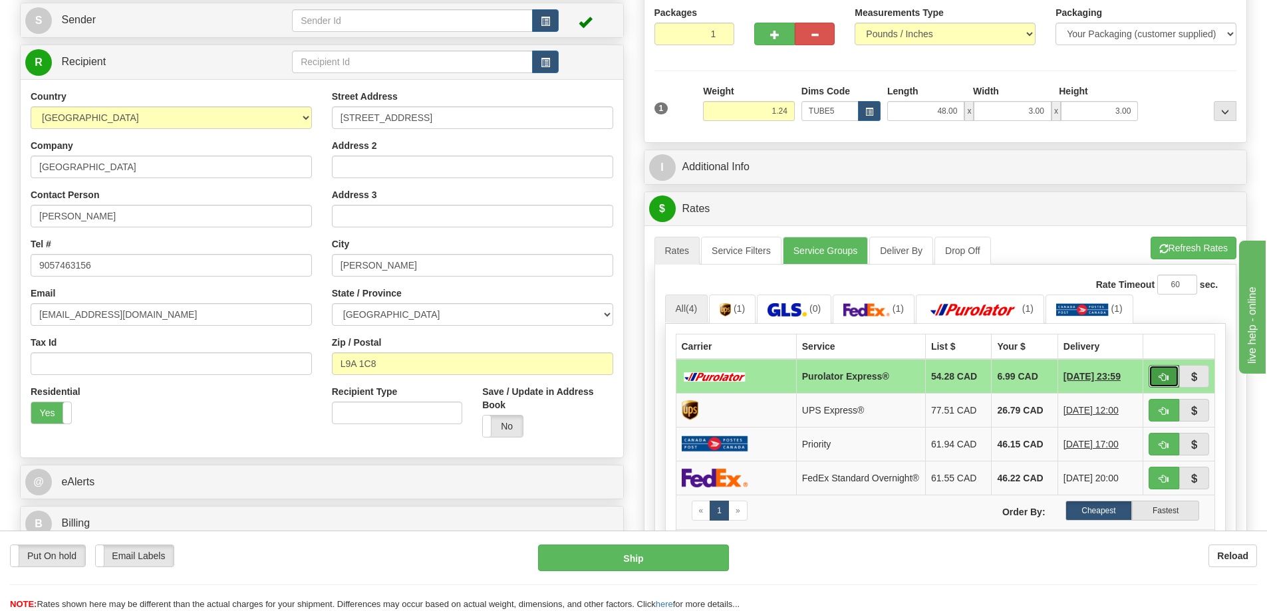
click at [1163, 376] on span "button" at bounding box center [1163, 377] width 9 height 9
type input "202"
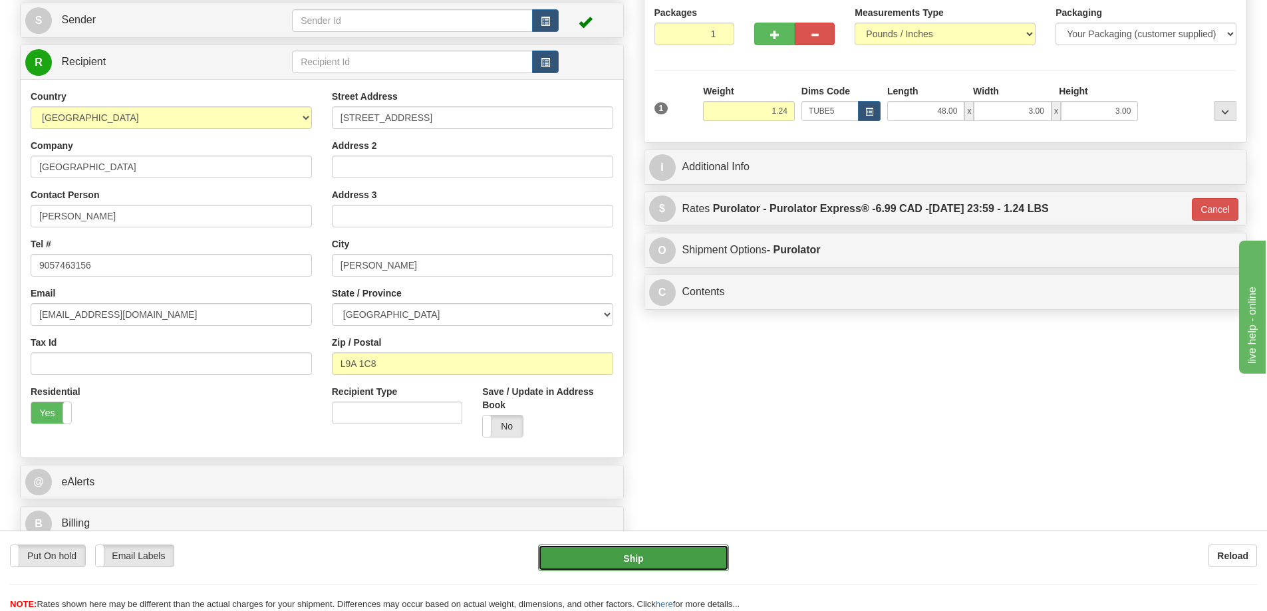
click at [691, 562] on button "Ship" at bounding box center [633, 558] width 191 height 27
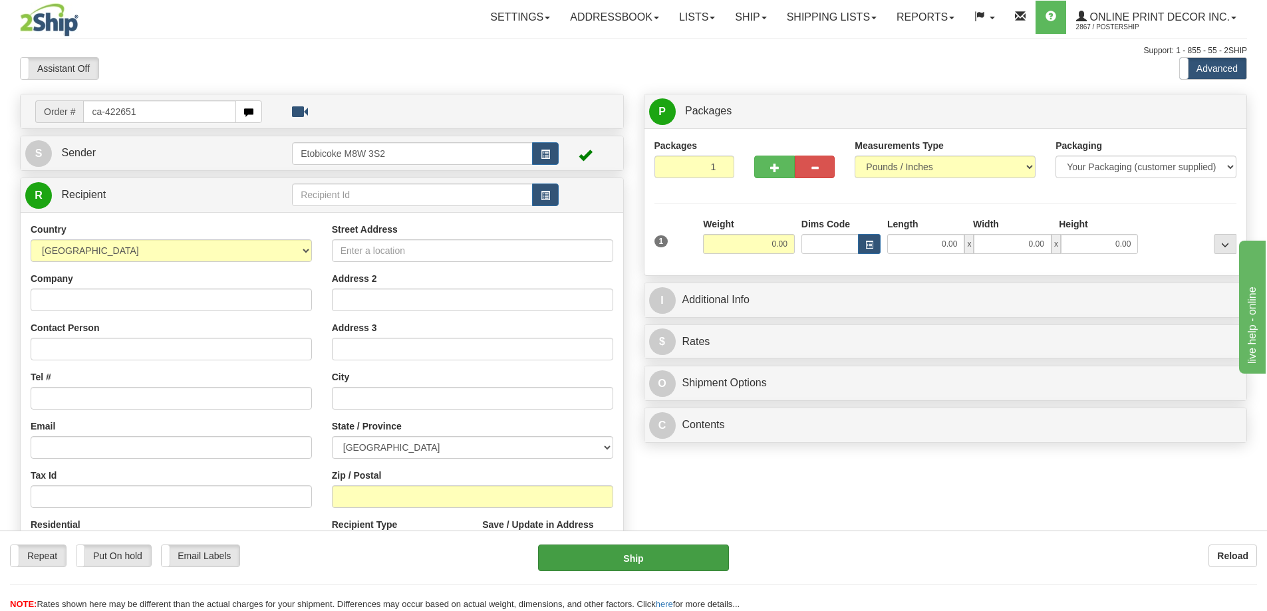
type input "ca-422651"
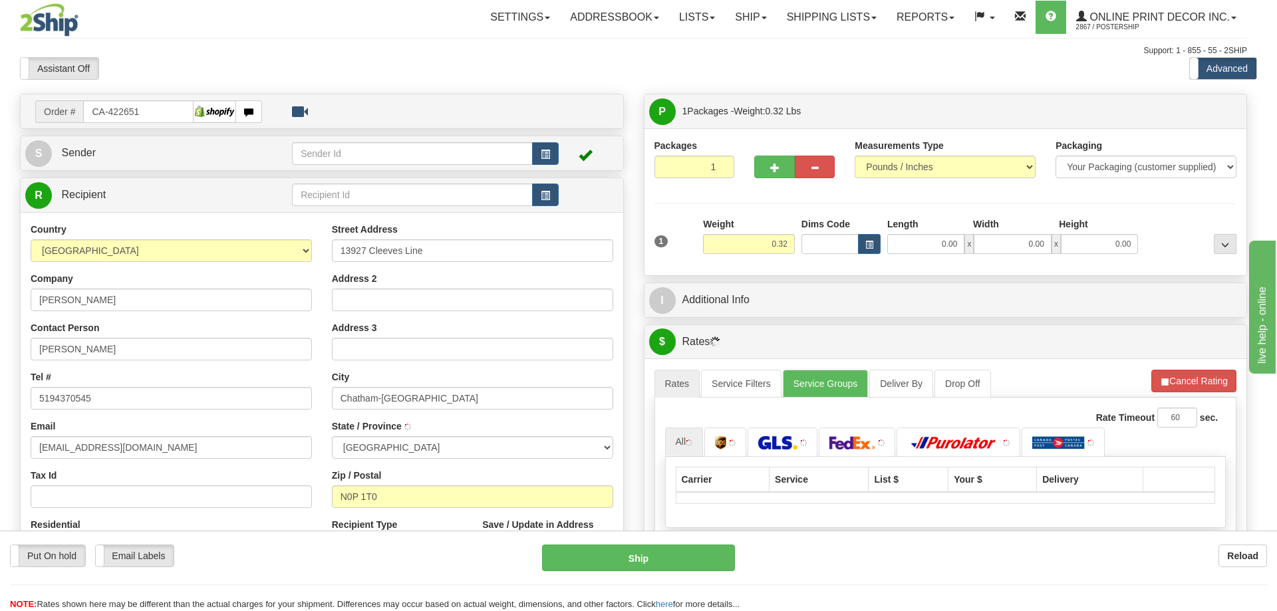
type input "HIGHGATE"
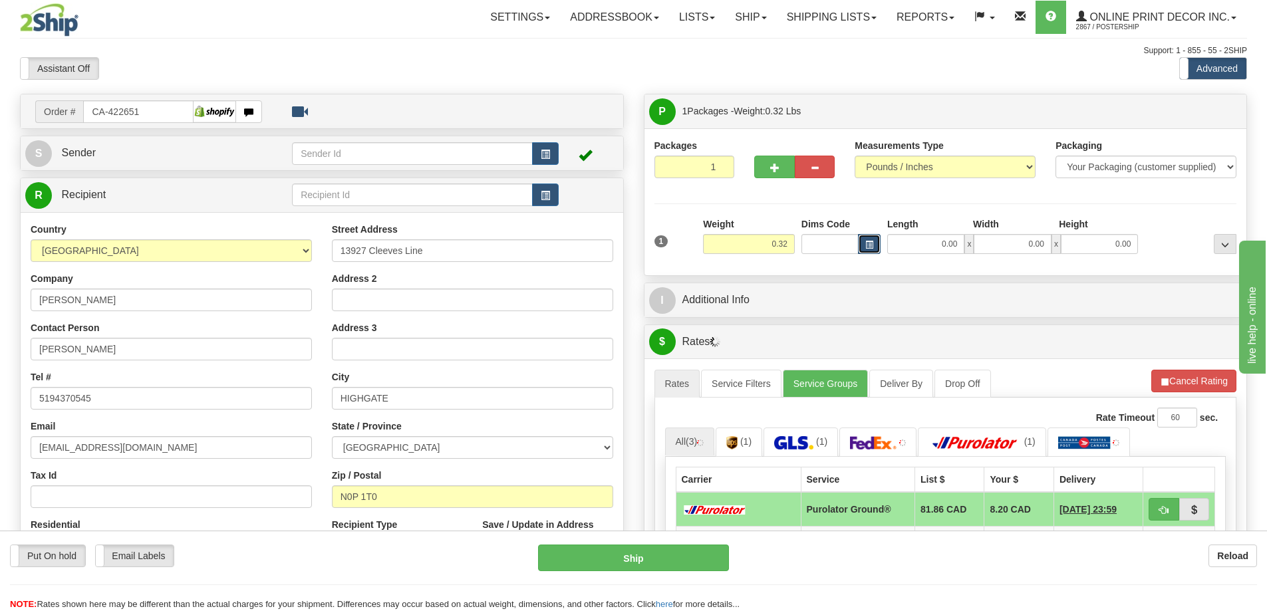
click at [869, 239] on button "button" at bounding box center [869, 244] width 23 height 20
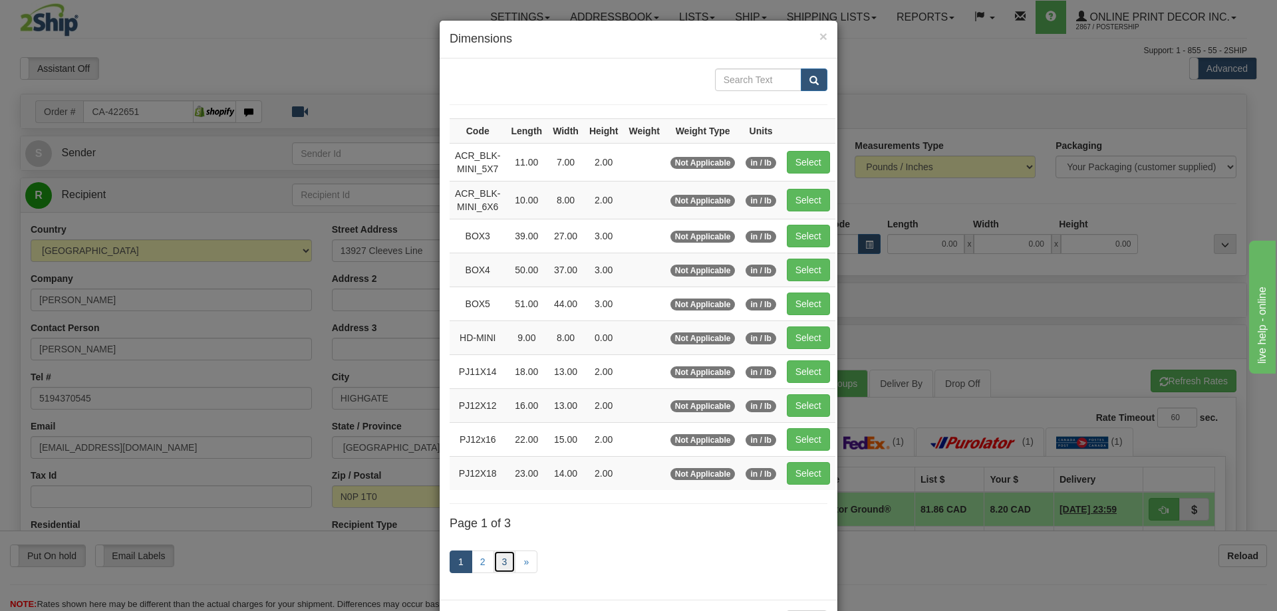
click at [494, 560] on link "3" at bounding box center [504, 562] width 23 height 23
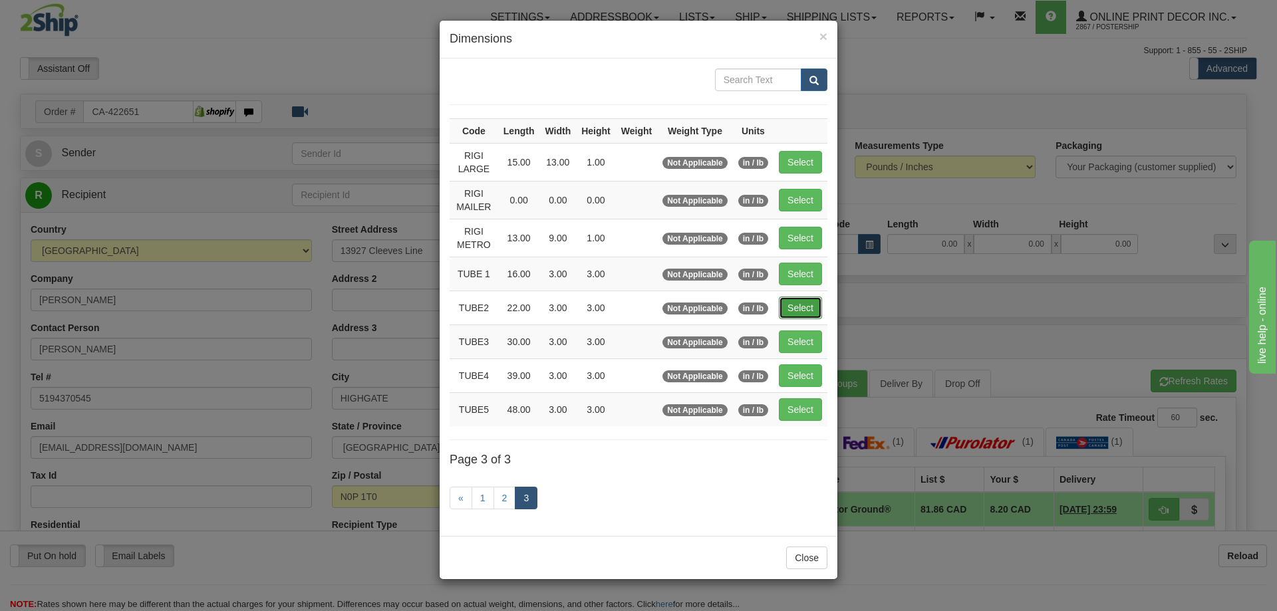
click at [803, 306] on button "Select" at bounding box center [800, 308] width 43 height 23
type input "TUBE2"
type input "22.00"
type input "3.00"
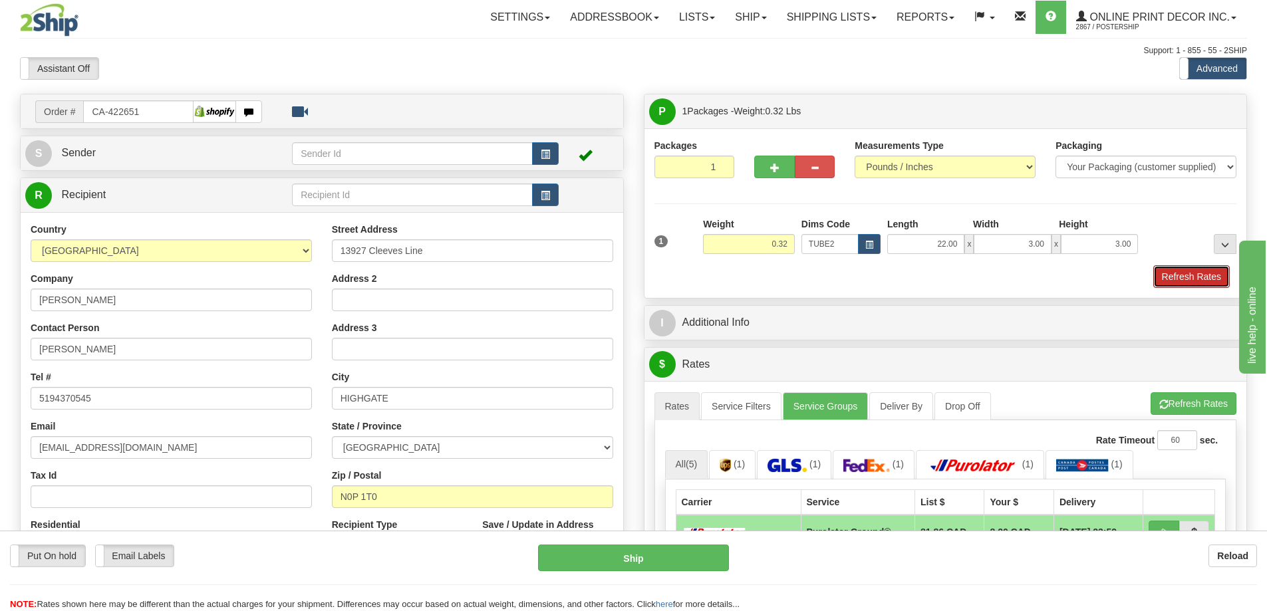
drag, startPoint x: 1182, startPoint y: 277, endPoint x: 1167, endPoint y: 275, distance: 14.8
click at [1182, 276] on button "Refresh Rates" at bounding box center [1191, 276] width 76 height 23
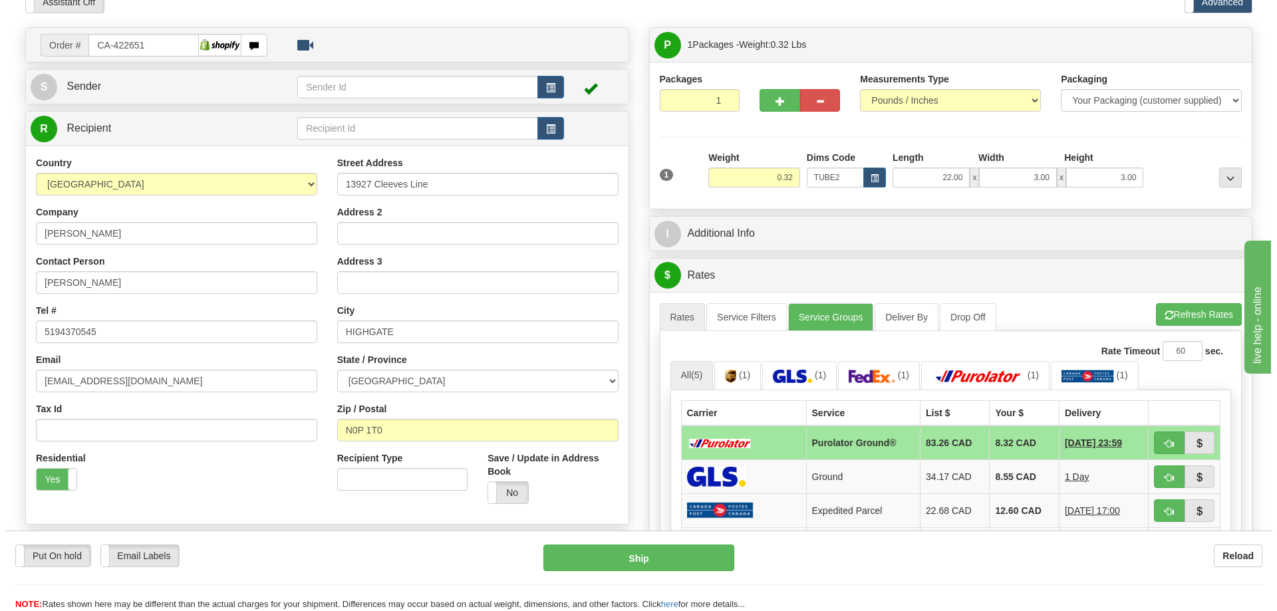
scroll to position [199, 0]
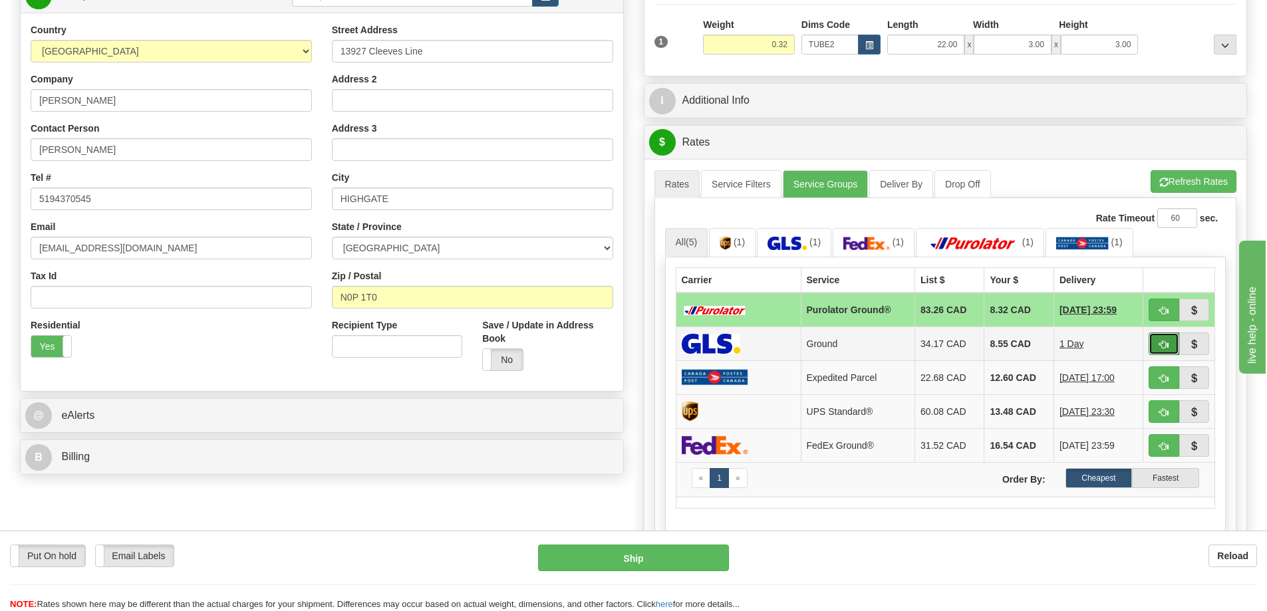
click at [1150, 343] on button "button" at bounding box center [1163, 343] width 31 height 23
type input "1"
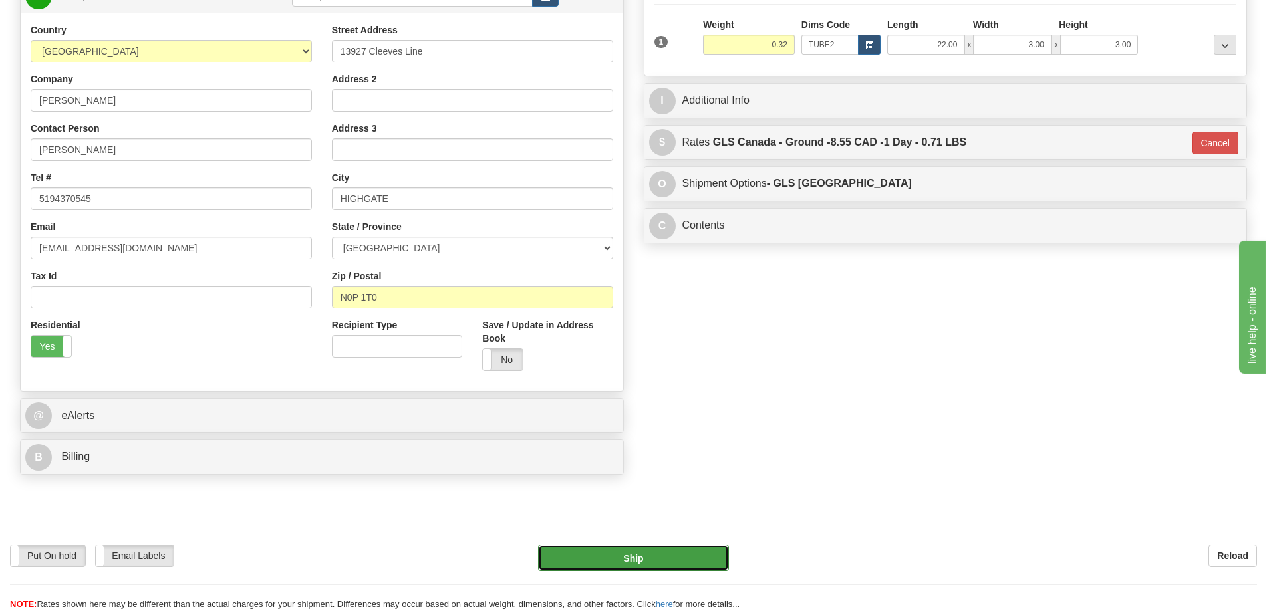
click at [670, 556] on button "Ship" at bounding box center [633, 558] width 191 height 27
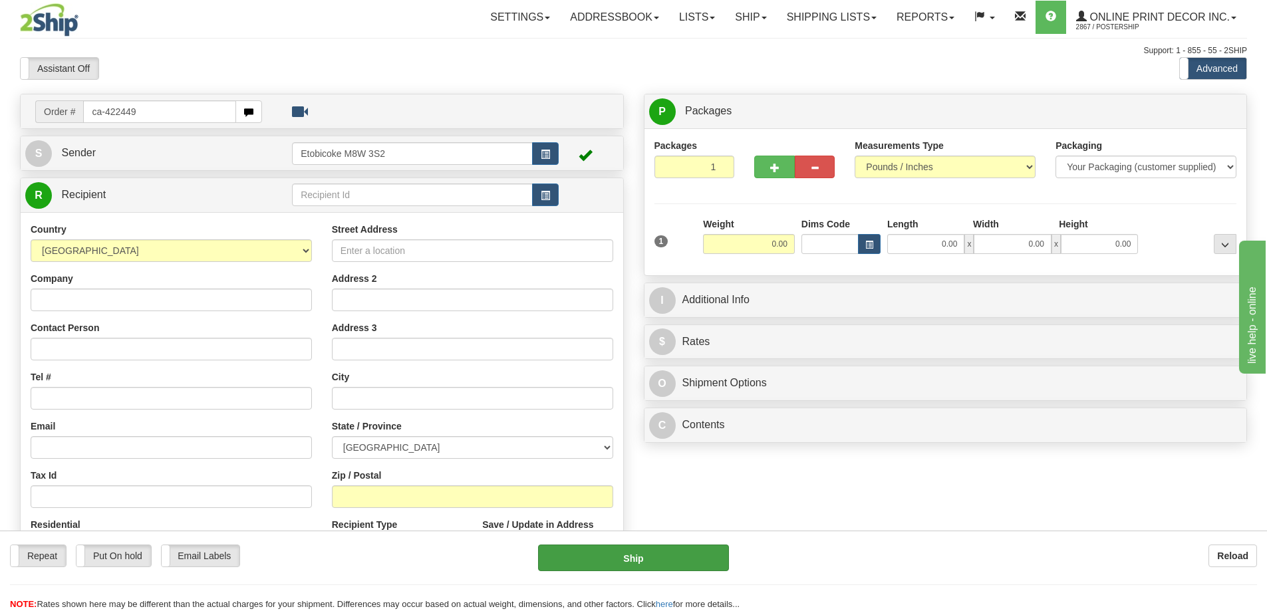
type input "ca-422449"
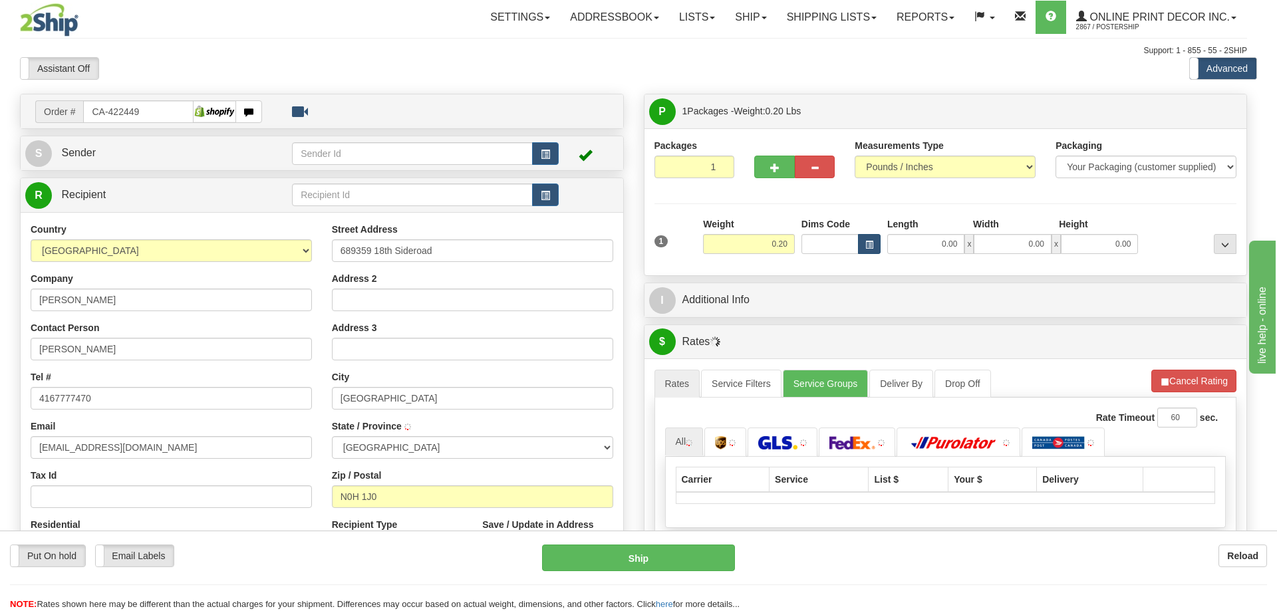
type input "CLARKSBURG"
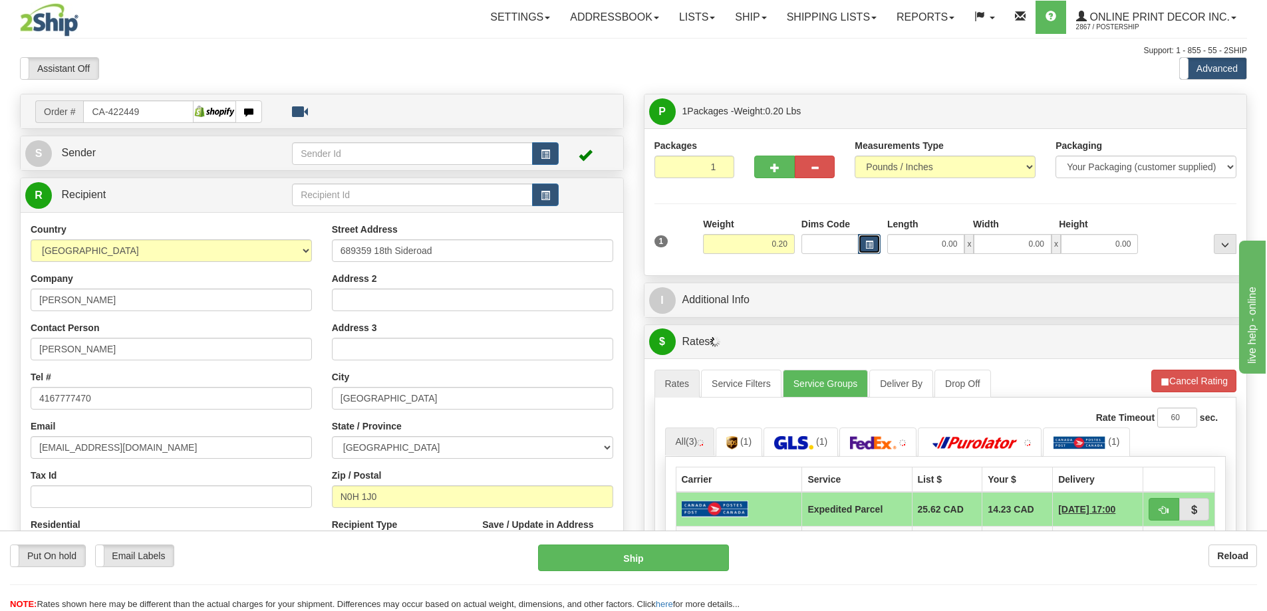
click at [861, 241] on button "button" at bounding box center [869, 244] width 23 height 20
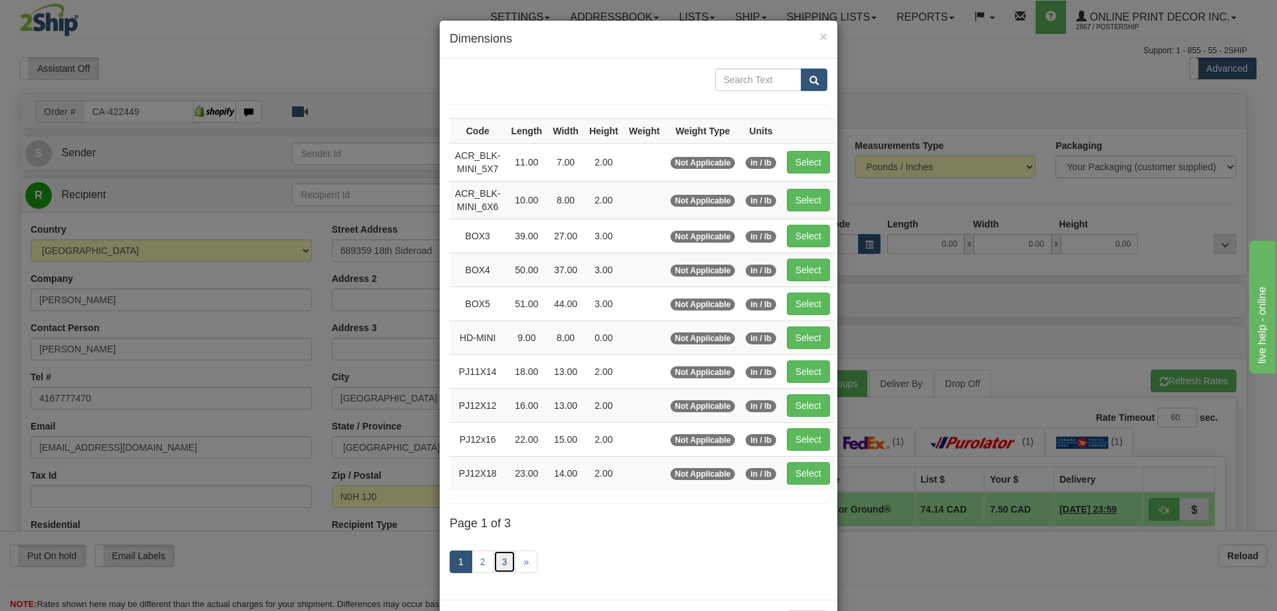
click at [505, 557] on link "3" at bounding box center [504, 562] width 23 height 23
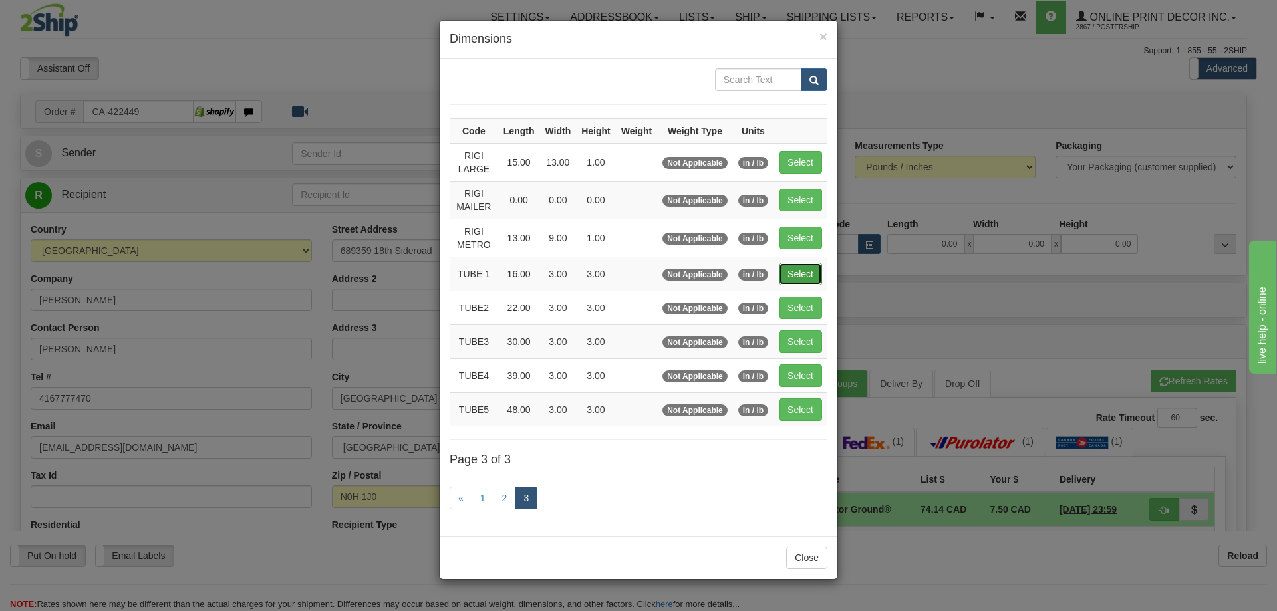
click at [818, 273] on button "Select" at bounding box center [800, 274] width 43 height 23
type input "TUBE 1"
type input "16.00"
type input "3.00"
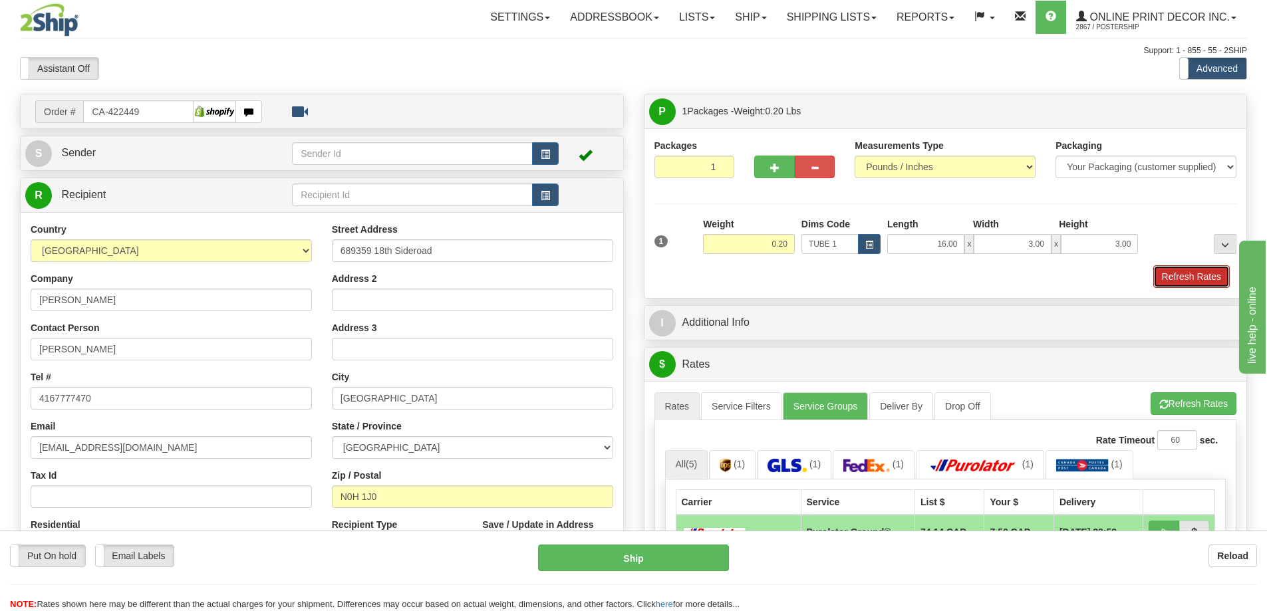
click at [1187, 267] on button "Refresh Rates" at bounding box center [1191, 276] width 76 height 23
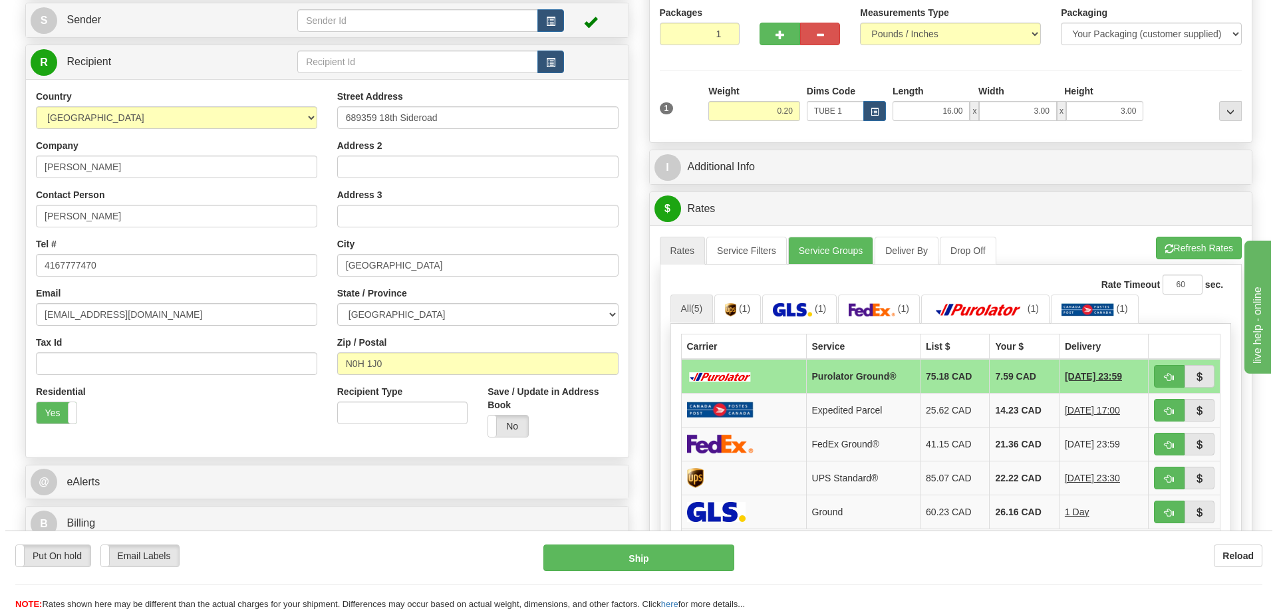
scroll to position [199, 0]
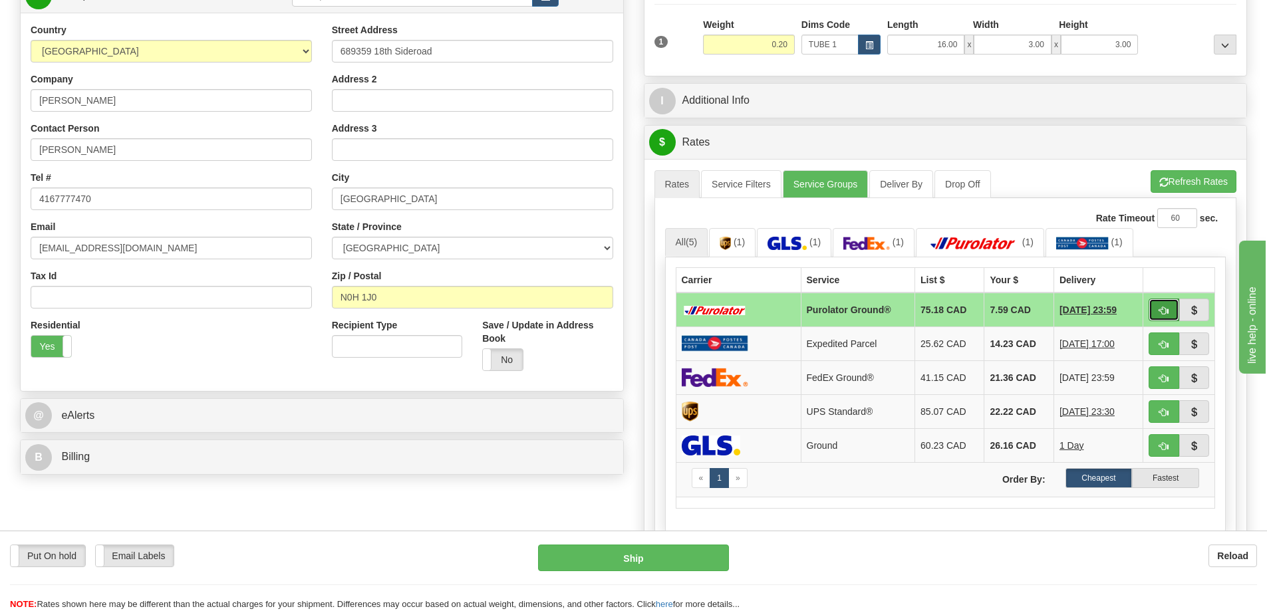
click at [1164, 308] on button "button" at bounding box center [1163, 310] width 31 height 23
type input "260"
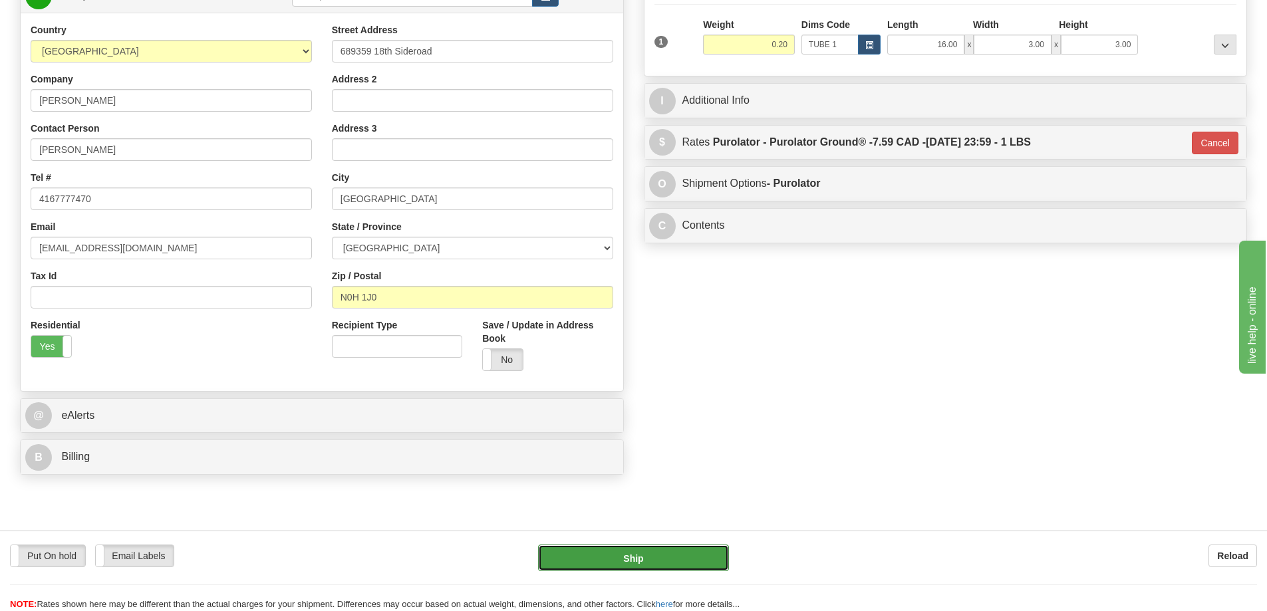
click at [687, 552] on button "Ship" at bounding box center [633, 558] width 191 height 27
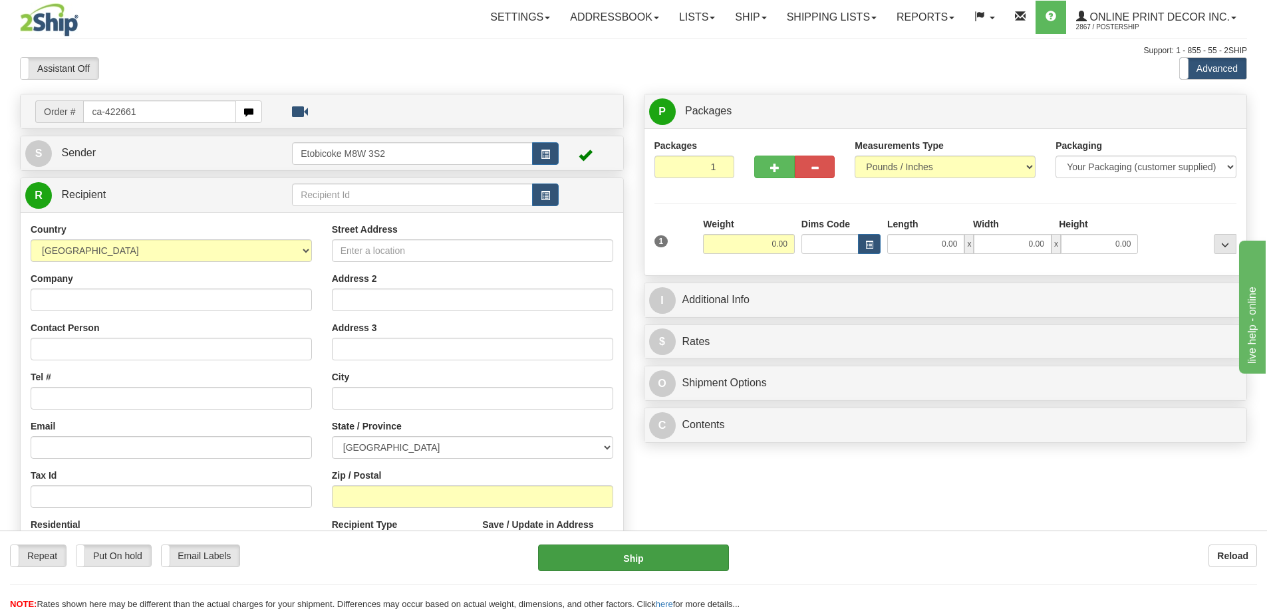
type input "ca-422661"
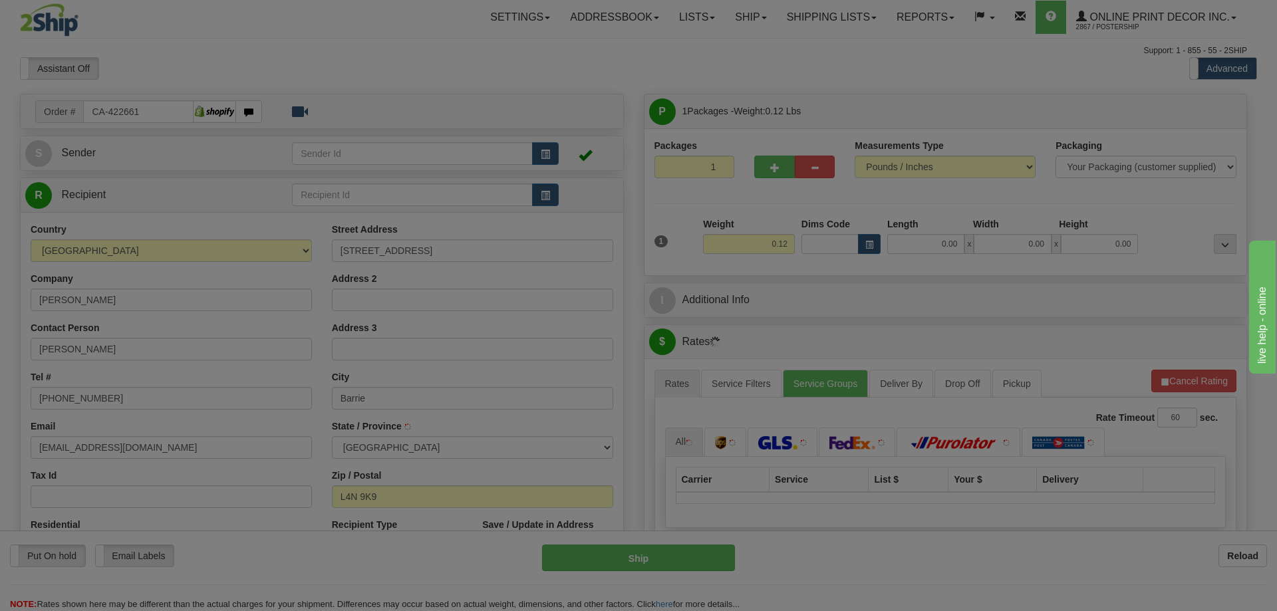
type input "BARRIE"
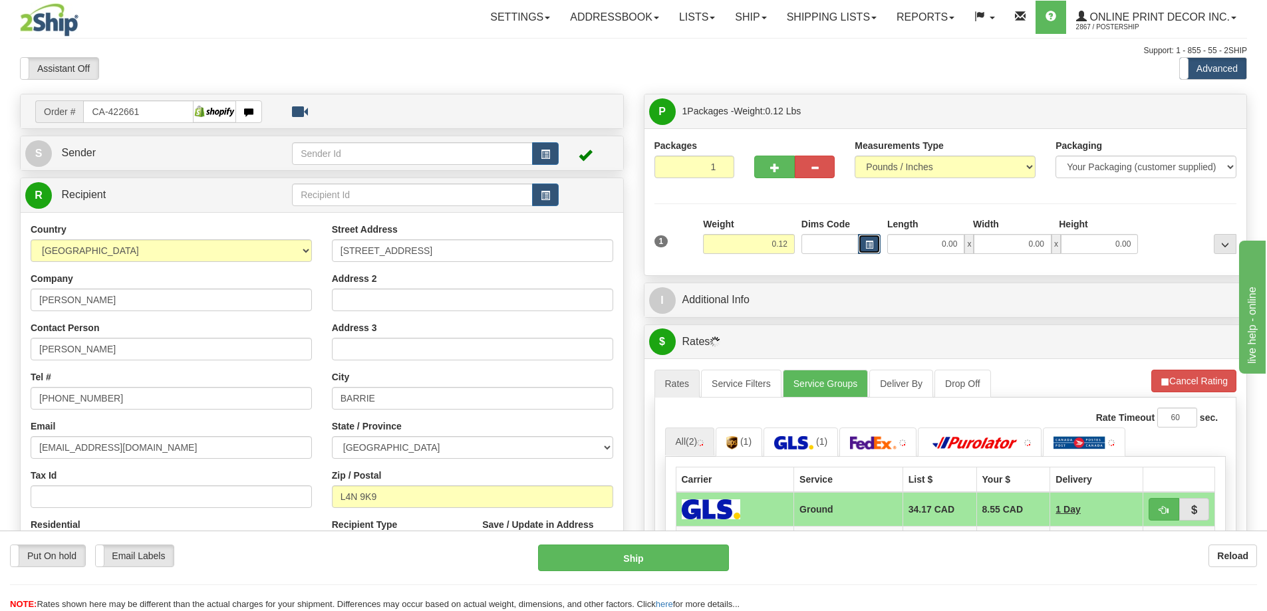
click at [866, 240] on button "button" at bounding box center [869, 244] width 23 height 20
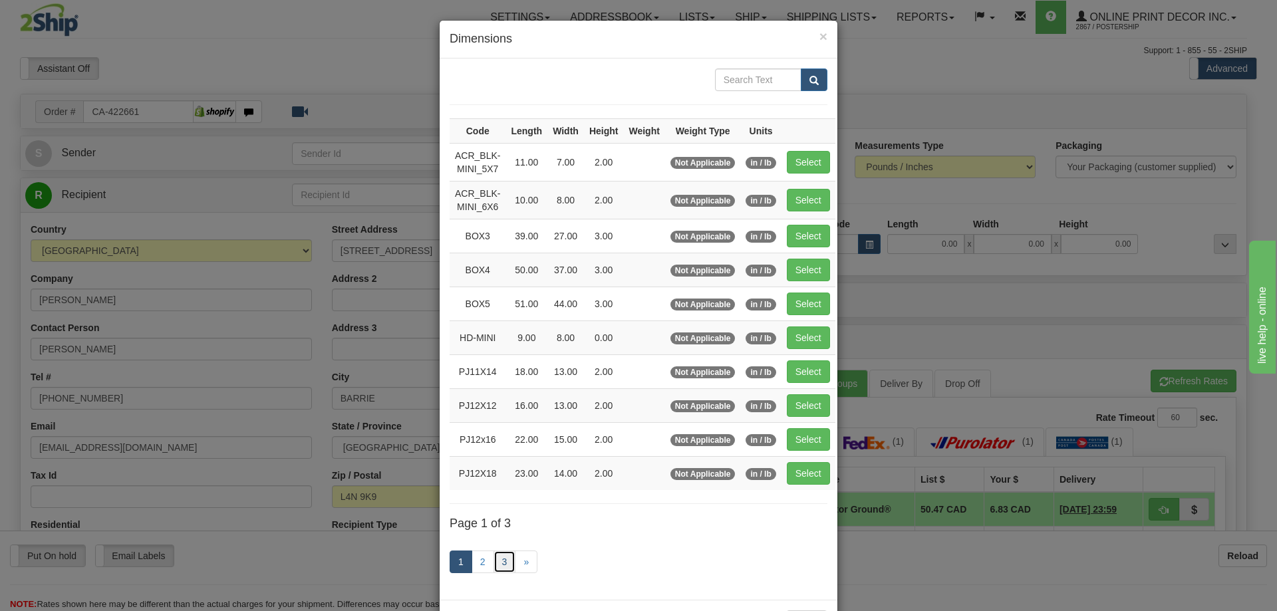
click at [499, 552] on link "3" at bounding box center [504, 562] width 23 height 23
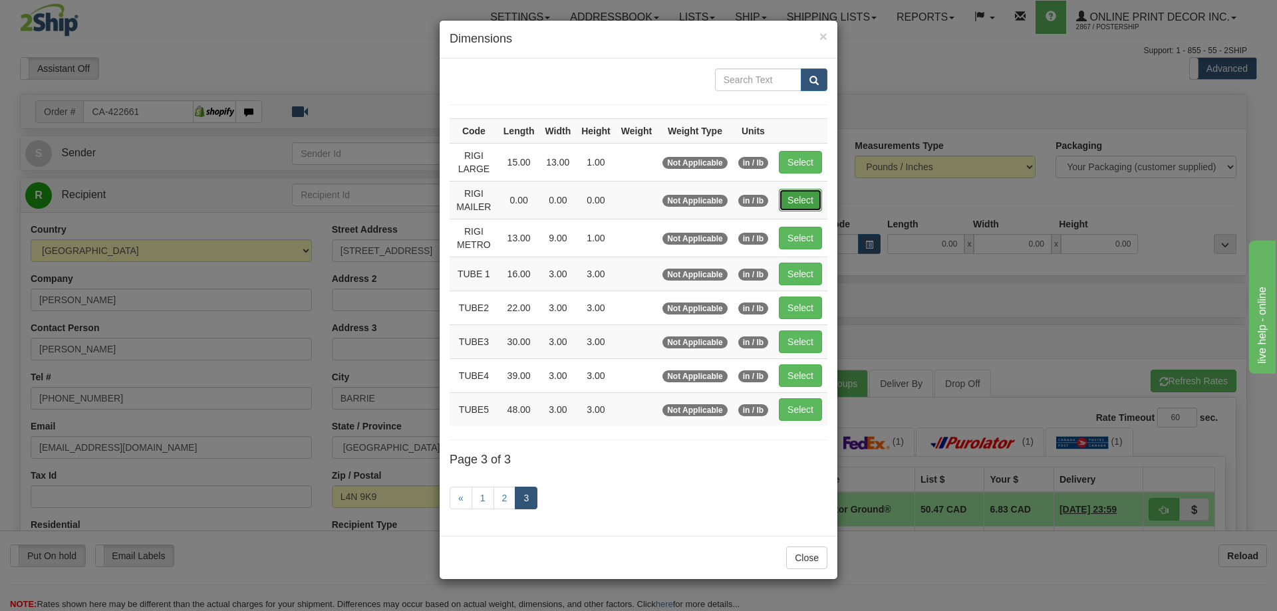
click at [800, 199] on button "Select" at bounding box center [800, 200] width 43 height 23
type input "RIGI MAILER"
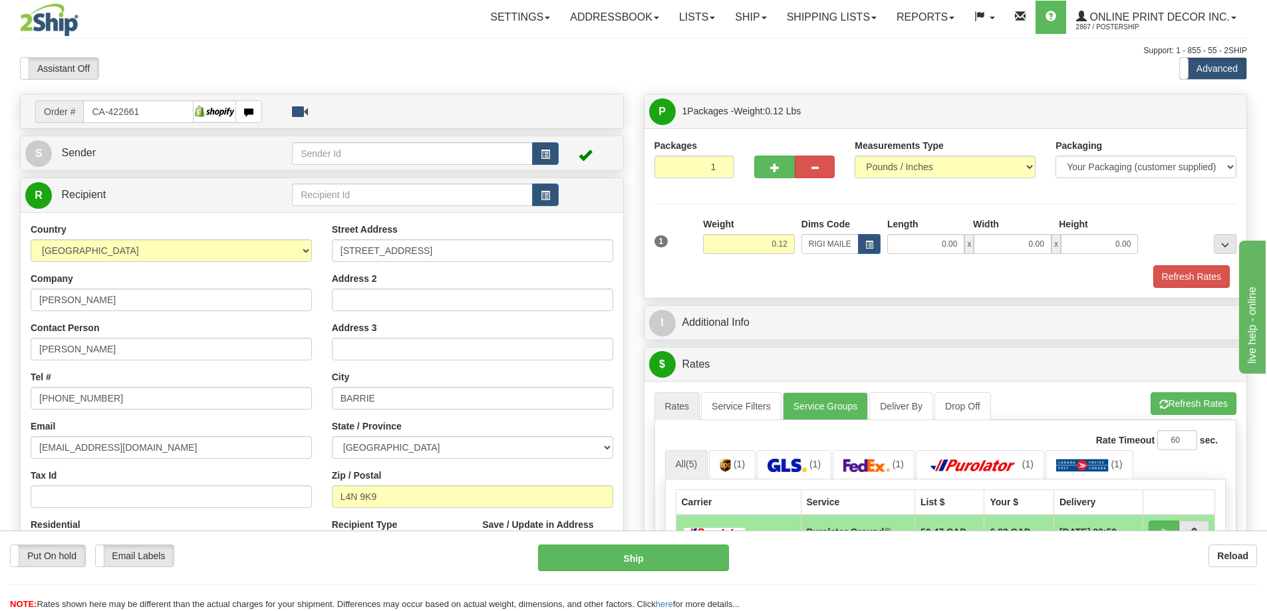
click at [1191, 265] on div "Packaging Your Packaging (customer supplied) Envelope (carrier supplied) Pack (…" at bounding box center [969, 265] width 540 height 1
click at [1190, 274] on button "Refresh Rates" at bounding box center [1191, 276] width 76 height 23
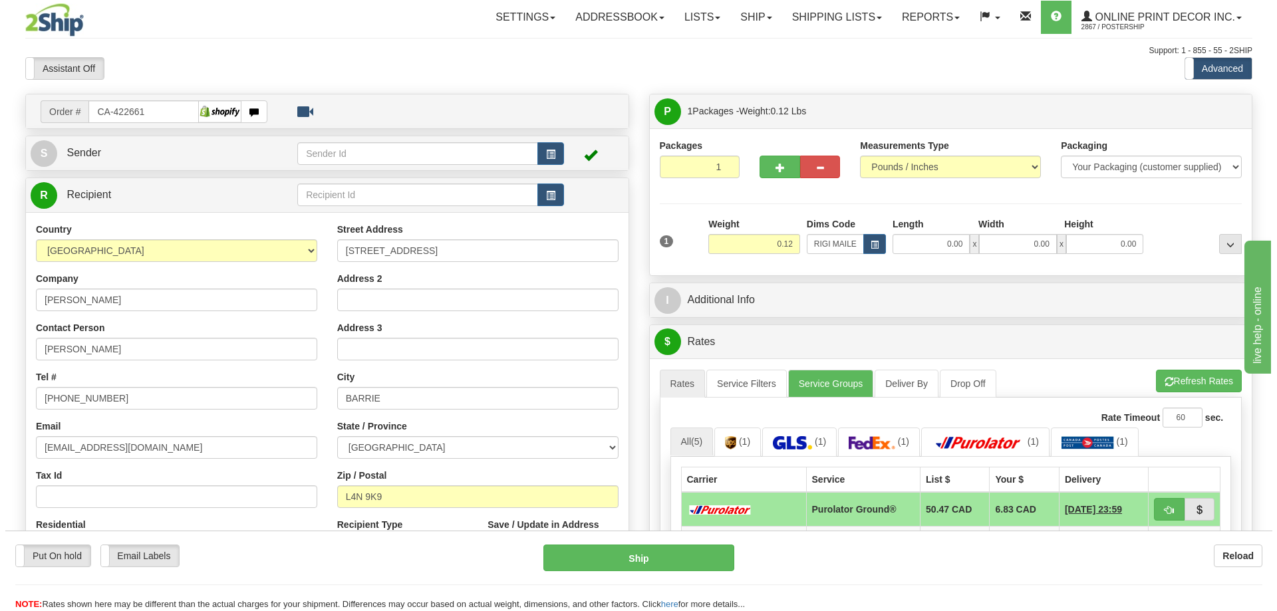
scroll to position [133, 0]
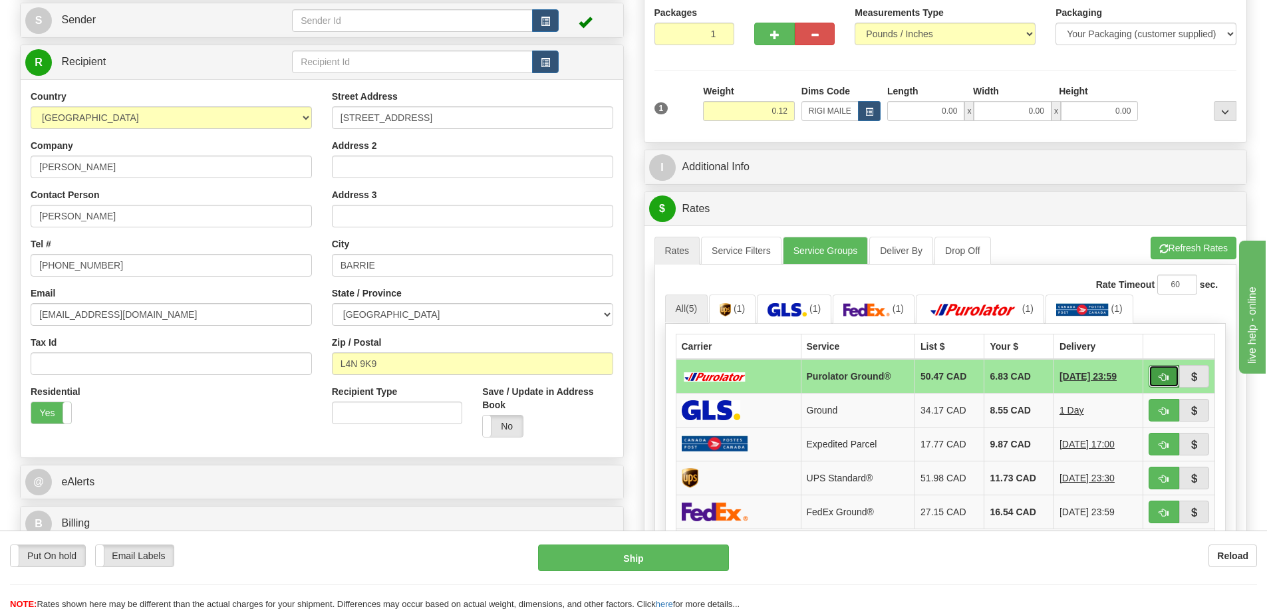
click at [1159, 378] on span "button" at bounding box center [1163, 377] width 9 height 9
type input "260"
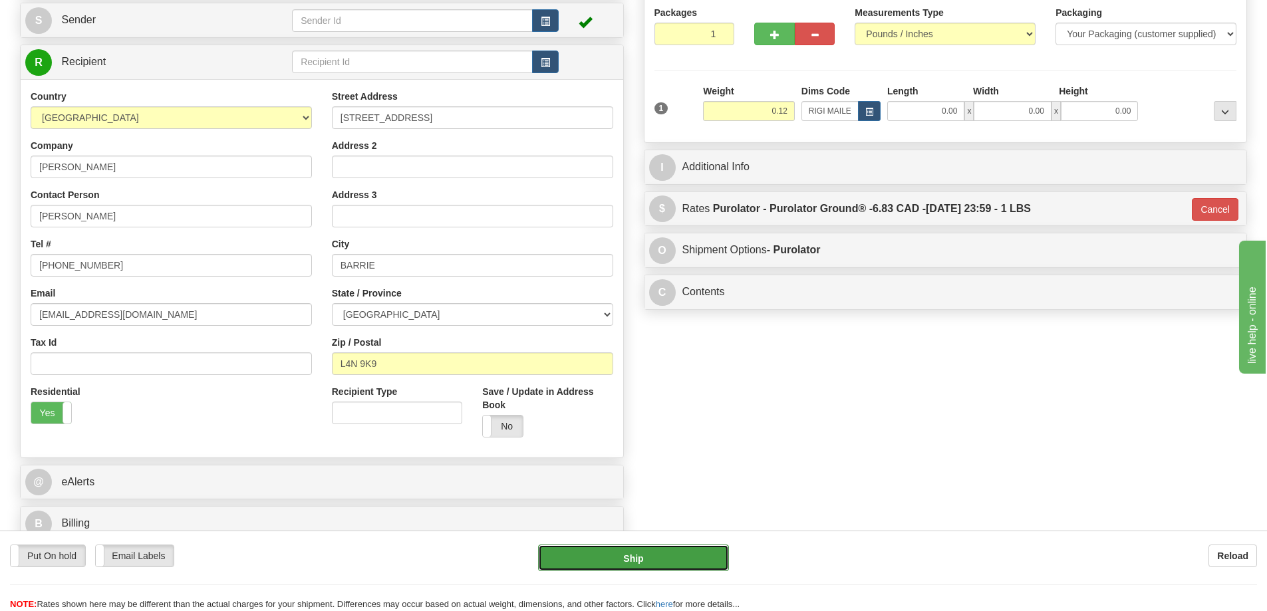
click at [673, 553] on button "Ship" at bounding box center [633, 558] width 191 height 27
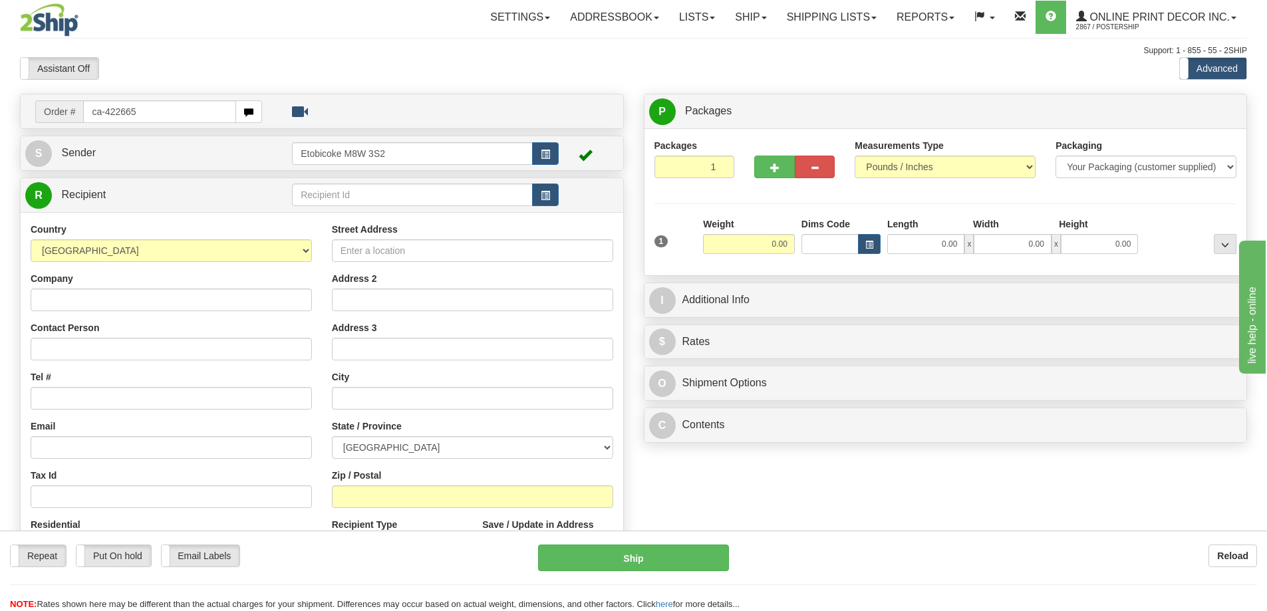
type input "ca-422665"
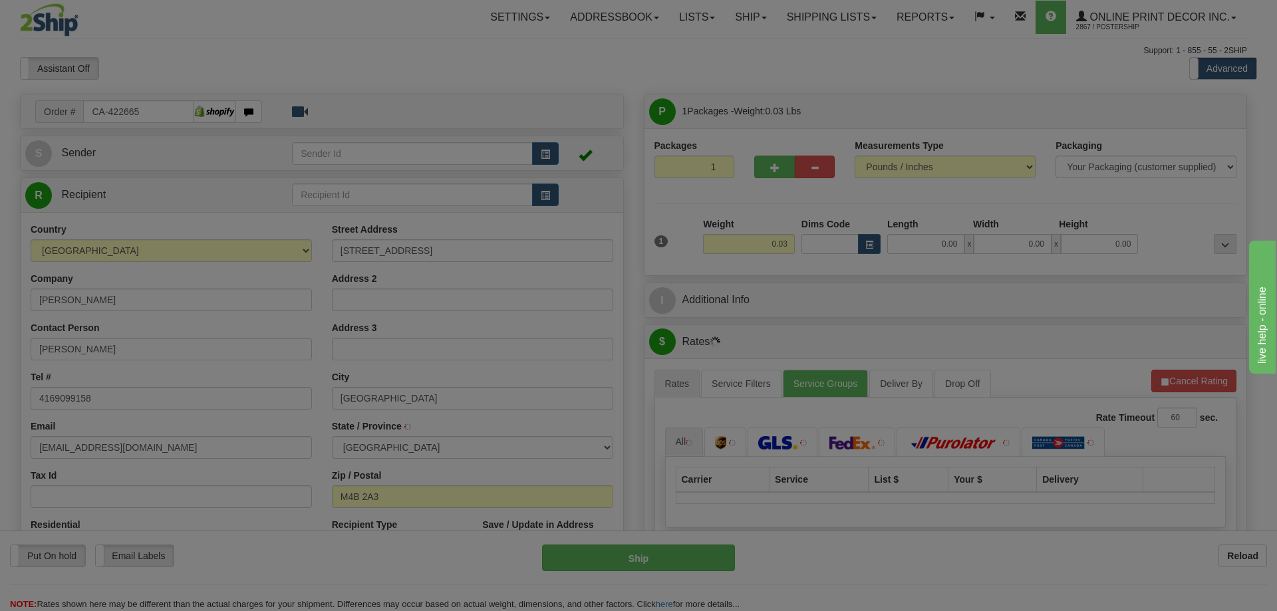
type input "[GEOGRAPHIC_DATA]"
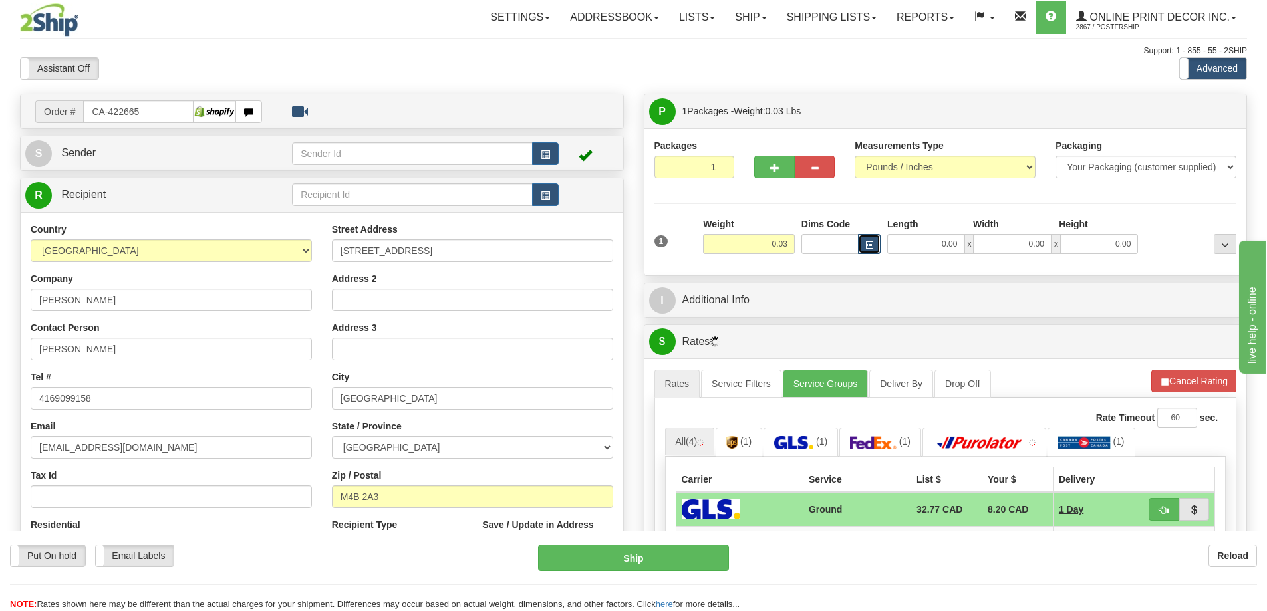
click at [864, 239] on button "button" at bounding box center [869, 244] width 23 height 20
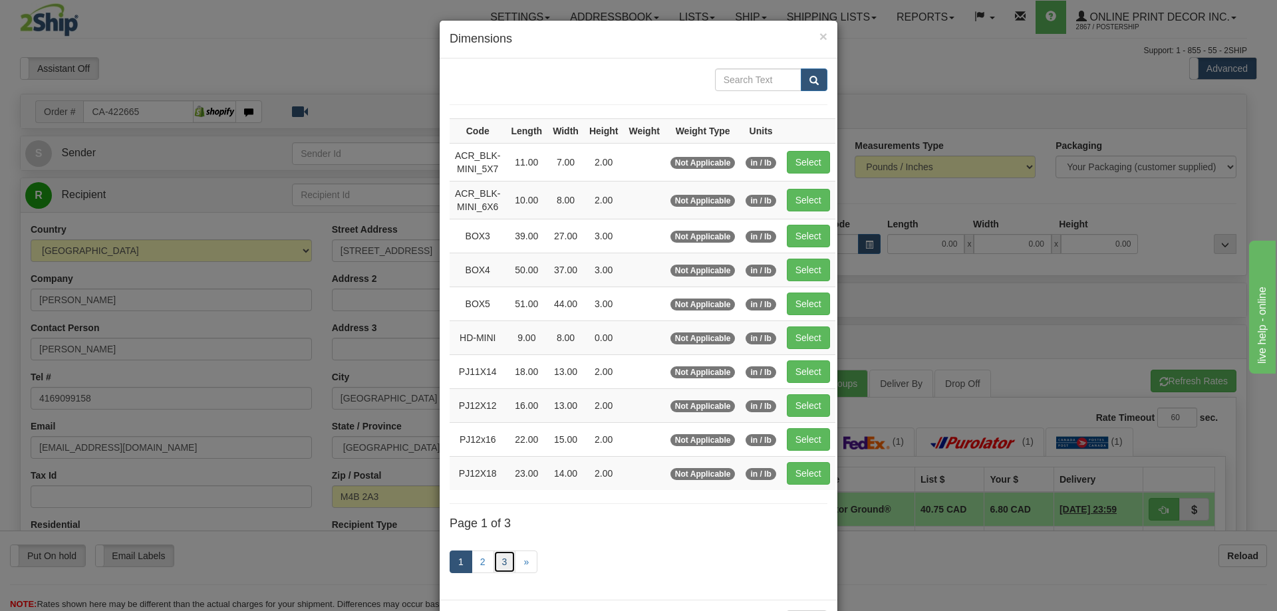
click at [502, 565] on link "3" at bounding box center [504, 562] width 23 height 23
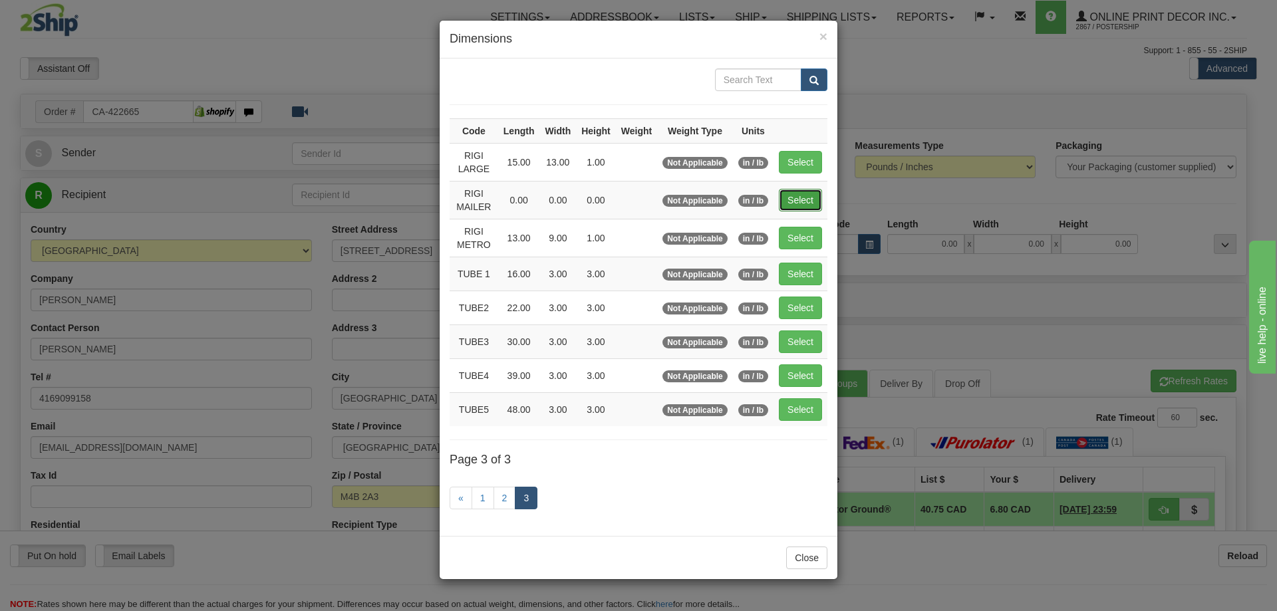
click at [803, 205] on button "Select" at bounding box center [800, 200] width 43 height 23
type input "RIGI MAILER"
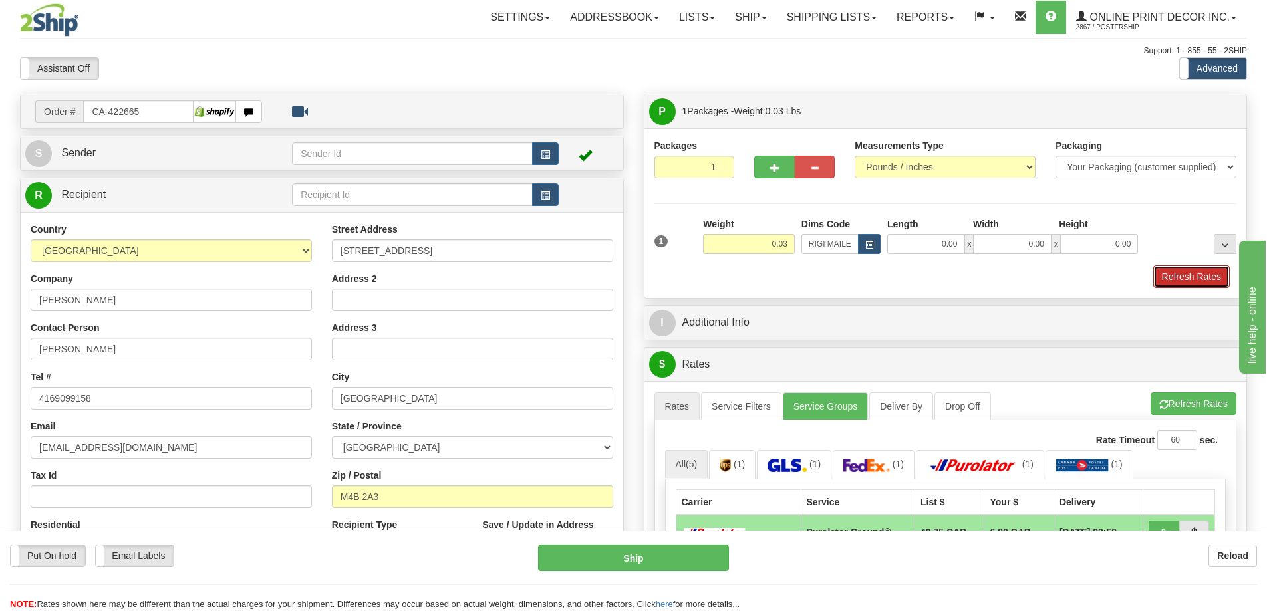
click at [1181, 273] on button "Refresh Rates" at bounding box center [1191, 276] width 76 height 23
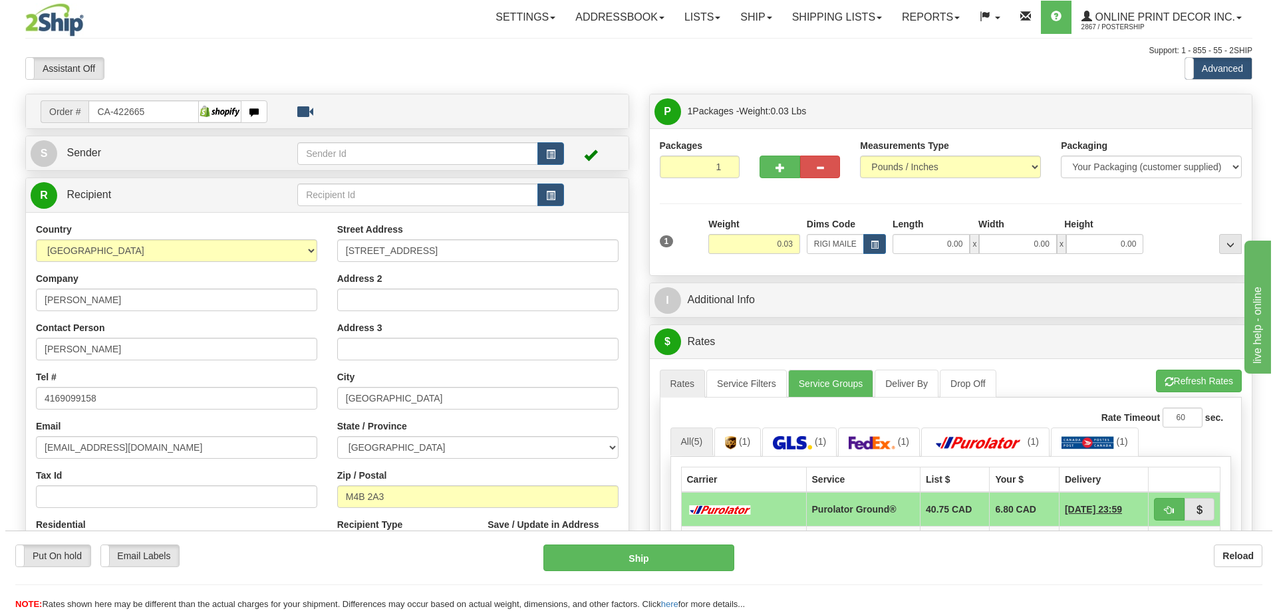
scroll to position [199, 0]
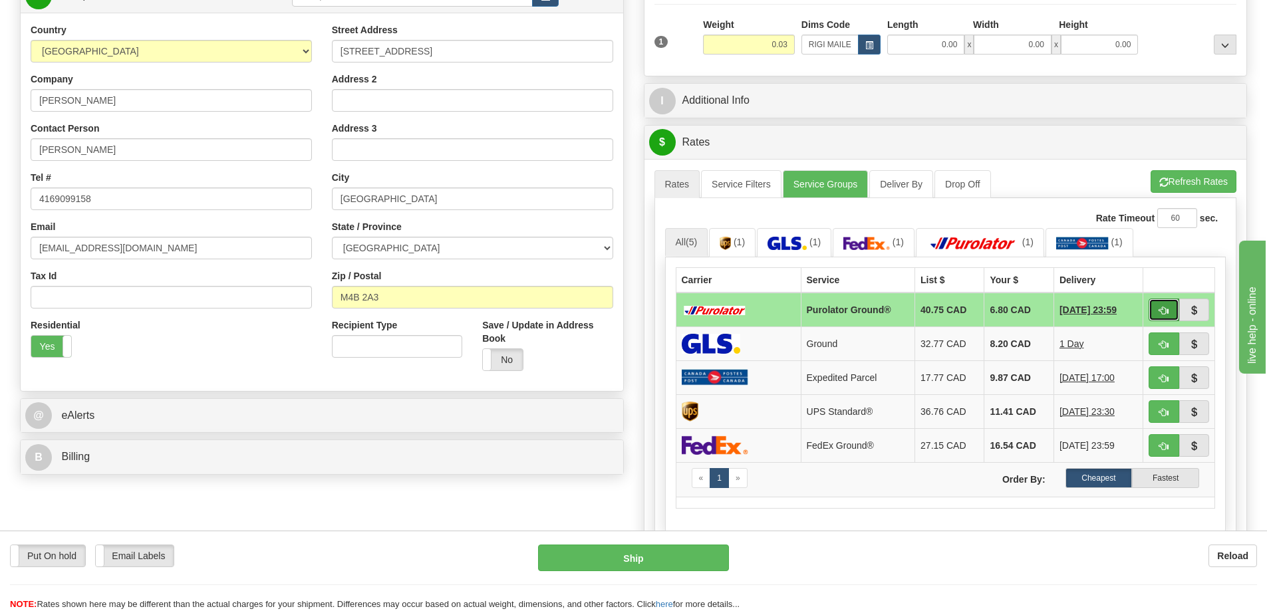
click at [1155, 310] on button "button" at bounding box center [1163, 310] width 31 height 23
type input "260"
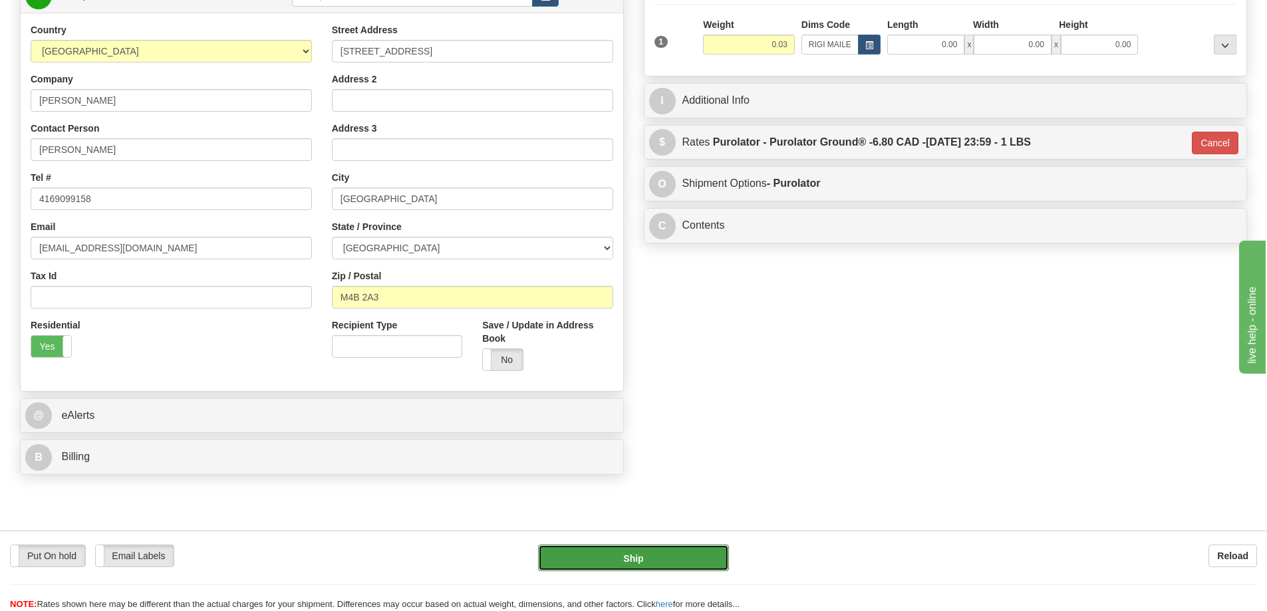
click at [687, 568] on button "Ship" at bounding box center [633, 558] width 191 height 27
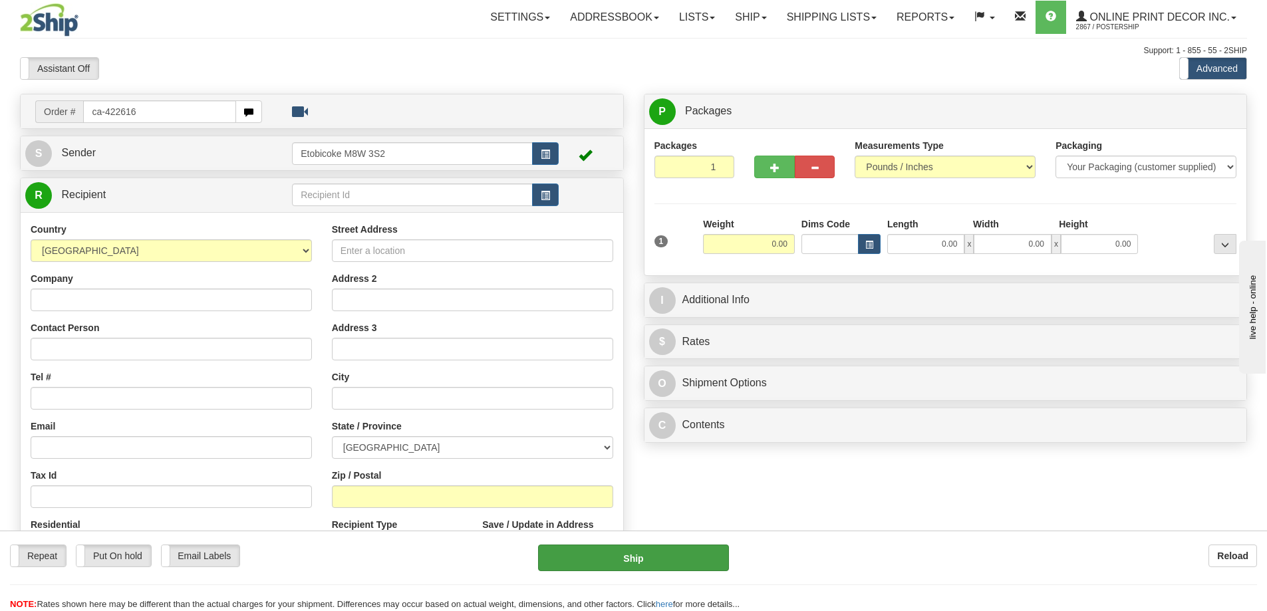
type input "ca-422616"
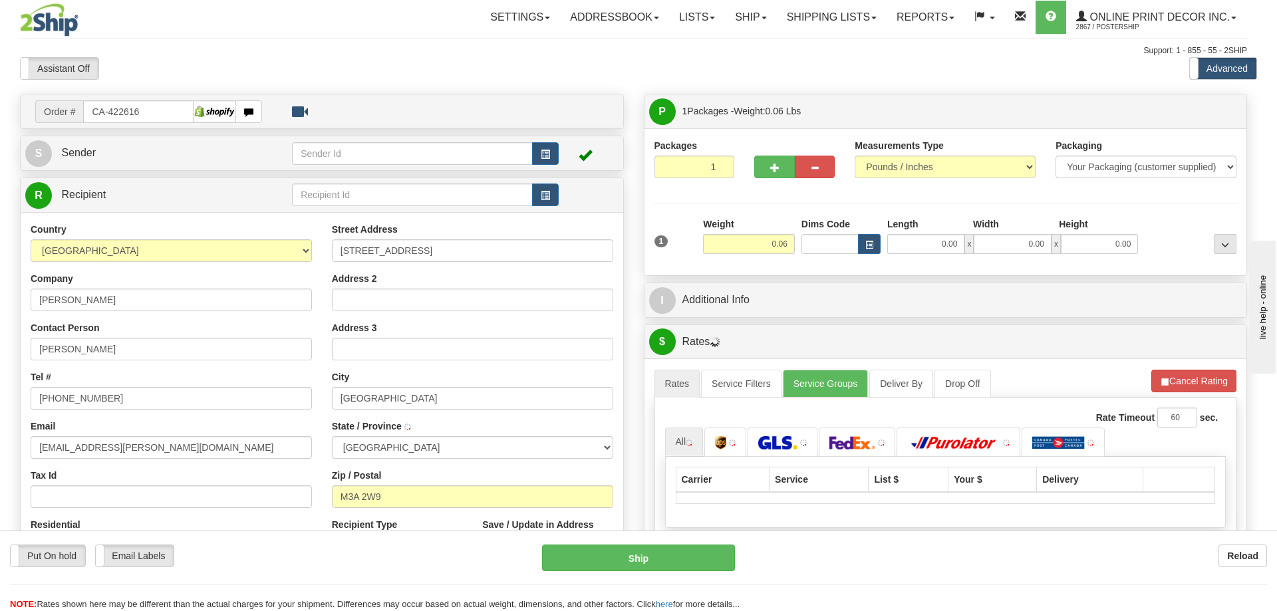
type input "NORTH YORK"
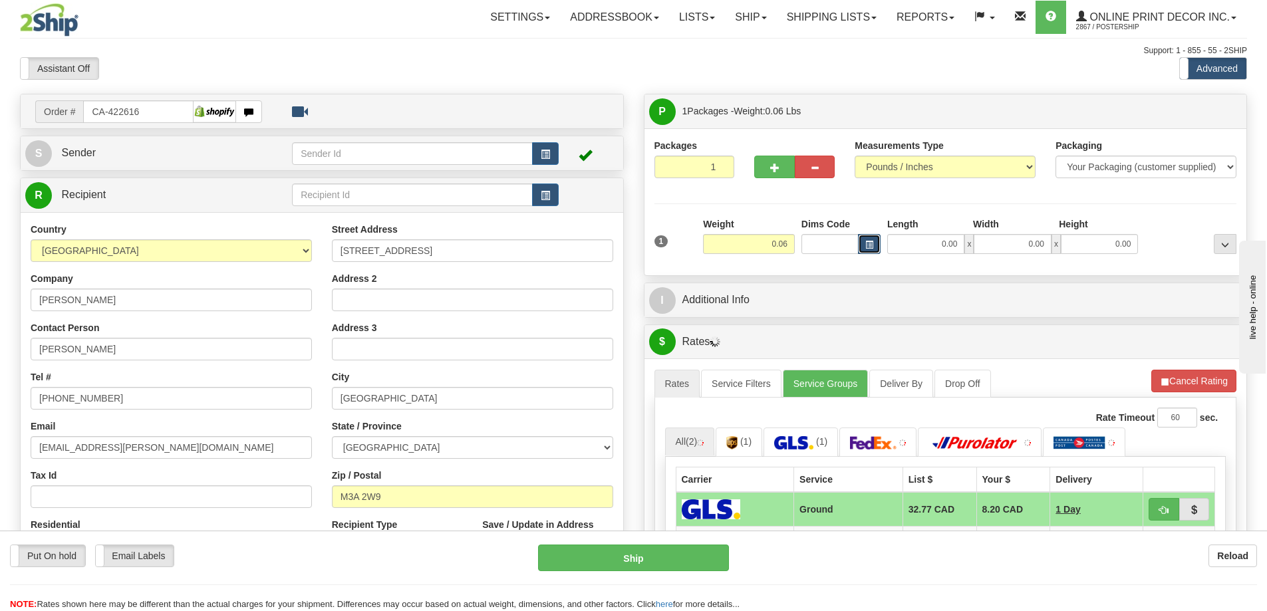
click at [864, 237] on button "button" at bounding box center [869, 244] width 23 height 20
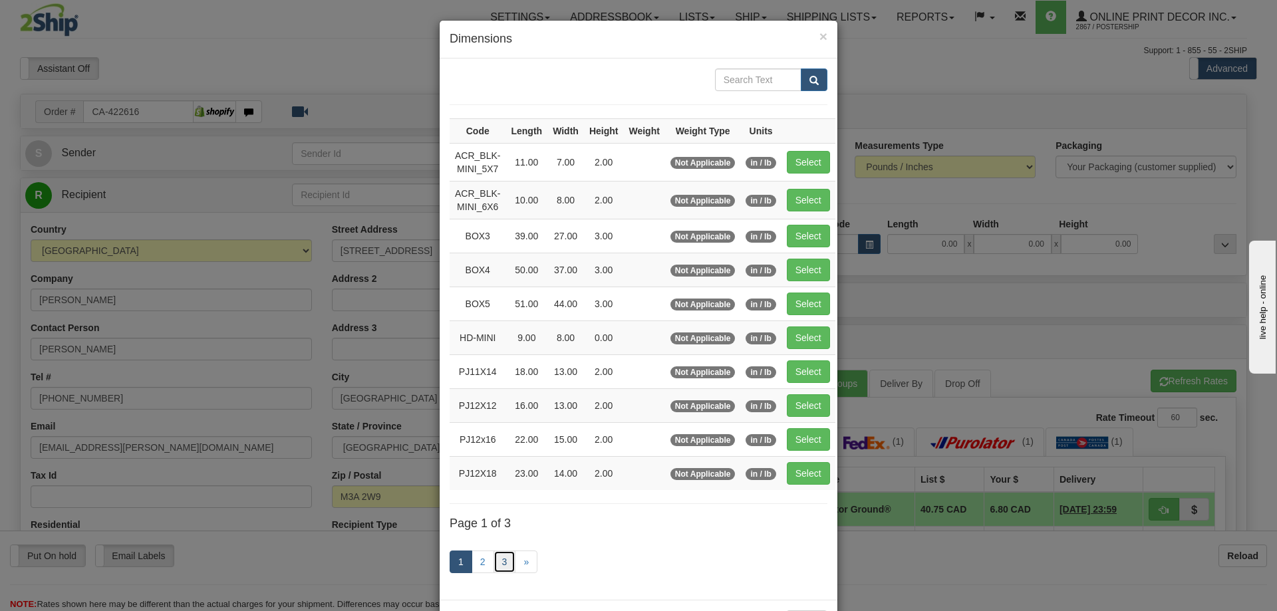
click at [499, 559] on link "3" at bounding box center [504, 562] width 23 height 23
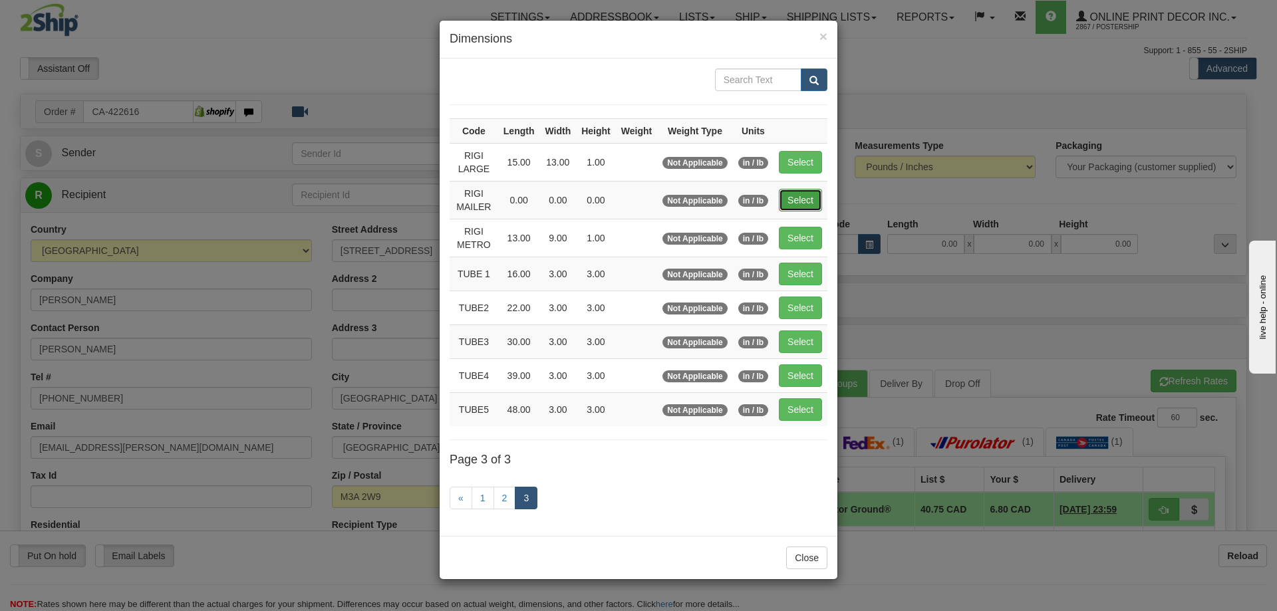
click at [798, 206] on button "Select" at bounding box center [800, 200] width 43 height 23
type input "RIGI MAILER"
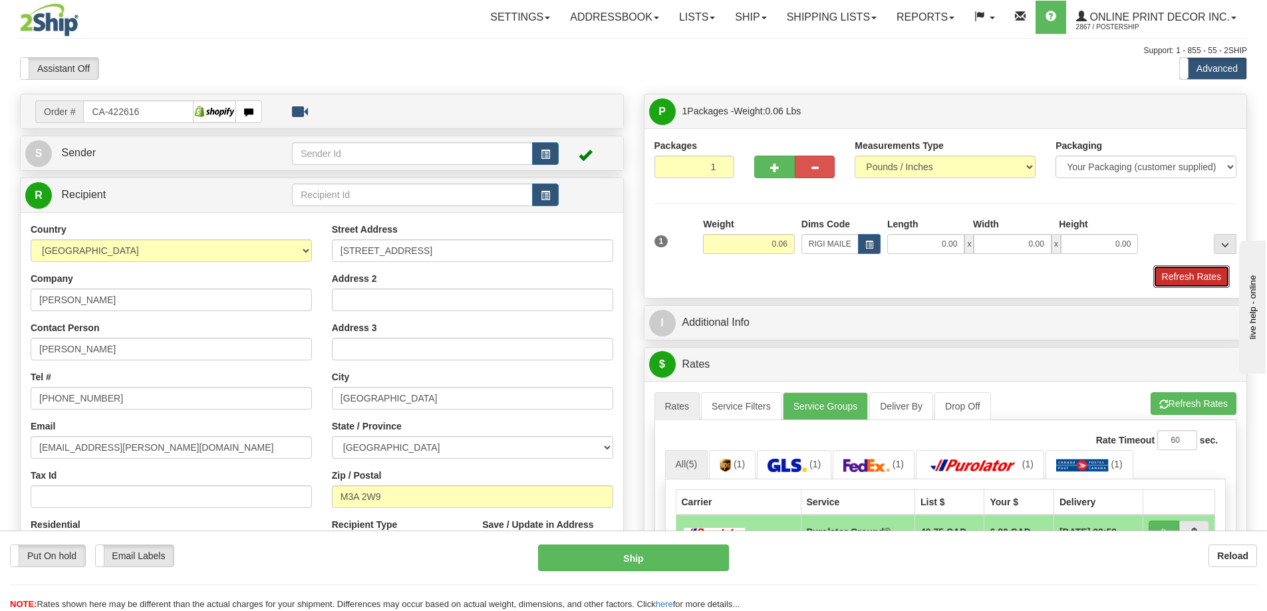
click at [1187, 271] on button "Refresh Rates" at bounding box center [1191, 276] width 76 height 23
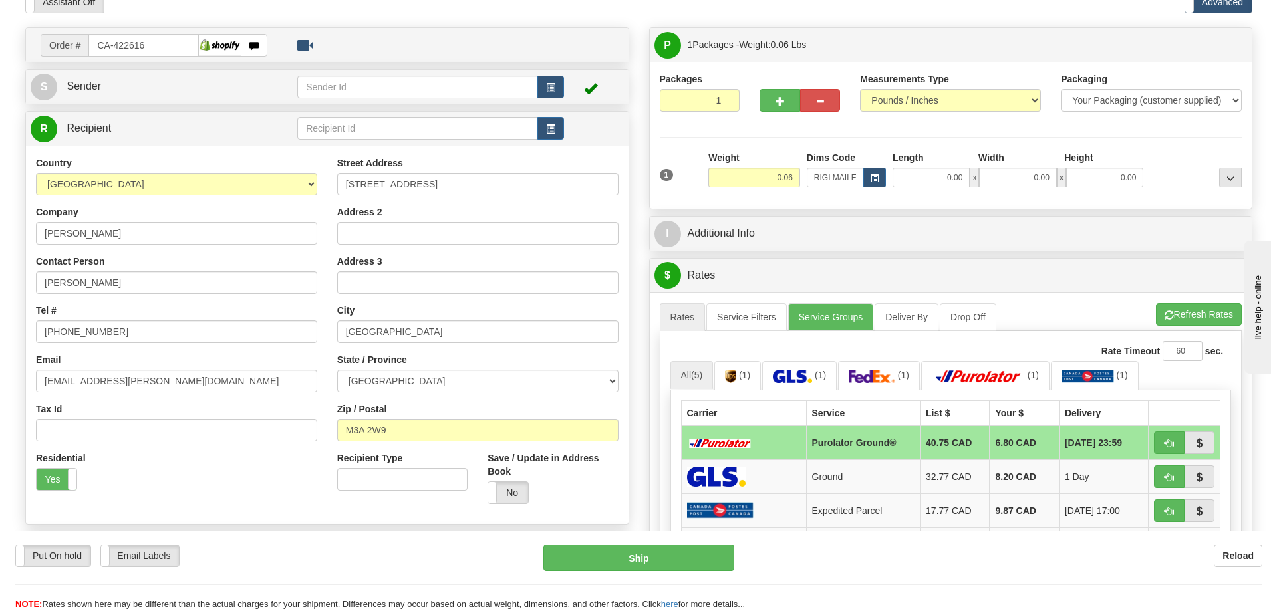
scroll to position [133, 0]
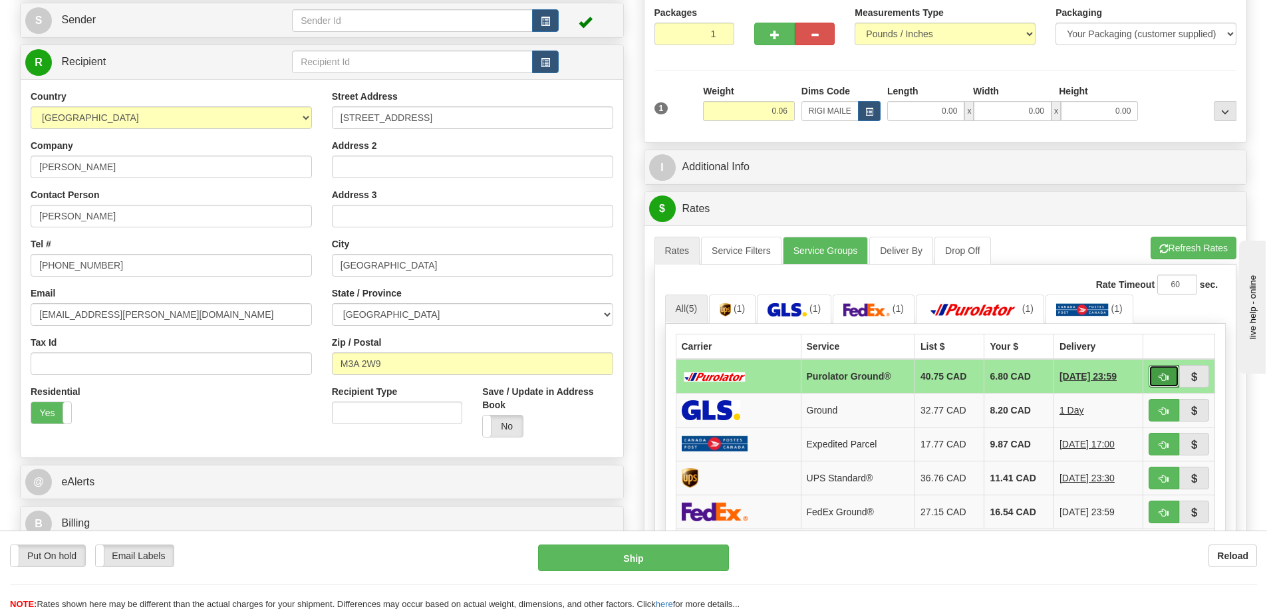
click at [1158, 374] on button "button" at bounding box center [1163, 376] width 31 height 23
type input "260"
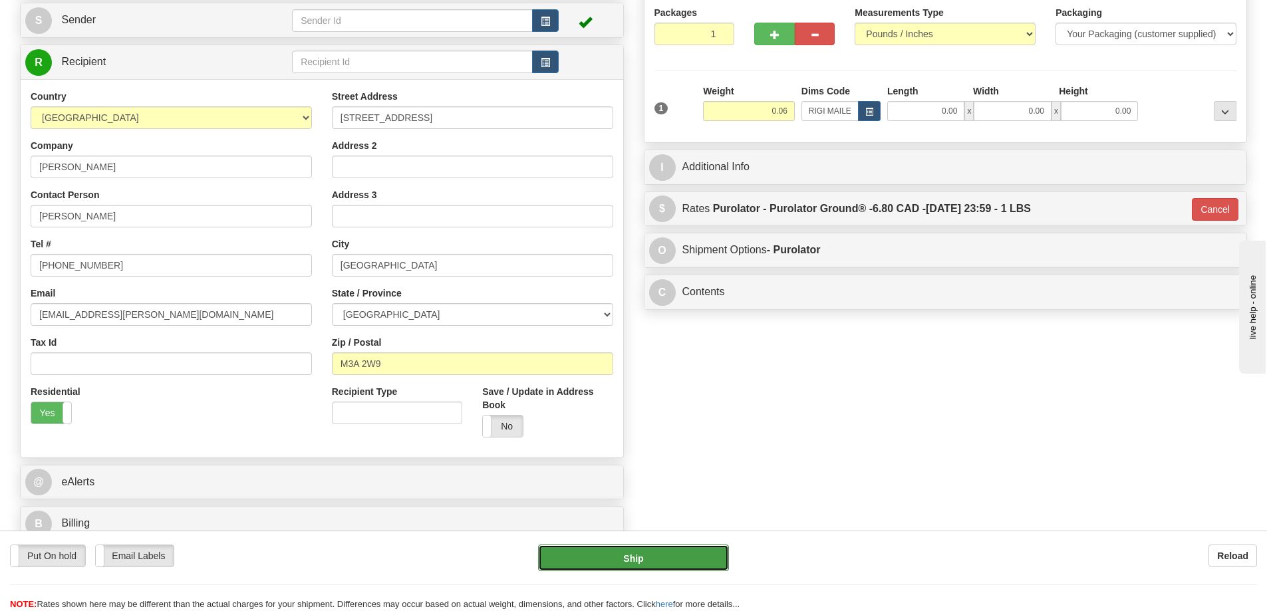
click at [646, 564] on button "Ship" at bounding box center [633, 558] width 191 height 27
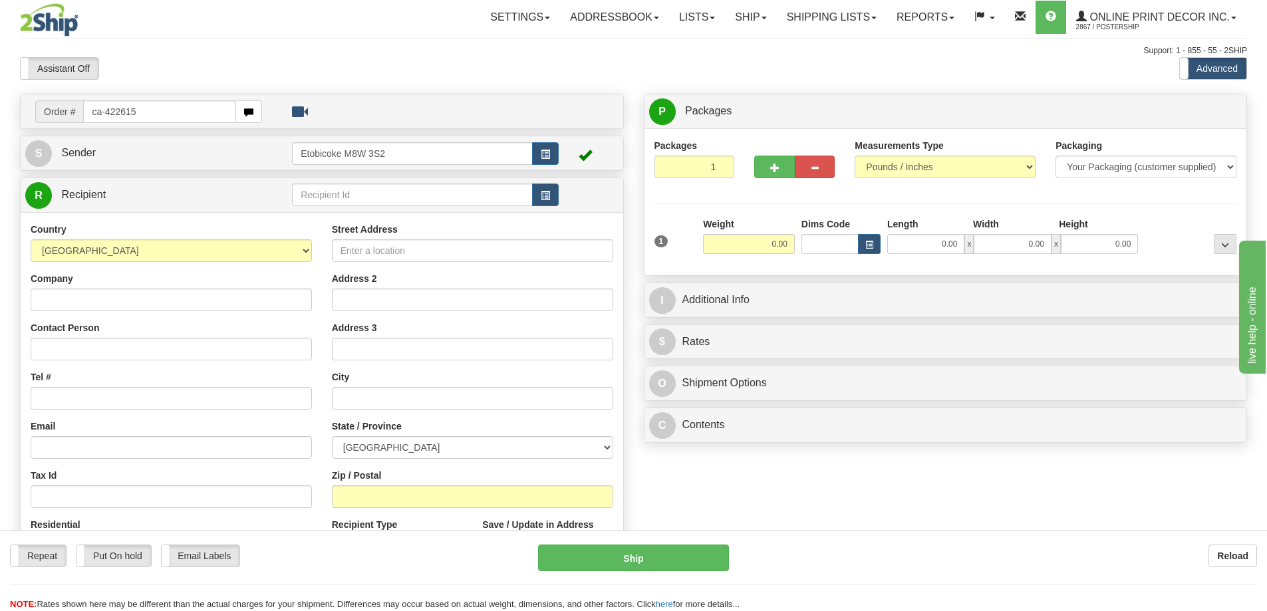
type input "ca-422615"
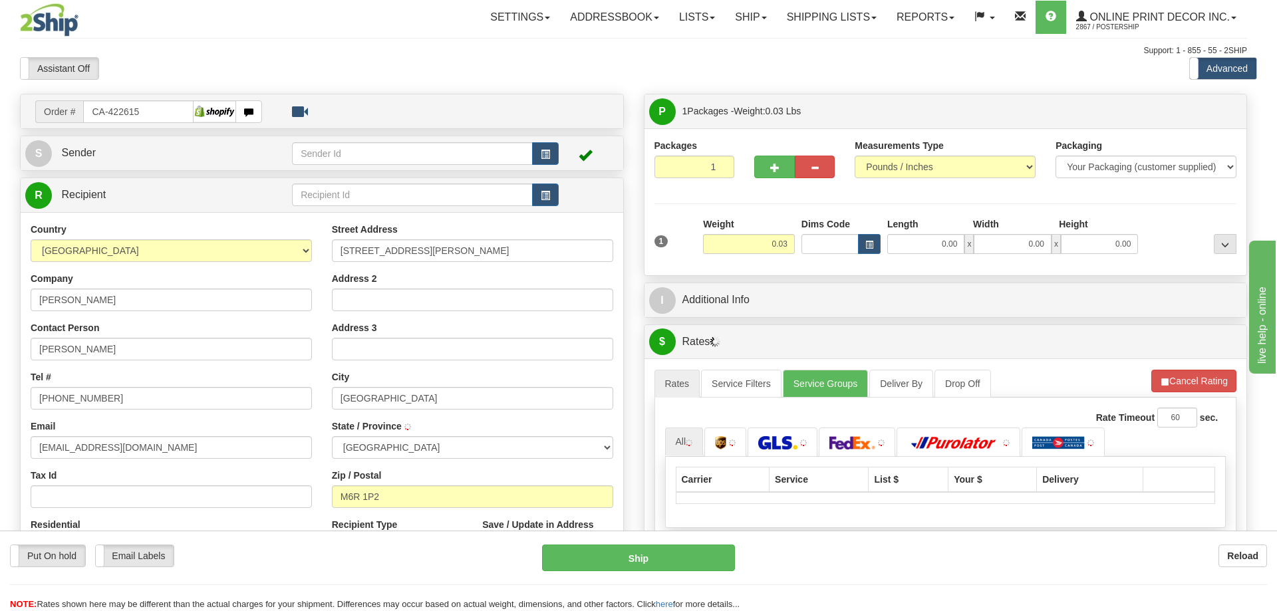
type input "TORONTO"
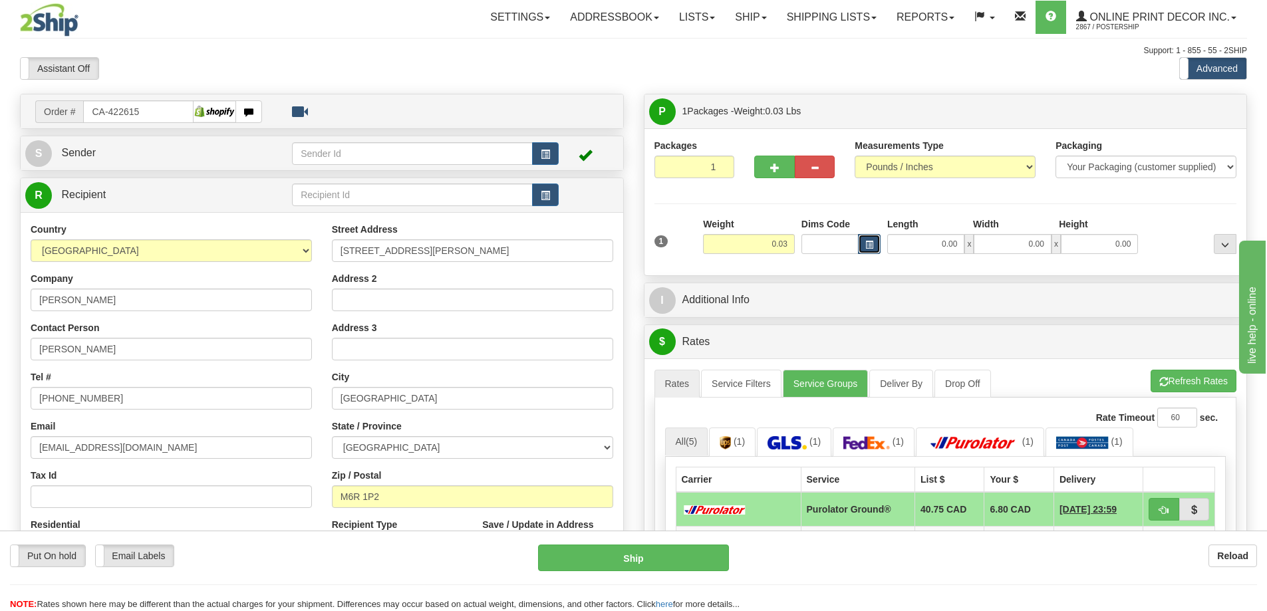
click at [870, 243] on span "button" at bounding box center [869, 244] width 8 height 7
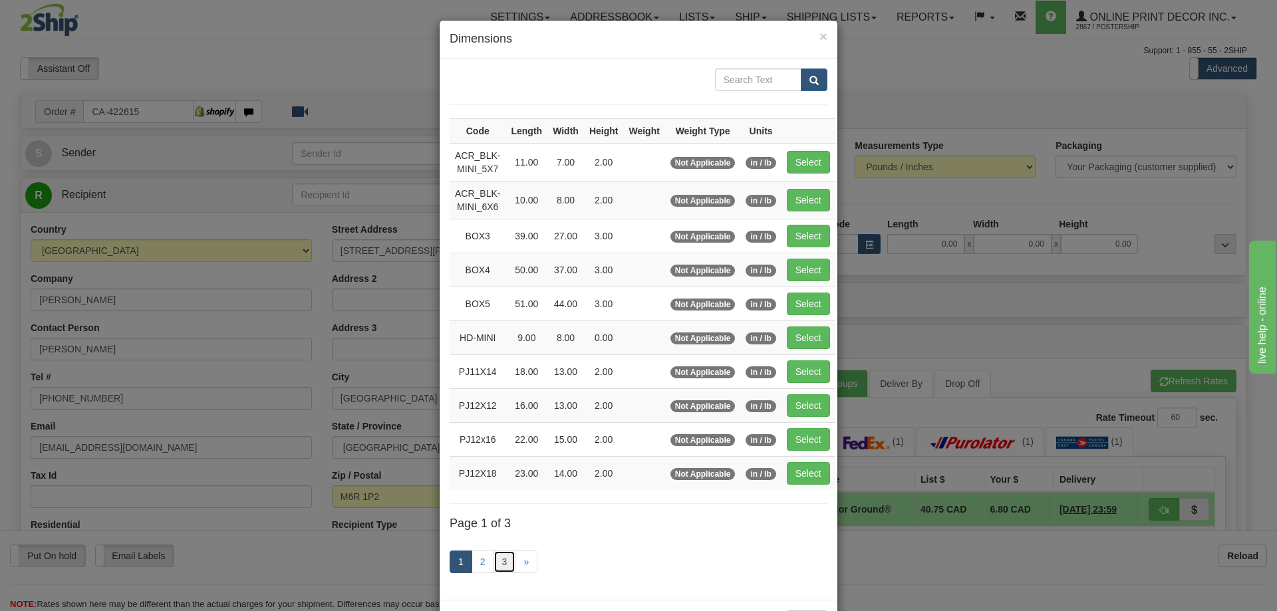
click at [501, 560] on link "3" at bounding box center [504, 562] width 23 height 23
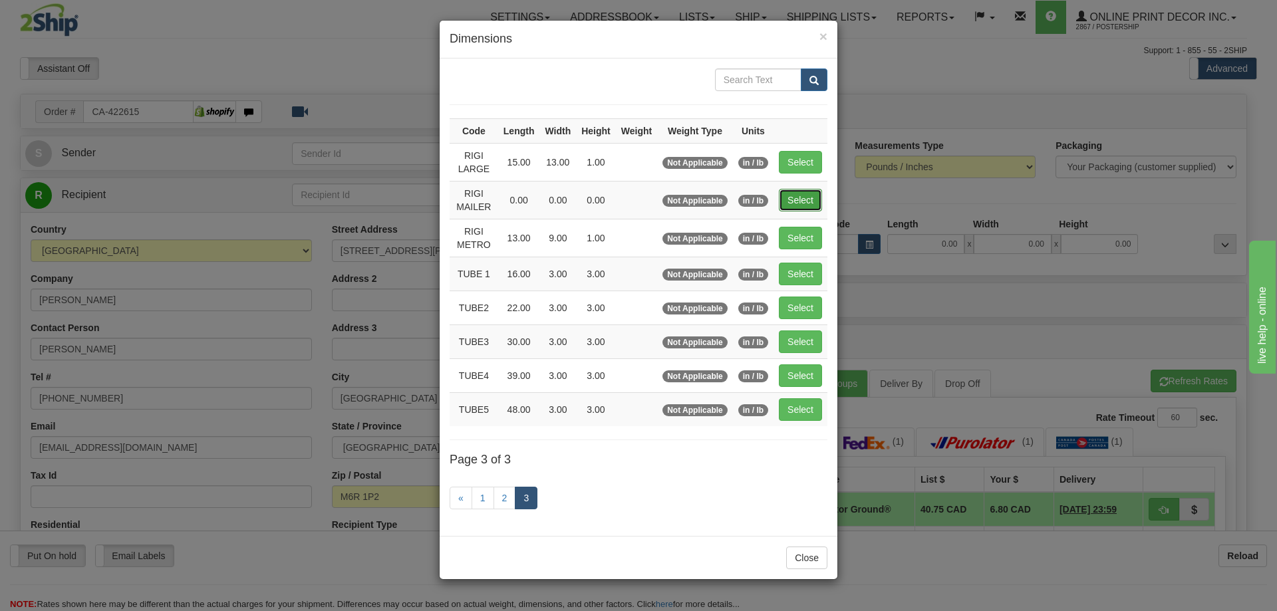
click at [791, 196] on button "Select" at bounding box center [800, 200] width 43 height 23
type input "RIGI MAILER"
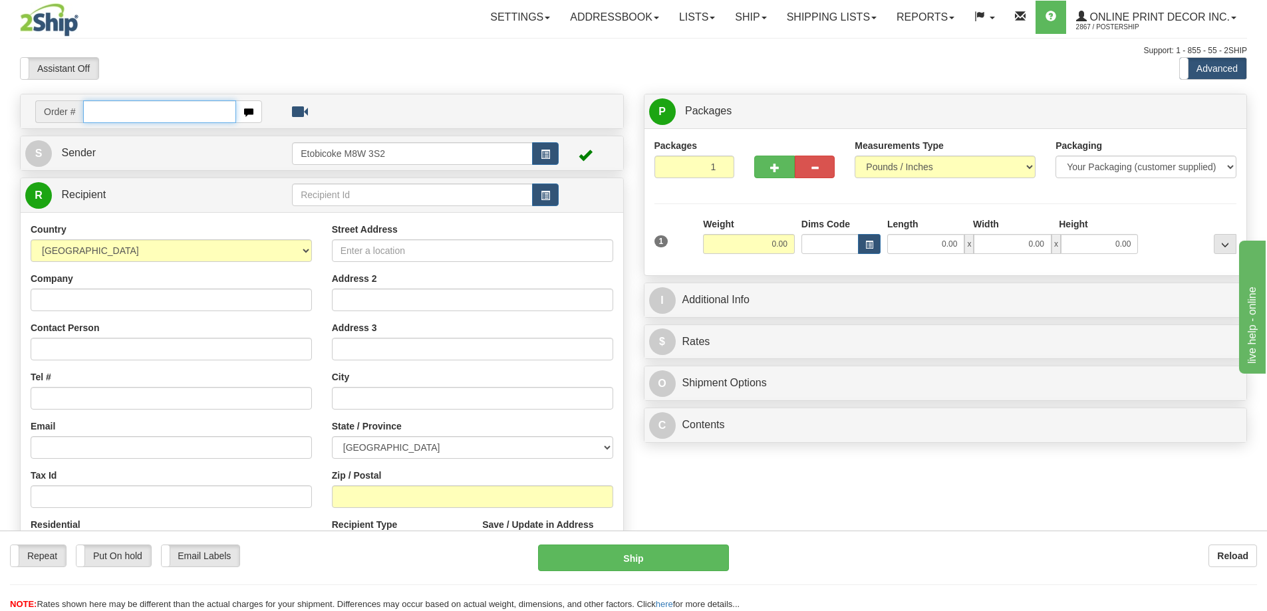
click at [114, 114] on input "text" at bounding box center [159, 111] width 153 height 23
type input "ca-422680"
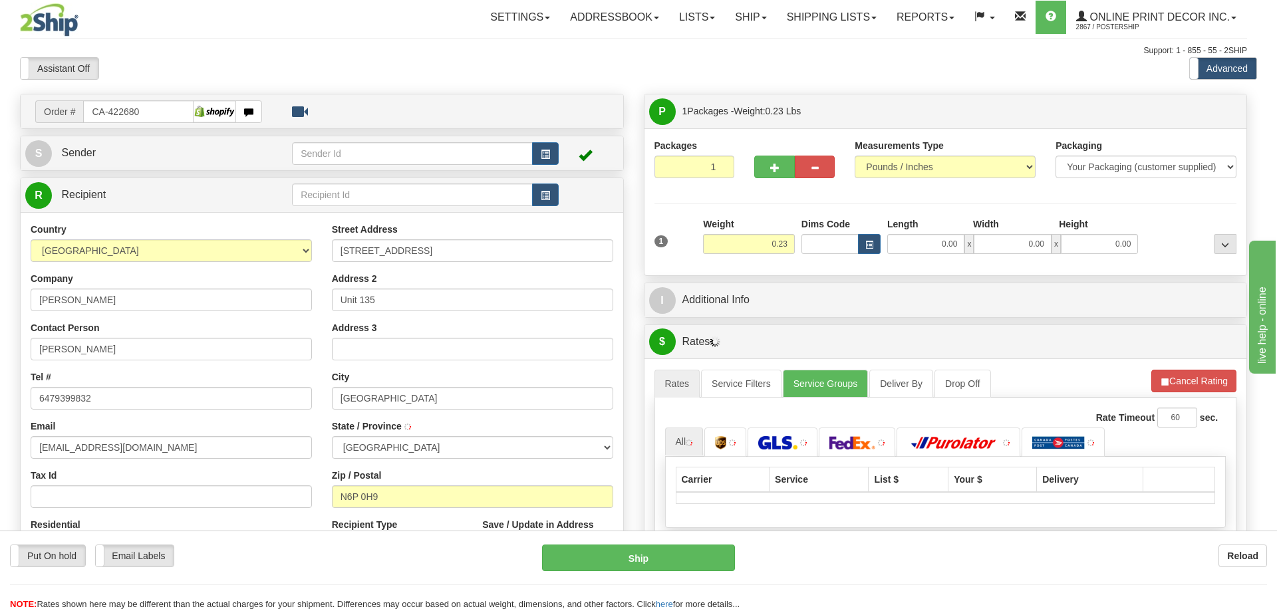
type input "[GEOGRAPHIC_DATA]"
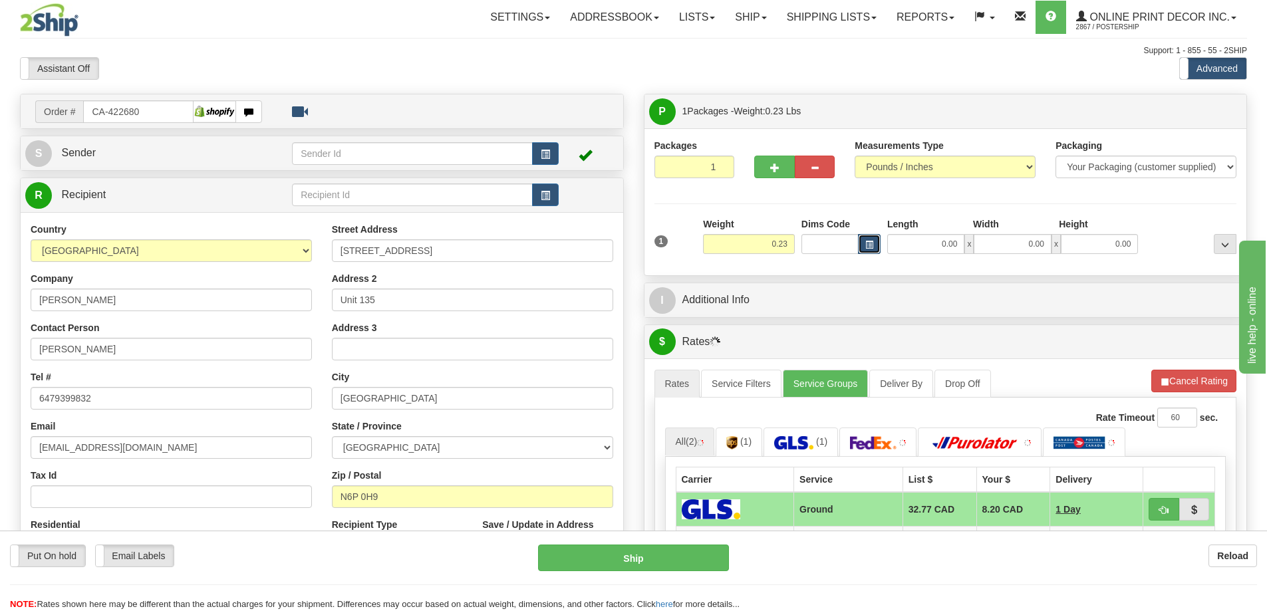
click at [865, 247] on span "button" at bounding box center [869, 244] width 8 height 7
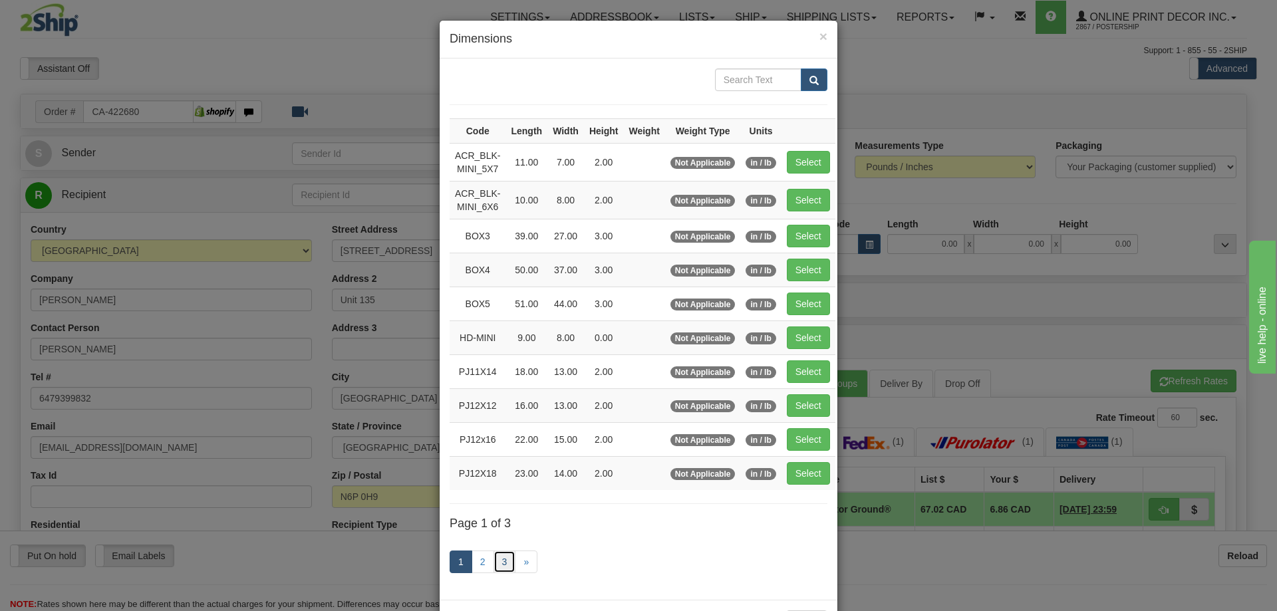
click at [493, 562] on link "3" at bounding box center [504, 562] width 23 height 23
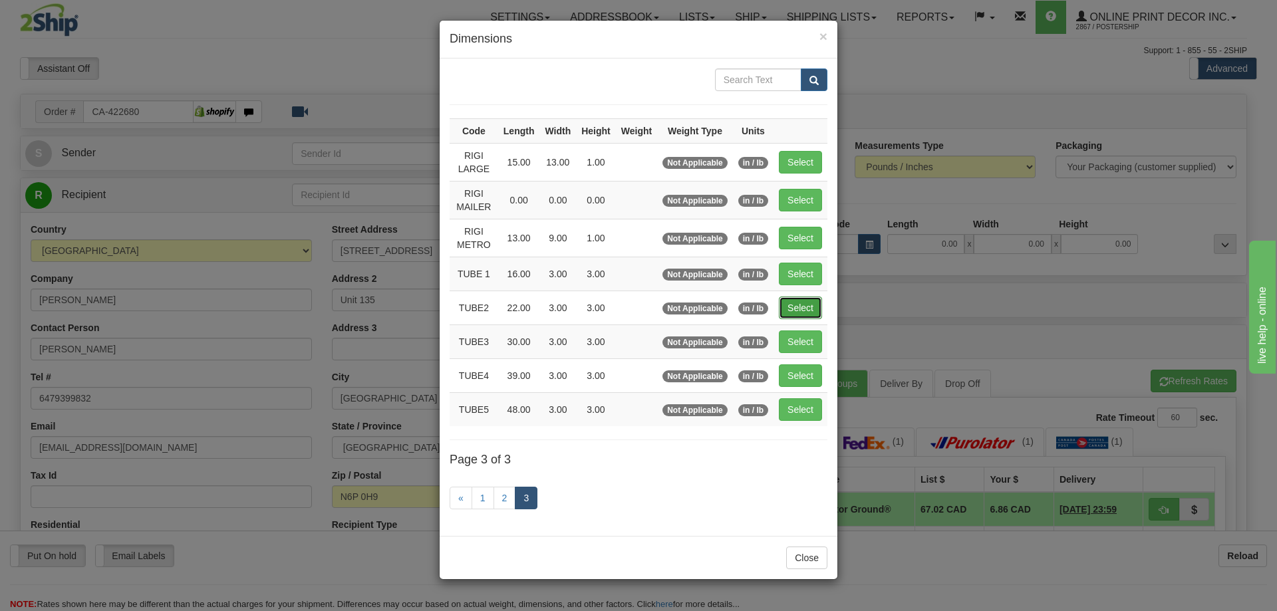
click at [803, 306] on button "Select" at bounding box center [800, 308] width 43 height 23
type input "TUBE2"
type input "22.00"
type input "3.00"
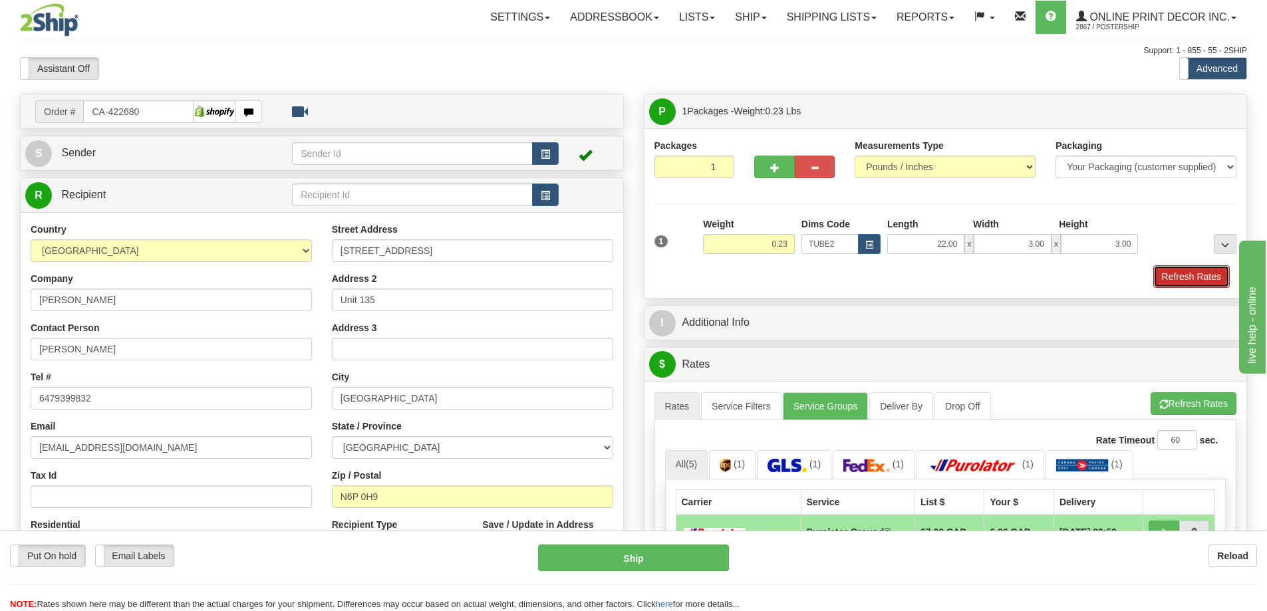
click at [1193, 288] on button "Refresh Rates" at bounding box center [1191, 276] width 76 height 23
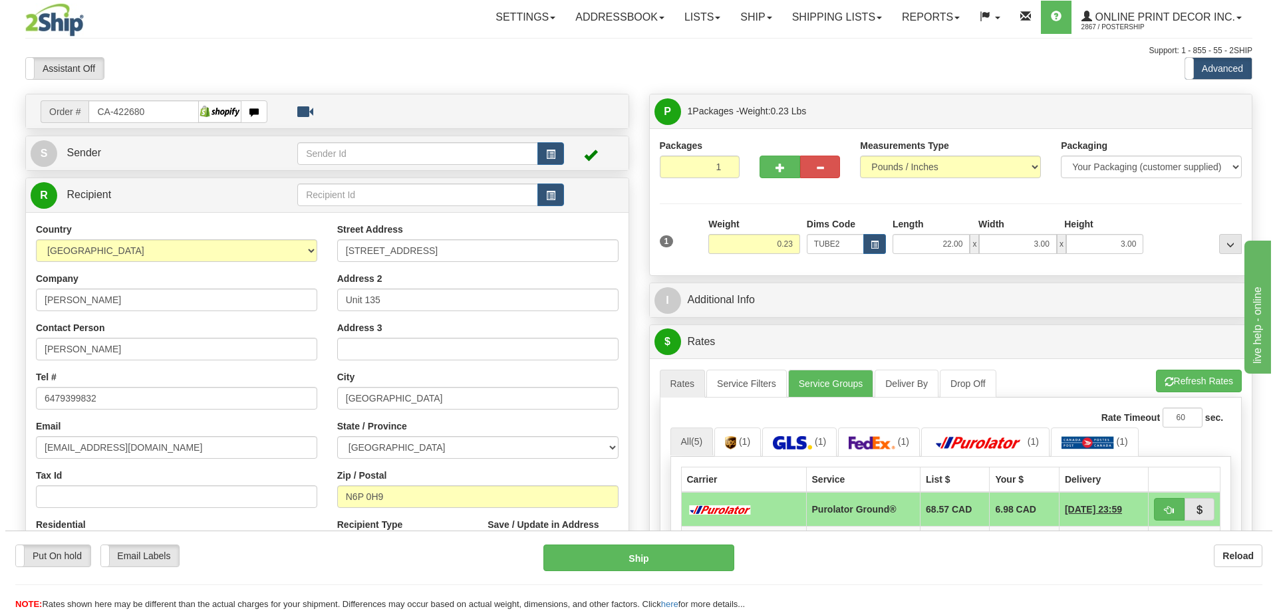
scroll to position [133, 0]
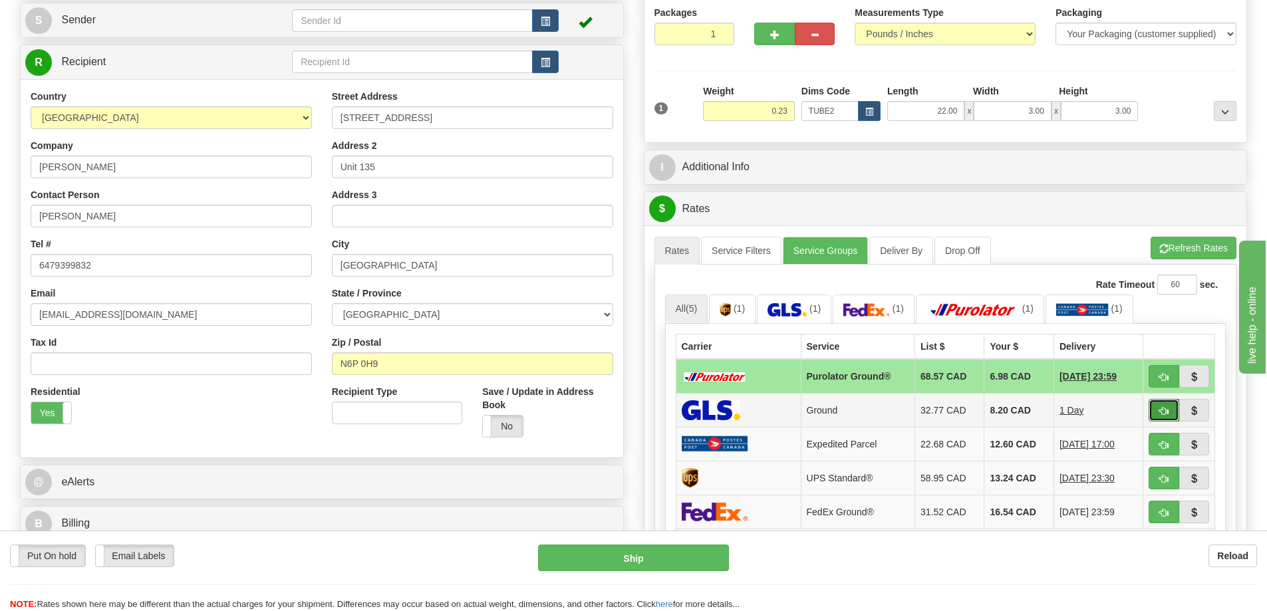
click at [1160, 407] on button "button" at bounding box center [1163, 410] width 31 height 23
type input "1"
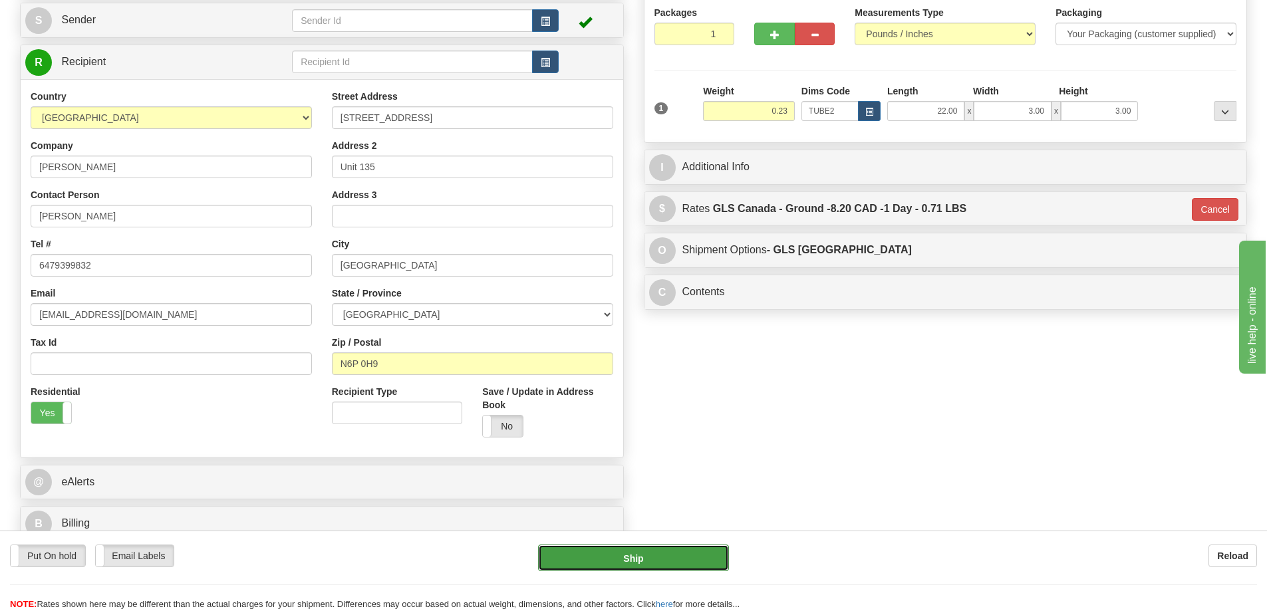
click at [679, 565] on button "Ship" at bounding box center [633, 558] width 191 height 27
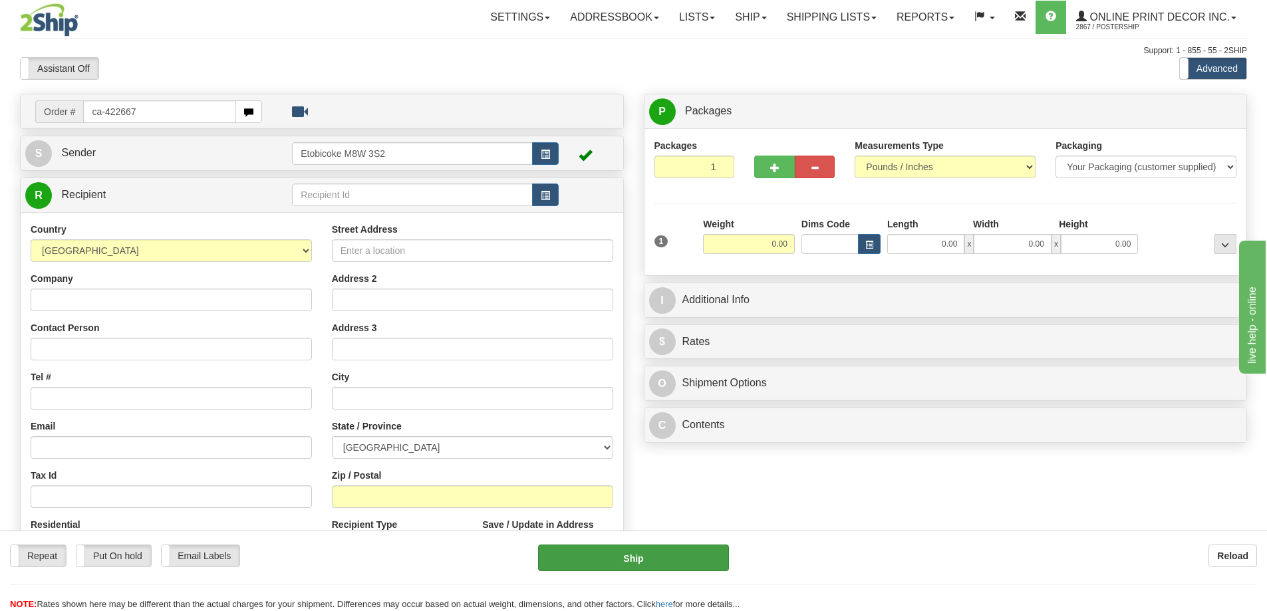
type input "ca-422667"
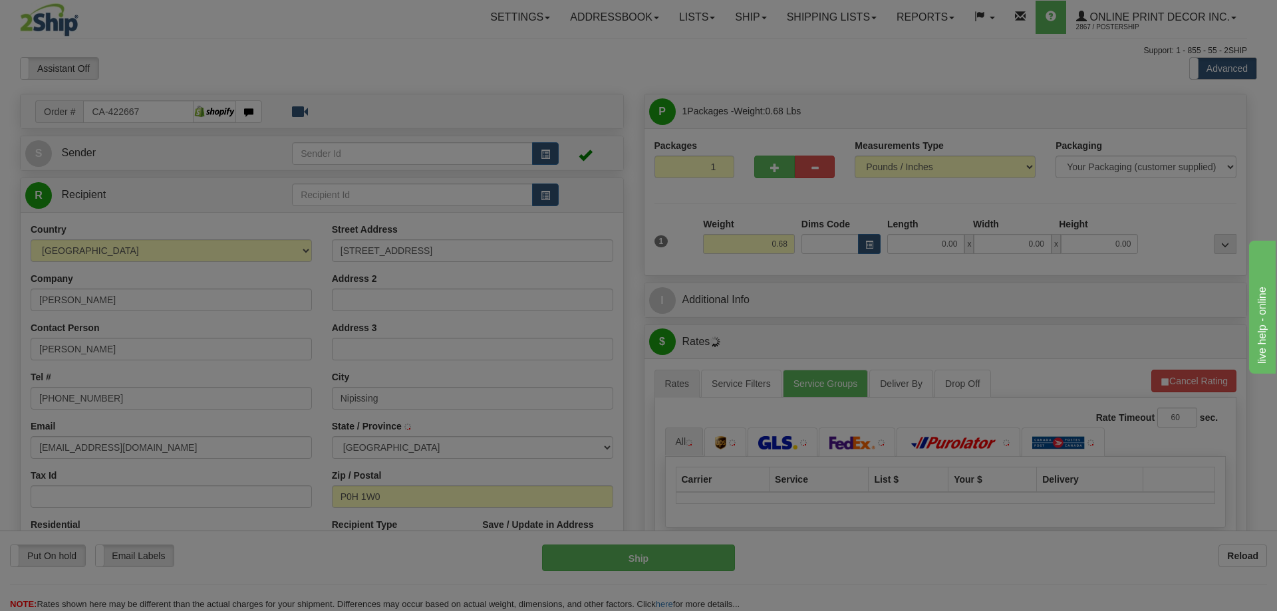
type input "NIPISSING"
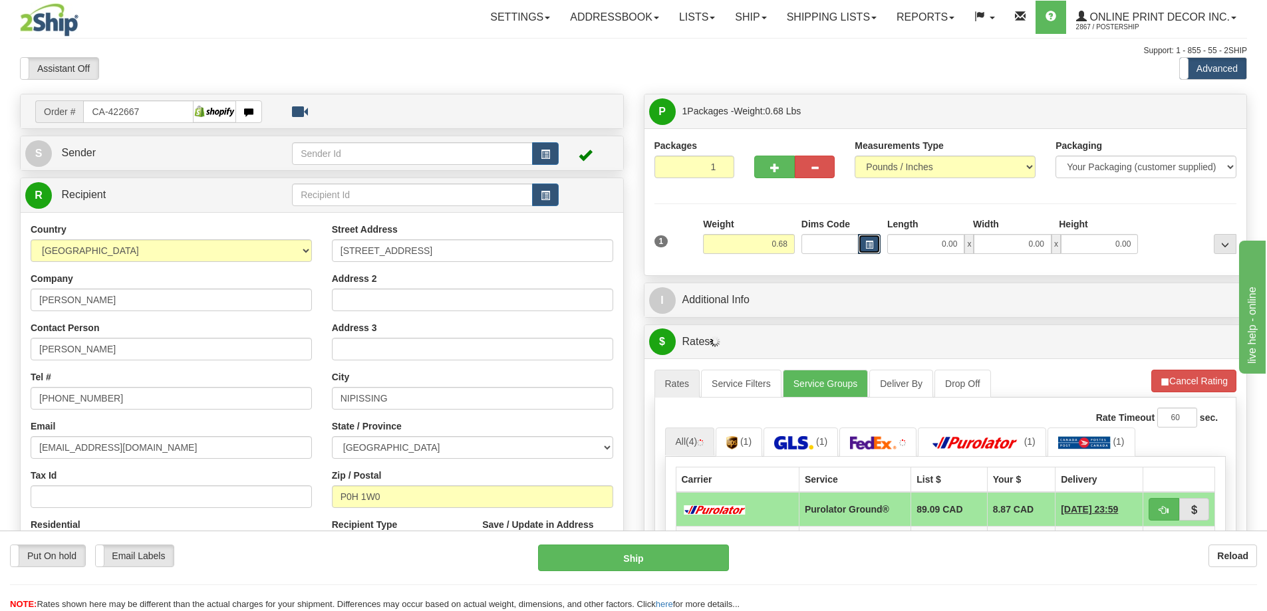
click at [862, 245] on button "button" at bounding box center [869, 244] width 23 height 20
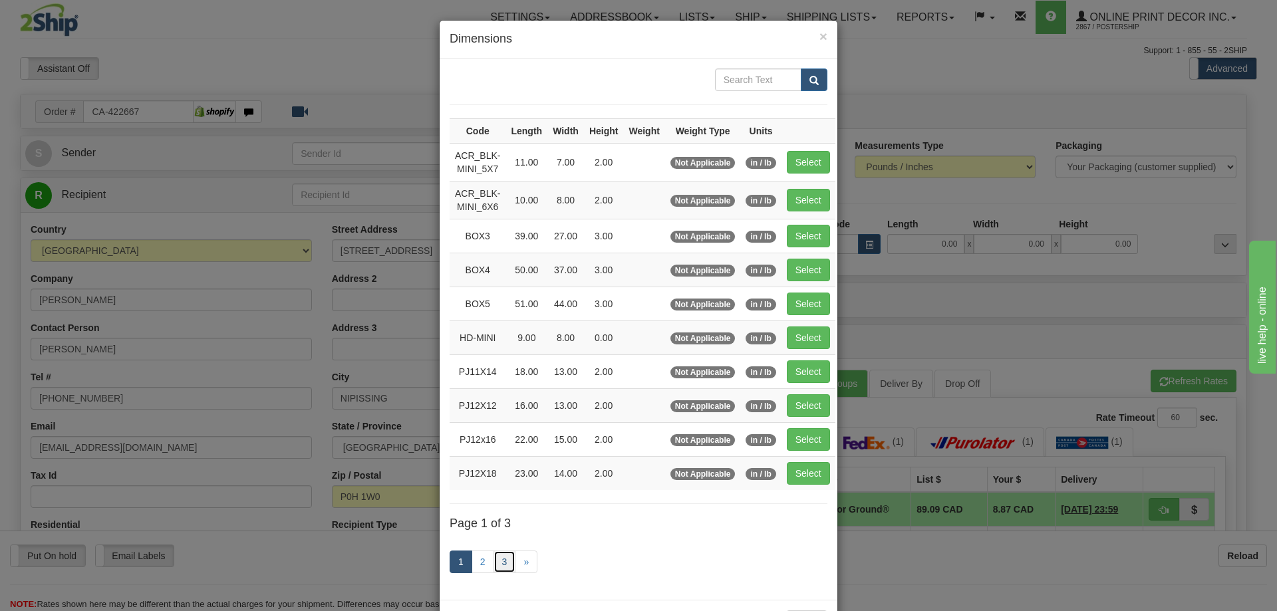
click at [502, 554] on link "3" at bounding box center [504, 562] width 23 height 23
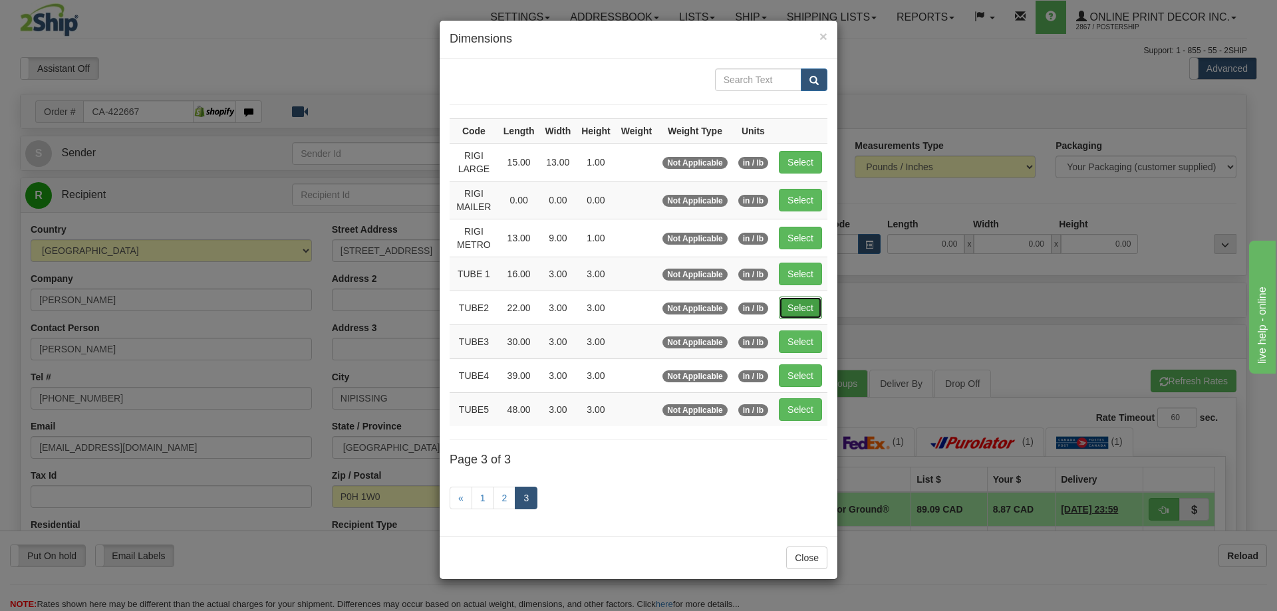
click at [808, 303] on button "Select" at bounding box center [800, 308] width 43 height 23
type input "TUBE2"
type input "22.00"
type input "3.00"
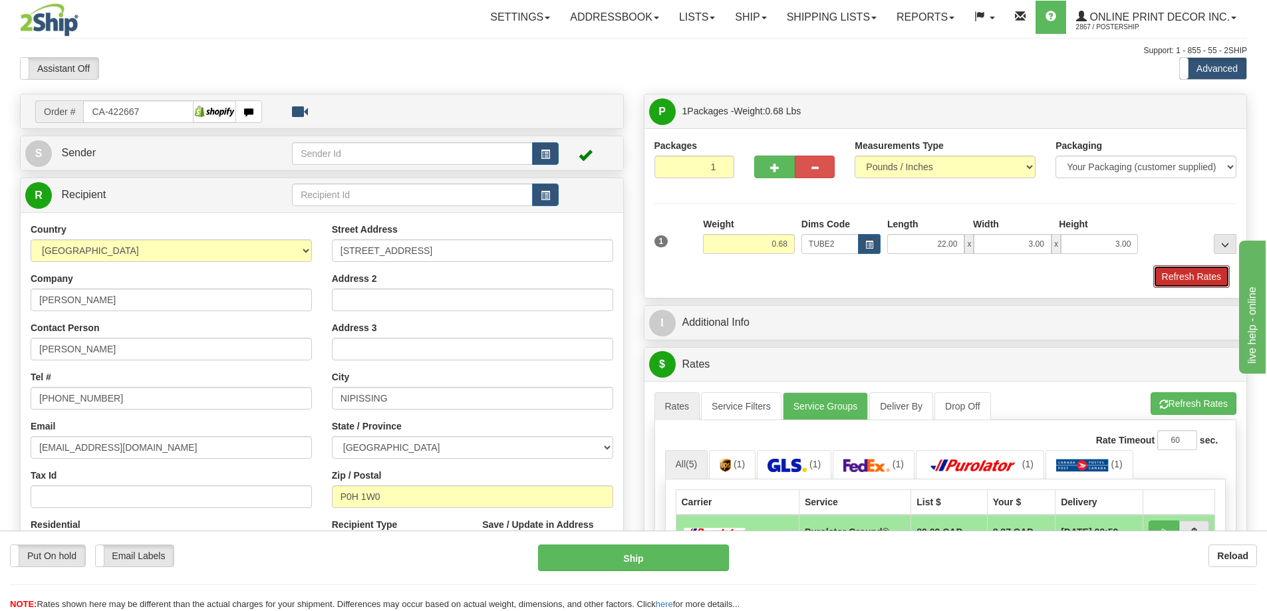
click at [1191, 286] on button "Refresh Rates" at bounding box center [1191, 276] width 76 height 23
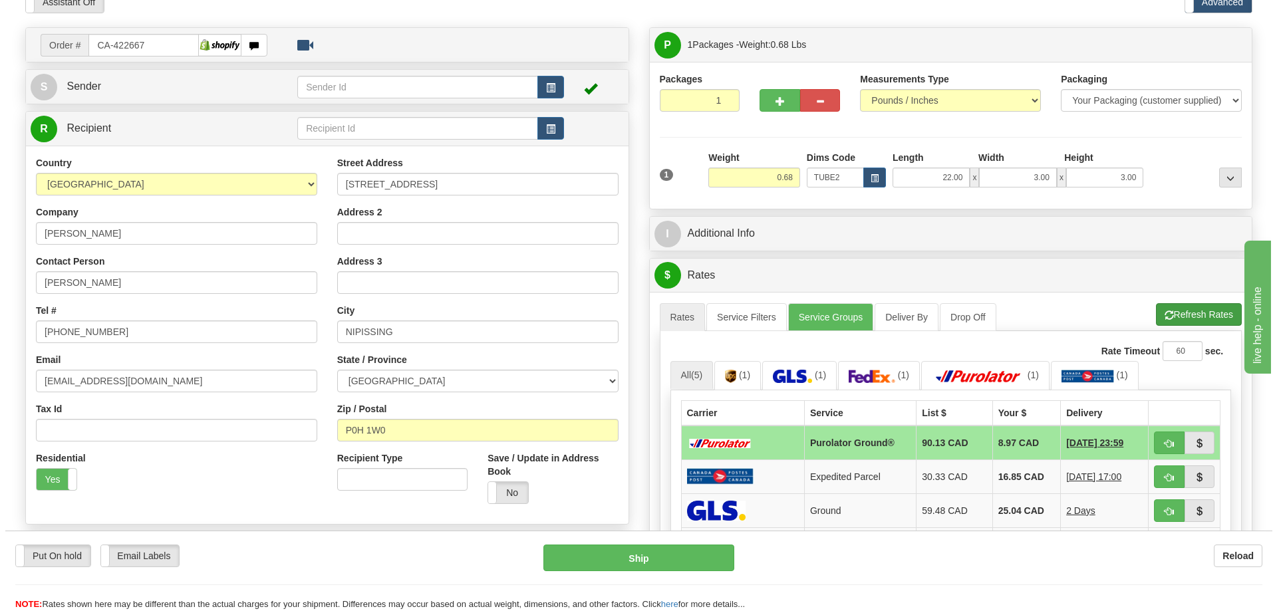
scroll to position [133, 0]
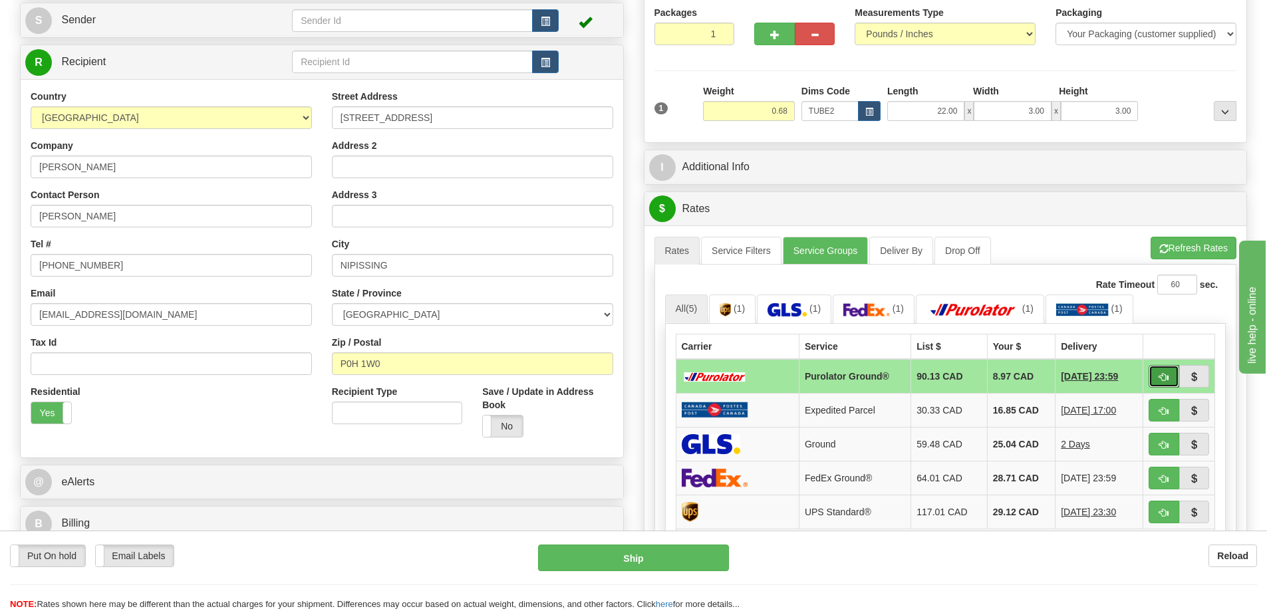
click at [1169, 377] on button "button" at bounding box center [1163, 376] width 31 height 23
type input "260"
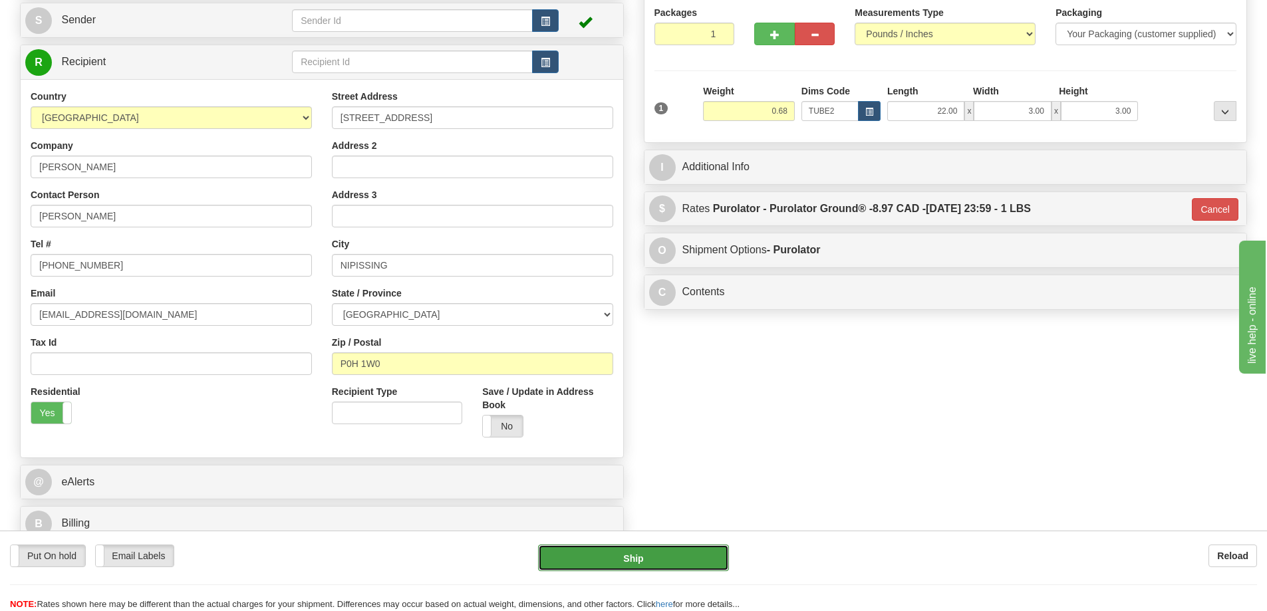
click at [684, 549] on button "Ship" at bounding box center [633, 558] width 191 height 27
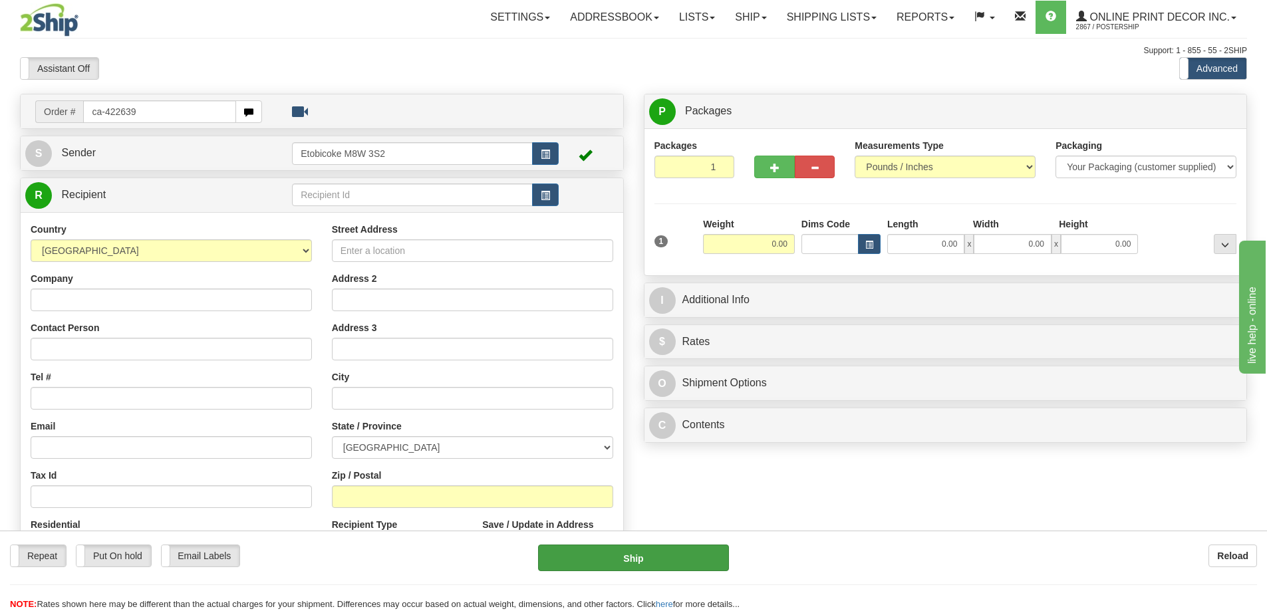
type input "ca-422639"
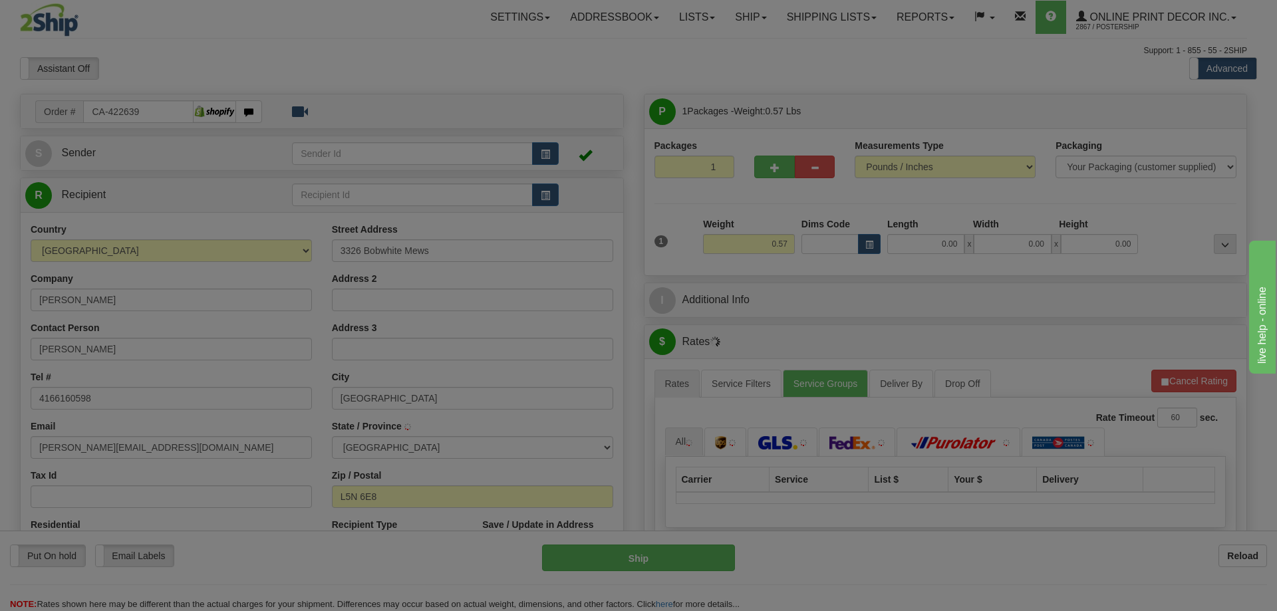
type input "[GEOGRAPHIC_DATA]"
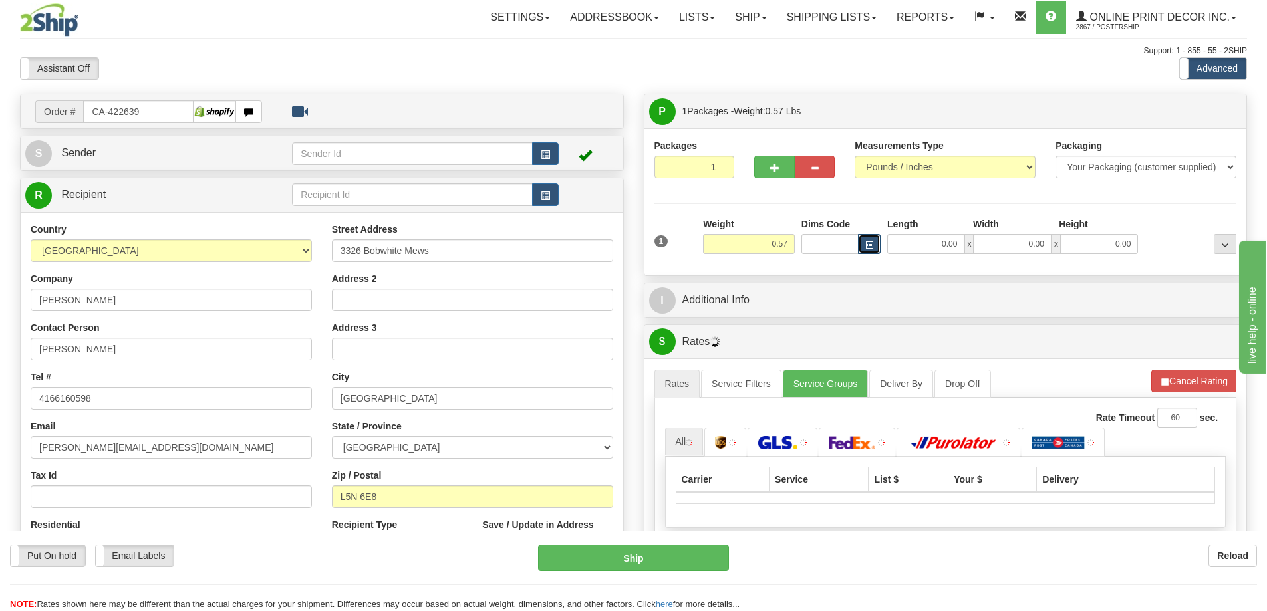
click at [866, 243] on span "button" at bounding box center [869, 244] width 8 height 7
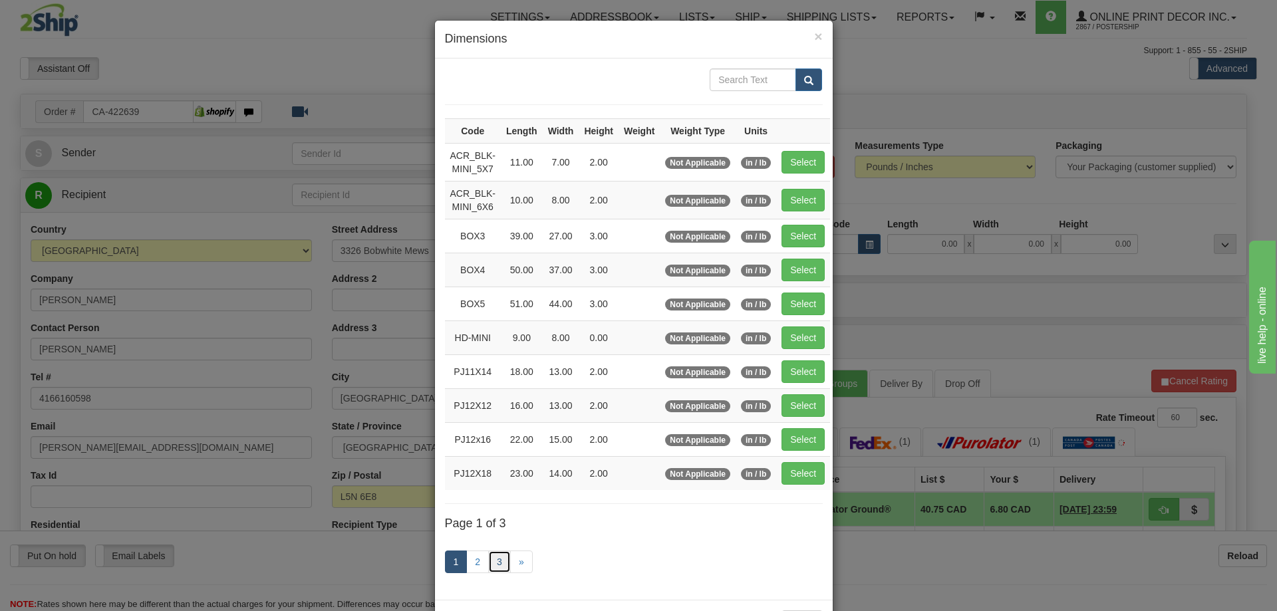
click at [492, 557] on link "3" at bounding box center [499, 562] width 23 height 23
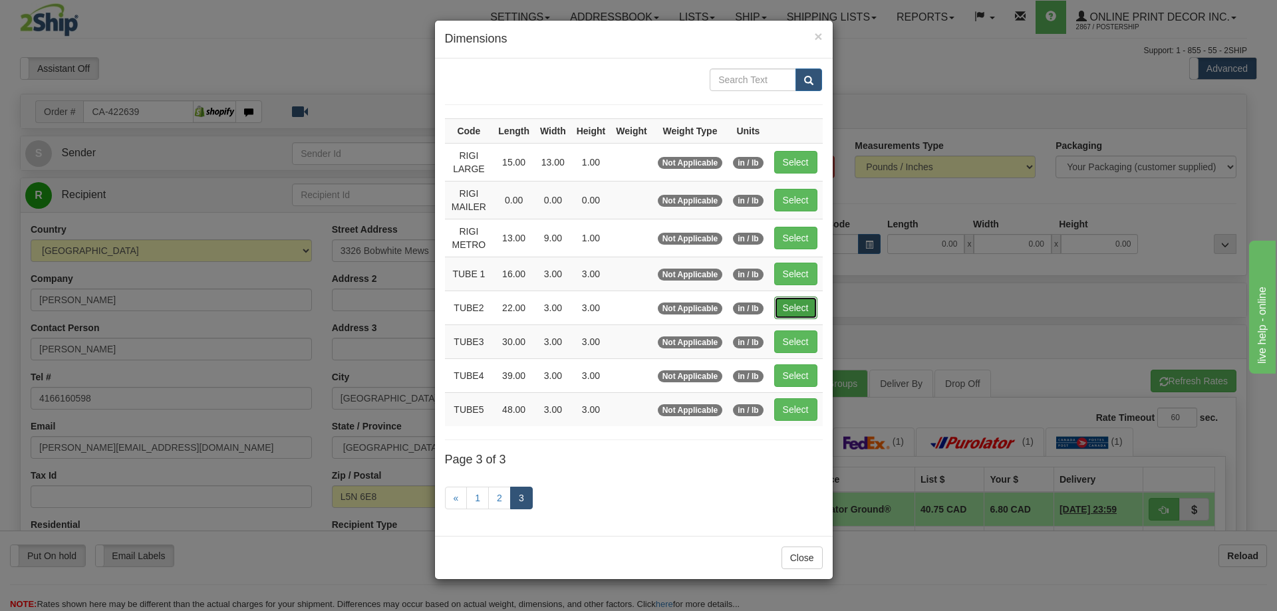
click at [795, 306] on button "Select" at bounding box center [795, 308] width 43 height 23
type input "TUBE2"
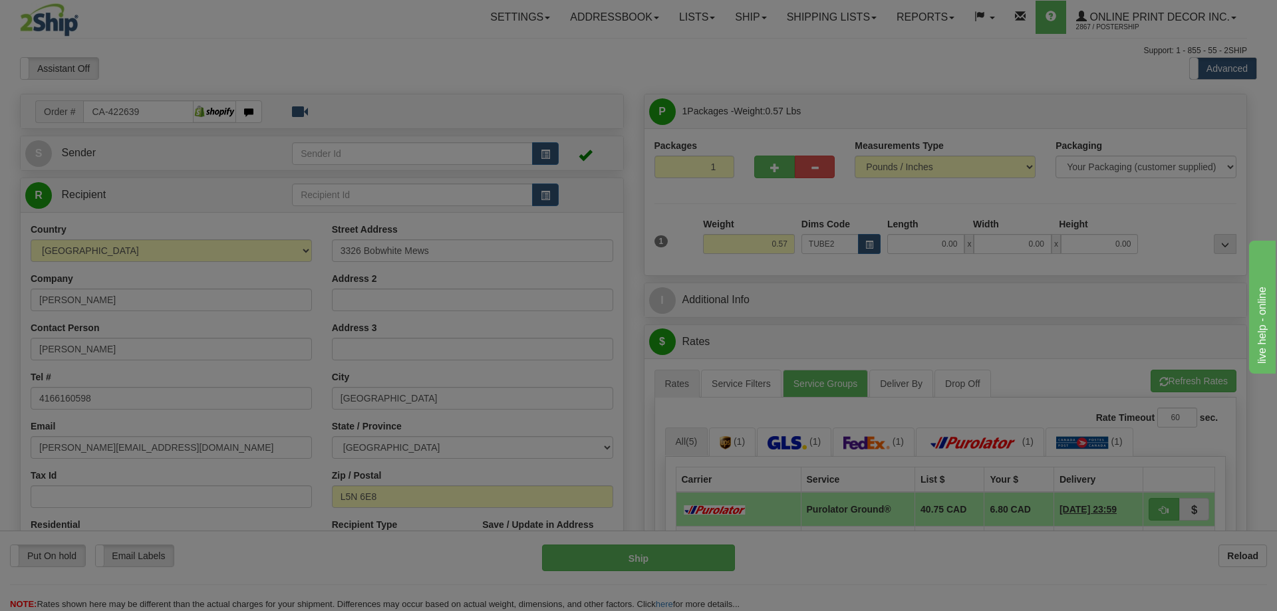
type input "22.00"
type input "3.00"
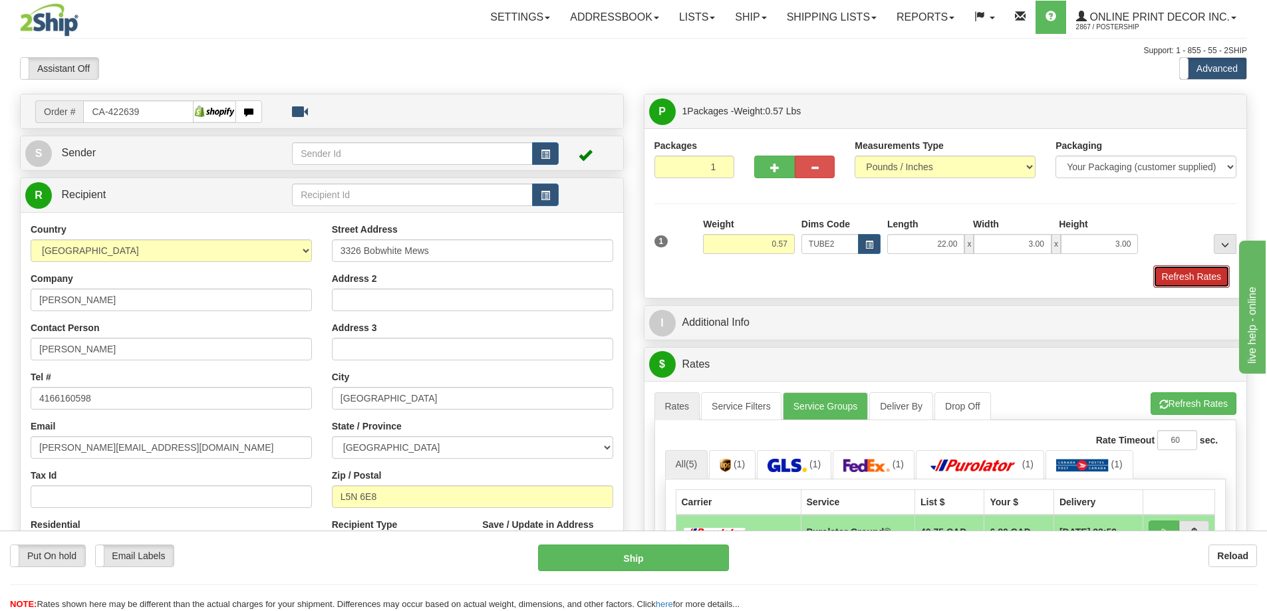
click at [1172, 279] on button "Refresh Rates" at bounding box center [1191, 276] width 76 height 23
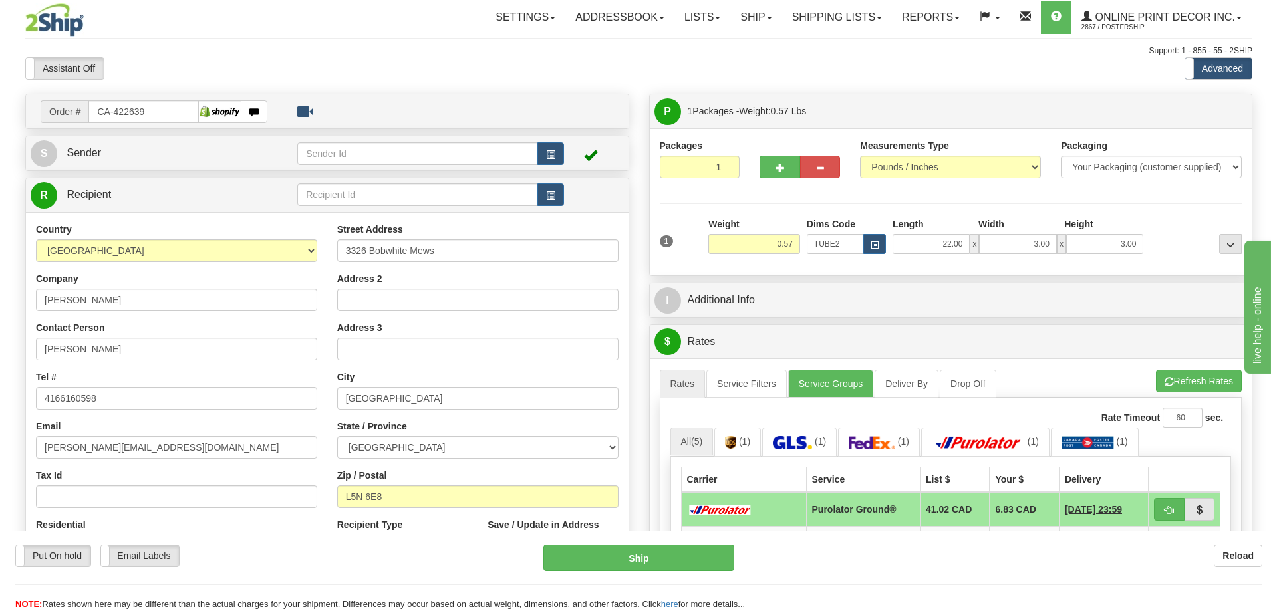
scroll to position [133, 0]
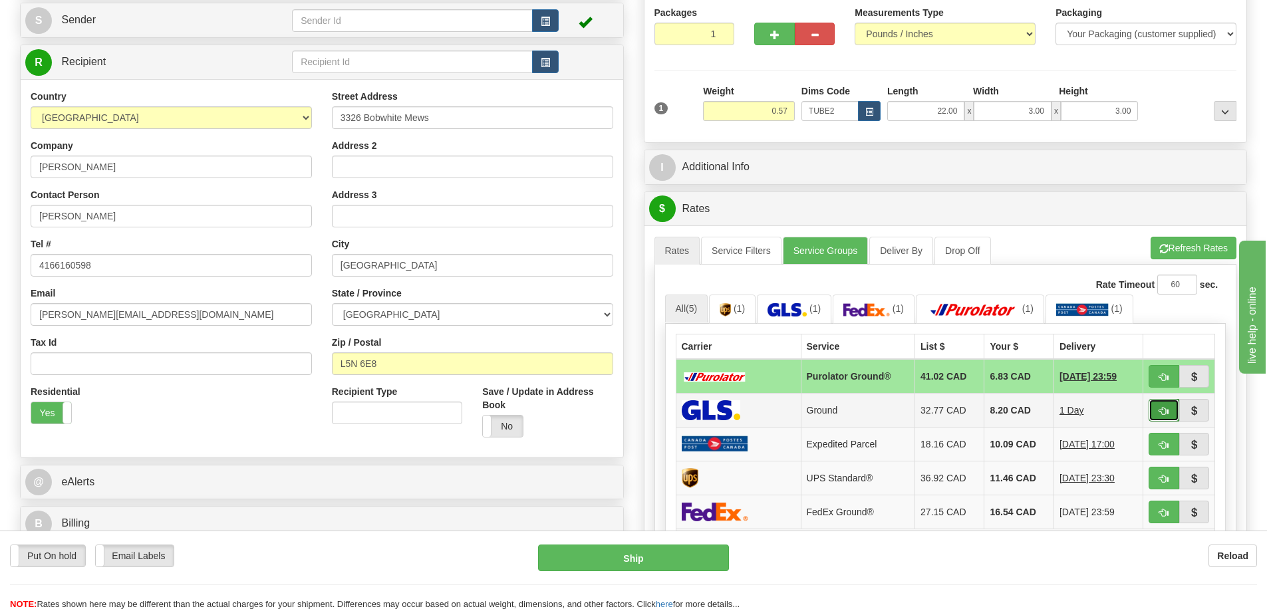
click at [1158, 404] on button "button" at bounding box center [1163, 410] width 31 height 23
type input "1"
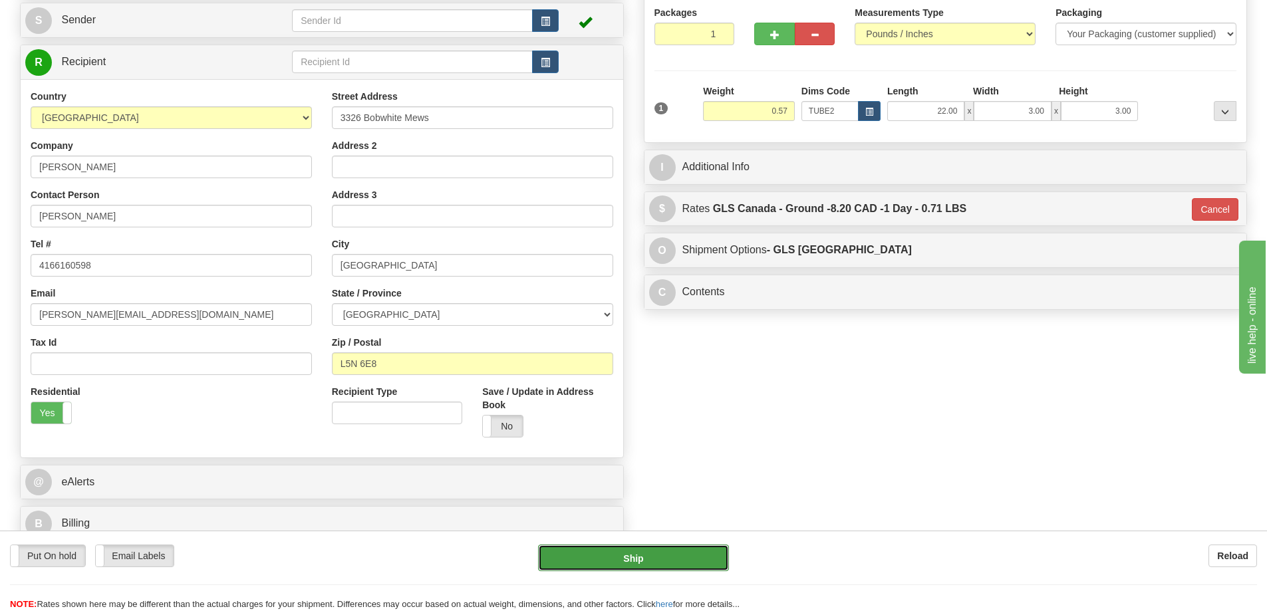
click at [640, 554] on button "Ship" at bounding box center [633, 558] width 191 height 27
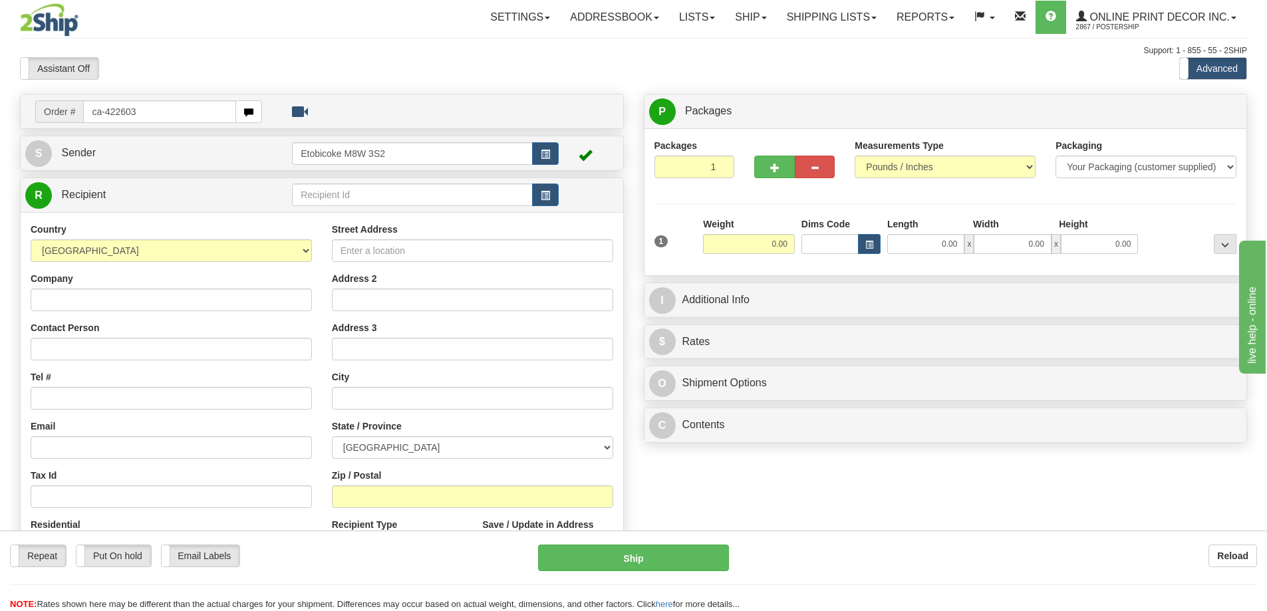
type input "ca-422603"
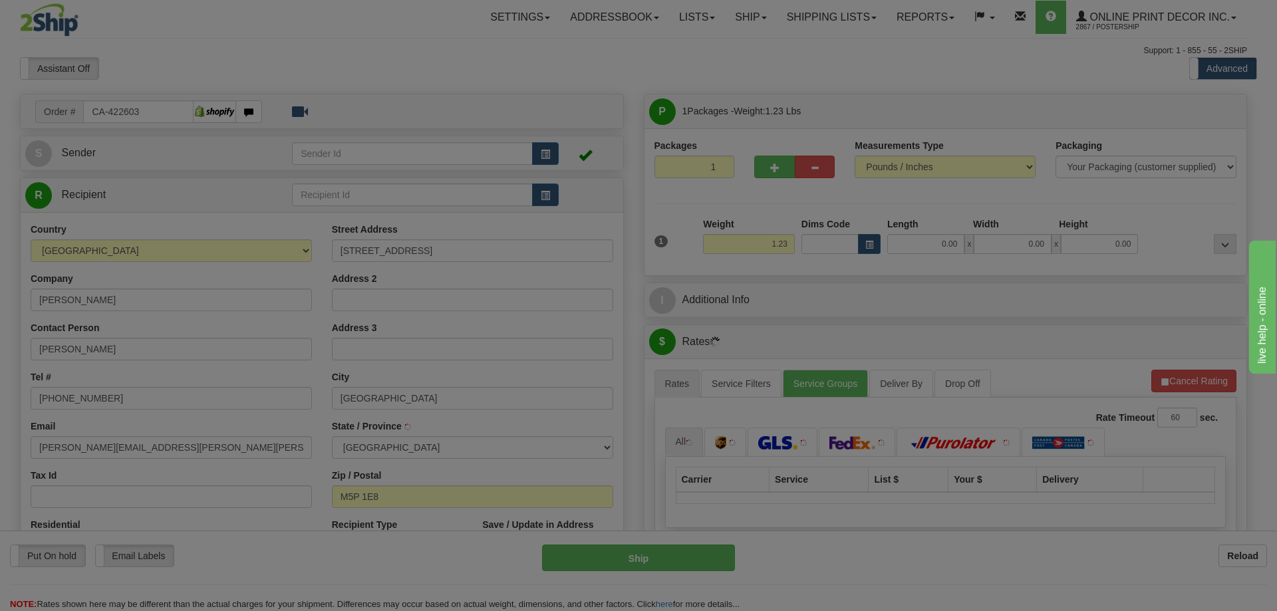
type input "TORONTO"
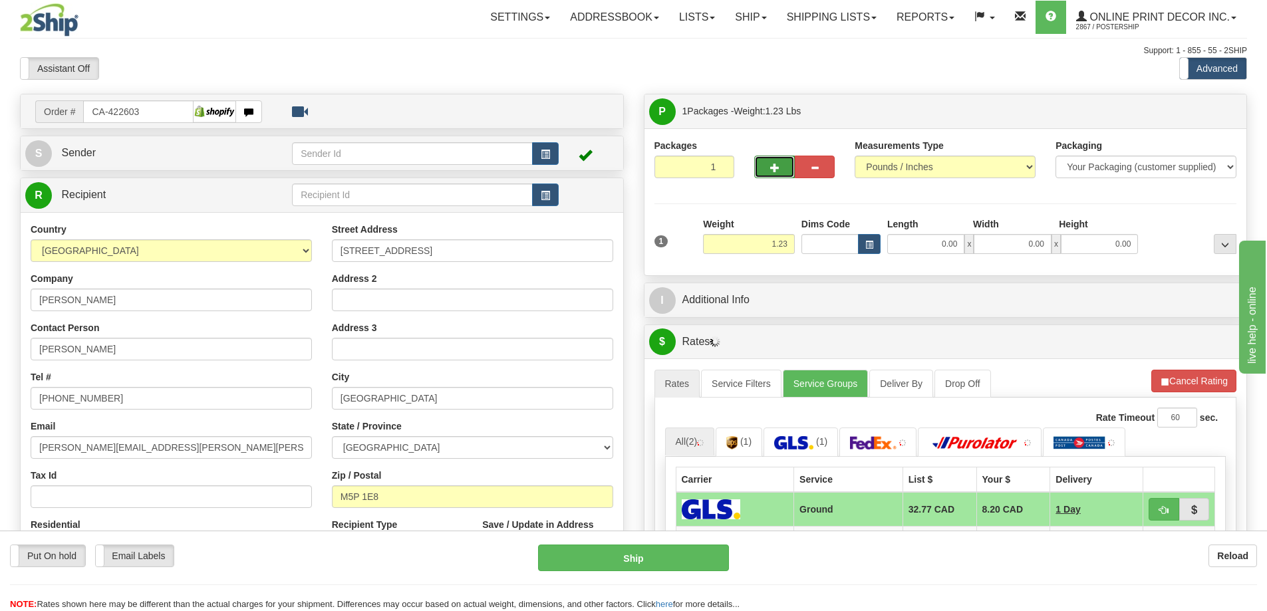
click at [779, 164] on button "button" at bounding box center [774, 167] width 40 height 23
radio input "true"
type input "2"
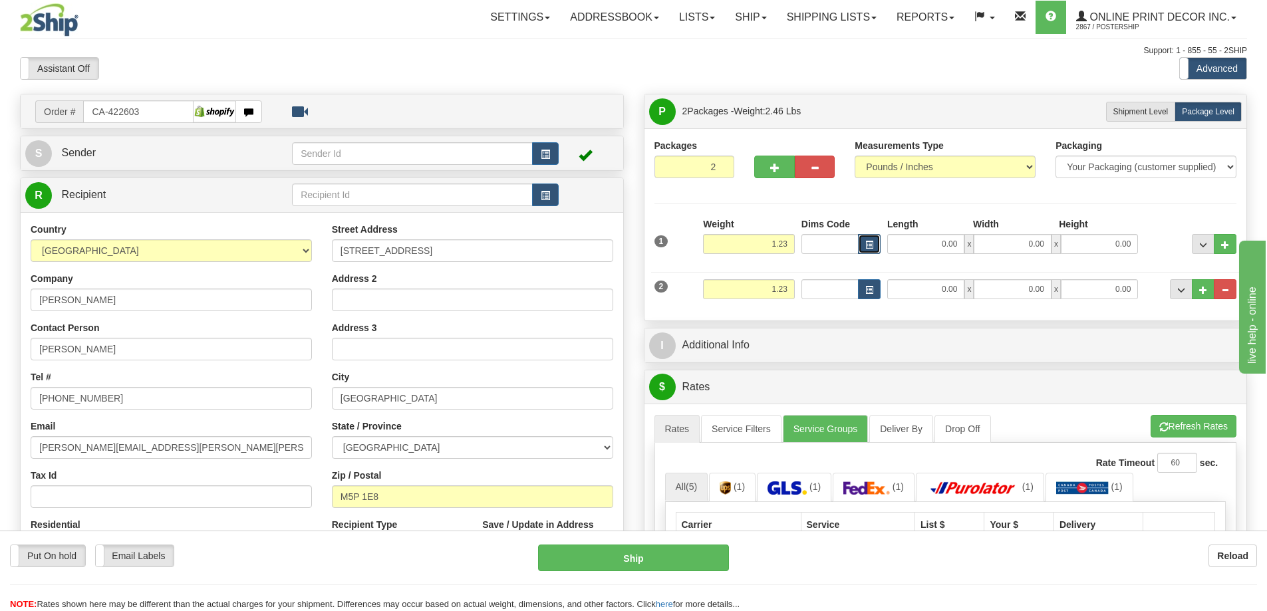
click at [874, 240] on button "button" at bounding box center [869, 244] width 23 height 20
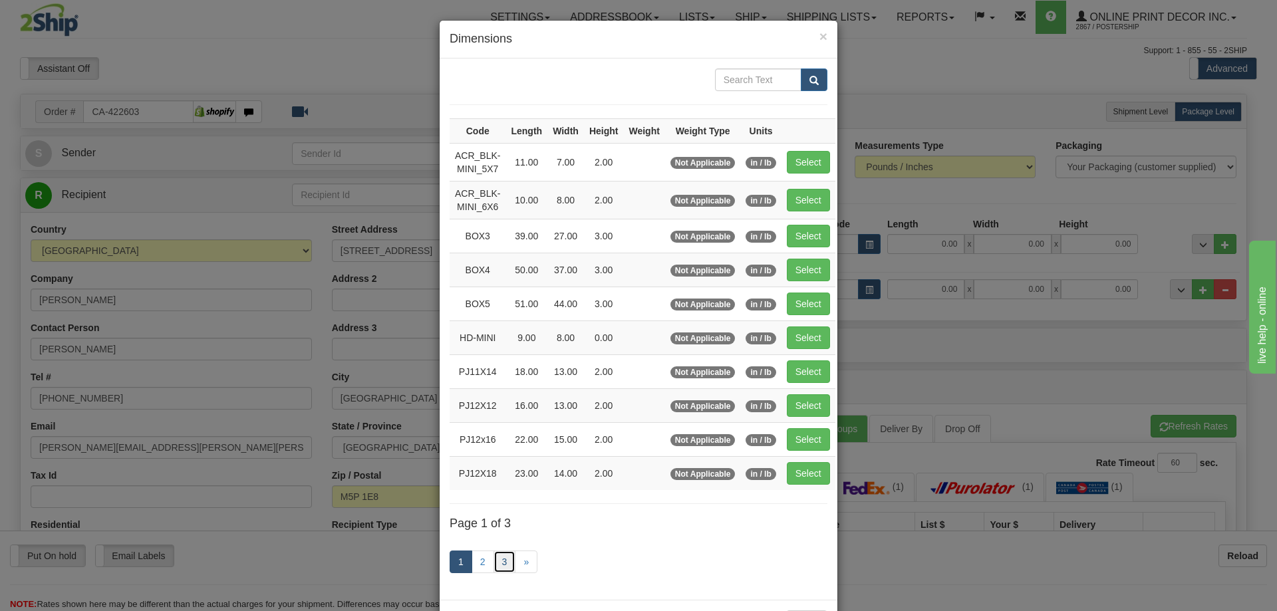
click at [499, 558] on link "3" at bounding box center [504, 562] width 23 height 23
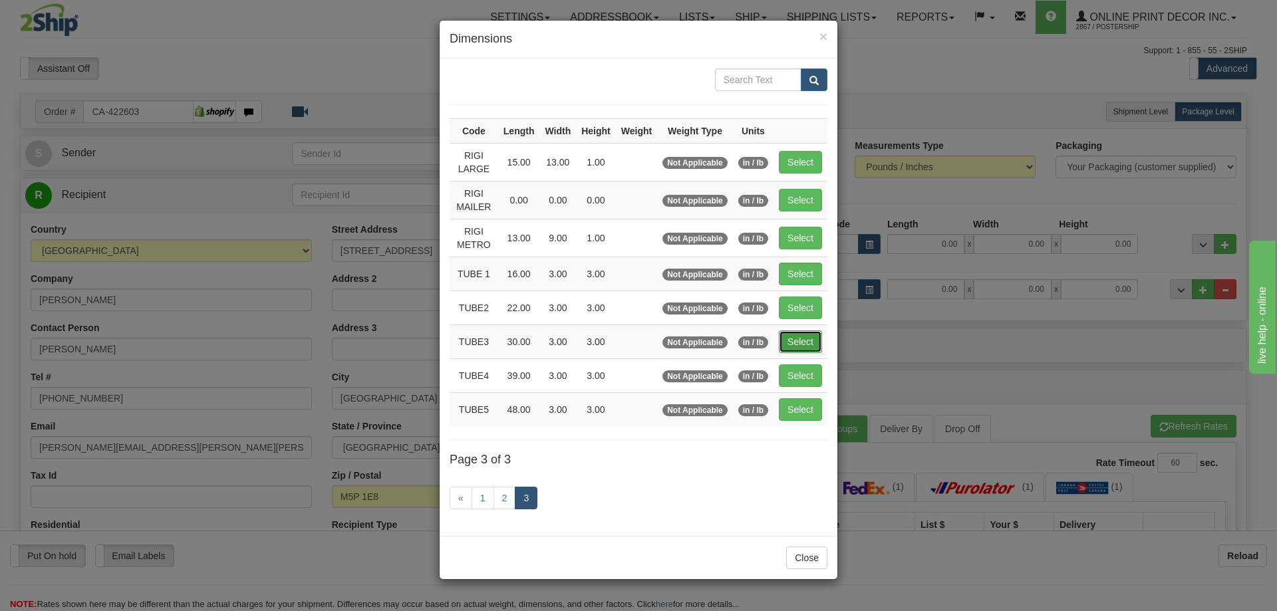
click at [810, 340] on button "Select" at bounding box center [800, 341] width 43 height 23
type input "TUBE3"
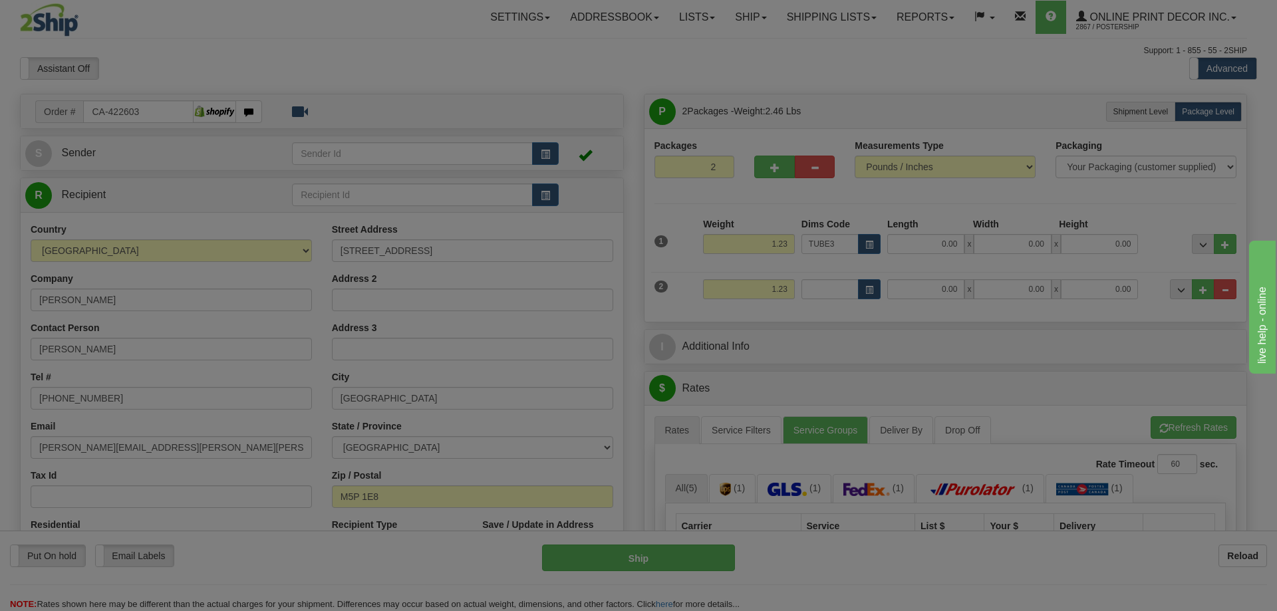
type input "30.00"
type input "3.00"
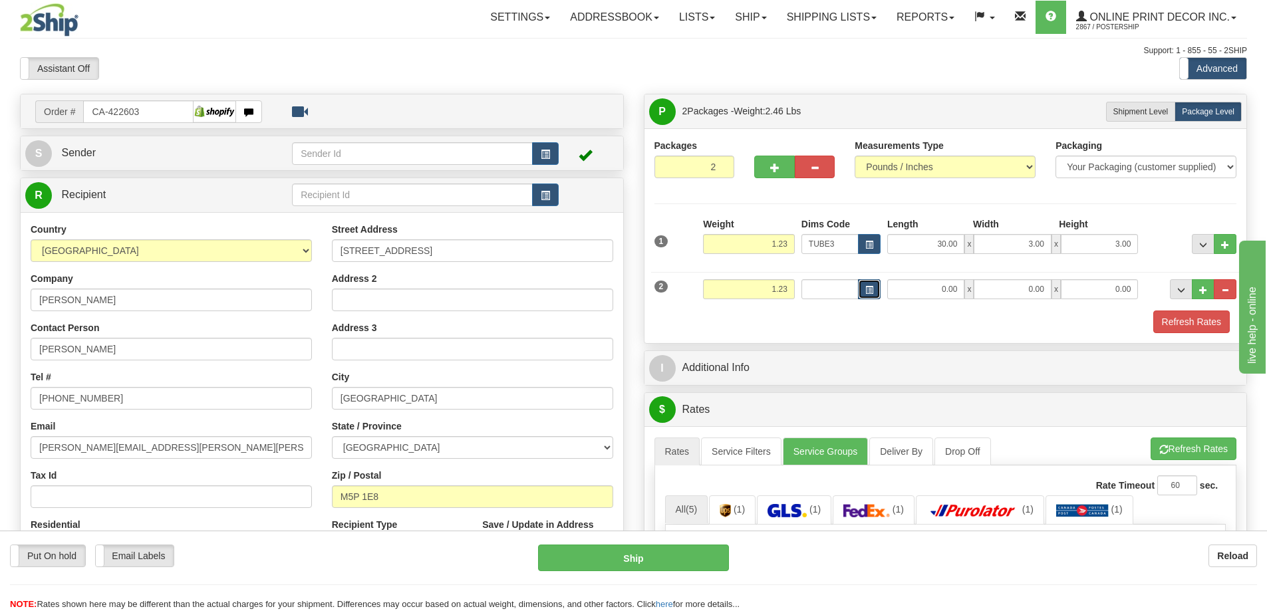
click at [864, 287] on button "button" at bounding box center [869, 289] width 23 height 20
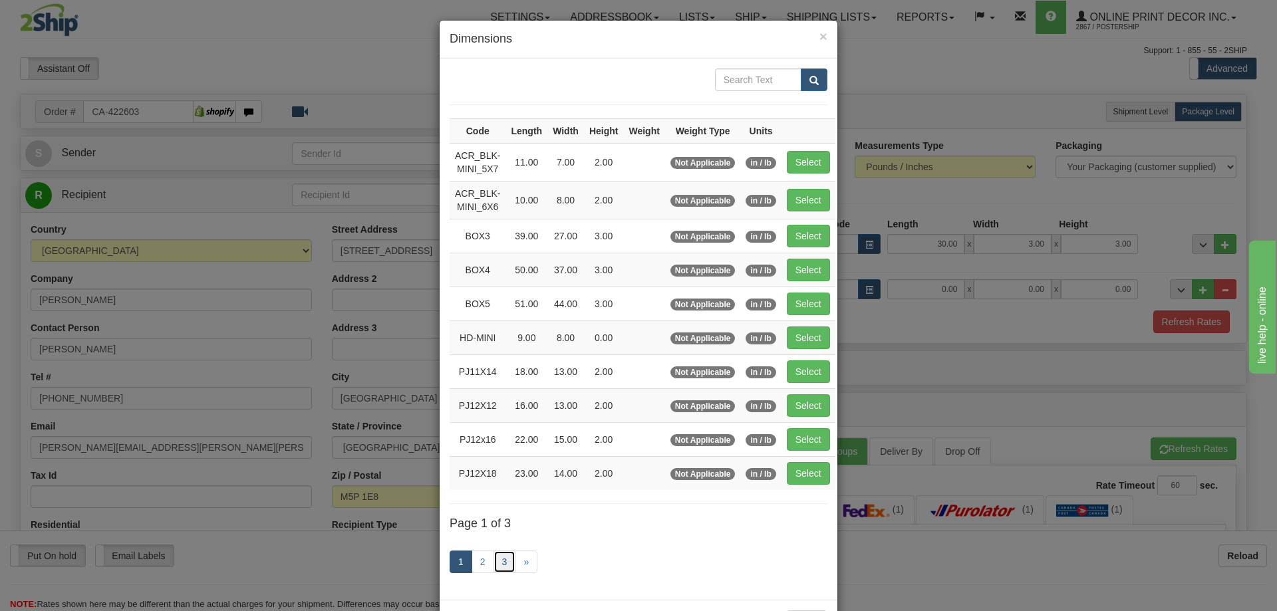
click at [503, 560] on link "3" at bounding box center [504, 562] width 23 height 23
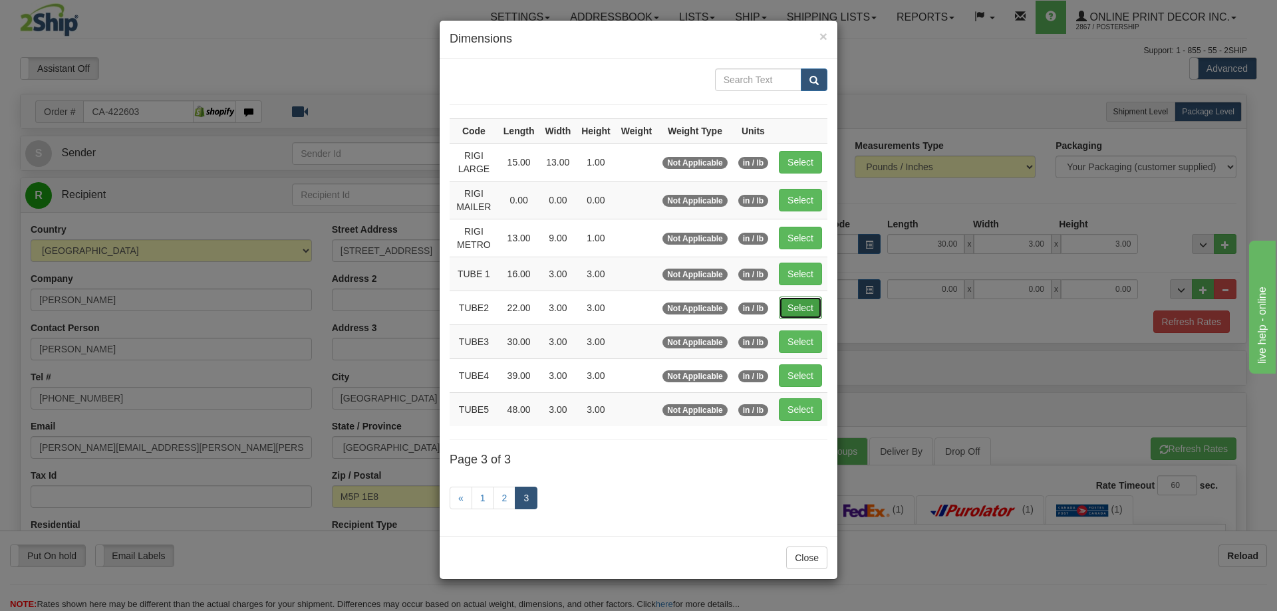
click at [795, 307] on button "Select" at bounding box center [800, 308] width 43 height 23
type input "TUBE2"
type input "22.00"
type input "3.00"
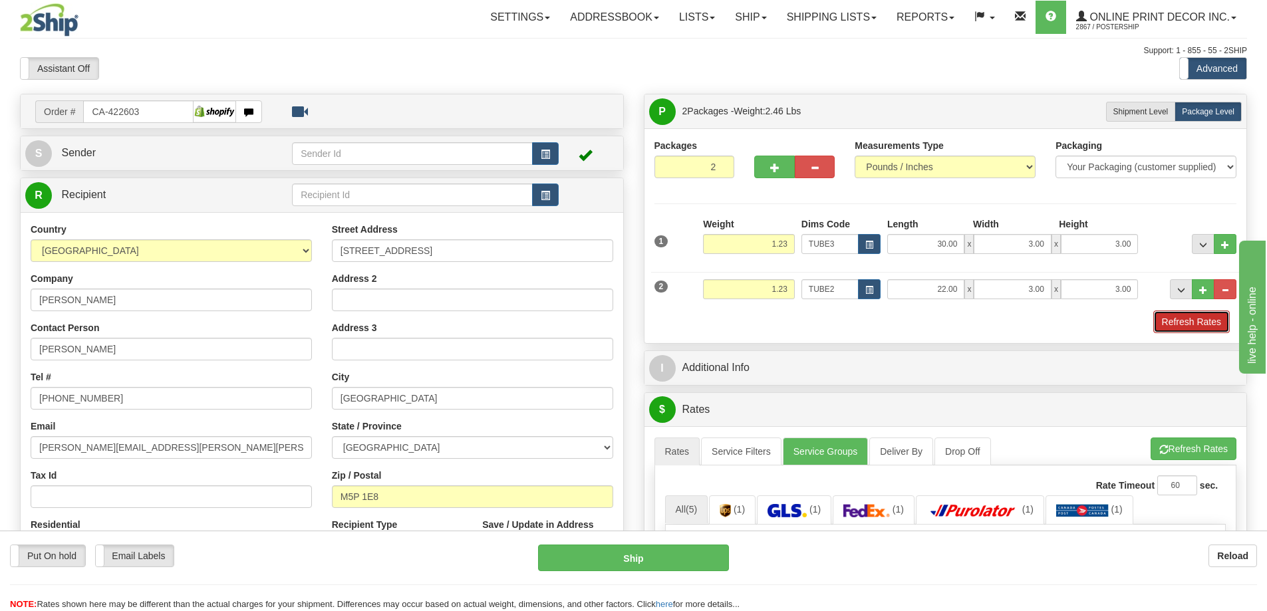
click at [1201, 327] on button "Refresh Rates" at bounding box center [1191, 321] width 76 height 23
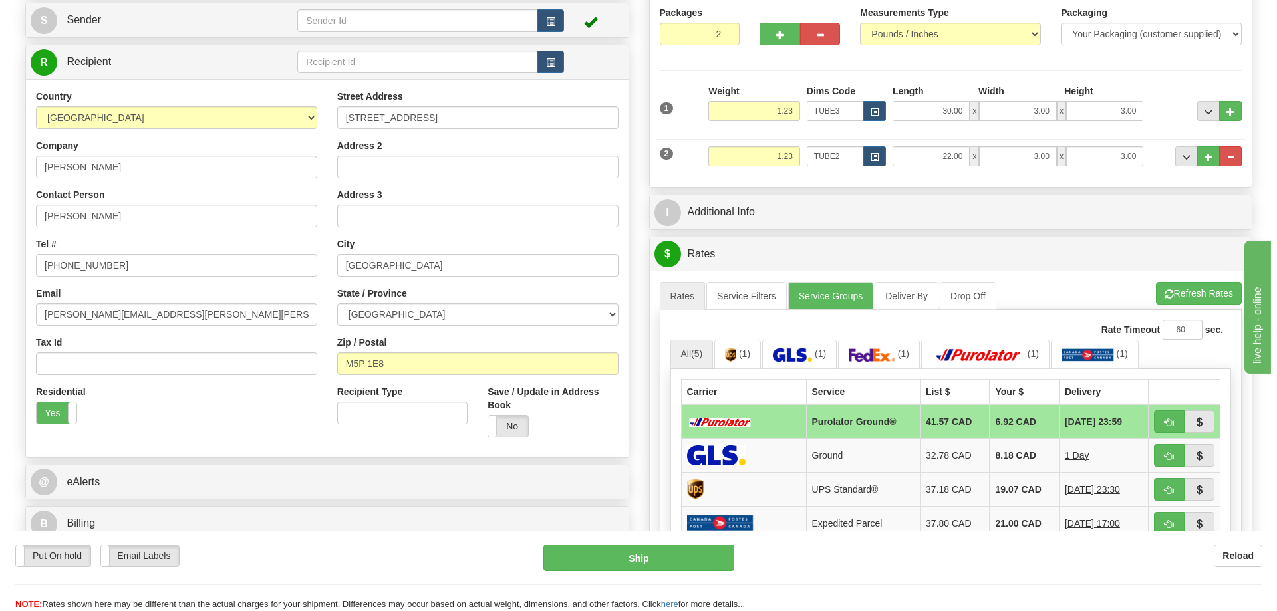
scroll to position [199, 0]
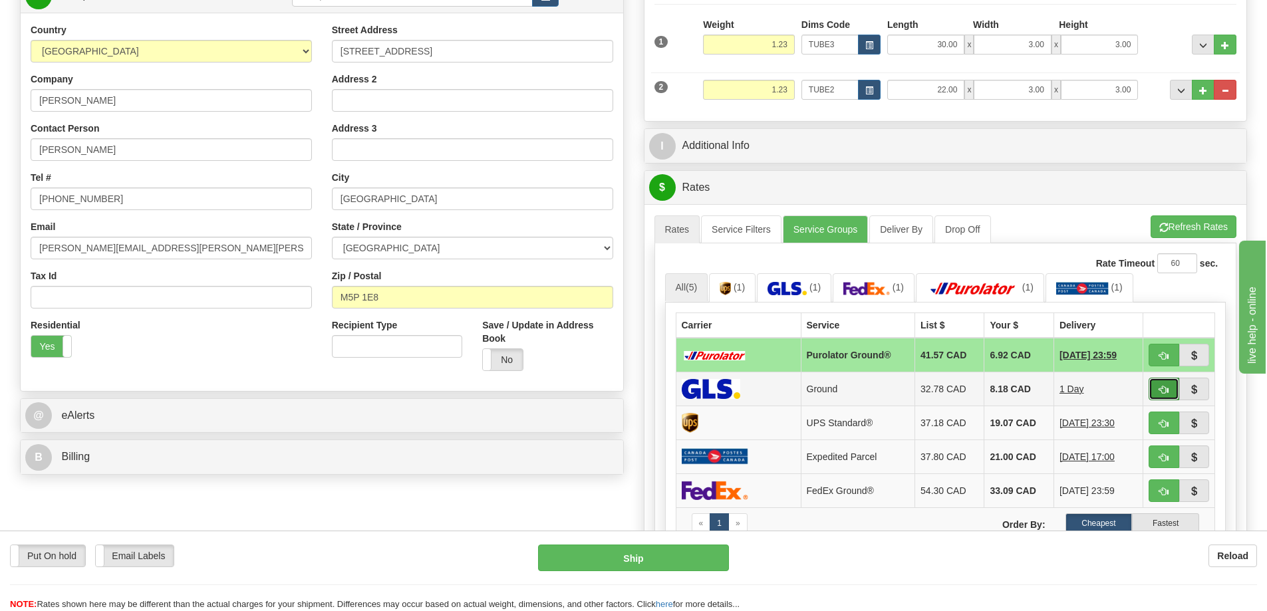
click at [1163, 384] on button "button" at bounding box center [1163, 389] width 31 height 23
type input "1"
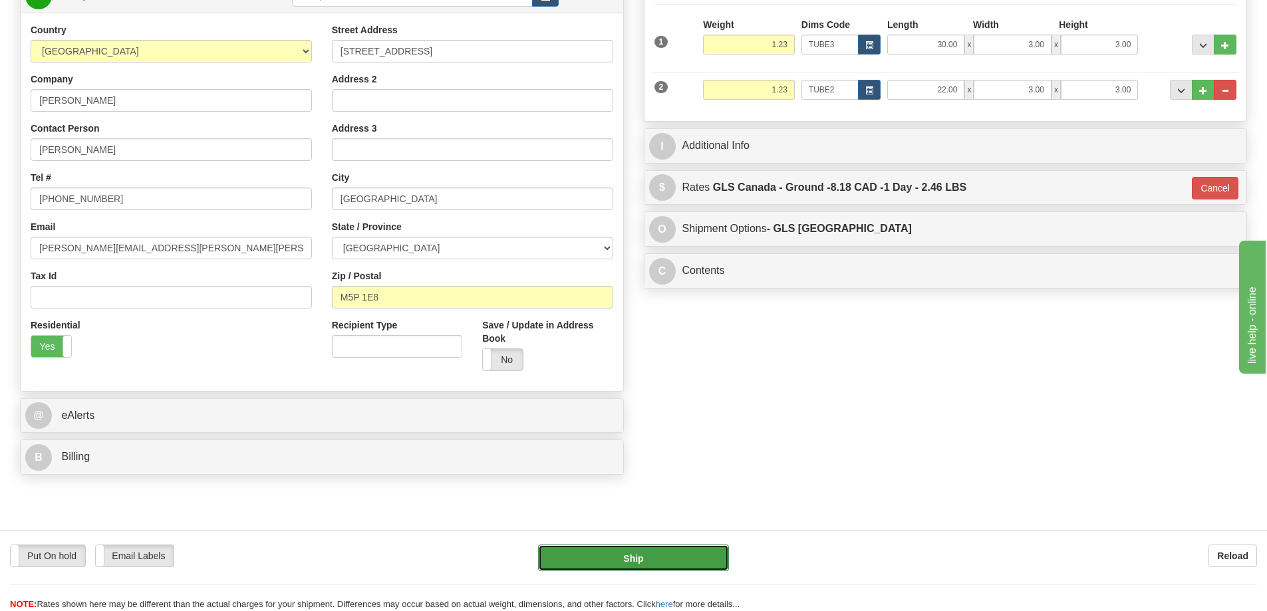
click at [677, 551] on button "Ship" at bounding box center [633, 558] width 191 height 27
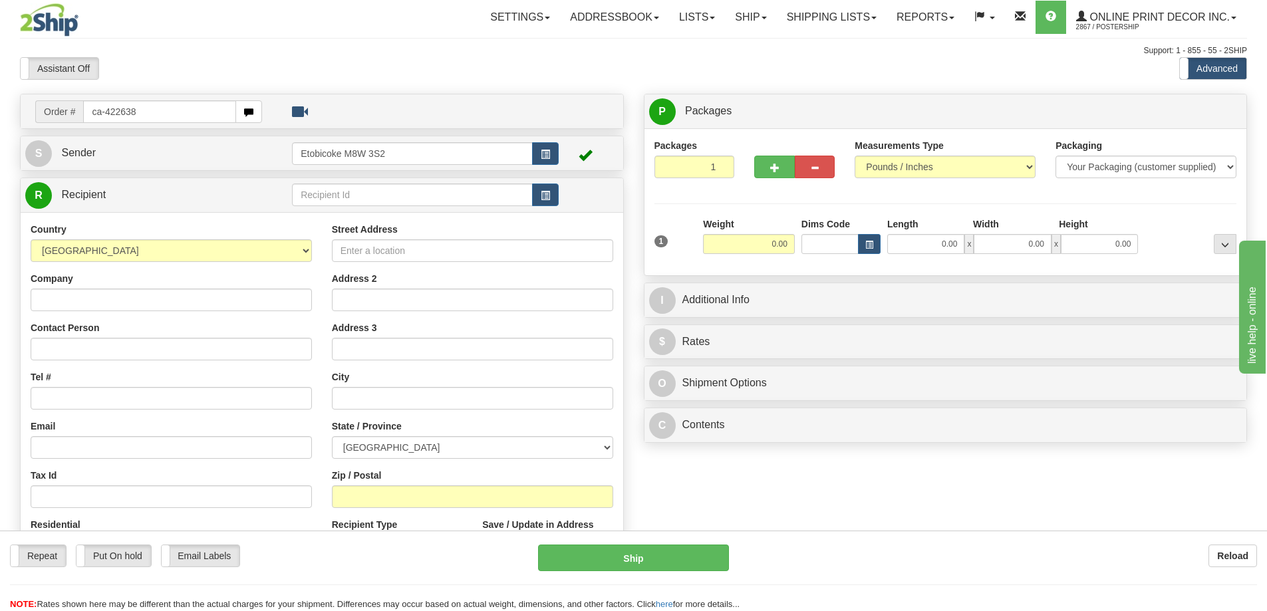
type input "ca-422638"
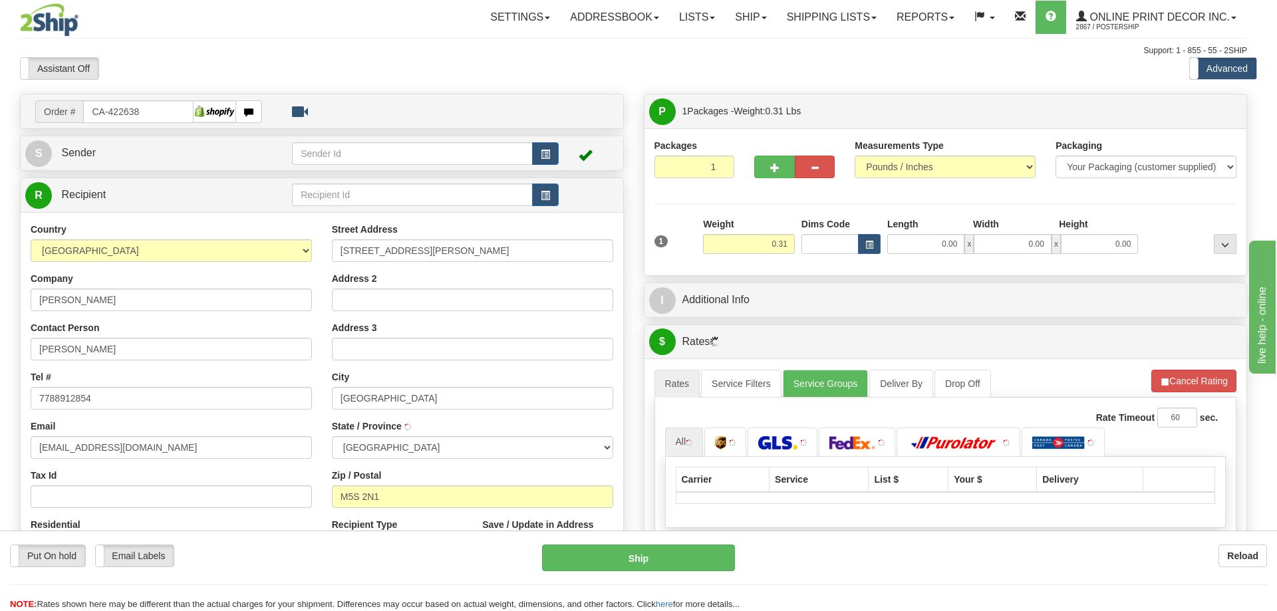
type input "TORONTO"
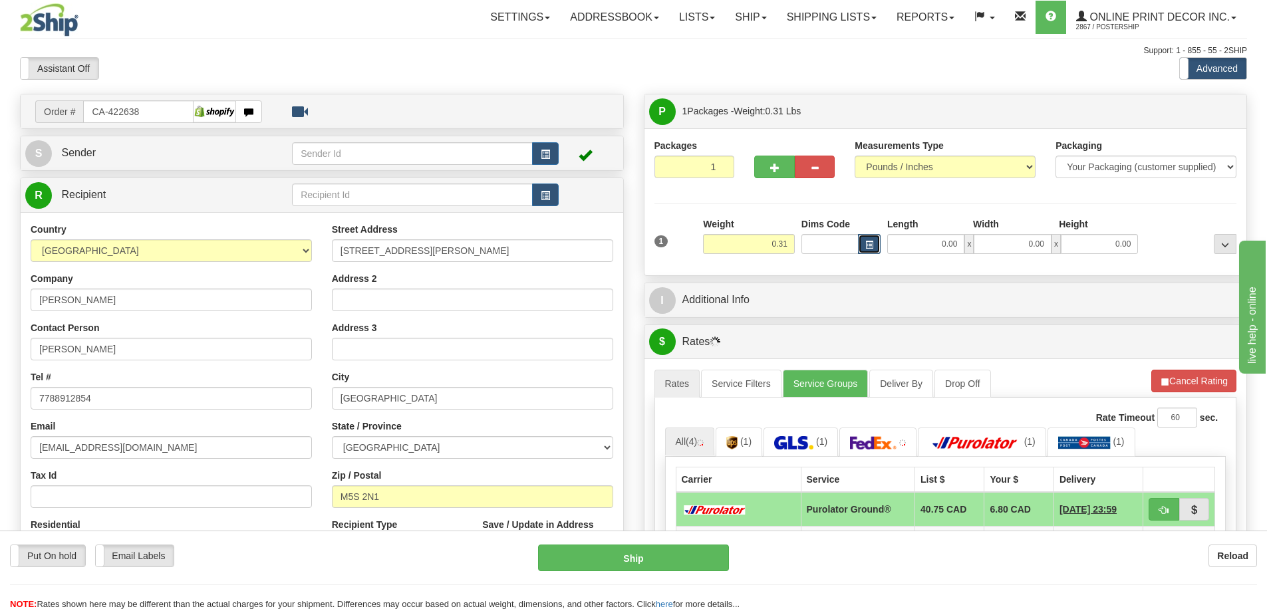
click at [868, 239] on button "button" at bounding box center [869, 244] width 23 height 20
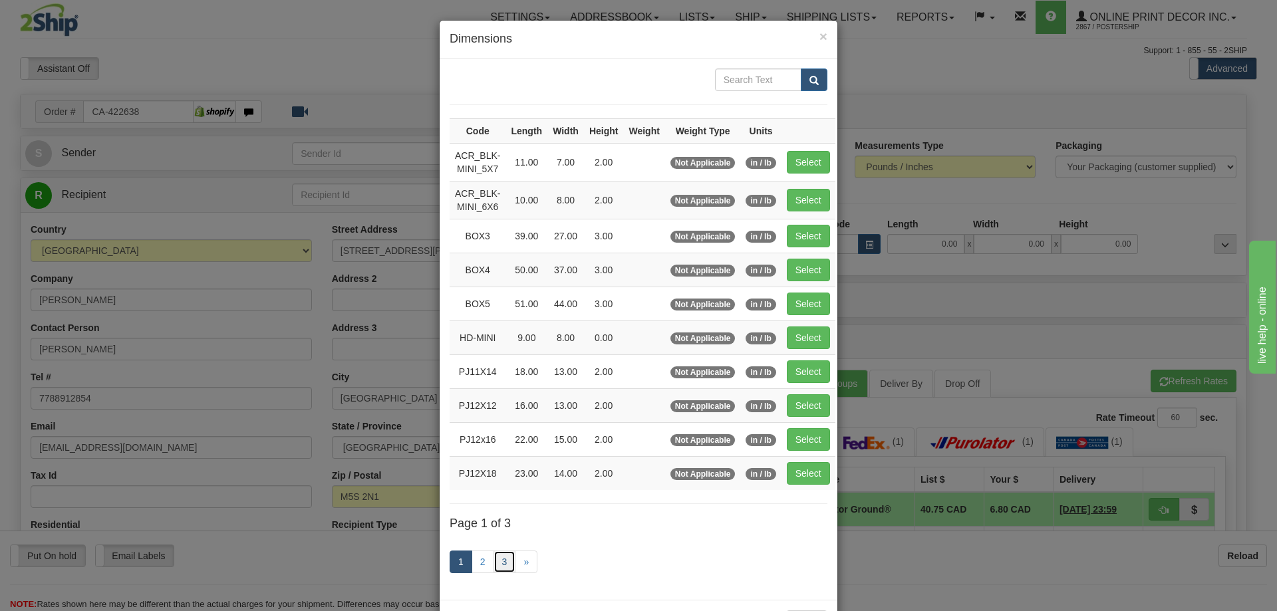
click at [498, 558] on link "3" at bounding box center [504, 562] width 23 height 23
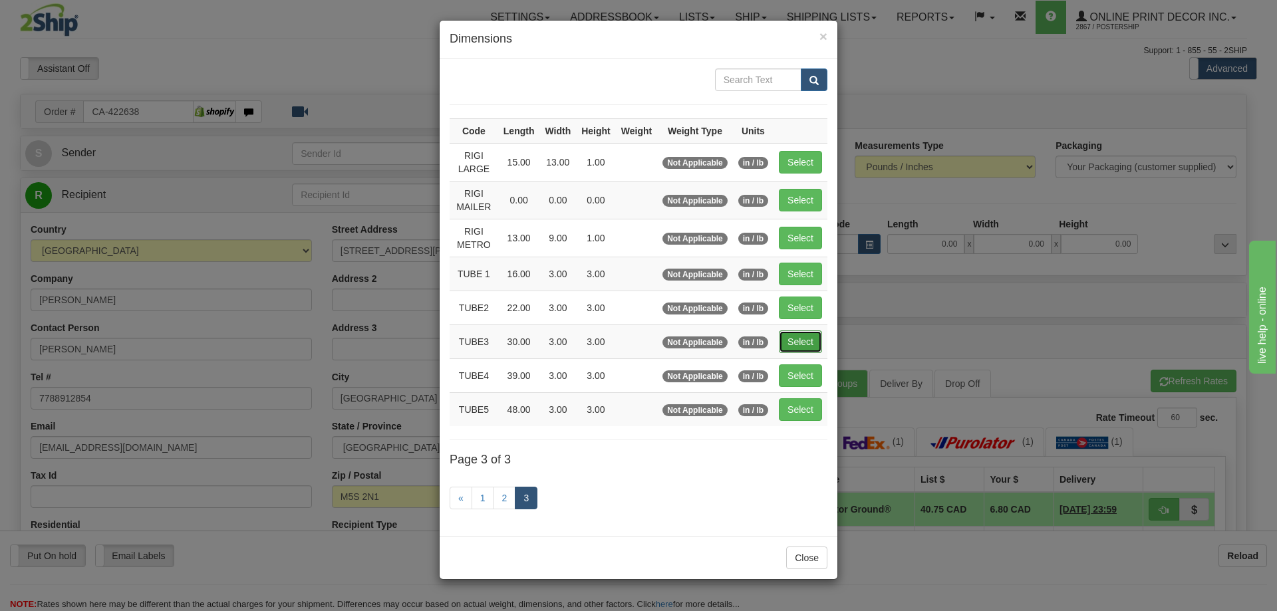
click at [794, 344] on button "Select" at bounding box center [800, 341] width 43 height 23
type input "TUBE3"
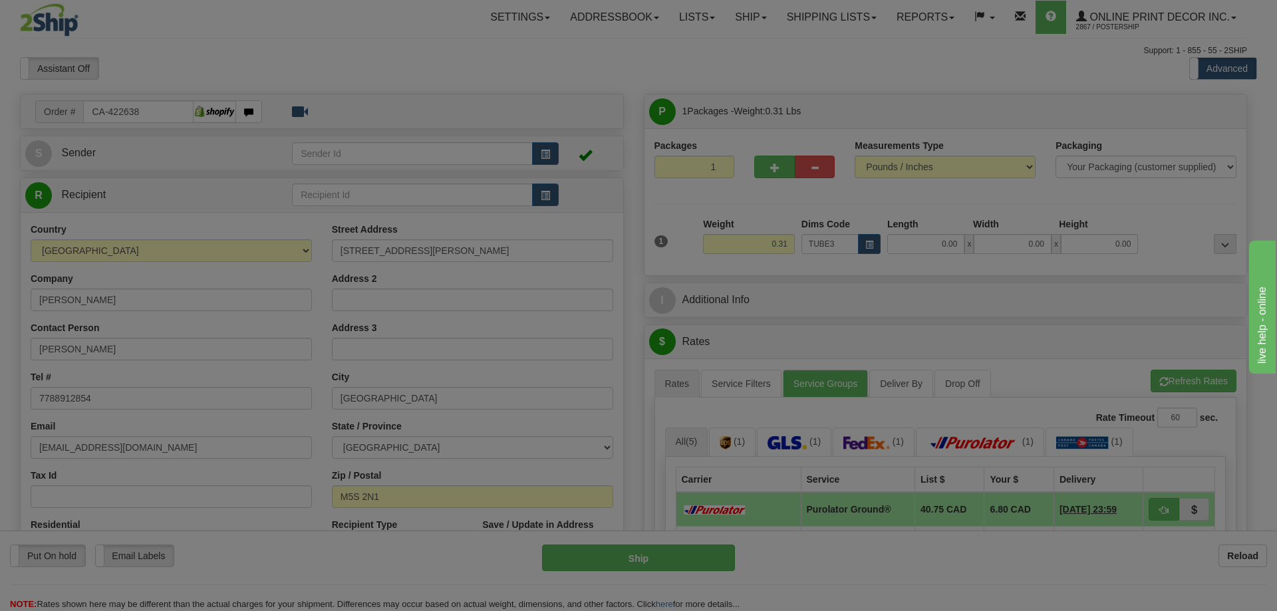
type input "30.00"
type input "3.00"
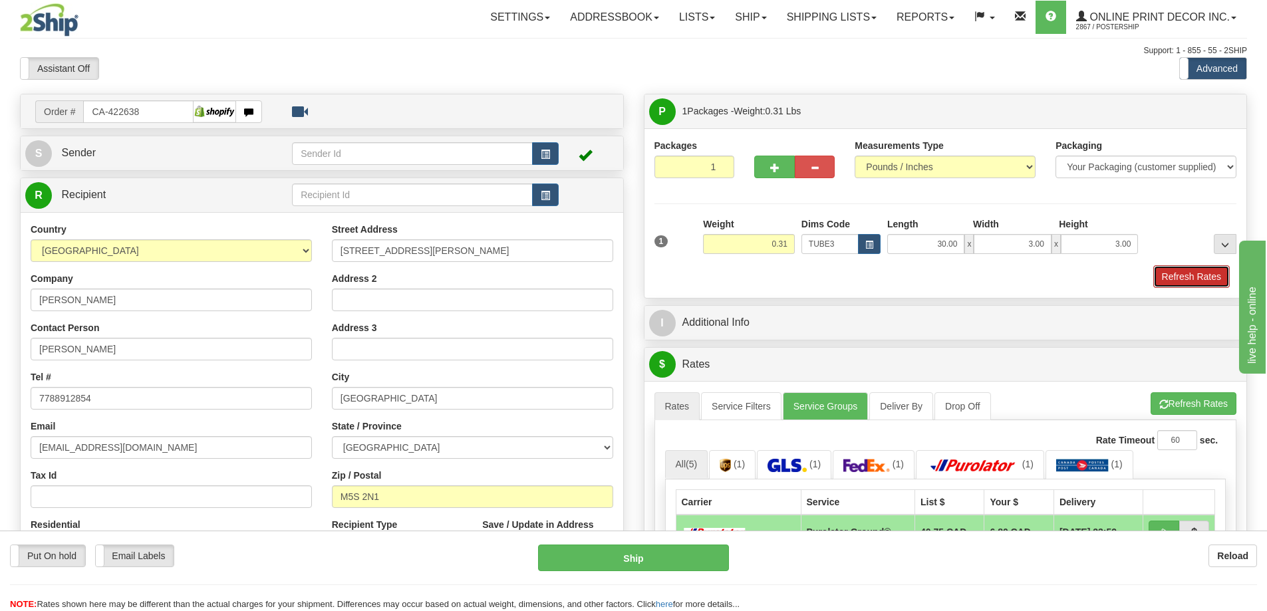
click at [1192, 277] on button "Refresh Rates" at bounding box center [1191, 276] width 76 height 23
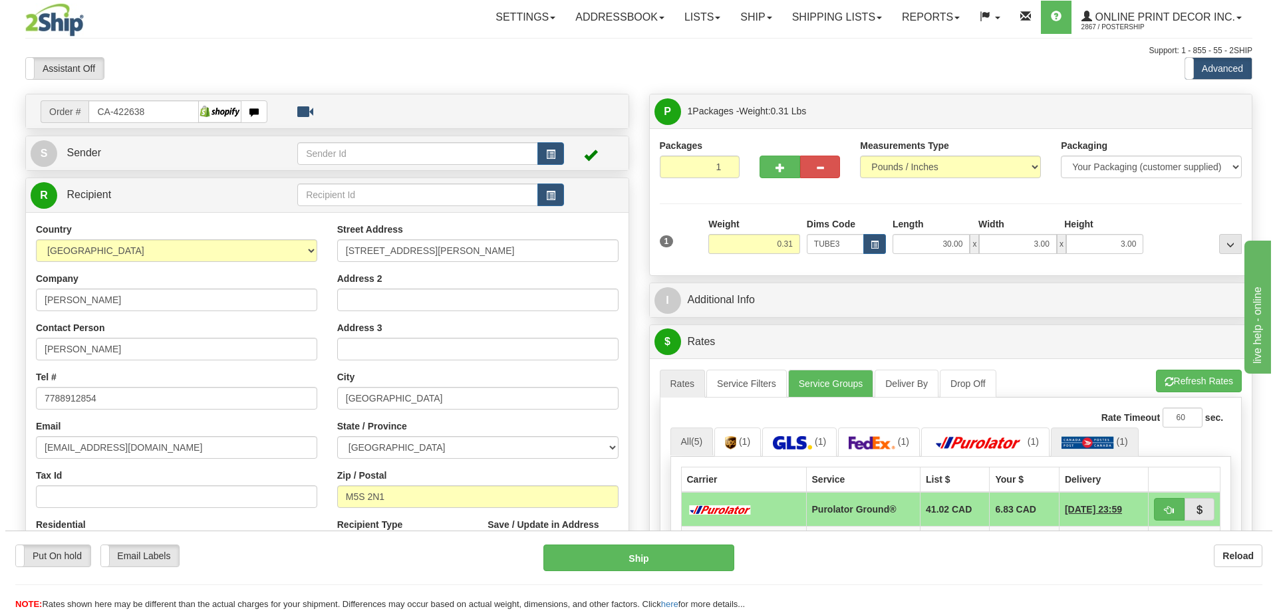
scroll to position [133, 0]
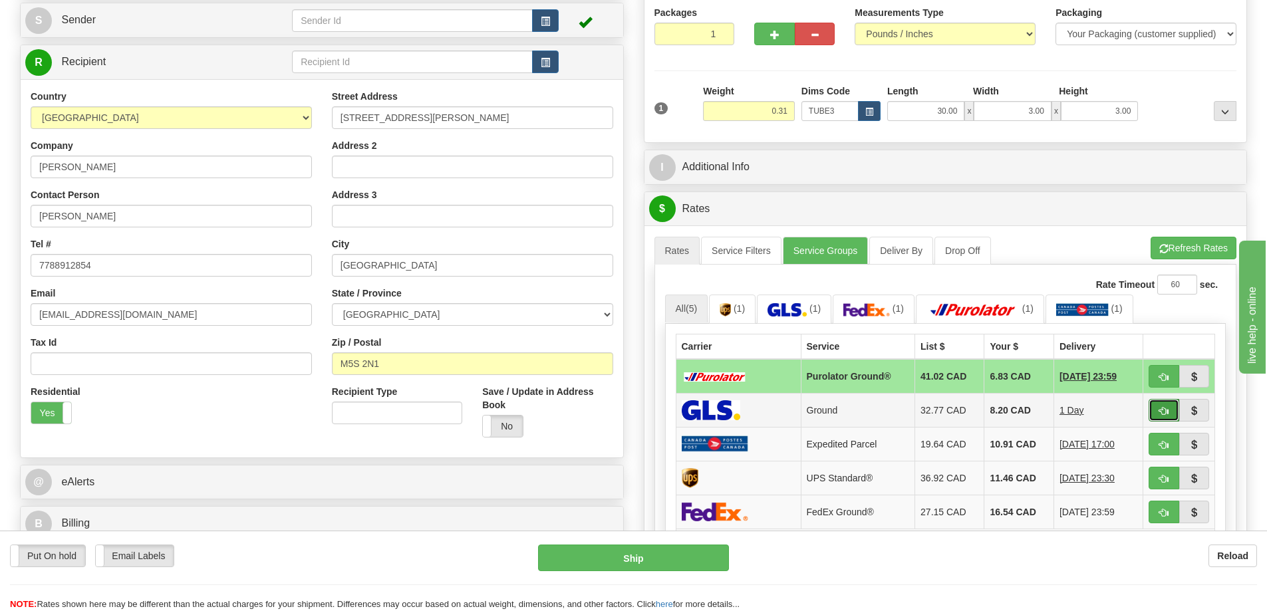
click at [1163, 414] on span "button" at bounding box center [1163, 411] width 9 height 9
type input "1"
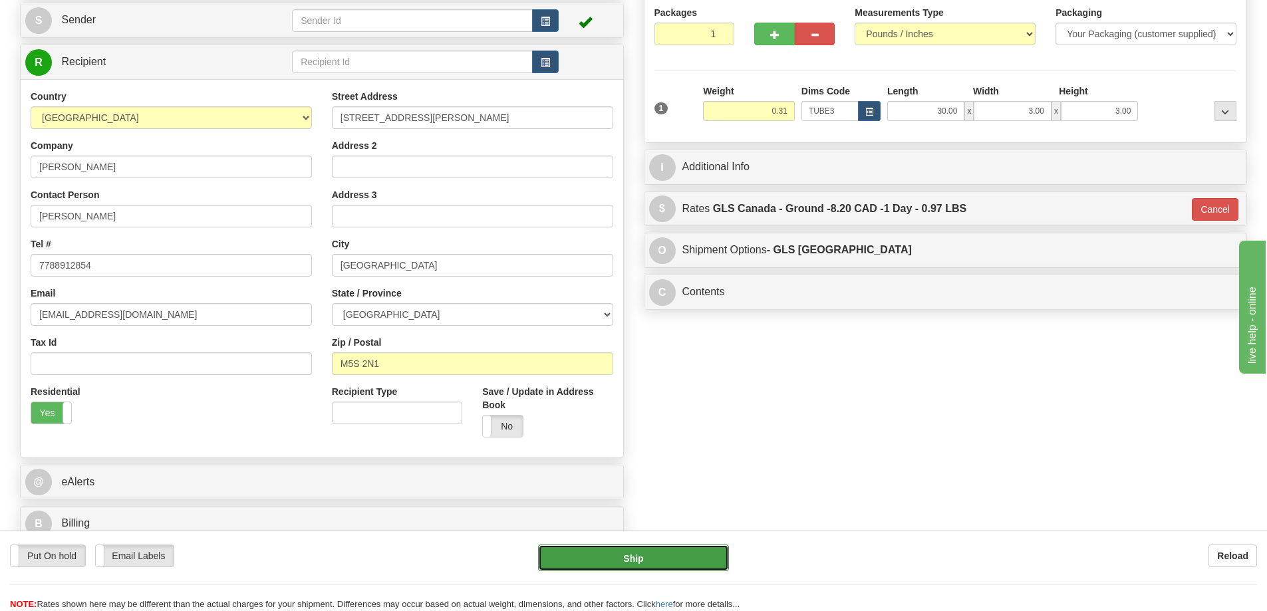
click at [706, 551] on button "Ship" at bounding box center [633, 558] width 191 height 27
